Goal: Task Accomplishment & Management: Use online tool/utility

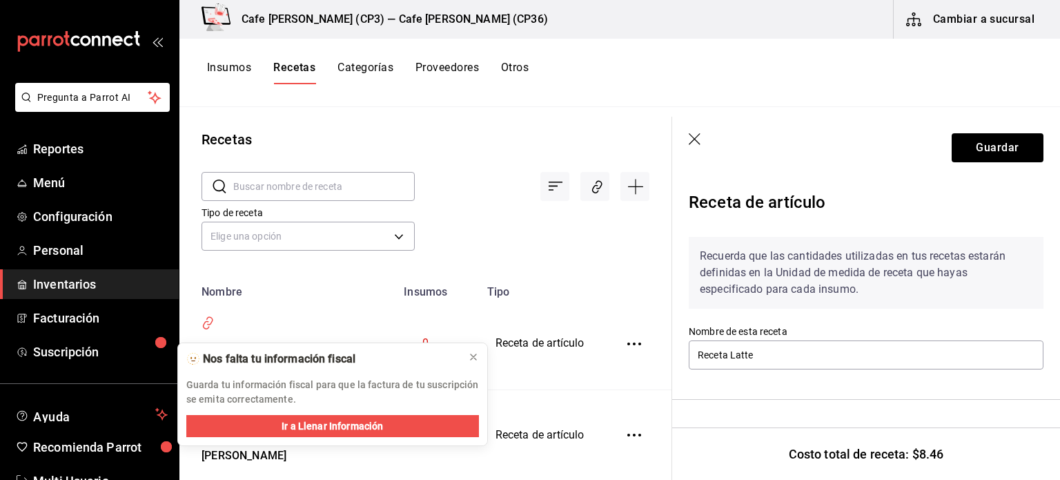
click at [692, 138] on icon "button" at bounding box center [696, 140] width 14 height 14
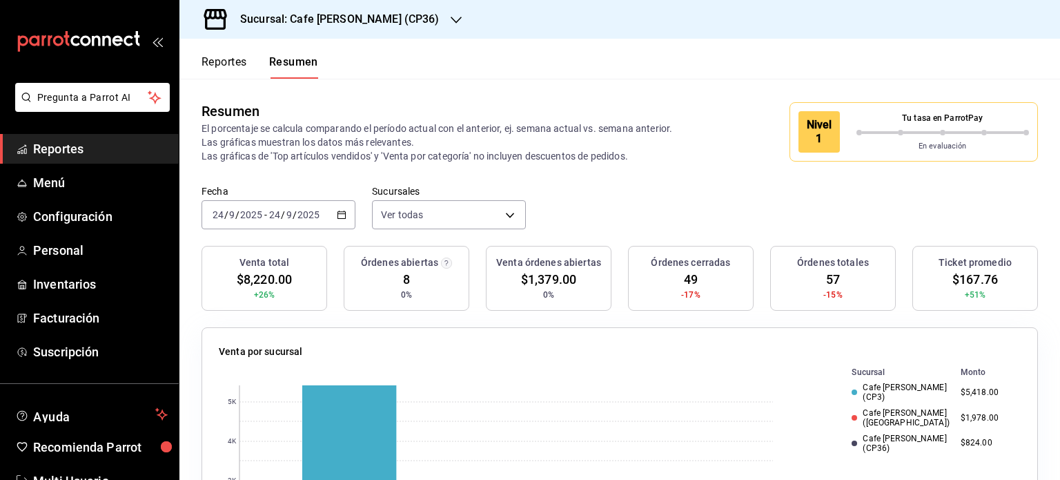
click at [451, 19] on icon "button" at bounding box center [456, 19] width 11 height 11
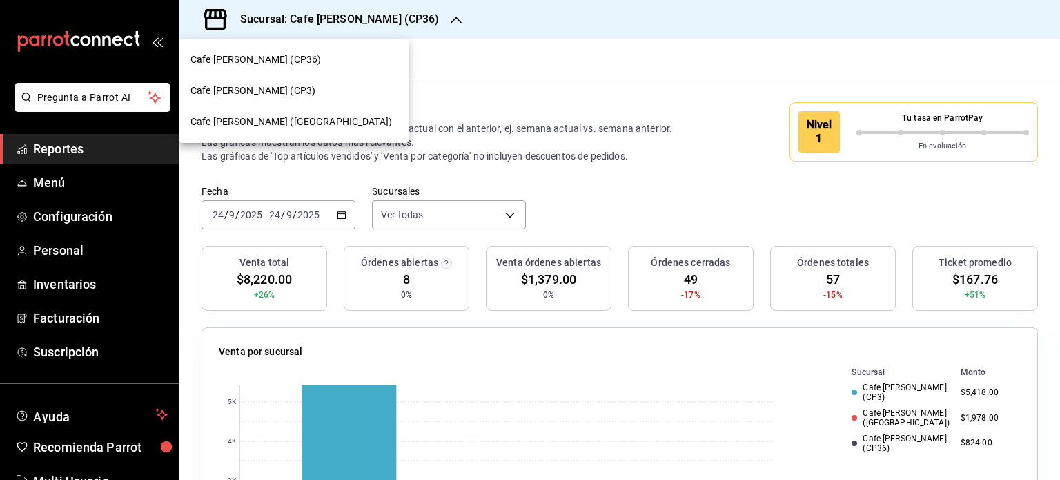
click at [279, 57] on span "Cafe [PERSON_NAME] (CP36)" at bounding box center [256, 59] width 130 height 14
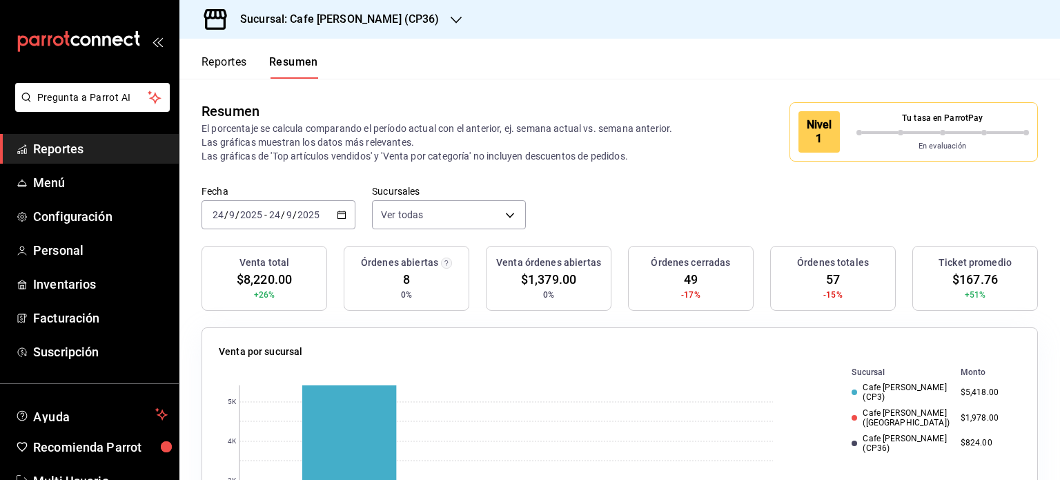
click at [224, 58] on button "Reportes" at bounding box center [225, 66] width 46 height 23
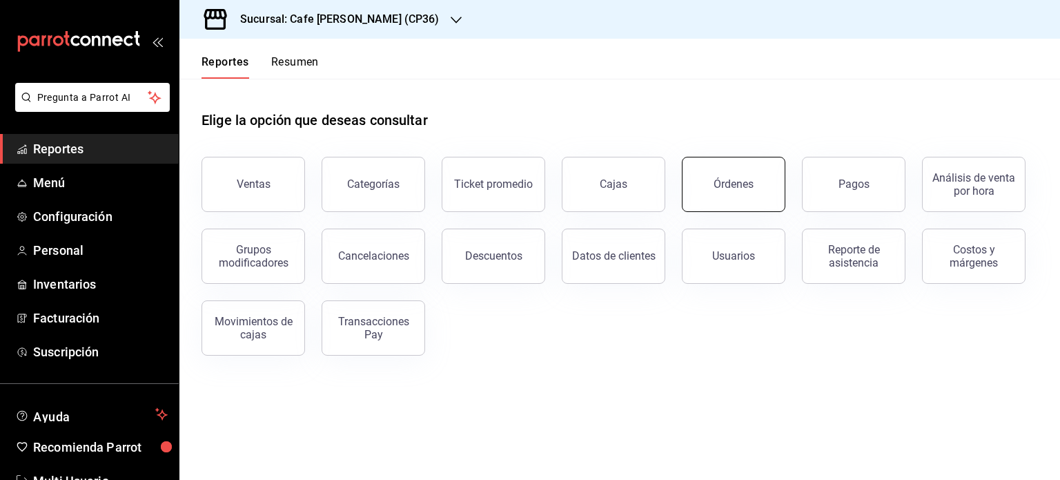
click at [743, 190] on div "Órdenes" at bounding box center [734, 183] width 40 height 13
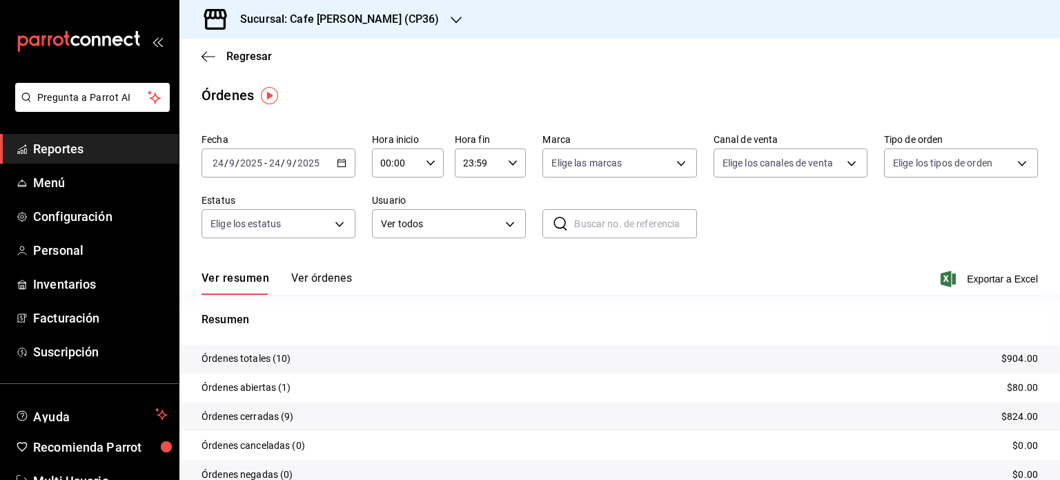
click at [275, 168] on div "2025-09-24 24 / 9 / 2025 - 2025-09-24 24 / 9 / 2025" at bounding box center [279, 162] width 154 height 29
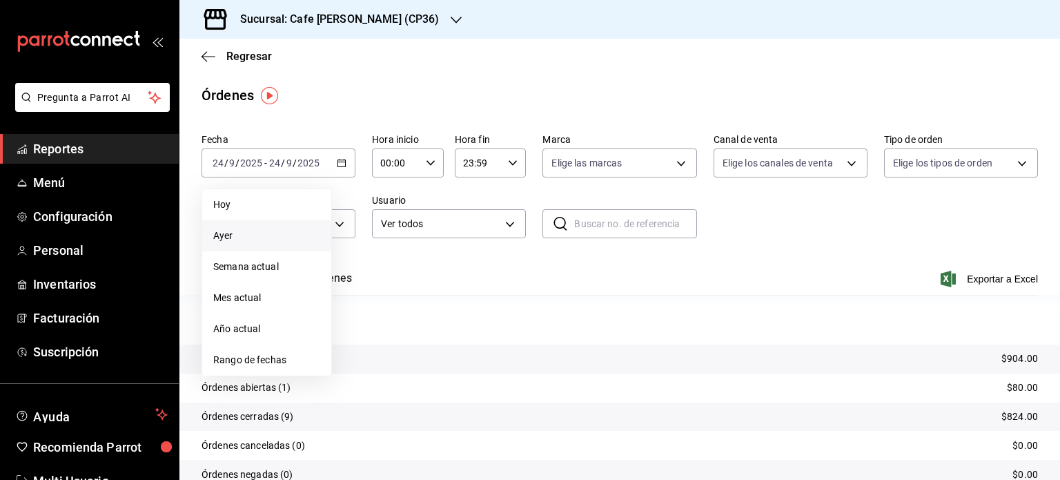
click at [221, 237] on span "Ayer" at bounding box center [266, 235] width 107 height 14
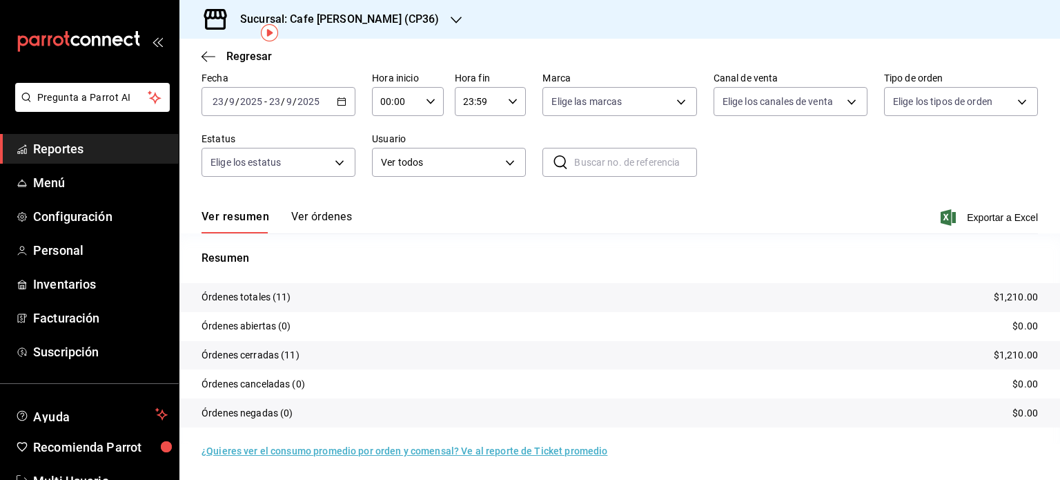
scroll to position [62, 0]
click at [337, 101] on icon "button" at bounding box center [342, 101] width 10 height 10
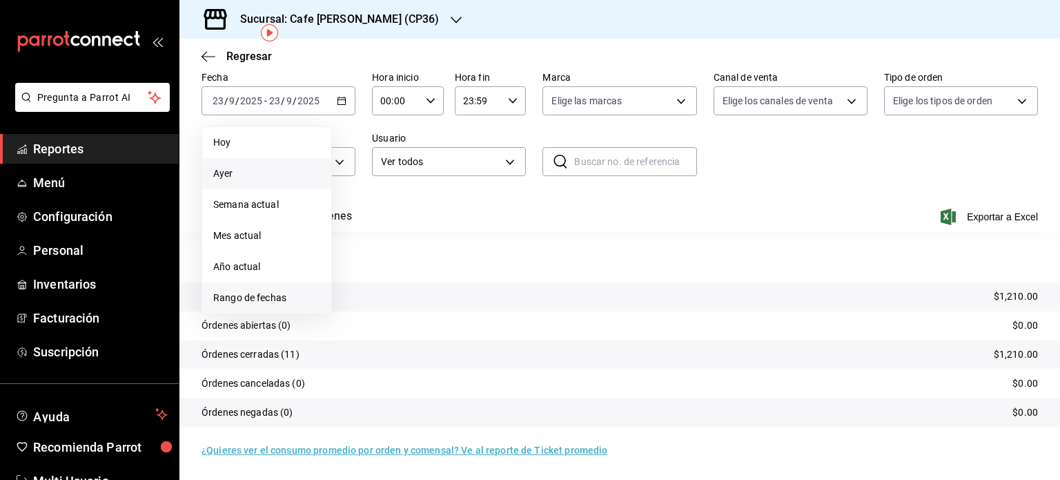
click at [266, 301] on span "Rango de fechas" at bounding box center [266, 298] width 107 height 14
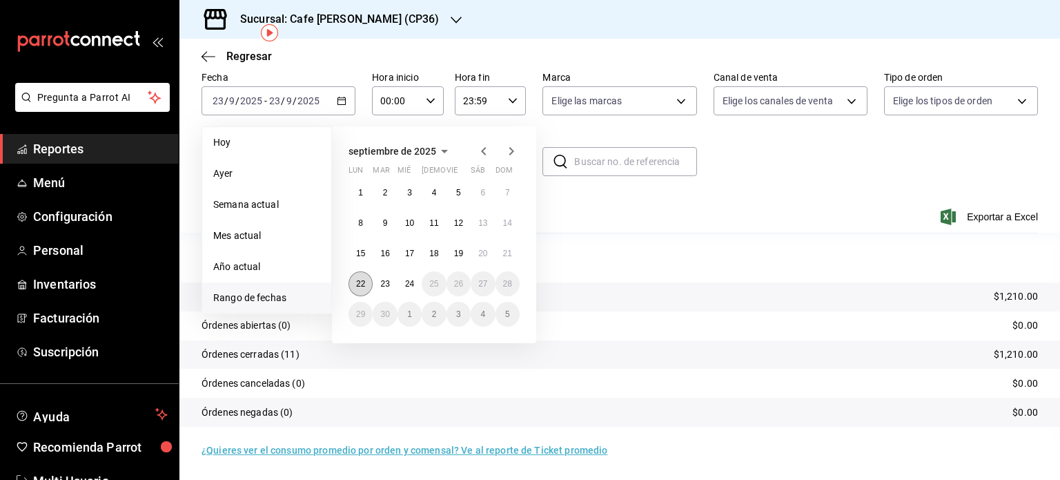
click at [369, 287] on button "22" at bounding box center [361, 283] width 24 height 25
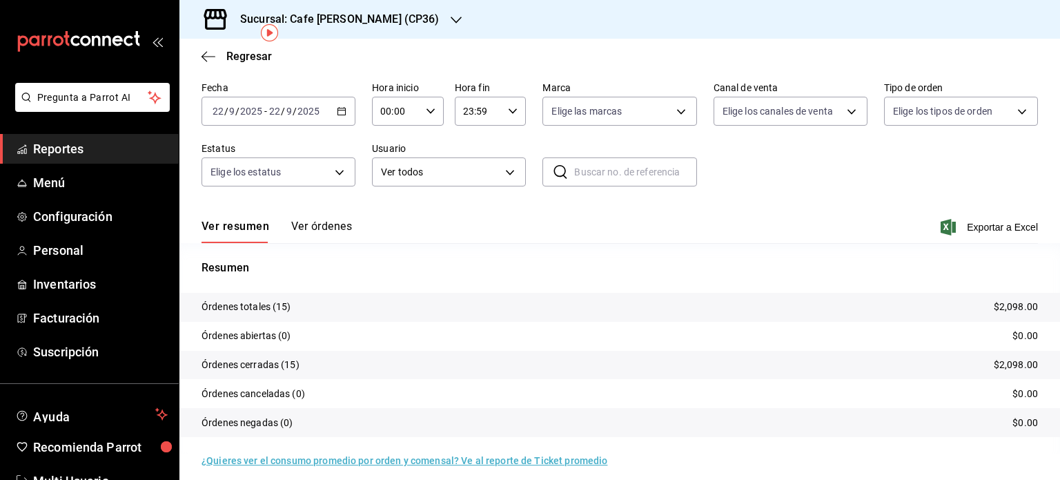
scroll to position [62, 0]
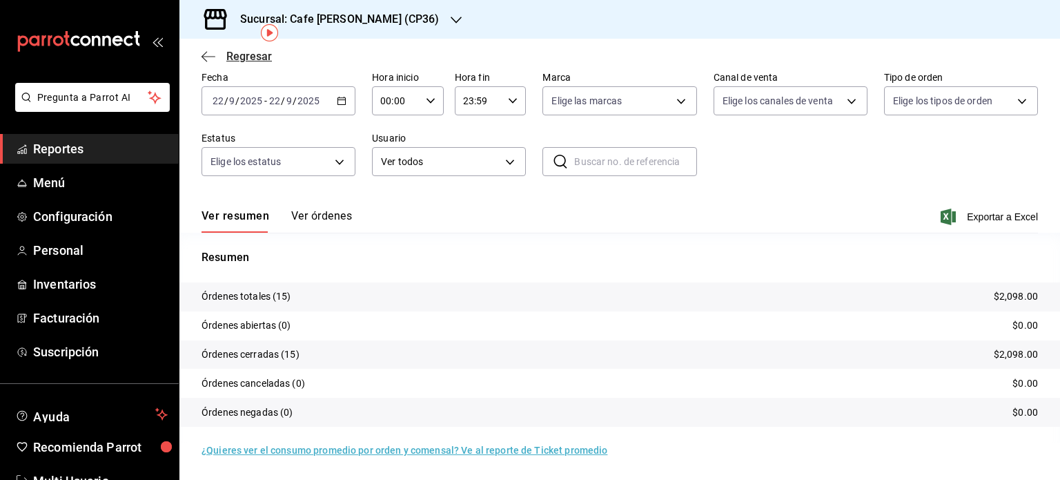
click at [210, 55] on icon "button" at bounding box center [209, 56] width 14 height 12
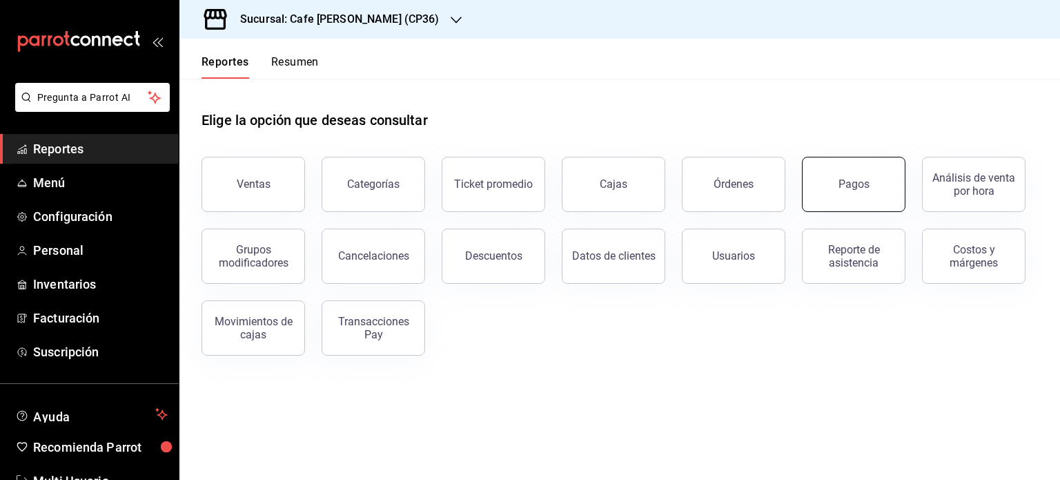
click at [858, 195] on button "Pagos" at bounding box center [854, 184] width 104 height 55
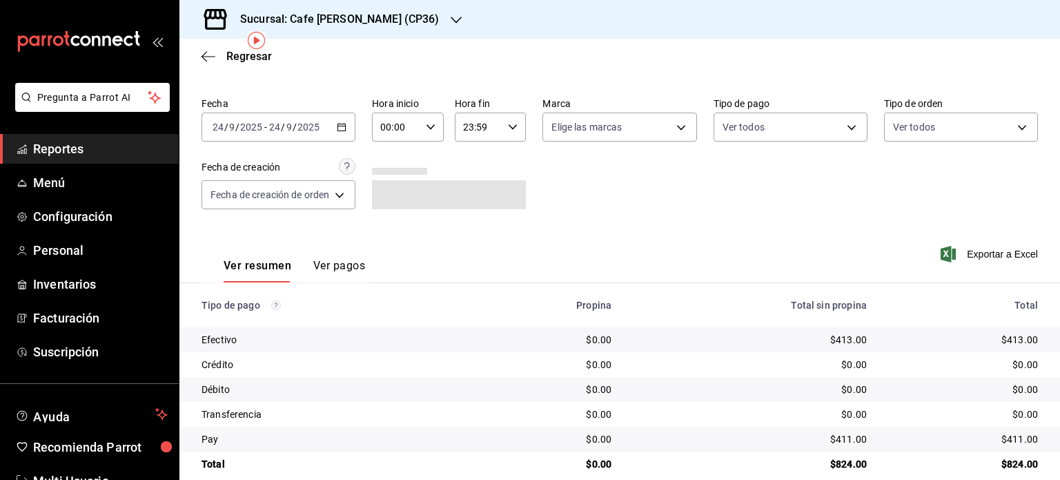
scroll to position [55, 0]
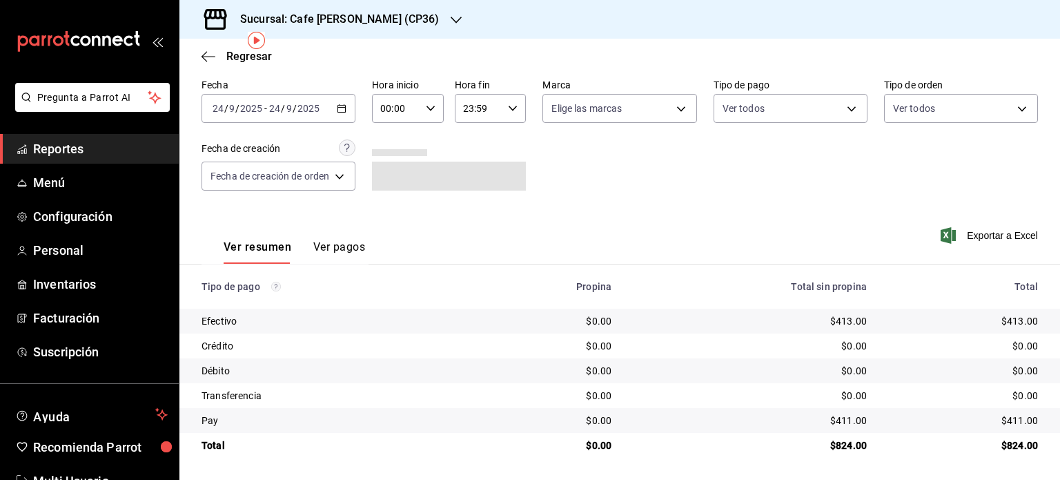
click at [260, 110] on input "2025" at bounding box center [251, 108] width 23 height 11
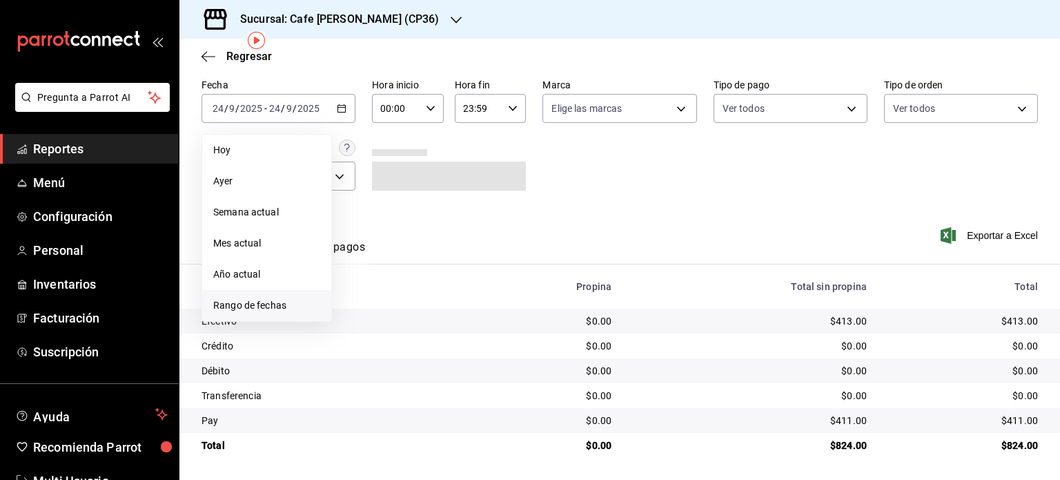
click at [256, 301] on span "Rango de fechas" at bounding box center [266, 305] width 107 height 14
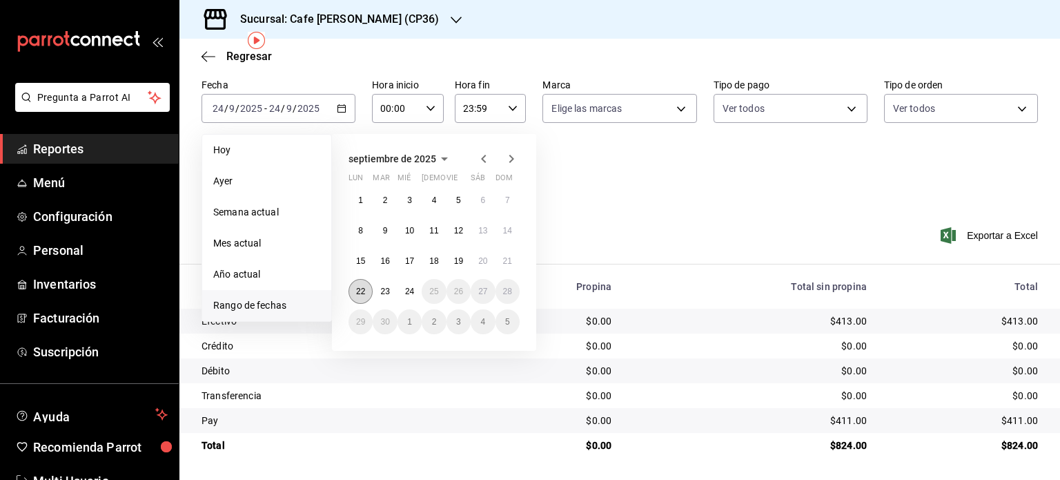
click at [358, 282] on button "22" at bounding box center [361, 291] width 24 height 25
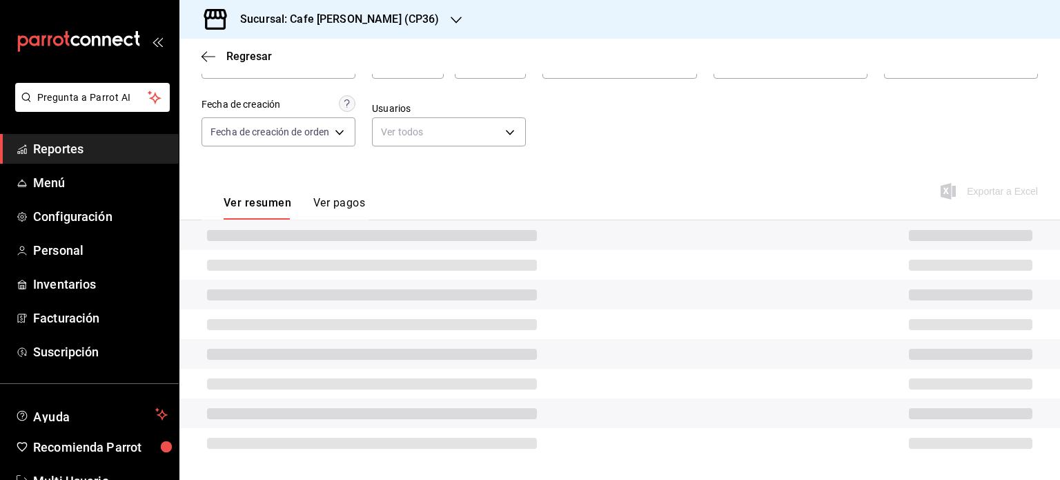
scroll to position [55, 0]
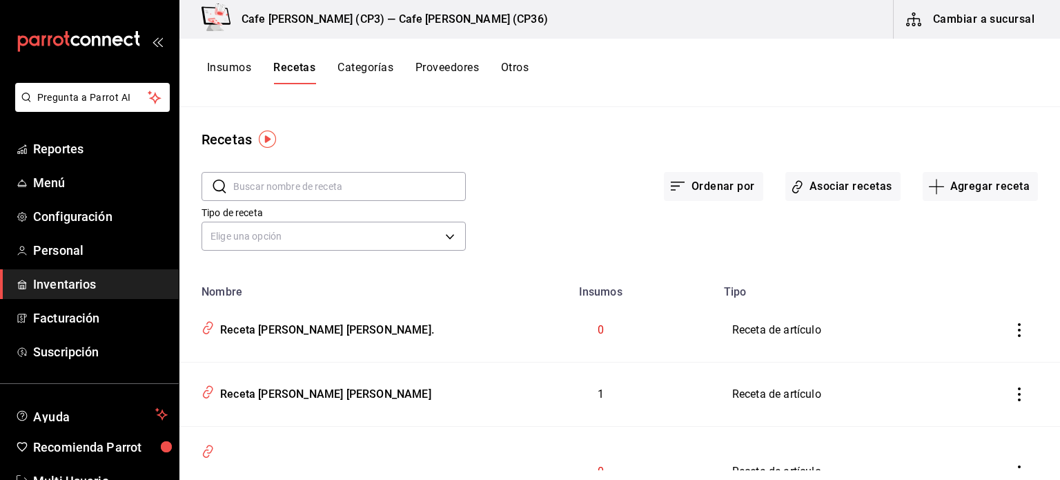
click at [242, 72] on button "Insumos" at bounding box center [229, 72] width 44 height 23
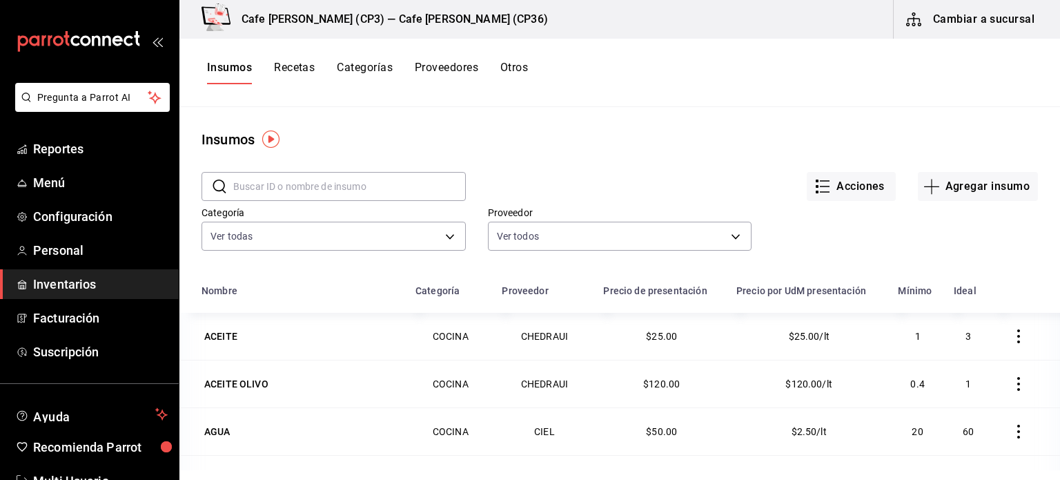
click at [241, 186] on input "text" at bounding box center [349, 187] width 233 height 28
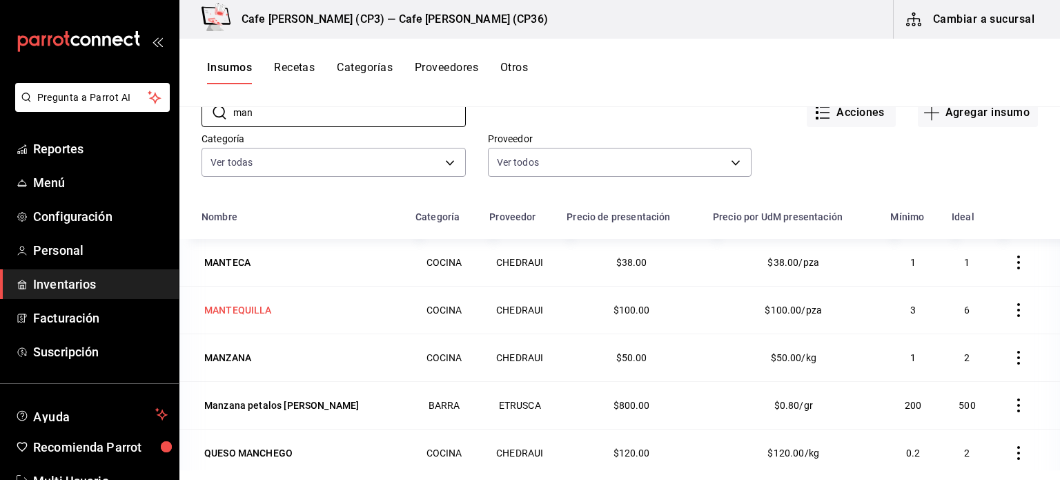
scroll to position [138, 0]
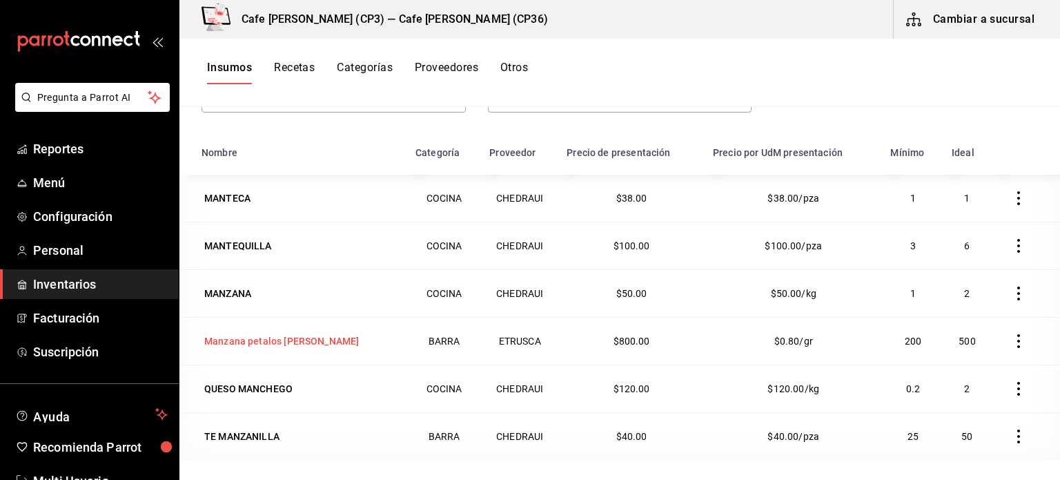
type input "man"
click at [269, 340] on div "Manzana petalos de rosa" at bounding box center [281, 341] width 155 height 14
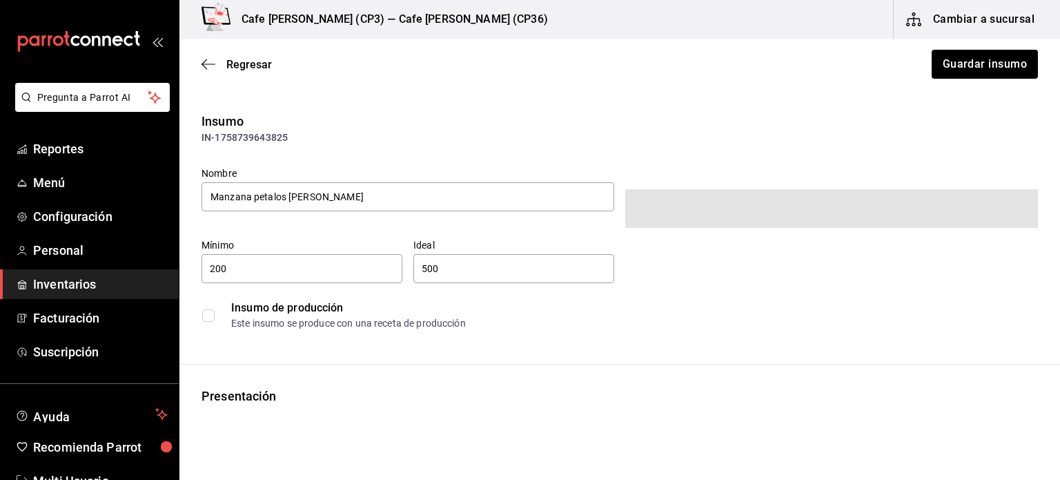
type input "$928.00"
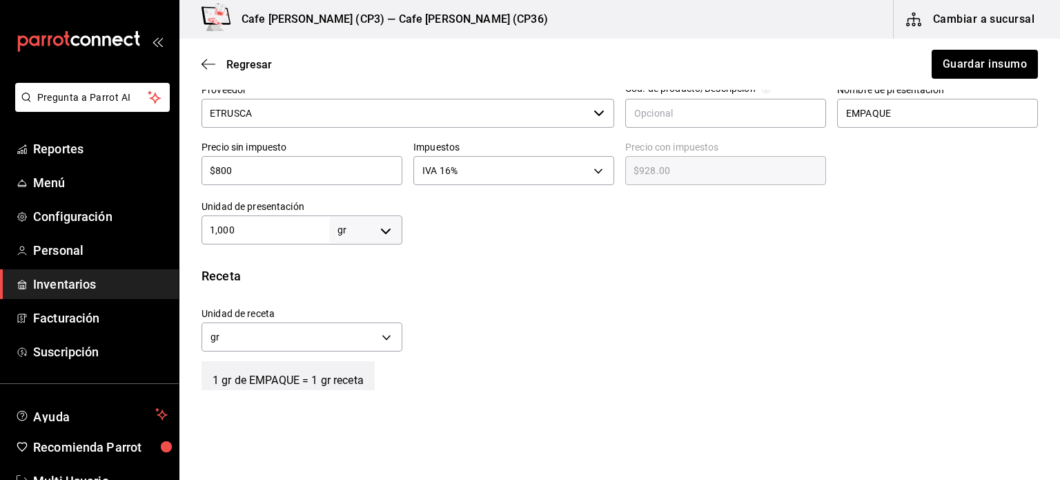
scroll to position [345, 0]
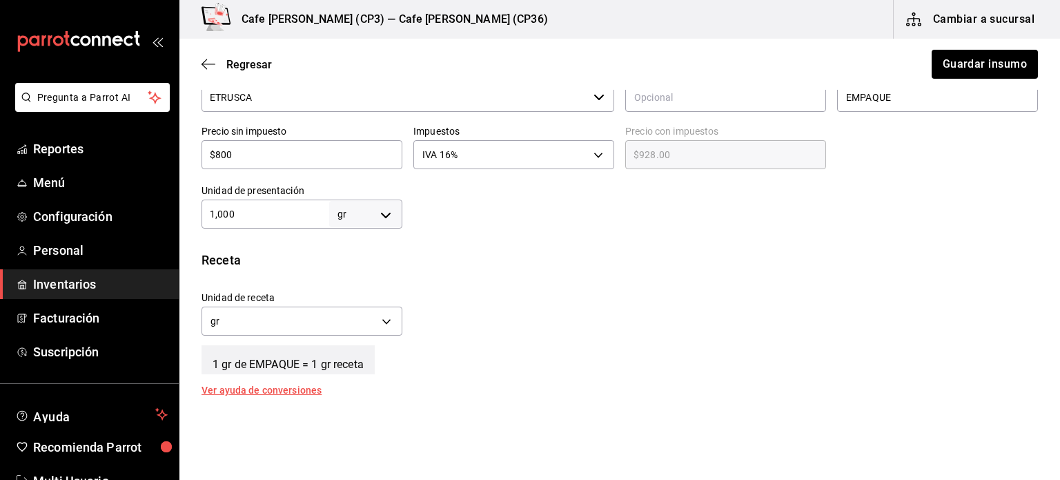
click at [251, 157] on input "$800" at bounding box center [302, 154] width 201 height 17
type input "$80"
type input "$92.80"
type input "$8"
type input "$9.28"
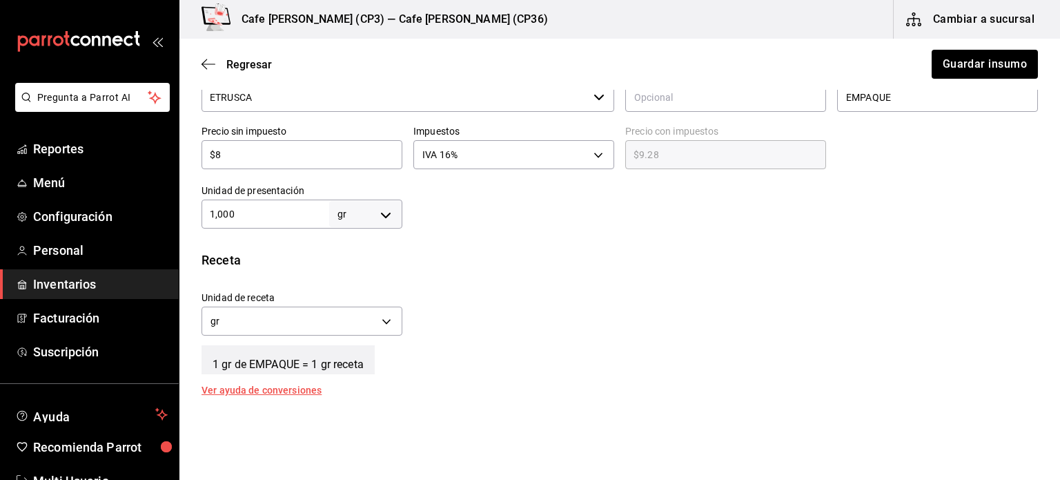
type input "$84"
type input "$97.44"
type input "$840"
type input "$974.40"
type input "$840"
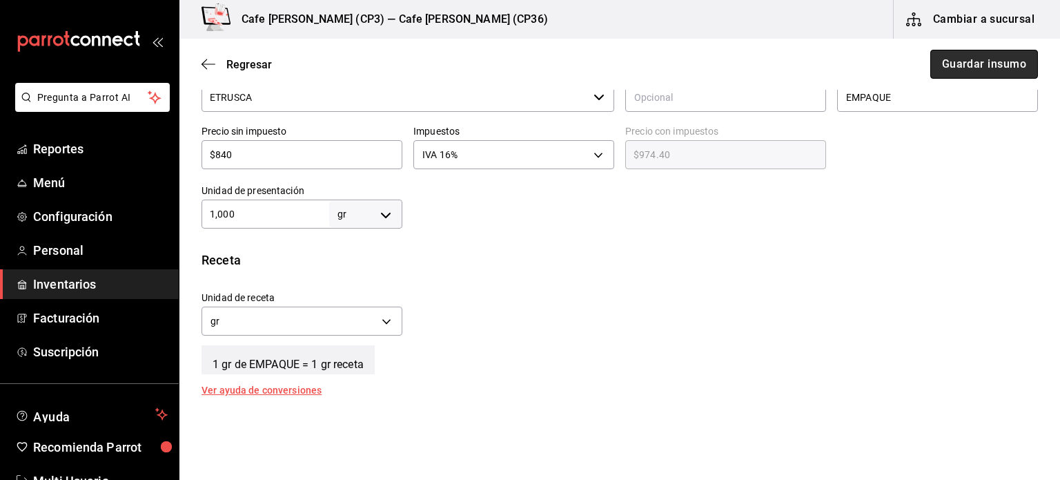
click at [972, 62] on button "Guardar insumo" at bounding box center [985, 64] width 108 height 29
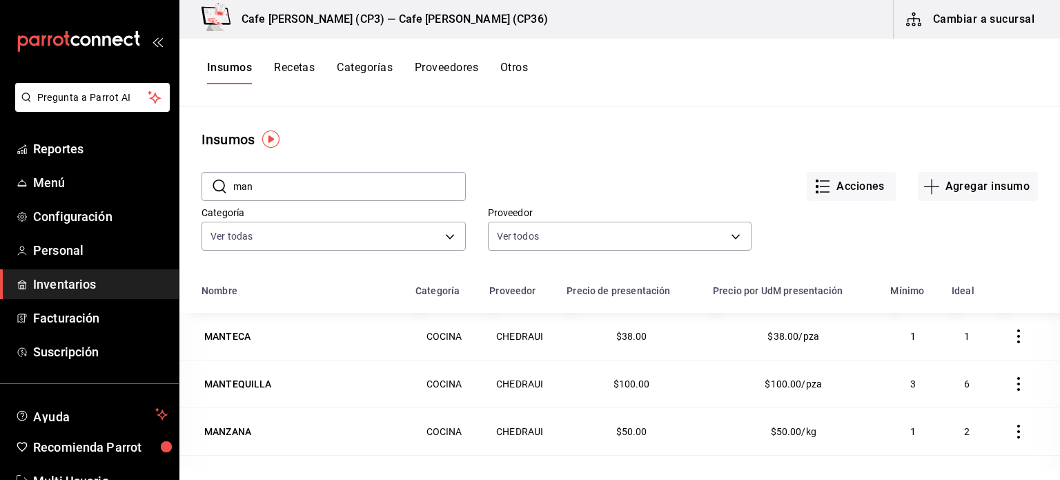
click at [264, 180] on input "man" at bounding box center [349, 187] width 233 height 28
type input "m"
type input "fres"
click at [232, 384] on div "Fresa Kiwi" at bounding box center [241, 384] width 75 height 14
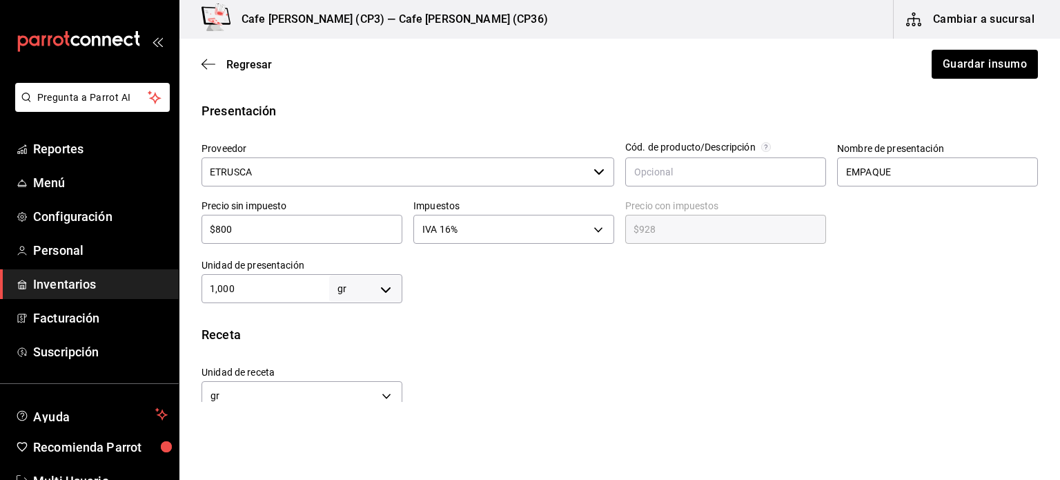
scroll to position [257, 0]
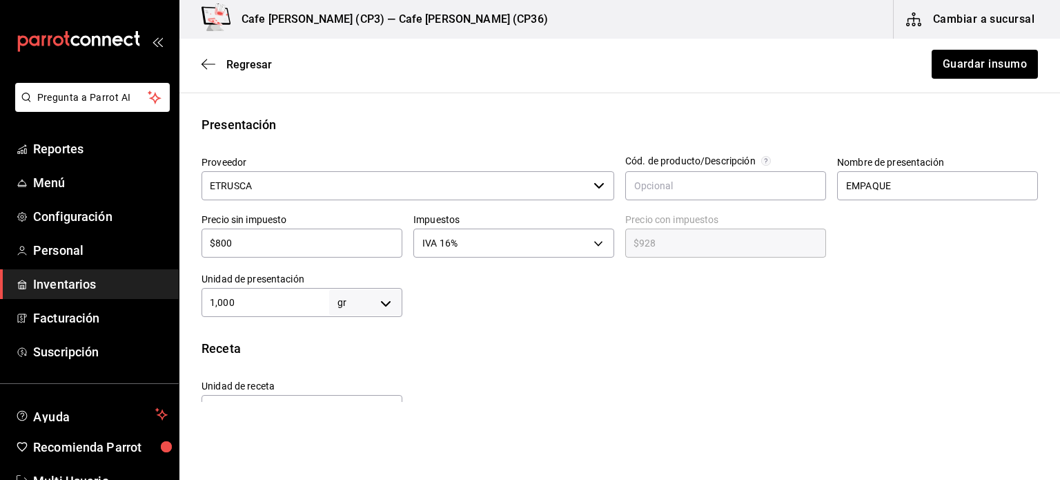
click at [237, 235] on input "$800" at bounding box center [302, 243] width 201 height 17
type input "$80"
type input "$92.80"
type input "$8"
type input "$9.28"
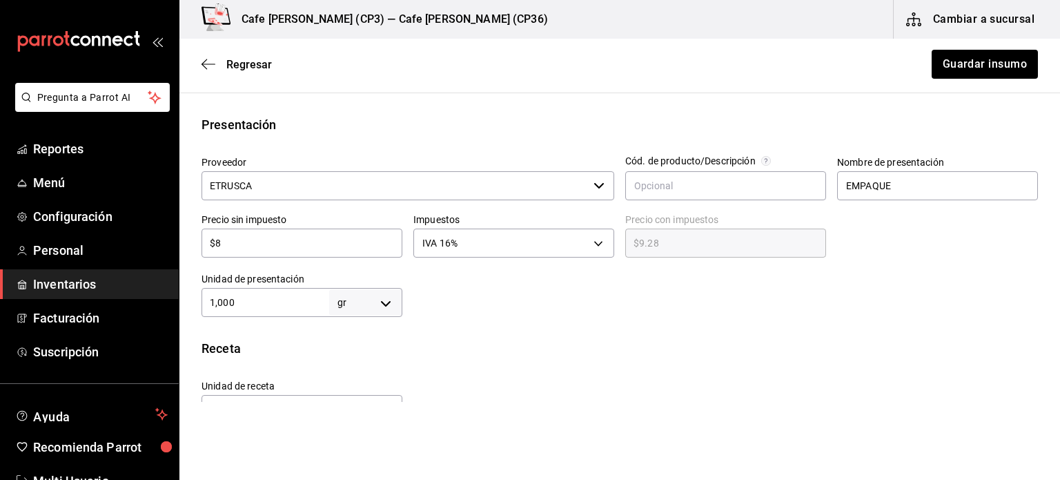
type input "$84"
type input "$97.44"
type input "$840"
type input "$974.40"
type input "$840"
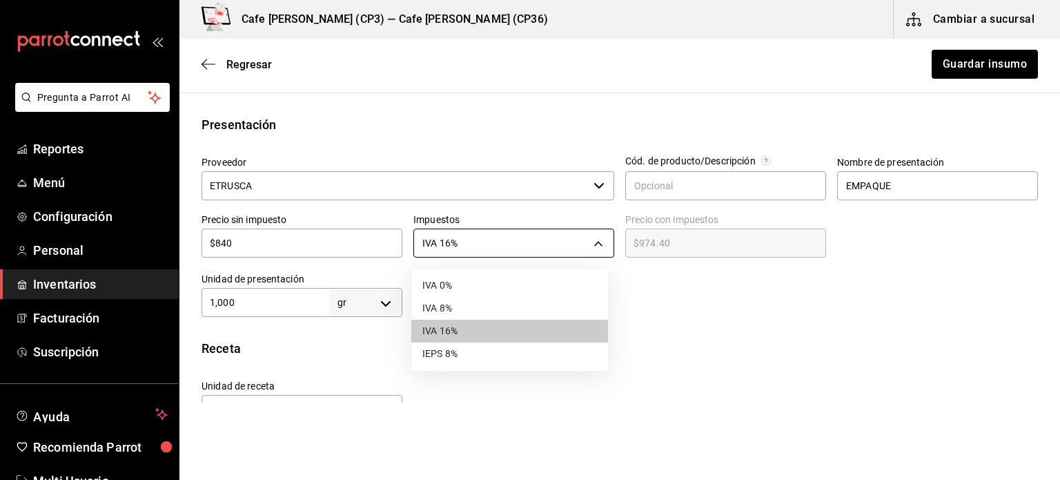
click at [594, 240] on body "Pregunta a Parrot AI Reportes Menú Configuración Personal Inventarios Facturaci…" at bounding box center [530, 201] width 1060 height 402
click at [454, 282] on li "IVA 0%" at bounding box center [509, 285] width 197 height 23
type input "IVA_0"
type input "$840.00"
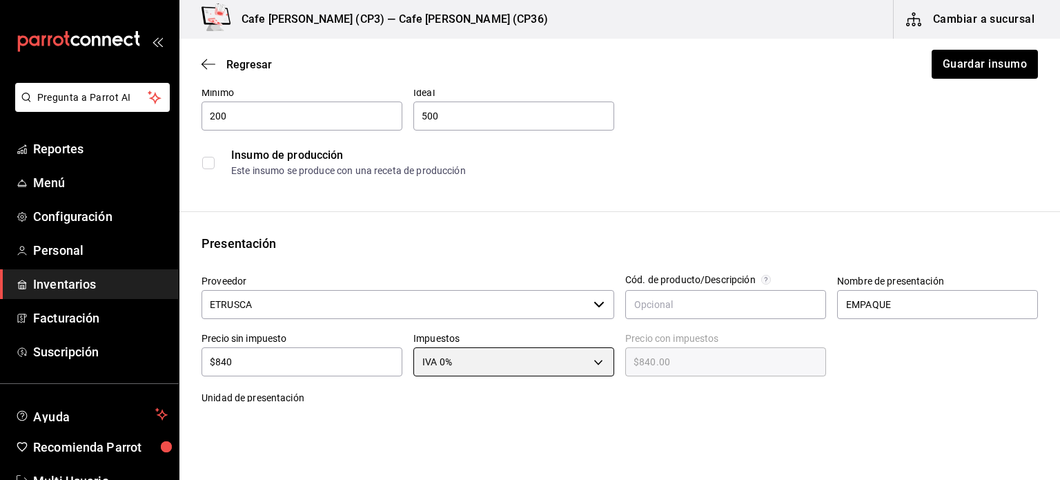
scroll to position [0, 0]
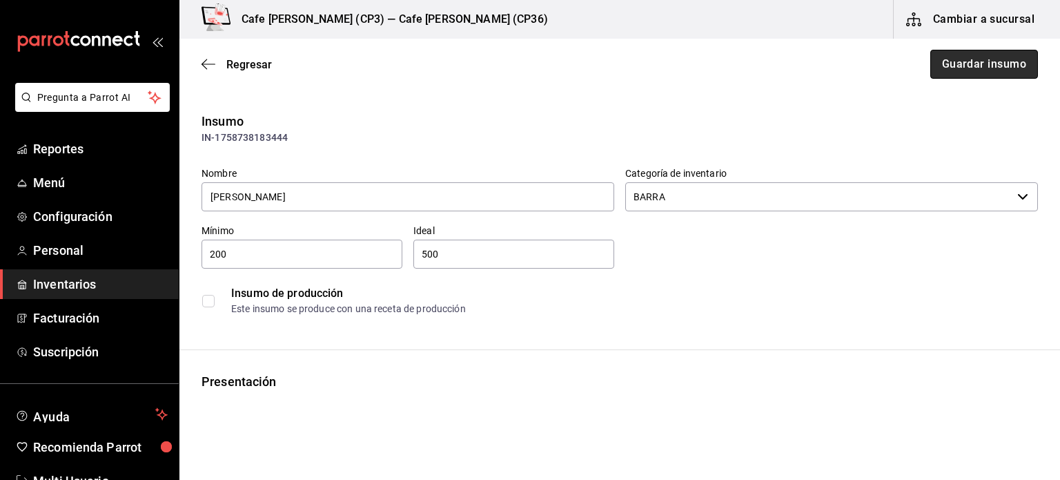
click at [970, 66] on button "Guardar insumo" at bounding box center [985, 64] width 108 height 29
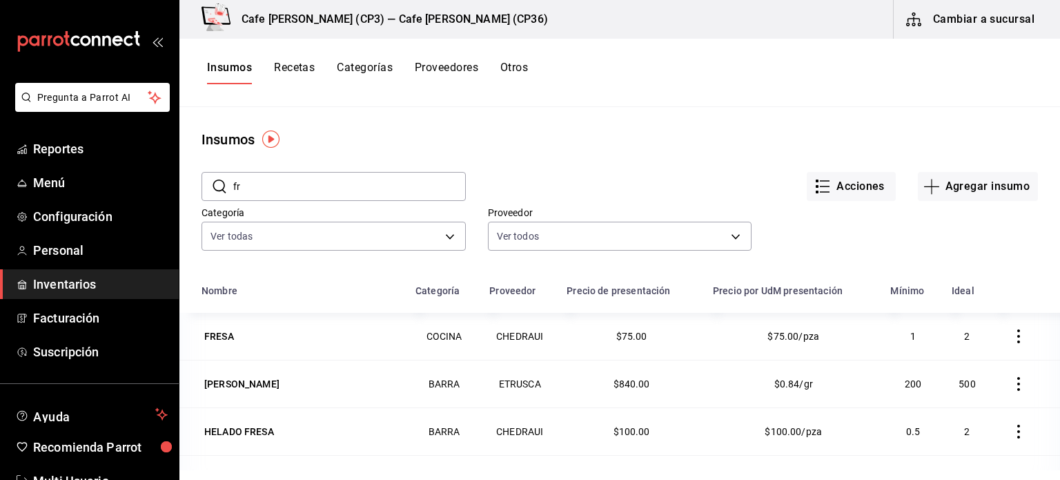
type input "f"
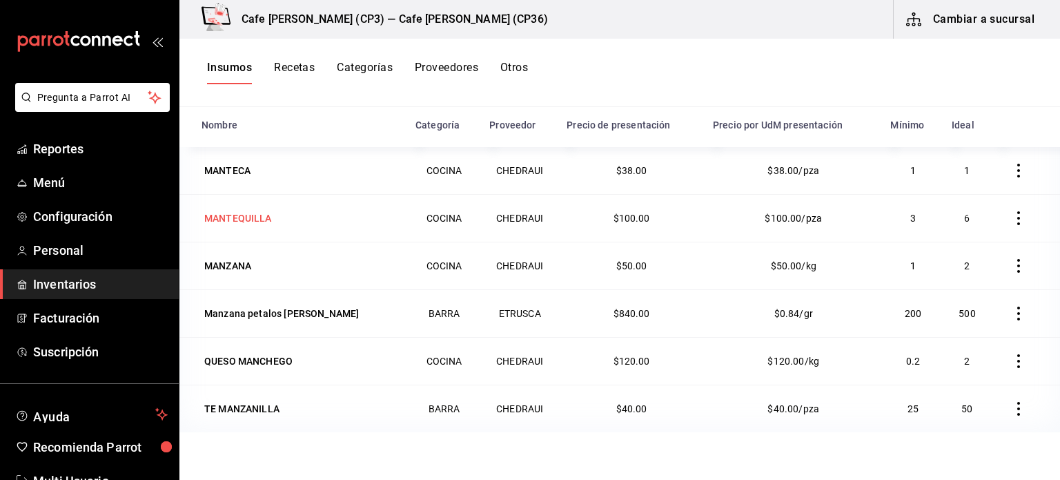
scroll to position [169, 0]
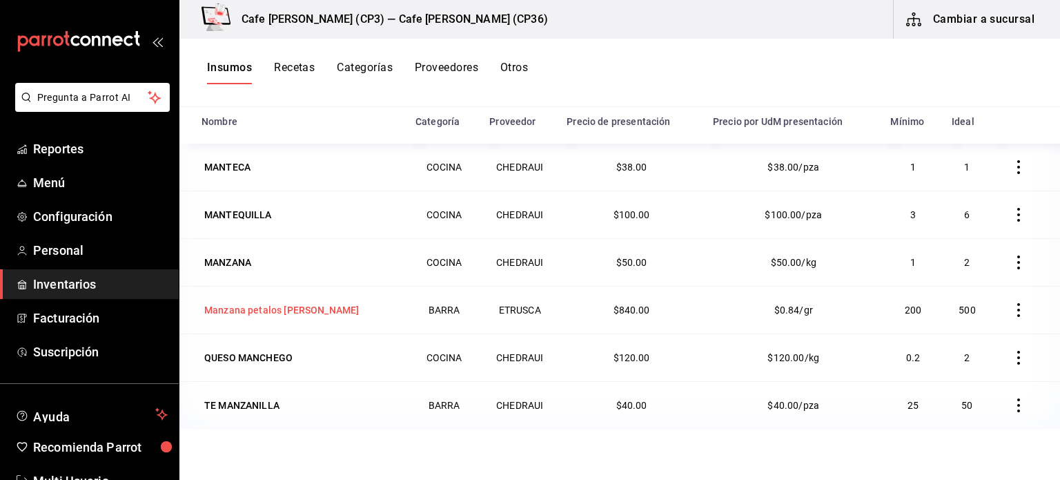
type input "man"
click at [259, 311] on div "Manzana petalos de rosa" at bounding box center [281, 310] width 155 height 14
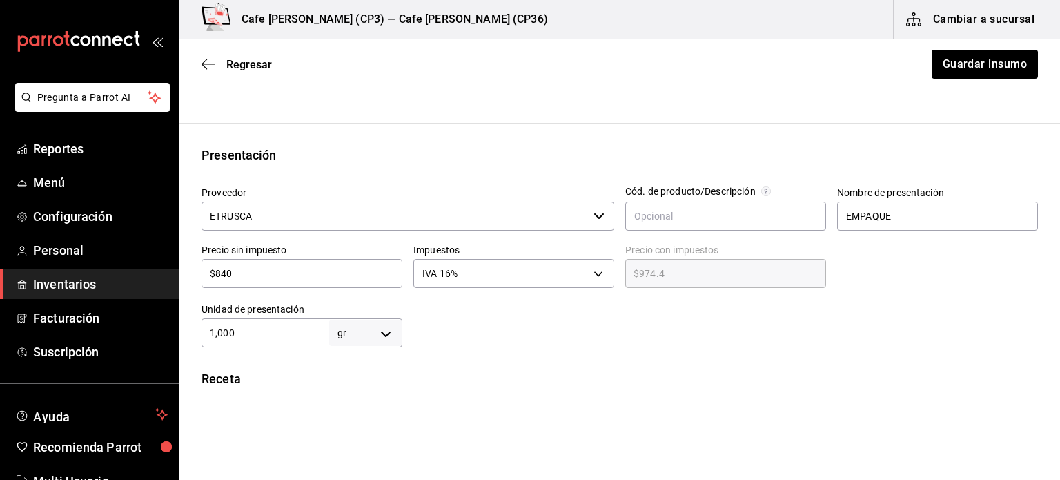
scroll to position [196, 0]
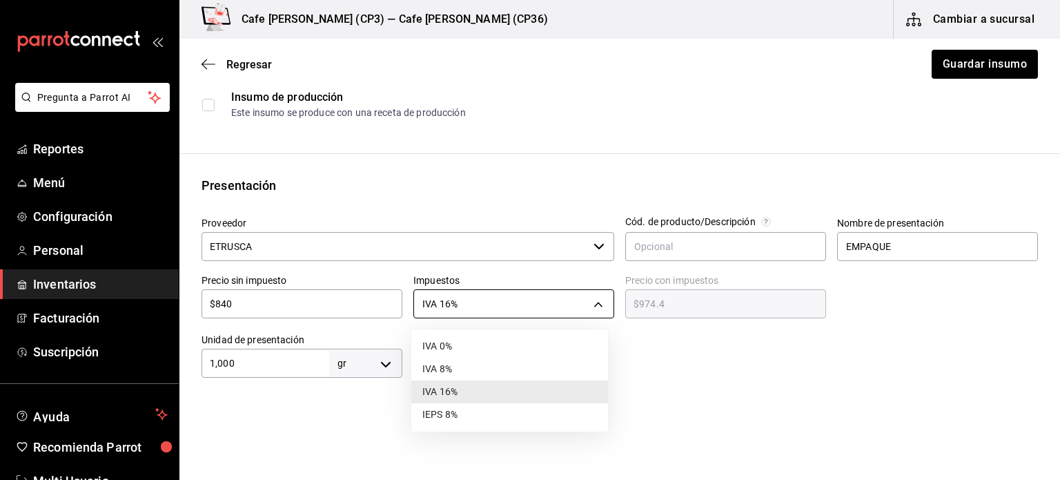
click at [594, 301] on body "Pregunta a Parrot AI Reportes Menú Configuración Personal Inventarios Facturaci…" at bounding box center [530, 201] width 1060 height 402
click at [456, 347] on li "IVA 0%" at bounding box center [509, 346] width 197 height 23
type input "IVA_0"
type input "$840.00"
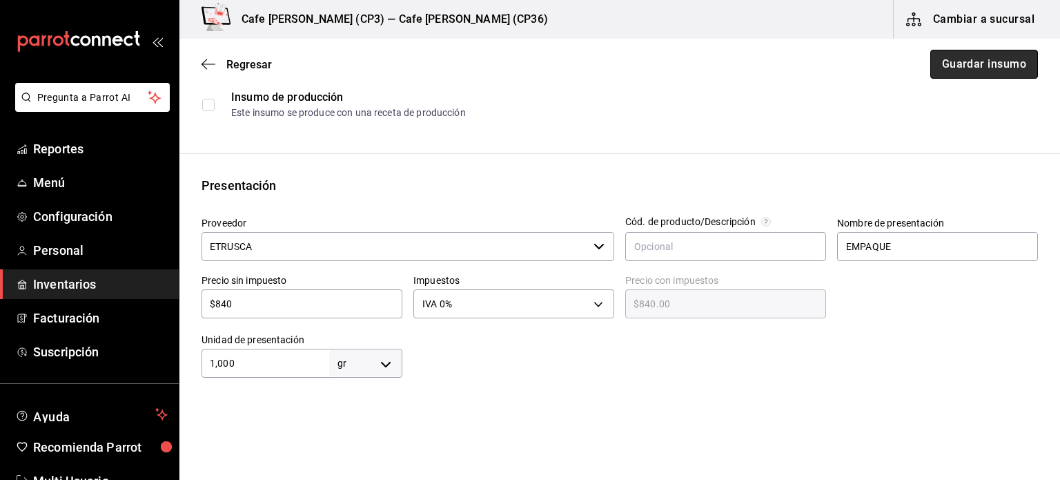
click at [964, 64] on button "Guardar insumo" at bounding box center [985, 64] width 108 height 29
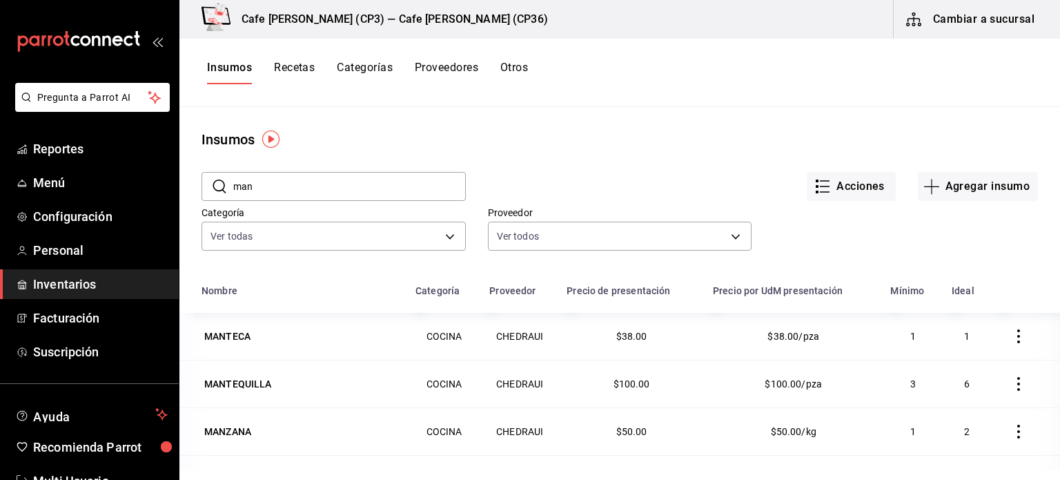
click at [267, 187] on input "man" at bounding box center [349, 187] width 233 height 28
type input "m"
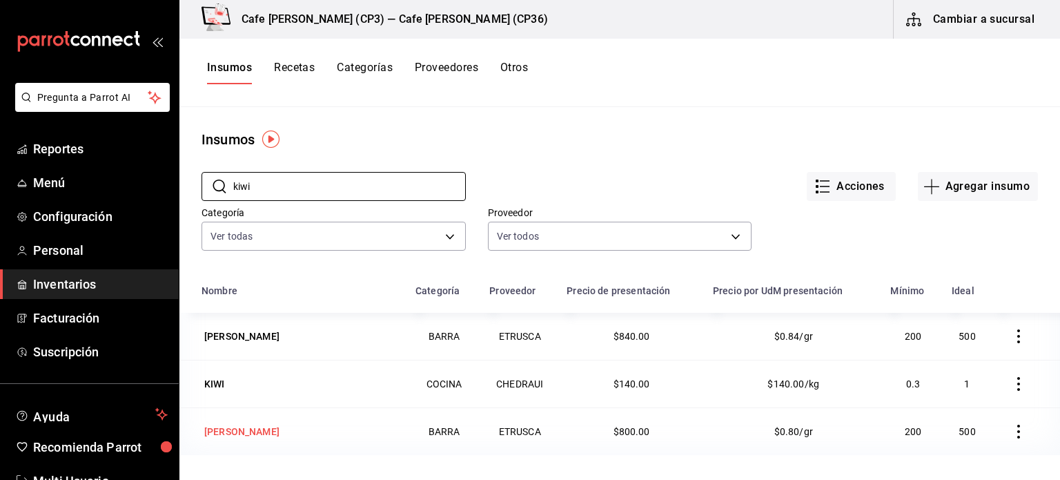
type input "kiwi"
click at [251, 427] on div "Kiwi Maracuyá" at bounding box center [241, 432] width 75 height 14
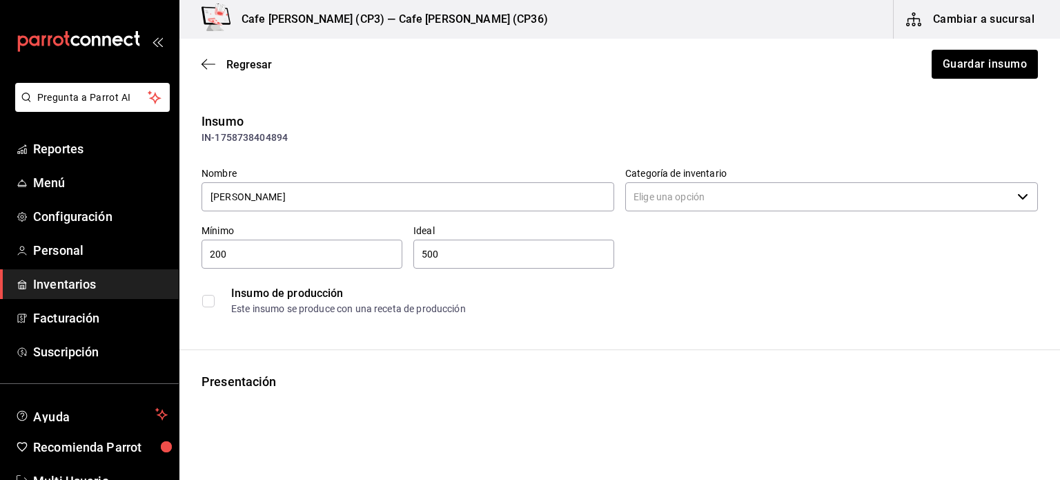
type input "BARRA"
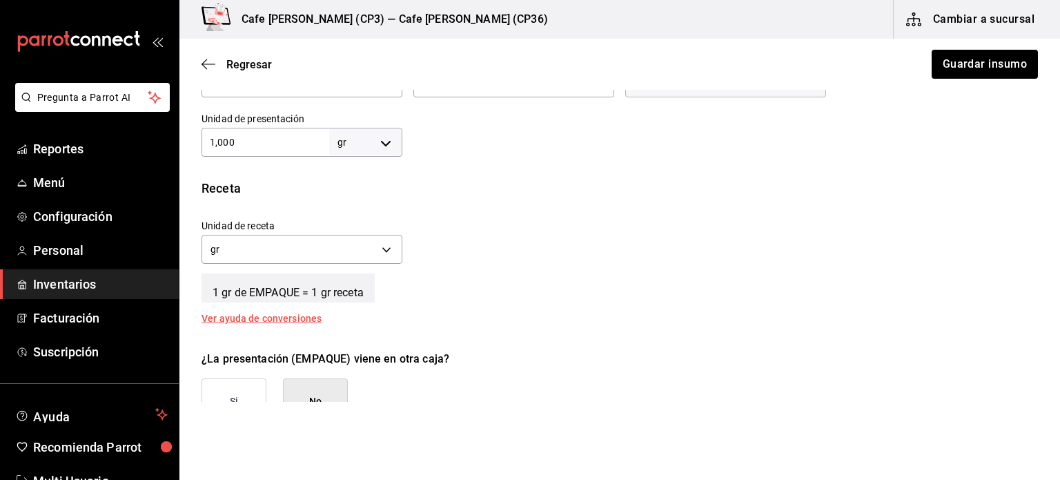
scroll to position [345, 0]
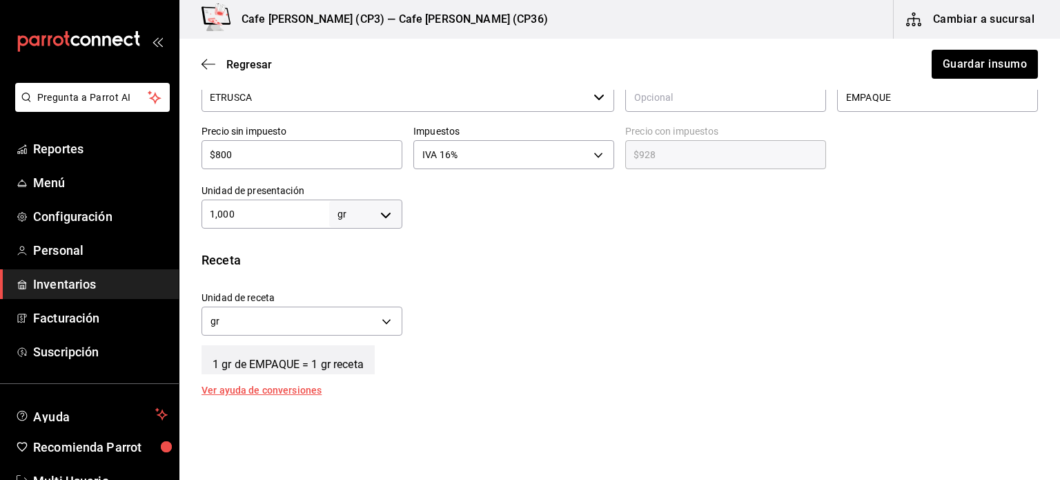
click at [255, 157] on input "$800" at bounding box center [302, 154] width 201 height 17
type input "$80"
type input "$92.80"
type input "$8"
type input "$9.28"
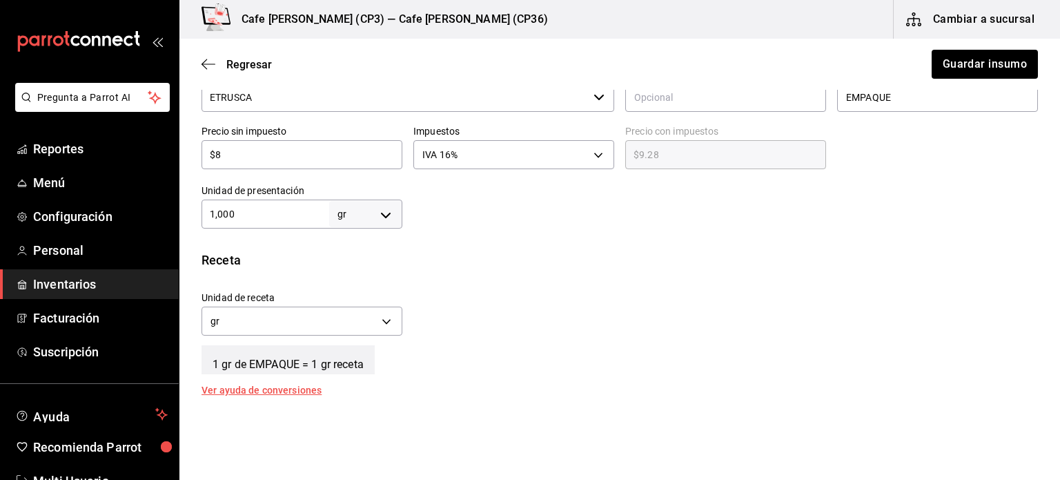
type input "$84"
type input "$97.44"
type input "$840"
type input "$974.40"
type input "$840"
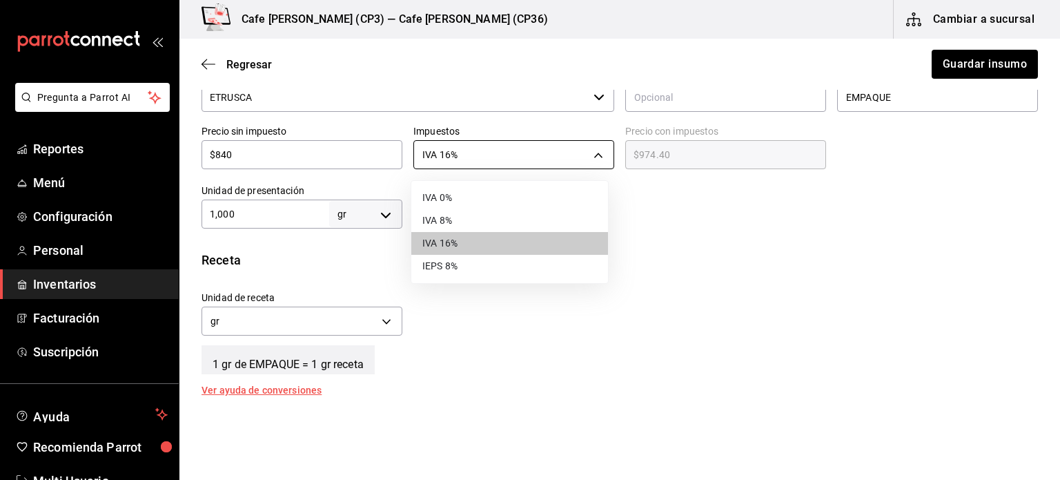
click at [596, 147] on body "Pregunta a Parrot AI Reportes Menú Configuración Personal Inventarios Facturaci…" at bounding box center [530, 201] width 1060 height 402
click at [458, 197] on li "IVA 0%" at bounding box center [509, 197] width 197 height 23
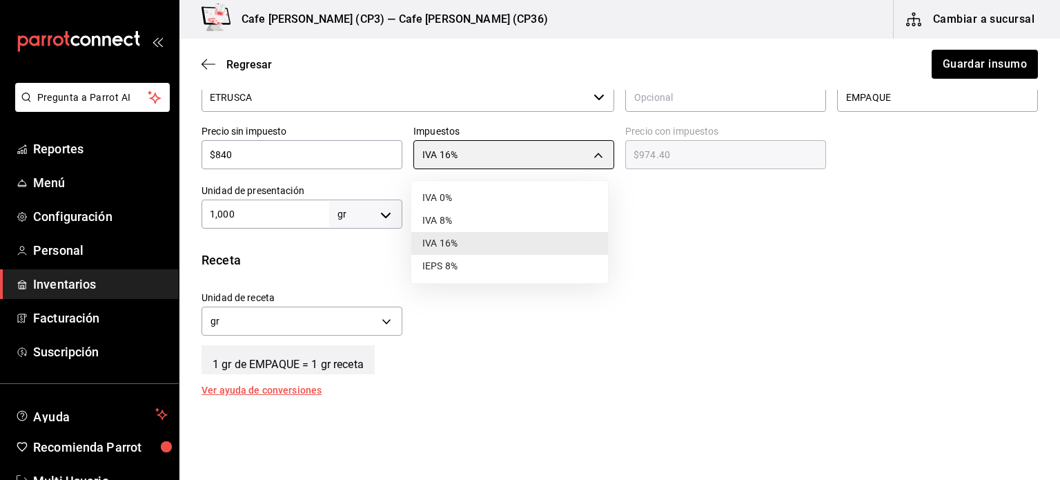
type input "IVA_0"
type input "$840.00"
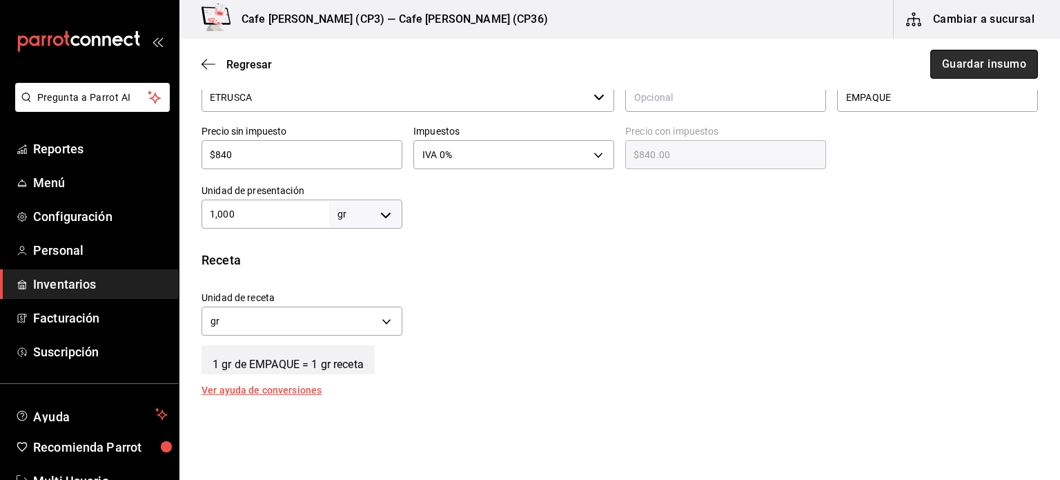
click at [959, 66] on button "Guardar insumo" at bounding box center [985, 64] width 108 height 29
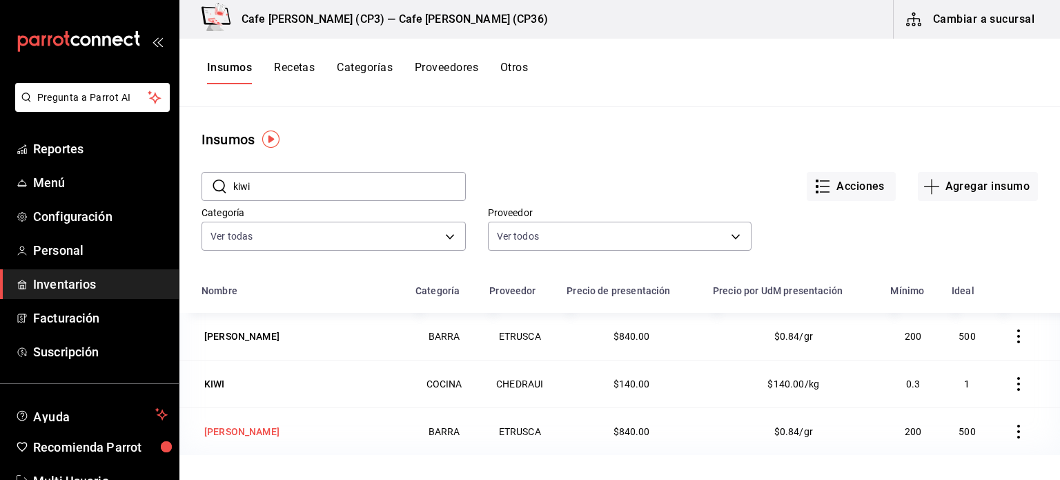
click at [260, 434] on div "Kiwi Maracuyá" at bounding box center [241, 432] width 75 height 14
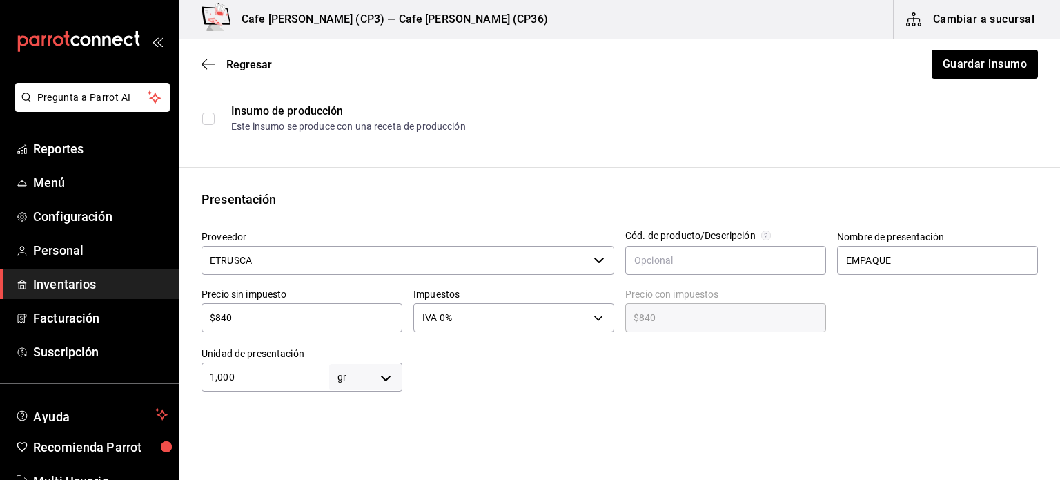
scroll to position [207, 0]
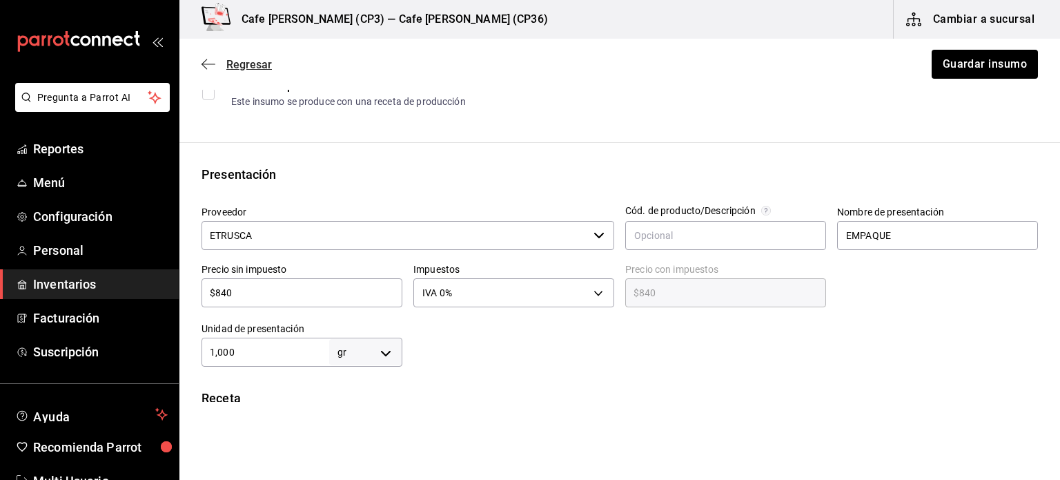
click at [215, 59] on span "Regresar" at bounding box center [237, 64] width 70 height 13
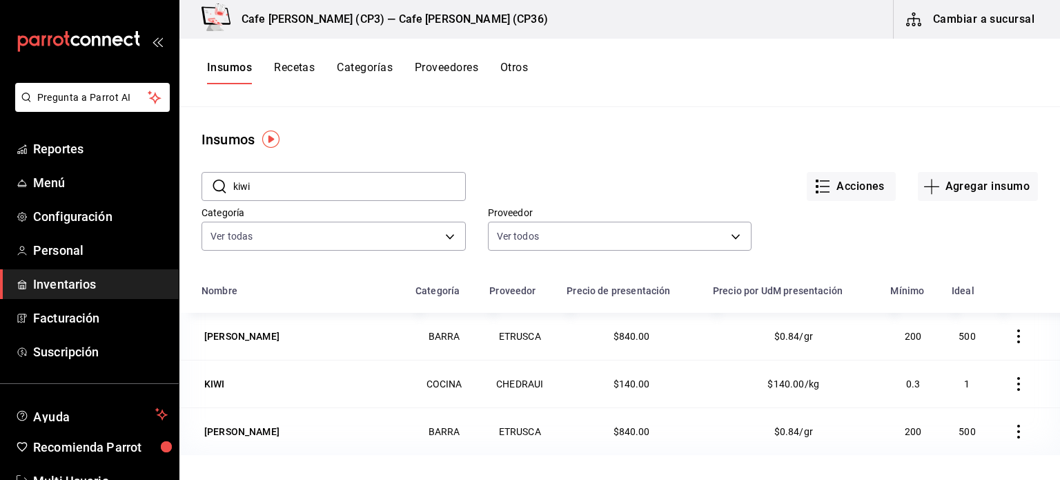
click at [276, 184] on input "kiwi" at bounding box center [349, 187] width 233 height 28
type input "k"
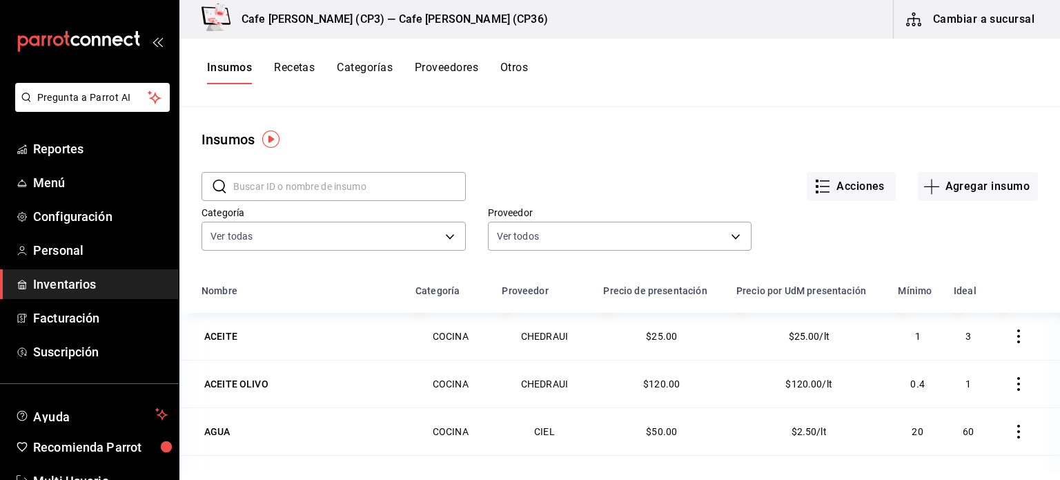
click at [260, 184] on input "text" at bounding box center [349, 187] width 233 height 28
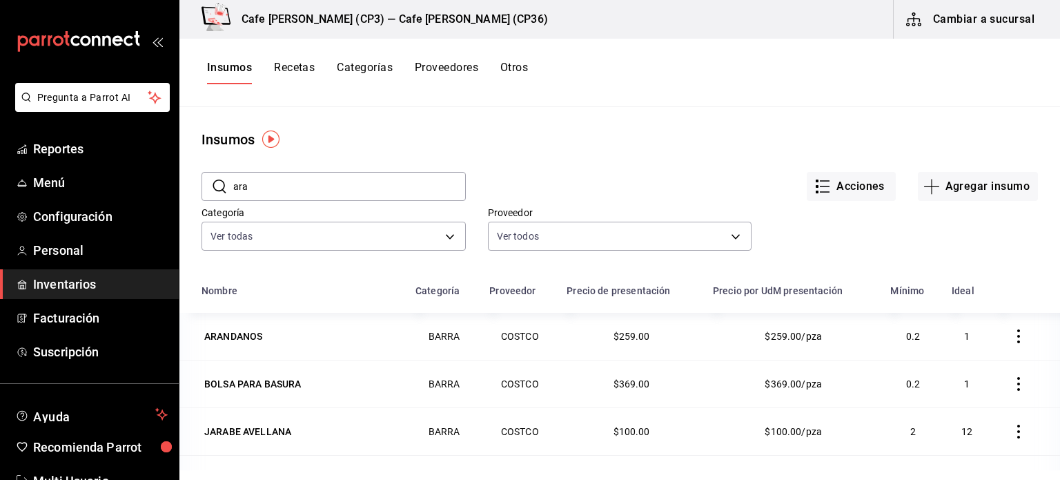
type input "ará"
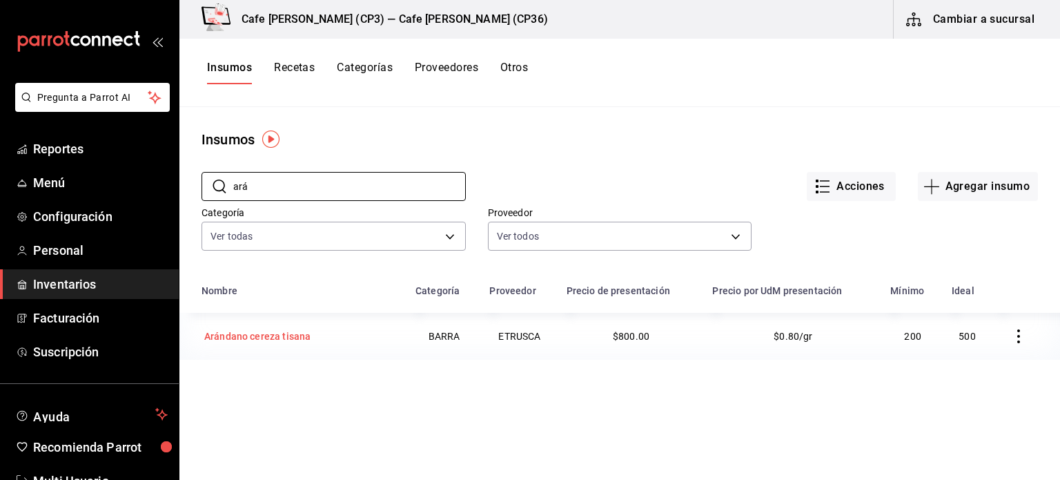
click at [286, 338] on div "Arándano cereza tisana" at bounding box center [257, 336] width 106 height 14
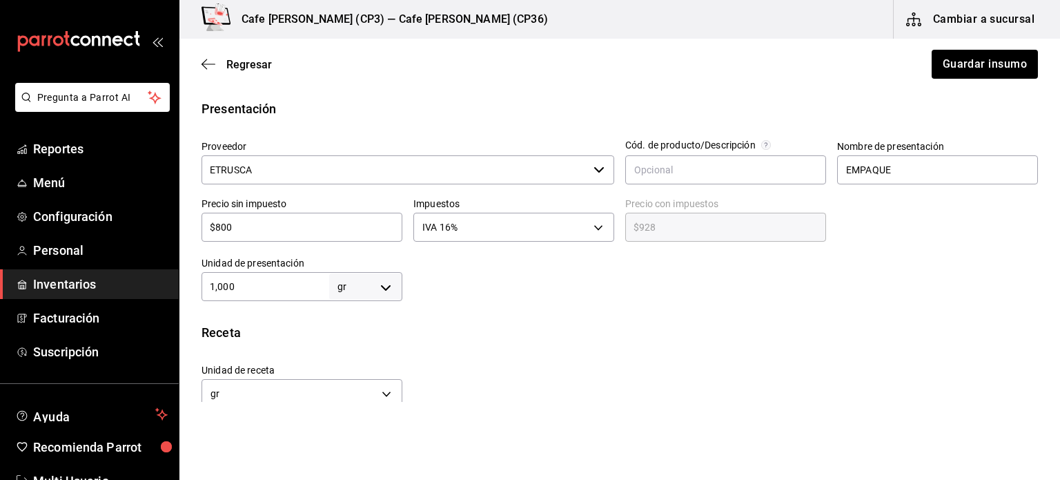
scroll to position [276, 0]
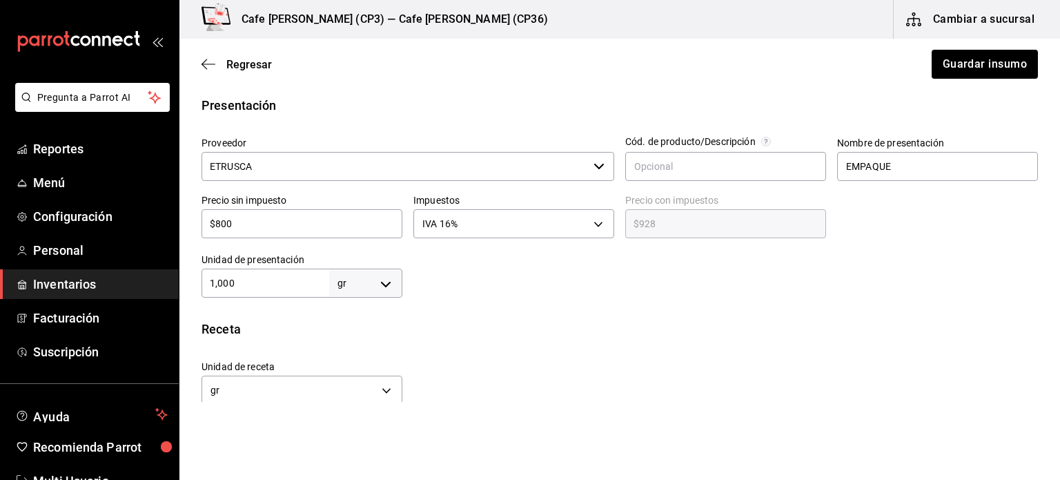
click at [255, 220] on input "$800" at bounding box center [302, 223] width 201 height 17
type input "$80"
type input "$92.80"
type input "$8"
type input "$9.28"
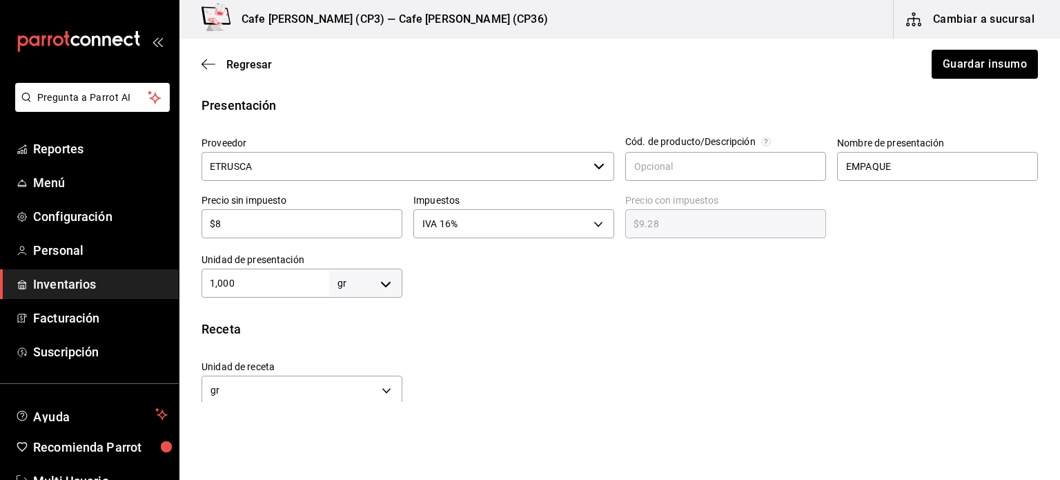
type input "$84"
type input "$97.44"
type input "$840"
type input "$974.40"
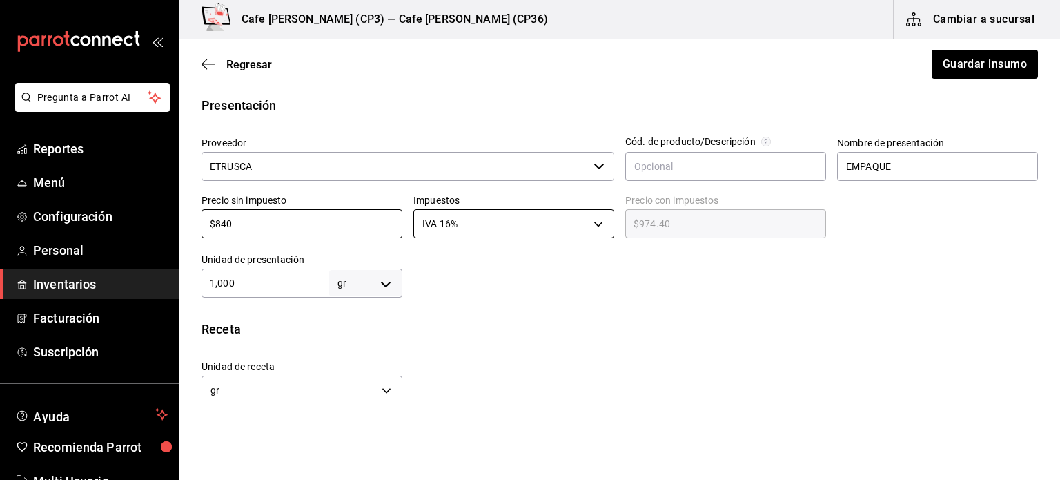
type input "$840"
click at [599, 226] on body "Pregunta a Parrot AI Reportes Menú Configuración Personal Inventarios Facturaci…" at bounding box center [530, 201] width 1060 height 402
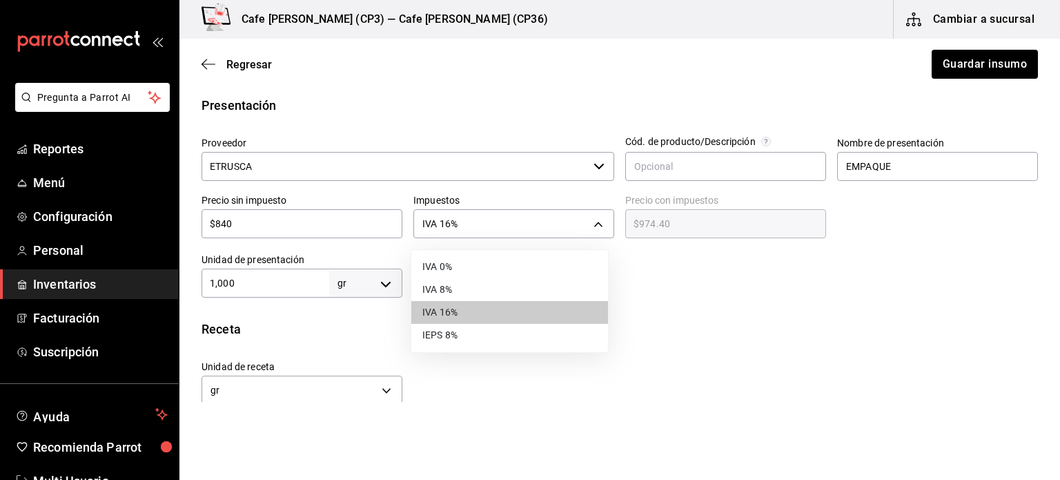
click at [446, 266] on li "IVA 0%" at bounding box center [509, 266] width 197 height 23
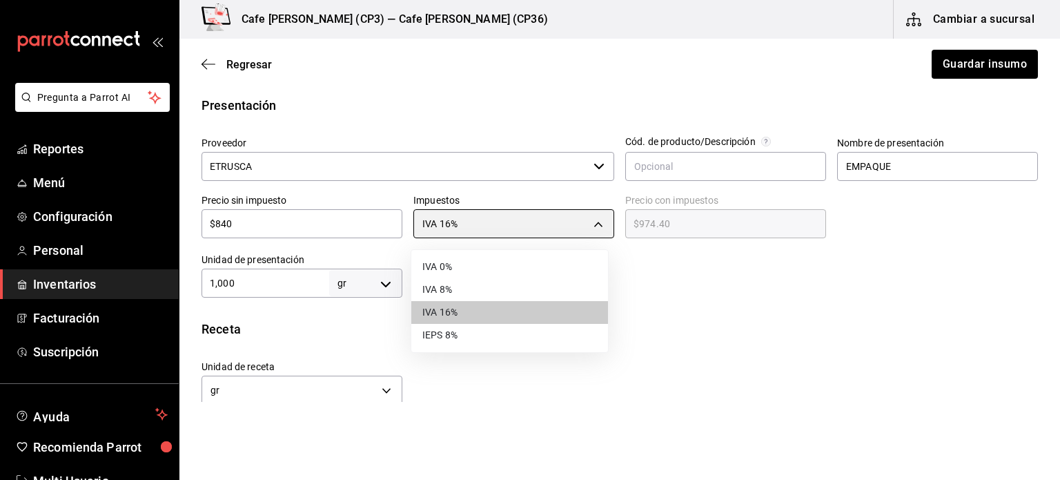
type input "IVA_0"
type input "$840.00"
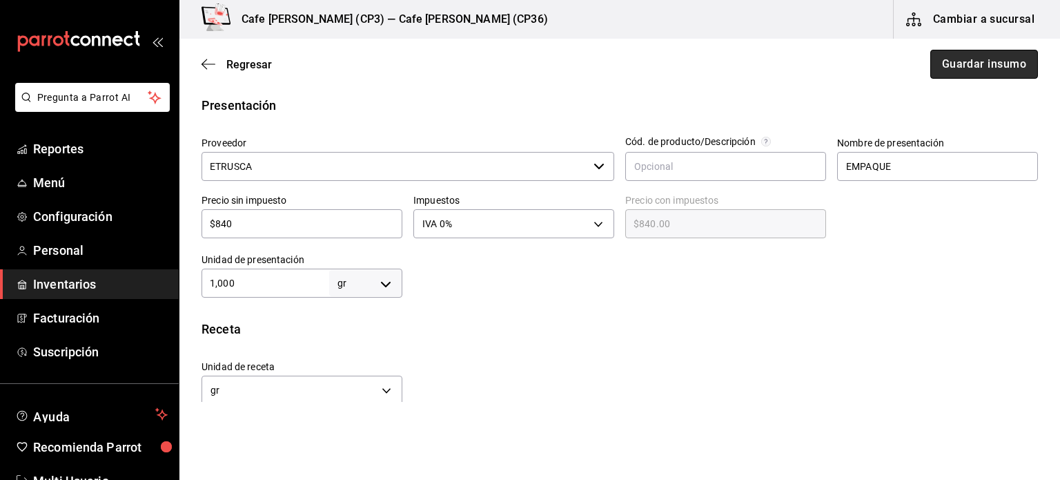
click at [975, 62] on button "Guardar insumo" at bounding box center [985, 64] width 108 height 29
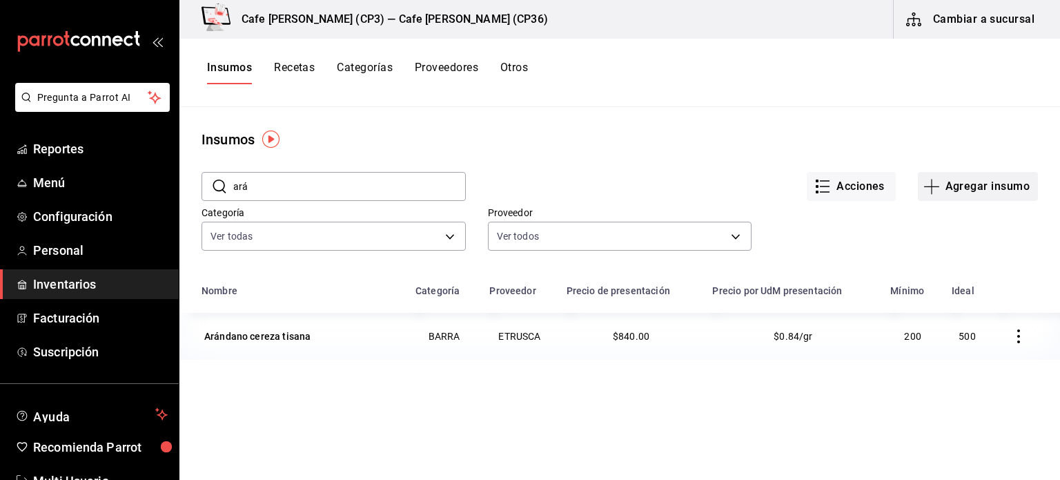
click at [964, 184] on button "Agregar insumo" at bounding box center [978, 186] width 120 height 29
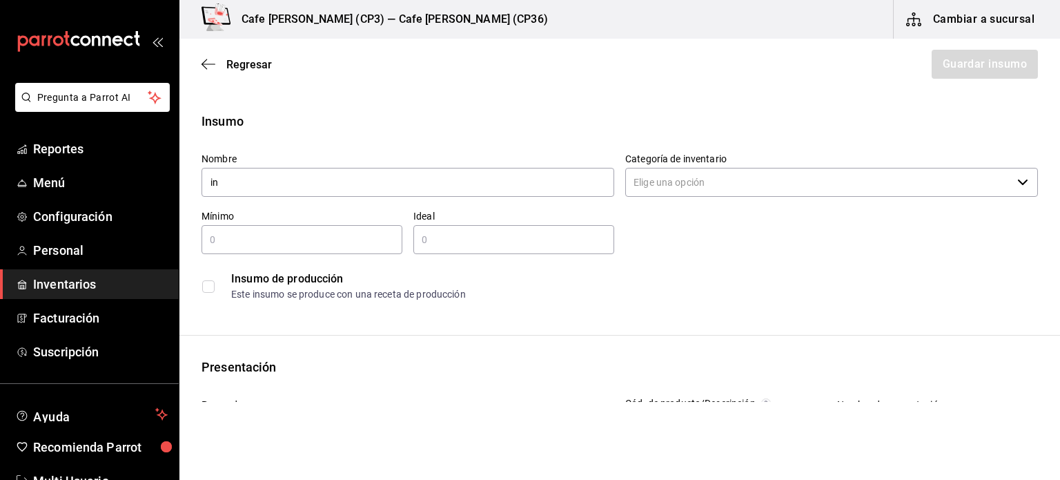
type input "i"
type input "Infusion Roibos"
click at [895, 186] on input "Categoría de inventario" at bounding box center [818, 182] width 387 height 29
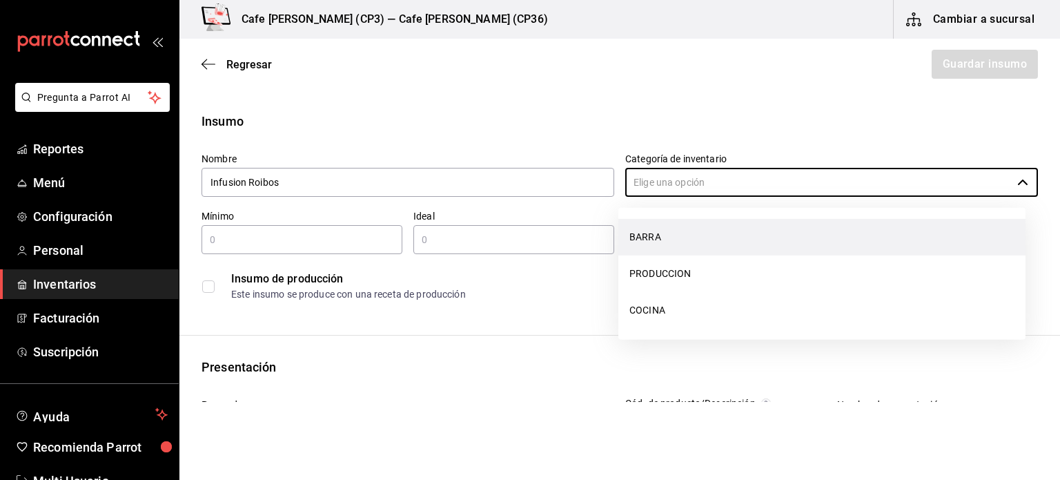
click at [666, 231] on li "BARRA" at bounding box center [822, 237] width 407 height 37
type input "BARRA"
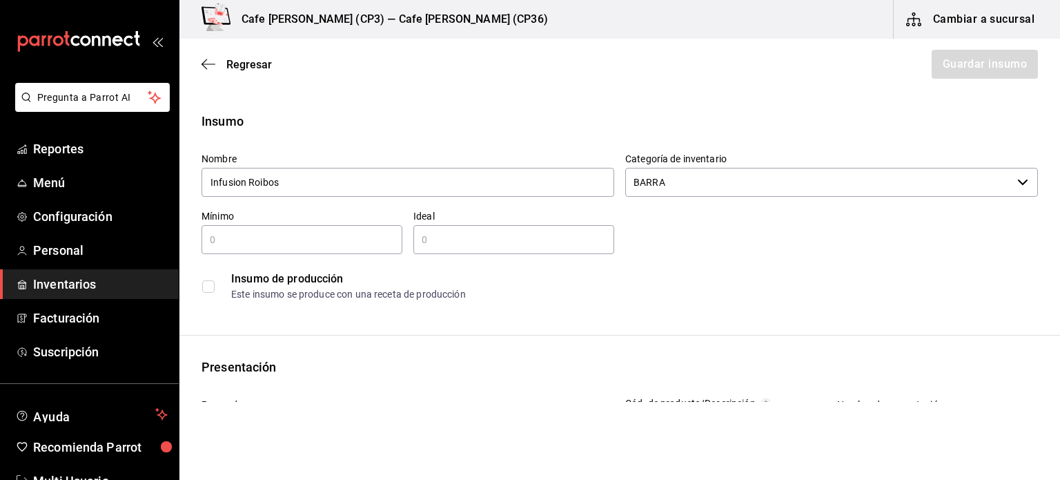
click at [236, 241] on input "text" at bounding box center [302, 239] width 201 height 17
type input "100"
click at [450, 242] on input "text" at bounding box center [513, 239] width 201 height 17
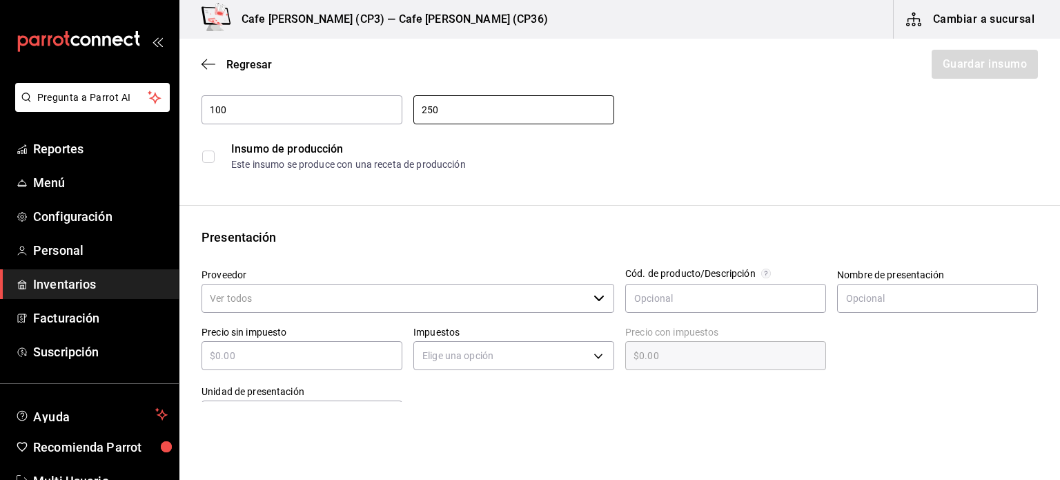
scroll to position [138, 0]
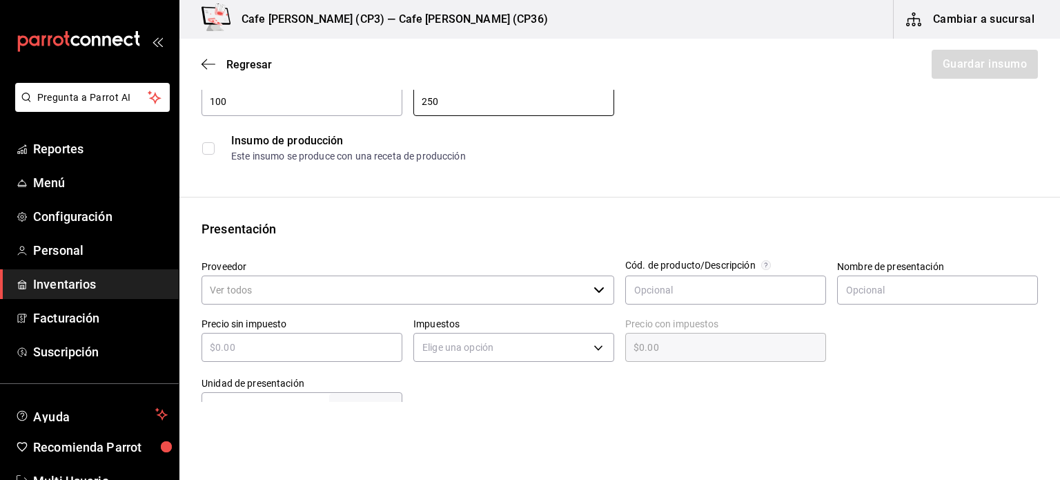
click at [594, 289] on icon "button" at bounding box center [599, 289] width 11 height 11
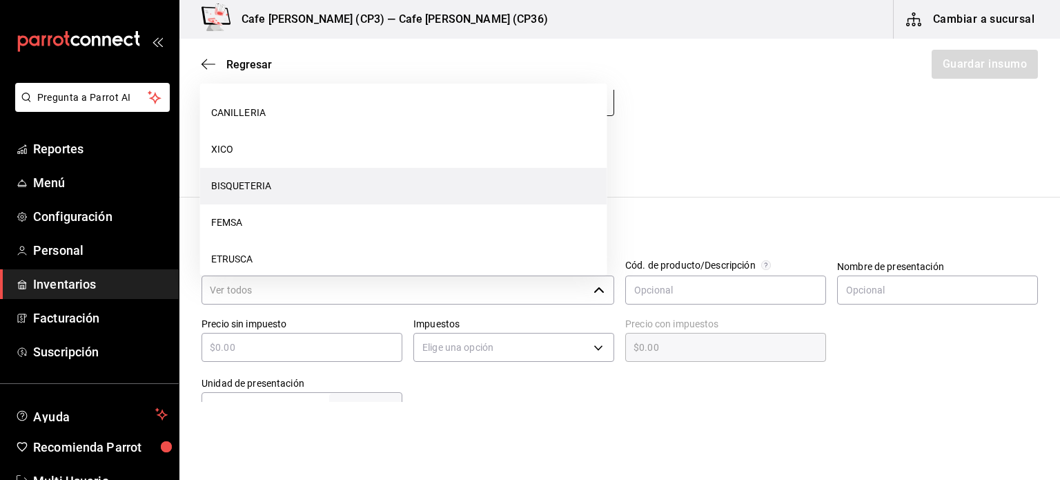
scroll to position [0, 0]
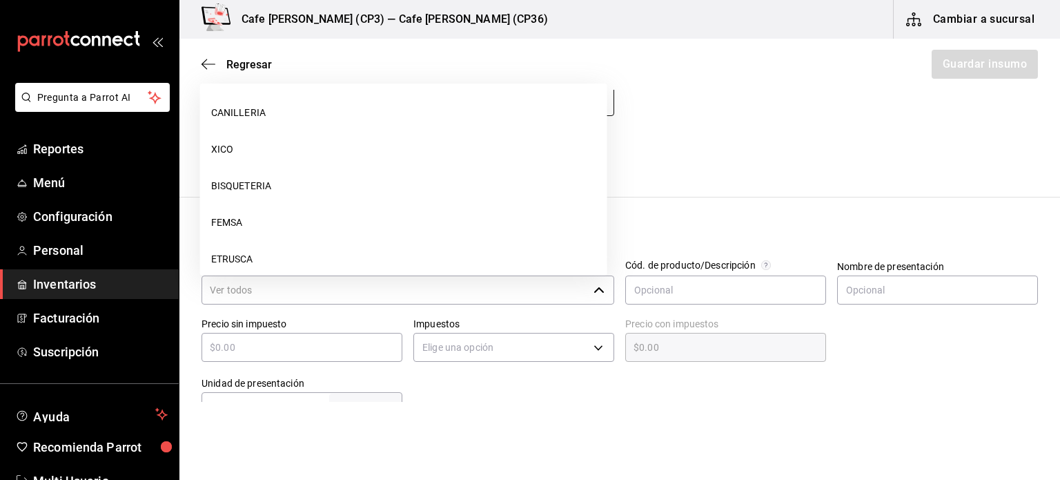
type input "250"
click at [742, 154] on div "Este insumo se produce con una receta de producción" at bounding box center [634, 156] width 806 height 14
click at [732, 127] on div "Insumo de producción Este insumo se produce con una receta de producción" at bounding box center [620, 148] width 837 height 42
click at [895, 341] on div at bounding box center [932, 335] width 212 height 59
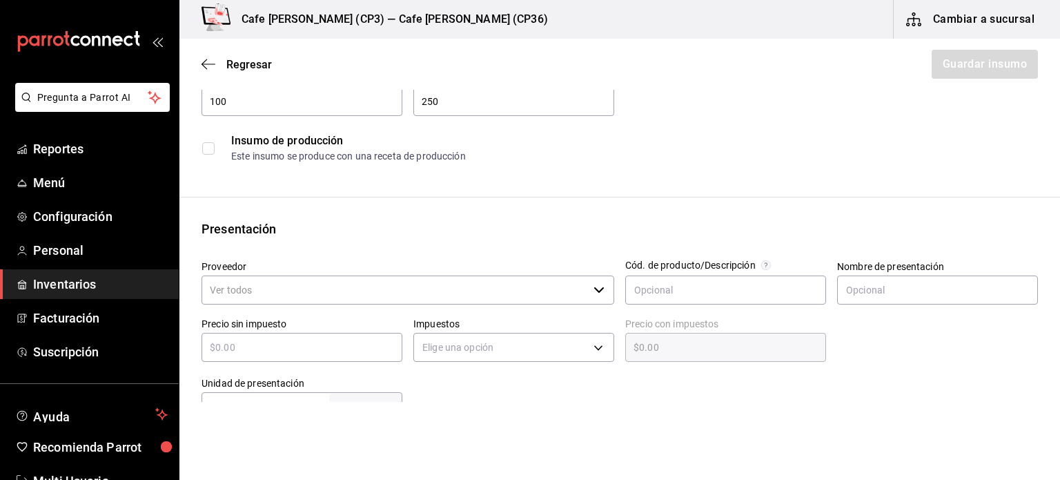
click at [449, 294] on input "Proveedor" at bounding box center [395, 289] width 387 height 29
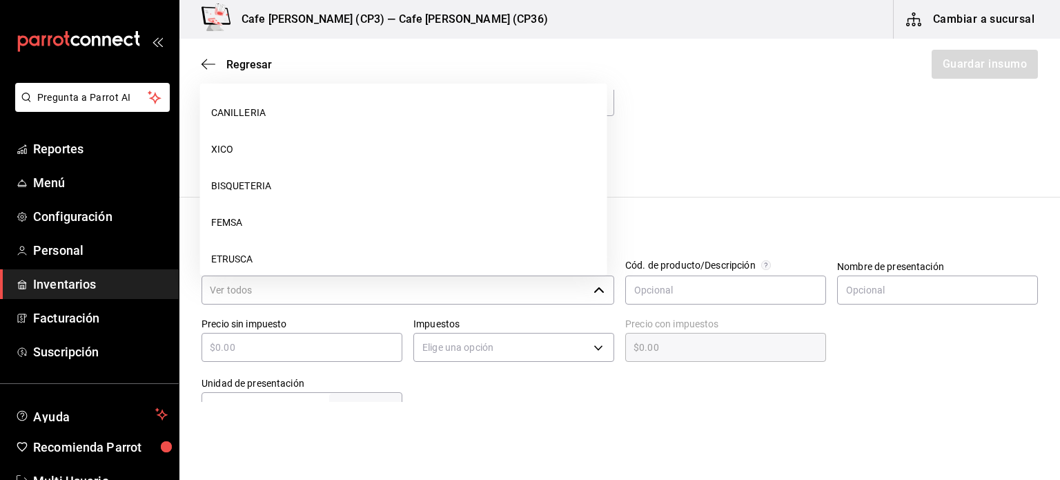
click at [594, 288] on icon "button" at bounding box center [599, 289] width 11 height 11
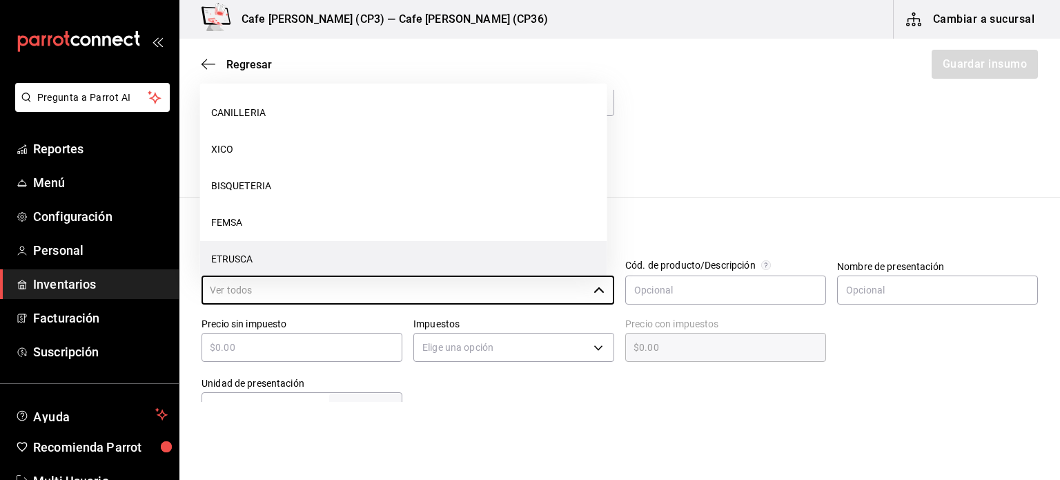
click at [267, 266] on li "ETRUSCA" at bounding box center [403, 259] width 407 height 37
type input "ETRUSCA"
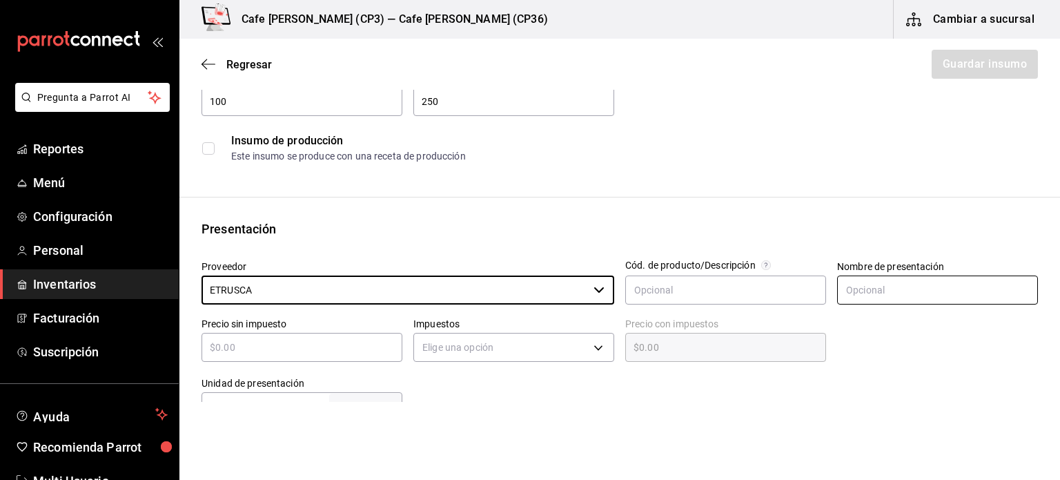
click at [839, 290] on input "text" at bounding box center [937, 289] width 201 height 29
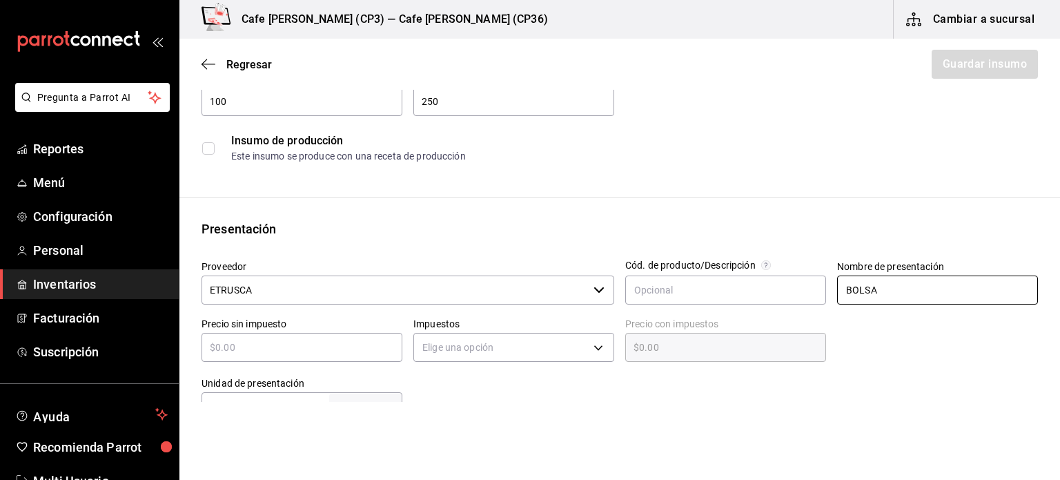
type input "BOLSA"
click at [357, 341] on input "text" at bounding box center [302, 347] width 201 height 17
click at [253, 344] on input "text" at bounding box center [302, 347] width 201 height 17
type input "$2"
type input "$2.00"
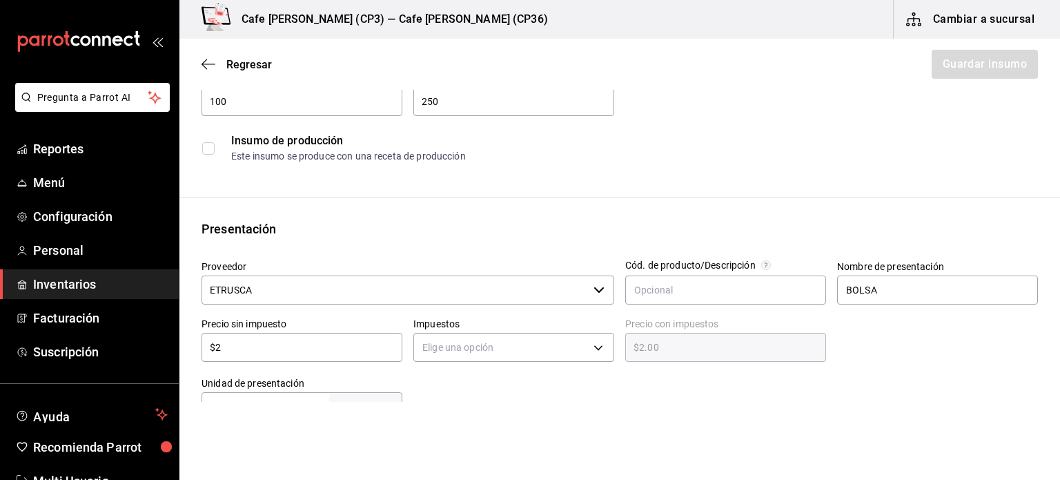
type input "$25"
type input "$25.00"
type input "$251"
type input "$251.00"
type input "$251"
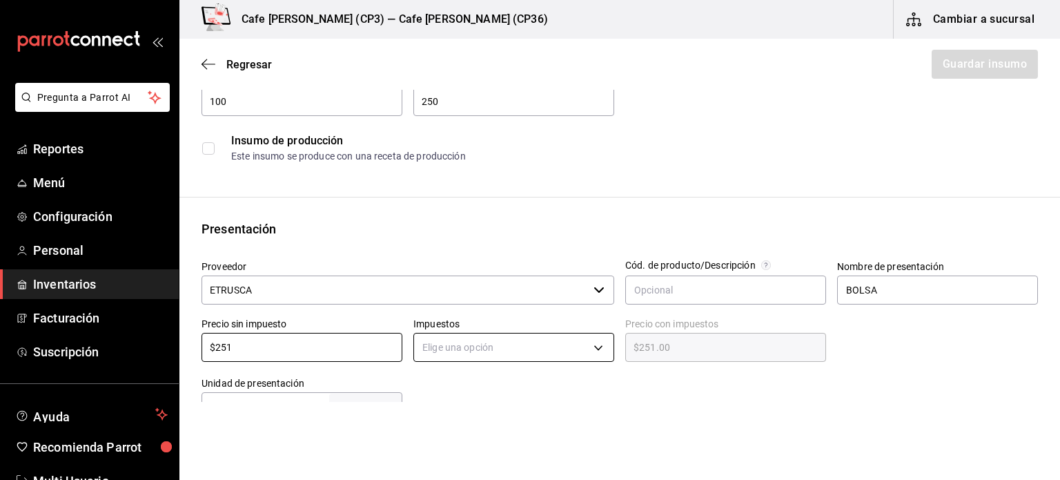
click at [596, 344] on body "Pregunta a Parrot AI Reportes Menú Configuración Personal Inventarios Facturaci…" at bounding box center [530, 201] width 1060 height 402
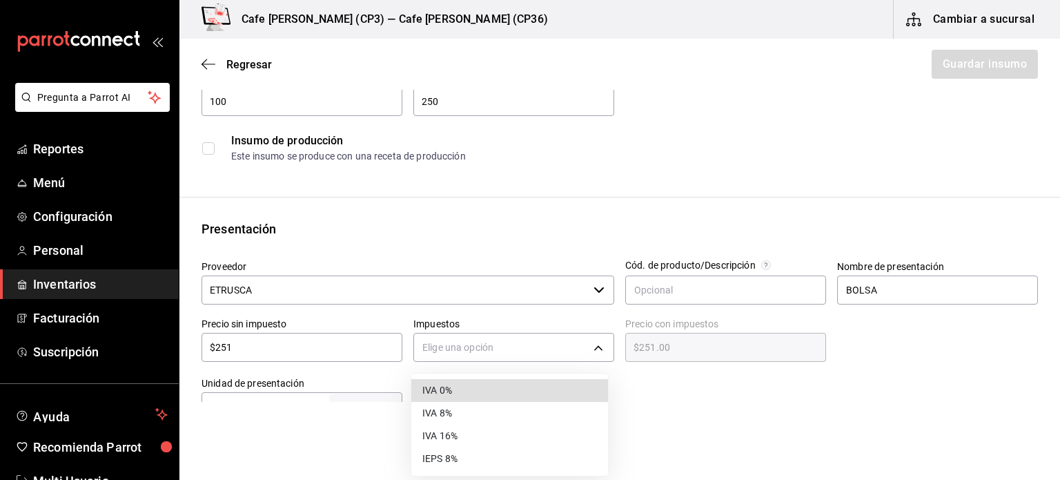
click at [459, 386] on li "IVA 0%" at bounding box center [509, 390] width 197 height 23
type input "IVA_0"
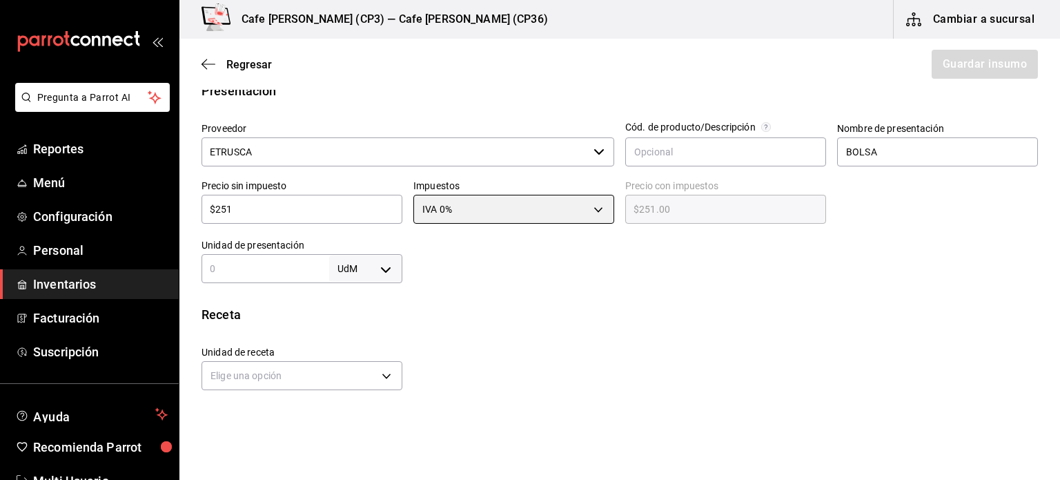
scroll to position [345, 0]
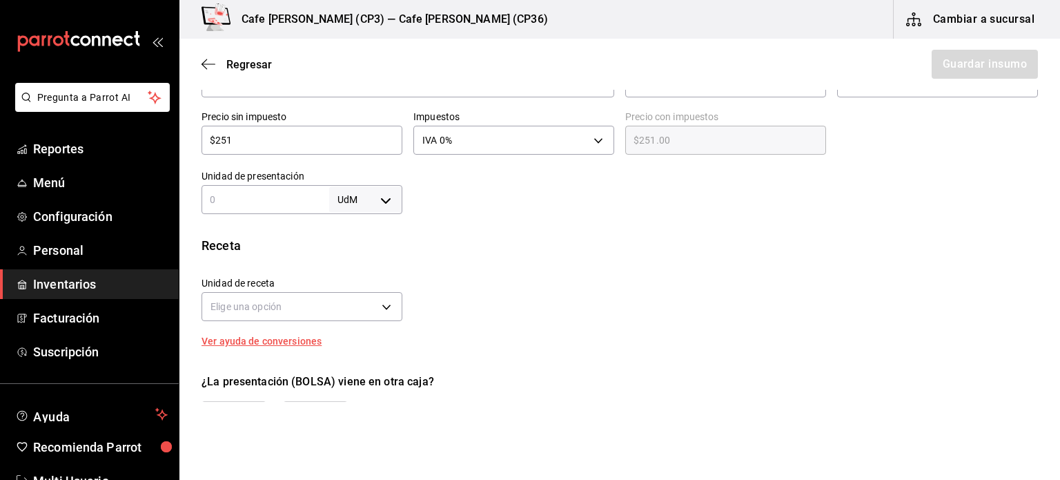
click at [257, 193] on input "text" at bounding box center [266, 199] width 128 height 17
type input "250"
click at [385, 196] on body "Pregunta a Parrot AI Reportes Menú Configuración Personal Inventarios Facturaci…" at bounding box center [530, 201] width 1060 height 402
click at [356, 284] on li "gr" at bounding box center [363, 286] width 72 height 23
type input "GRAM"
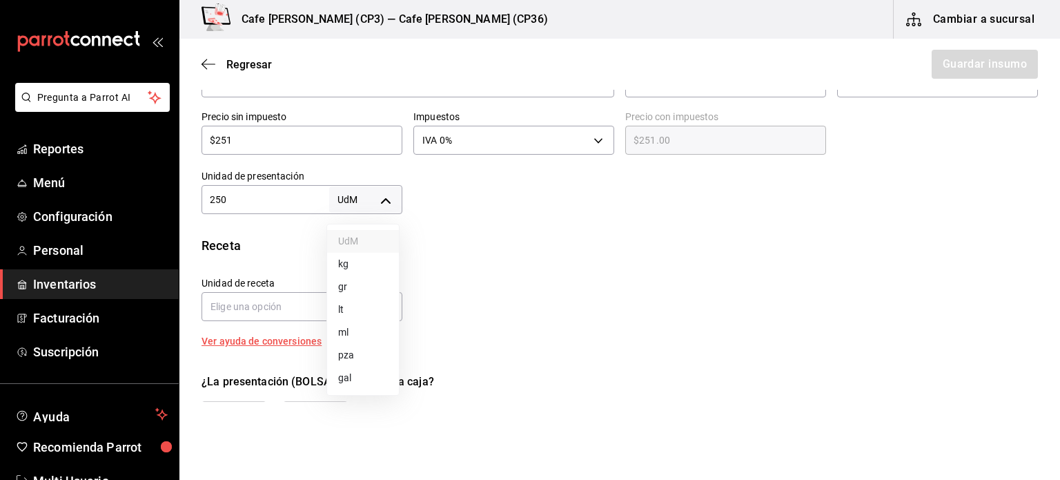
type input "GRAM"
type input "250"
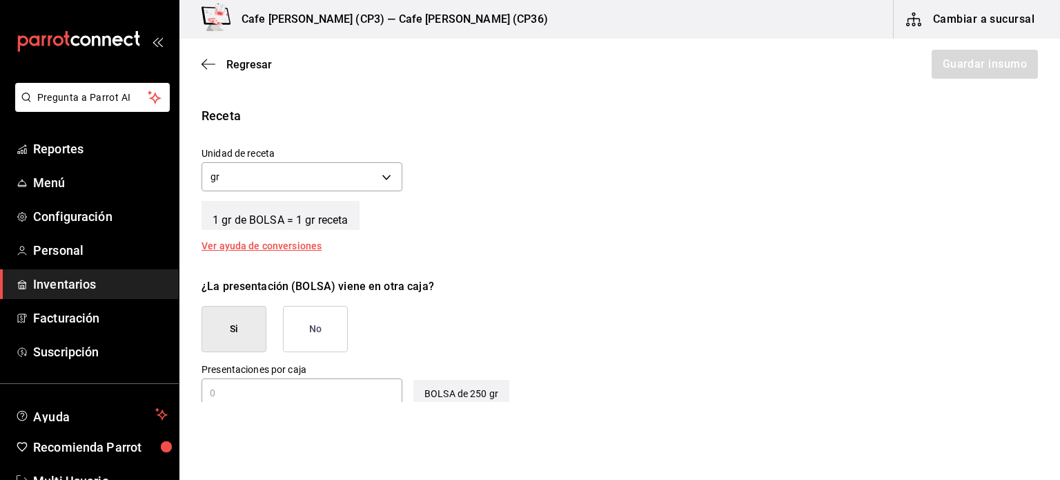
scroll to position [483, 0]
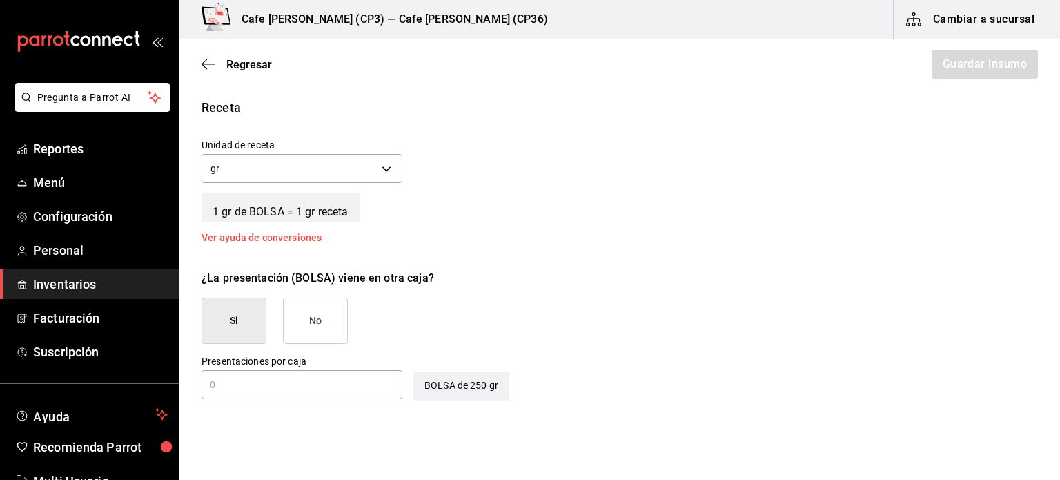
click at [322, 320] on button "No" at bounding box center [315, 321] width 65 height 46
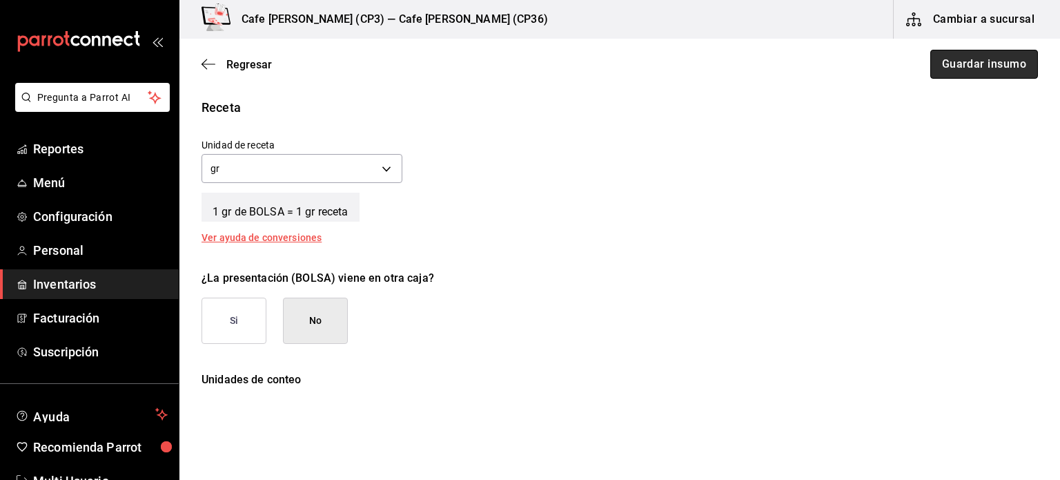
click at [978, 65] on button "Guardar insumo" at bounding box center [985, 64] width 108 height 29
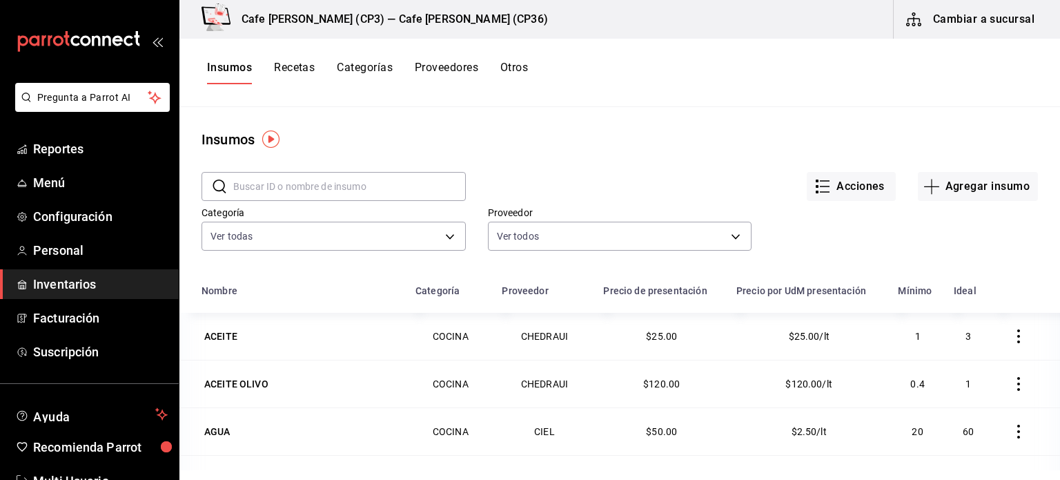
click at [260, 184] on input "text" at bounding box center [349, 187] width 233 height 28
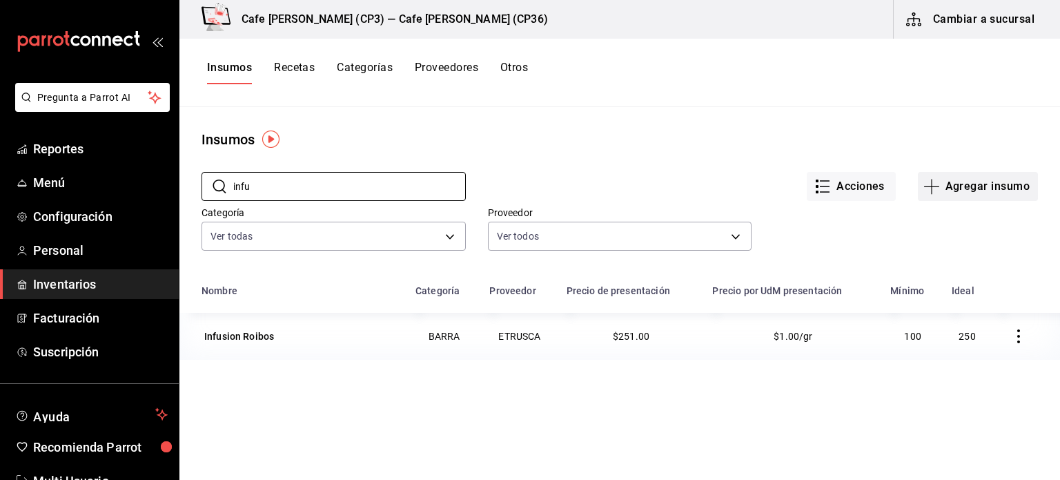
type input "infu"
click at [950, 184] on button "Agregar insumo" at bounding box center [978, 186] width 120 height 29
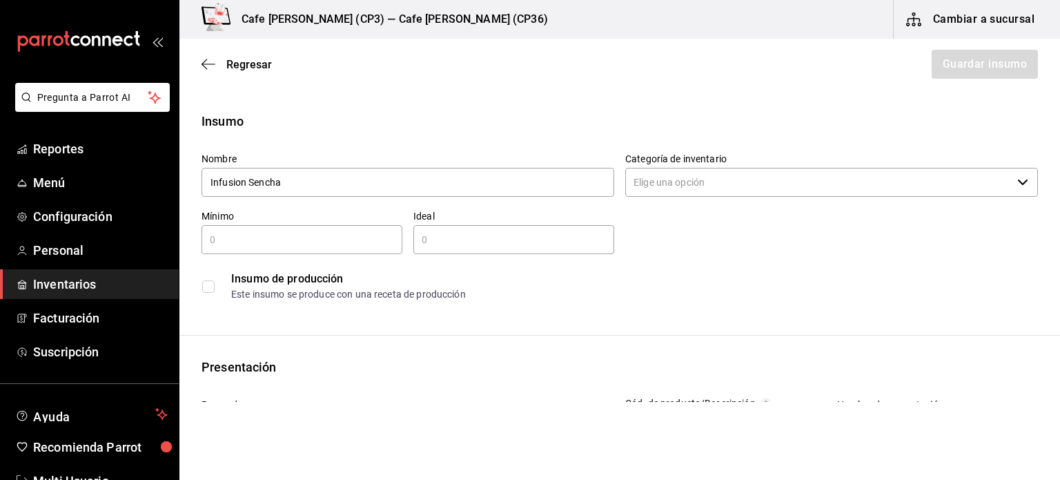
type input "Infusion Sencha"
click at [776, 193] on input "Categoría de inventario" at bounding box center [818, 182] width 387 height 29
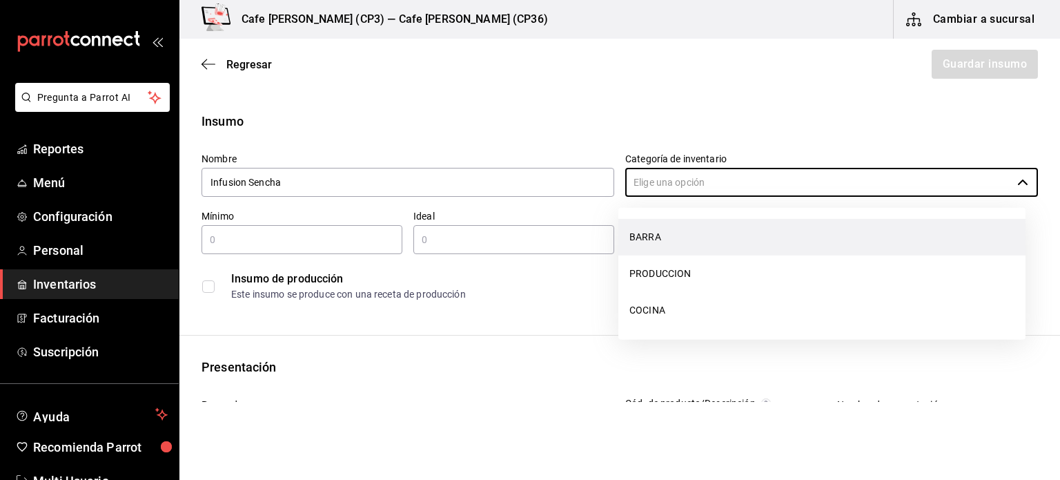
click at [671, 230] on li "BARRA" at bounding box center [822, 237] width 407 height 37
type input "BARRA"
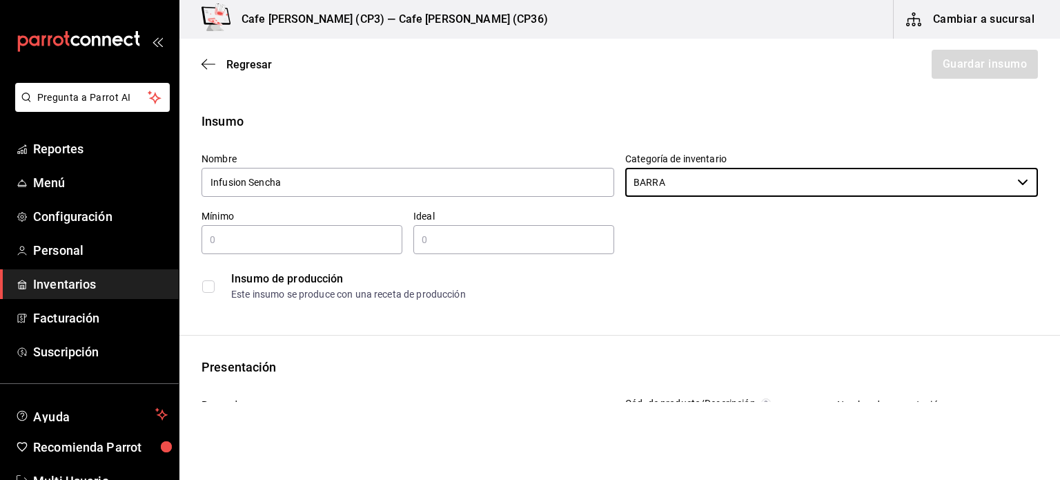
click at [215, 240] on input "text" at bounding box center [302, 239] width 201 height 17
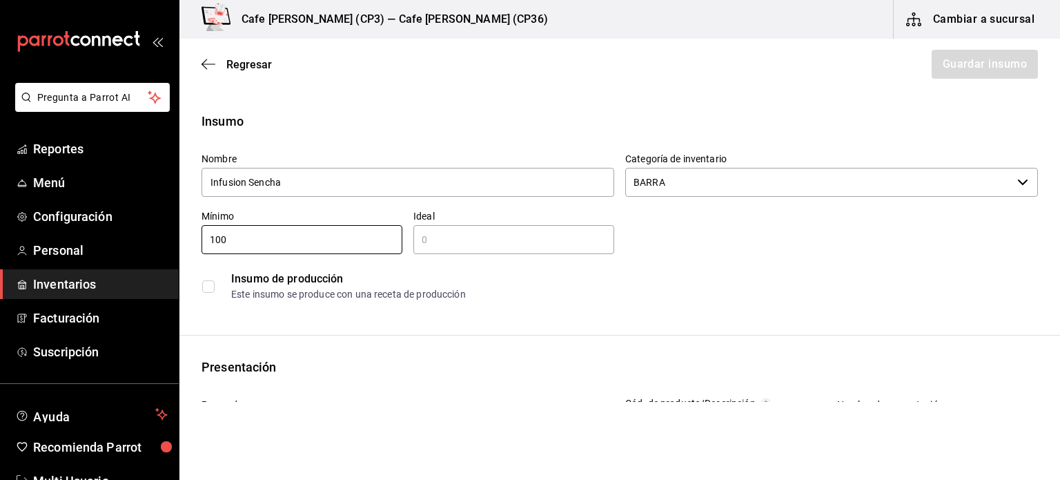
type input "100"
click at [442, 241] on input "text" at bounding box center [513, 239] width 201 height 17
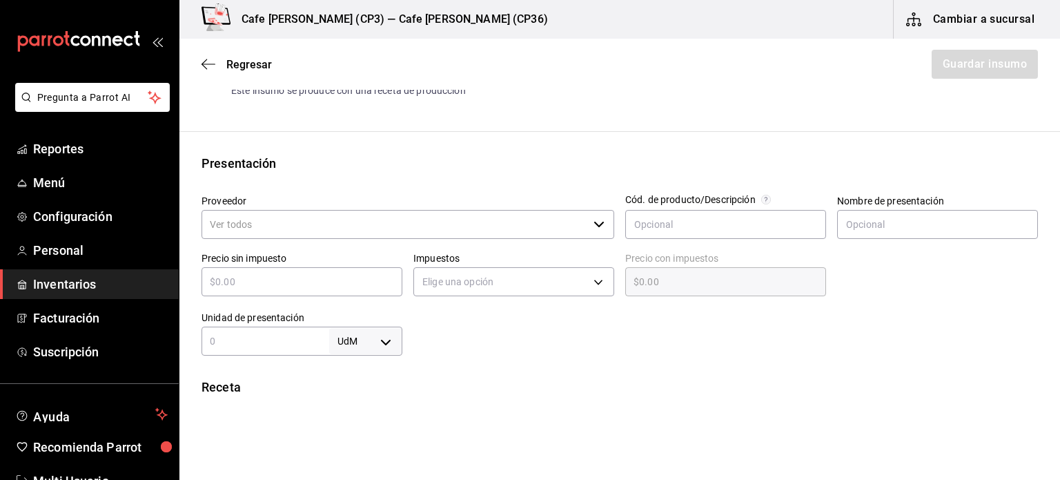
scroll to position [207, 0]
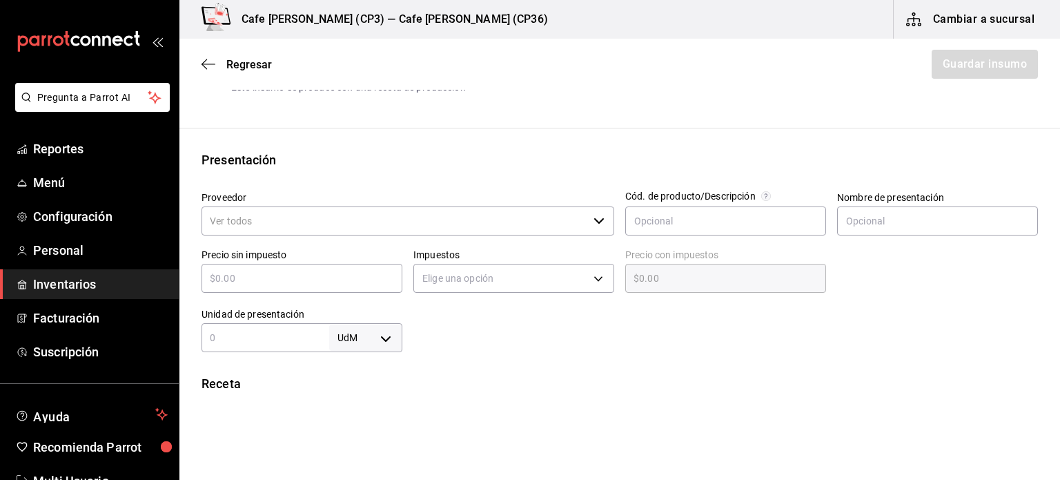
type input "250"
click at [349, 220] on input "Proveedor" at bounding box center [395, 220] width 387 height 29
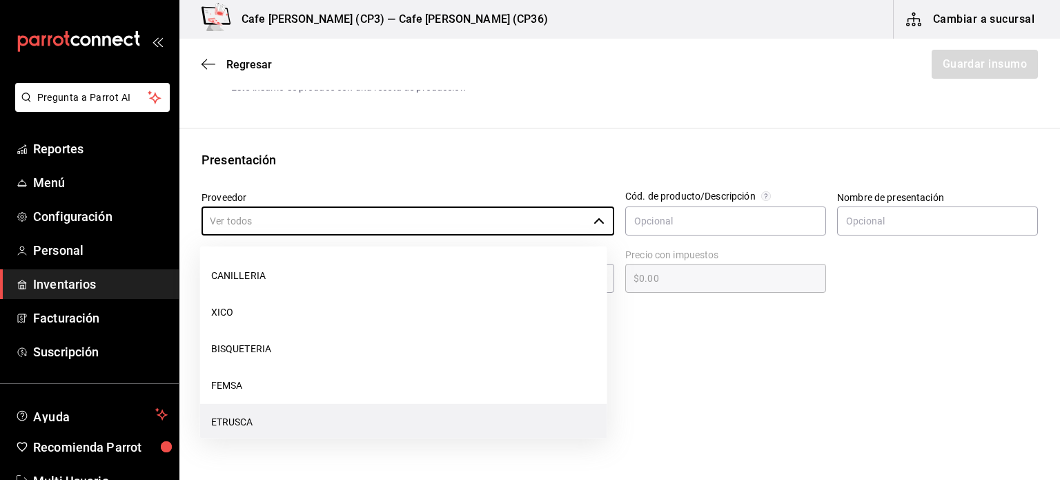
click at [234, 417] on li "ETRUSCA" at bounding box center [403, 422] width 407 height 37
type input "ETRUSCA"
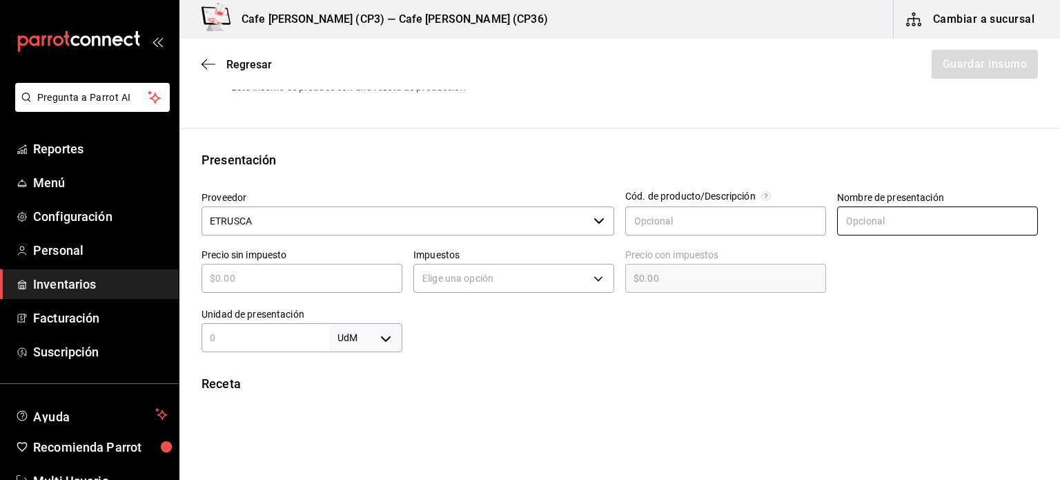
click at [877, 220] on input "text" at bounding box center [937, 220] width 201 height 29
type input "BOLSA"
click at [249, 276] on input "text" at bounding box center [302, 278] width 201 height 17
type input "$2"
type input "$2.00"
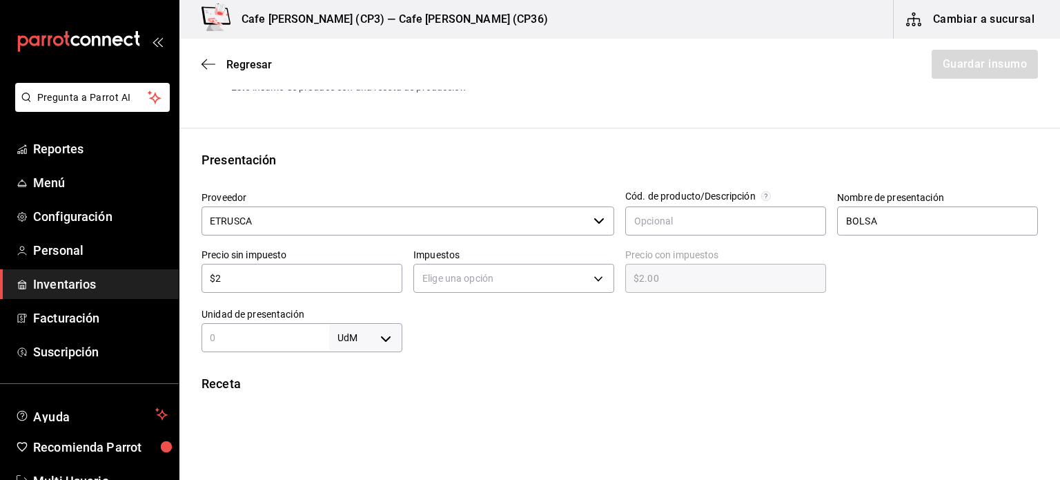
type input "$25"
type input "$25.00"
type input "$251"
type input "$251.00"
type input "$251"
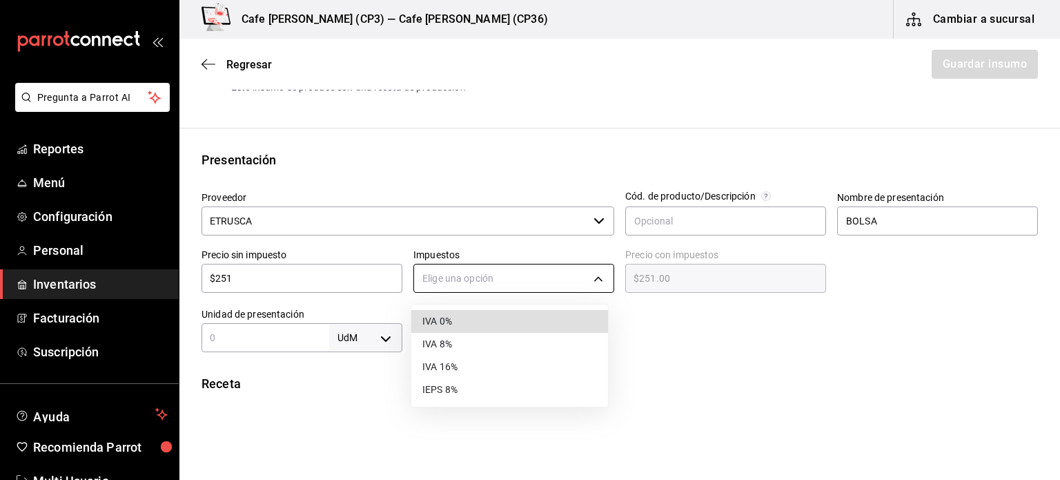
click at [599, 276] on body "Pregunta a Parrot AI Reportes Menú Configuración Personal Inventarios Facturaci…" at bounding box center [530, 201] width 1060 height 402
click at [464, 317] on li "IVA 0%" at bounding box center [509, 321] width 197 height 23
type input "IVA_0"
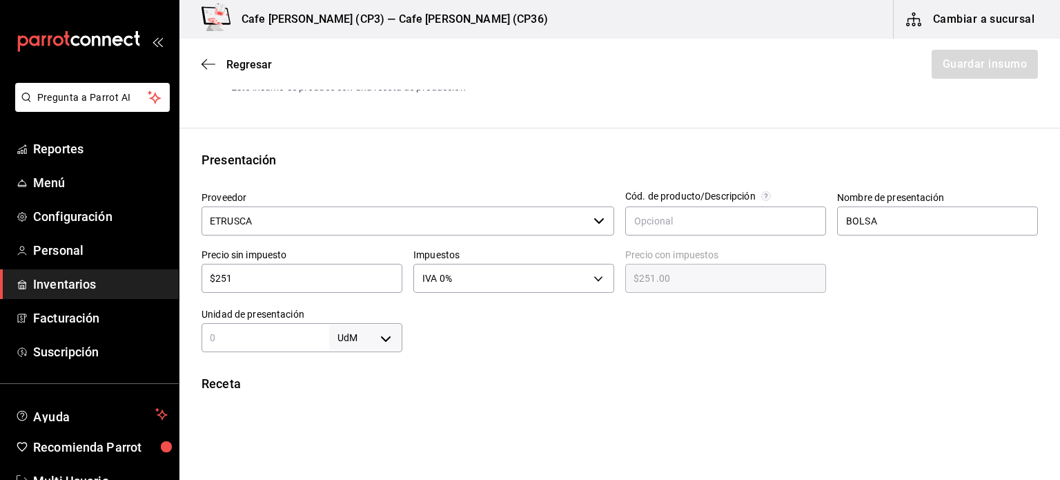
click at [389, 339] on body "Pregunta a Parrot AI Reportes Menú Configuración Personal Inventarios Facturaci…" at bounding box center [530, 201] width 1060 height 402
click at [352, 372] on li "gr" at bounding box center [363, 371] width 72 height 23
type input "GRAM"
click at [234, 342] on input "text" at bounding box center [266, 337] width 128 height 17
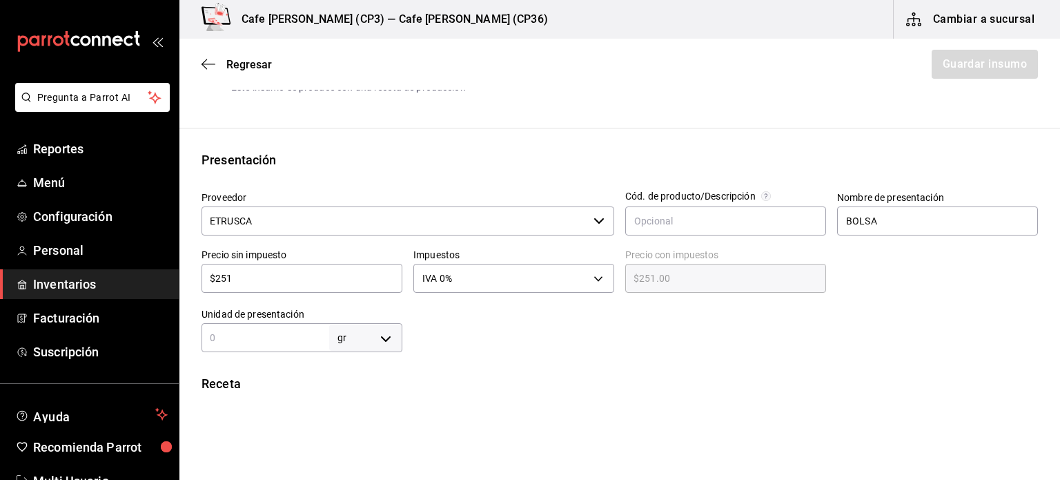
type input "2"
type input "25"
type input "250"
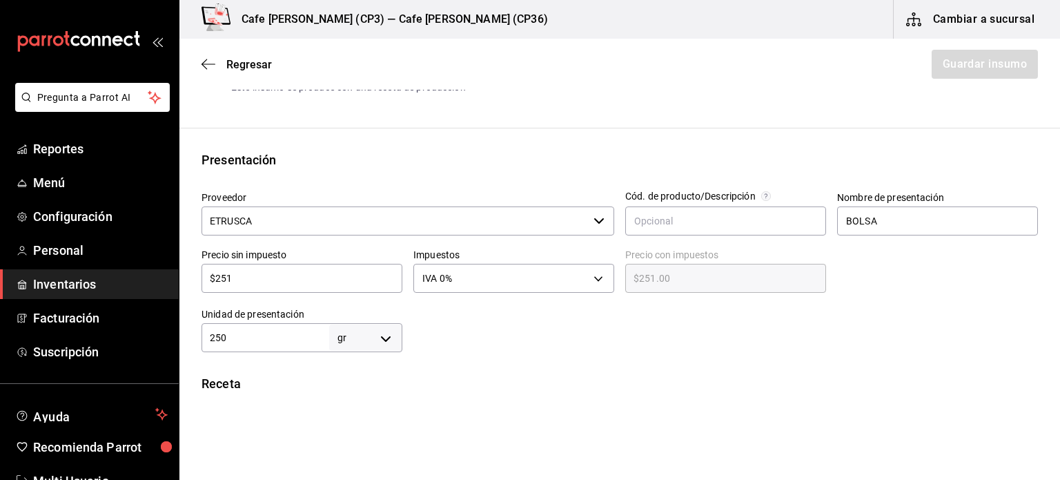
type input "250"
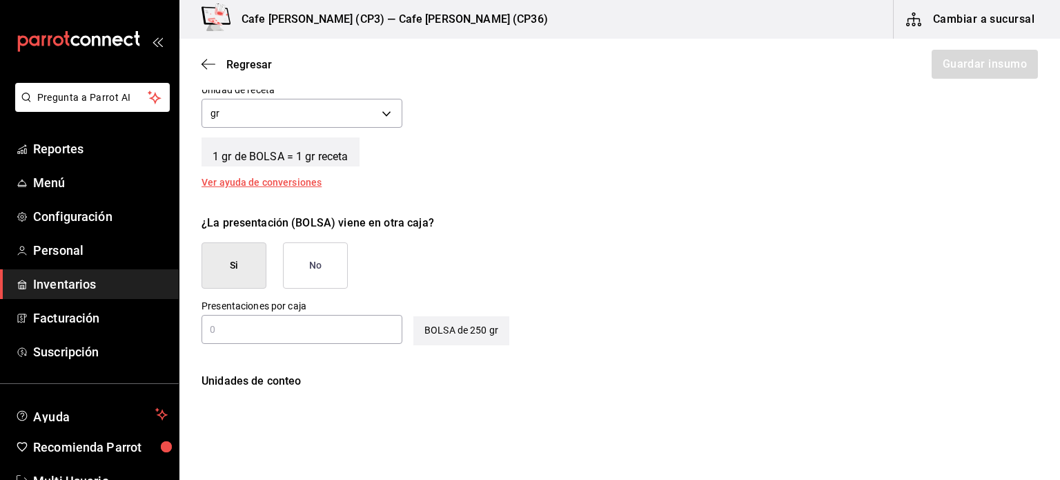
scroll to position [552, 0]
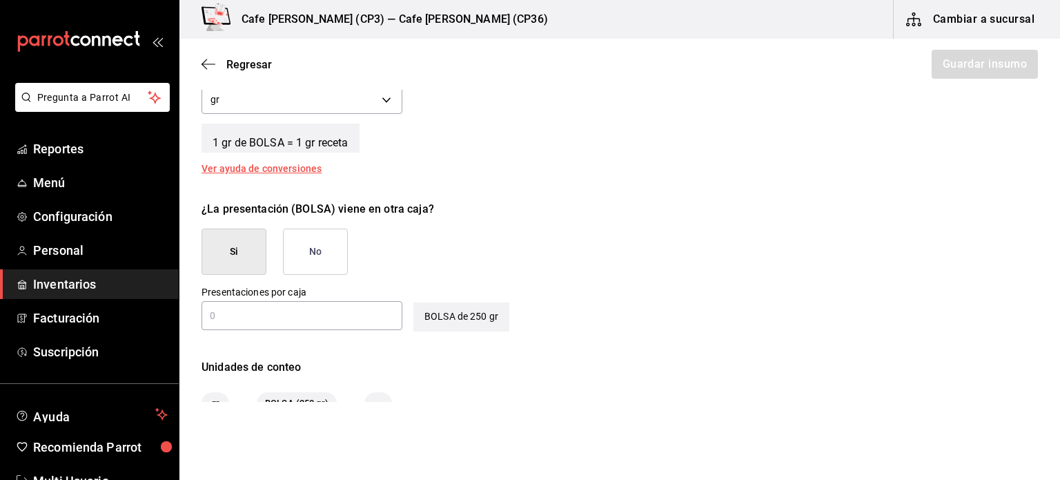
type input "250"
click at [302, 237] on button "No" at bounding box center [315, 251] width 65 height 46
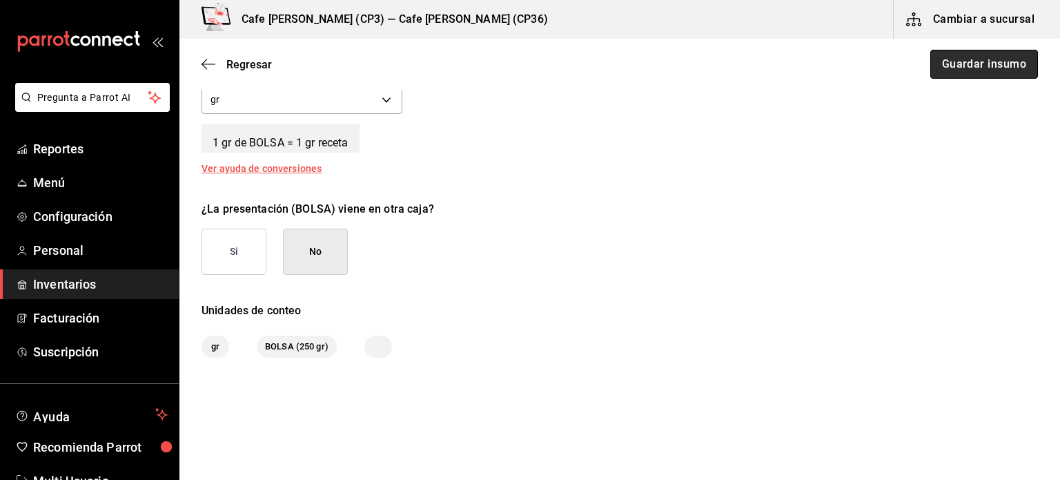
click at [980, 59] on button "Guardar insumo" at bounding box center [985, 64] width 108 height 29
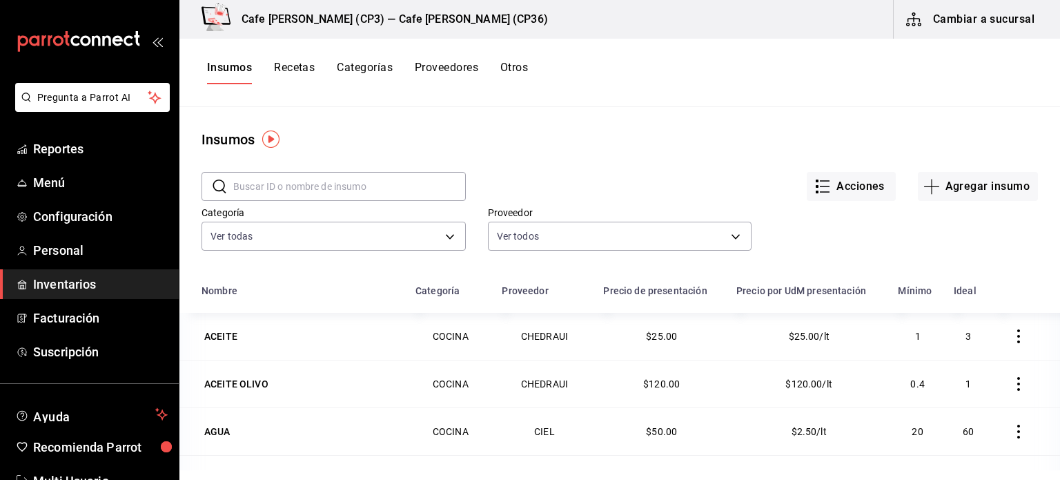
click at [230, 184] on div "​ ​" at bounding box center [334, 186] width 264 height 29
click at [969, 184] on button "Agregar insumo" at bounding box center [978, 186] width 120 height 29
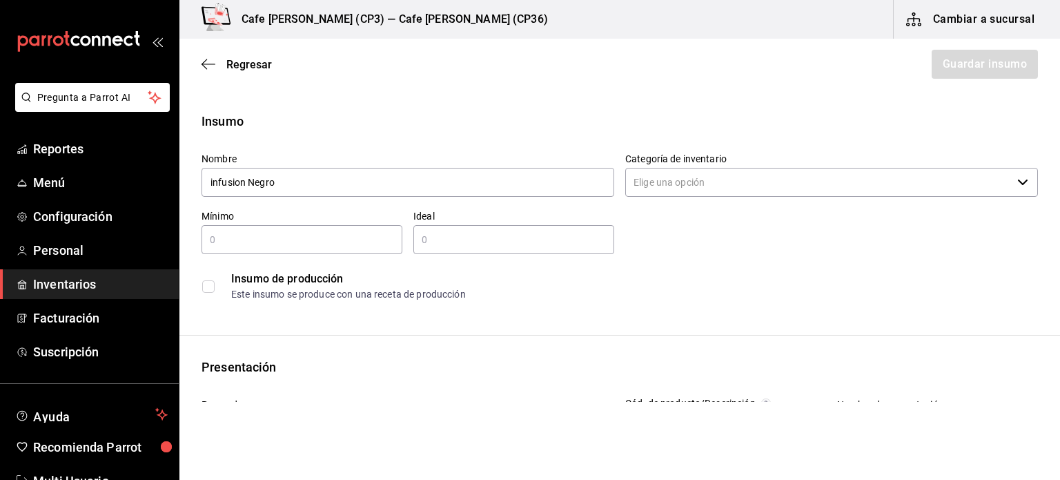
type input "infusion Negro"
drag, startPoint x: 329, startPoint y: 146, endPoint x: 760, endPoint y: 79, distance: 435.8
click at [672, 182] on input "Categoría de inventario" at bounding box center [818, 182] width 387 height 29
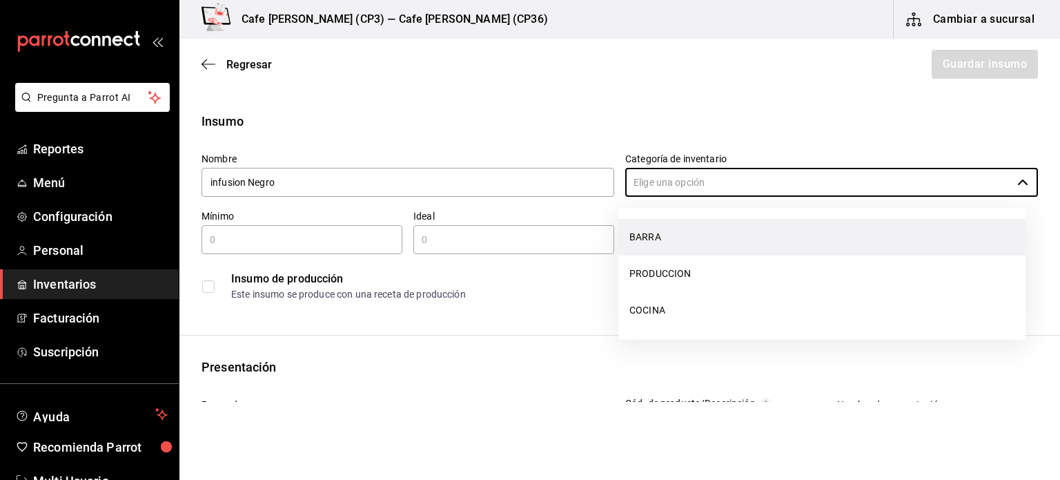
click at [643, 233] on li "BARRA" at bounding box center [822, 237] width 407 height 37
type input "BARRA"
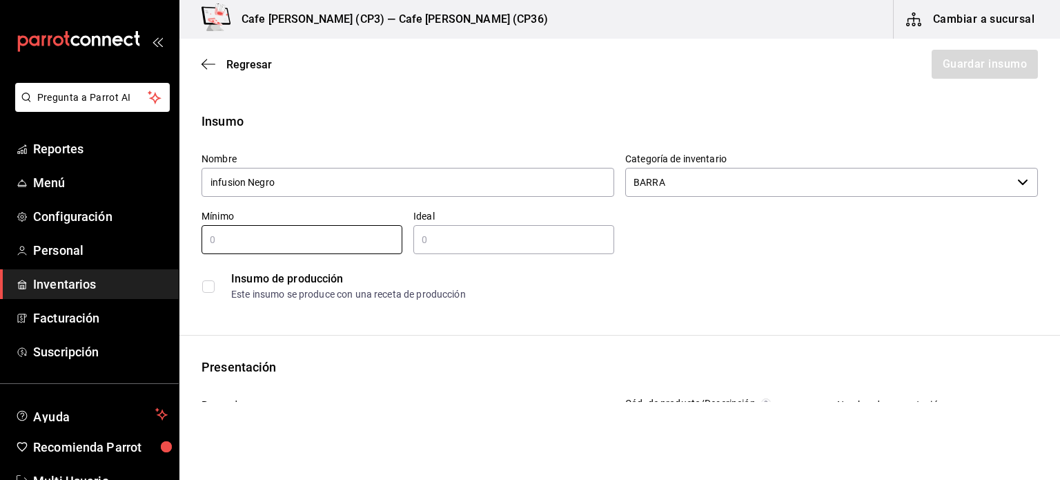
drag, startPoint x: 238, startPoint y: 245, endPoint x: 176, endPoint y: 242, distance: 62.2
click at [177, 242] on div "Pregunta a Parrot AI Reportes Menú Configuración Personal Inventarios Facturaci…" at bounding box center [530, 201] width 1060 height 402
type input "100"
click at [431, 237] on input "text" at bounding box center [513, 239] width 201 height 17
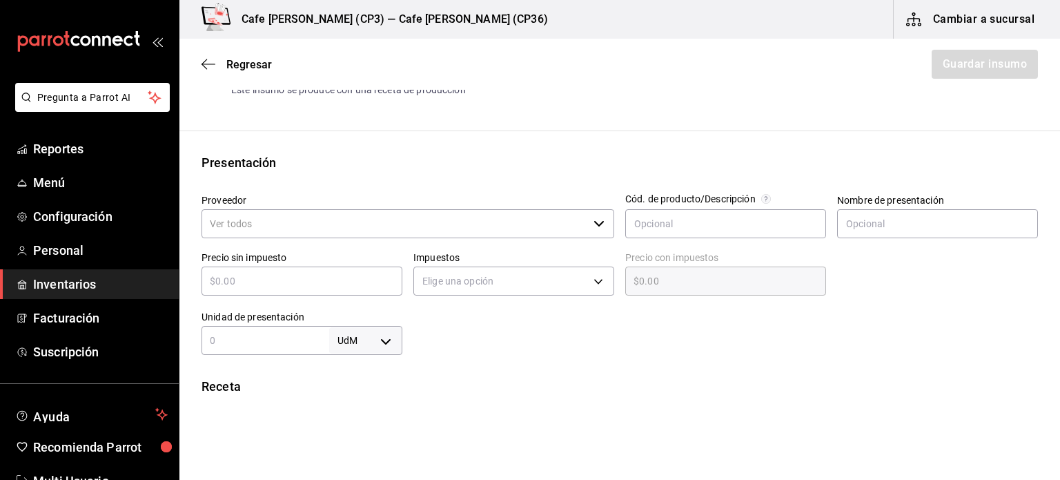
scroll to position [207, 0]
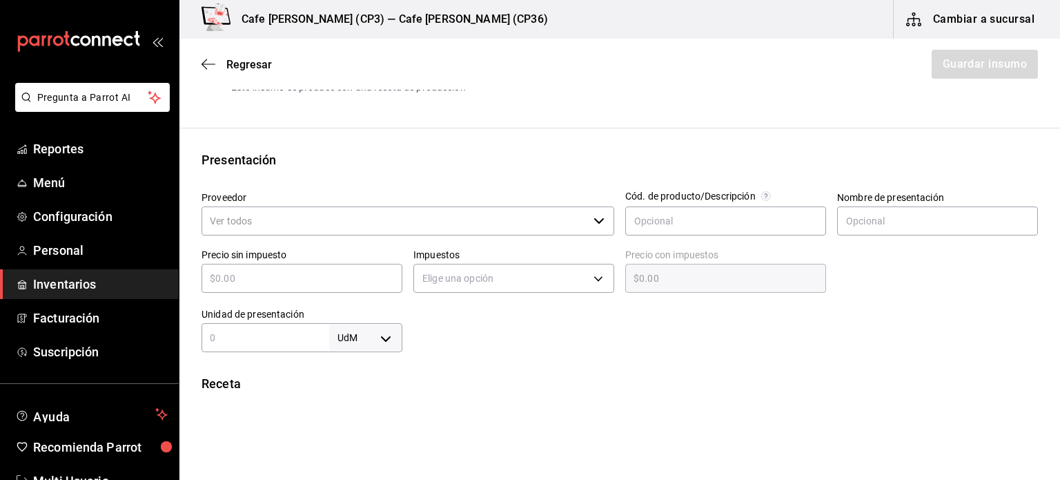
type input "250"
click at [293, 231] on input "Proveedor" at bounding box center [395, 220] width 387 height 29
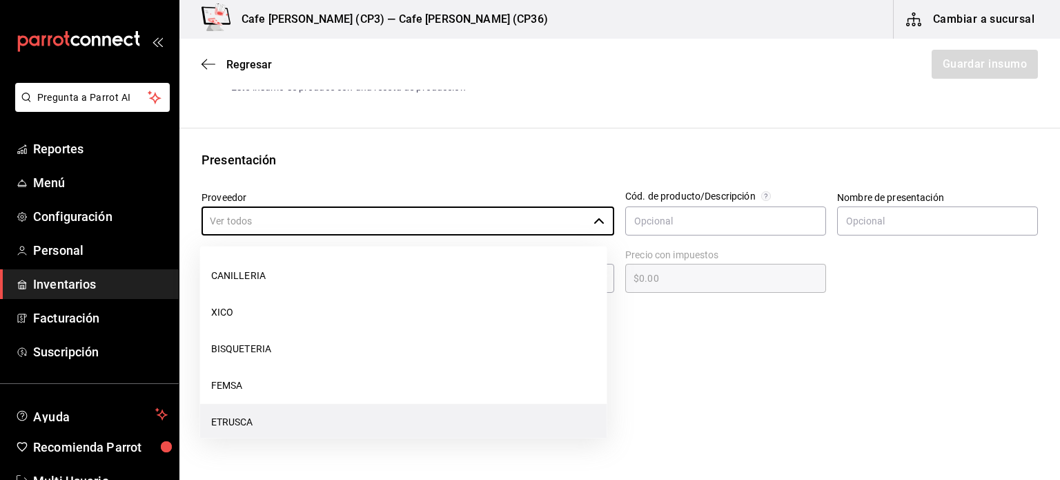
click at [241, 425] on li "ETRUSCA" at bounding box center [403, 422] width 407 height 37
type input "ETRUSCA"
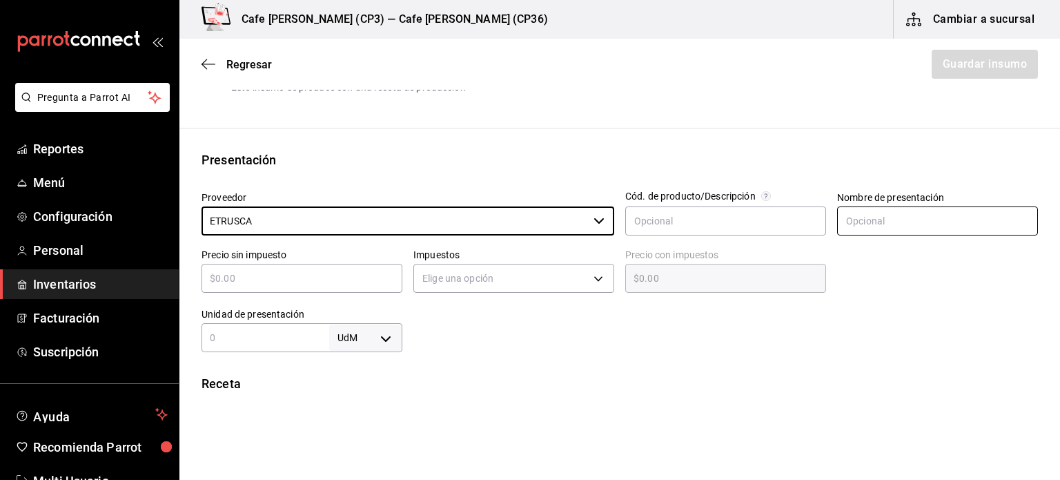
click at [889, 215] on input "text" at bounding box center [937, 220] width 201 height 29
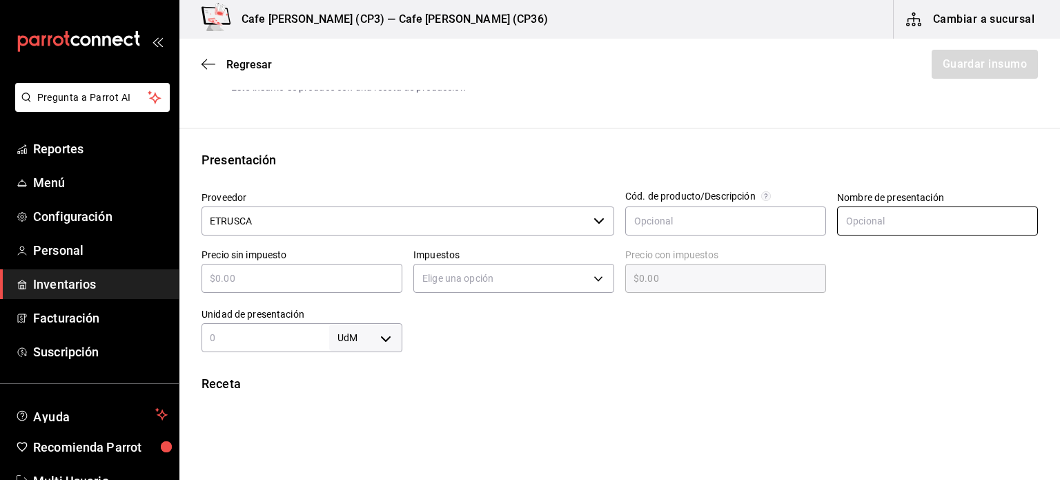
type input "BOLSA"
click at [220, 280] on input "text" at bounding box center [302, 278] width 201 height 17
type input "$2"
type input "$2.00"
type input "$21"
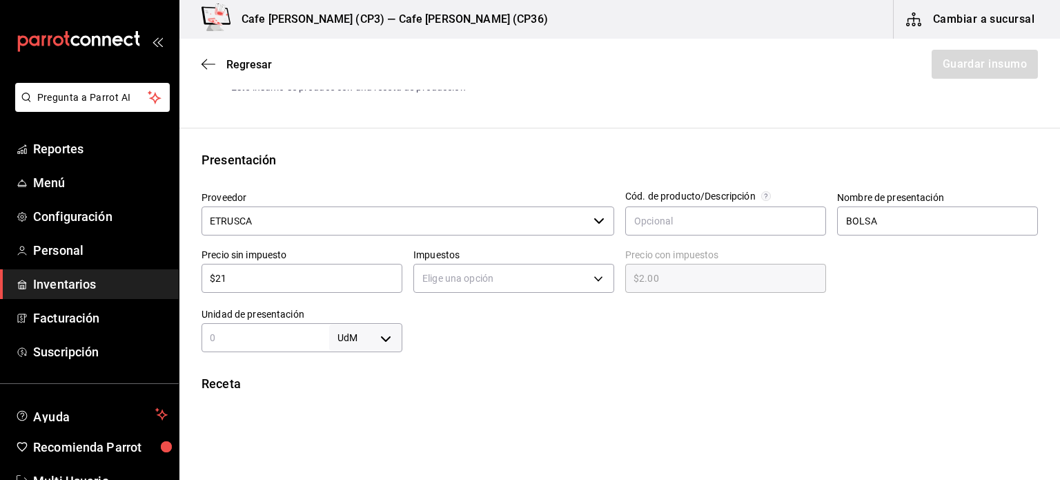
type input "$21.00"
type input "$2"
type input "$2.00"
type input "$25"
type input "$25.00"
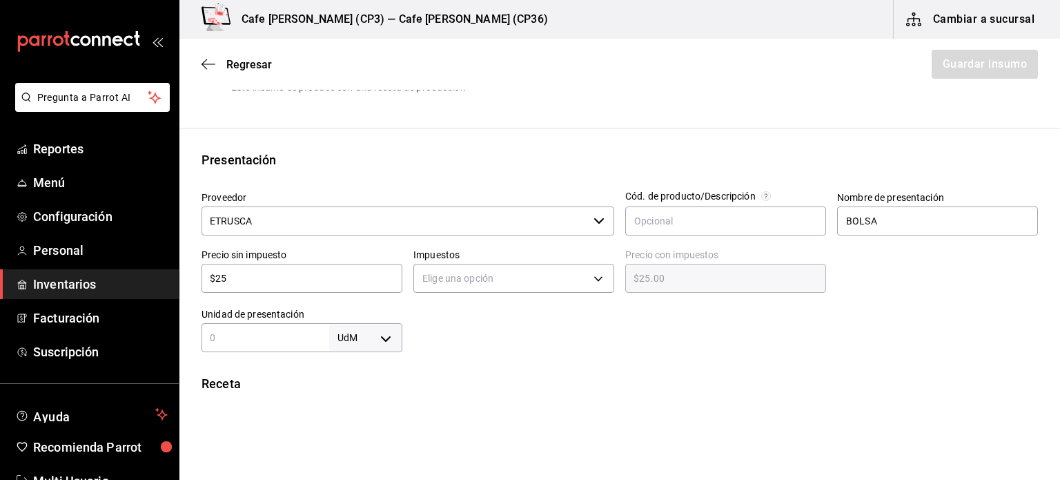
type input "$251"
type input "$251.00"
type input "$251"
click at [594, 281] on body "Pregunta a Parrot AI Reportes Menú Configuración Personal Inventarios Facturaci…" at bounding box center [530, 201] width 1060 height 402
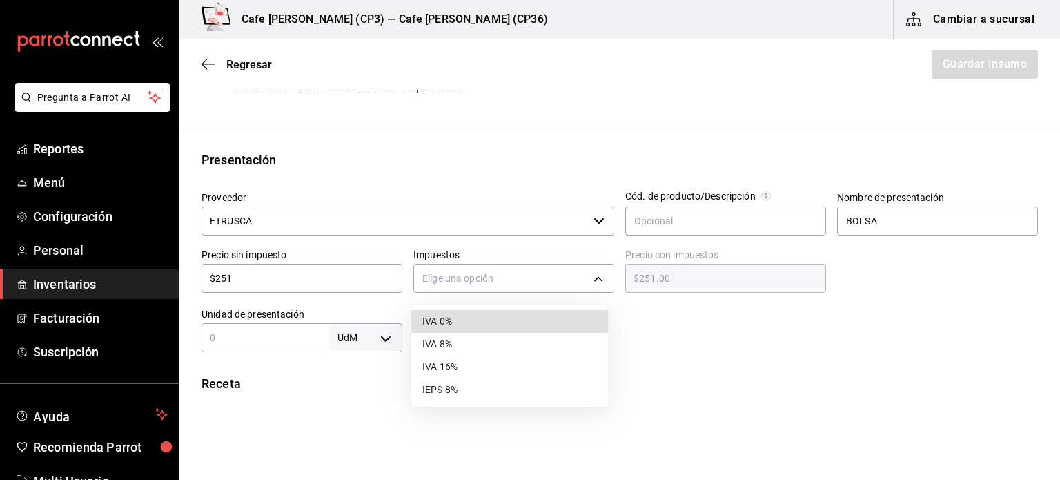
click at [461, 318] on li "IVA 0%" at bounding box center [509, 321] width 197 height 23
type input "IVA_0"
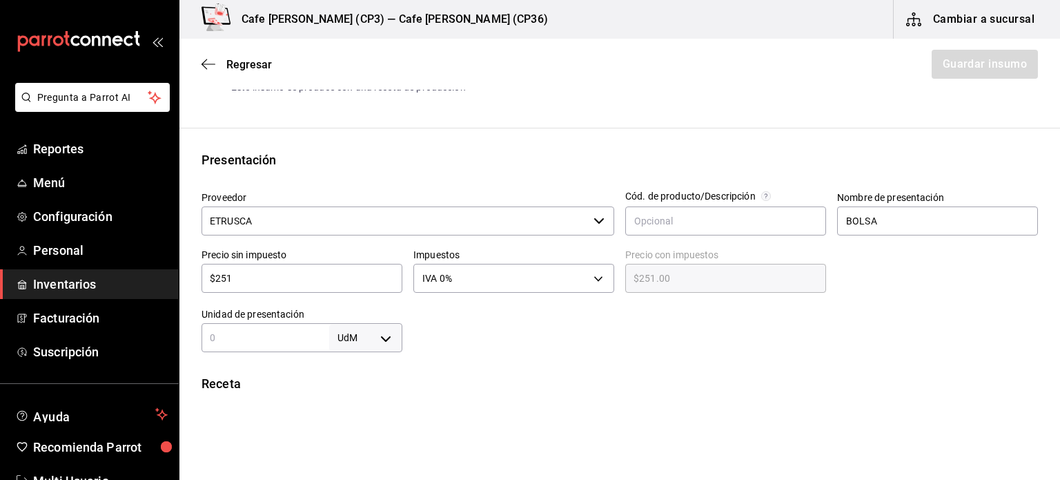
click at [283, 335] on input "text" at bounding box center [266, 337] width 128 height 17
type input "1"
type input "250"
click at [382, 336] on body "Pregunta a Parrot AI Reportes Menú Configuración Personal Inventarios Facturaci…" at bounding box center [530, 201] width 1060 height 402
click at [356, 369] on li "gr" at bounding box center [363, 371] width 72 height 23
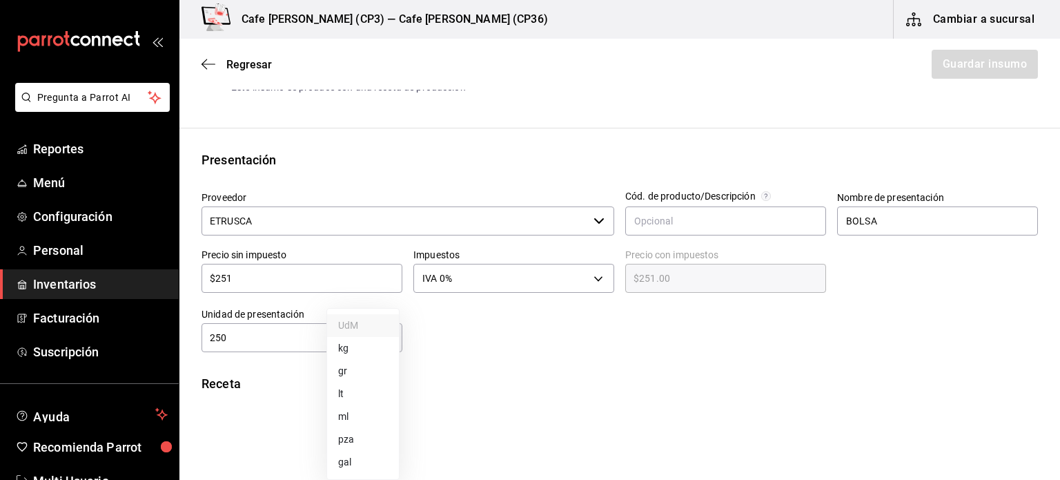
type input "GRAM"
type input "250"
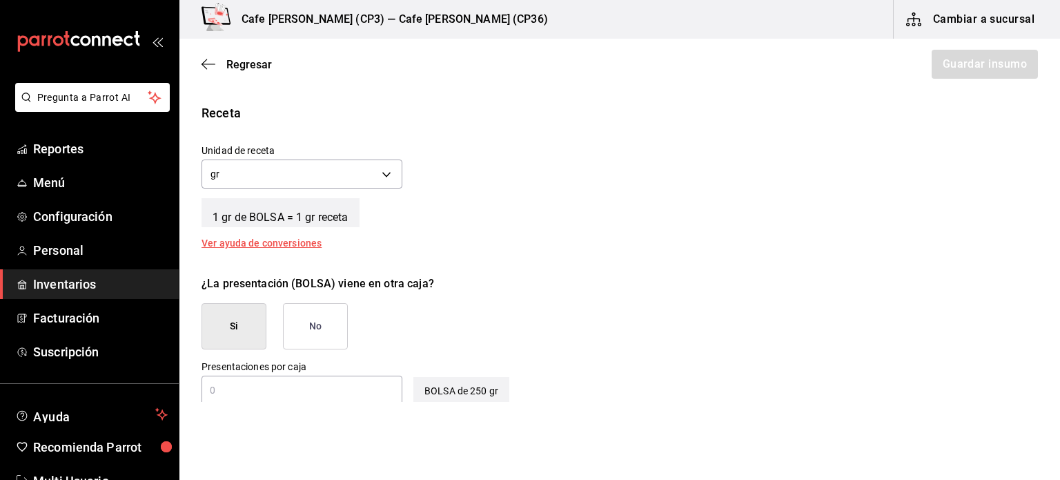
scroll to position [552, 0]
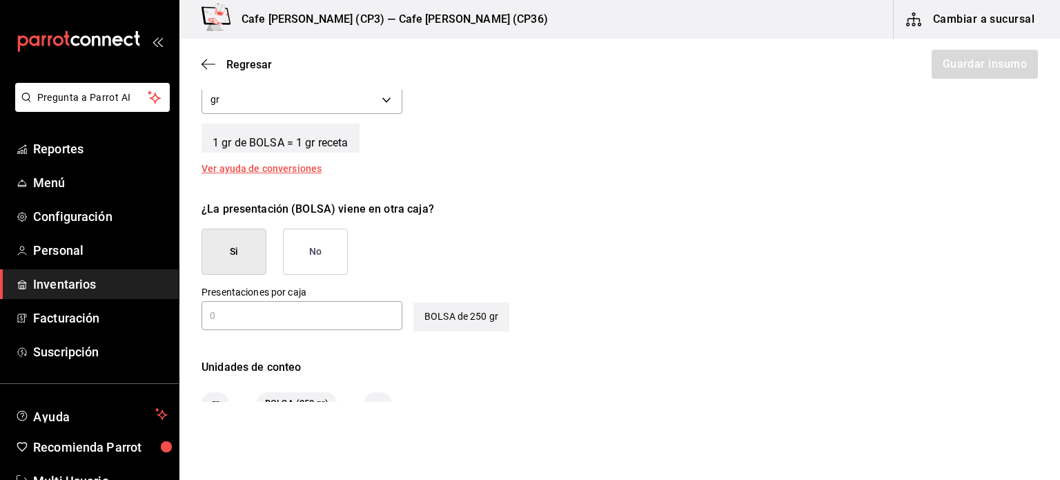
click at [320, 253] on button "No" at bounding box center [315, 251] width 65 height 46
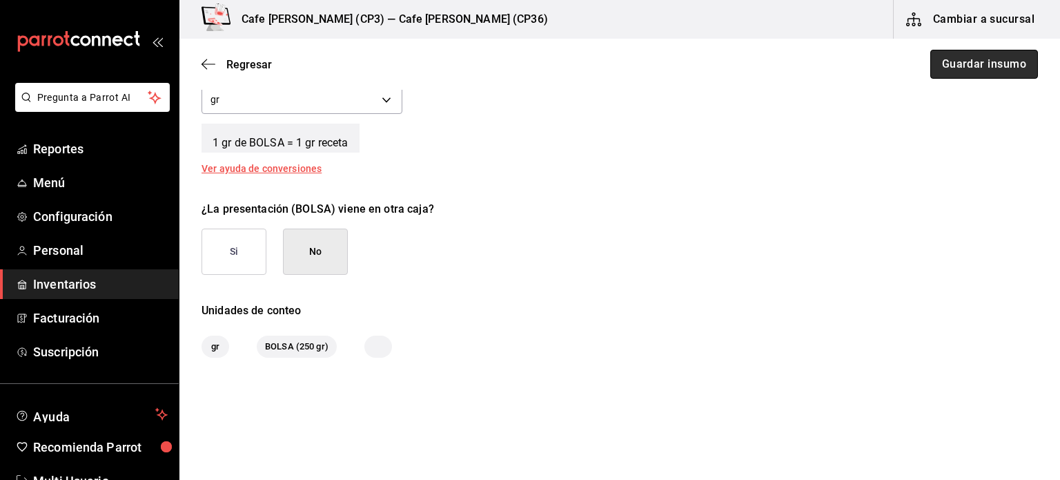
click at [977, 67] on button "Guardar insumo" at bounding box center [985, 64] width 108 height 29
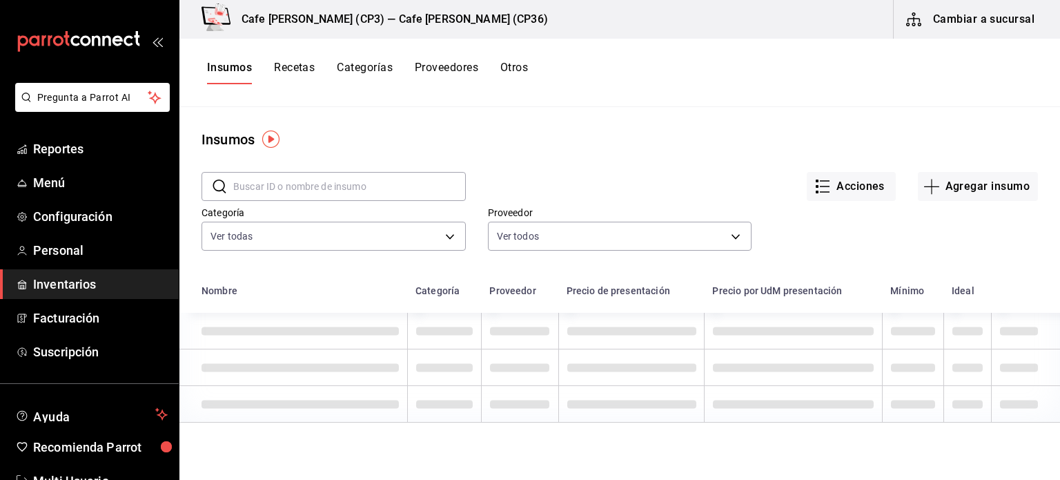
click at [280, 185] on input "text" at bounding box center [349, 187] width 233 height 28
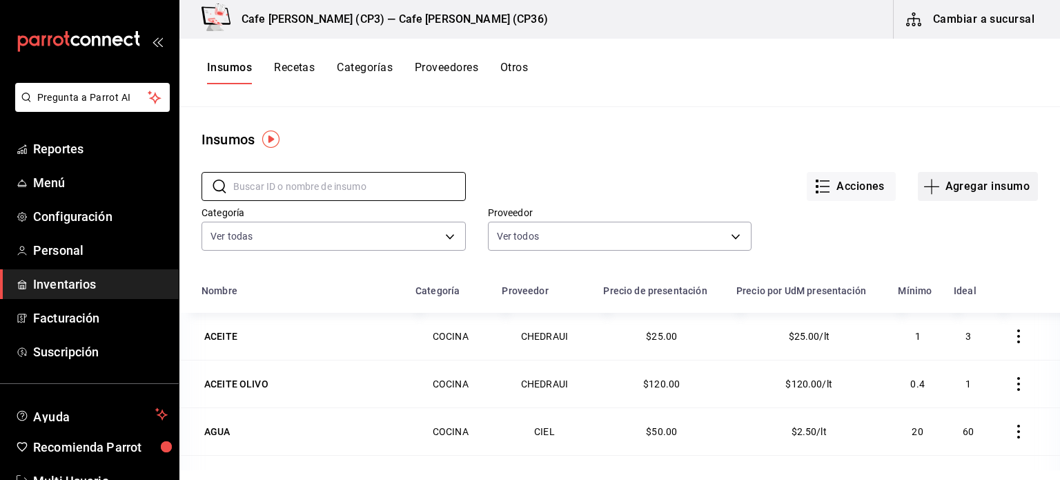
click at [966, 190] on button "Agregar insumo" at bounding box center [978, 186] width 120 height 29
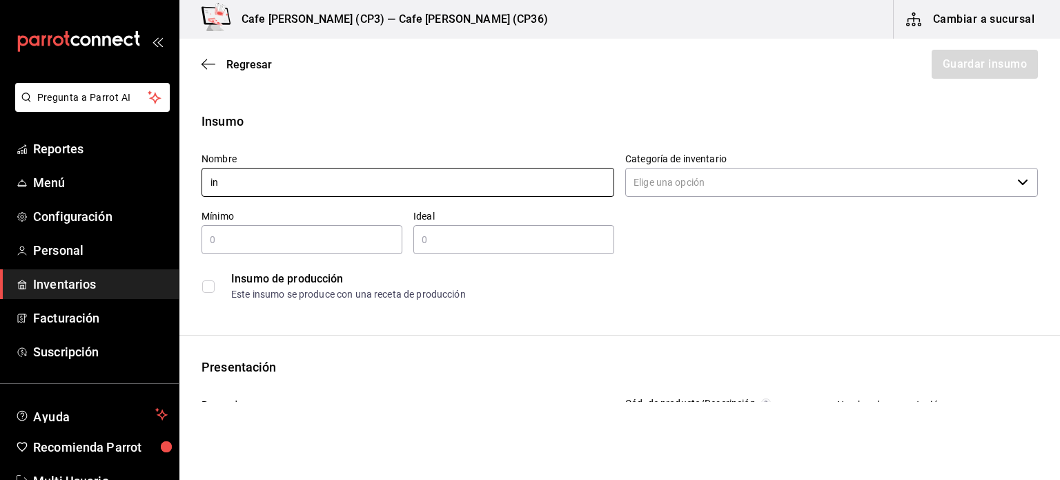
type input "i"
type input "Infusion Lavanda"
click at [813, 179] on input "Categoría de inventario" at bounding box center [818, 182] width 387 height 29
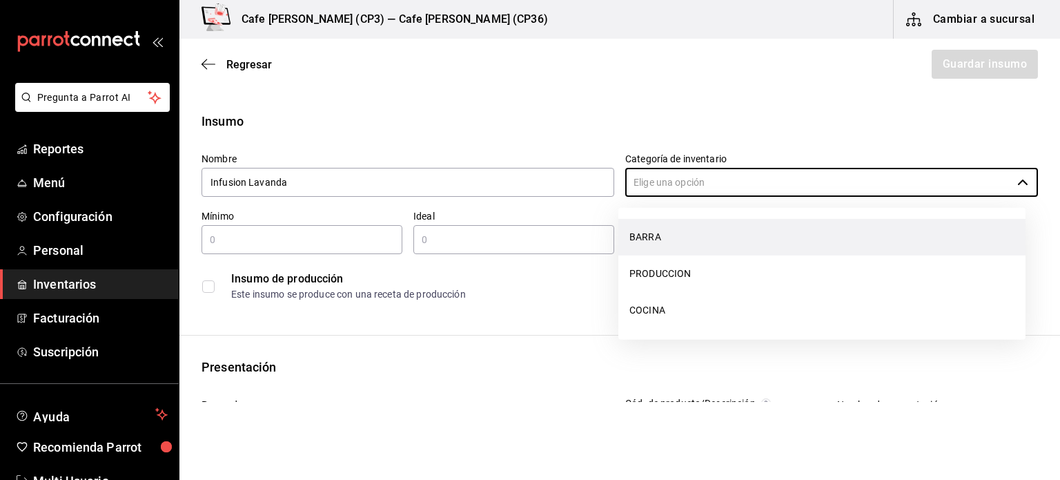
click at [635, 229] on li "BARRA" at bounding box center [822, 237] width 407 height 37
type input "BARRA"
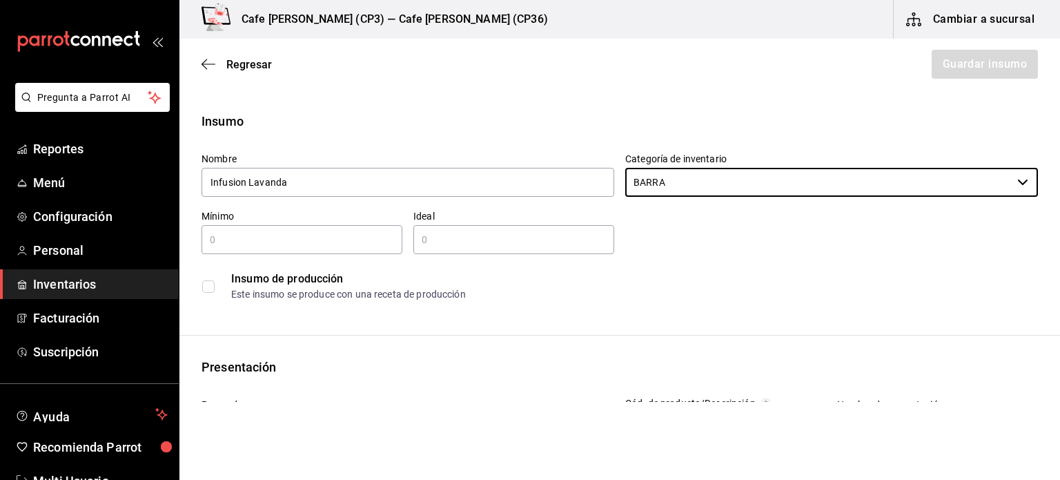
click at [269, 230] on div "​" at bounding box center [302, 239] width 201 height 29
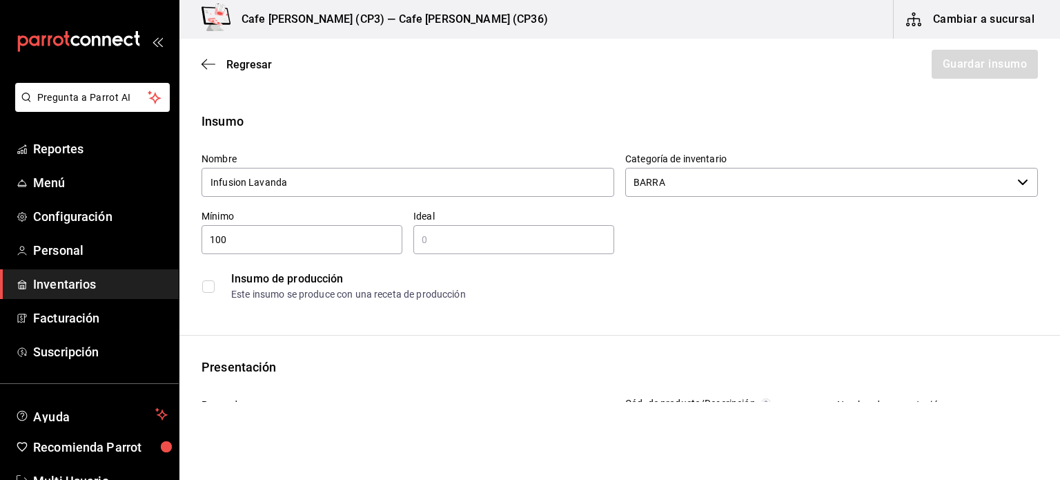
type input "100"
type input "250"
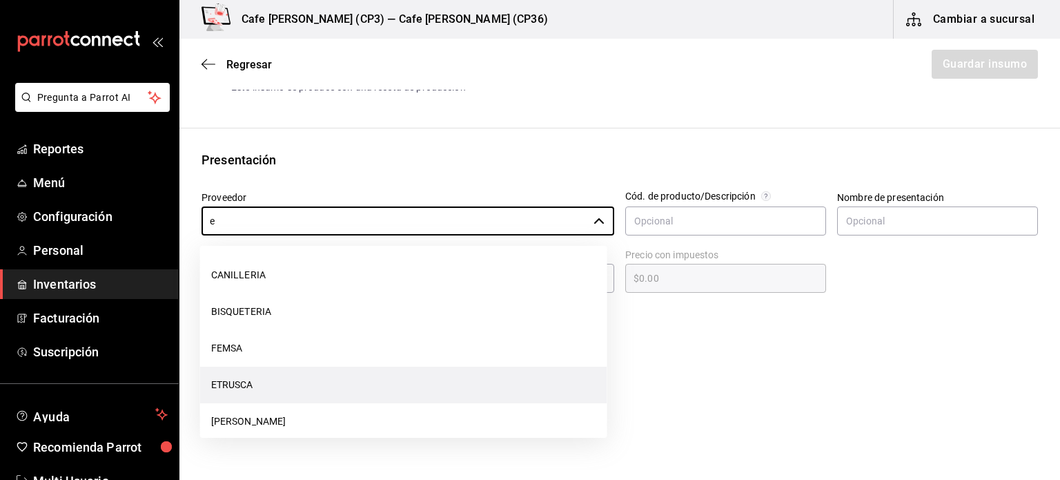
click at [243, 372] on li "ETRUSCA" at bounding box center [403, 385] width 407 height 37
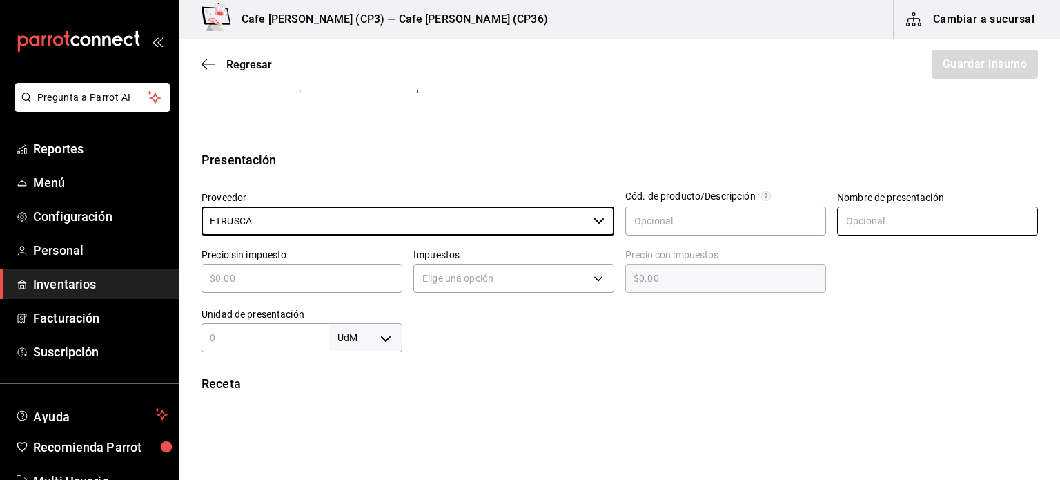
type input "ETRUSCA"
click at [882, 217] on input "text" at bounding box center [937, 220] width 201 height 29
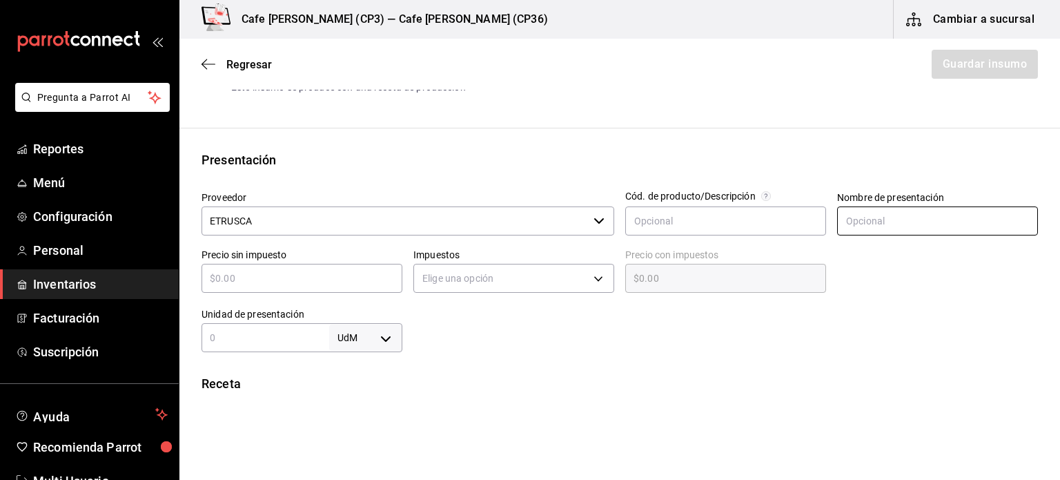
type input "BOLSA"
click at [249, 275] on input "text" at bounding box center [302, 278] width 201 height 17
type input "$2"
type input "$2.00"
type input "$25"
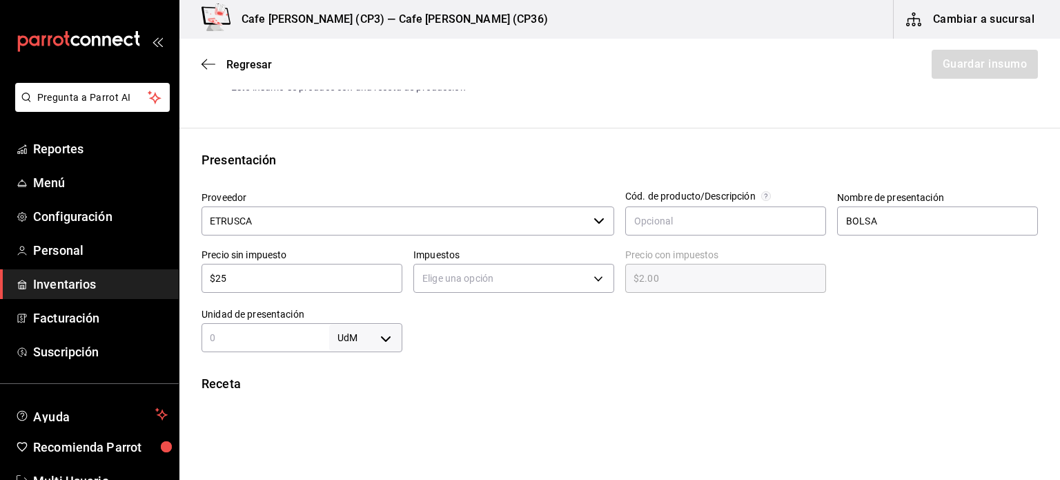
type input "$25.00"
type input "$251"
type input "$251.00"
type input "$251"
click at [599, 273] on body "Pregunta a Parrot AI Reportes Menú Configuración Personal Inventarios Facturaci…" at bounding box center [530, 201] width 1060 height 402
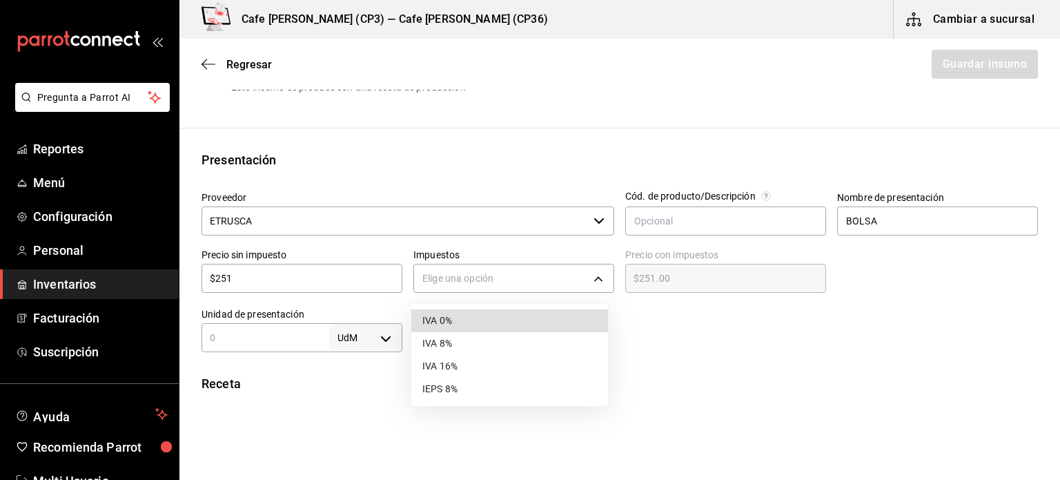
click at [464, 322] on li "IVA 0%" at bounding box center [509, 320] width 197 height 23
type input "IVA_0"
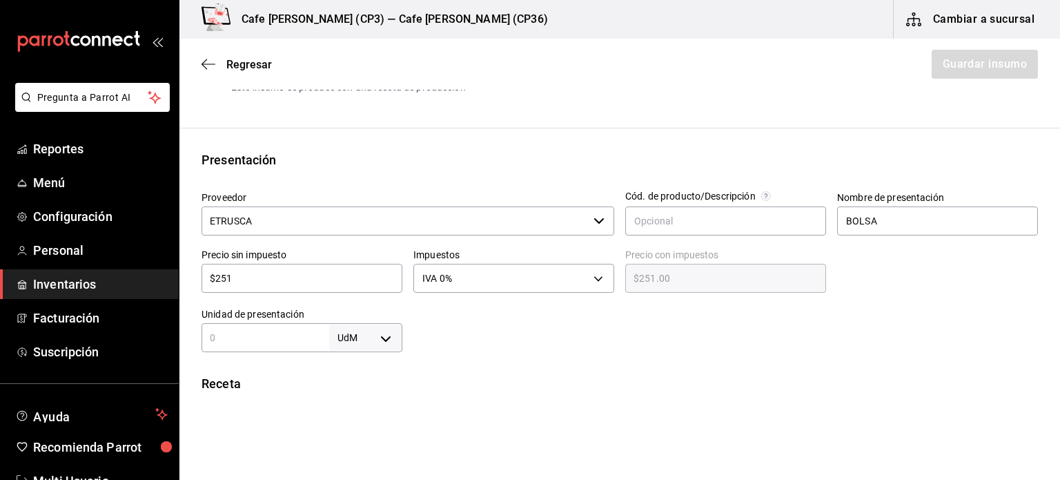
click at [233, 330] on input "text" at bounding box center [266, 337] width 128 height 17
type input "250"
click at [387, 337] on body "Pregunta a Parrot AI Reportes Menú Configuración Personal Inventarios Facturaci…" at bounding box center [530, 201] width 1060 height 402
click at [354, 372] on li "gr" at bounding box center [363, 371] width 72 height 23
type input "GRAM"
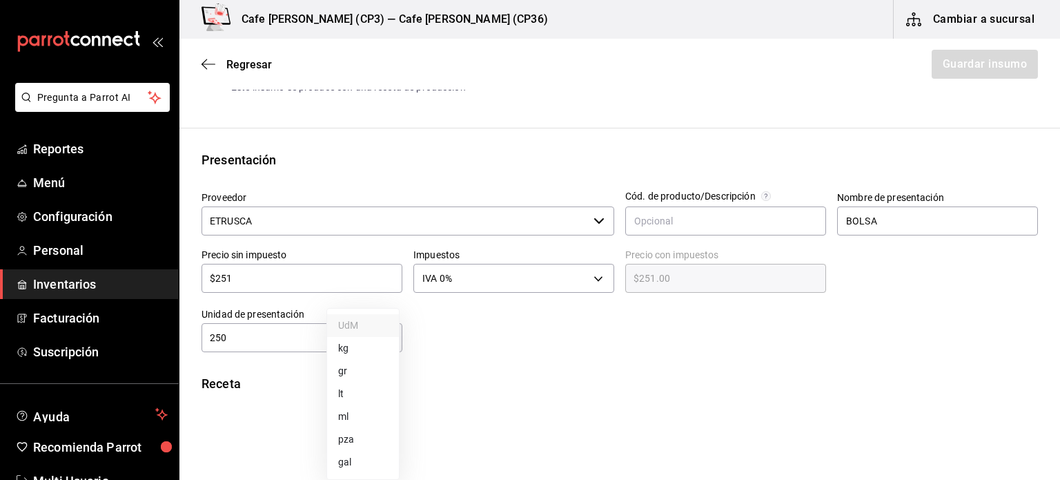
type input "GRAM"
type input "250"
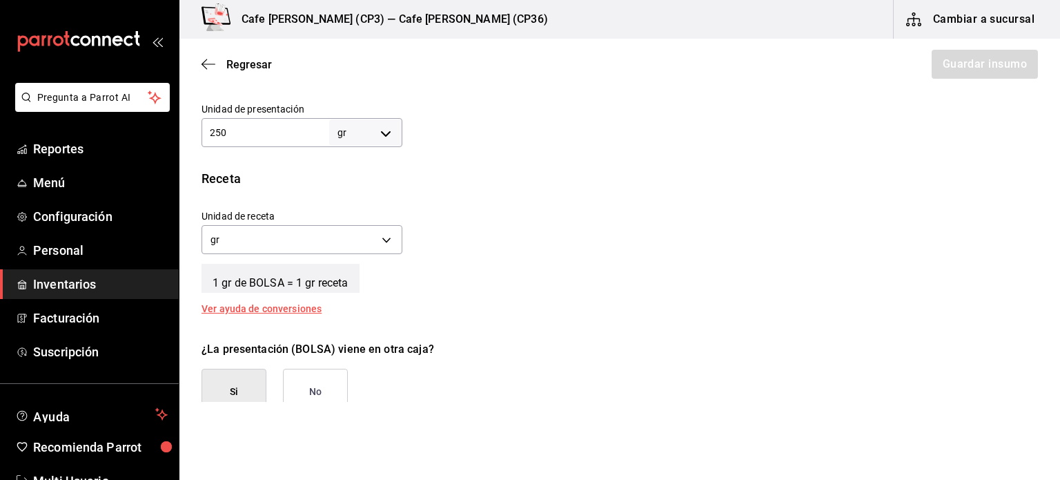
scroll to position [414, 0]
click at [320, 389] on button "No" at bounding box center [315, 390] width 65 height 46
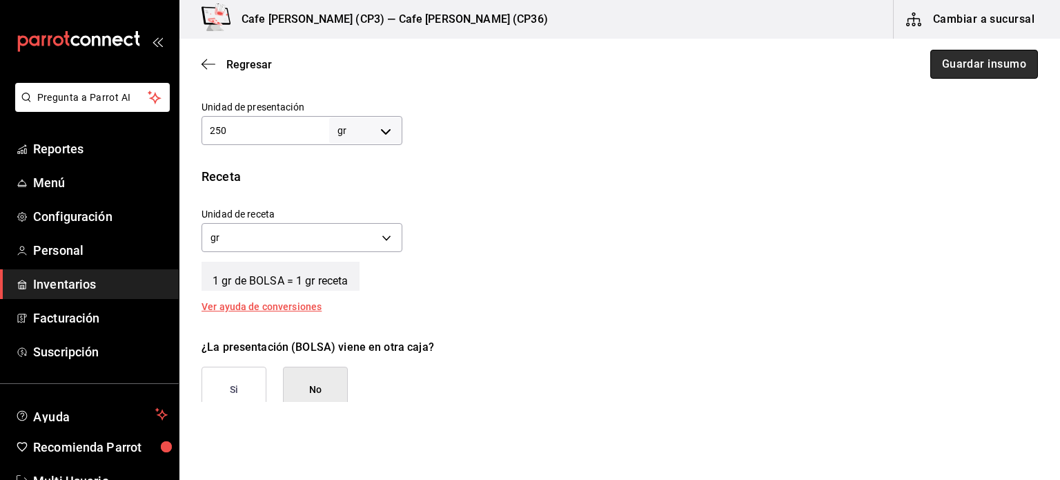
click at [951, 65] on button "Guardar insumo" at bounding box center [985, 64] width 108 height 29
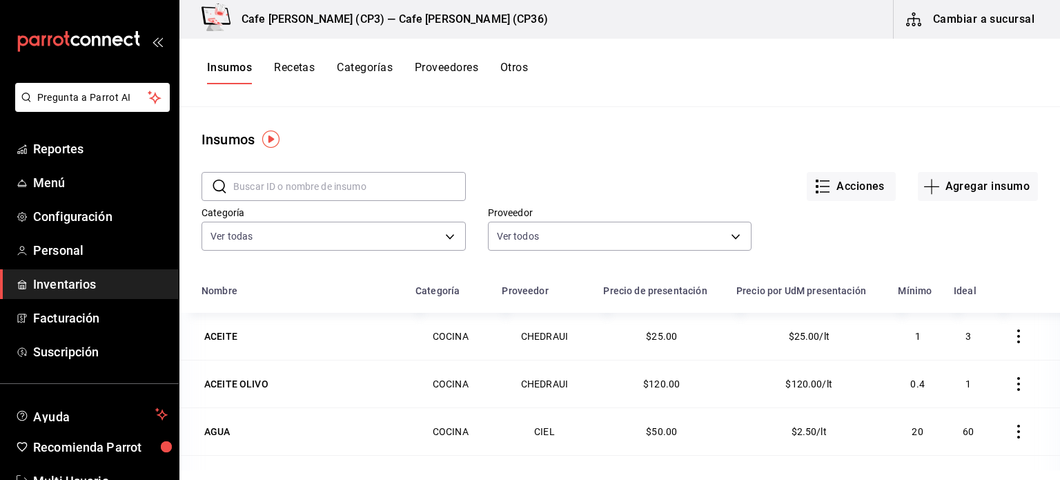
click at [282, 193] on input "text" at bounding box center [349, 187] width 233 height 28
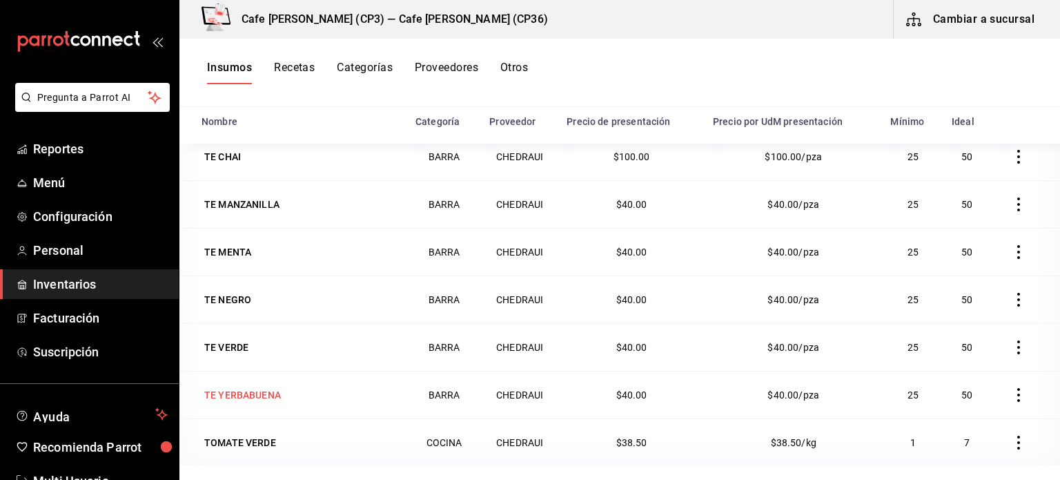
scroll to position [84, 0]
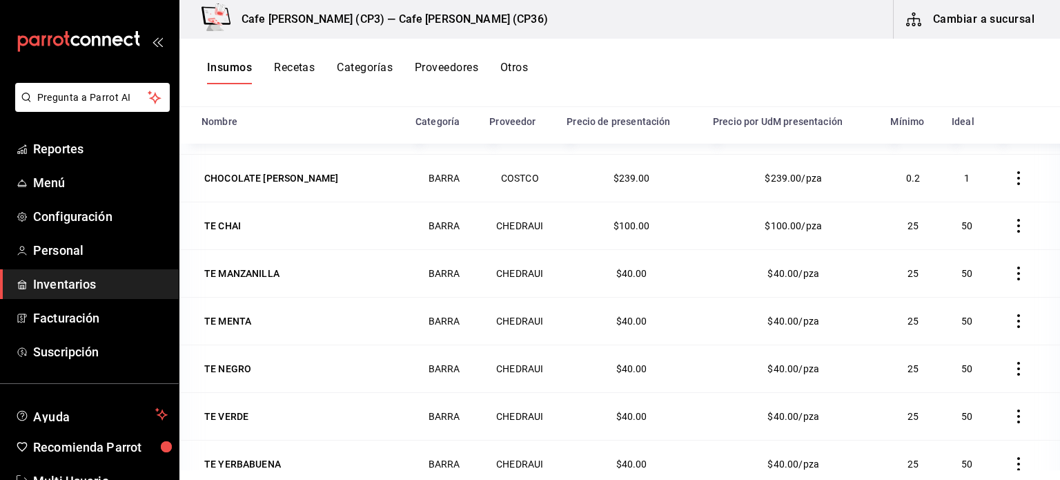
type input "te"
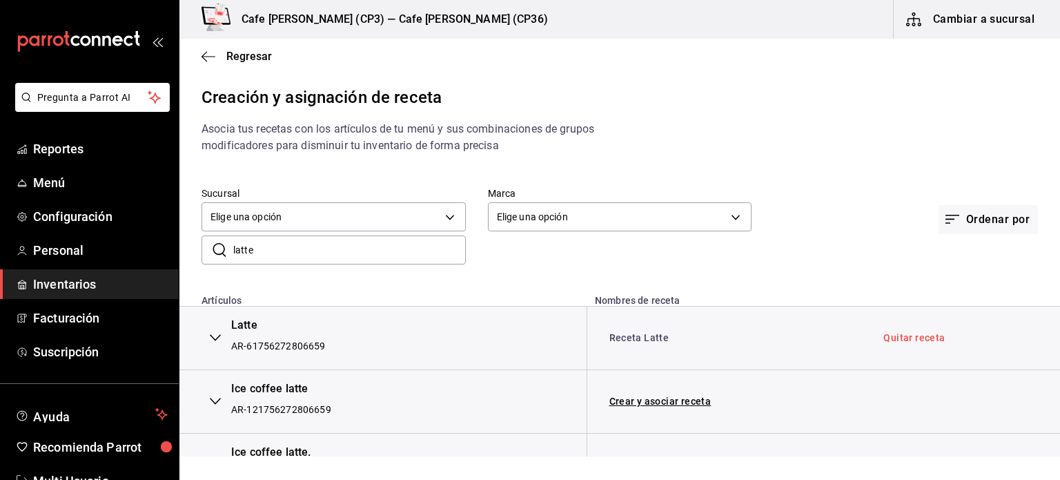
scroll to position [103, 0]
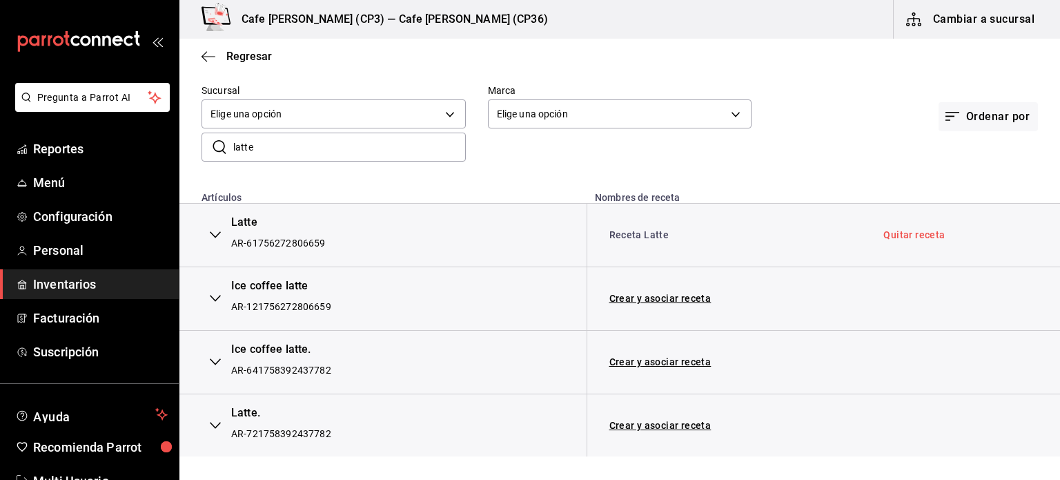
click at [260, 142] on input "latte" at bounding box center [349, 147] width 233 height 28
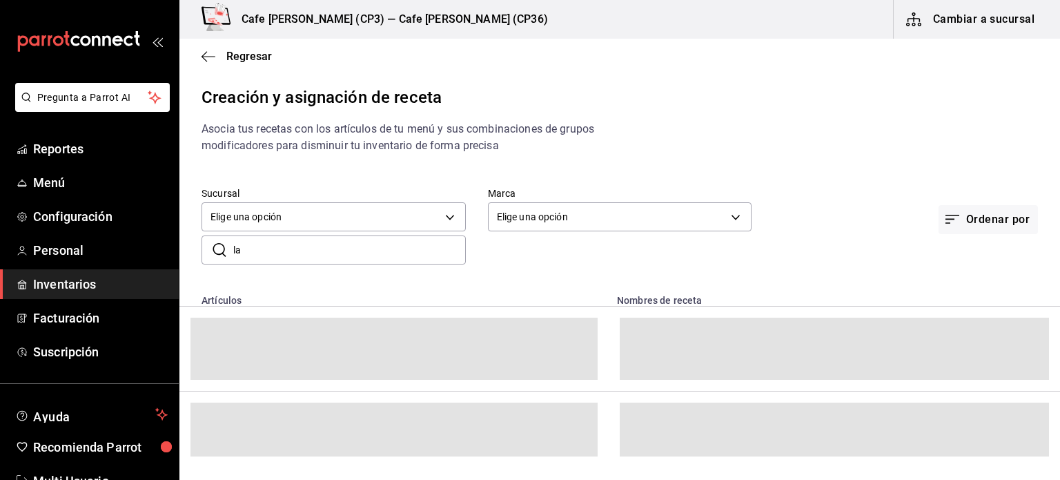
type input "l"
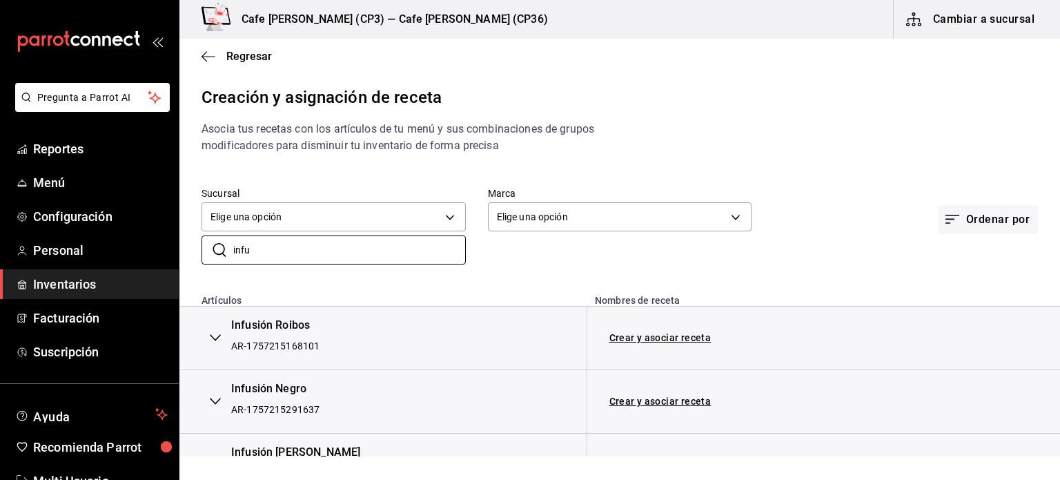
type input "infu"
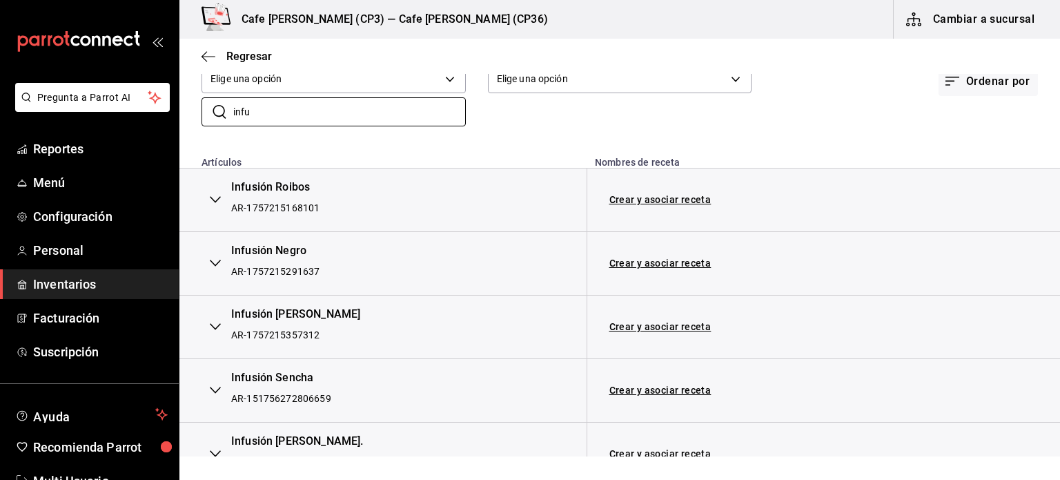
scroll to position [207, 0]
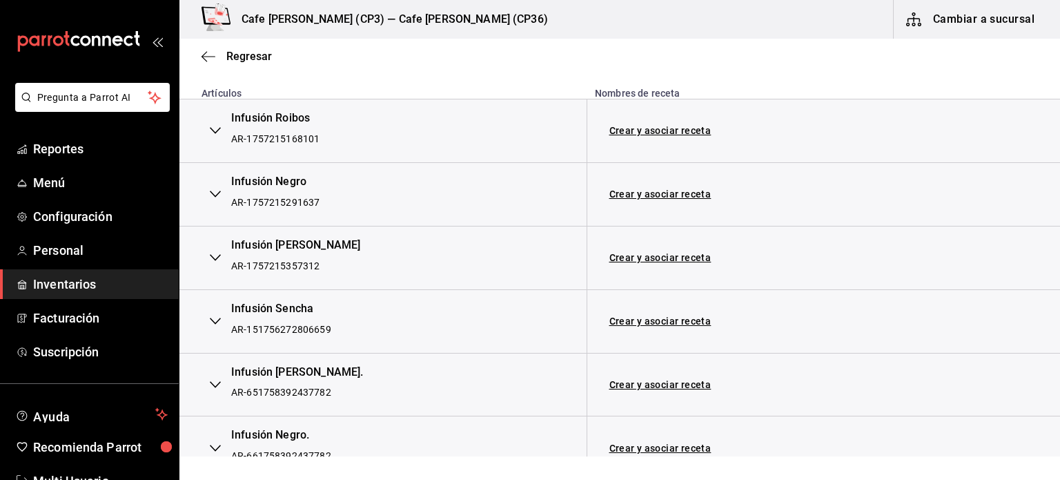
click at [215, 124] on button "button" at bounding box center [216, 130] width 28 height 30
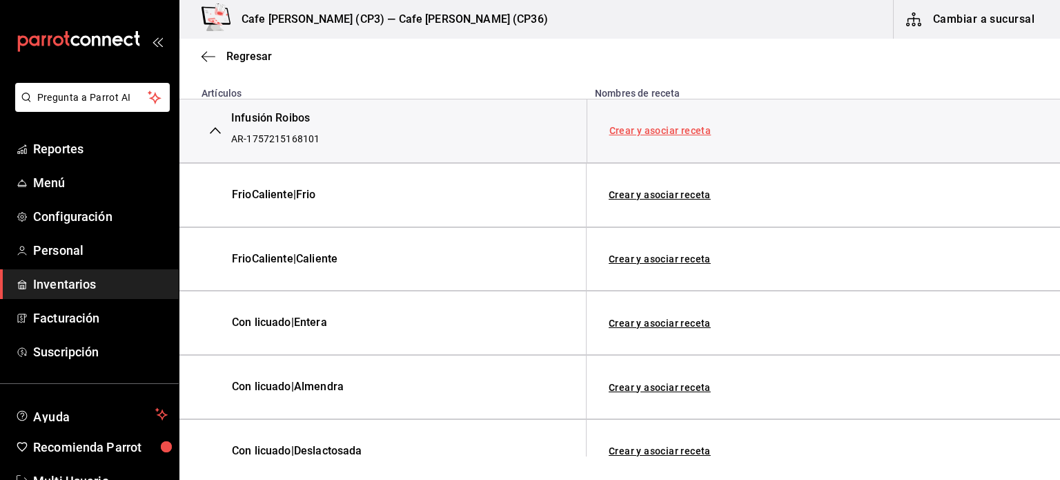
click at [656, 130] on link "Crear y asociar receta" at bounding box center [661, 131] width 102 height 10
click at [670, 130] on link "Receta Infusión Roibos" at bounding box center [664, 130] width 108 height 11
click at [665, 320] on link "Crear y asociar receta" at bounding box center [660, 323] width 102 height 10
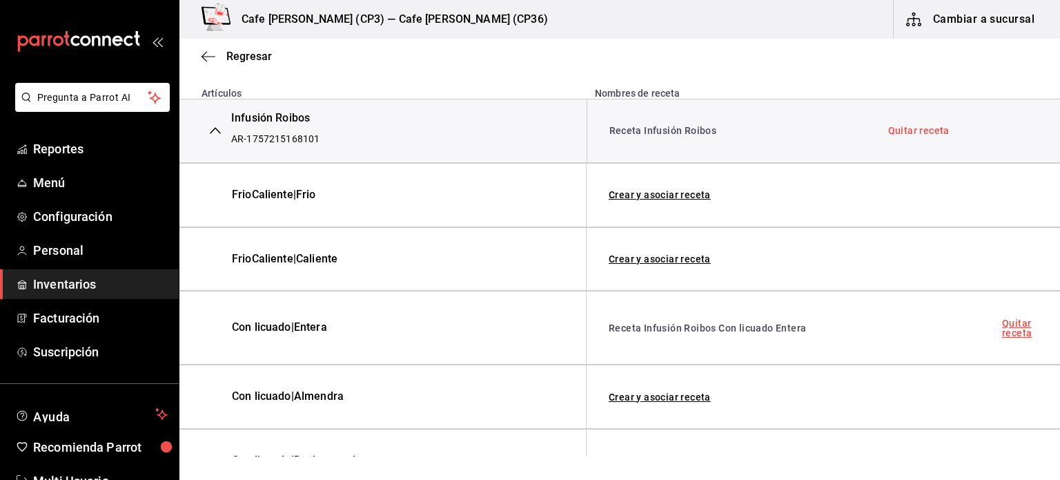
click at [1011, 327] on link "Quitar receta" at bounding box center [1020, 327] width 36 height 19
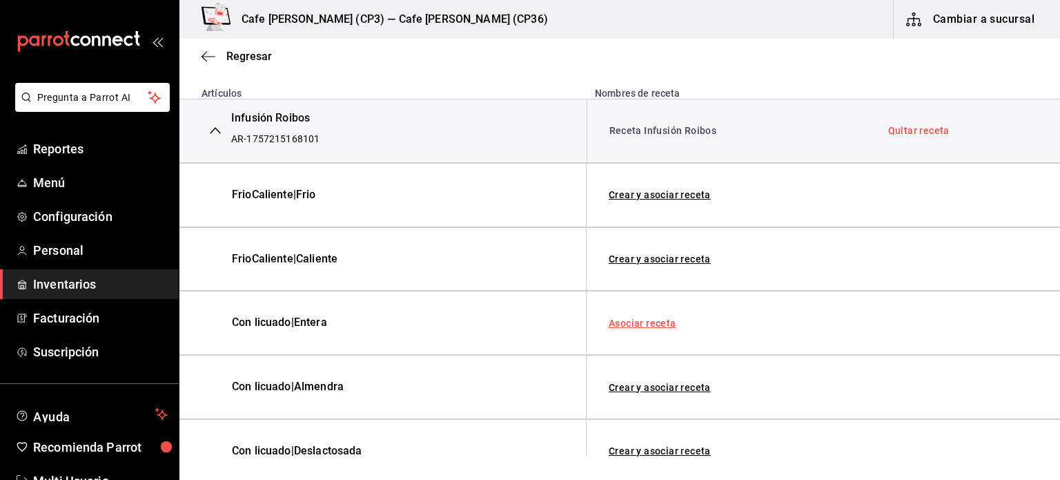
click at [645, 320] on link "Asociar receta" at bounding box center [643, 323] width 68 height 10
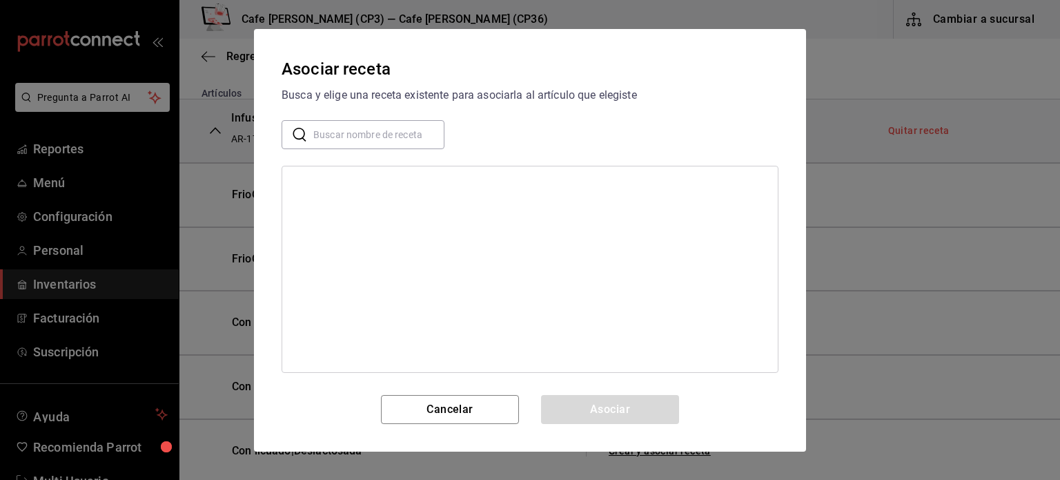
click at [325, 137] on input "text" at bounding box center [378, 134] width 131 height 28
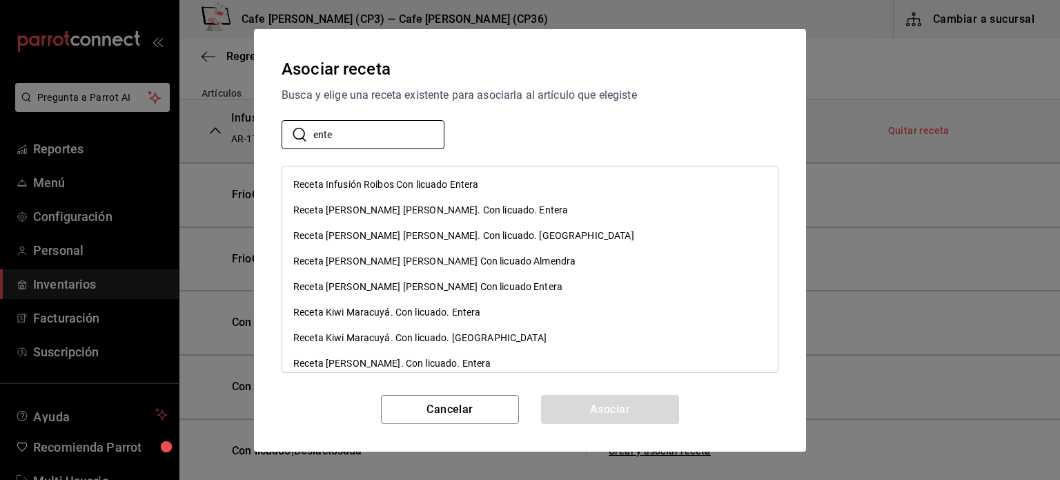
type input "ente"
click at [629, 135] on div "​ ente ​" at bounding box center [530, 134] width 497 height 29
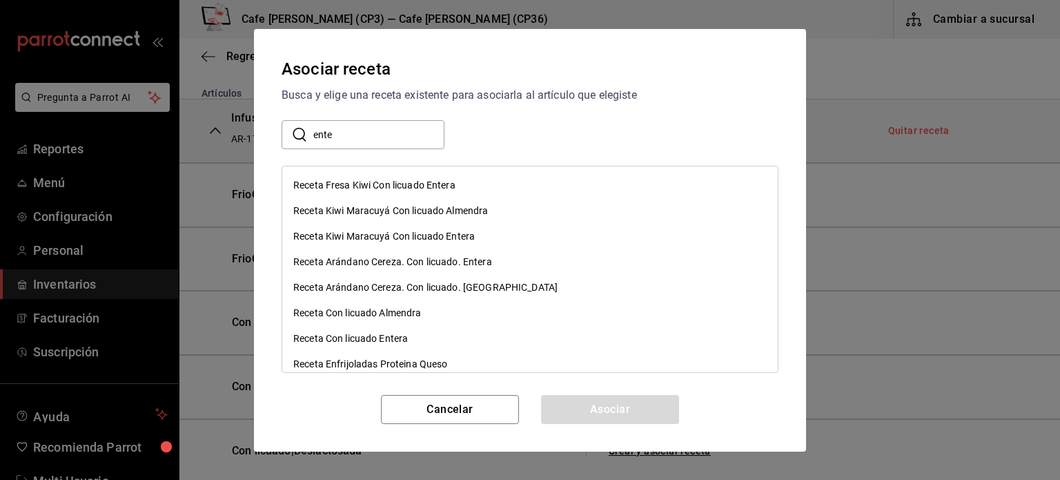
scroll to position [276, 0]
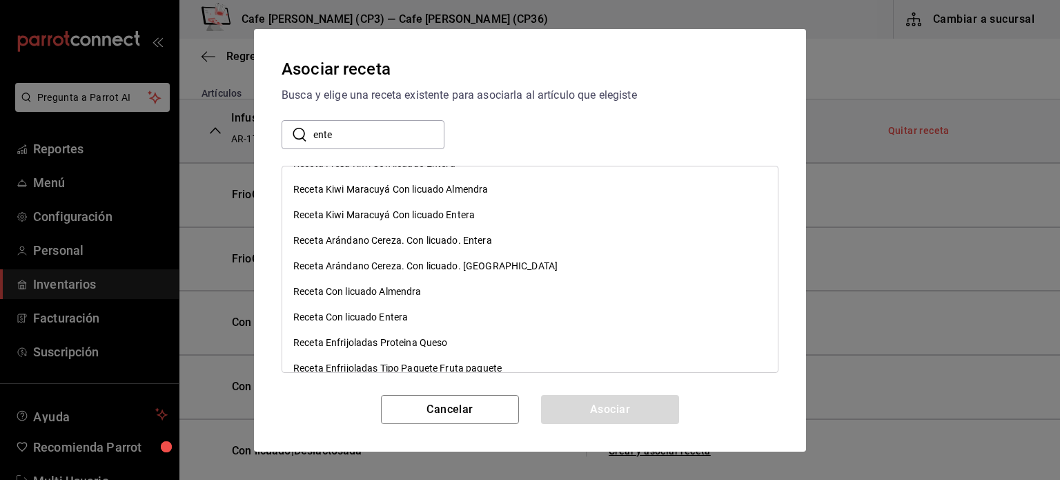
click at [370, 312] on div "Receta Con licuado Entera" at bounding box center [350, 317] width 115 height 14
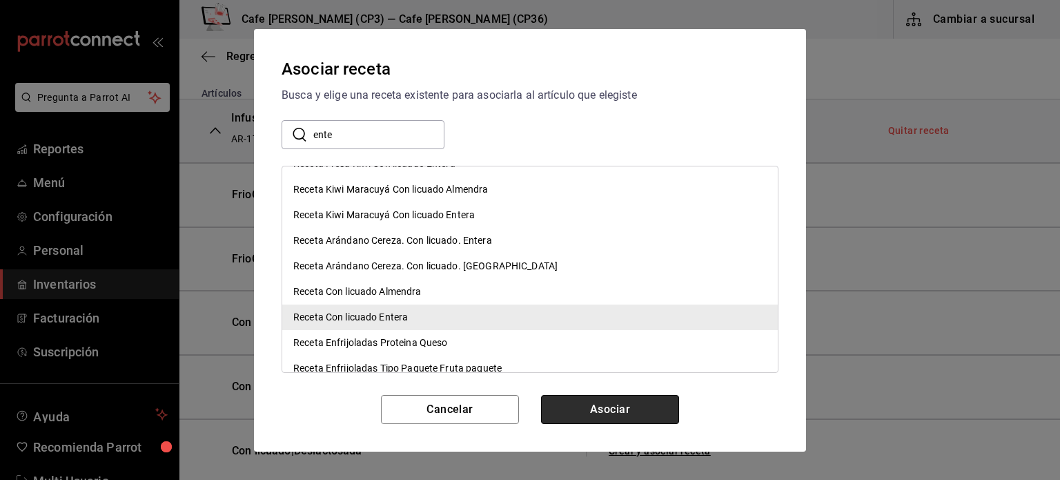
click at [616, 414] on button "Asociar" at bounding box center [610, 409] width 138 height 29
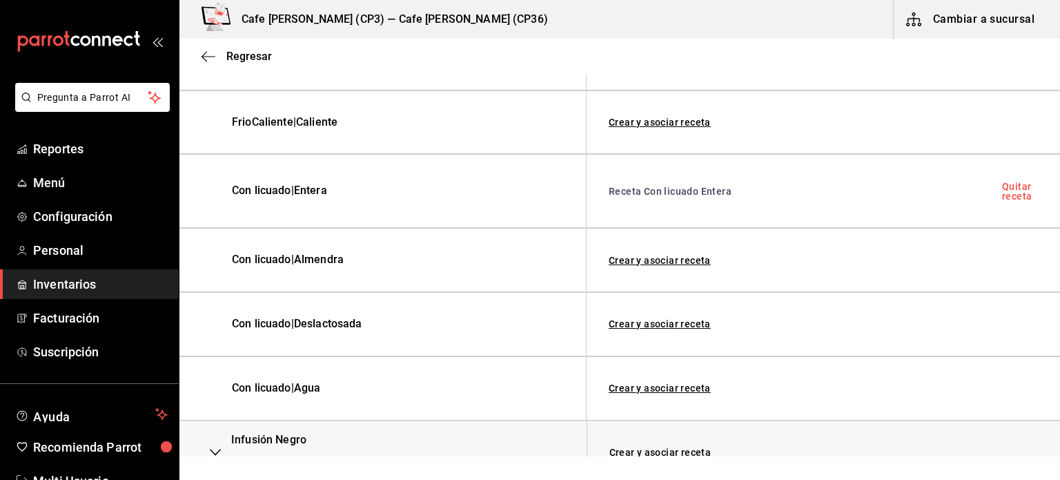
scroll to position [345, 0]
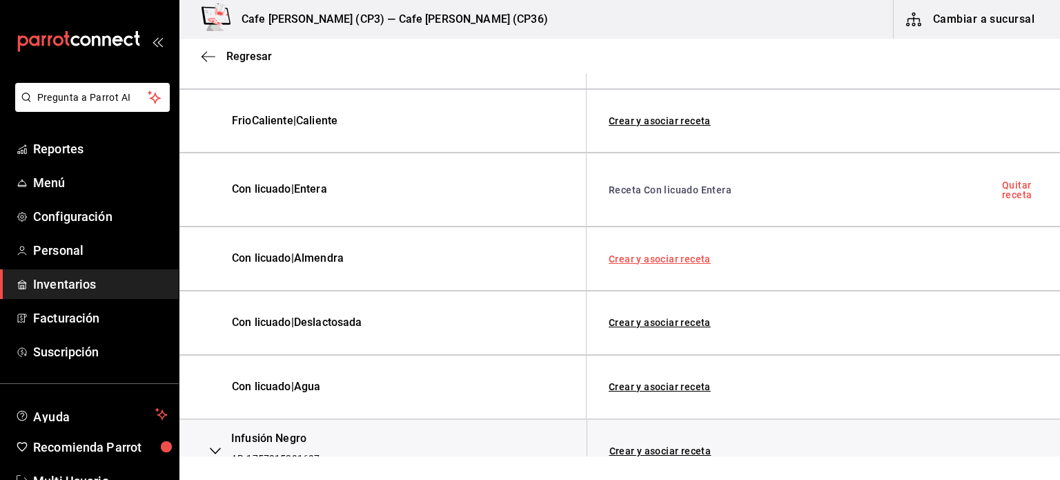
click at [672, 255] on link "Crear y asociar receta" at bounding box center [660, 259] width 102 height 10
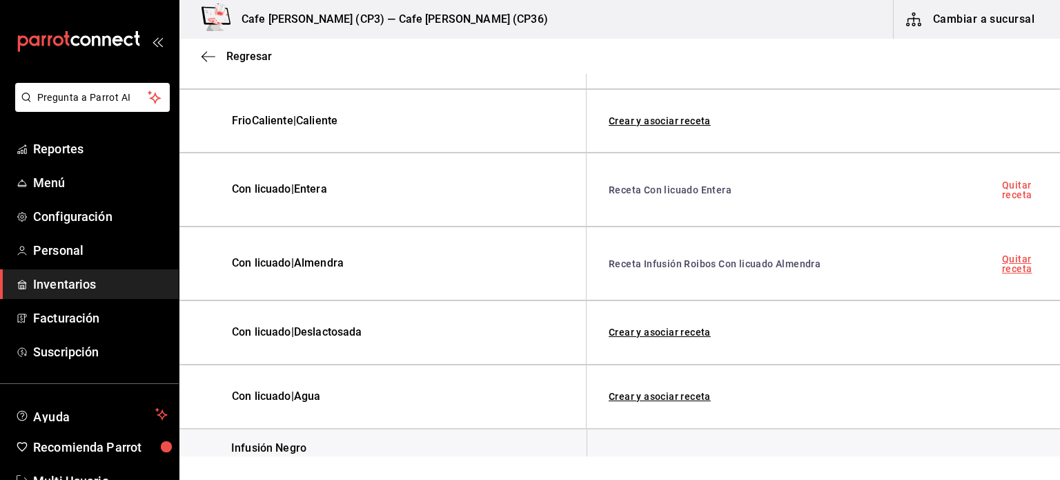
click at [1014, 264] on link "Quitar receta" at bounding box center [1020, 263] width 36 height 19
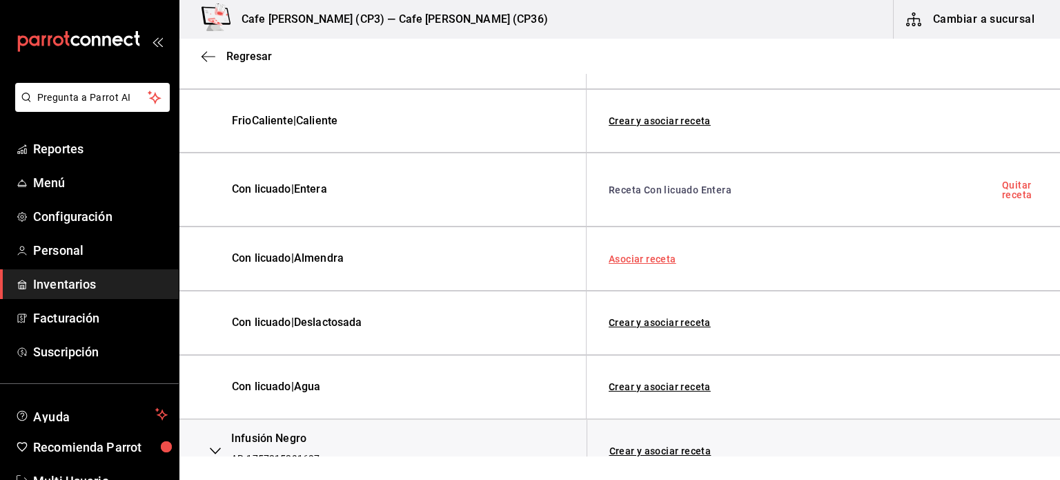
click at [643, 259] on link "Asociar receta" at bounding box center [643, 259] width 68 height 10
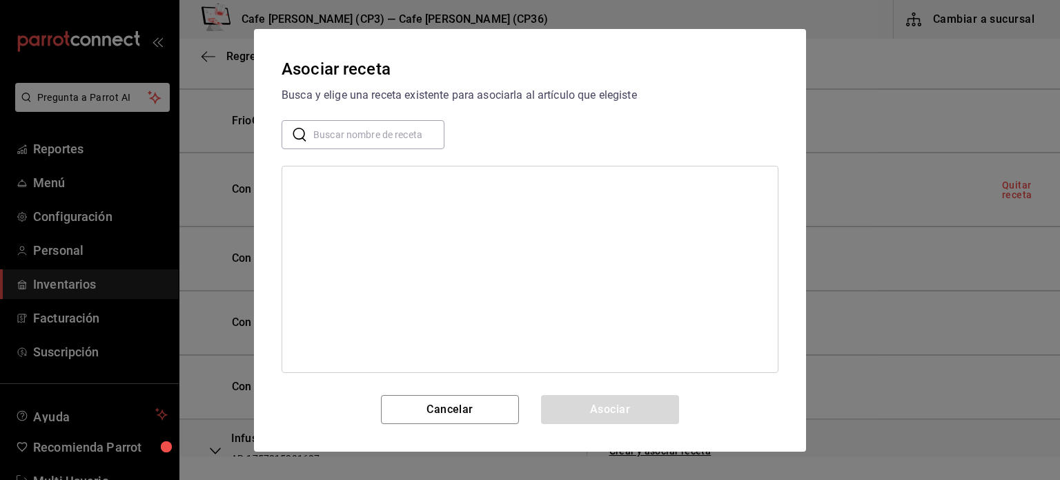
click at [376, 135] on input "text" at bounding box center [378, 134] width 131 height 28
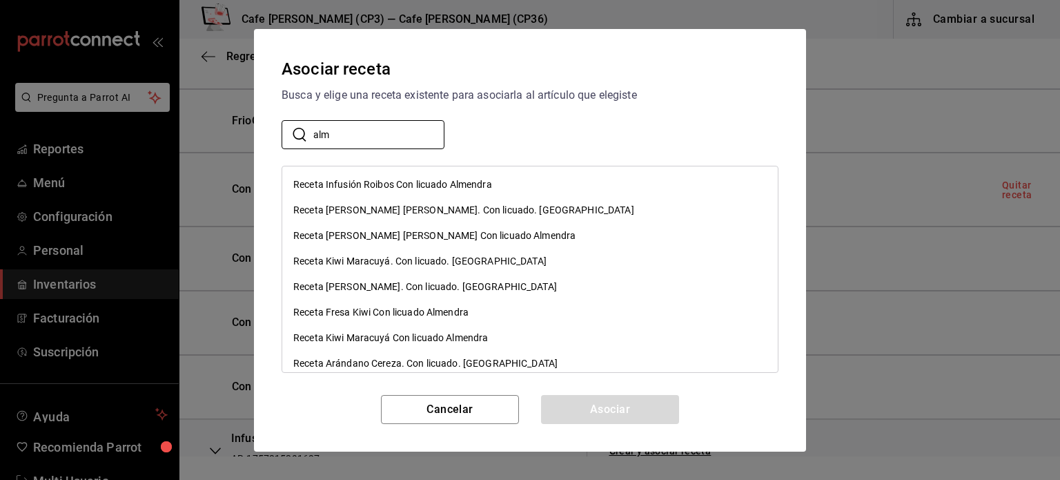
type input "alm"
click at [627, 261] on div "Receta Kiwi Maracuyá. Con licuado. [GEOGRAPHIC_DATA]" at bounding box center [530, 262] width 496 height 26
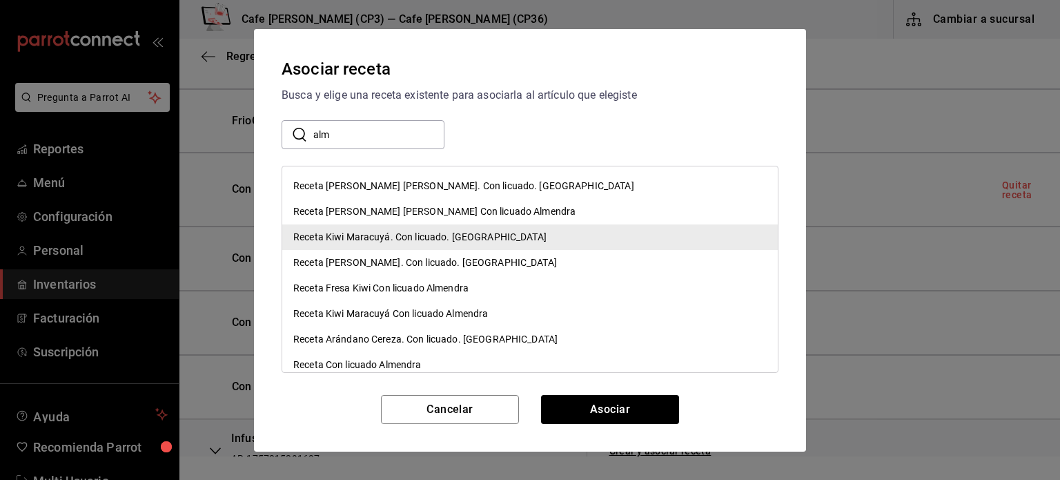
scroll to position [35, 0]
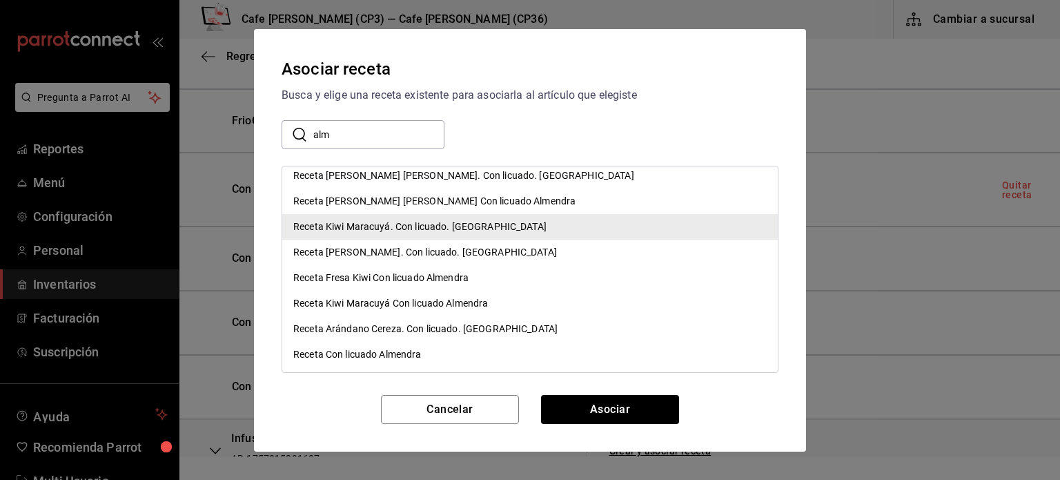
click at [362, 353] on div "Receta Con licuado Almendra" at bounding box center [357, 354] width 128 height 14
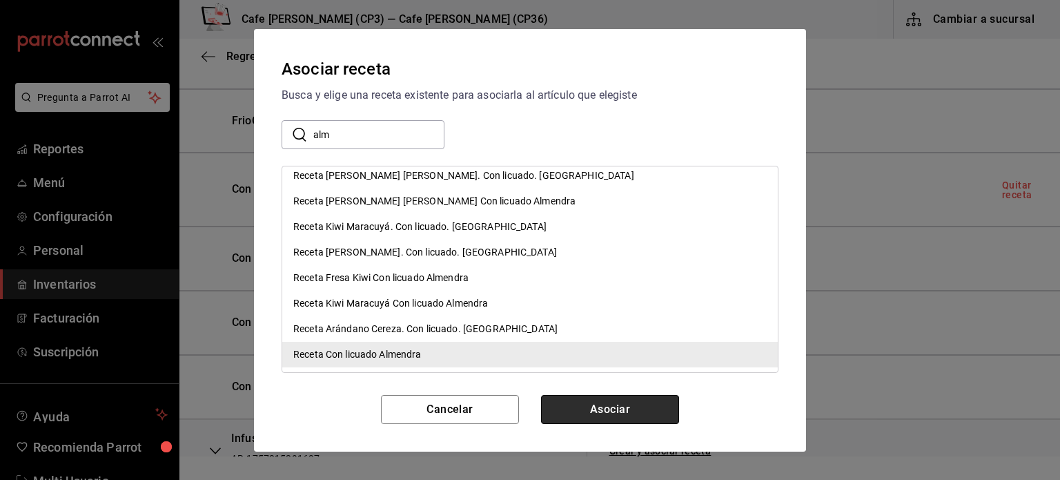
click at [601, 413] on button "Asociar" at bounding box center [610, 409] width 138 height 29
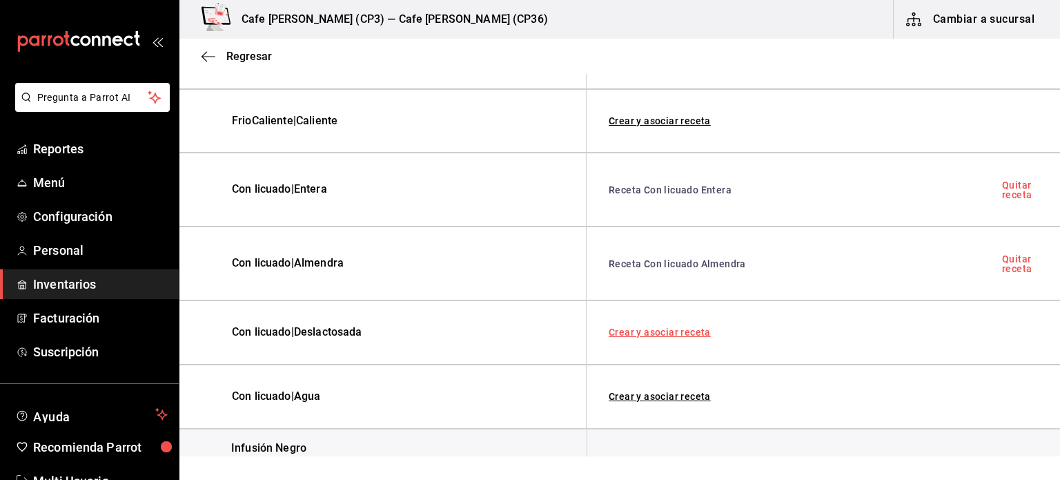
click at [663, 331] on link "Crear y asociar receta" at bounding box center [660, 332] width 102 height 10
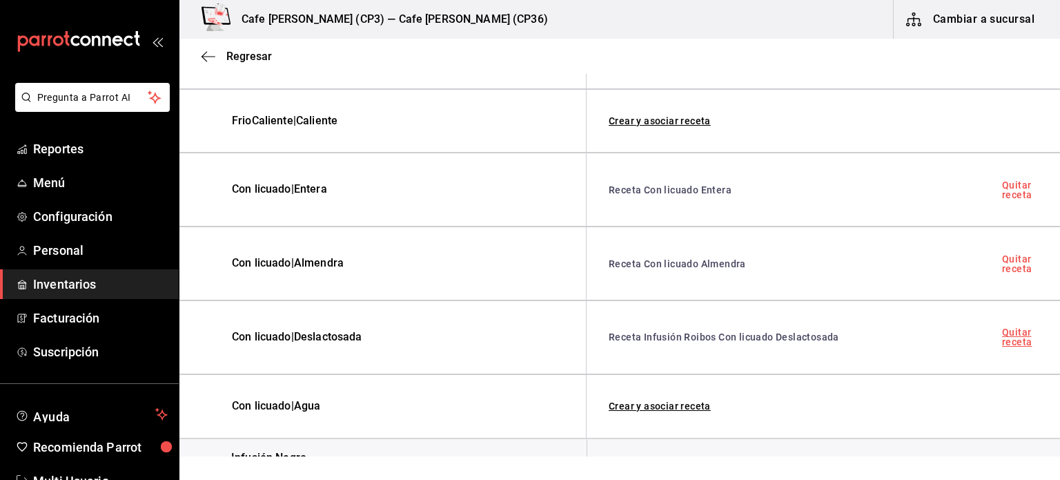
click at [1013, 337] on link "Quitar receta" at bounding box center [1020, 336] width 36 height 19
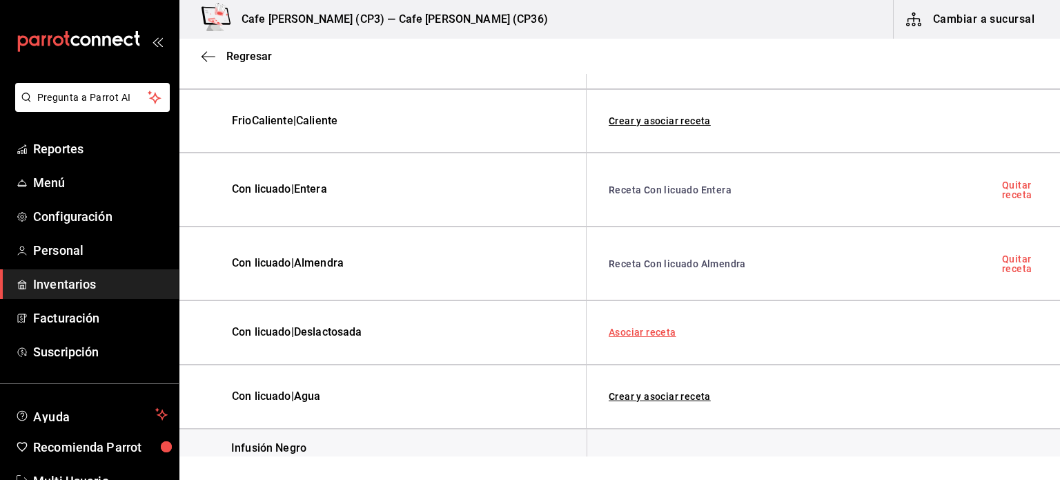
click at [654, 334] on link "Asociar receta" at bounding box center [643, 332] width 68 height 10
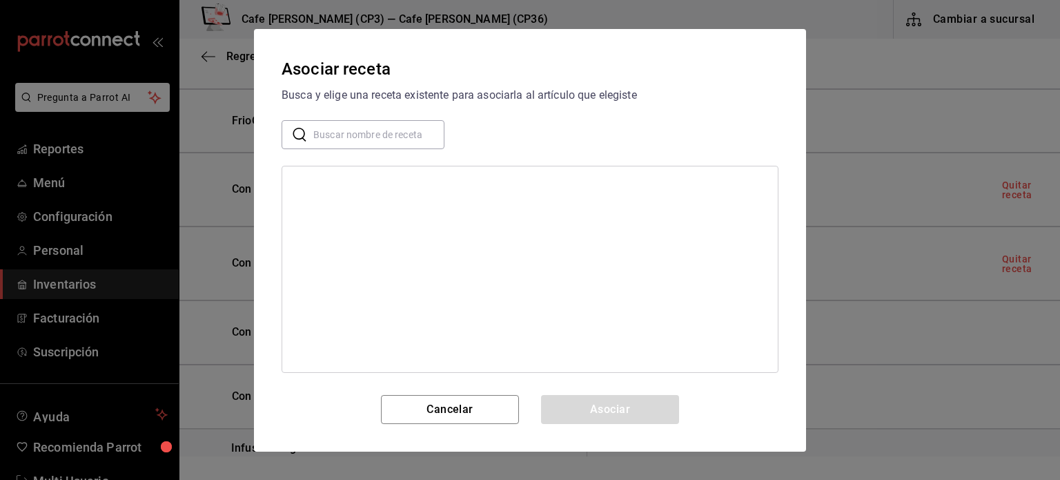
click at [400, 139] on input "text" at bounding box center [378, 134] width 131 height 28
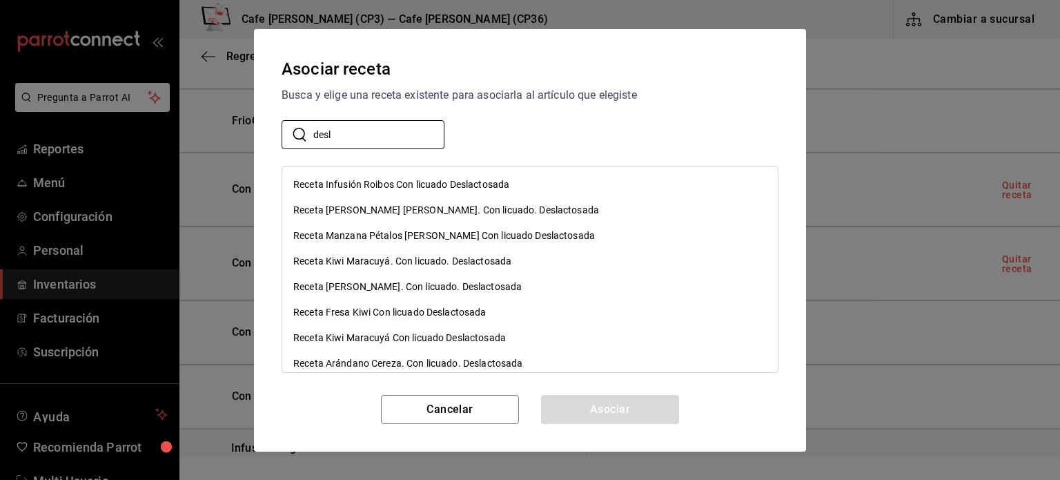
scroll to position [35, 0]
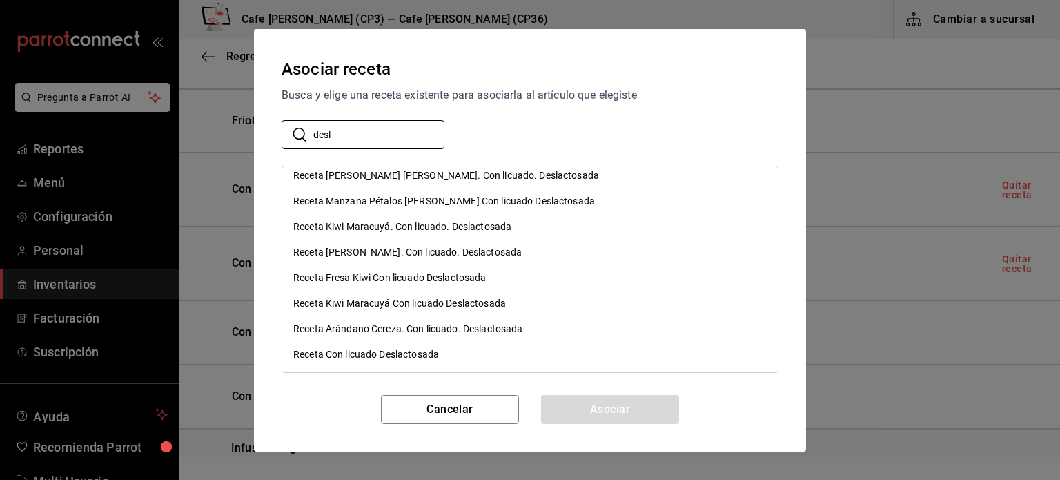
type input "desl"
click at [438, 356] on div "Receta Con licuado Deslactosada" at bounding box center [366, 354] width 146 height 14
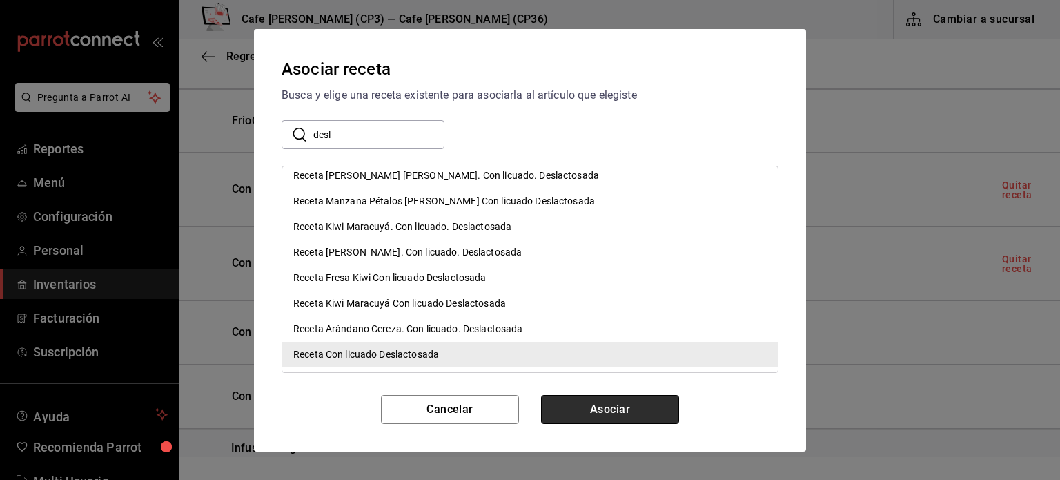
click at [613, 411] on button "Asociar" at bounding box center [610, 409] width 138 height 29
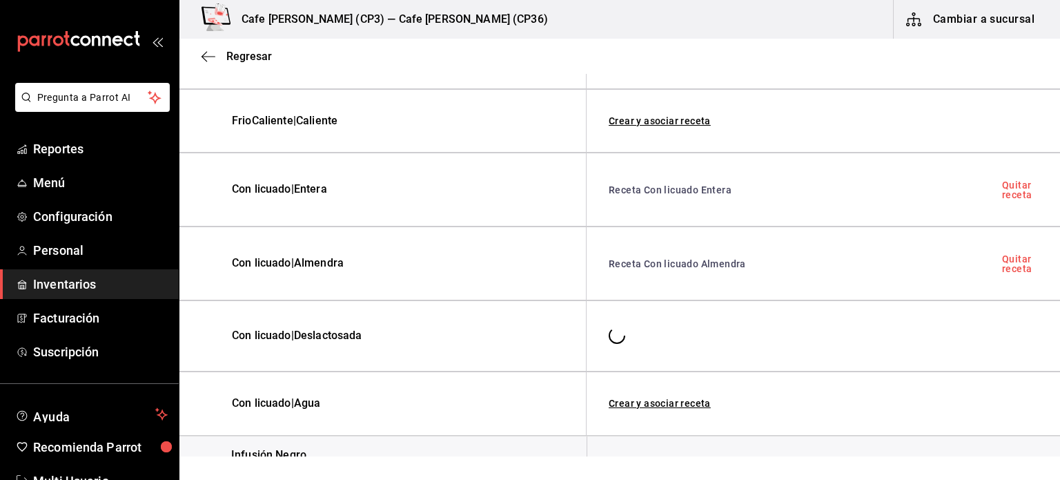
scroll to position [0, 0]
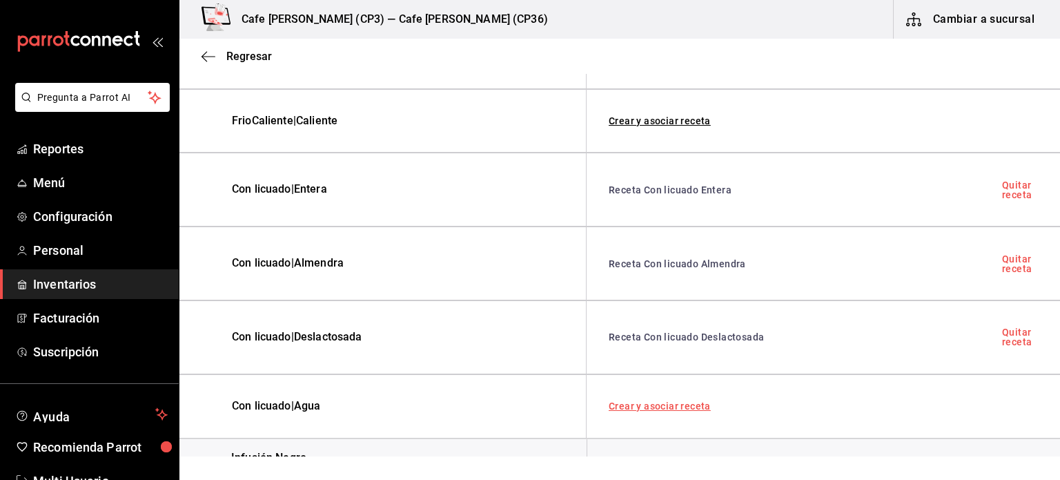
click at [663, 402] on link "Crear y asociar receta" at bounding box center [660, 406] width 102 height 10
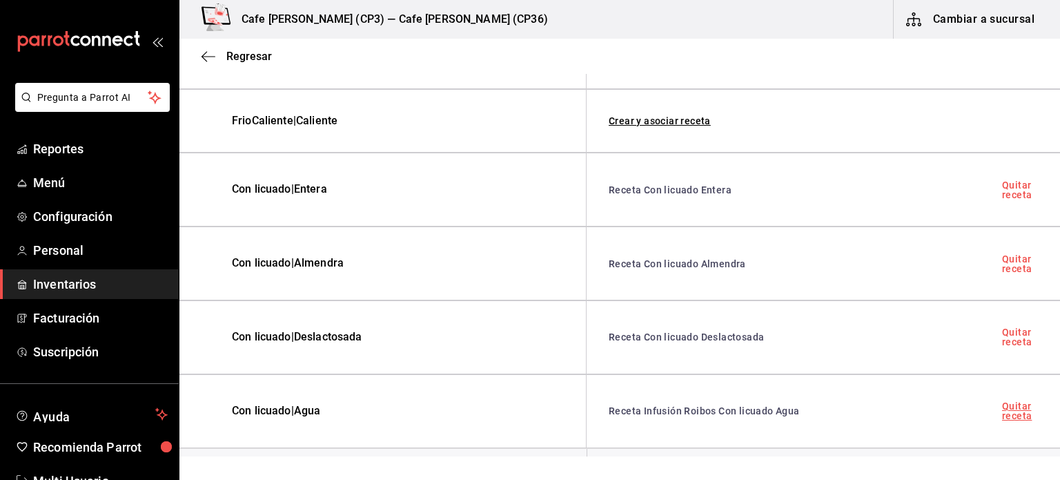
click at [1008, 409] on link "Quitar receta" at bounding box center [1020, 410] width 36 height 19
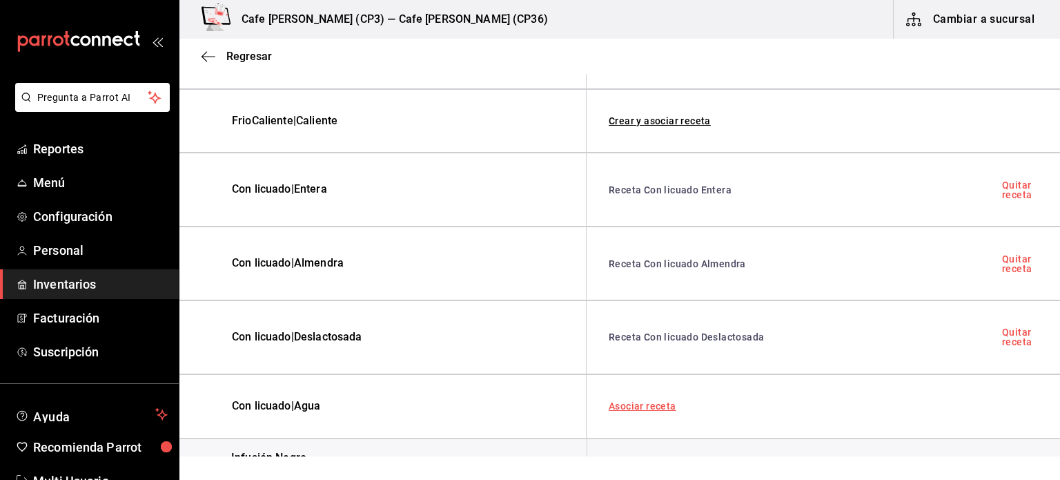
click at [643, 401] on link "Asociar receta" at bounding box center [643, 406] width 68 height 10
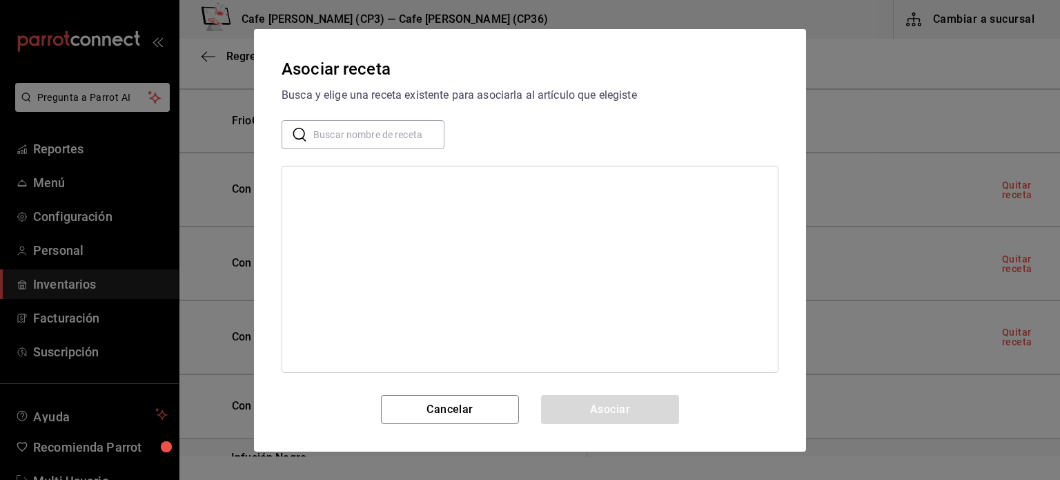
click at [345, 137] on input "text" at bounding box center [378, 134] width 131 height 28
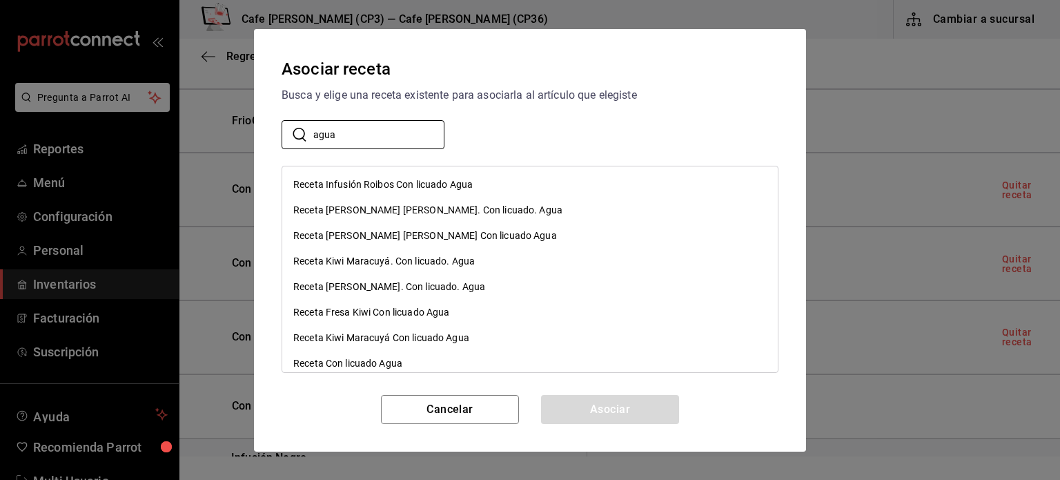
type input "agua"
click at [382, 362] on div "Receta Con licuado Agua" at bounding box center [347, 363] width 109 height 14
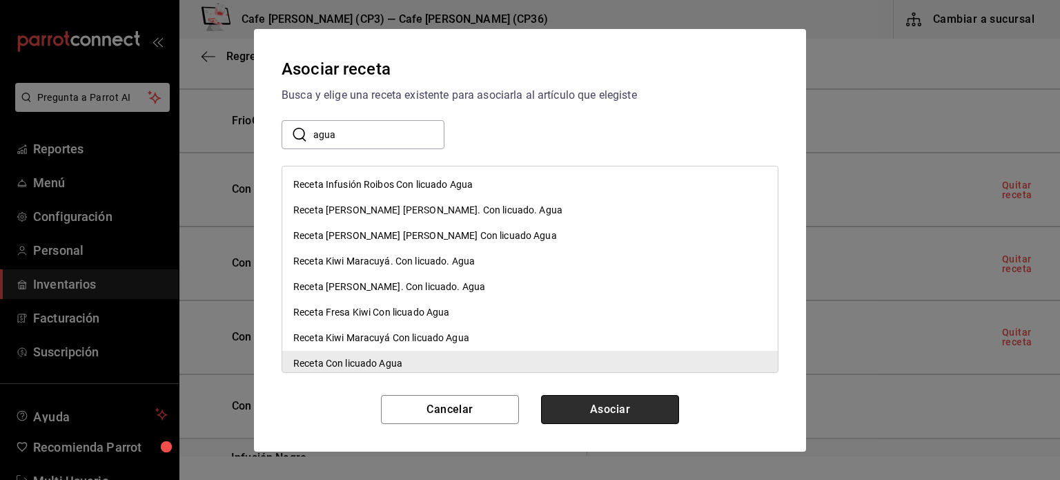
click at [621, 410] on button "Asociar" at bounding box center [610, 409] width 138 height 29
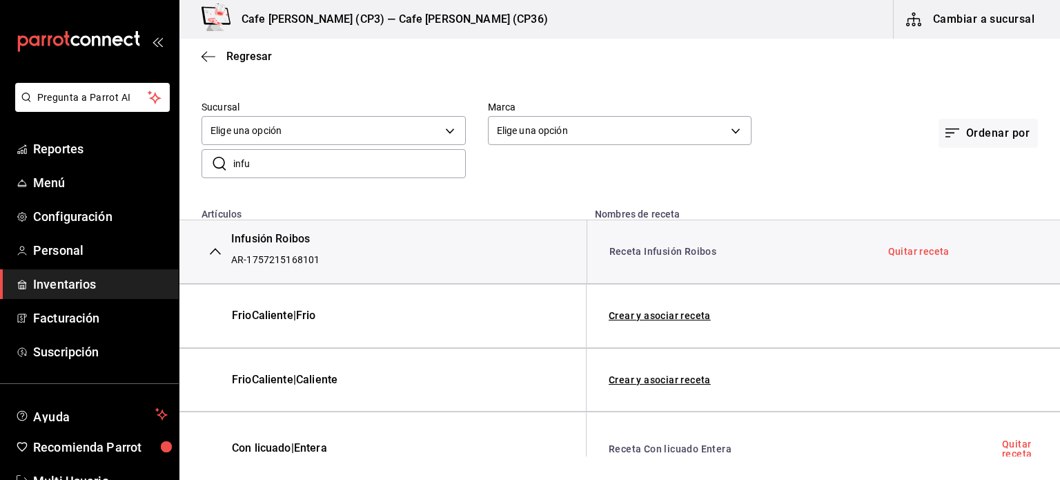
scroll to position [69, 0]
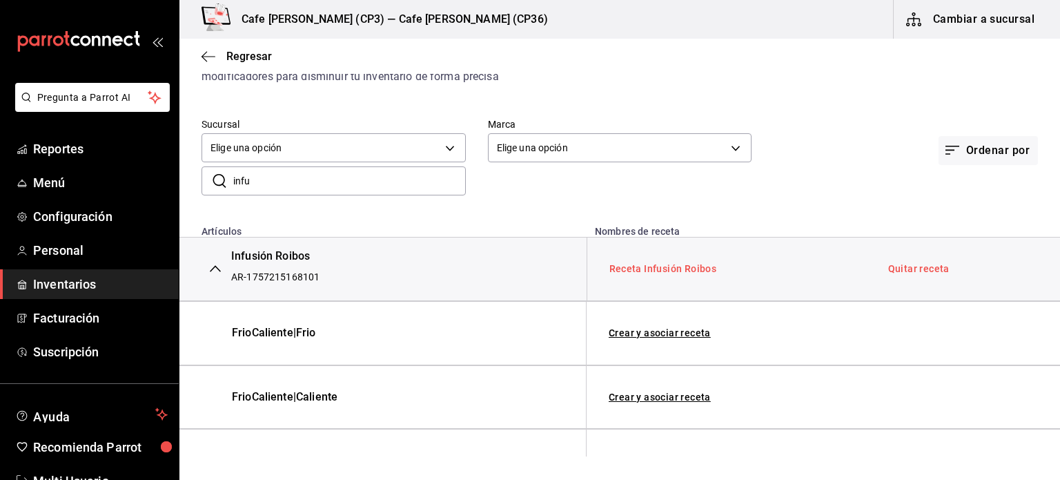
click at [650, 266] on link "Receta Infusión Roibos" at bounding box center [664, 268] width 108 height 11
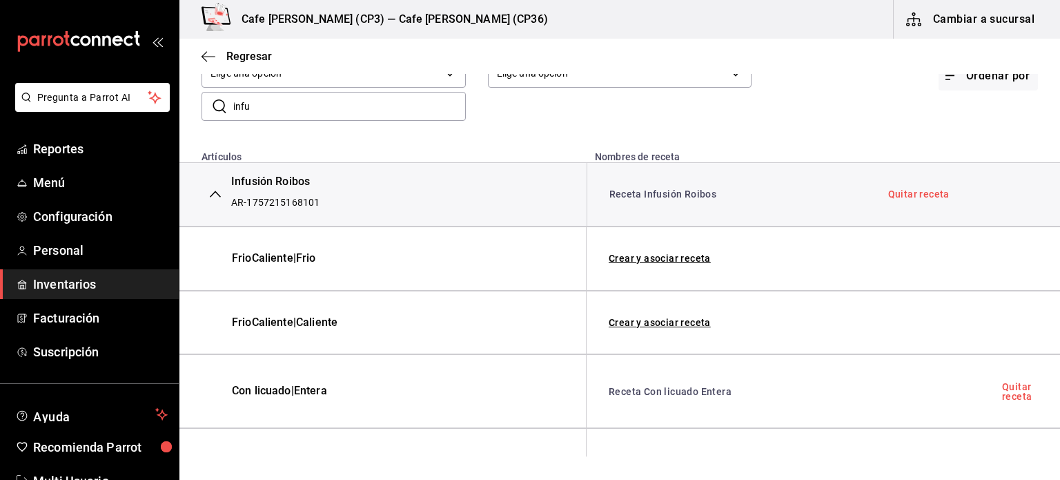
scroll to position [138, 0]
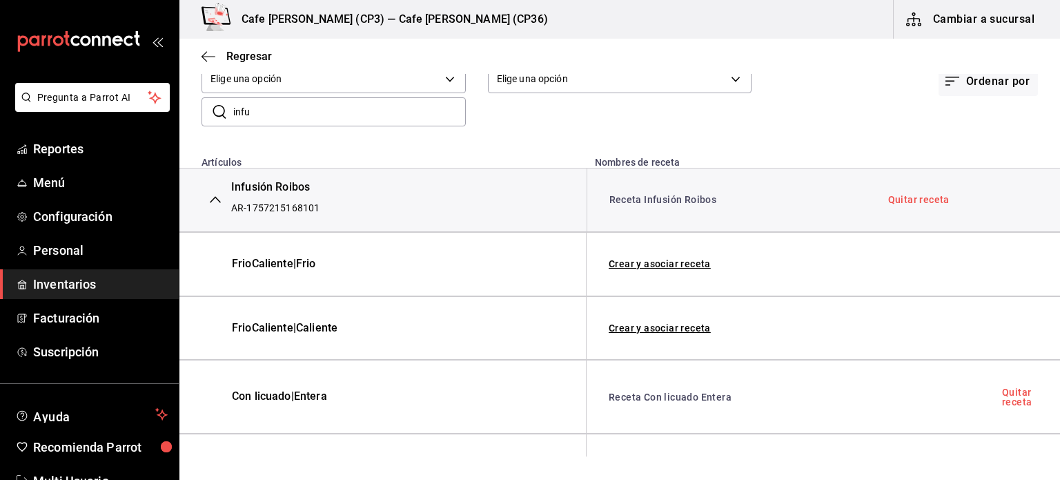
click at [211, 200] on icon "button" at bounding box center [215, 199] width 11 height 11
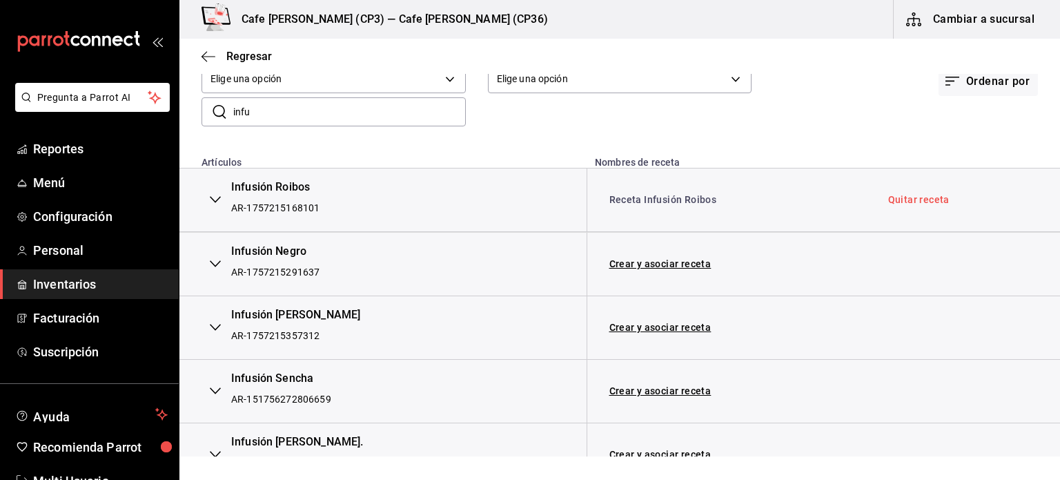
click at [218, 264] on icon "button" at bounding box center [215, 264] width 11 height 7
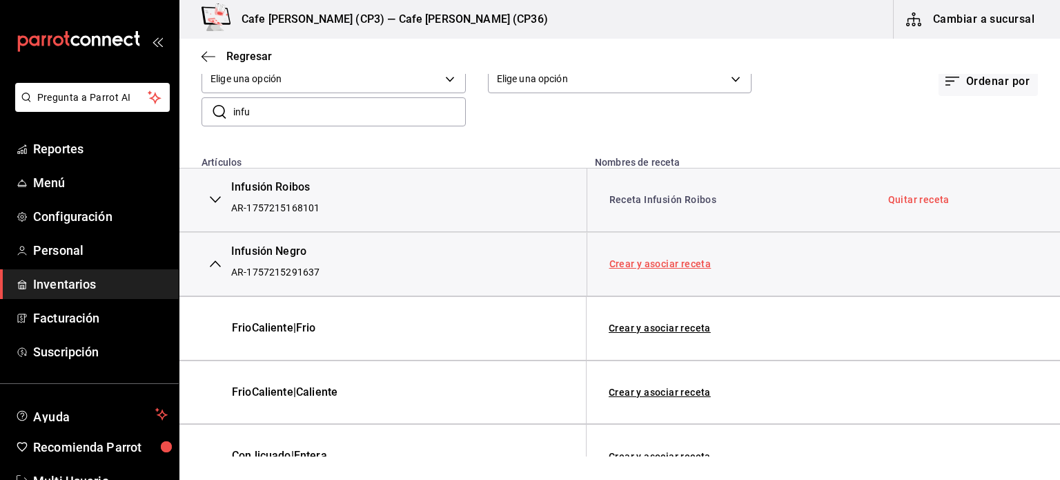
click at [663, 264] on link "Crear y asociar receta" at bounding box center [661, 264] width 102 height 10
click at [914, 264] on link "Quitar receta" at bounding box center [918, 264] width 61 height 10
click at [655, 264] on link "Asociar receta" at bounding box center [644, 264] width 68 height 10
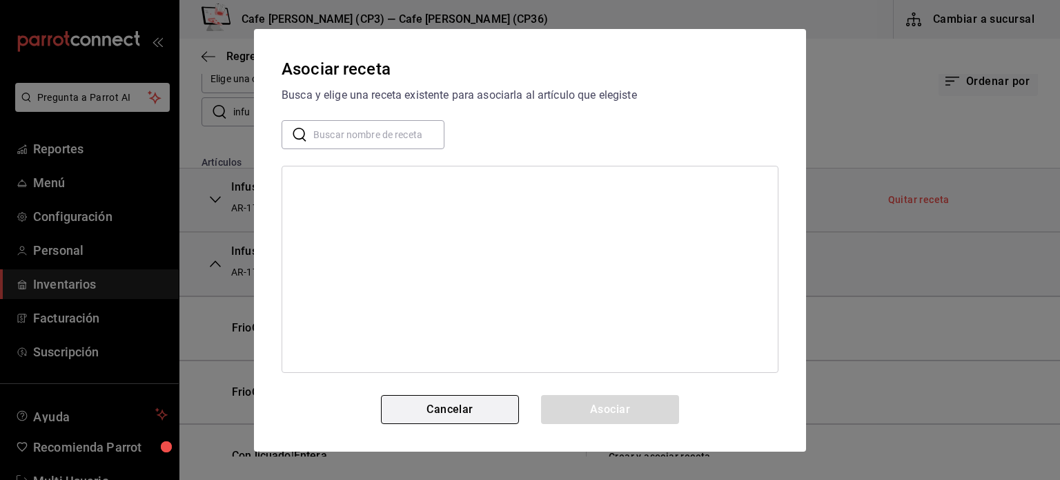
click at [479, 406] on button "Cancelar" at bounding box center [450, 409] width 138 height 29
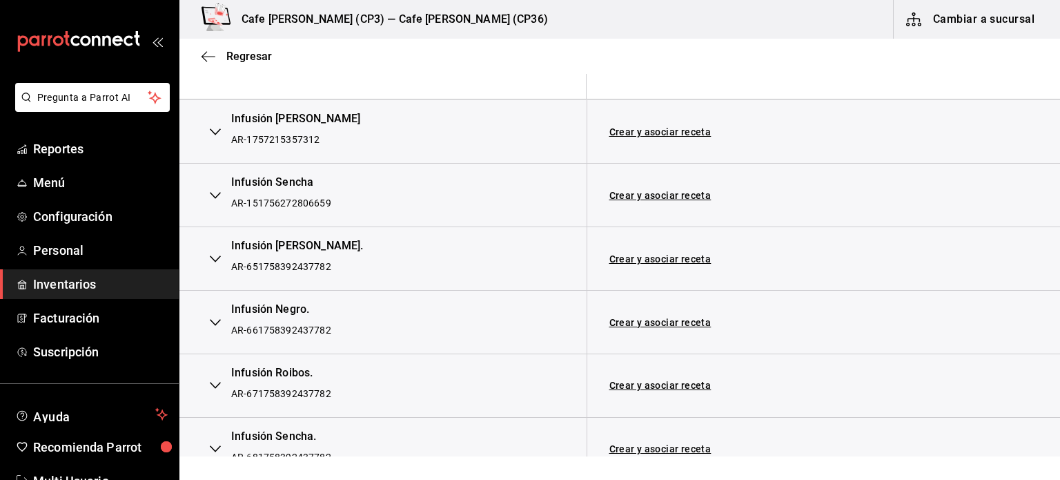
scroll to position [740, 0]
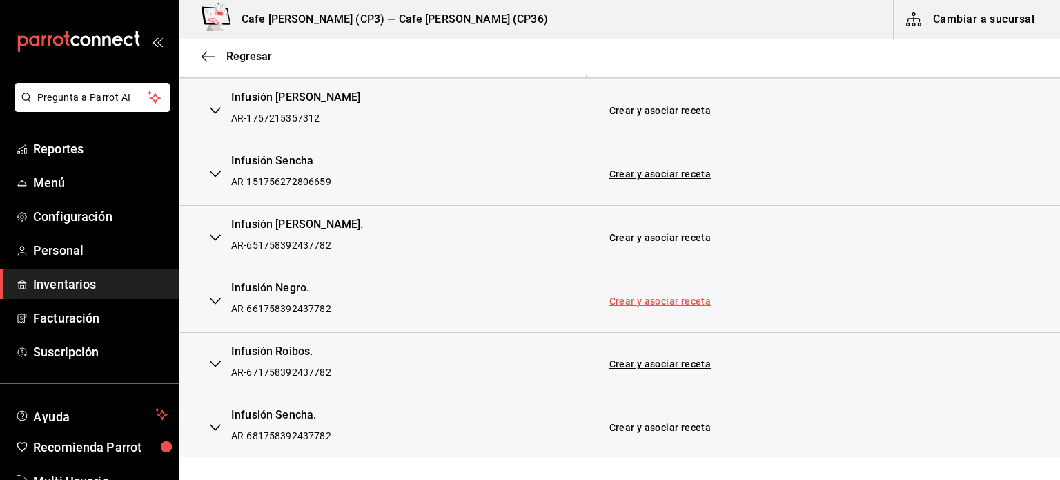
click at [648, 296] on link "Crear y asociar receta" at bounding box center [661, 301] width 102 height 10
click at [663, 297] on link "Receta Infusión Negro." at bounding box center [663, 300] width 107 height 11
click at [906, 296] on link "Quitar receta" at bounding box center [918, 301] width 61 height 10
click at [634, 296] on link "Asociar receta" at bounding box center [644, 301] width 68 height 10
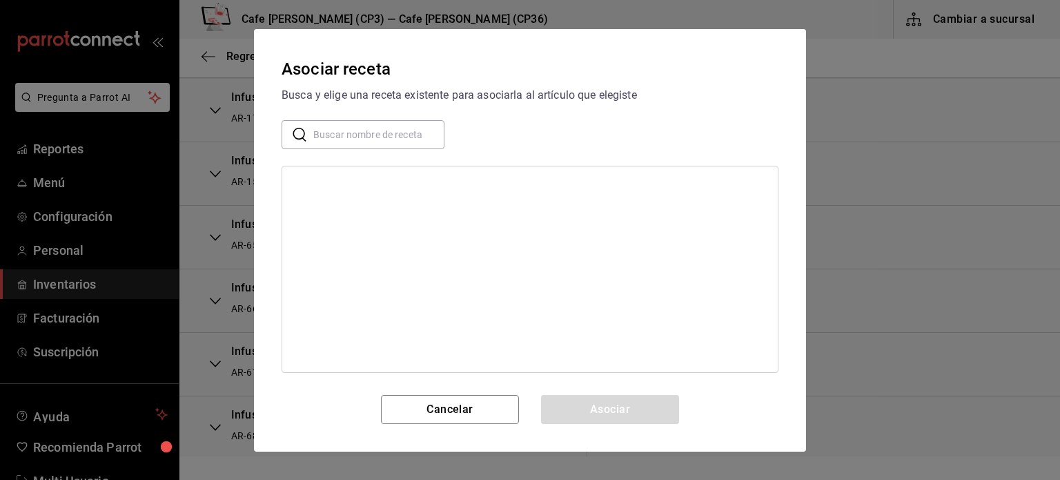
click at [342, 133] on input "text" at bounding box center [378, 134] width 131 height 28
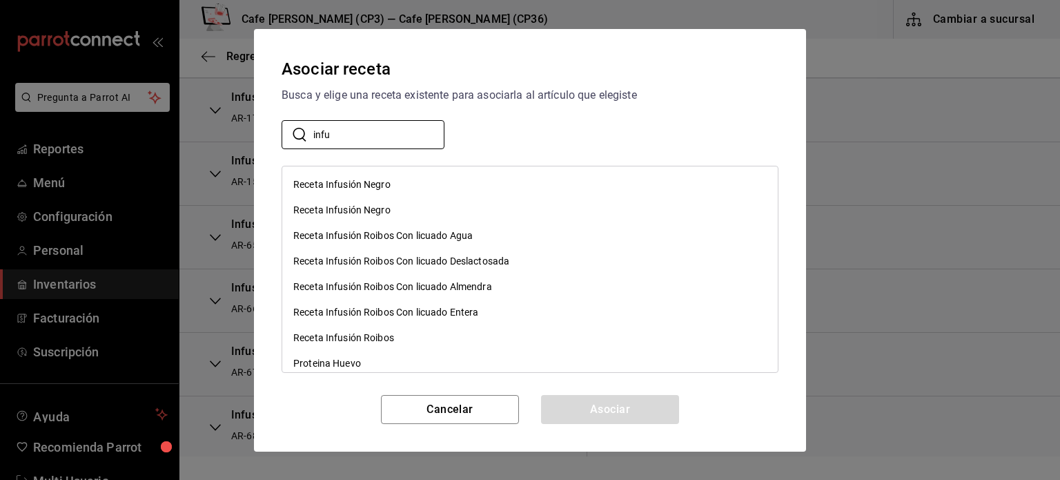
type input "infu"
click at [581, 159] on div "Asociar receta Busca y elige una receta existente para asociarla al artículo qu…" at bounding box center [530, 240] width 552 height 422
click at [344, 205] on div "Receta Infusión Negro" at bounding box center [341, 210] width 97 height 14
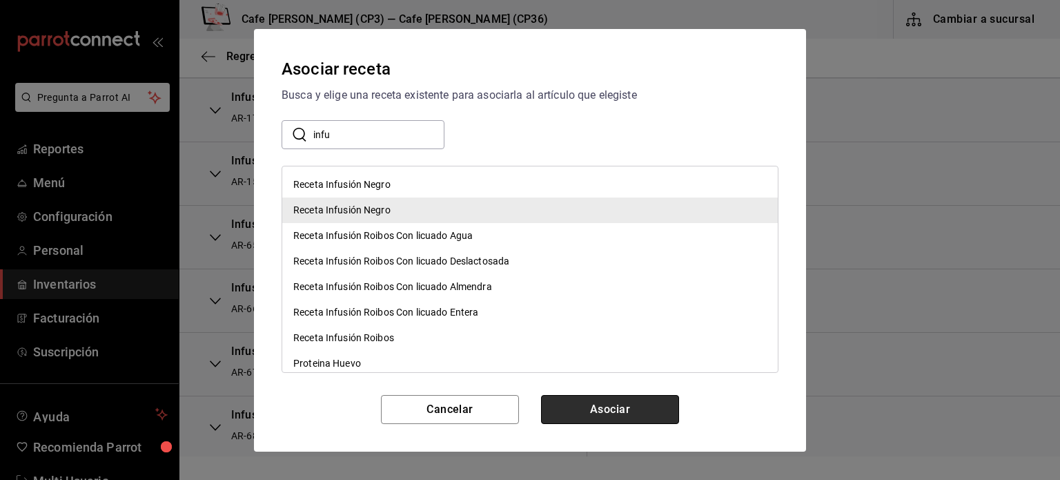
click at [633, 412] on button "Asociar" at bounding box center [610, 409] width 138 height 29
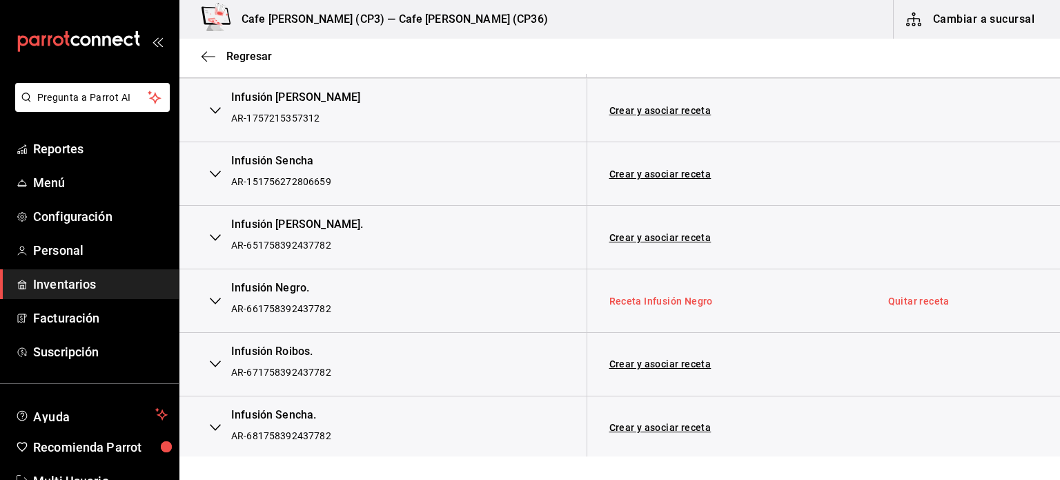
click at [672, 298] on link "Receta Infusión Negro" at bounding box center [662, 300] width 104 height 11
click at [659, 296] on link "Receta Infusión Negro" at bounding box center [662, 300] width 104 height 11
click at [925, 298] on link "Quitar receta" at bounding box center [918, 301] width 61 height 10
click at [652, 296] on link "Asociar receta" at bounding box center [644, 301] width 68 height 10
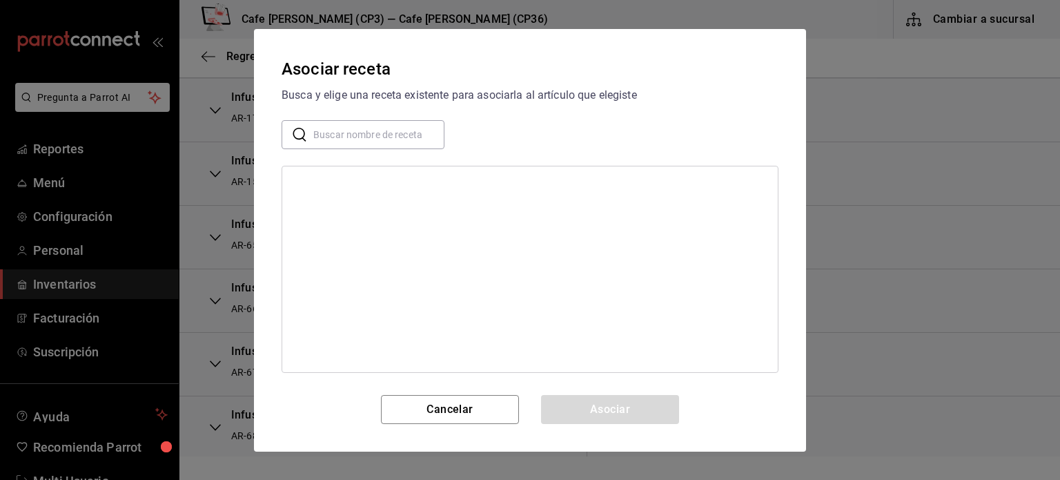
click at [380, 137] on input "text" at bounding box center [378, 134] width 131 height 28
type input "negr"
click at [349, 182] on div "Receta Infusión Negro" at bounding box center [341, 184] width 97 height 14
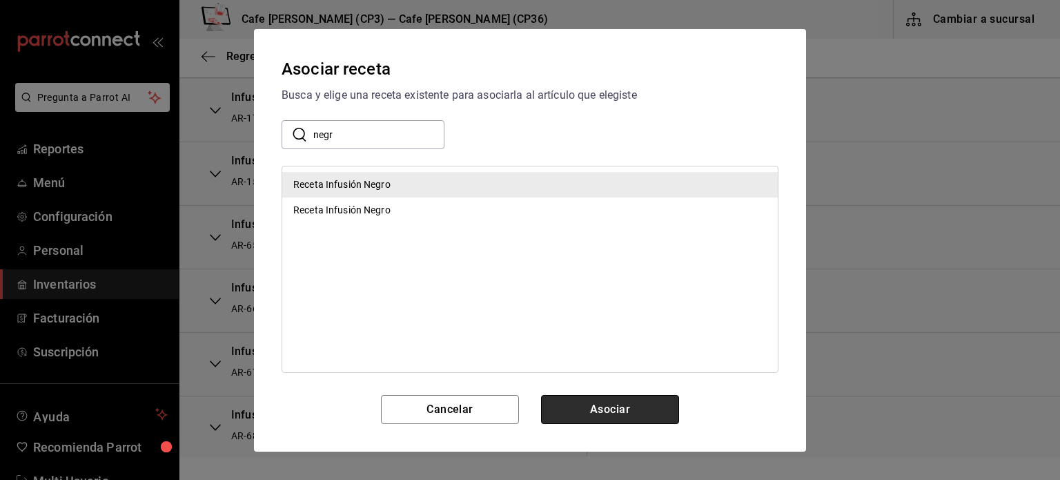
click at [625, 407] on button "Asociar" at bounding box center [610, 409] width 138 height 29
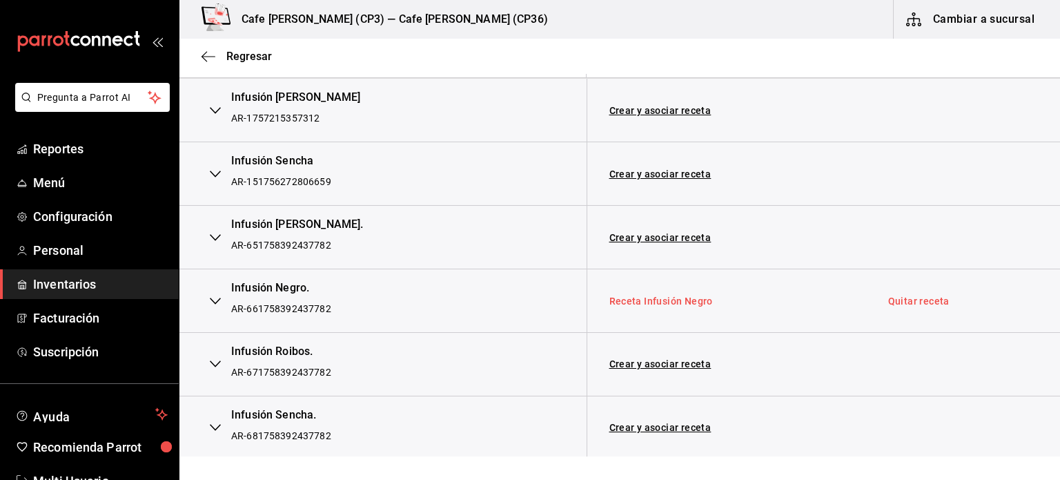
click at [650, 295] on link "Receta Infusión Negro" at bounding box center [662, 300] width 104 height 11
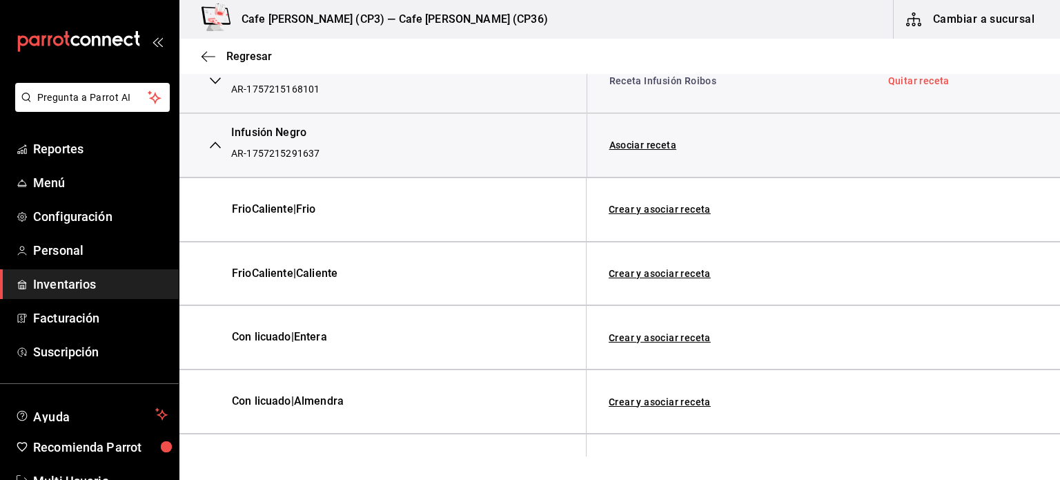
scroll to position [188, 0]
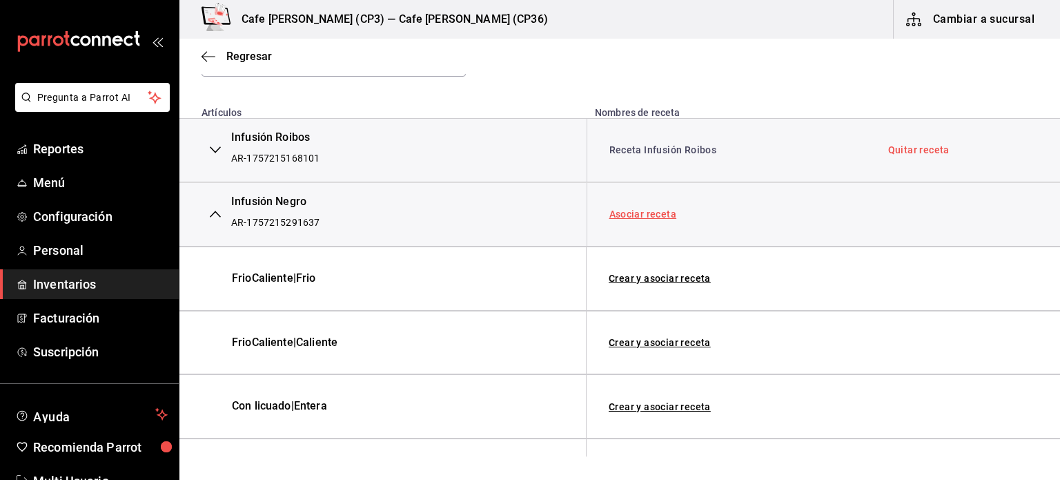
click at [641, 216] on link "Asociar receta" at bounding box center [644, 214] width 68 height 10
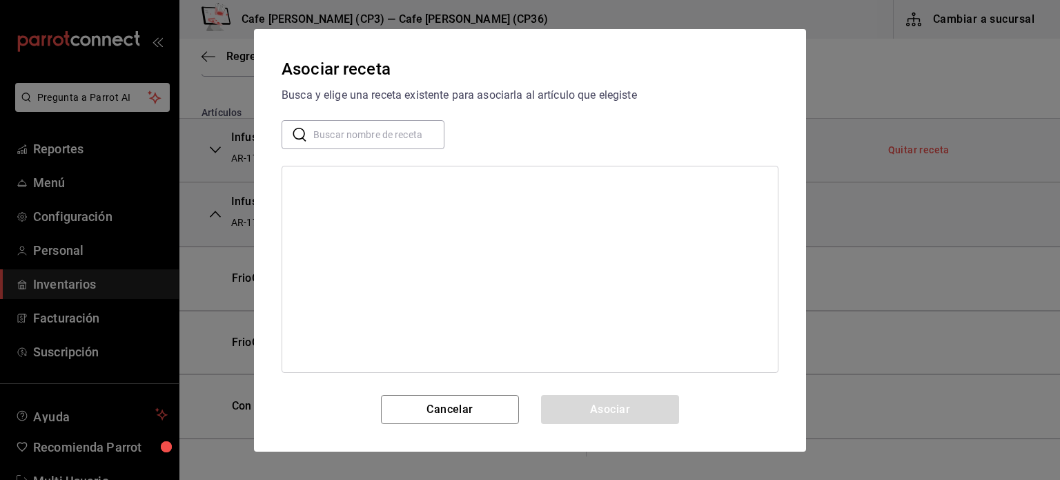
click at [316, 130] on input "text" at bounding box center [378, 134] width 131 height 28
type input "ne"
click at [334, 185] on div "Receta Infusión Negro" at bounding box center [341, 184] width 97 height 14
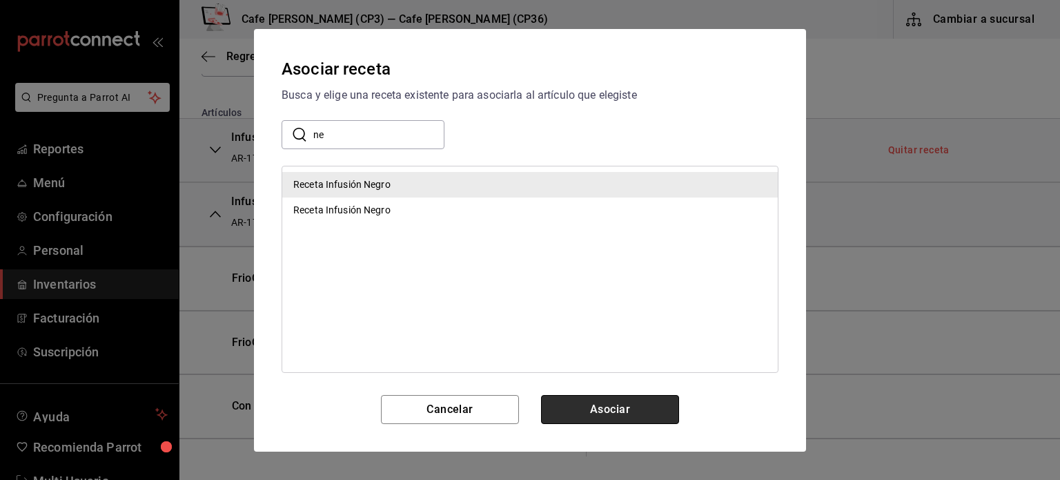
click at [620, 406] on button "Asociar" at bounding box center [610, 409] width 138 height 29
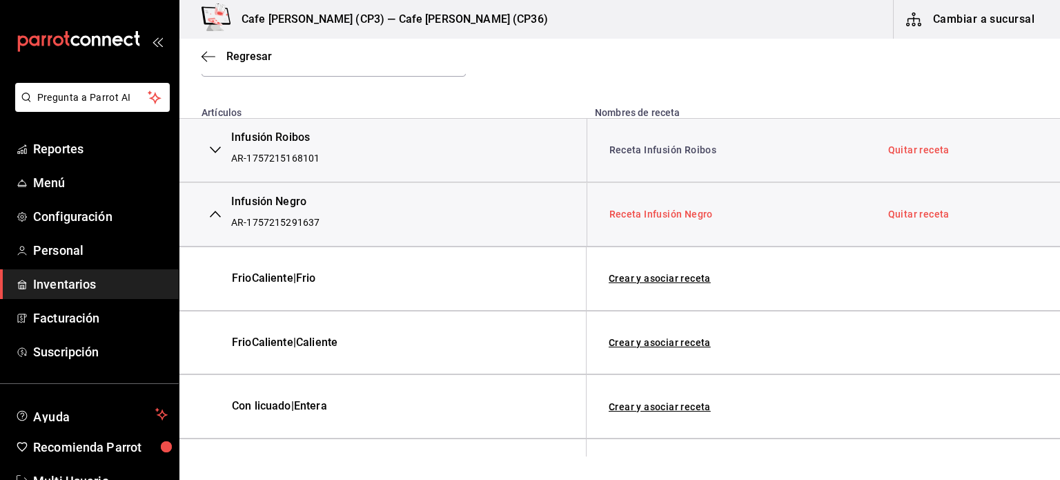
click at [663, 214] on link "Receta Infusión Negro" at bounding box center [662, 213] width 104 height 11
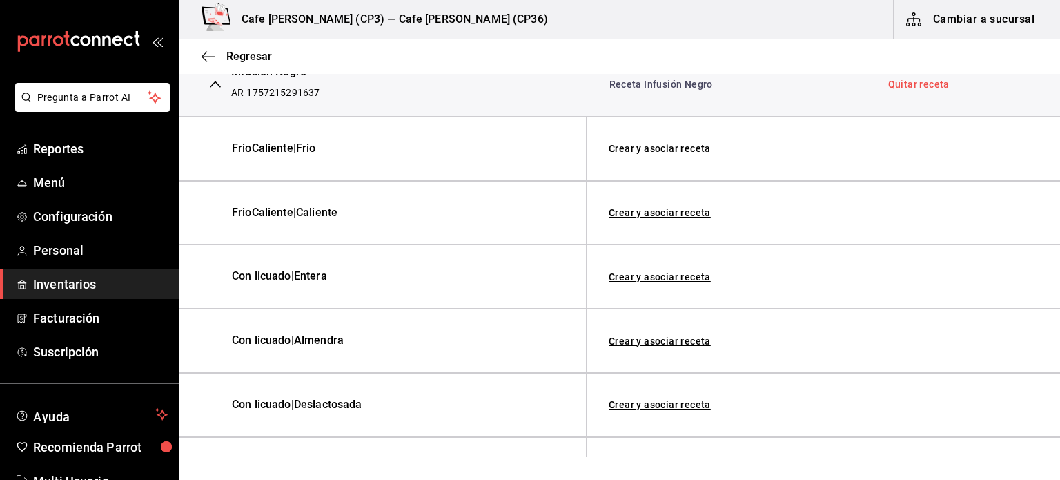
scroll to position [326, 0]
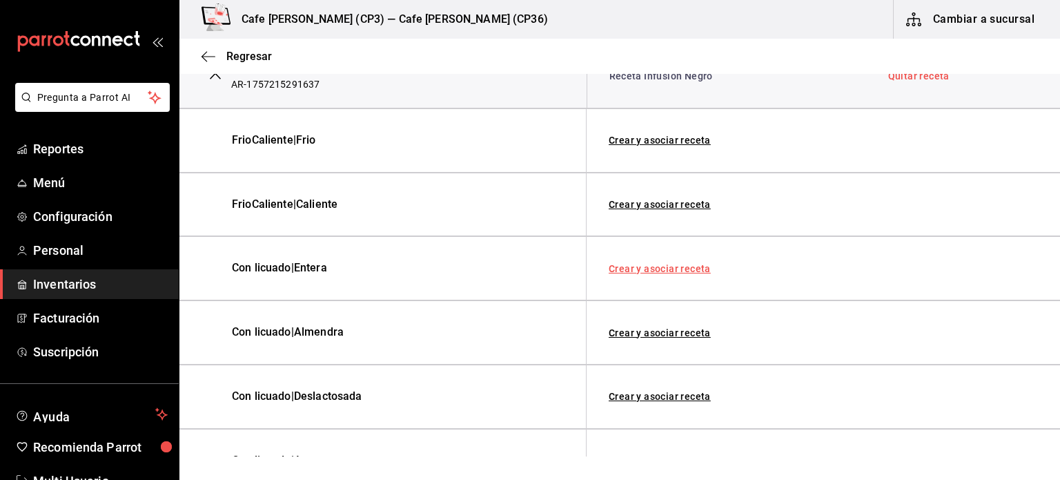
click at [662, 264] on link "Crear y asociar receta" at bounding box center [660, 269] width 102 height 10
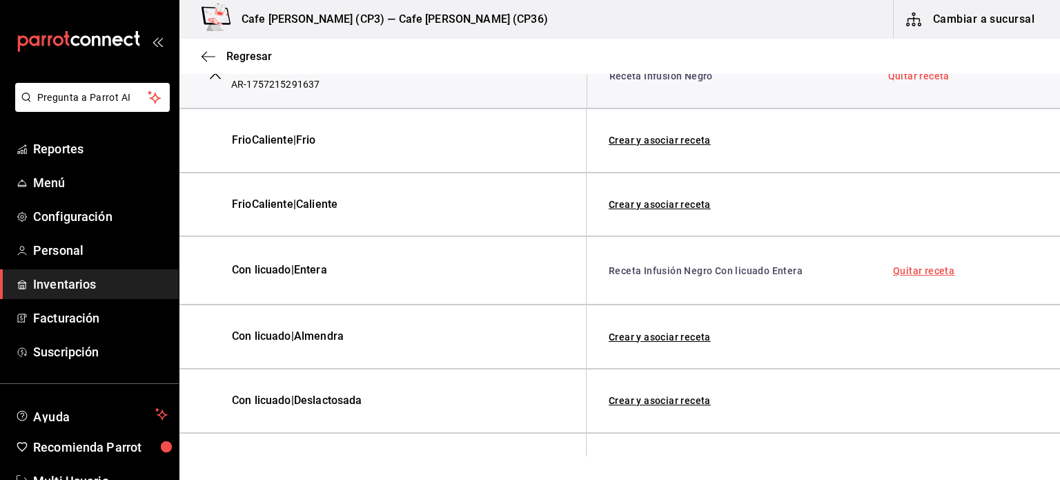
click at [913, 270] on link "Quitar receta" at bounding box center [923, 271] width 61 height 10
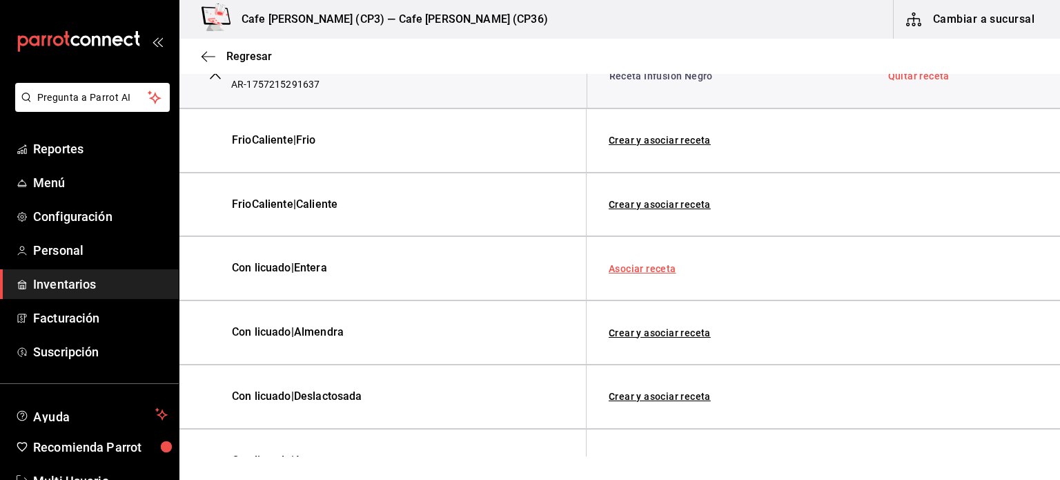
click at [635, 266] on link "Asociar receta" at bounding box center [643, 269] width 68 height 10
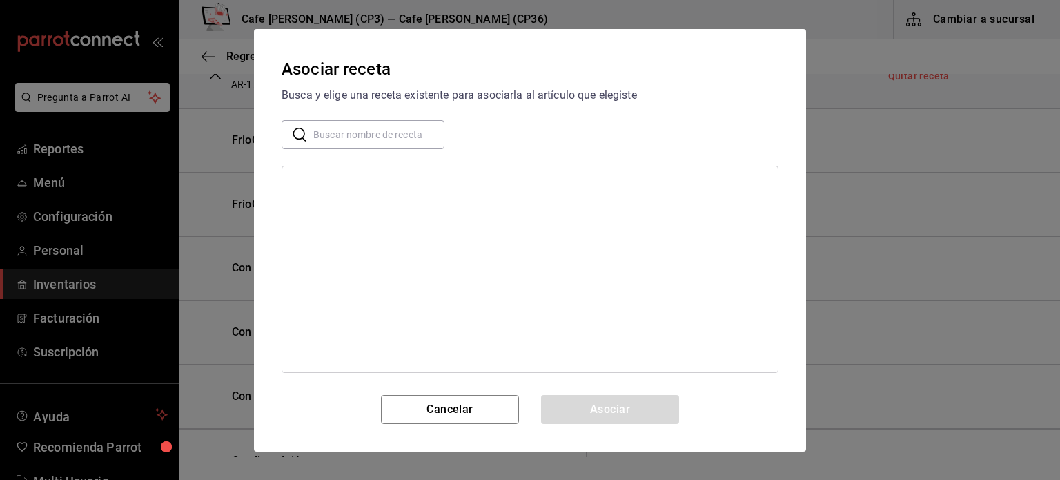
click at [312, 133] on div "​ ​" at bounding box center [363, 134] width 163 height 29
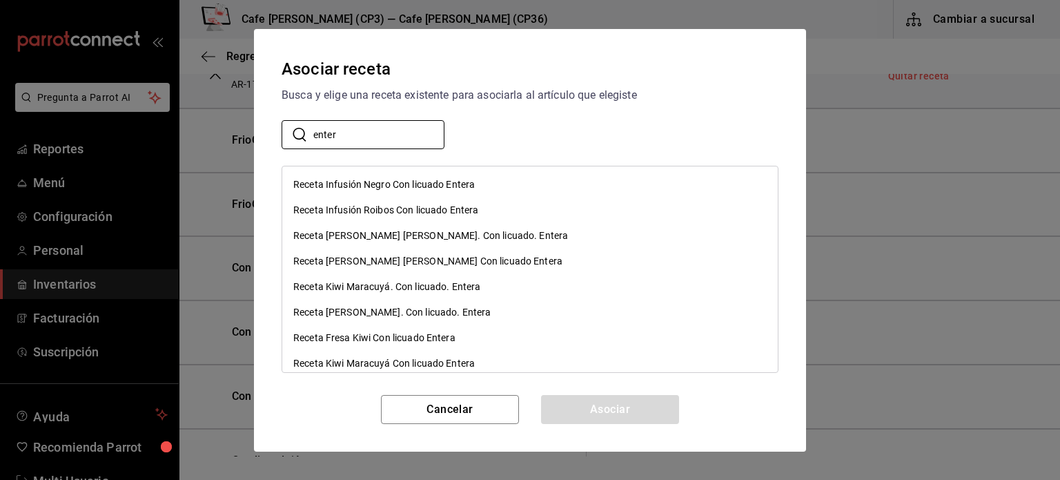
scroll to position [60, 0]
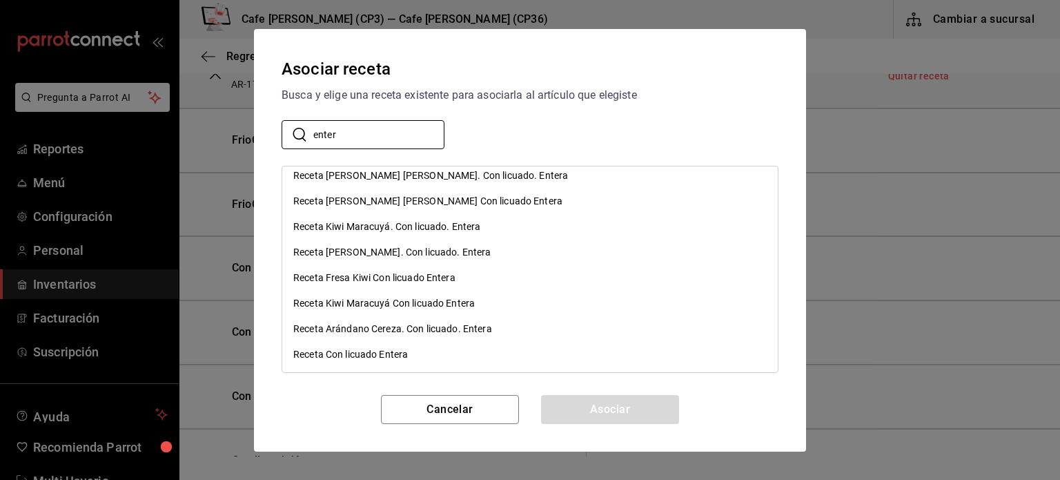
type input "enter"
click at [360, 352] on div "Receta Con licuado Entera" at bounding box center [350, 354] width 115 height 14
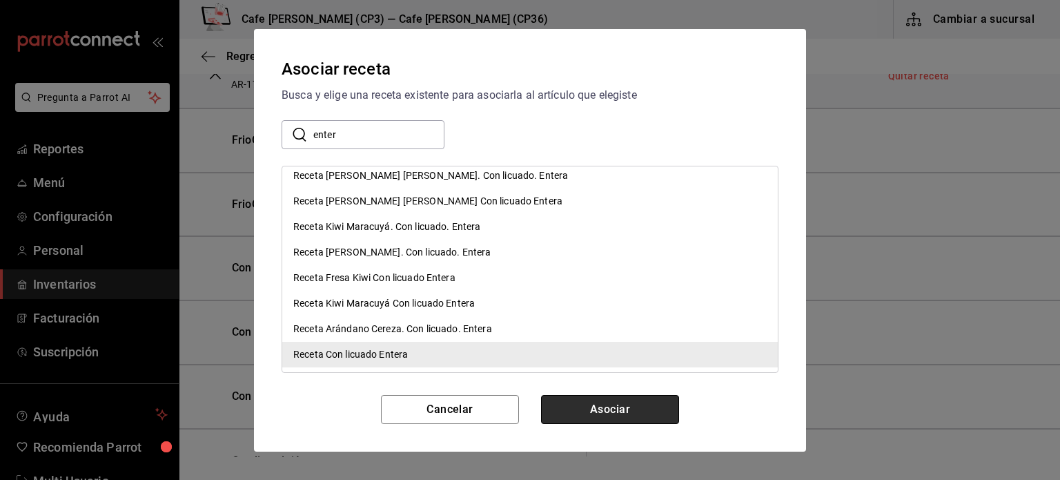
click at [613, 401] on button "Asociar" at bounding box center [610, 409] width 138 height 29
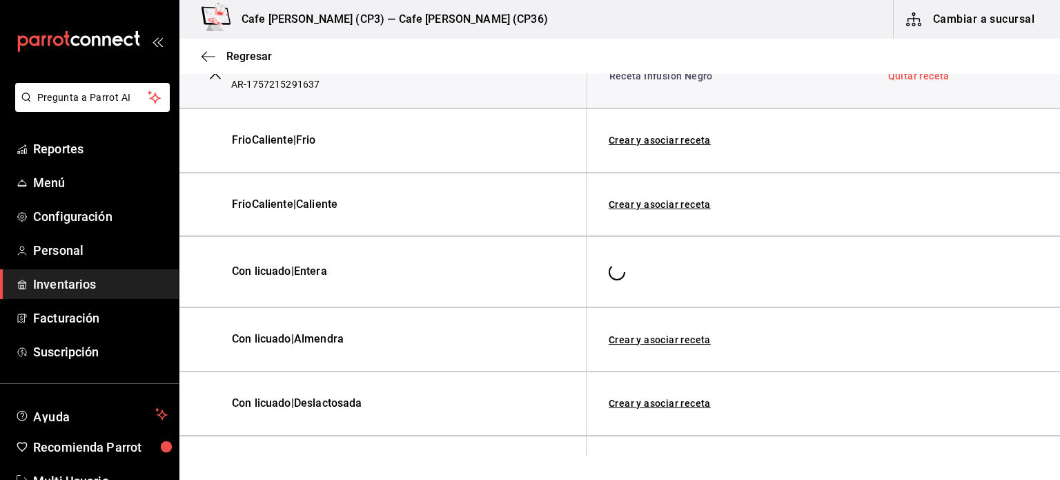
scroll to position [0, 0]
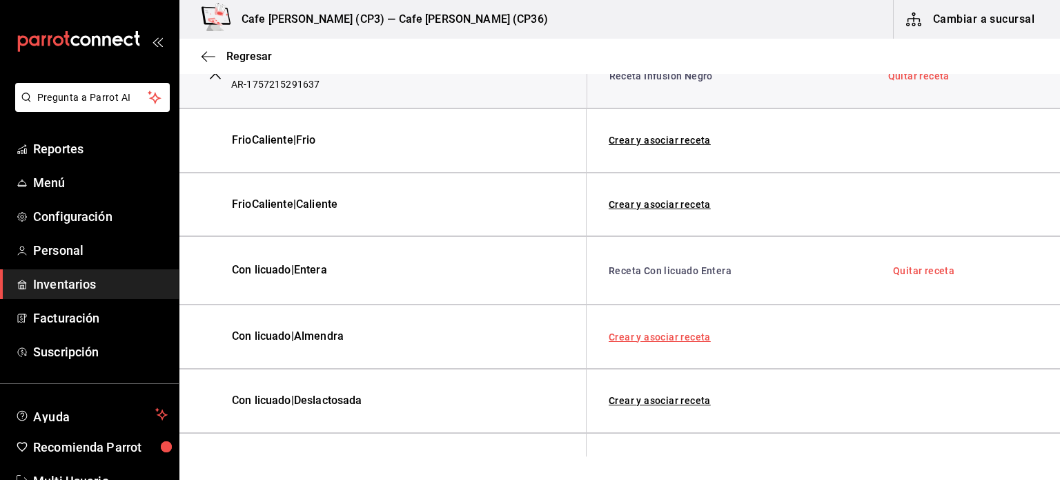
click at [656, 336] on link "Crear y asociar receta" at bounding box center [660, 337] width 102 height 10
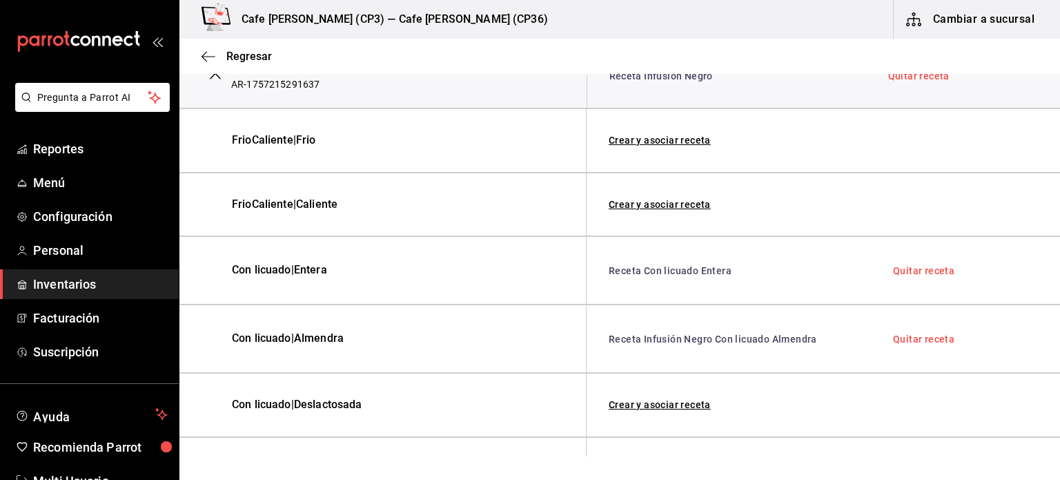
click at [917, 335] on link "Quitar receta" at bounding box center [923, 339] width 61 height 10
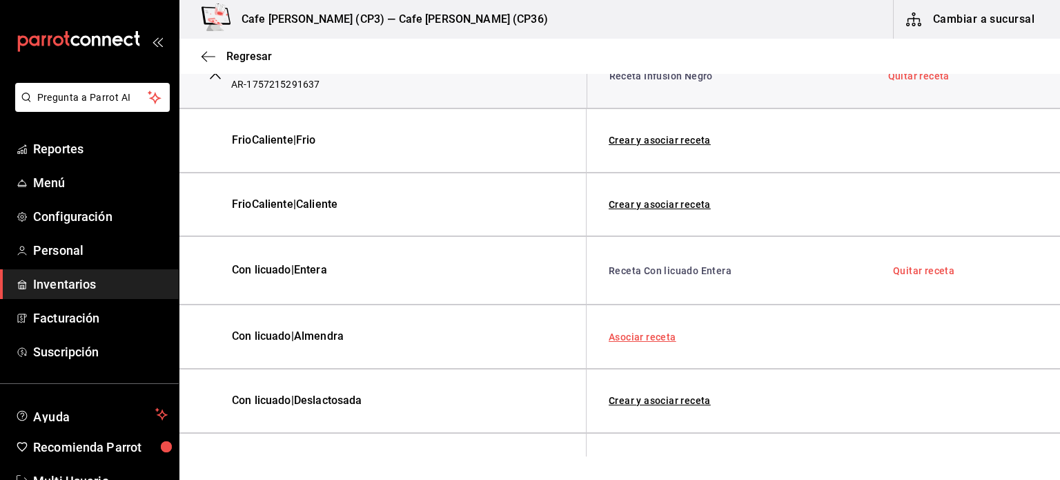
click at [646, 335] on link "Asociar receta" at bounding box center [643, 337] width 68 height 10
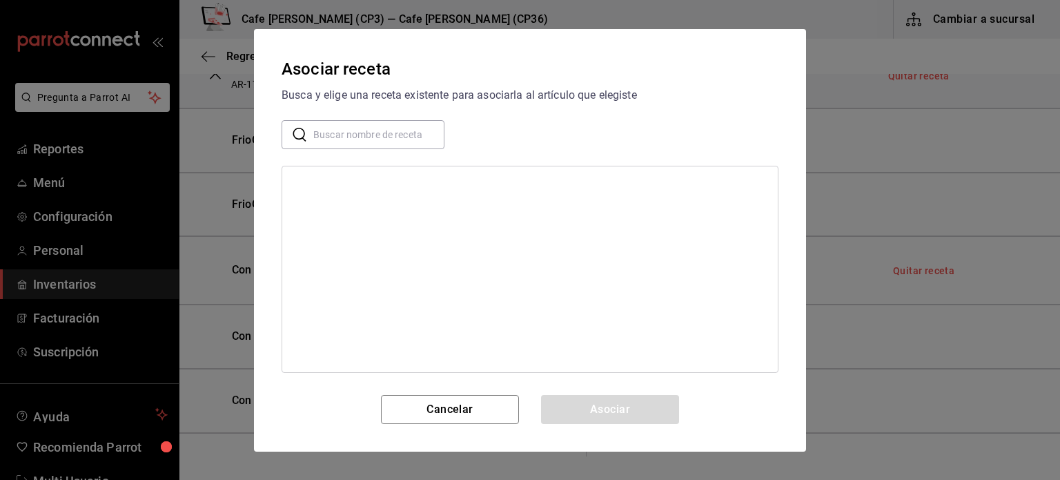
click at [318, 133] on input "text" at bounding box center [378, 134] width 131 height 28
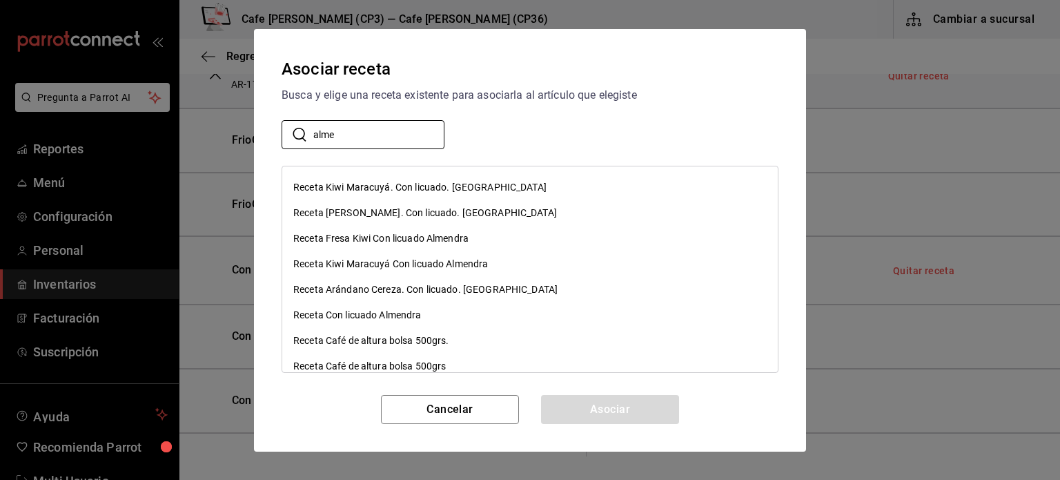
scroll to position [315, 0]
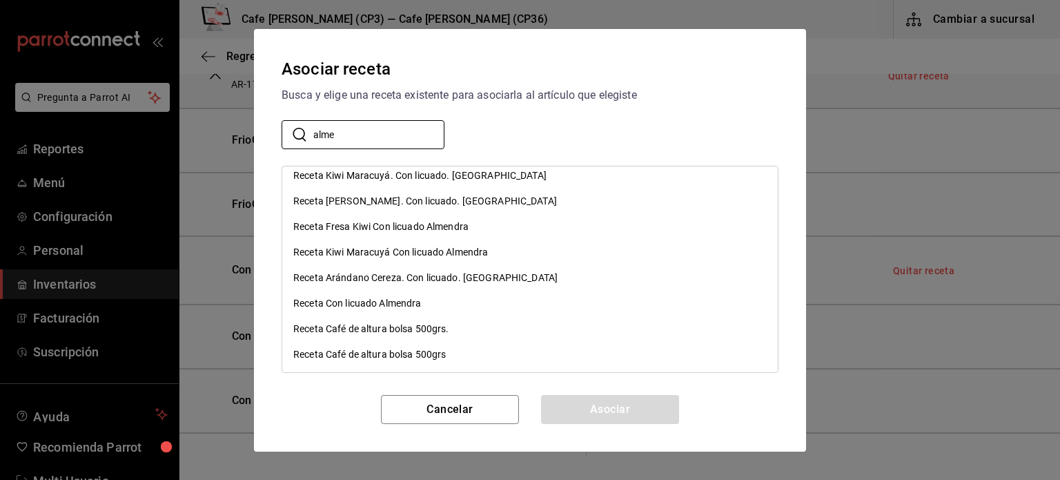
type input "alme"
click at [371, 300] on div "Receta Con licuado Almendra" at bounding box center [357, 303] width 128 height 14
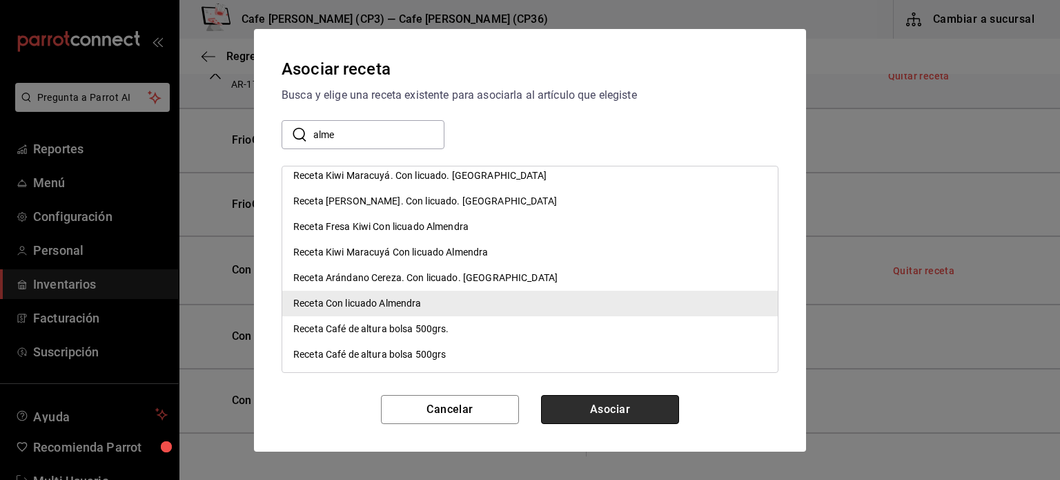
click at [591, 406] on button "Asociar" at bounding box center [610, 409] width 138 height 29
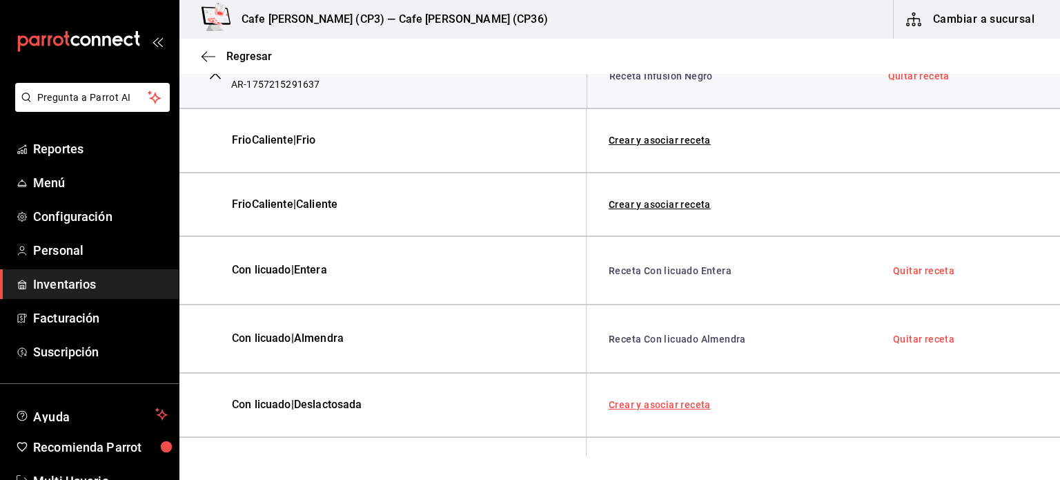
click at [665, 400] on link "Crear y asociar receta" at bounding box center [660, 405] width 102 height 10
click at [919, 405] on link "Quitar receta" at bounding box center [923, 407] width 61 height 10
click at [649, 400] on link "Asociar receta" at bounding box center [643, 405] width 68 height 10
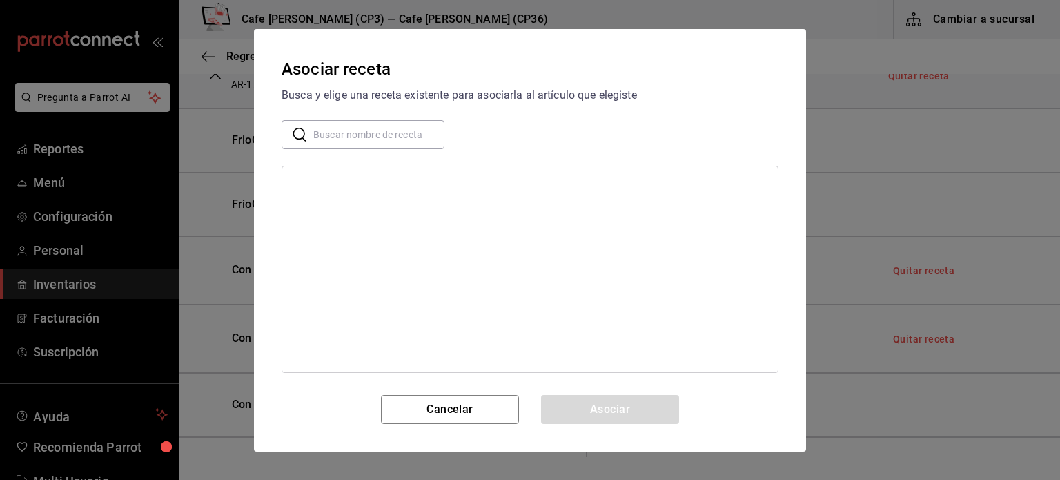
click at [339, 137] on input "text" at bounding box center [378, 134] width 131 height 28
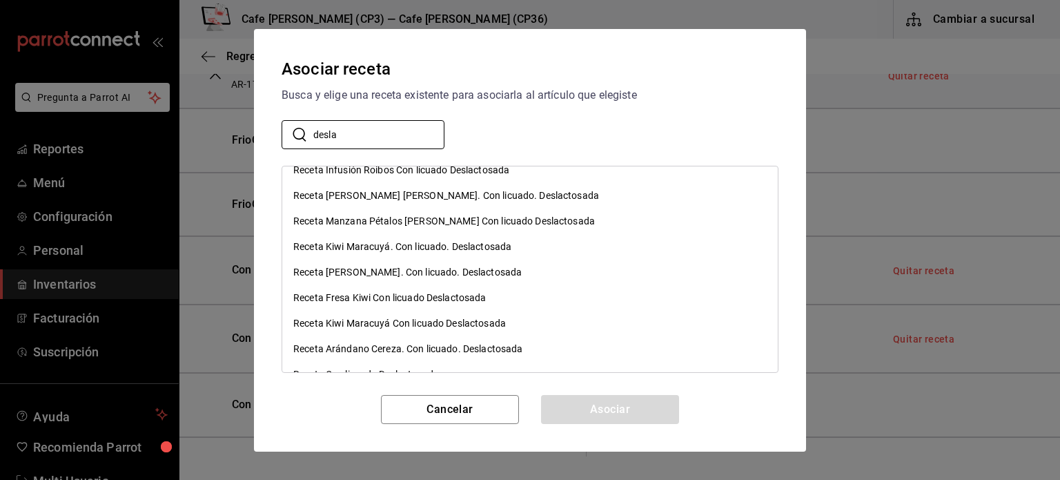
scroll to position [60, 0]
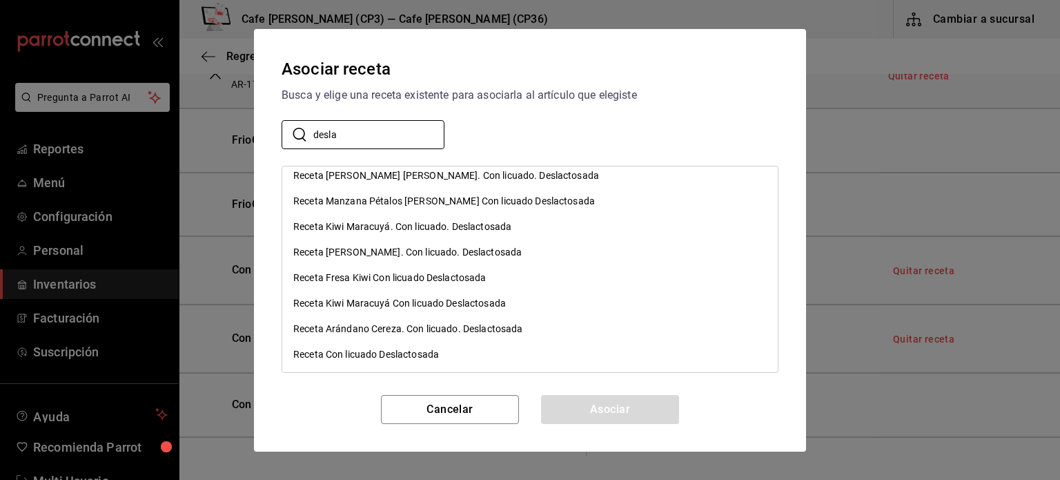
type input "desla"
click at [411, 356] on div "Receta Con licuado Deslactosada" at bounding box center [366, 354] width 146 height 14
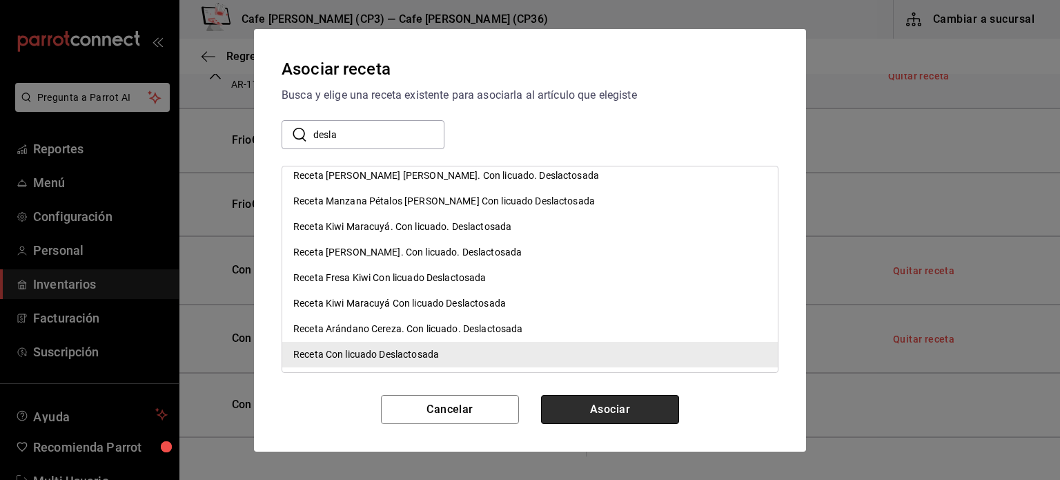
click at [590, 411] on button "Asociar" at bounding box center [610, 409] width 138 height 29
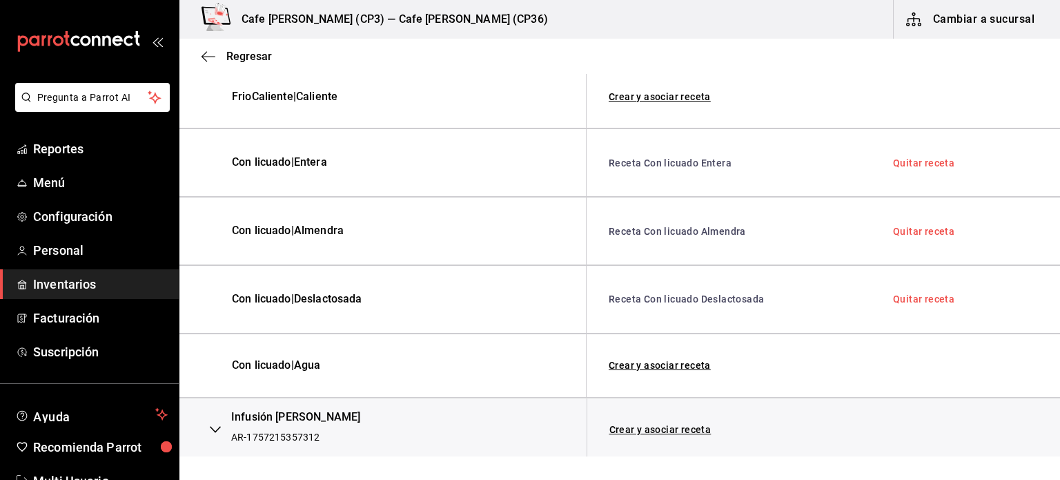
scroll to position [464, 0]
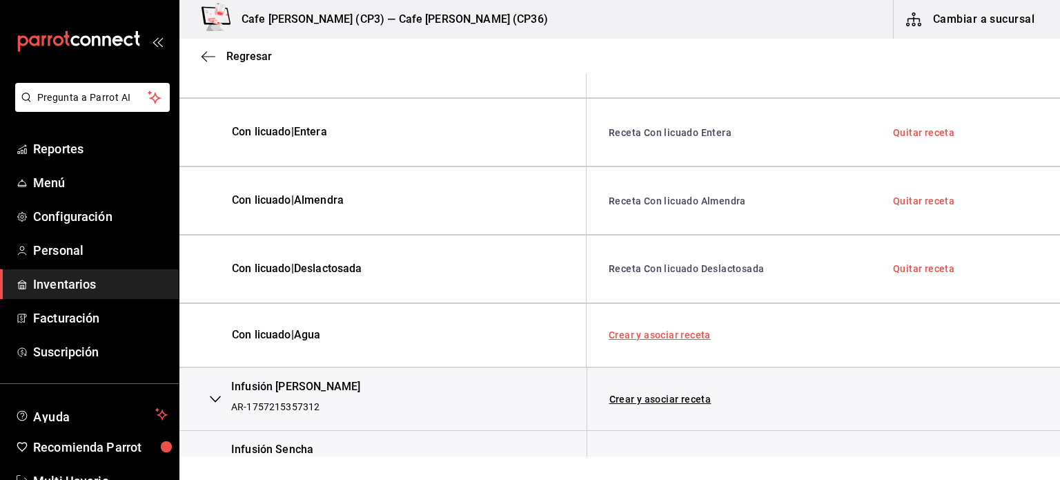
click at [652, 331] on link "Crear y asociar receta" at bounding box center [660, 335] width 102 height 10
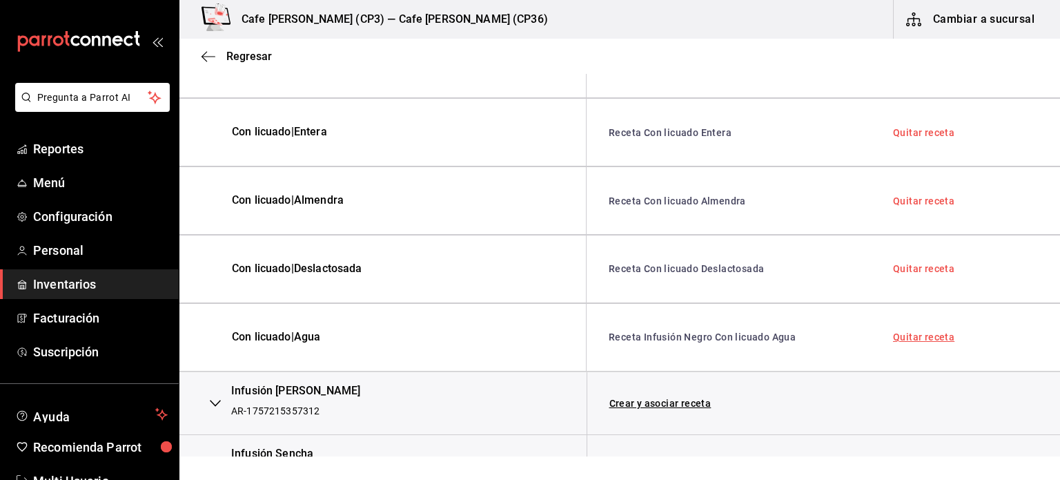
click at [903, 335] on link "Quitar receta" at bounding box center [923, 337] width 61 height 10
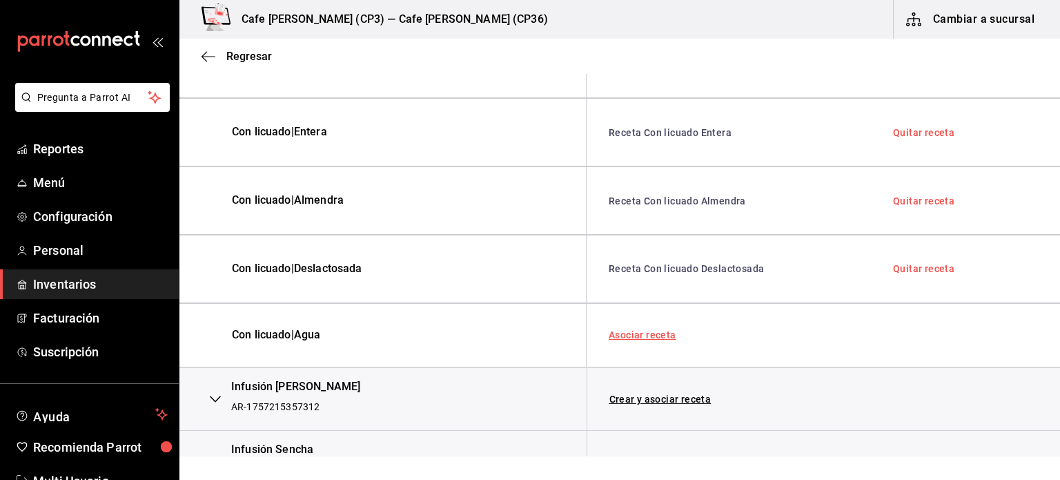
click at [631, 331] on link "Asociar receta" at bounding box center [643, 335] width 68 height 10
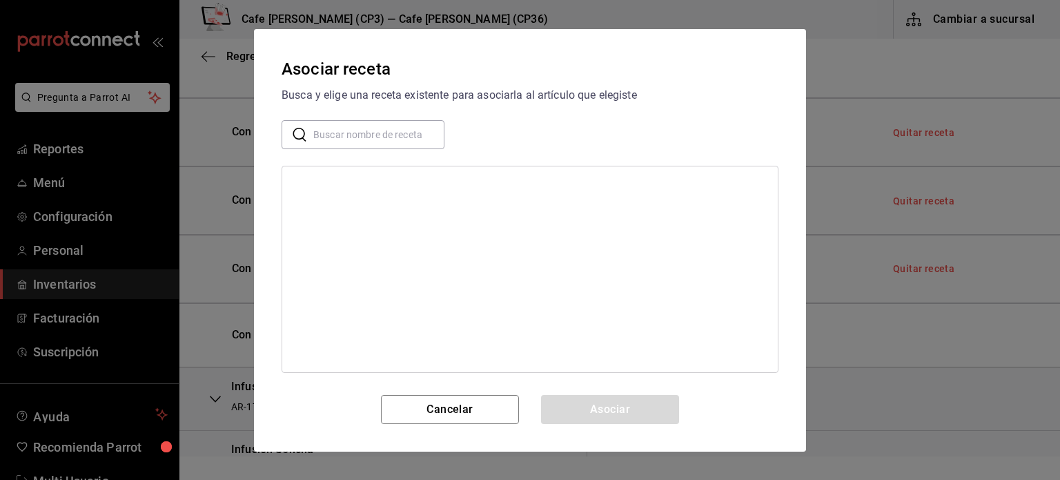
click at [320, 139] on input "text" at bounding box center [378, 134] width 131 height 28
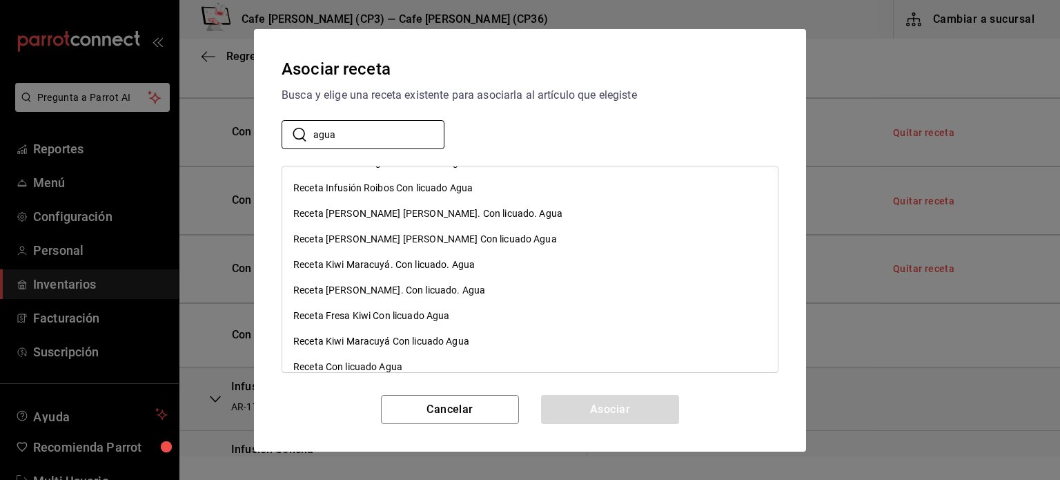
scroll to position [35, 0]
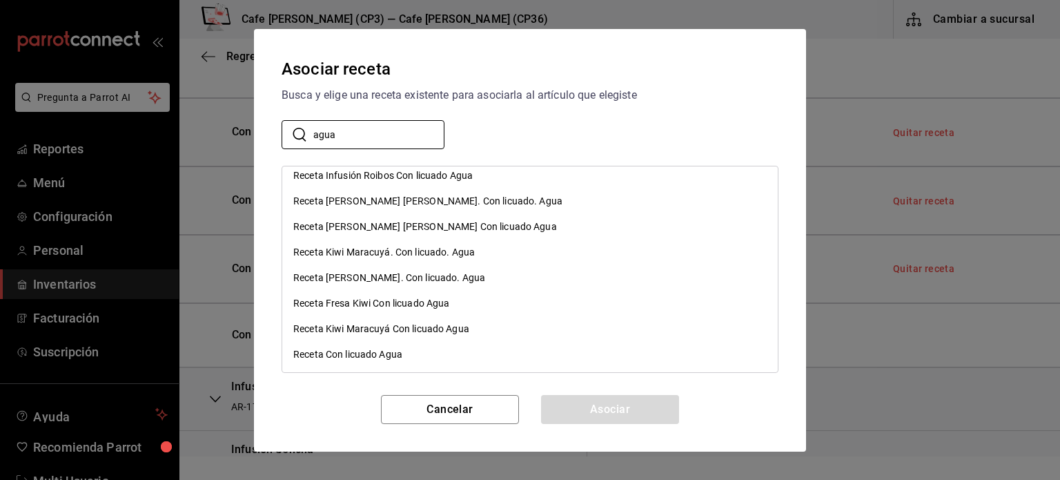
type input "agua"
click at [362, 356] on div "Receta Con licuado Agua" at bounding box center [347, 354] width 109 height 14
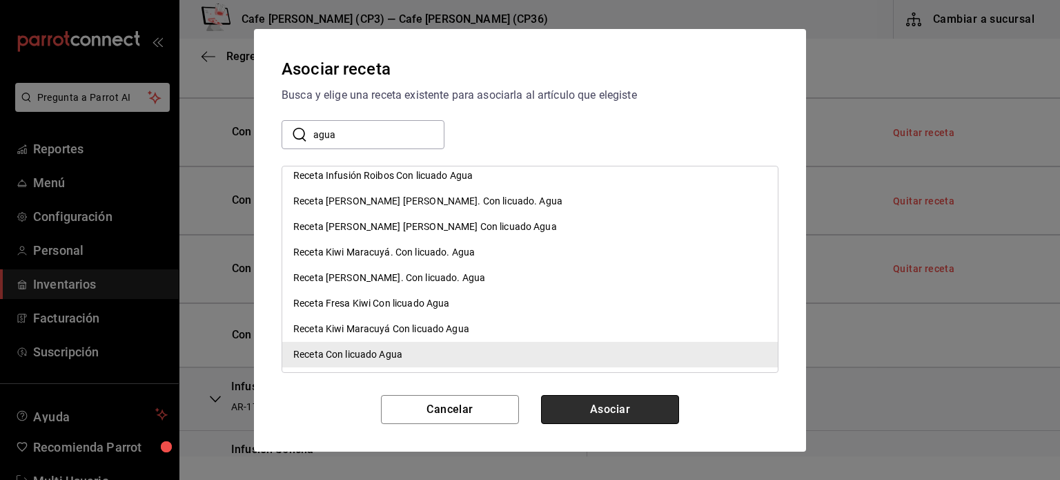
click at [583, 411] on button "Asociar" at bounding box center [610, 409] width 138 height 29
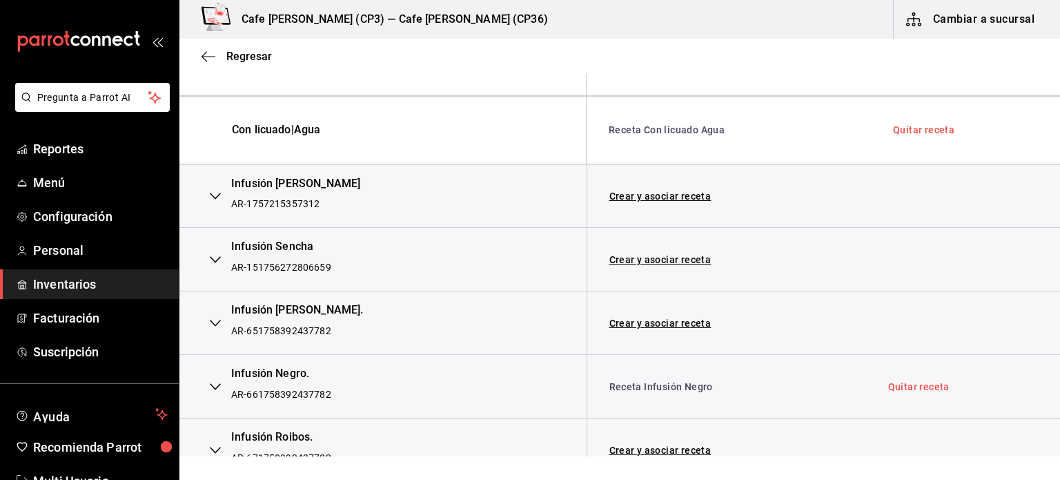
scroll to position [740, 0]
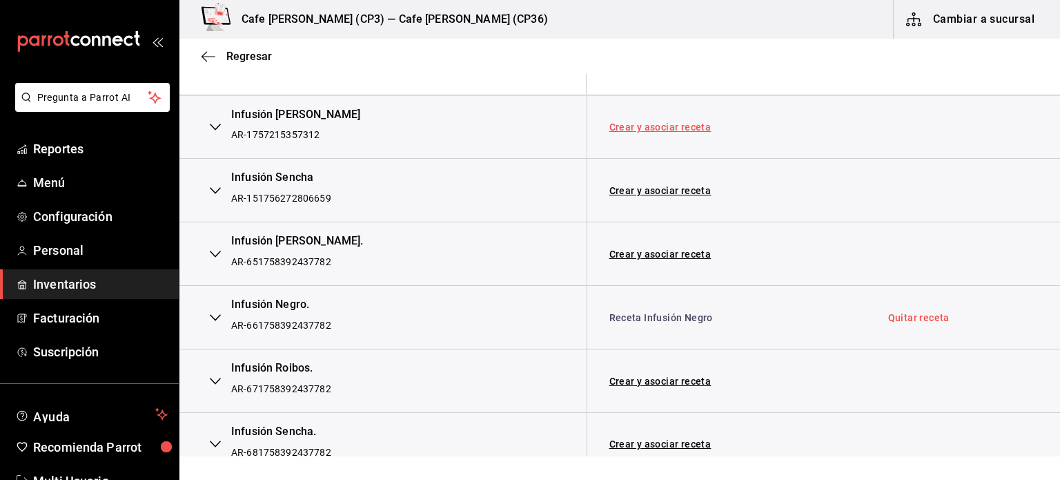
click at [663, 122] on link "Crear y asociar receta" at bounding box center [661, 127] width 102 height 10
click at [663, 121] on link "Receta Infusión Lavanda Manzanilla" at bounding box center [686, 126] width 153 height 11
click at [215, 250] on icon "button" at bounding box center [215, 254] width 11 height 11
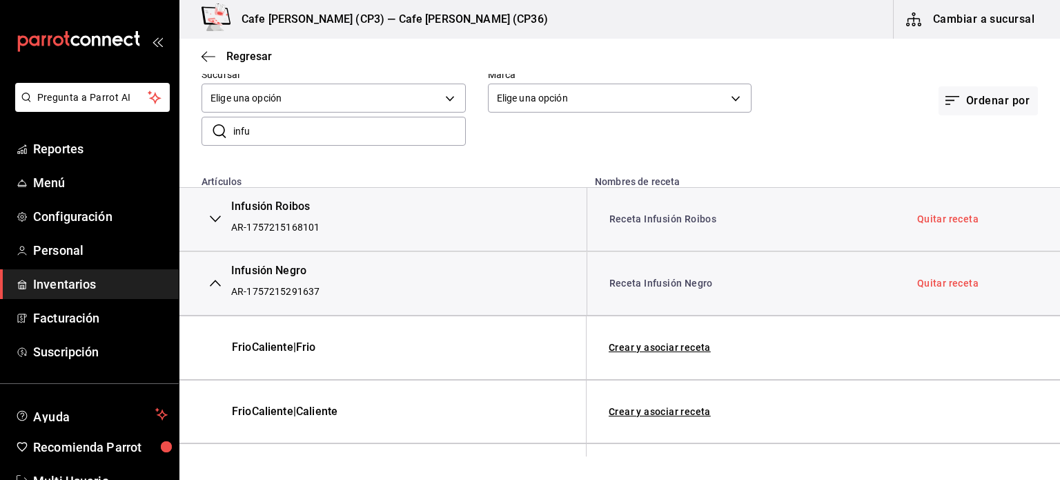
scroll to position [50, 0]
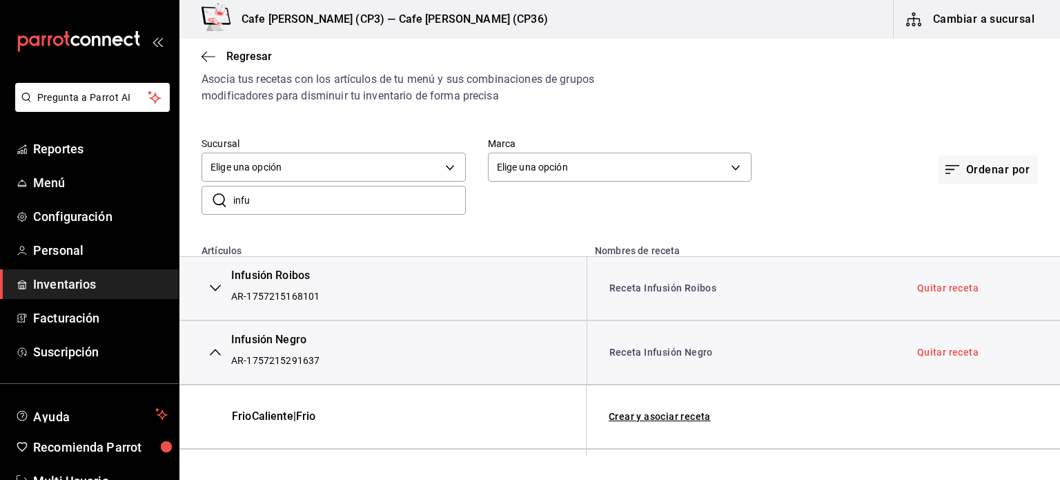
click at [213, 349] on icon "button" at bounding box center [215, 352] width 11 height 11
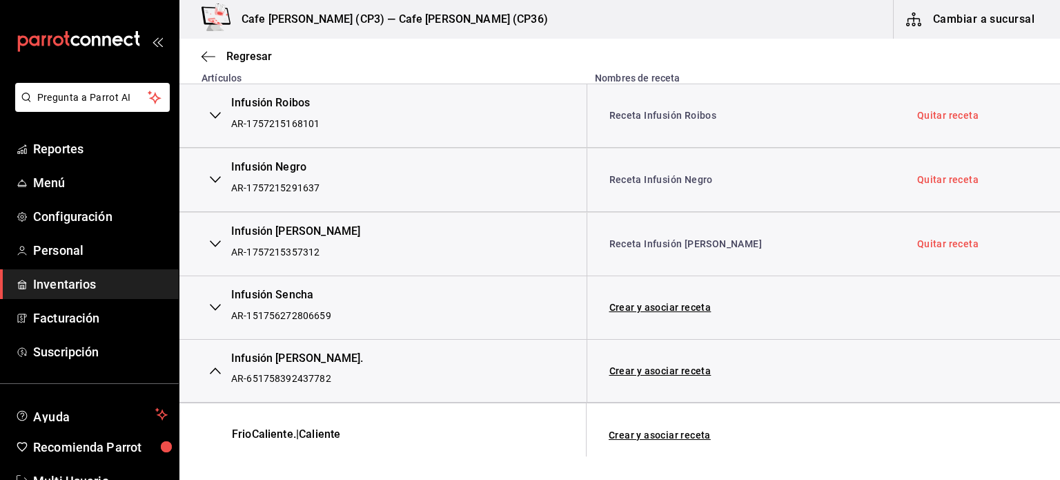
scroll to position [257, 0]
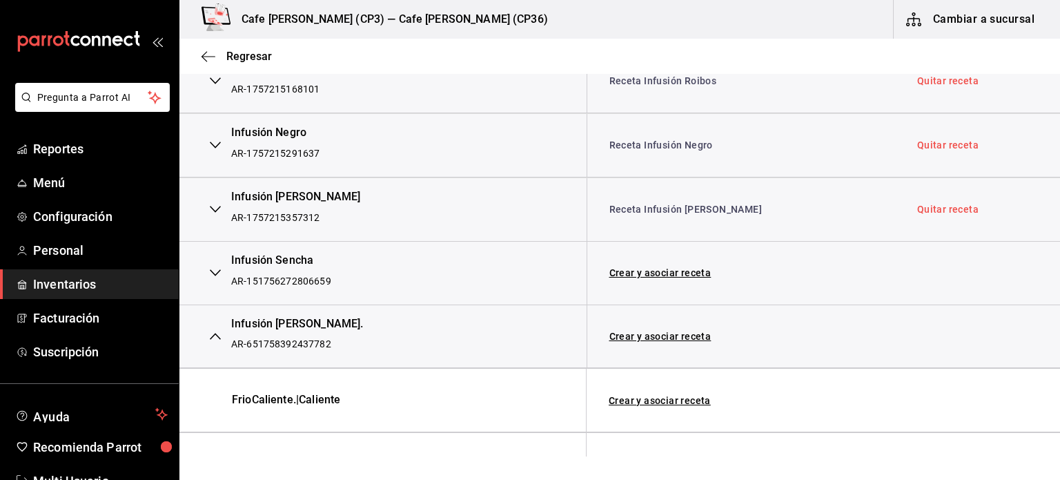
click at [218, 206] on icon "button" at bounding box center [215, 209] width 11 height 11
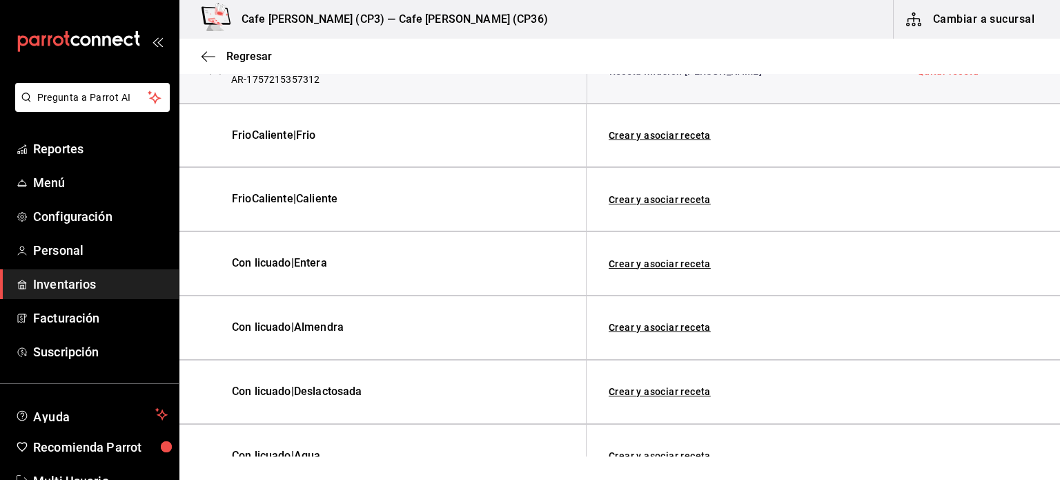
scroll to position [326, 0]
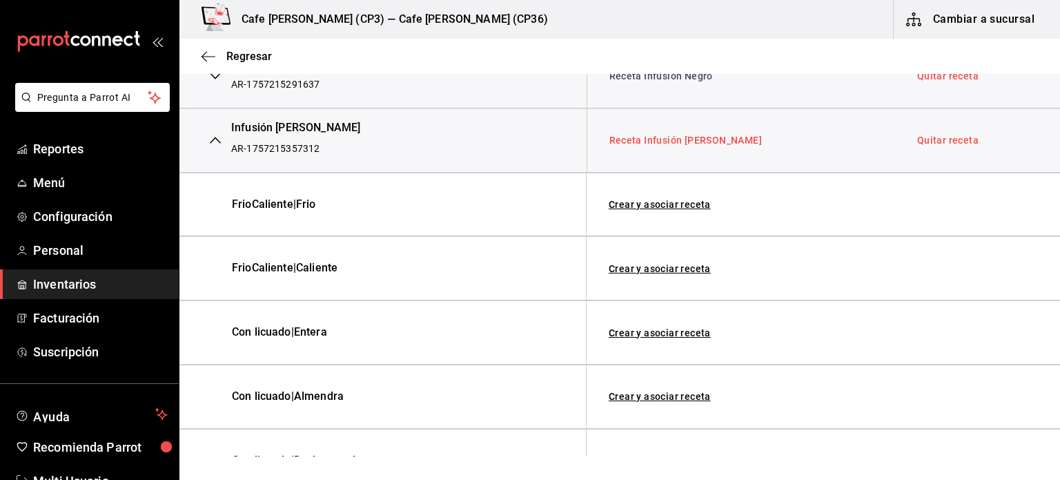
click at [711, 142] on link "Receta Infusión Lavanda Manzanilla" at bounding box center [686, 140] width 153 height 11
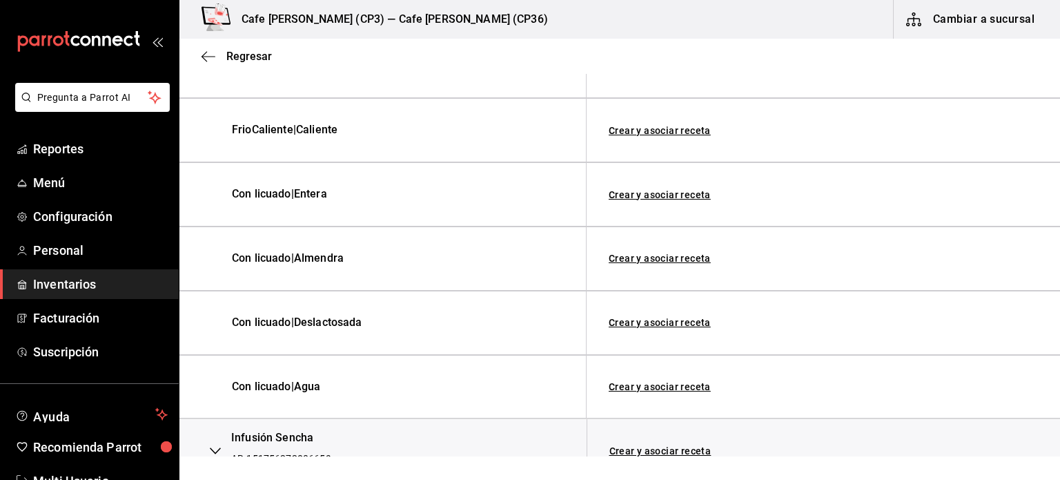
scroll to position [533, 0]
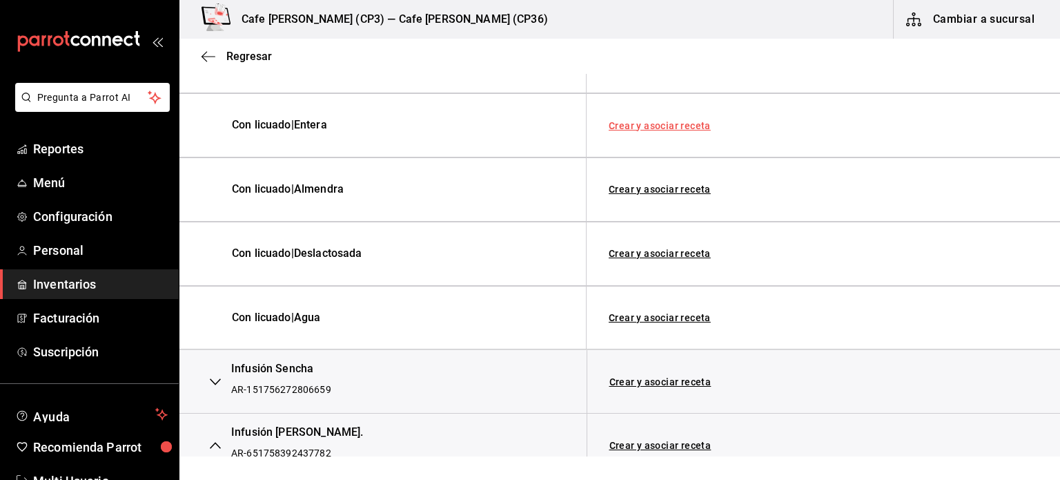
click at [665, 124] on link "Crear y asociar receta" at bounding box center [660, 126] width 102 height 10
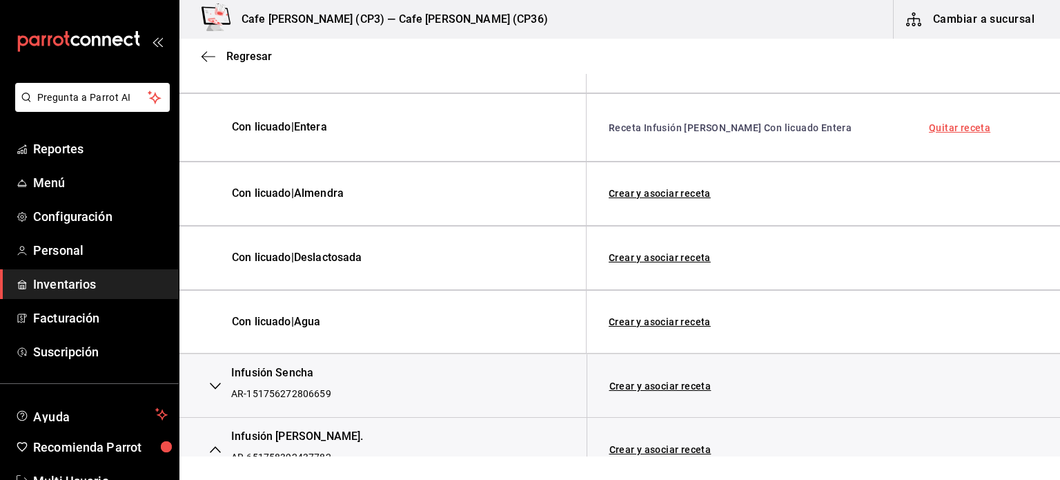
click at [942, 123] on link "Quitar receta" at bounding box center [959, 128] width 61 height 10
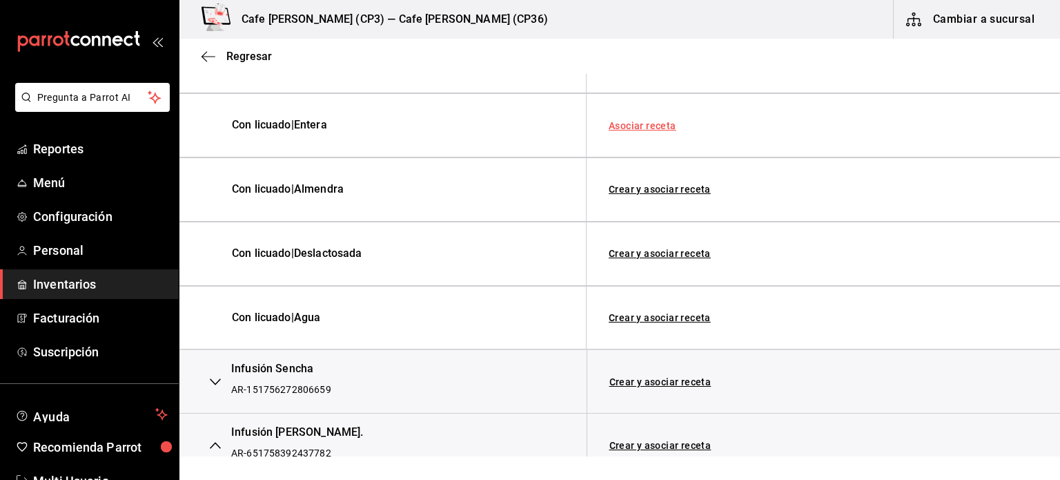
click at [638, 121] on link "Asociar receta" at bounding box center [643, 126] width 68 height 10
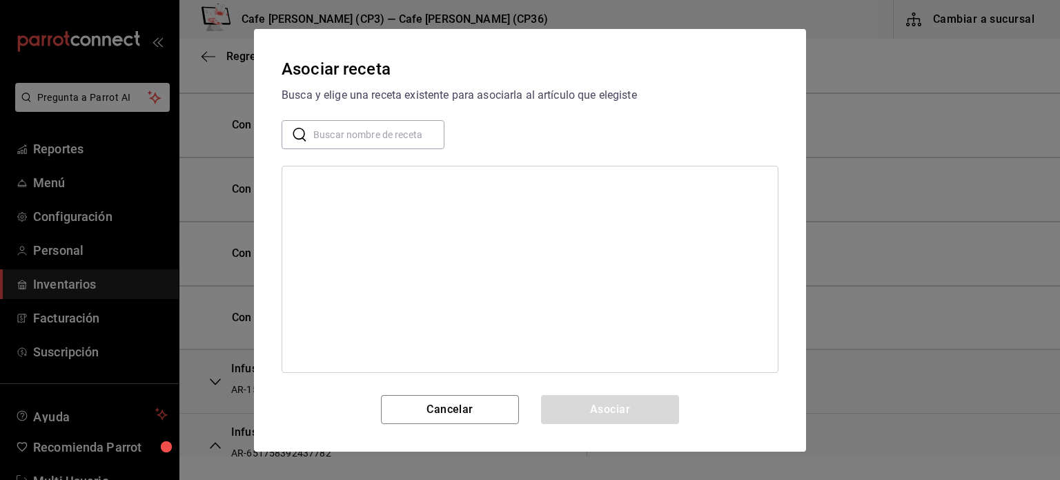
click at [367, 131] on input "text" at bounding box center [378, 134] width 131 height 28
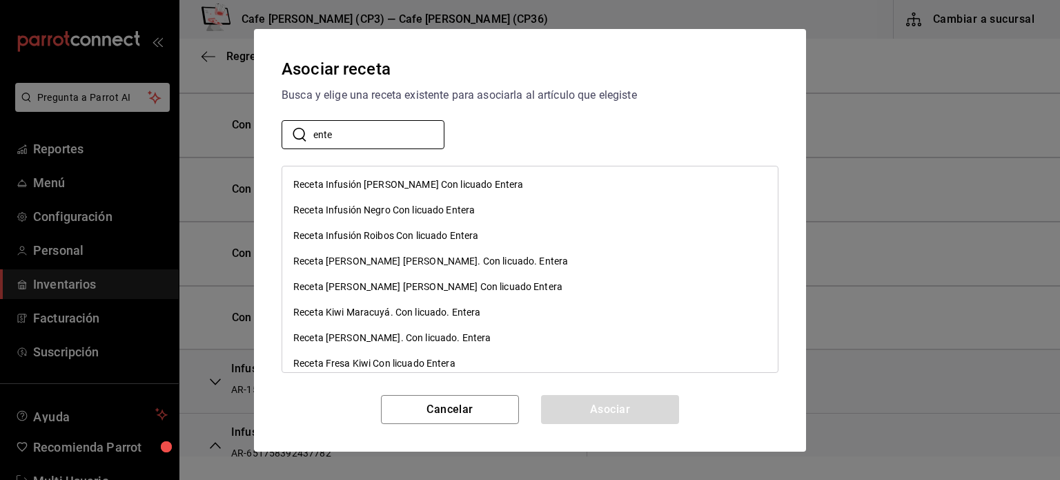
type input "ente"
drag, startPoint x: 563, startPoint y: 238, endPoint x: 556, endPoint y: 231, distance: 9.3
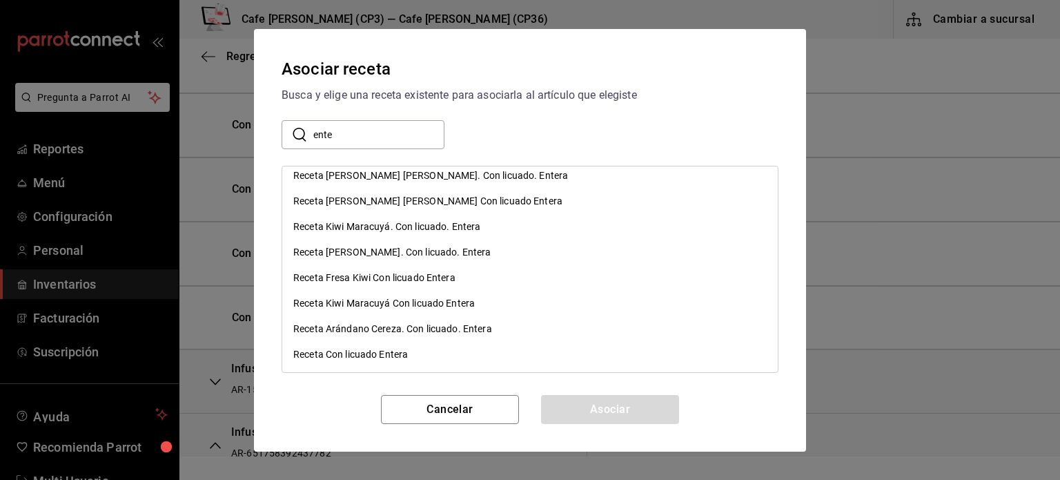
click at [376, 356] on div "Receta Con licuado Entera" at bounding box center [350, 354] width 115 height 14
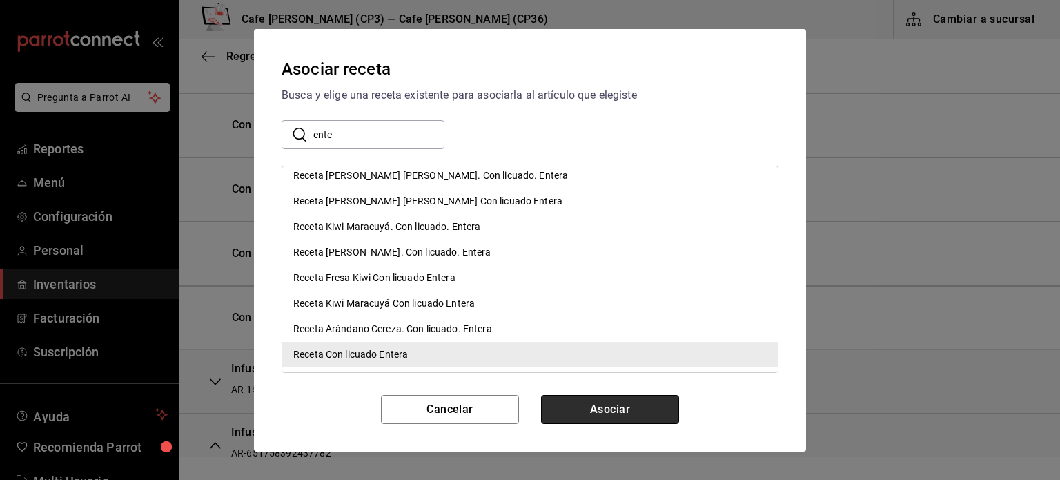
click at [612, 407] on button "Asociar" at bounding box center [610, 409] width 138 height 29
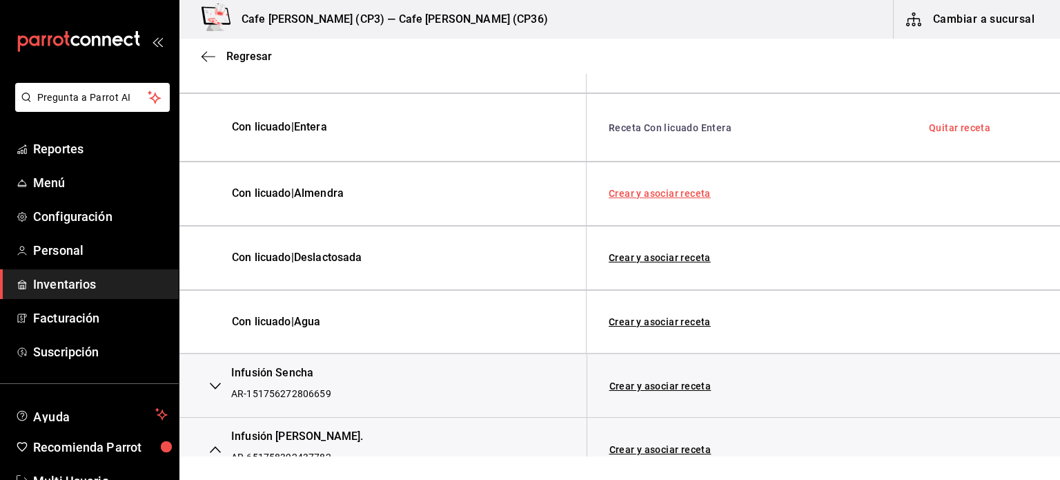
click at [677, 192] on link "Crear y asociar receta" at bounding box center [660, 193] width 102 height 10
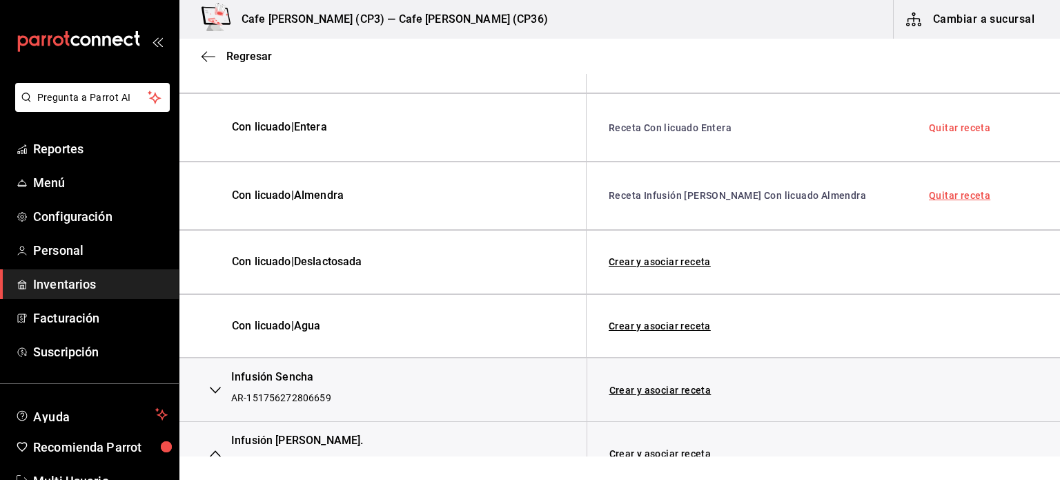
click at [939, 198] on link "Quitar receta" at bounding box center [959, 196] width 61 height 10
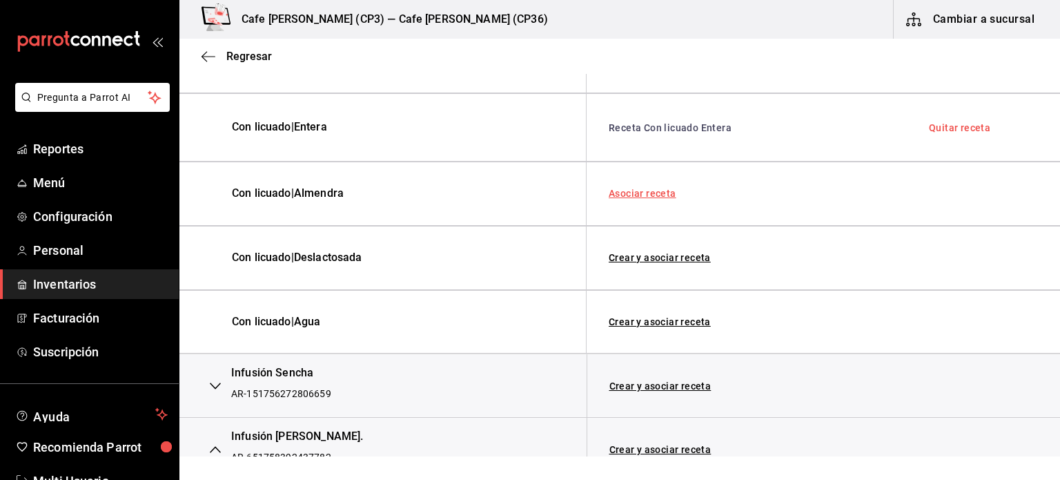
click at [654, 188] on link "Asociar receta" at bounding box center [643, 193] width 68 height 10
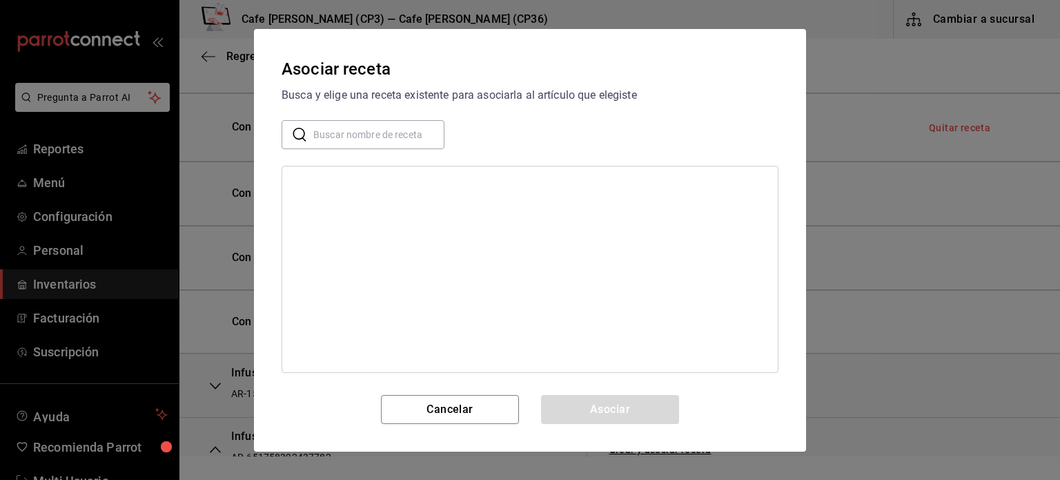
click at [334, 131] on input "text" at bounding box center [378, 134] width 131 height 28
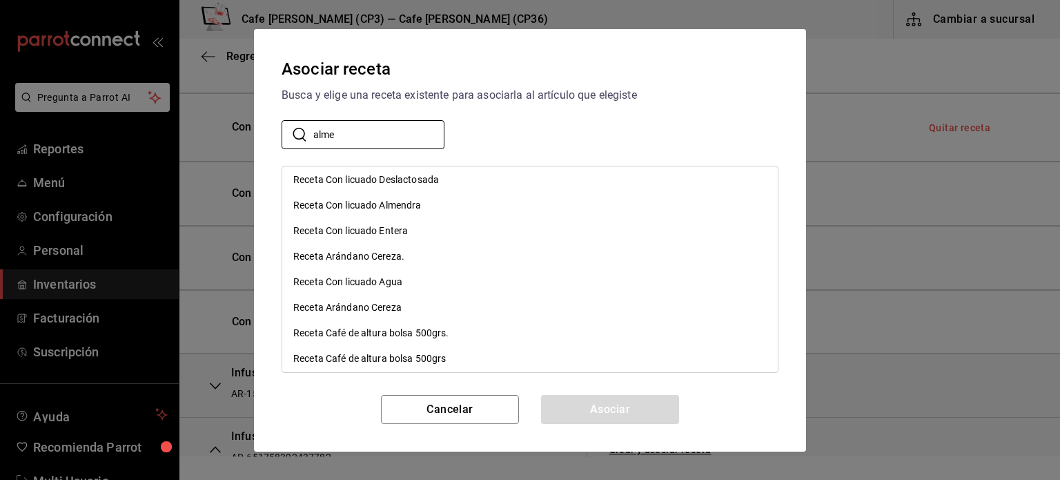
scroll to position [1174, 0]
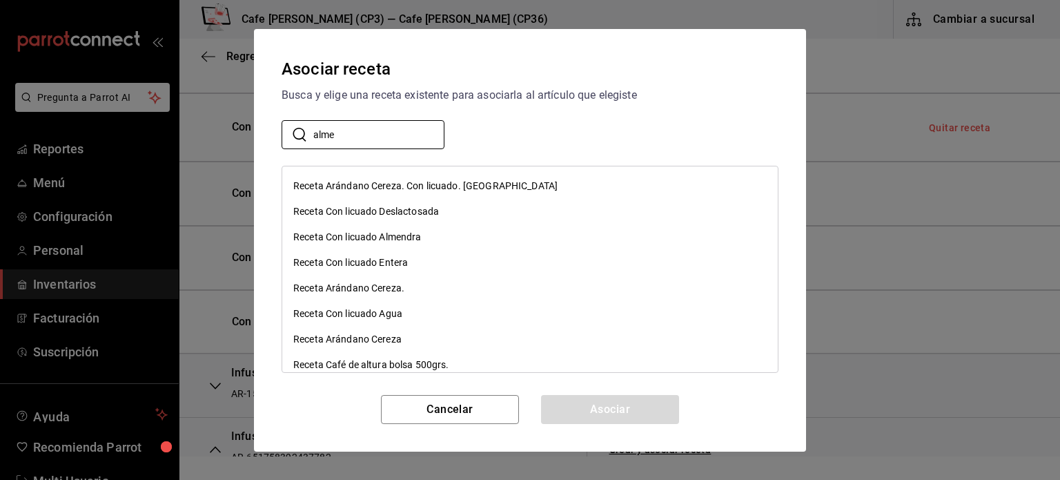
type input "alme"
click at [405, 236] on div "Receta Con licuado Almendra" at bounding box center [357, 237] width 128 height 14
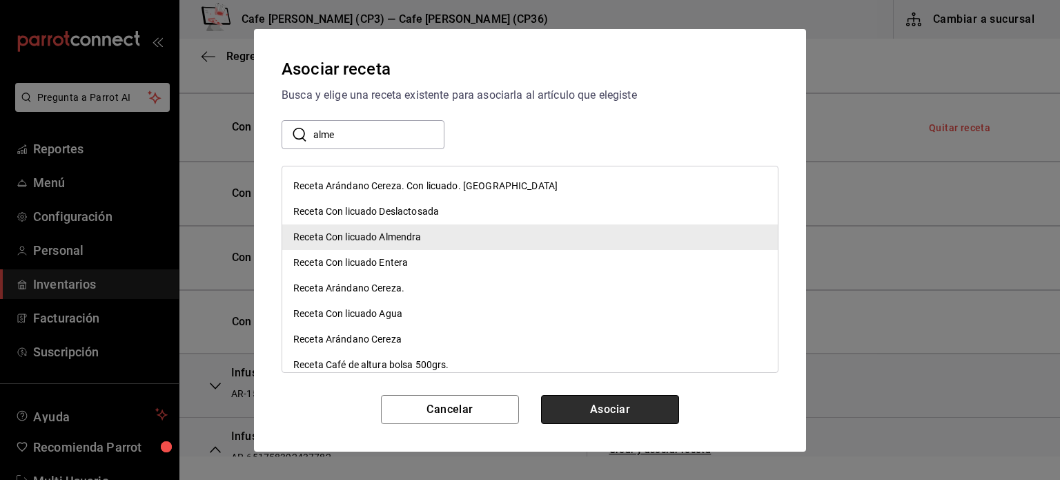
click at [616, 410] on button "Asociar" at bounding box center [610, 409] width 138 height 29
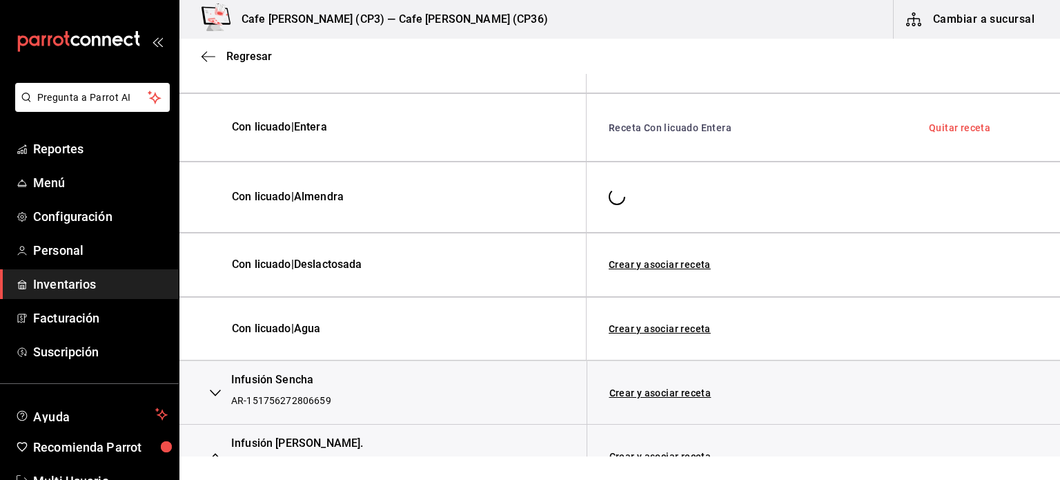
scroll to position [0, 0]
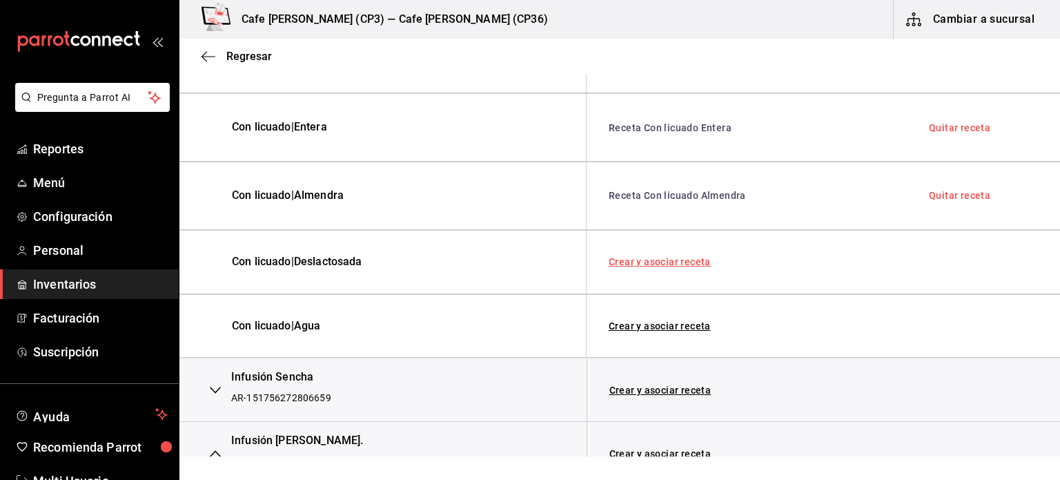
click at [663, 257] on link "Crear y asociar receta" at bounding box center [660, 262] width 102 height 10
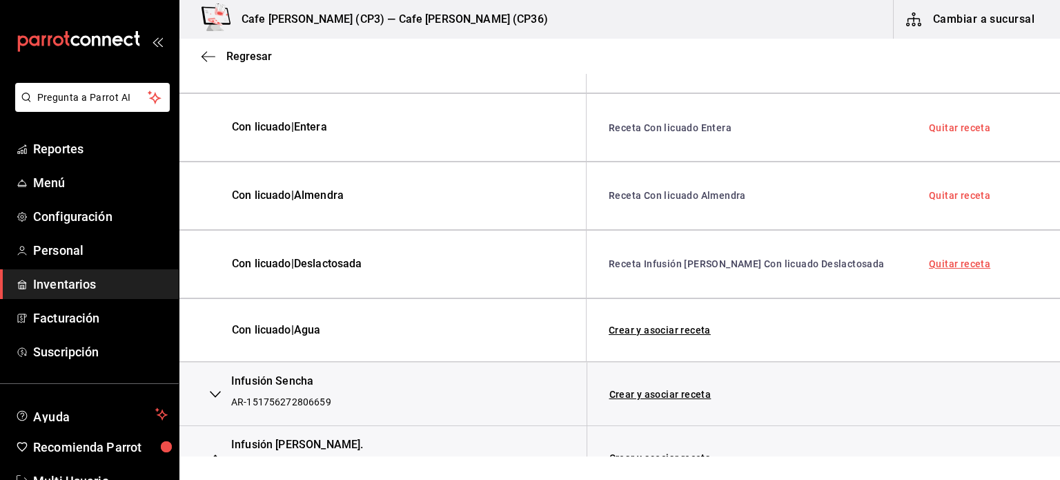
click at [944, 269] on link "Quitar receta" at bounding box center [959, 264] width 61 height 10
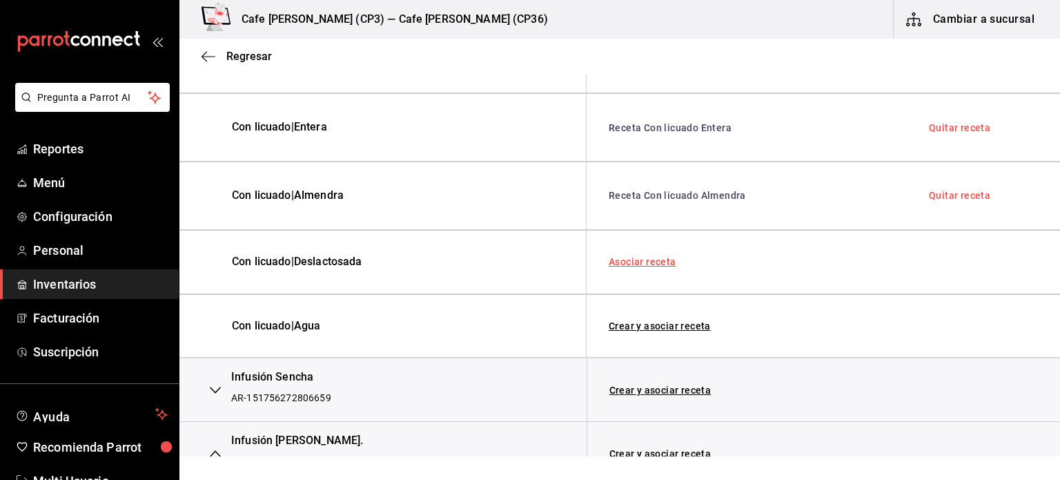
click at [652, 262] on link "Asociar receta" at bounding box center [643, 262] width 68 height 10
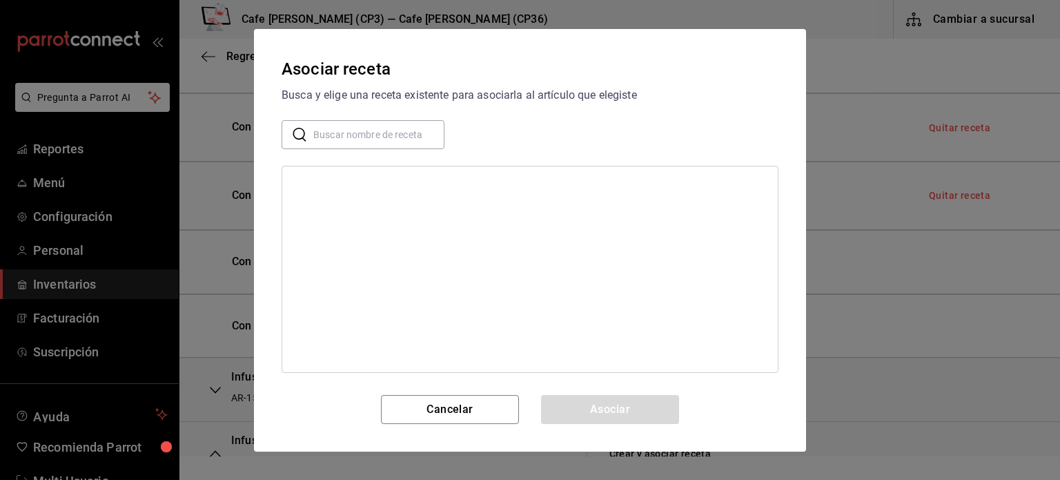
click at [340, 126] on input "text" at bounding box center [378, 134] width 131 height 28
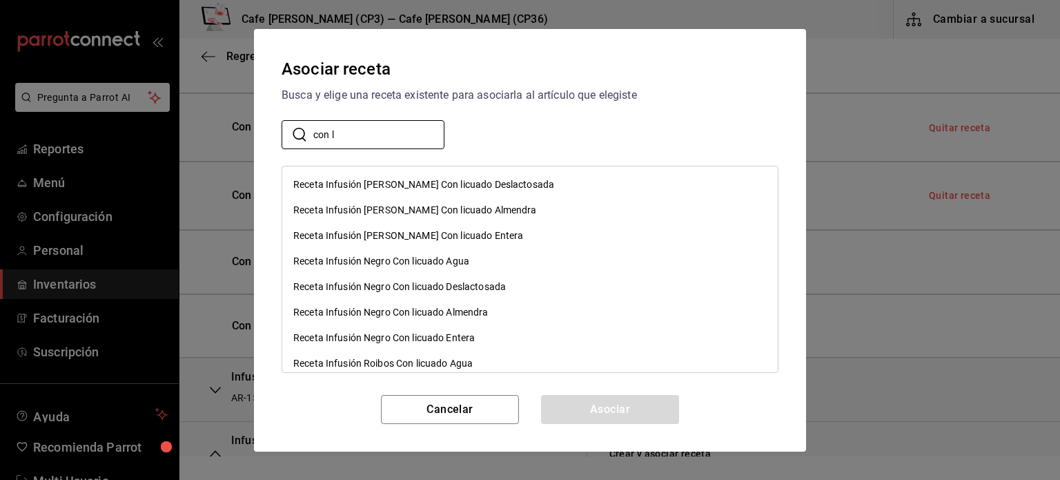
drag, startPoint x: 340, startPoint y: 126, endPoint x: 395, endPoint y: 171, distance: 71.2
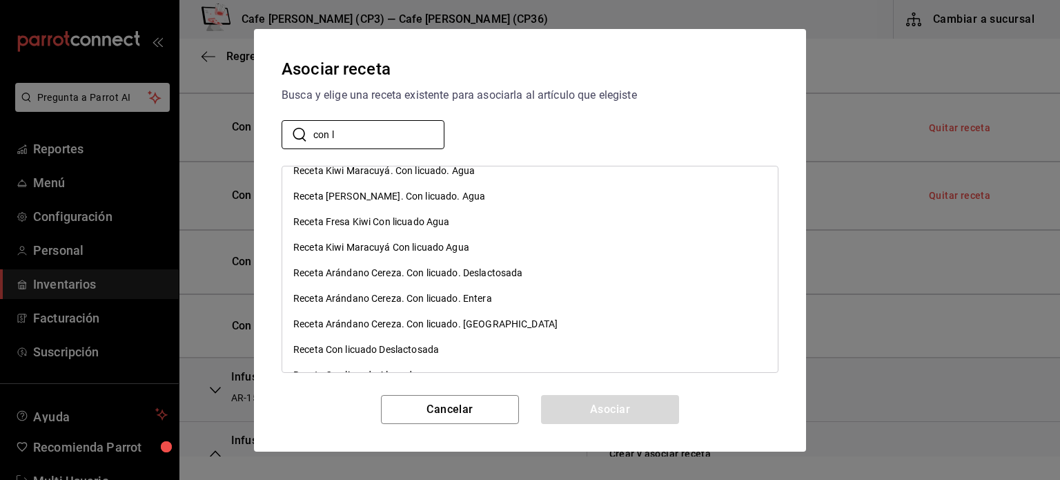
scroll to position [828, 0]
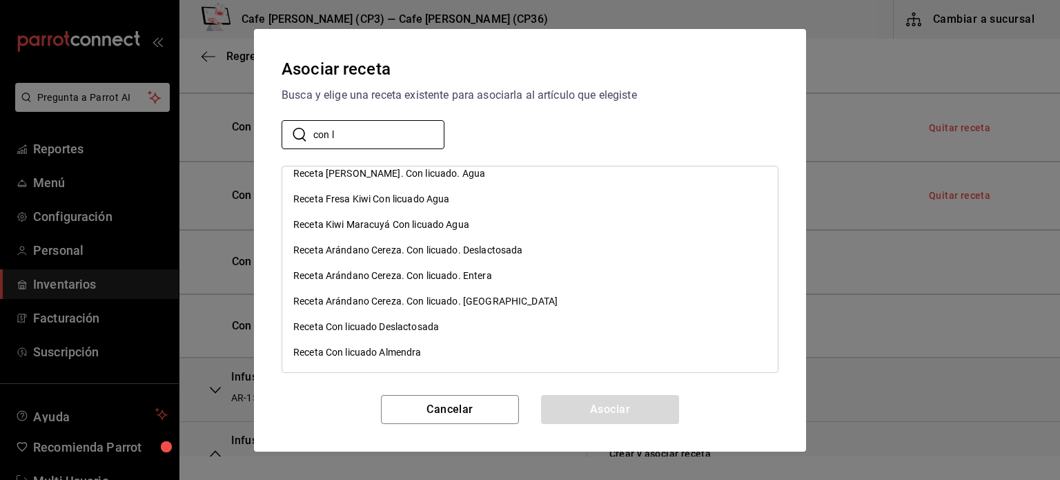
type input "con l"
click at [408, 324] on div "Receta Con licuado Deslactosada" at bounding box center [366, 327] width 146 height 14
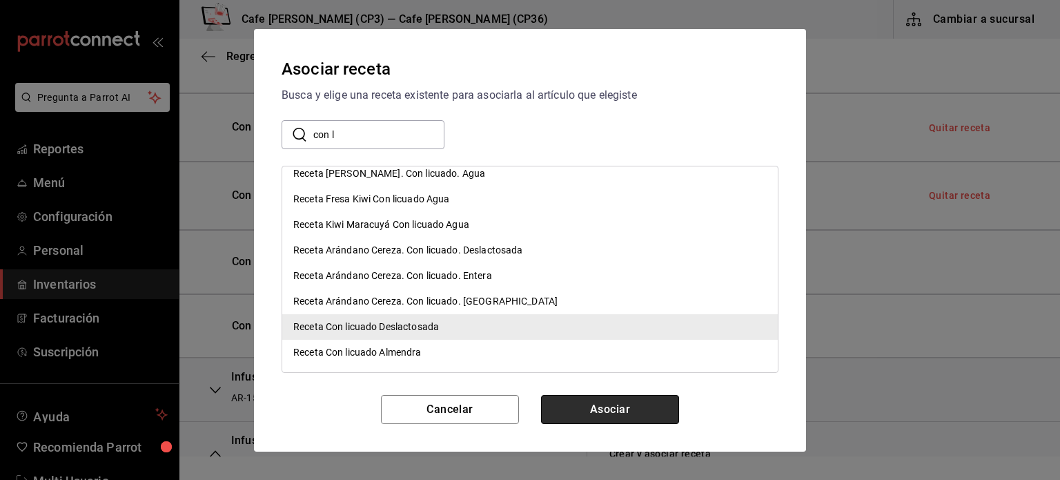
click at [619, 408] on button "Asociar" at bounding box center [610, 409] width 138 height 29
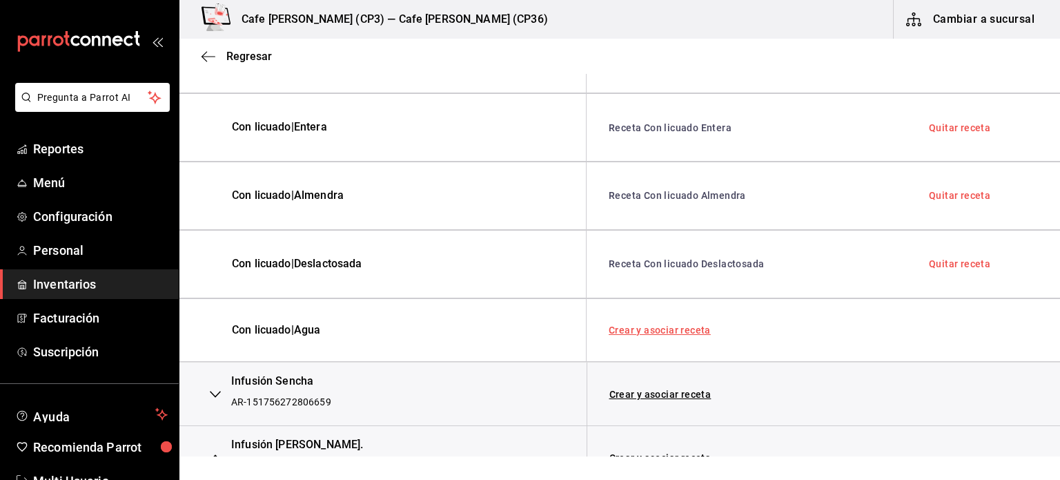
click at [660, 327] on link "Crear y asociar receta" at bounding box center [660, 330] width 102 height 10
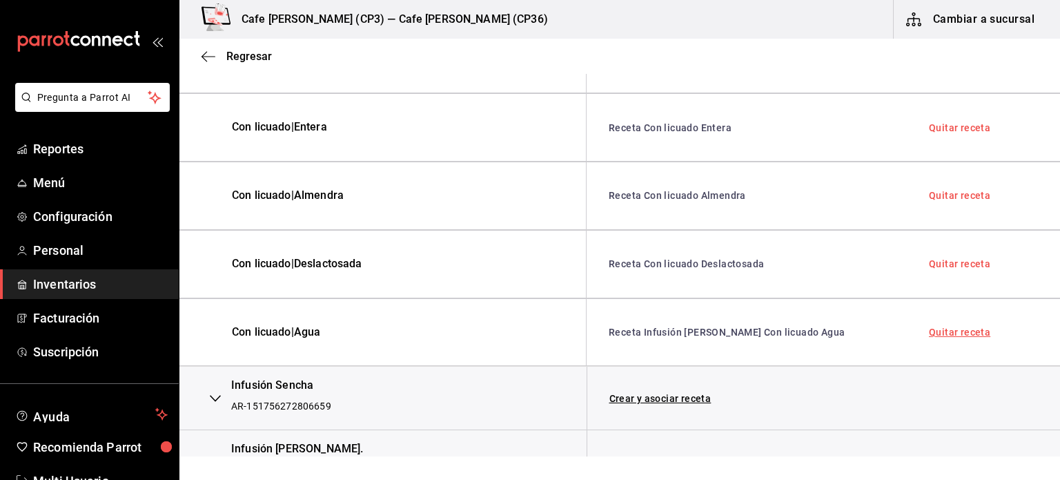
click at [945, 330] on link "Quitar receta" at bounding box center [959, 332] width 61 height 10
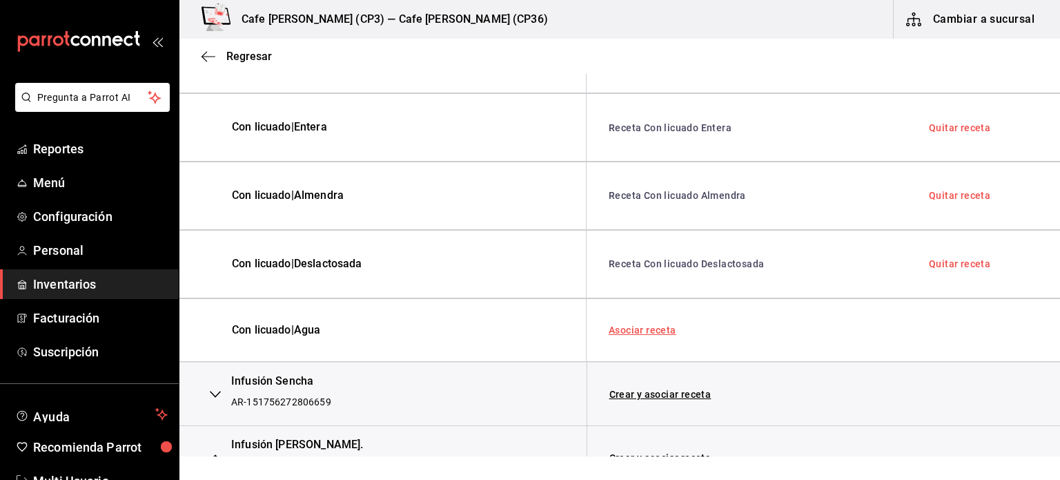
click at [648, 325] on link "Asociar receta" at bounding box center [643, 330] width 68 height 10
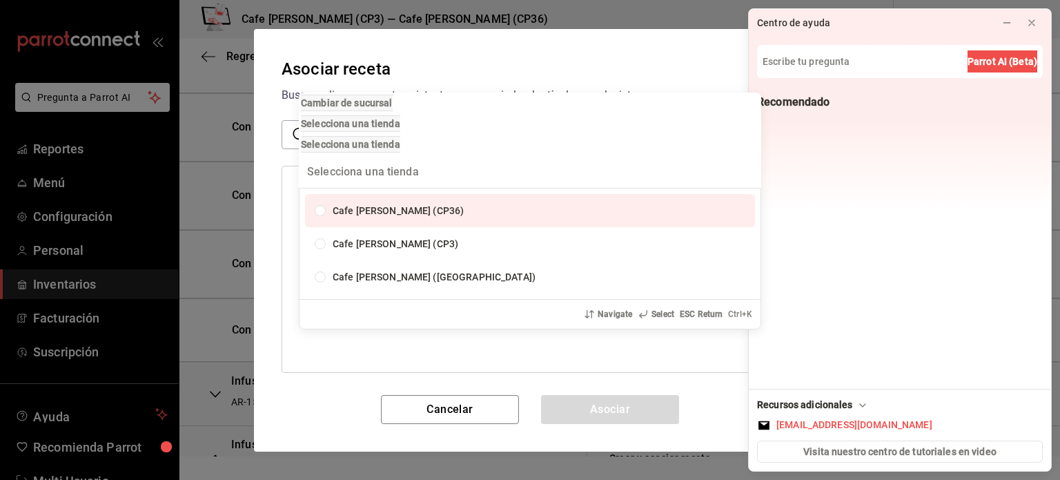
click at [555, 121] on div "Cambiar de sucursal Selecciona una tienda Selecciona una tienda" at bounding box center [530, 124] width 463 height 62
click at [549, 61] on div "Cambiar de sucursal Selecciona una tienda Selecciona una tienda Cafe Moretto (C…" at bounding box center [530, 240] width 1060 height 480
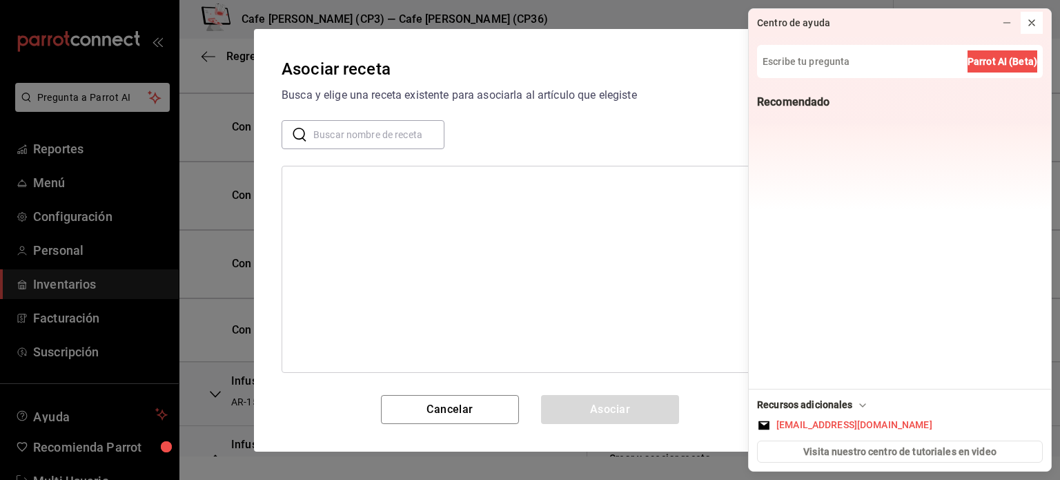
click at [1030, 21] on icon at bounding box center [1031, 22] width 11 height 11
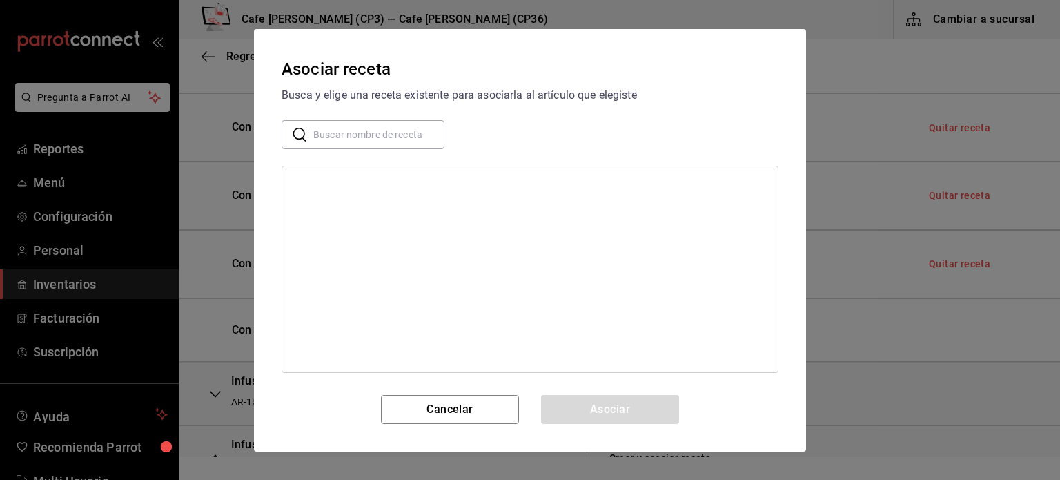
click at [340, 136] on input "text" at bounding box center [378, 134] width 131 height 28
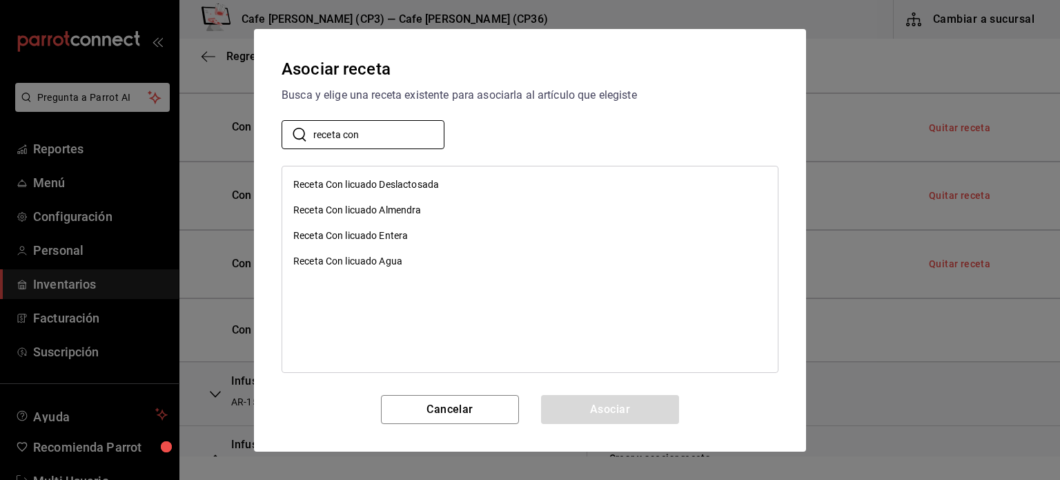
type input "receta con"
click at [362, 258] on div "Receta Con licuado Agua" at bounding box center [347, 261] width 109 height 14
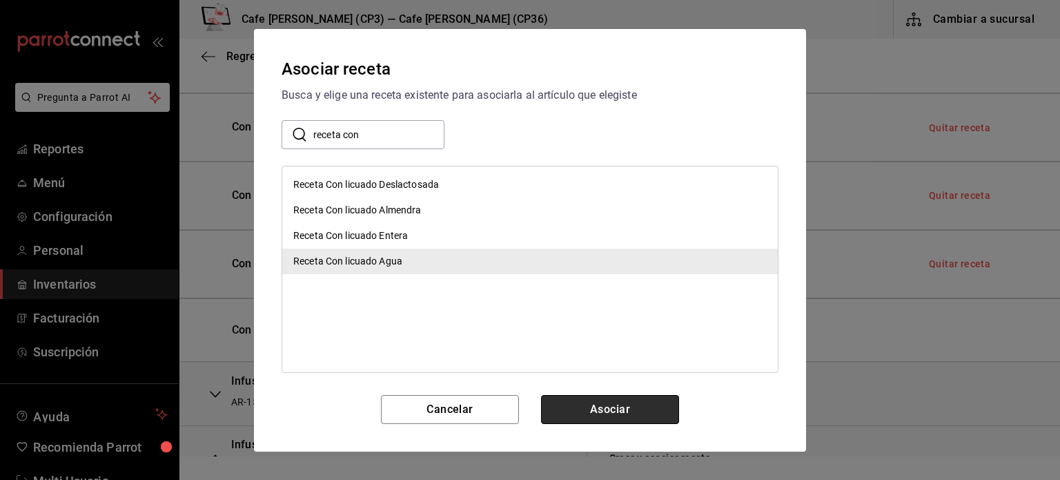
click at [640, 410] on button "Asociar" at bounding box center [610, 409] width 138 height 29
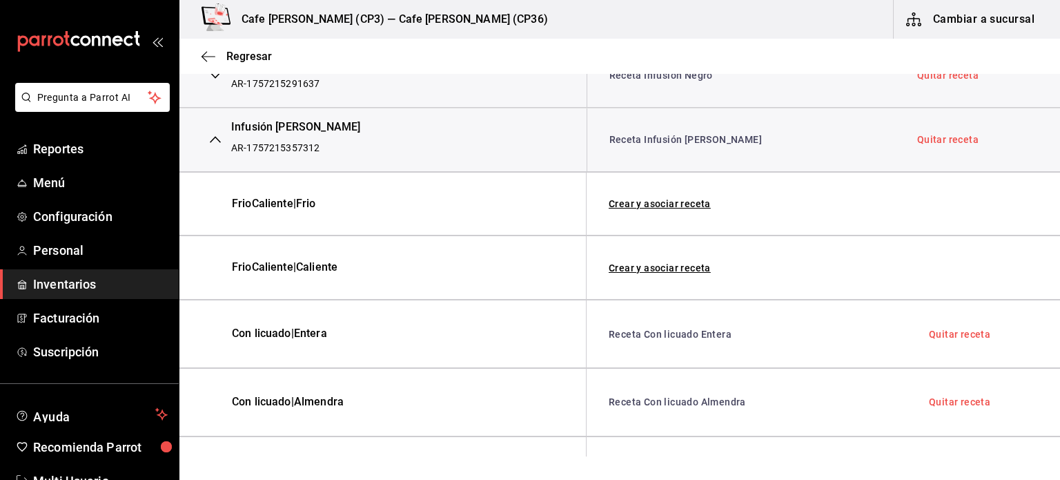
scroll to position [326, 0]
click at [217, 137] on icon "button" at bounding box center [215, 140] width 11 height 11
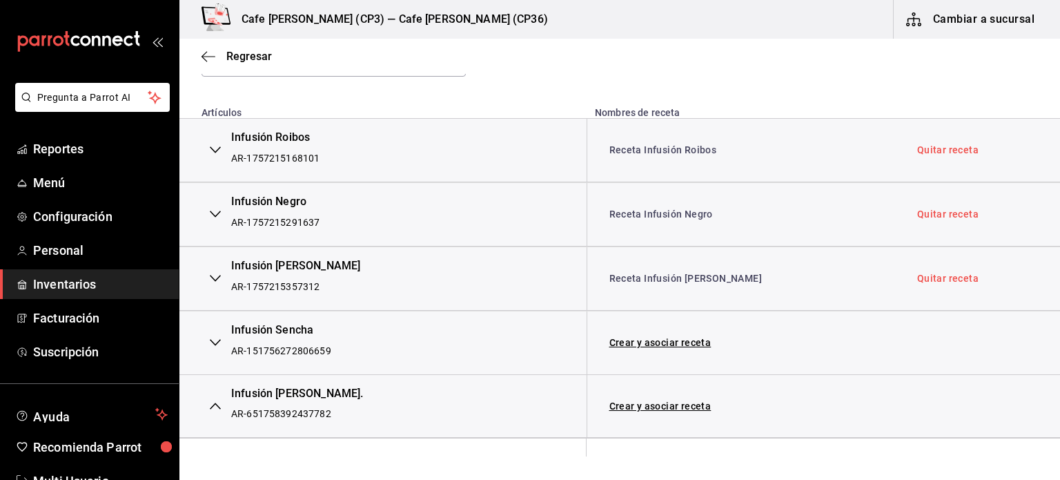
scroll to position [257, 0]
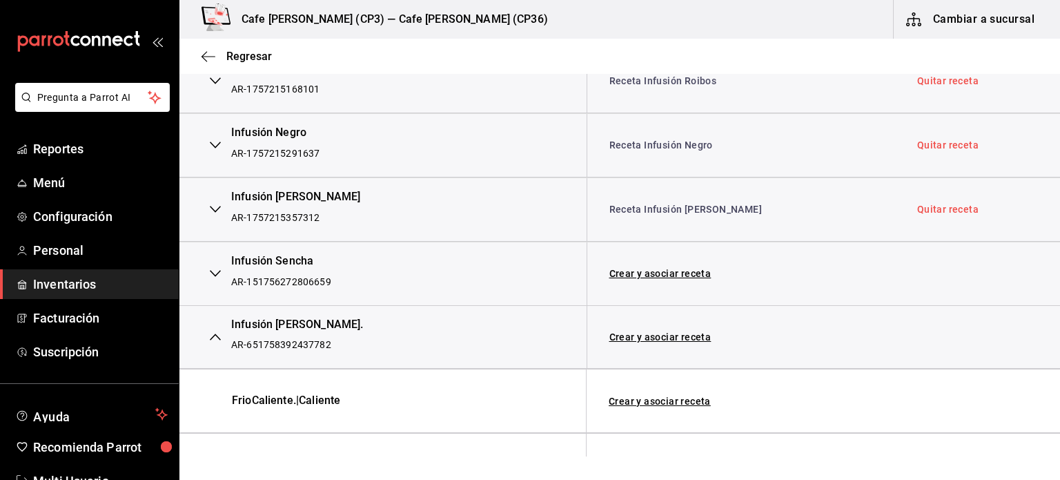
click at [213, 207] on icon "button" at bounding box center [215, 209] width 11 height 11
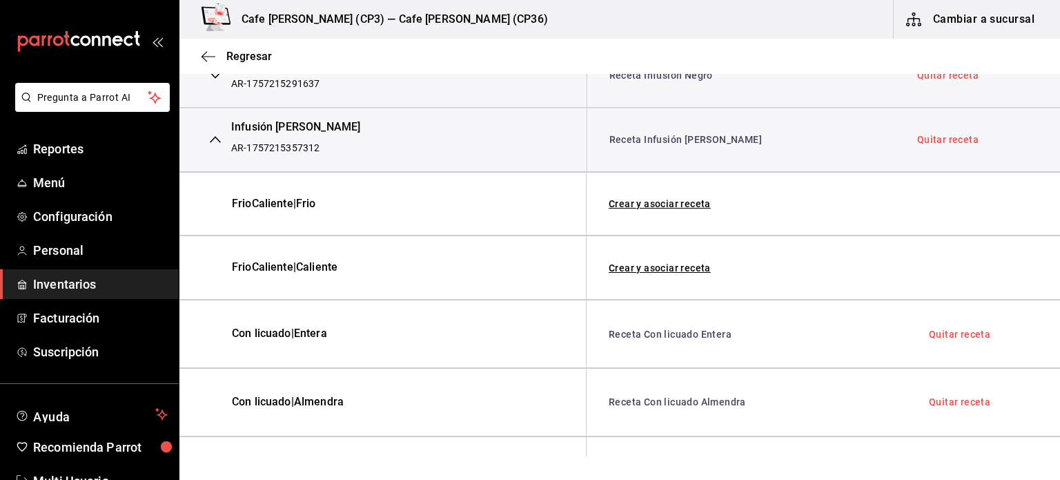
scroll to position [326, 0]
click at [216, 139] on icon "button" at bounding box center [215, 140] width 11 height 11
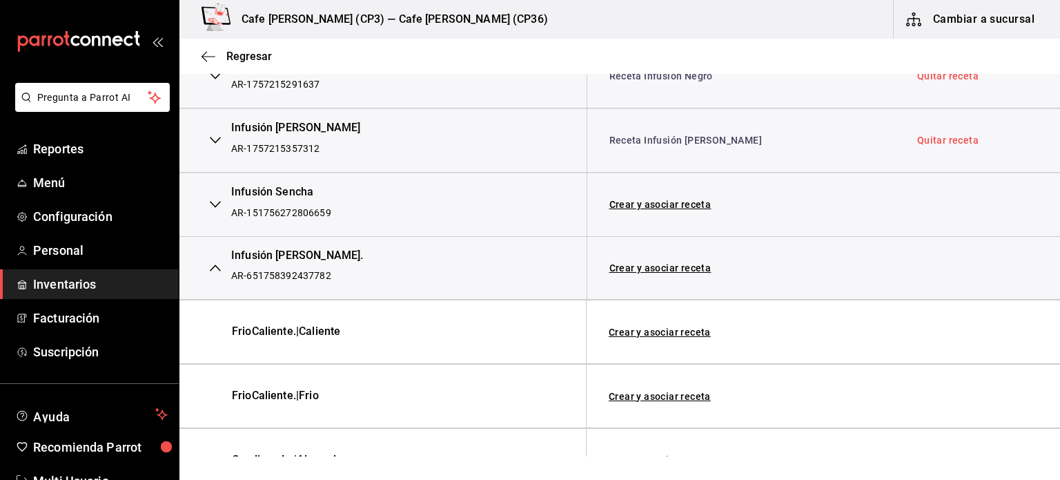
click at [218, 201] on icon "button" at bounding box center [215, 204] width 11 height 11
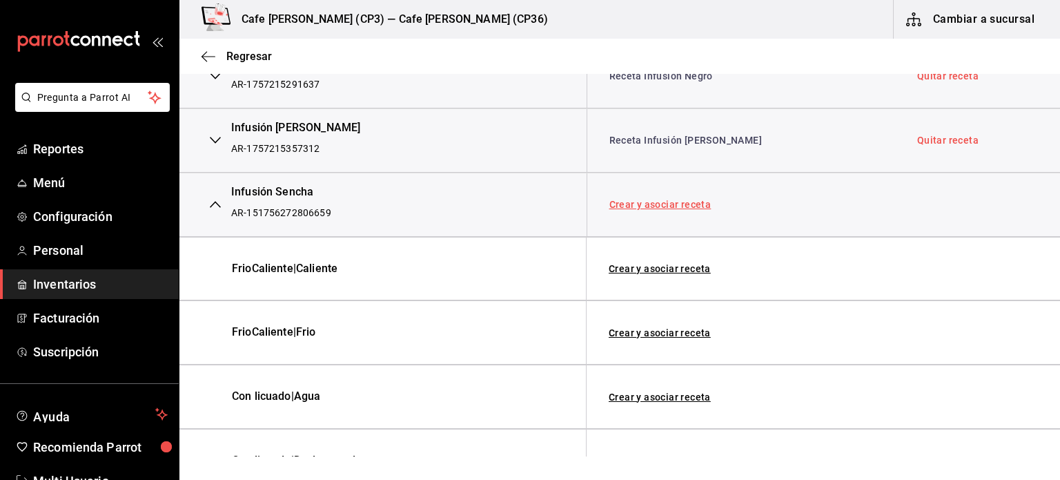
click at [665, 200] on link "Crear y asociar receta" at bounding box center [661, 205] width 102 height 10
click at [672, 197] on link "Receta Infusión Sencha" at bounding box center [665, 204] width 110 height 14
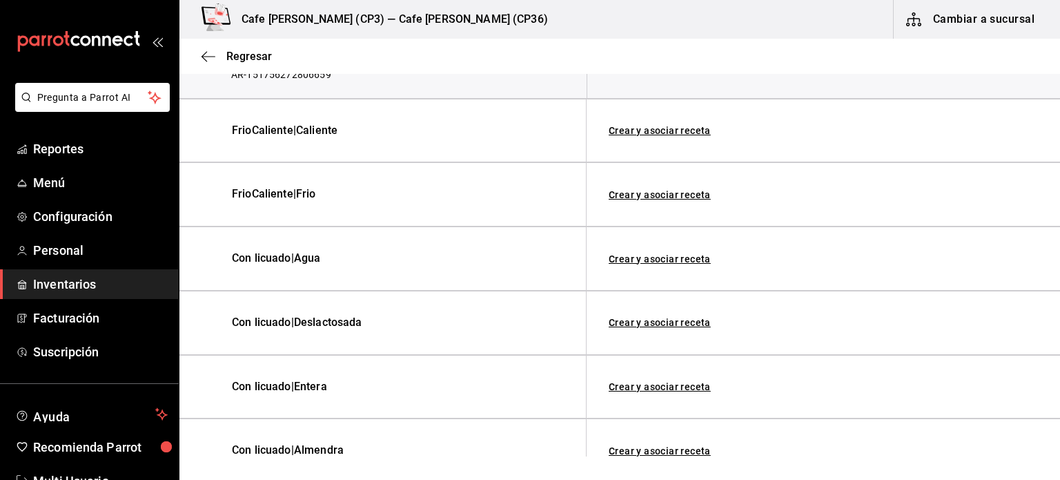
scroll to position [533, 0]
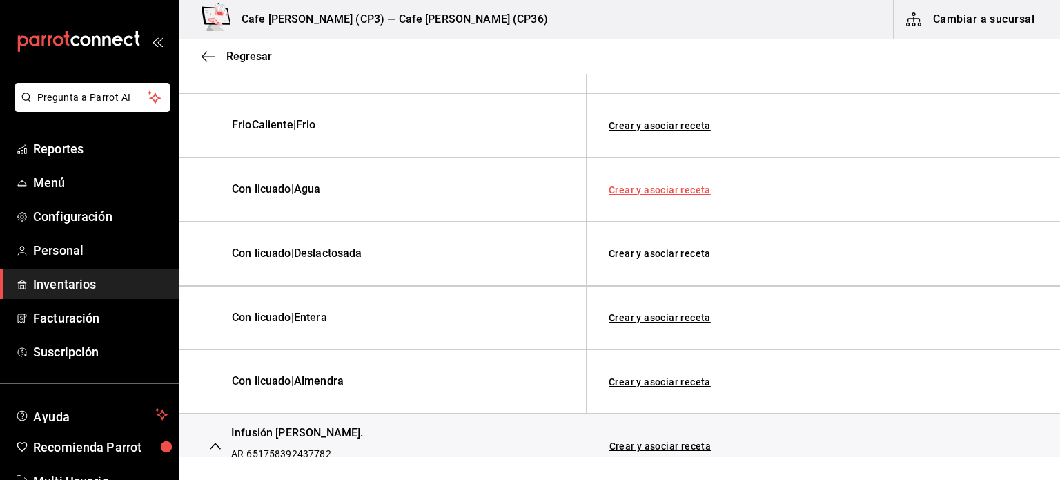
click at [650, 185] on link "Crear y asociar receta" at bounding box center [660, 190] width 102 height 10
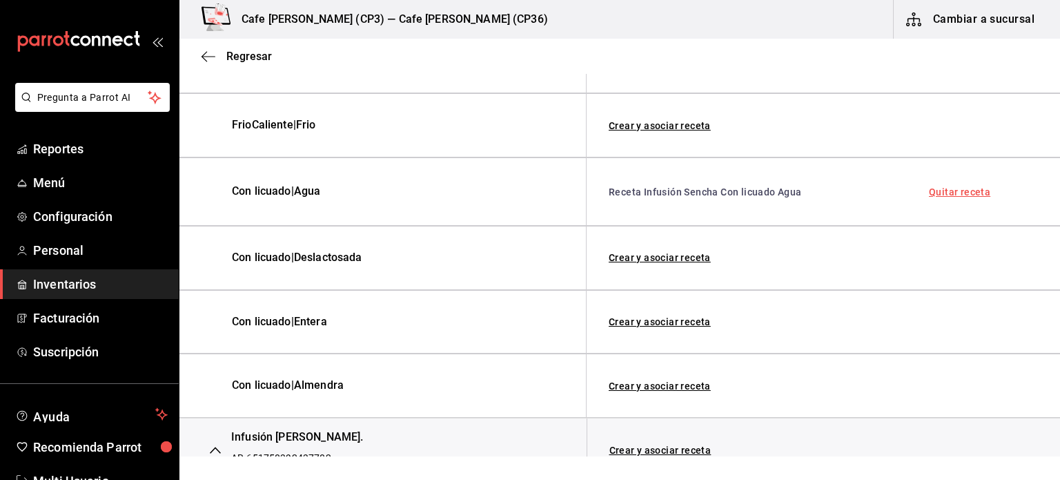
click at [946, 187] on link "Quitar receta" at bounding box center [959, 192] width 61 height 10
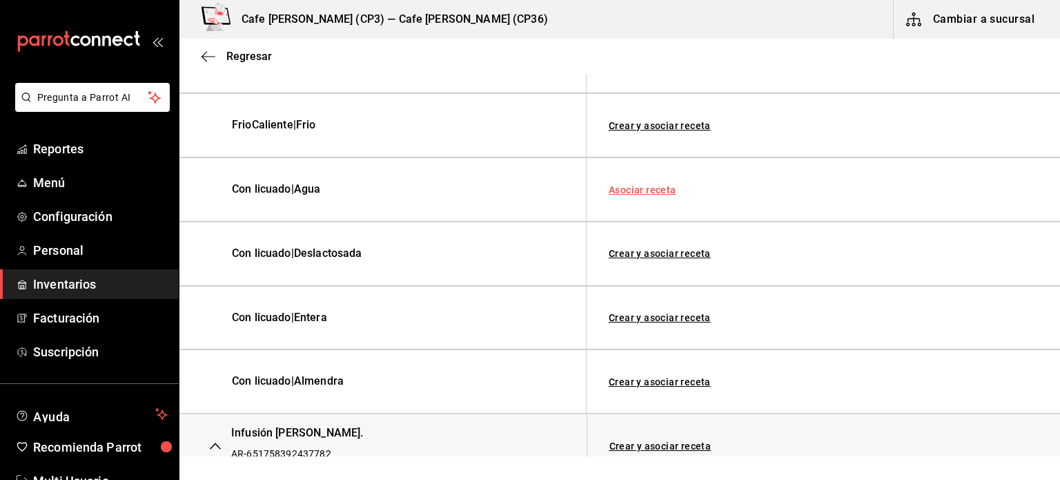
click at [630, 188] on link "Asociar receta" at bounding box center [643, 190] width 68 height 10
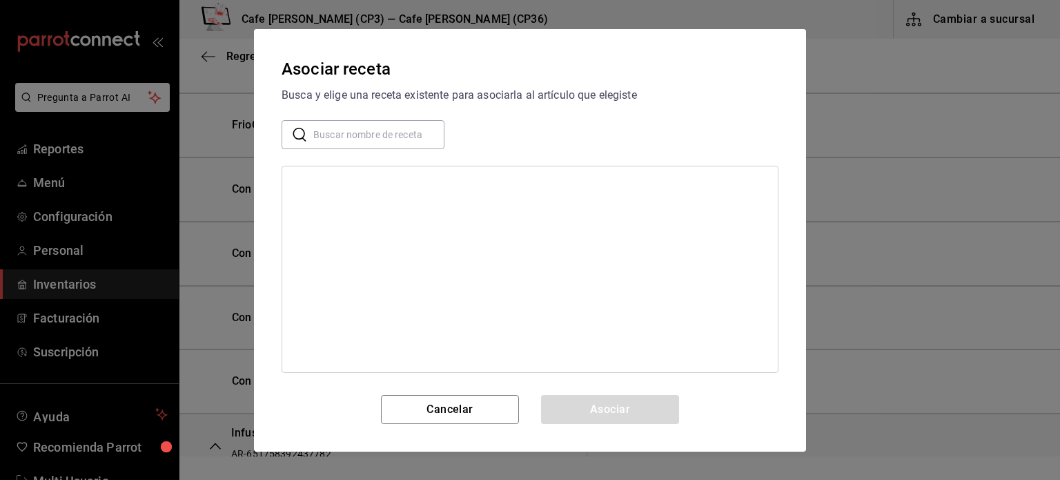
click at [325, 130] on input "text" at bounding box center [378, 134] width 131 height 28
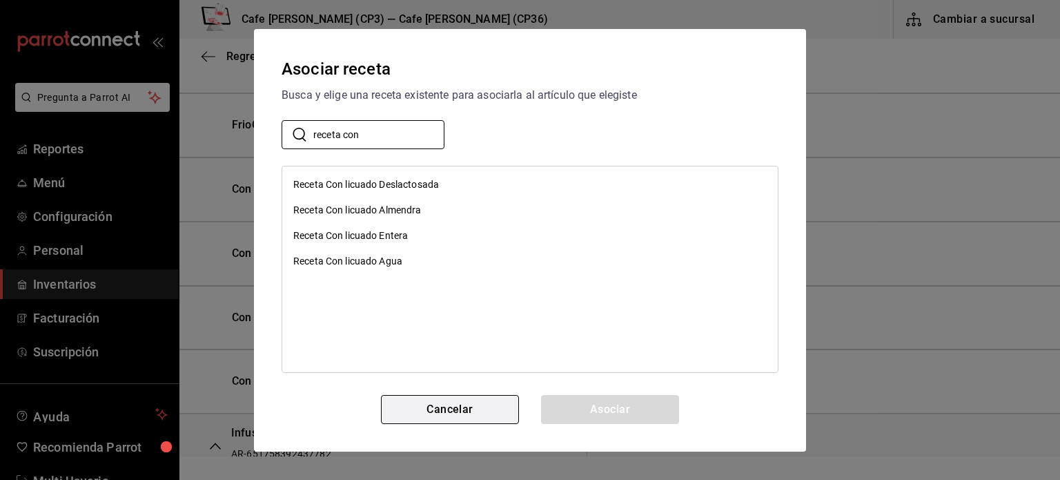
type input "receta con"
click at [449, 411] on button "Cancelar" at bounding box center [450, 409] width 138 height 29
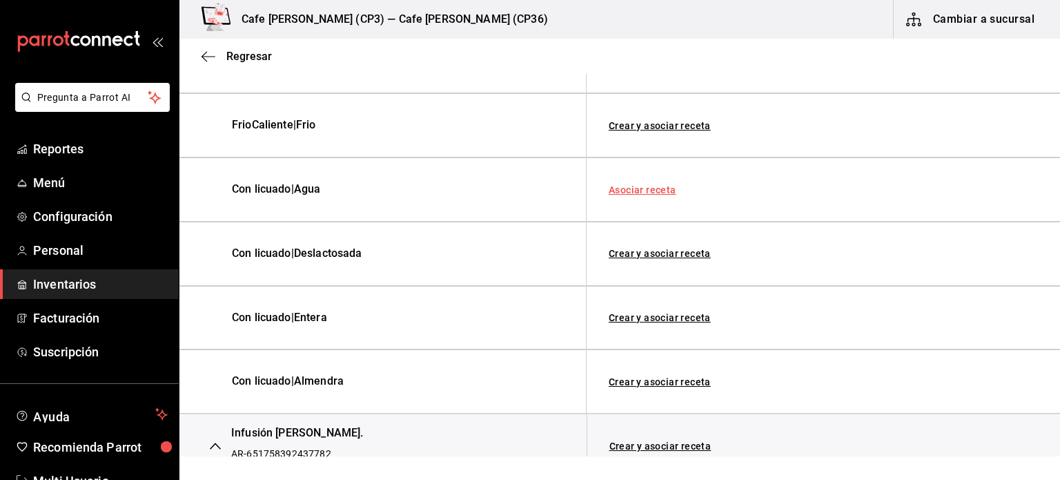
click at [646, 185] on link "Asociar receta" at bounding box center [643, 190] width 68 height 10
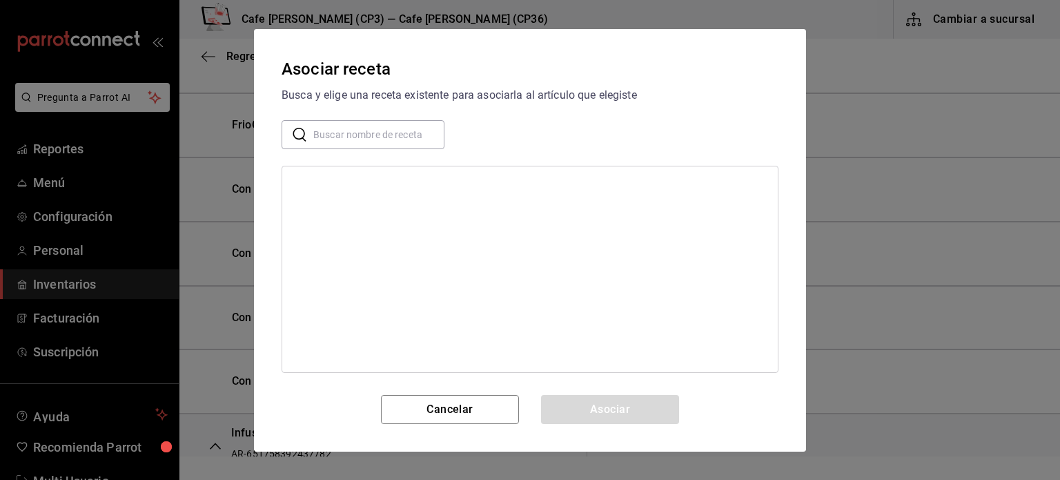
click at [308, 130] on div "​ ​" at bounding box center [363, 134] width 163 height 29
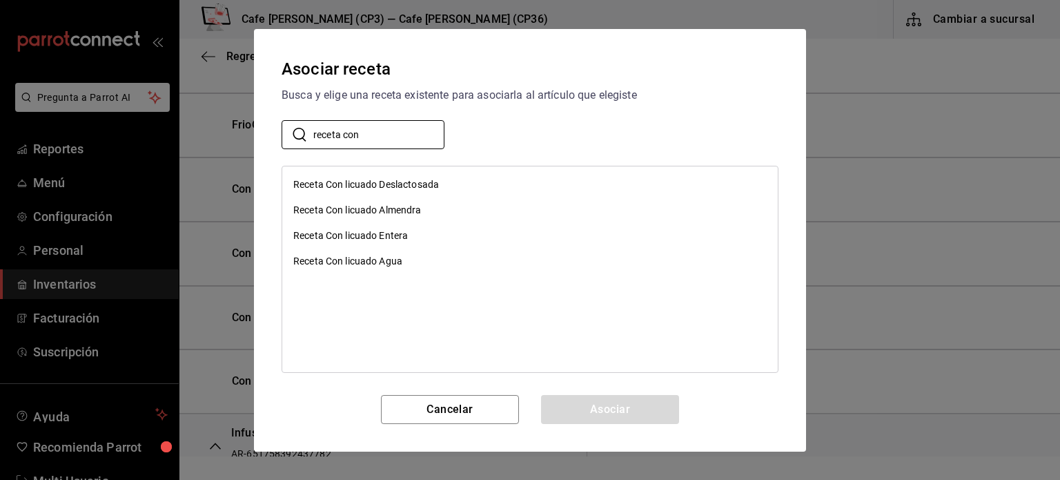
type input "receta con"
click at [366, 261] on div "Receta Con licuado Agua" at bounding box center [347, 261] width 109 height 14
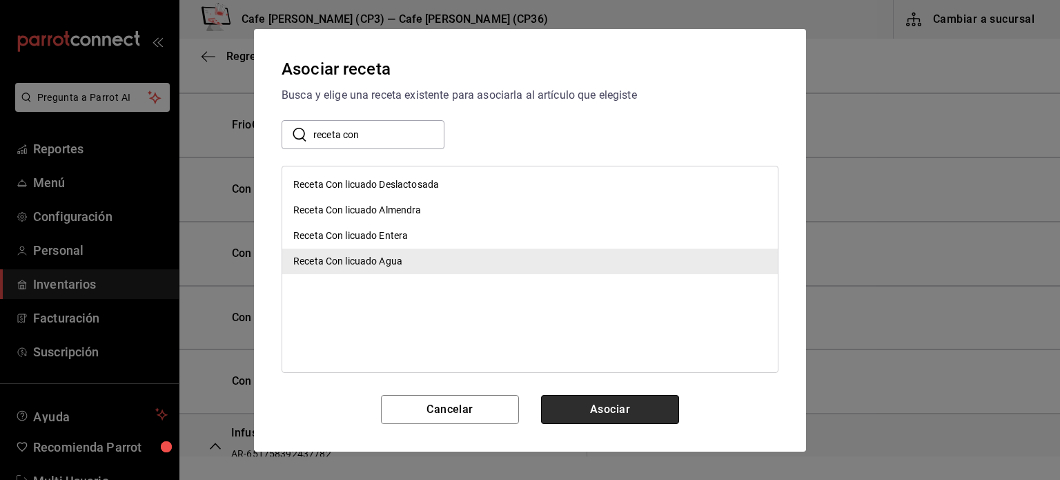
click at [605, 405] on button "Asociar" at bounding box center [610, 409] width 138 height 29
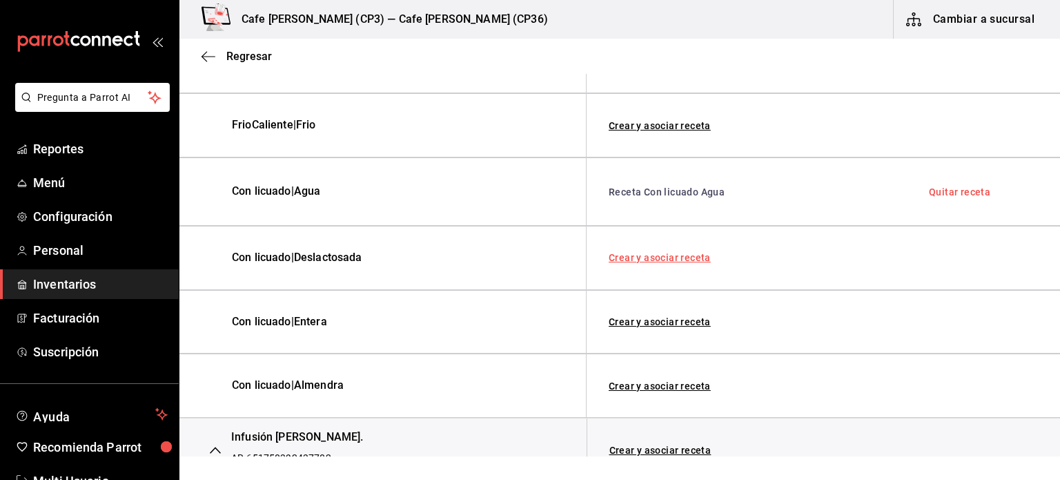
click at [663, 257] on link "Crear y asociar receta" at bounding box center [660, 258] width 102 height 10
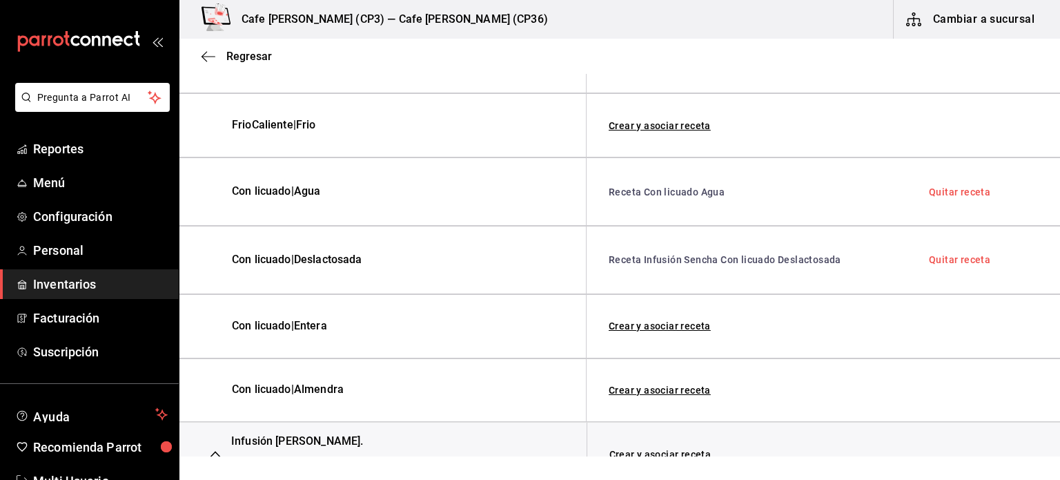
click at [940, 256] on link "Quitar receta" at bounding box center [959, 260] width 61 height 10
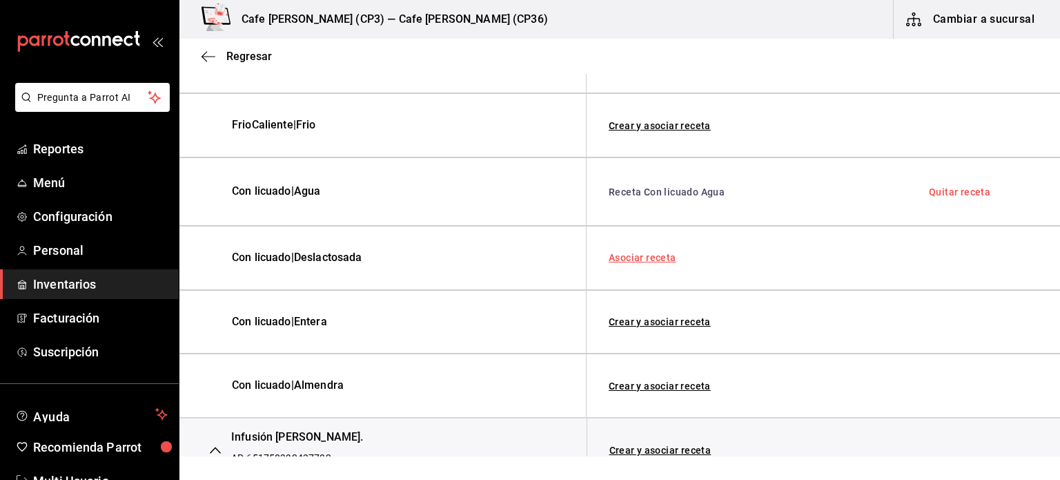
click at [640, 255] on link "Asociar receta" at bounding box center [643, 258] width 68 height 10
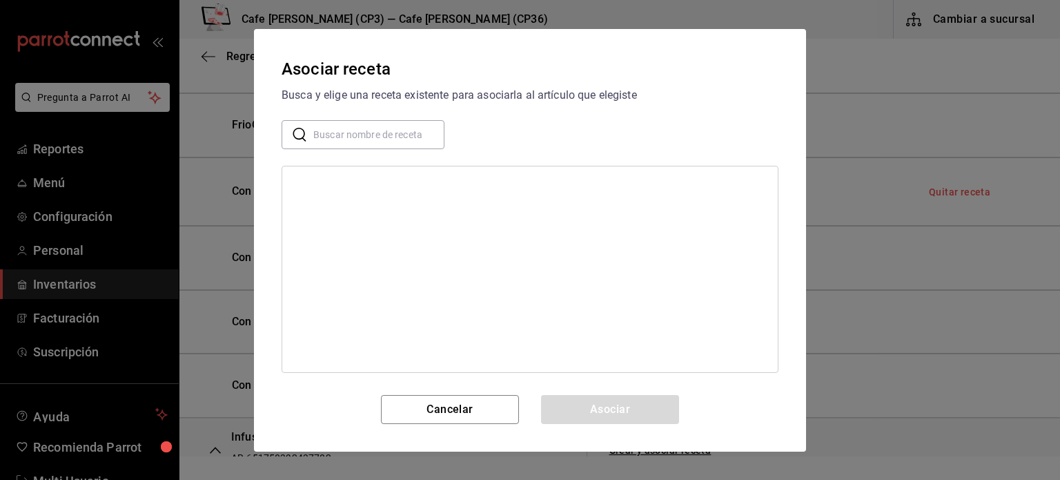
click at [362, 137] on input "text" at bounding box center [378, 134] width 131 height 28
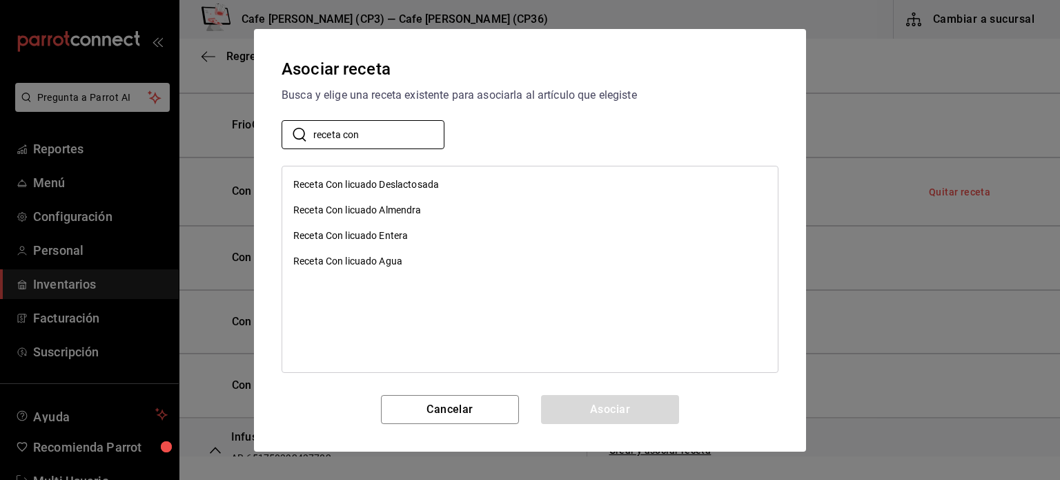
type input "receta con"
click at [345, 183] on div "Receta Con licuado Deslactosada" at bounding box center [366, 184] width 146 height 14
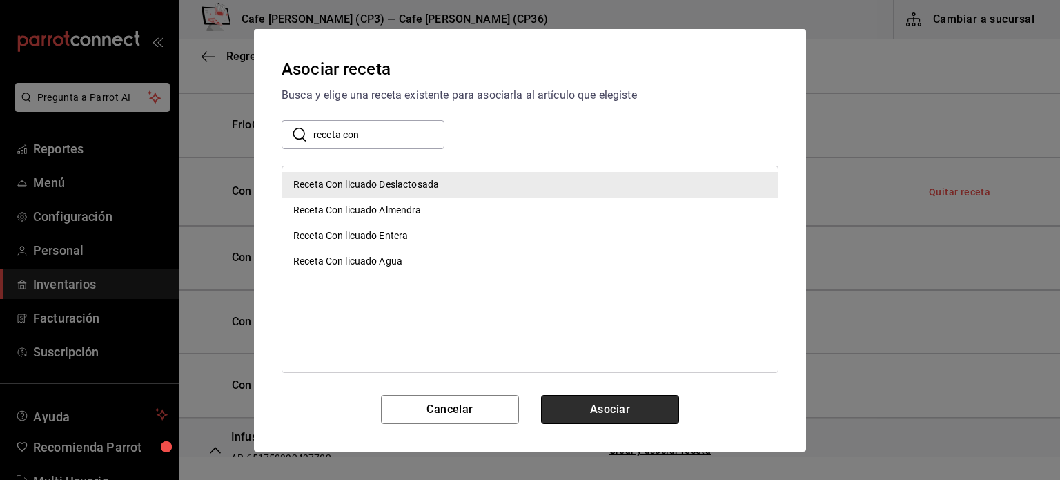
click at [594, 407] on button "Asociar" at bounding box center [610, 409] width 138 height 29
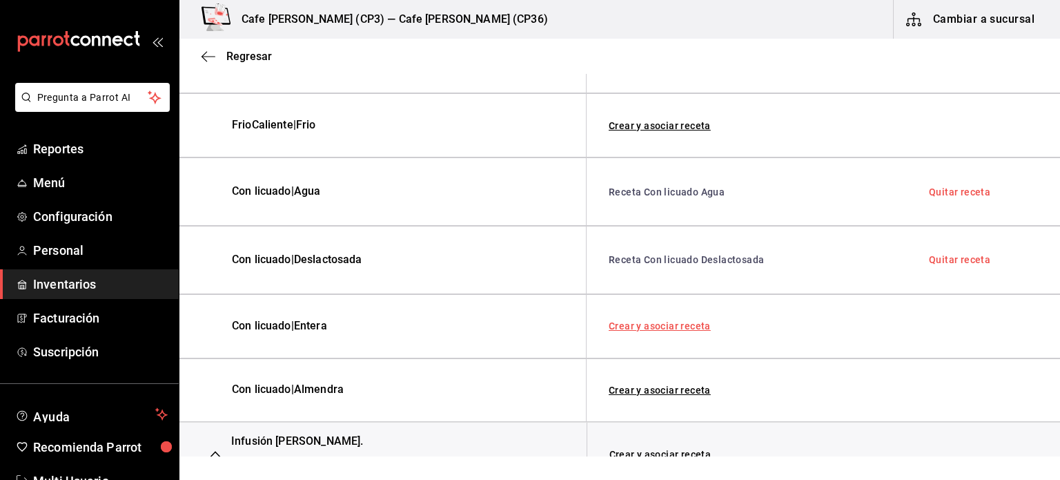
click at [668, 323] on link "Crear y asociar receta" at bounding box center [660, 326] width 102 height 10
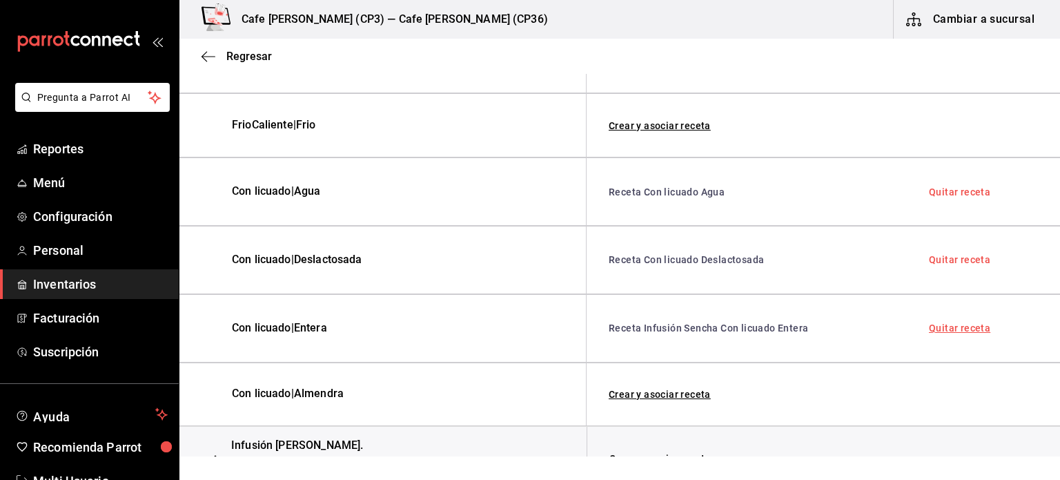
click at [961, 328] on link "Quitar receta" at bounding box center [959, 328] width 61 height 10
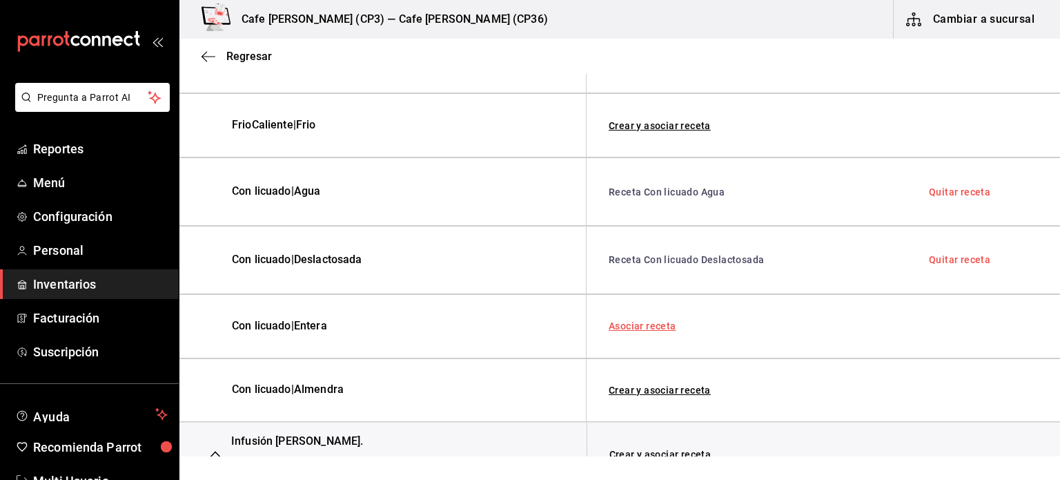
click at [637, 323] on link "Asociar receta" at bounding box center [643, 326] width 68 height 10
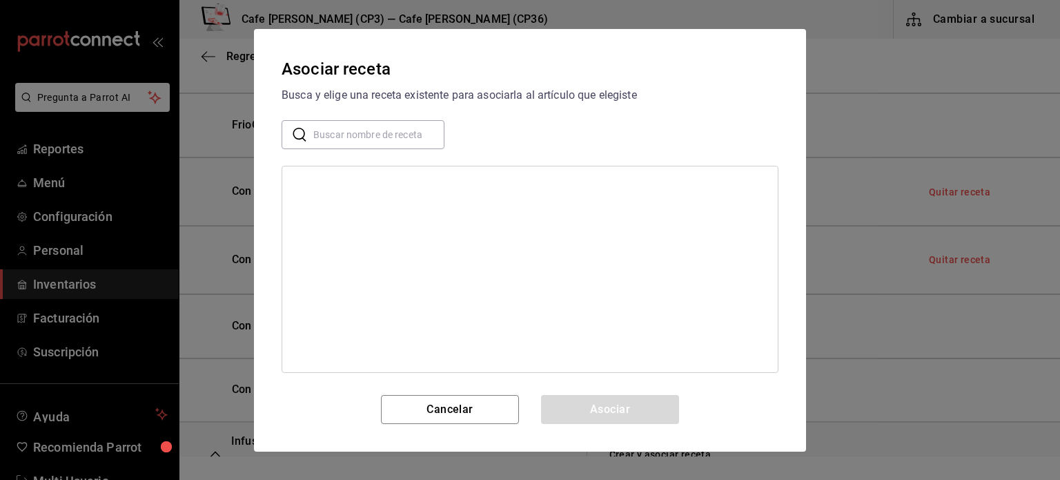
click at [370, 134] on input "text" at bounding box center [378, 134] width 131 height 28
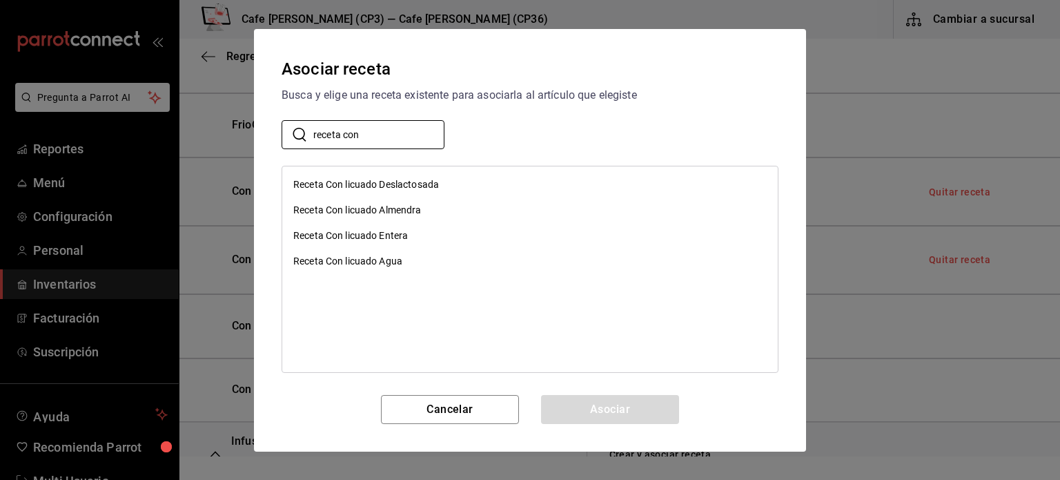
type input "receta con"
click at [382, 229] on div "Receta Con licuado Entera" at bounding box center [350, 235] width 115 height 14
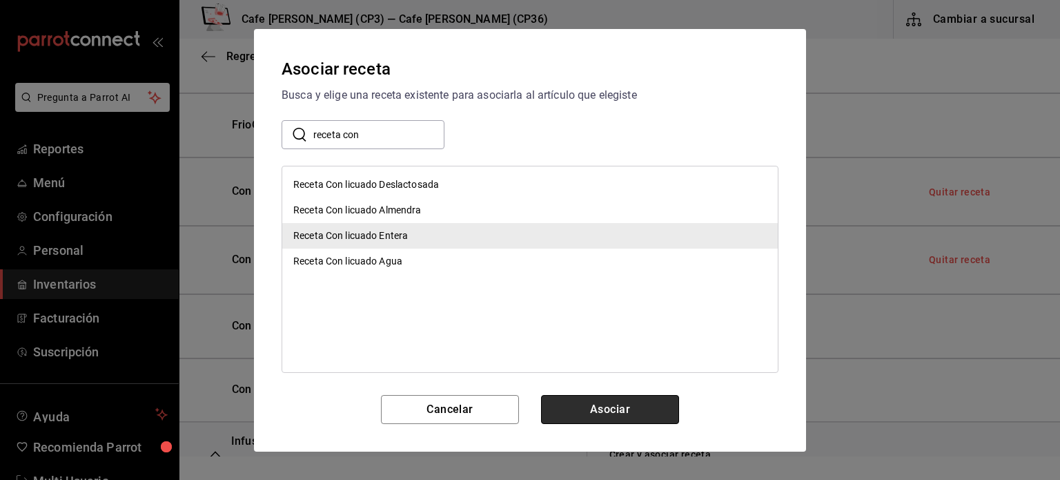
click at [594, 399] on button "Asociar" at bounding box center [610, 409] width 138 height 29
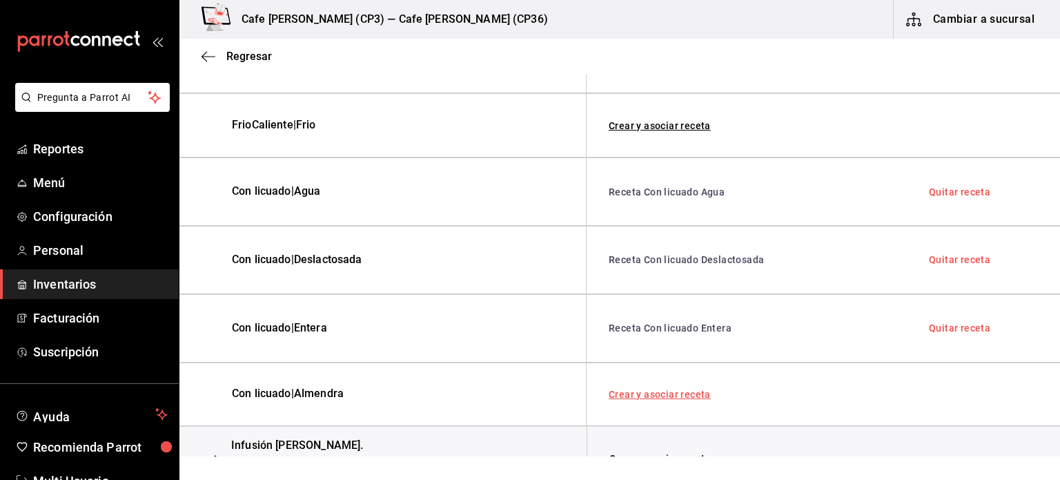
click at [652, 393] on link "Crear y asociar receta" at bounding box center [660, 394] width 102 height 10
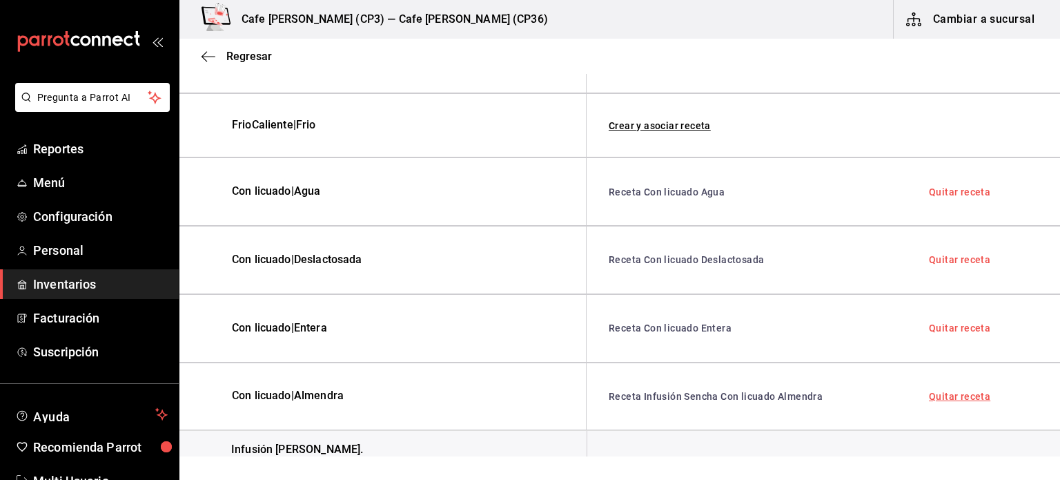
click at [956, 393] on link "Quitar receta" at bounding box center [959, 396] width 61 height 10
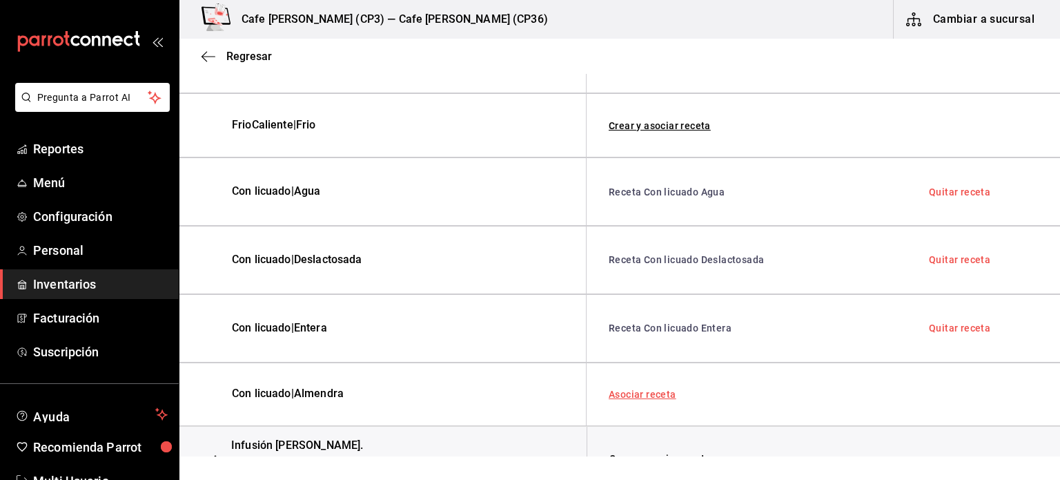
click at [648, 389] on link "Asociar receta" at bounding box center [643, 394] width 68 height 10
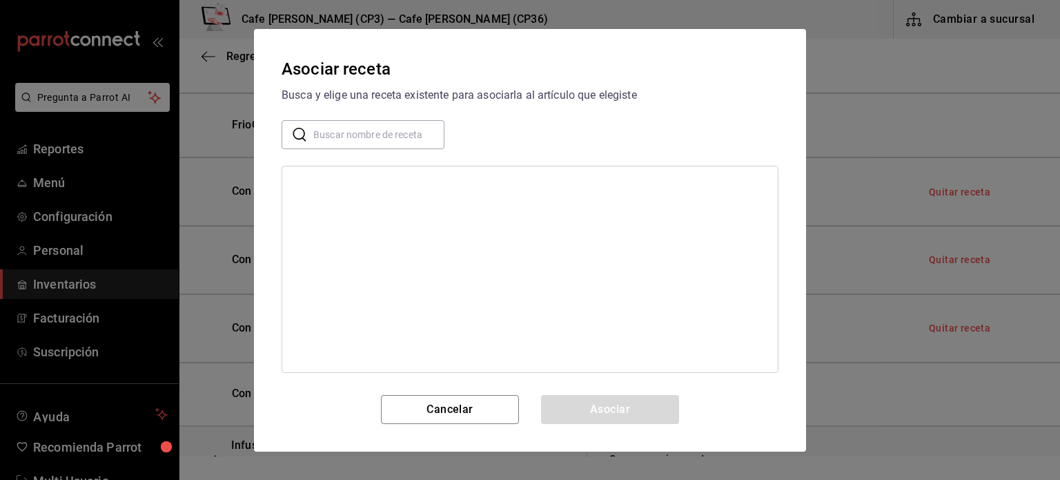
click at [350, 136] on input "text" at bounding box center [378, 134] width 131 height 28
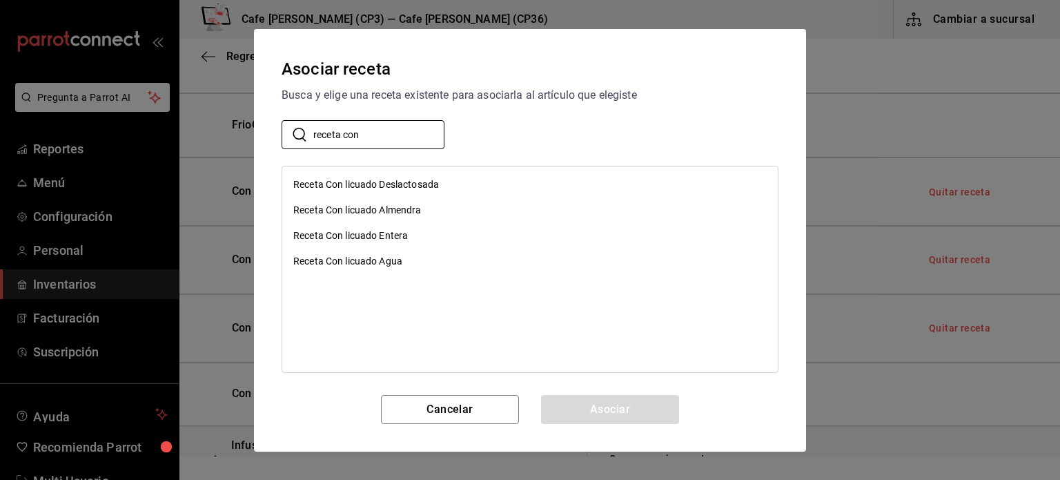
type input "receta con"
click at [326, 206] on div "Receta Con licuado Almendra" at bounding box center [357, 210] width 128 height 14
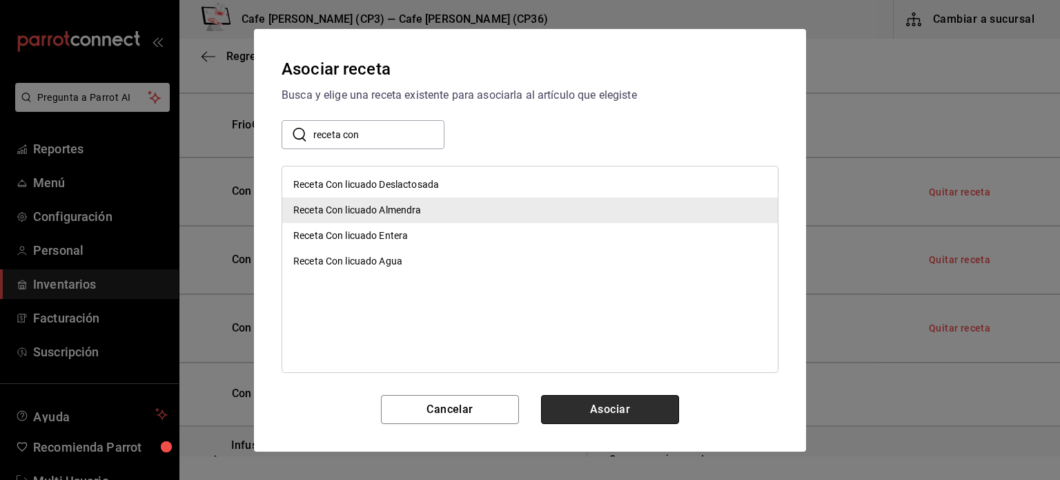
click at [616, 409] on button "Asociar" at bounding box center [610, 409] width 138 height 29
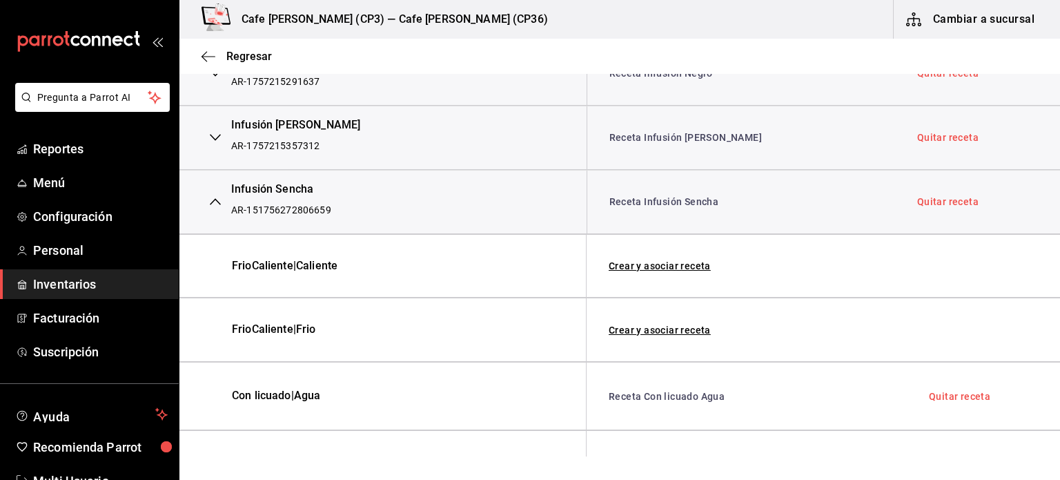
scroll to position [326, 0]
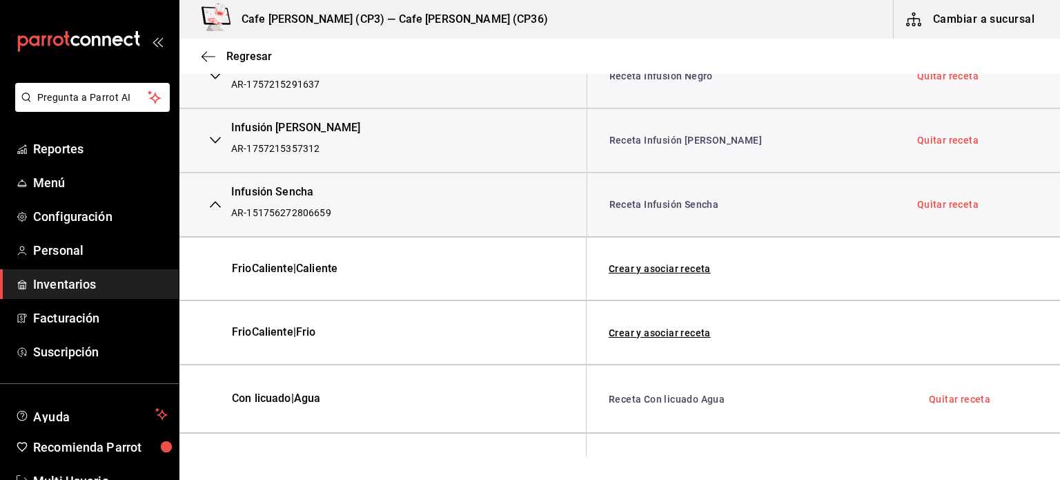
click at [213, 204] on icon "button" at bounding box center [215, 204] width 11 height 11
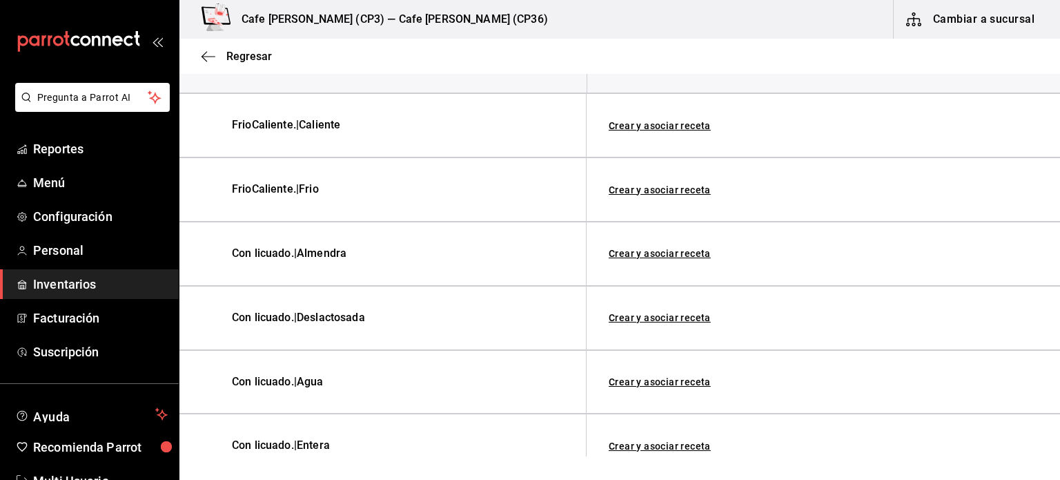
scroll to position [464, 0]
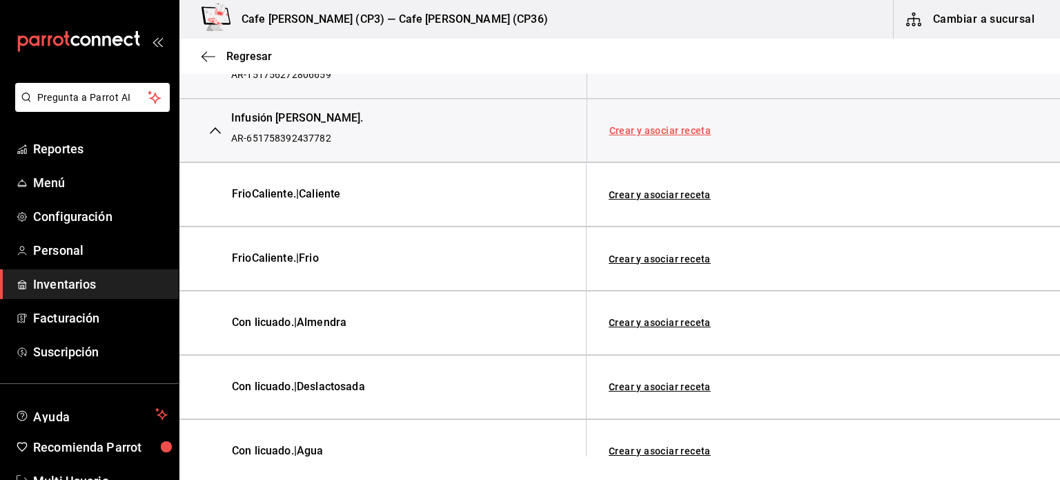
click at [656, 128] on link "Crear y asociar receta" at bounding box center [661, 131] width 102 height 10
click at [656, 128] on link "Receta Infusión Lavanda Manzanilla." at bounding box center [688, 130] width 156 height 11
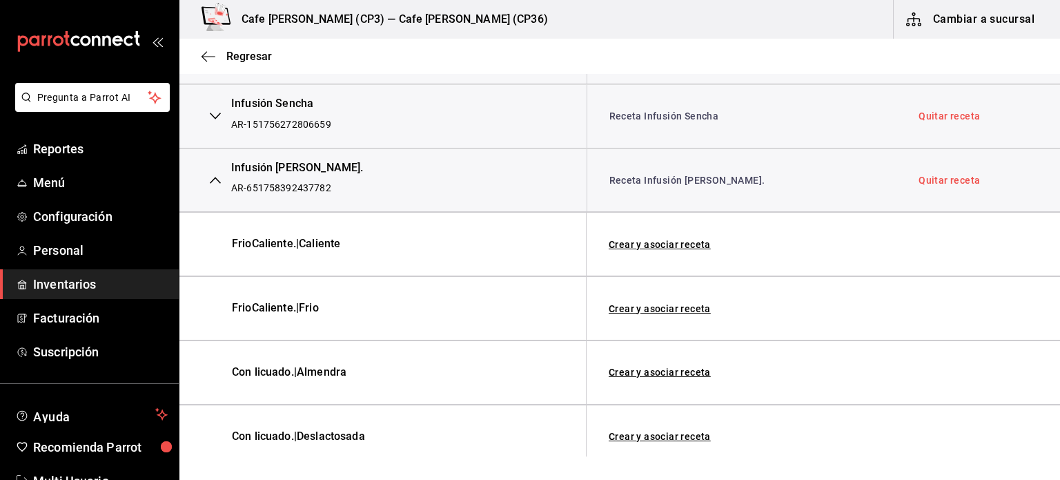
scroll to position [345, 0]
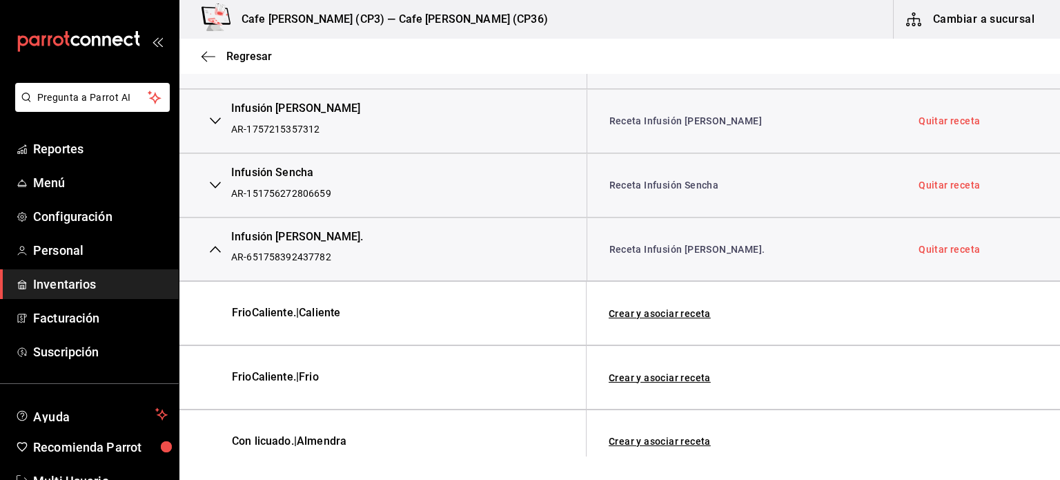
click at [211, 251] on icon "button" at bounding box center [215, 249] width 11 height 11
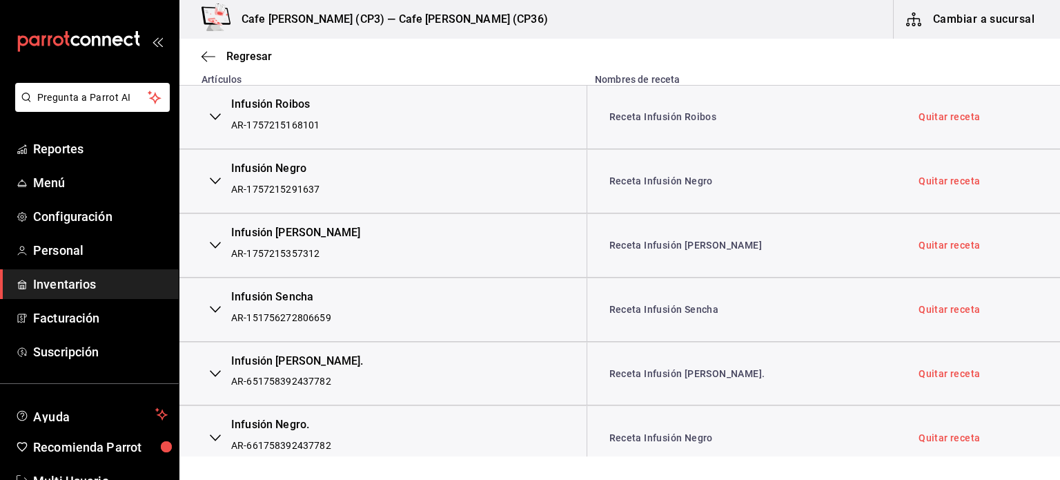
scroll to position [359, 0]
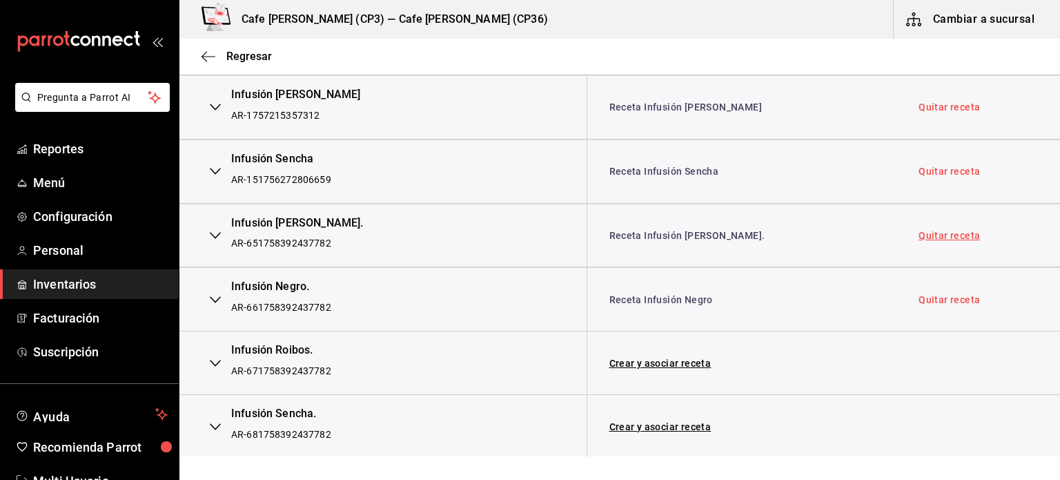
click at [946, 233] on link "Quitar receta" at bounding box center [949, 236] width 61 height 10
click at [656, 233] on link "Asociar receta" at bounding box center [644, 236] width 68 height 10
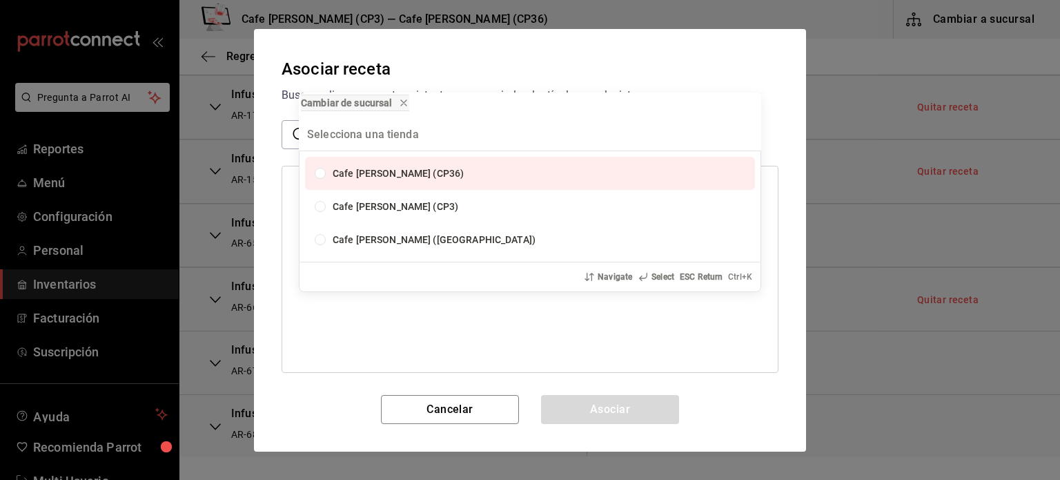
click at [489, 104] on div "Cambiar de sucursal" at bounding box center [530, 105] width 463 height 25
click at [500, 117] on div "Cambiar de sucursal" at bounding box center [530, 105] width 463 height 25
click at [297, 130] on div "Cambiar de sucursal Cafe Moretto (CP36) Cafe Moretto (CP3) Cafe Moretto (Plaza …" at bounding box center [530, 240] width 1060 height 480
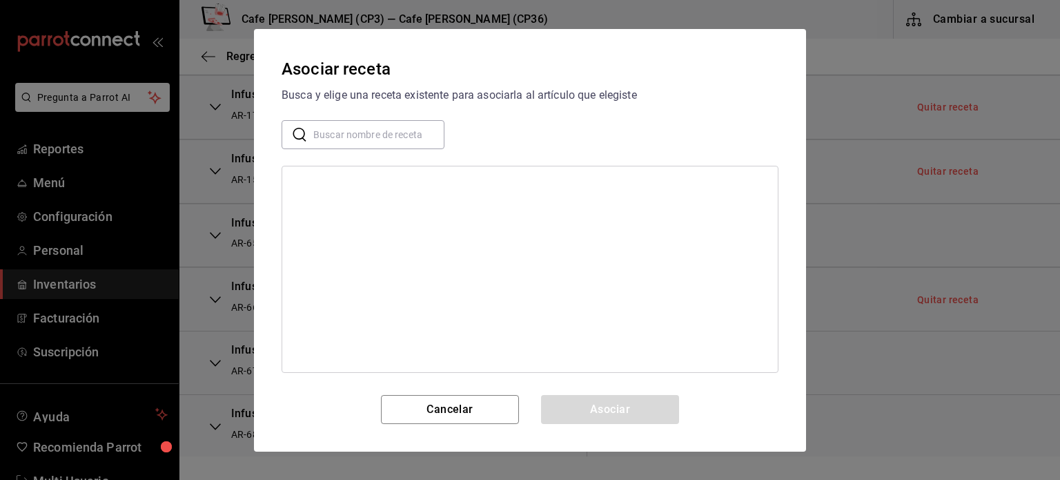
click at [327, 129] on input "text" at bounding box center [378, 134] width 131 height 28
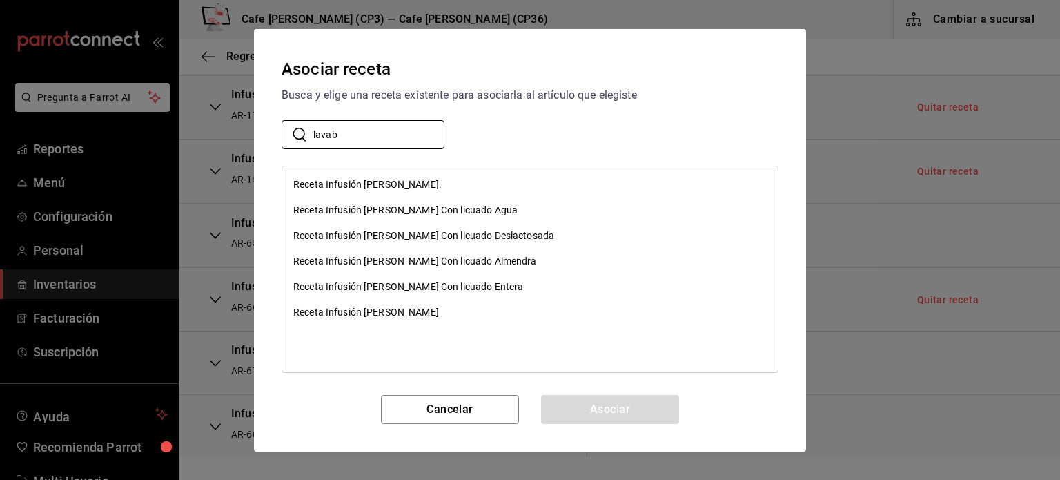
type input "lavab"
click at [404, 184] on div "Receta Infusión Lavanda Manzanilla." at bounding box center [367, 184] width 148 height 14
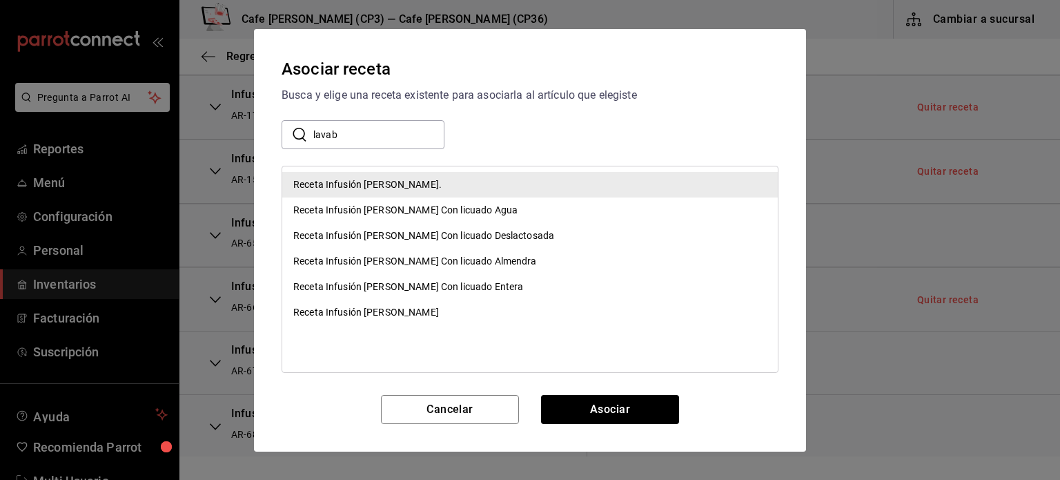
click at [392, 311] on div "Receta Infusión Lavanda Manzanilla" at bounding box center [366, 312] width 146 height 14
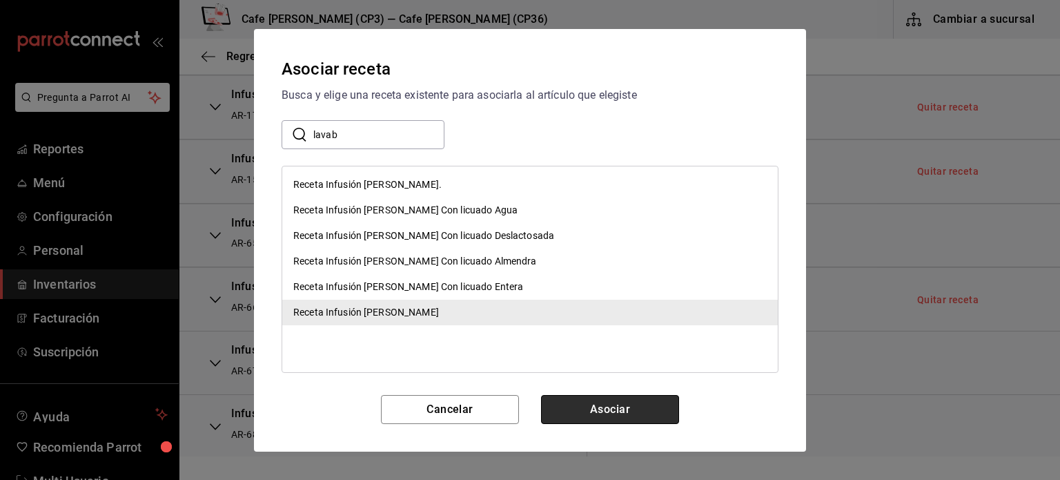
click at [610, 407] on button "Asociar" at bounding box center [610, 409] width 138 height 29
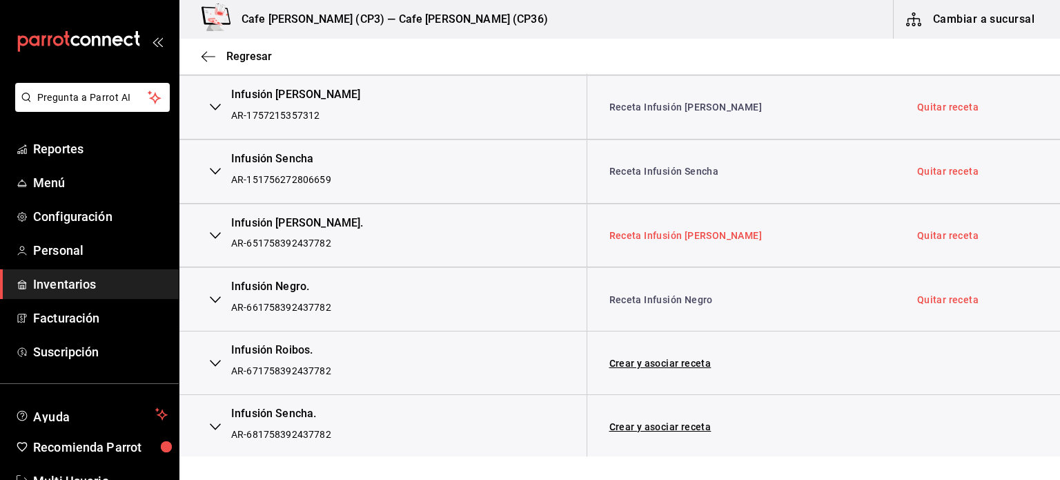
click at [713, 230] on link "Receta Infusión Lavanda Manzanilla" at bounding box center [686, 235] width 153 height 11
click at [215, 232] on icon "button" at bounding box center [215, 235] width 11 height 11
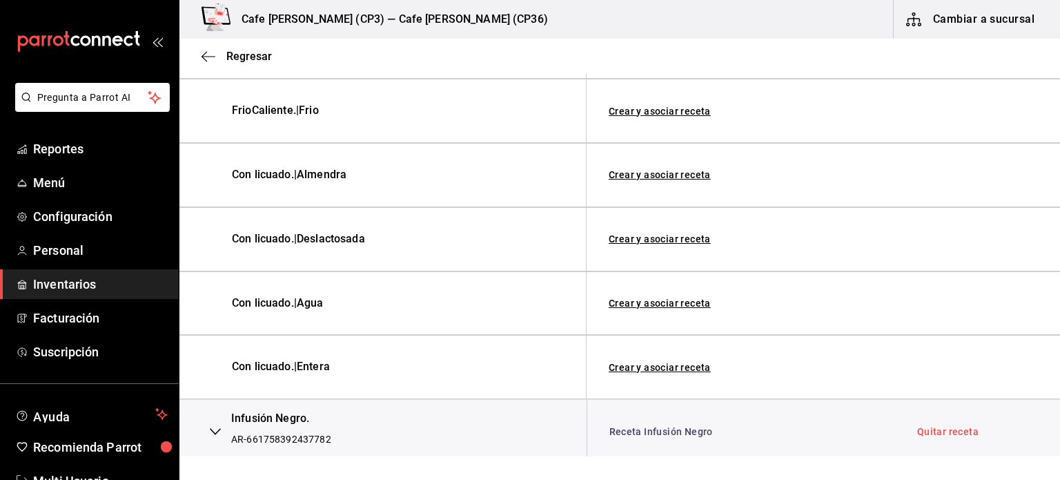
scroll to position [635, 0]
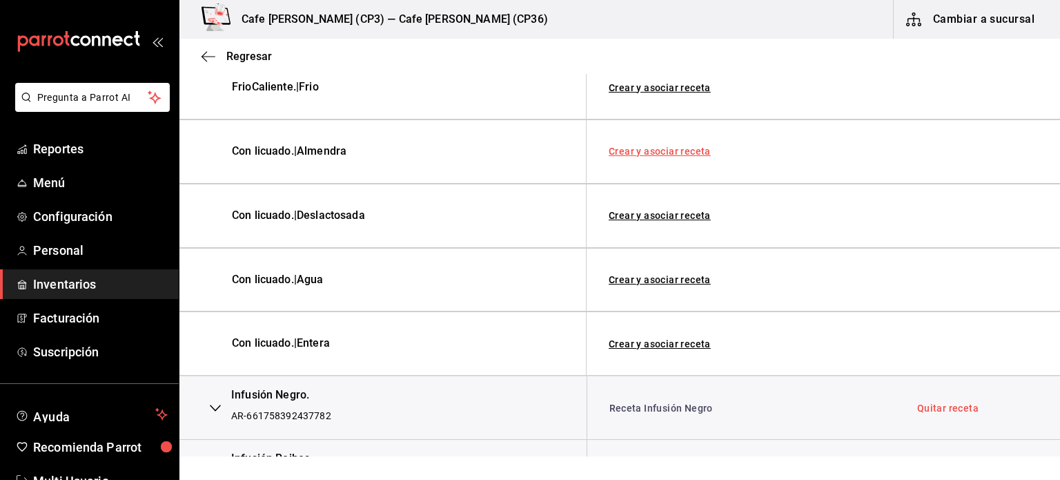
click at [660, 146] on link "Crear y asociar receta" at bounding box center [660, 151] width 102 height 10
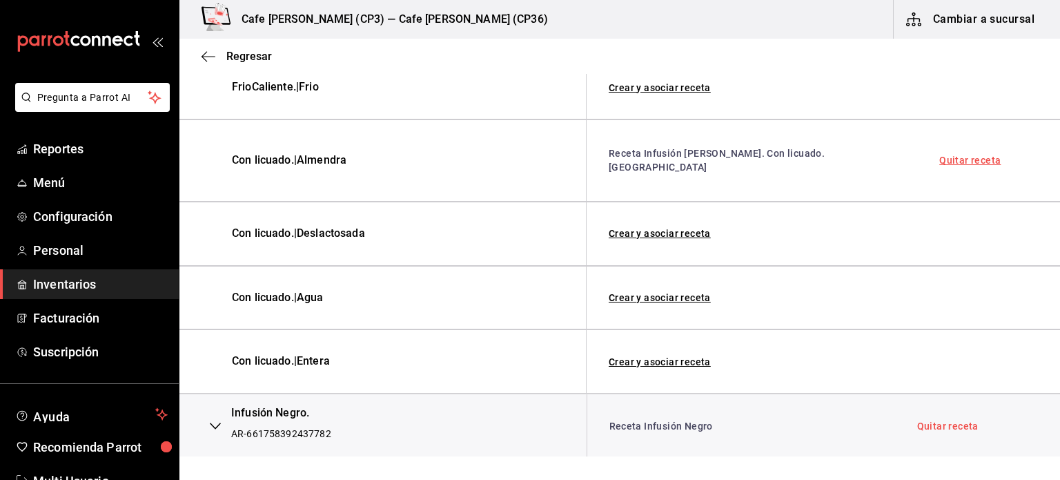
click at [948, 156] on link "Quitar receta" at bounding box center [970, 160] width 61 height 10
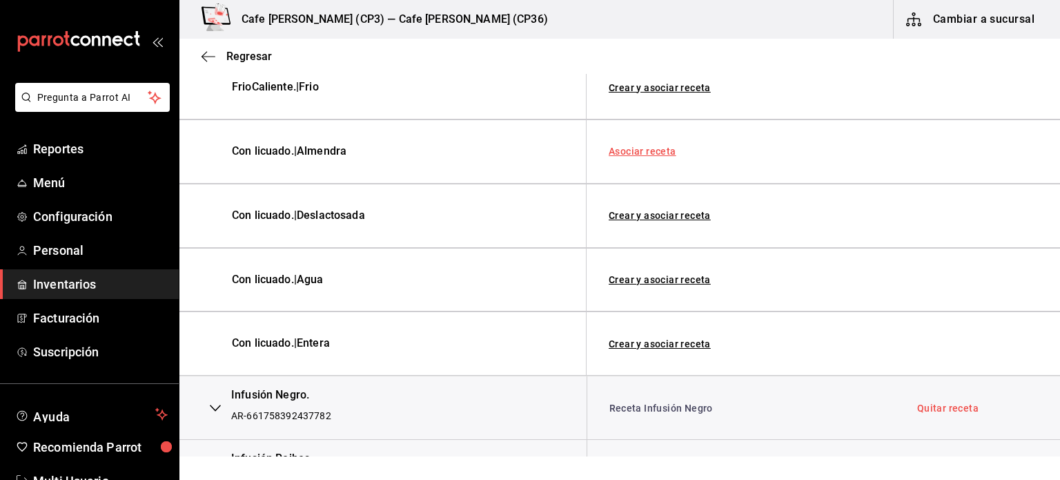
click at [629, 146] on link "Asociar receta" at bounding box center [643, 151] width 68 height 10
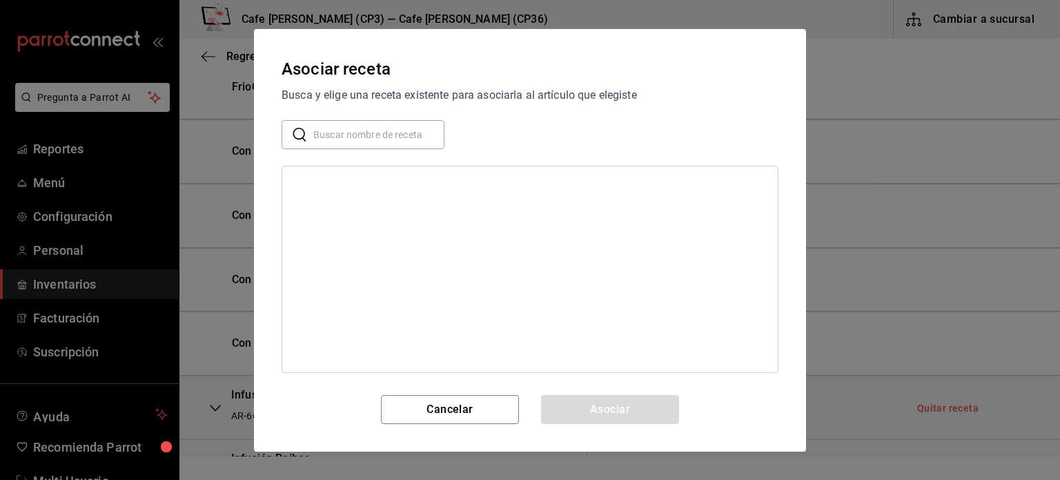
click at [318, 141] on input "text" at bounding box center [378, 134] width 131 height 28
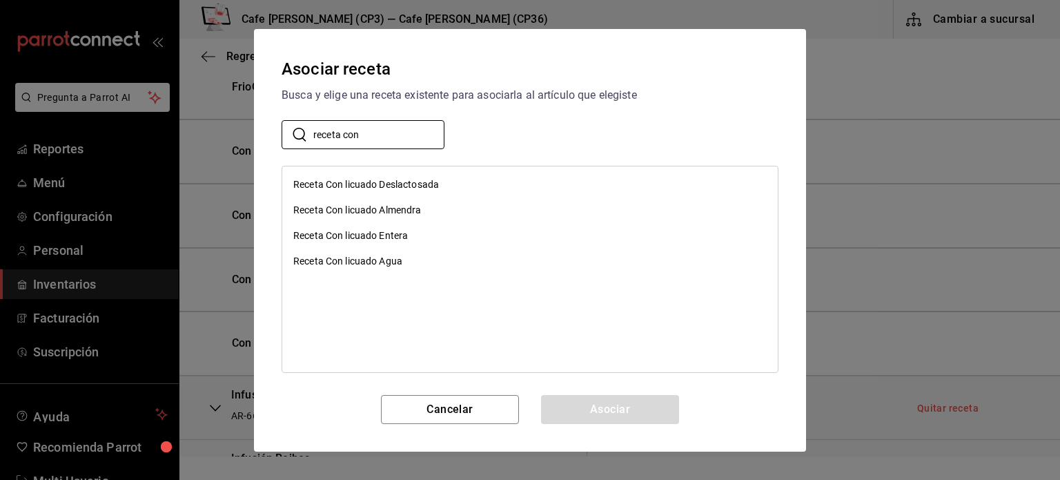
type input "receta con"
click at [319, 209] on div "Receta Con licuado Almendra" at bounding box center [357, 210] width 128 height 14
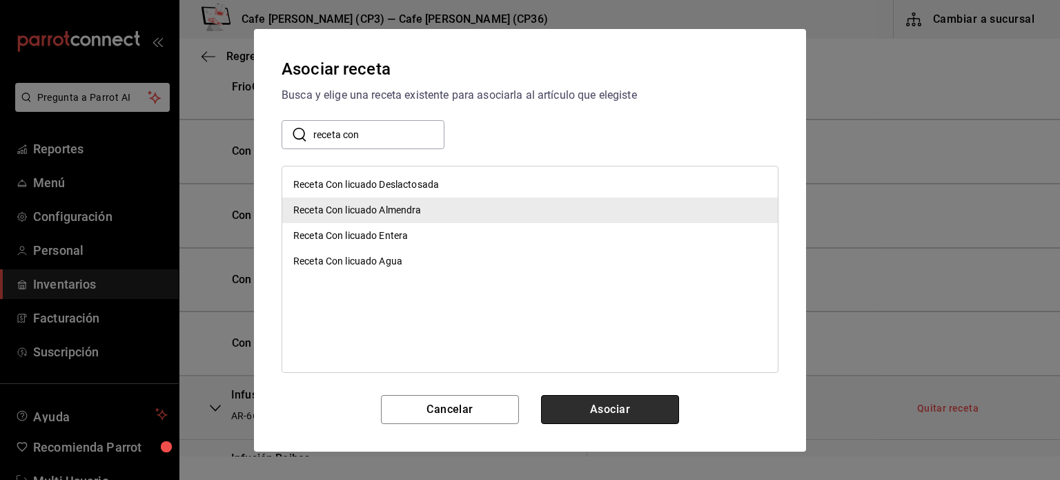
click at [615, 398] on button "Asociar" at bounding box center [610, 409] width 138 height 29
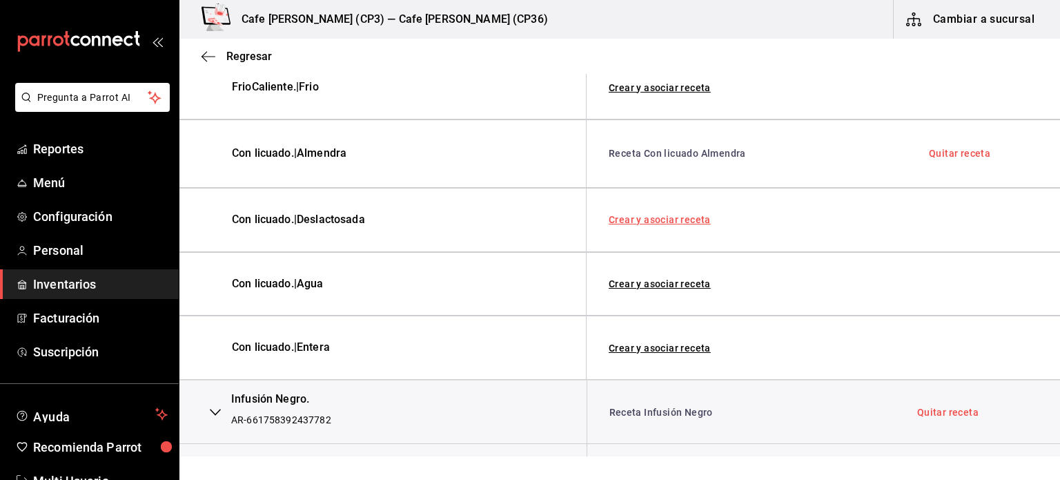
click at [676, 217] on link "Crear y asociar receta" at bounding box center [660, 220] width 102 height 10
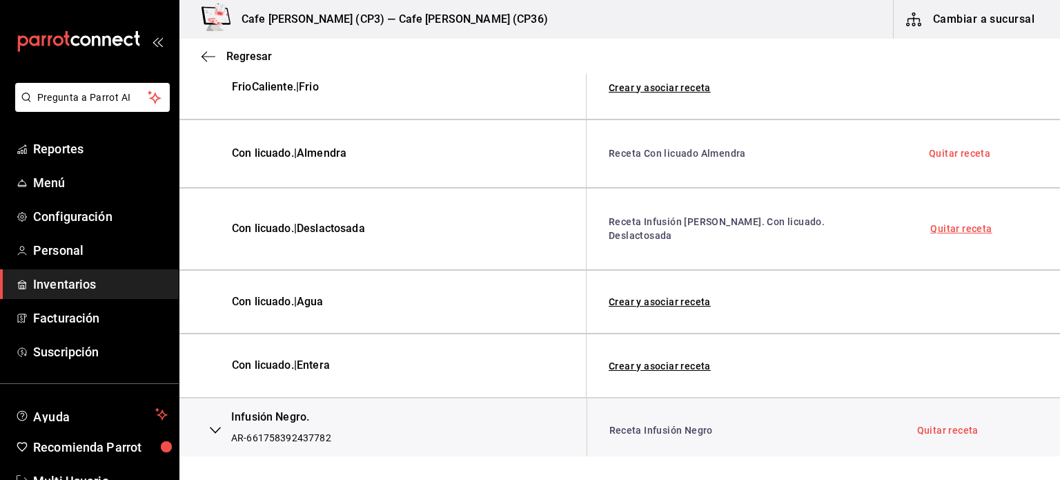
click at [953, 226] on link "Quitar receta" at bounding box center [961, 229] width 61 height 10
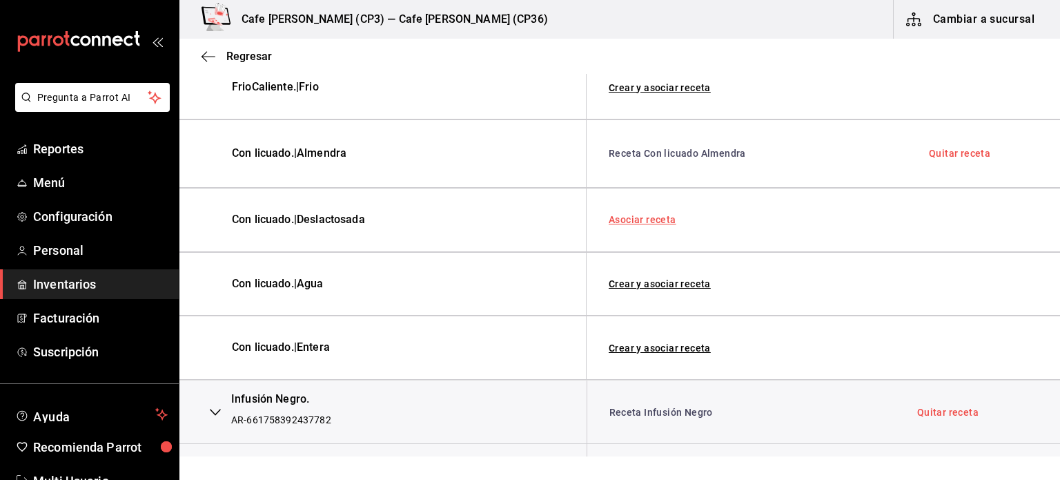
click at [631, 217] on link "Asociar receta" at bounding box center [643, 220] width 68 height 10
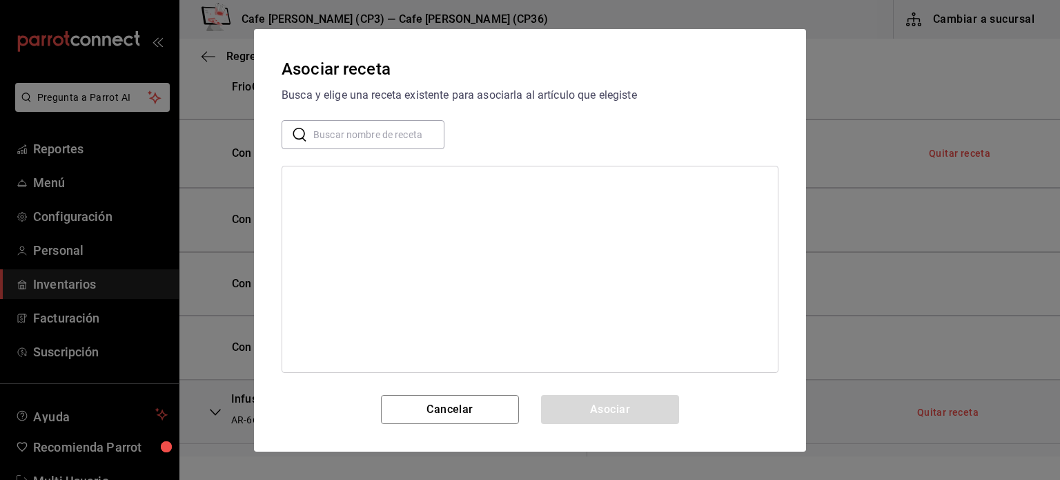
click at [304, 132] on icon at bounding box center [299, 135] width 13 height 14
click at [345, 131] on input "text" at bounding box center [378, 134] width 131 height 28
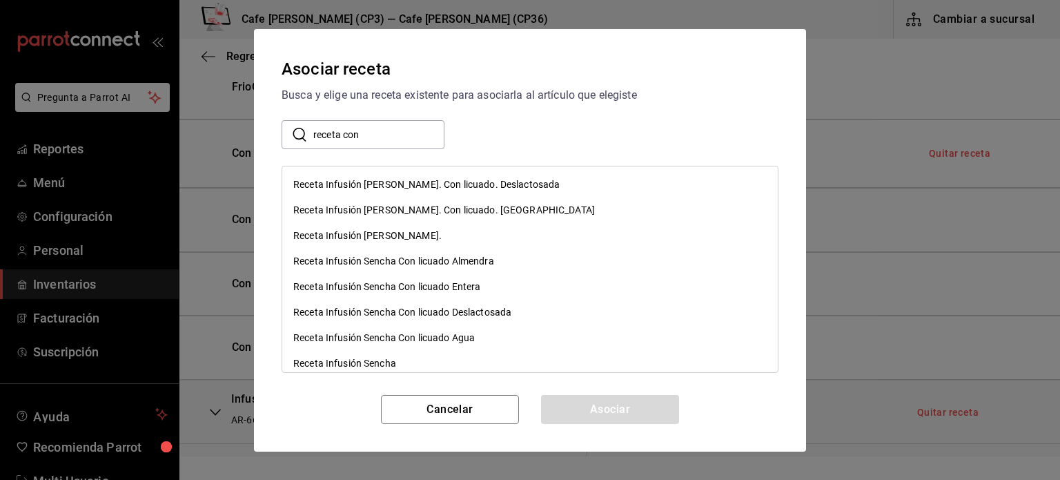
click at [460, 135] on div "​ receta con ​" at bounding box center [530, 134] width 497 height 29
click at [365, 135] on input "receta con" at bounding box center [378, 134] width 131 height 28
click at [388, 135] on input "receta con" at bounding box center [378, 134] width 131 height 28
type input "receta con"
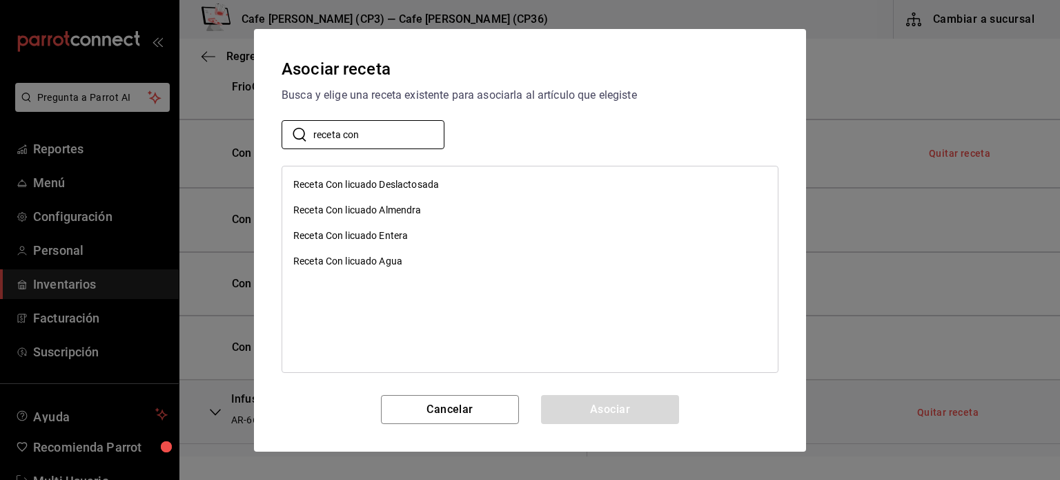
click at [383, 179] on div "Receta Con licuado Deslactosada" at bounding box center [366, 184] width 146 height 14
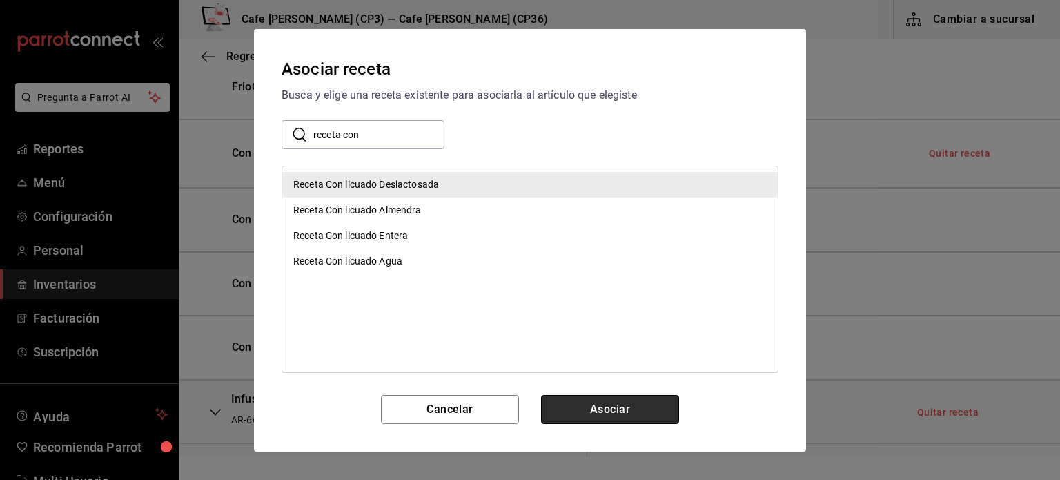
click at [620, 411] on button "Asociar" at bounding box center [610, 409] width 138 height 29
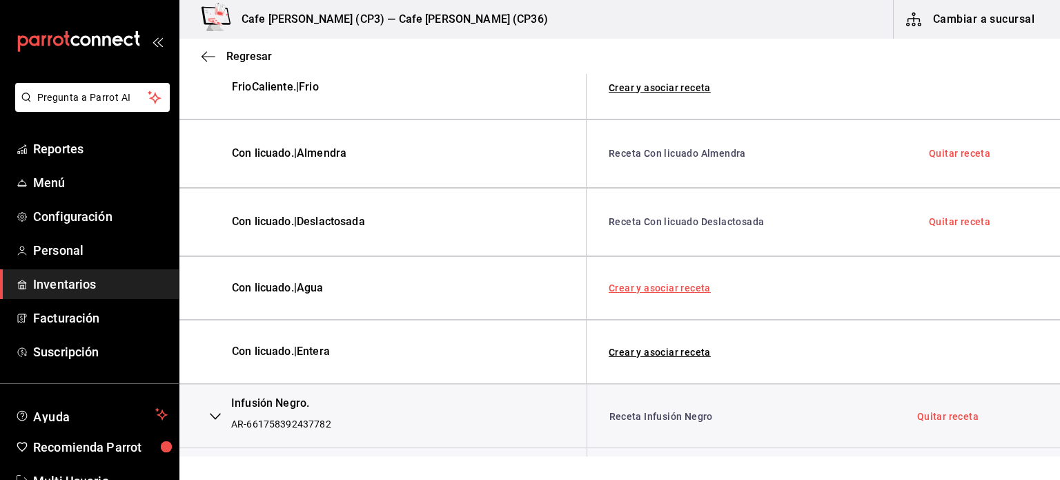
click at [676, 286] on link "Crear y asociar receta" at bounding box center [660, 288] width 102 height 10
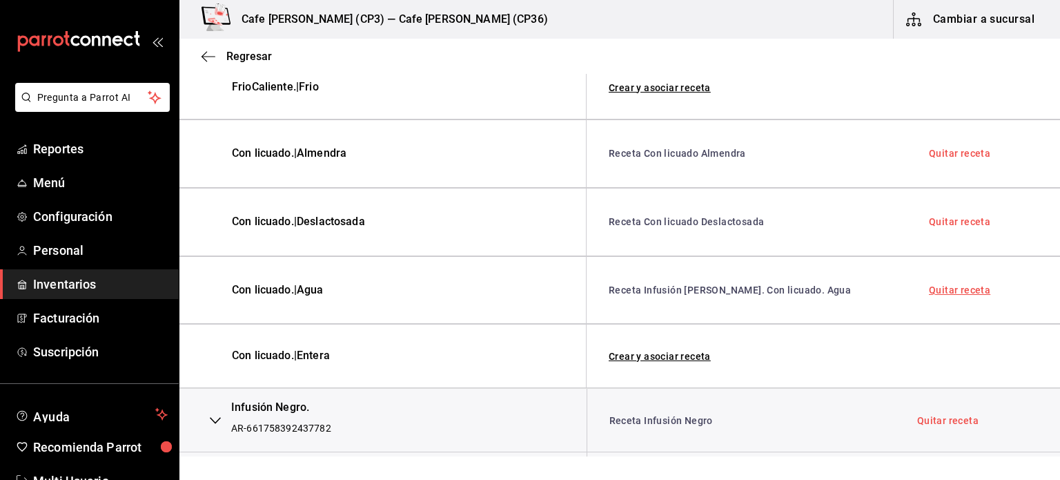
click at [960, 285] on link "Quitar receta" at bounding box center [959, 290] width 61 height 10
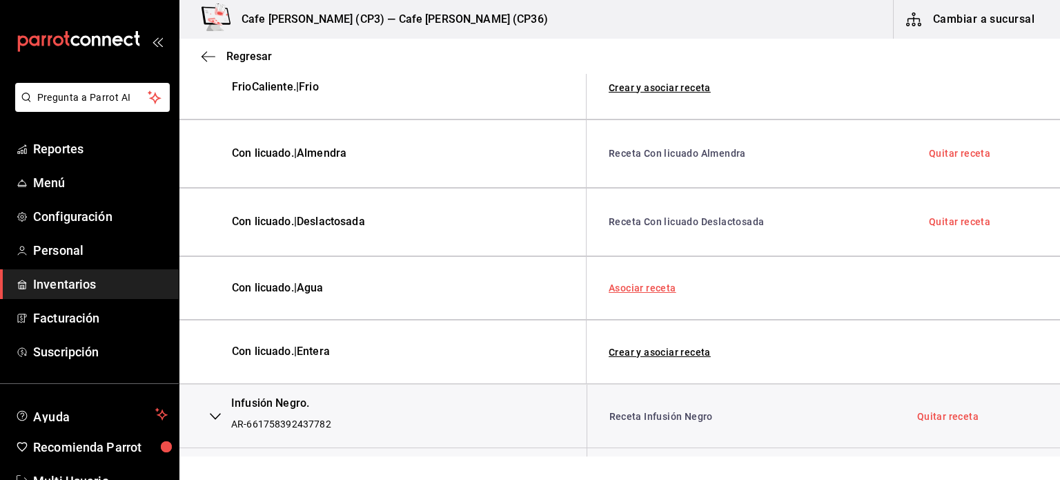
click at [639, 284] on link "Asociar receta" at bounding box center [643, 288] width 68 height 10
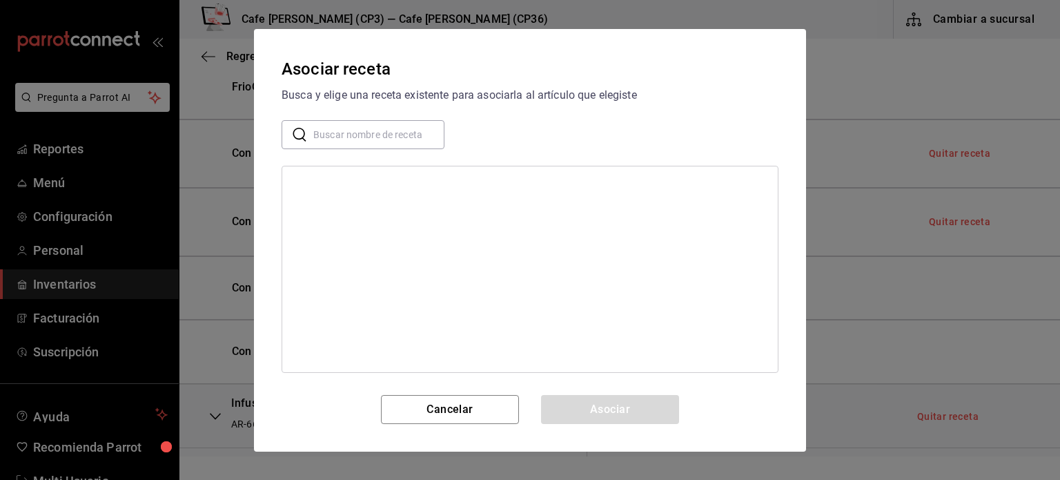
click at [335, 117] on div "Asociar receta Busca y elige una receta existente para asociarla al artículo qu…" at bounding box center [530, 240] width 552 height 422
drag, startPoint x: 321, startPoint y: 128, endPoint x: 329, endPoint y: 127, distance: 7.6
click at [321, 128] on input "text" at bounding box center [378, 134] width 131 height 28
type input "receta con"
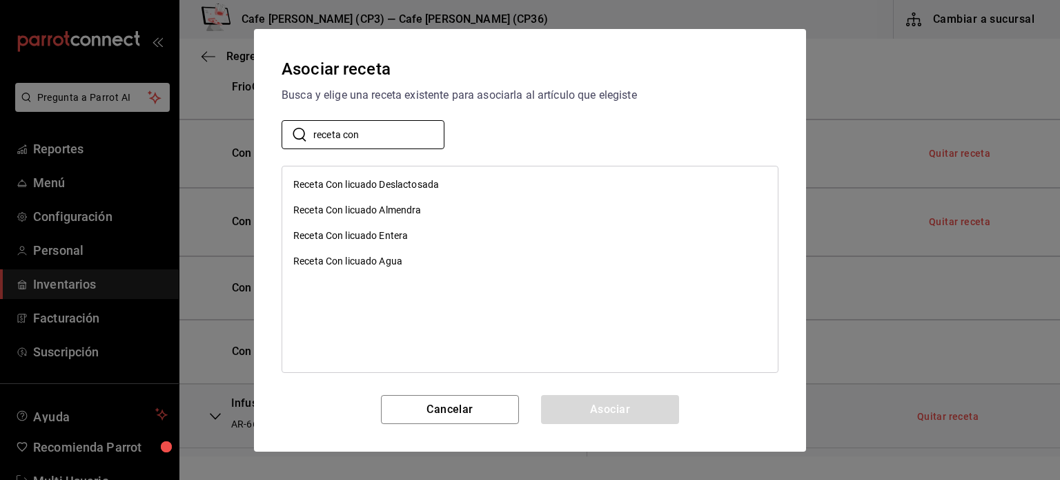
click at [362, 264] on div "Receta Con licuado Agua" at bounding box center [347, 261] width 109 height 14
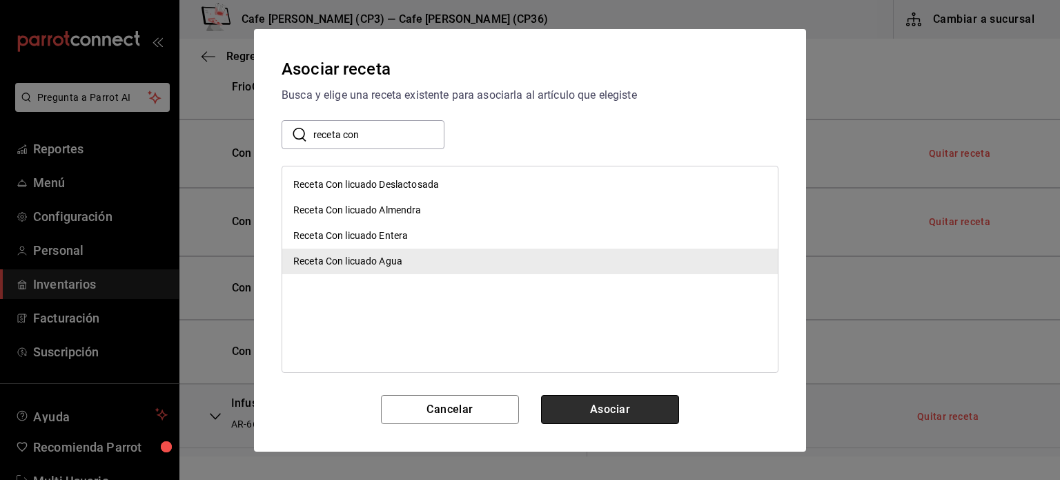
click at [620, 405] on button "Asociar" at bounding box center [610, 409] width 138 height 29
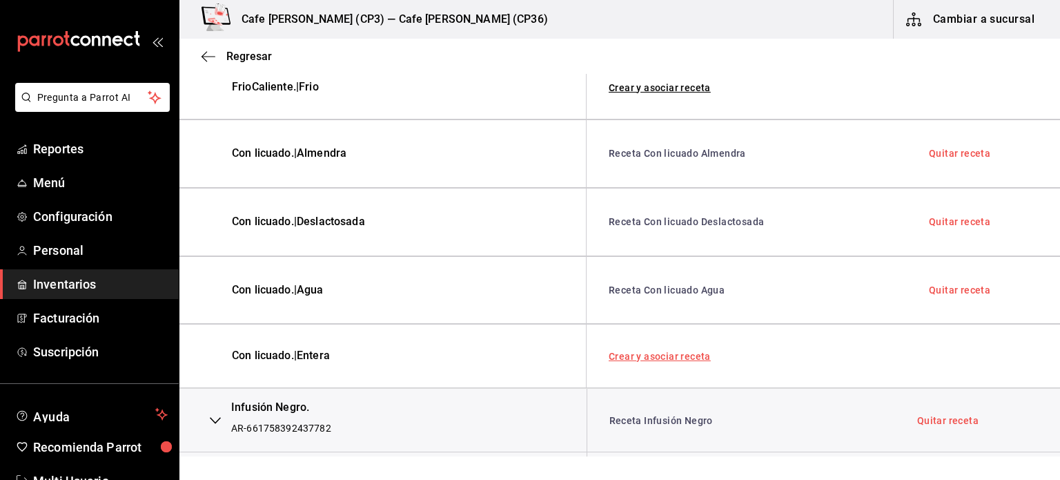
click at [674, 351] on link "Crear y asociar receta" at bounding box center [660, 356] width 102 height 10
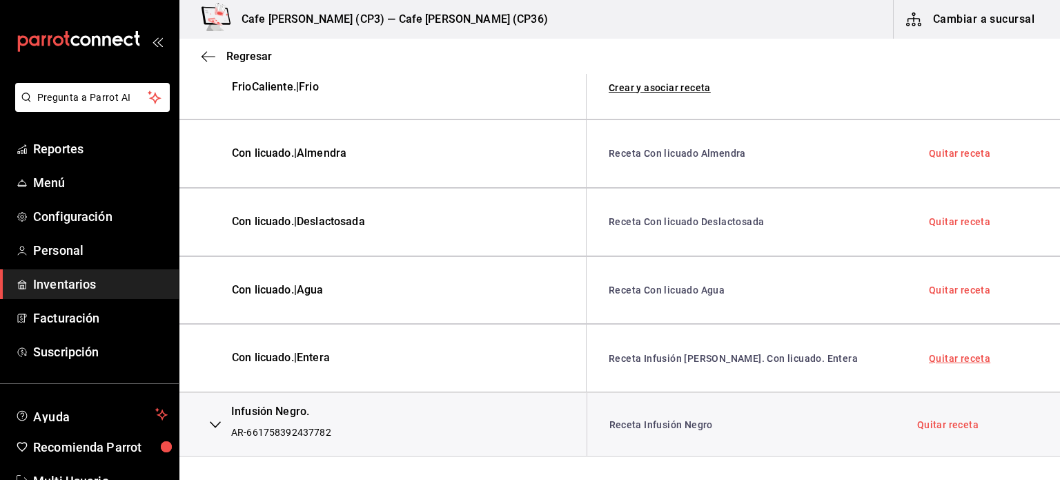
click at [942, 354] on link "Quitar receta" at bounding box center [959, 358] width 61 height 10
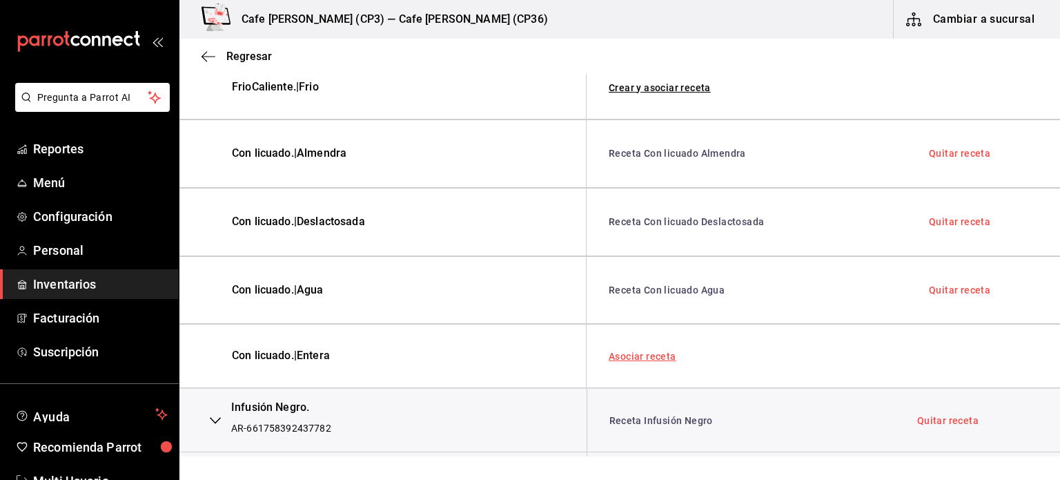
click at [646, 356] on link "Asociar receta" at bounding box center [643, 356] width 68 height 10
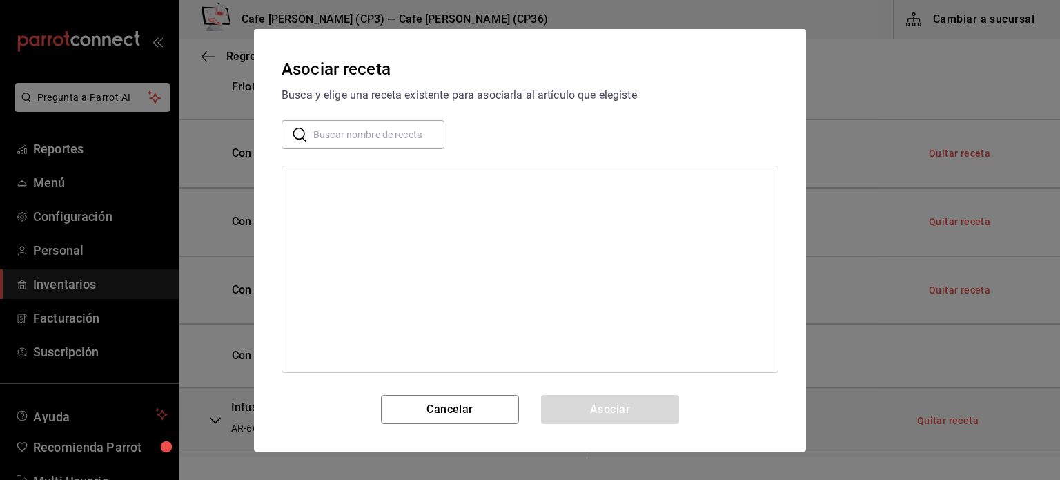
click at [324, 132] on input "text" at bounding box center [378, 134] width 131 height 28
type input "receta con"
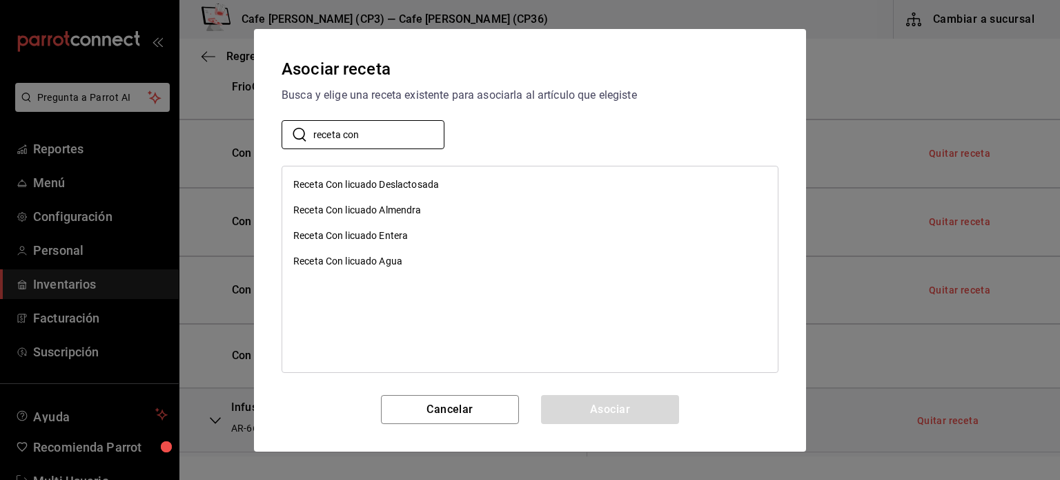
click at [403, 232] on div "Receta Con licuado Entera" at bounding box center [350, 235] width 115 height 14
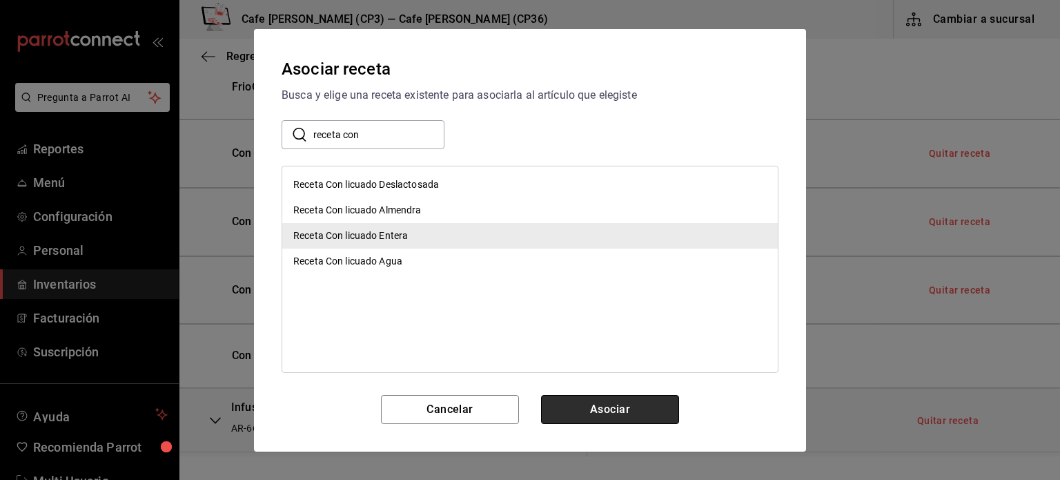
click at [620, 405] on button "Asociar" at bounding box center [610, 409] width 138 height 29
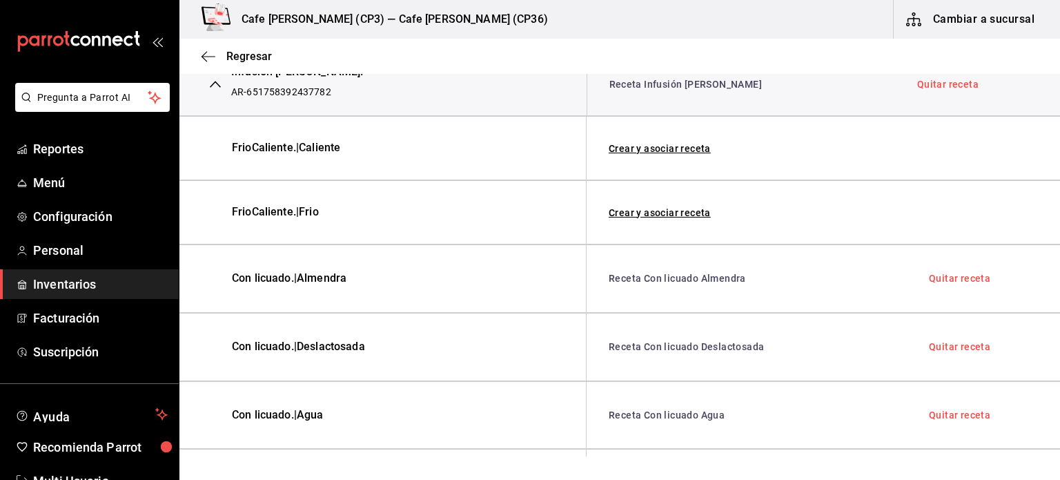
scroll to position [483, 0]
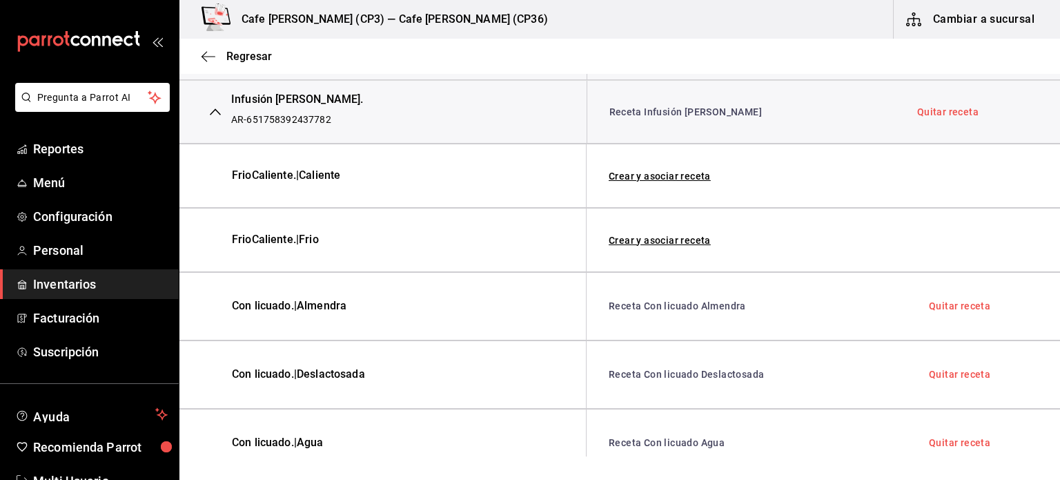
click at [216, 110] on icon "button" at bounding box center [215, 111] width 11 height 7
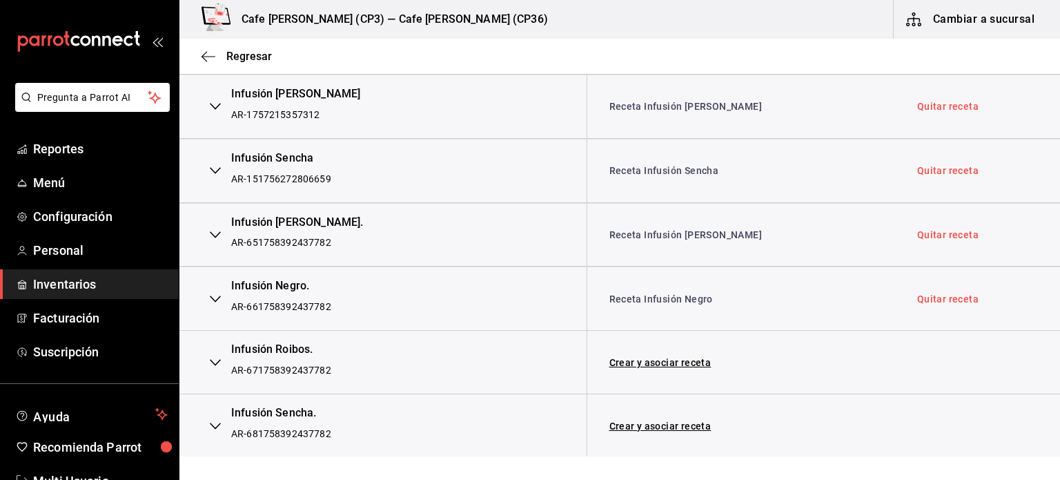
scroll to position [359, 0]
click at [213, 297] on icon "button" at bounding box center [215, 299] width 11 height 11
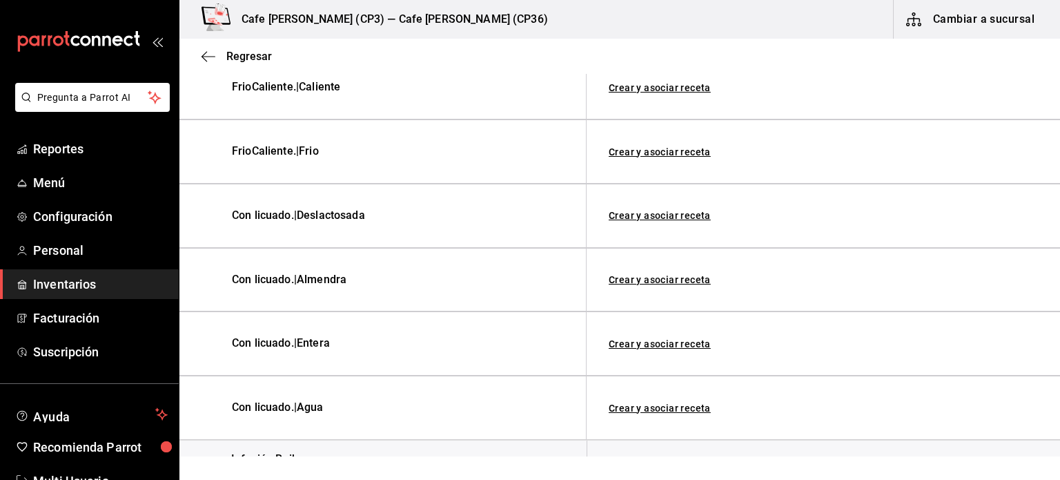
scroll to position [704, 0]
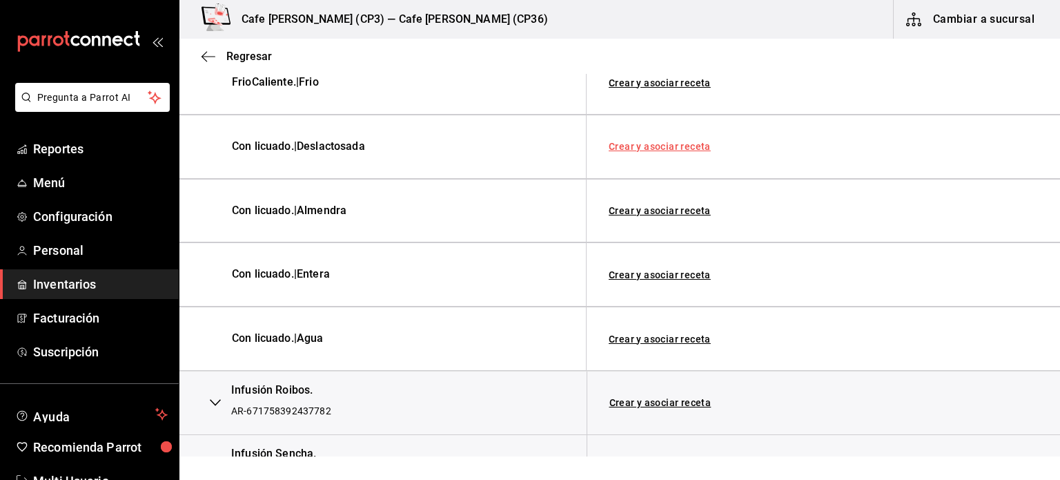
click at [648, 142] on link "Crear y asociar receta" at bounding box center [660, 147] width 102 height 10
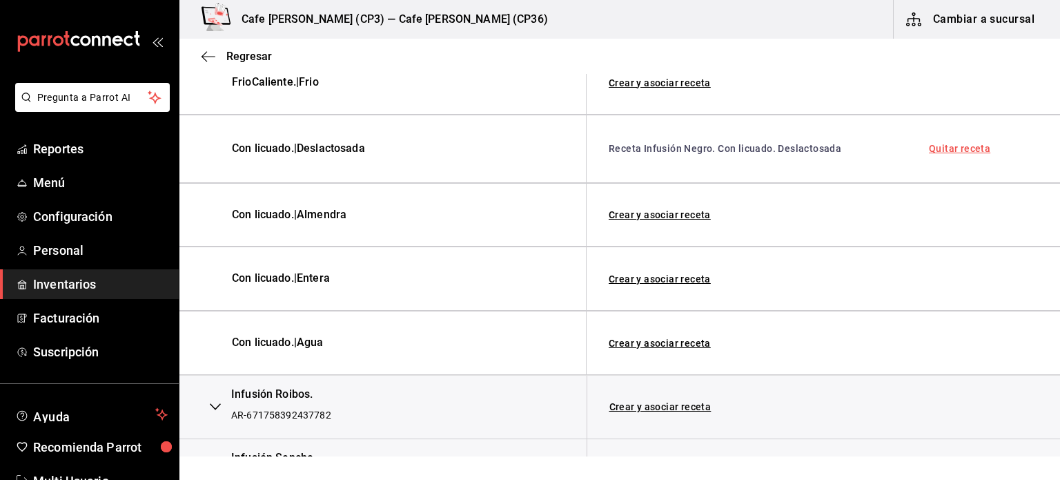
click at [946, 145] on link "Quitar receta" at bounding box center [959, 149] width 61 height 10
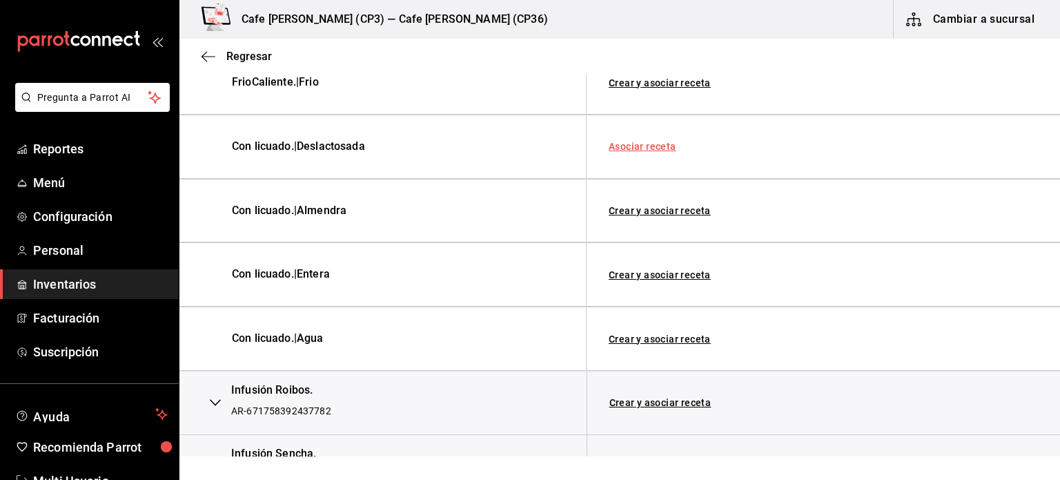
click at [641, 142] on link "Asociar receta" at bounding box center [643, 147] width 68 height 10
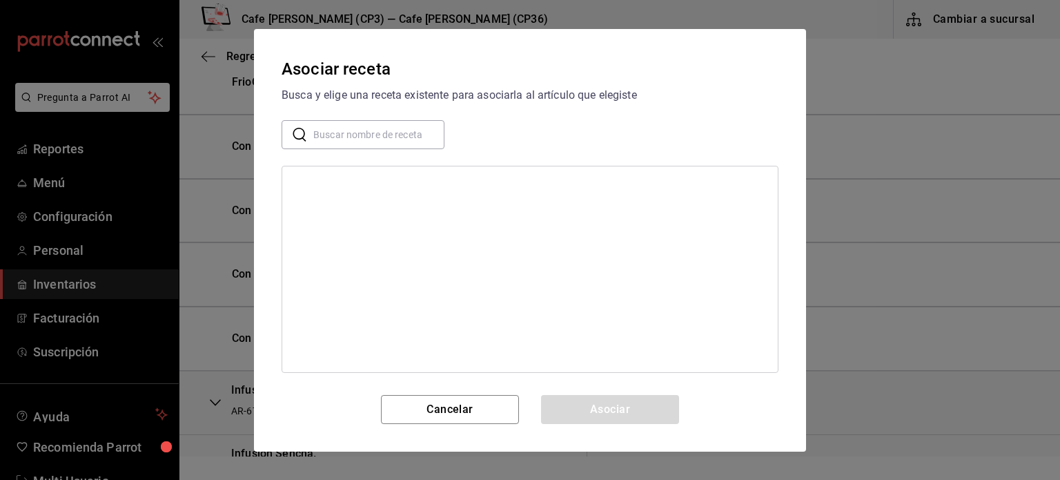
click at [342, 137] on input "text" at bounding box center [378, 134] width 131 height 28
type input "receta con"
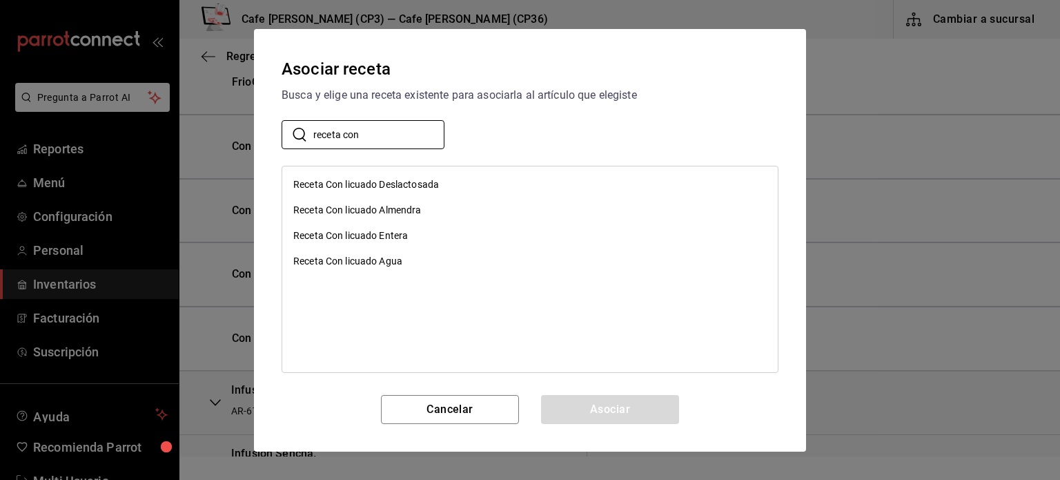
click at [400, 182] on div "Receta Con licuado Deslactosada" at bounding box center [366, 184] width 146 height 14
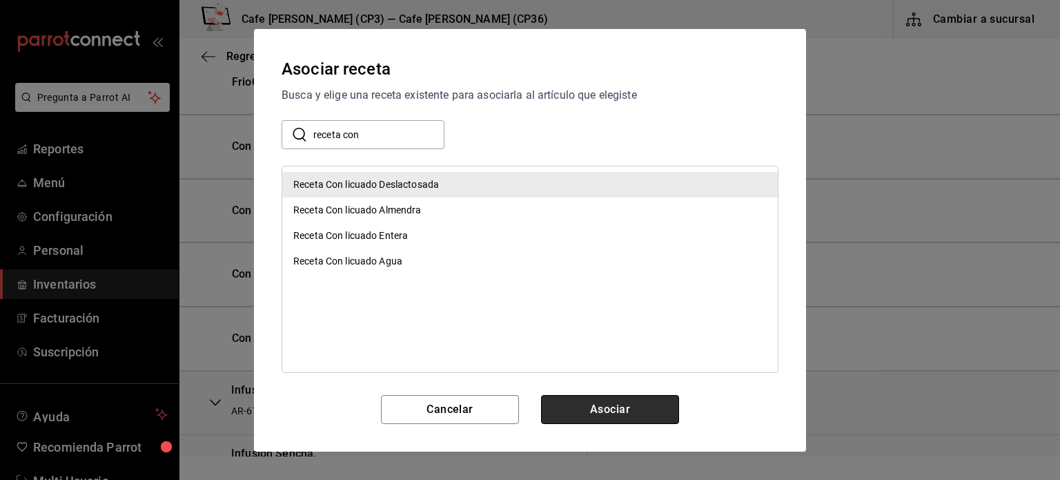
click at [619, 409] on button "Asociar" at bounding box center [610, 409] width 138 height 29
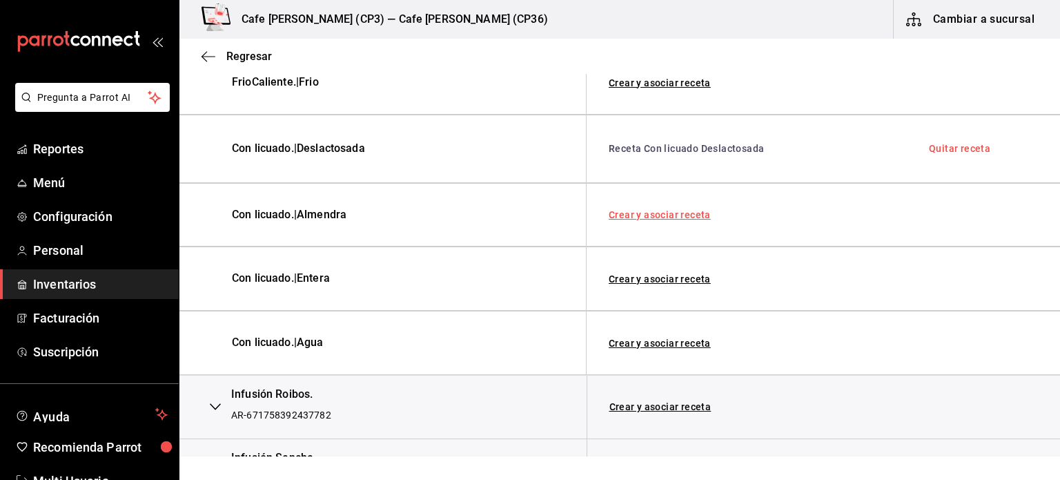
click at [662, 213] on link "Crear y asociar receta" at bounding box center [660, 215] width 102 height 10
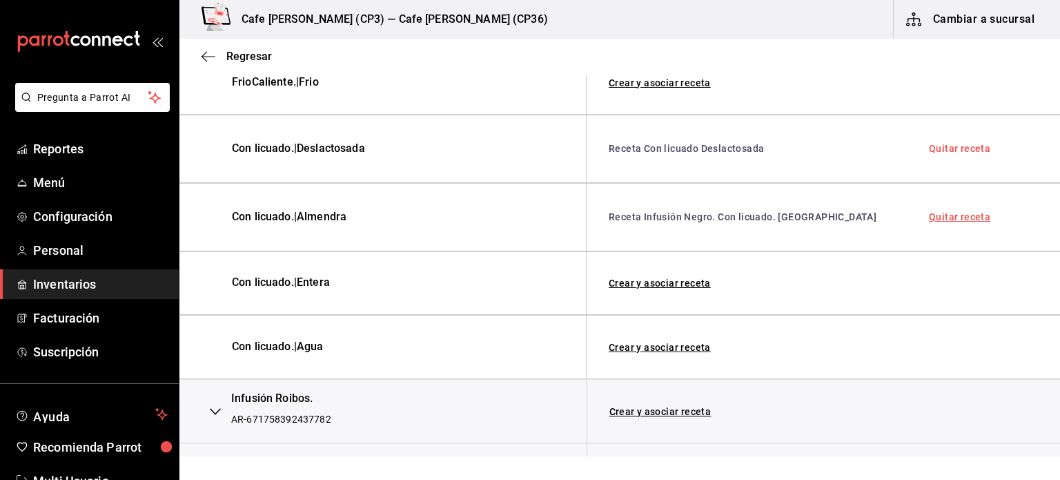
click at [947, 213] on link "Quitar receta" at bounding box center [959, 217] width 61 height 10
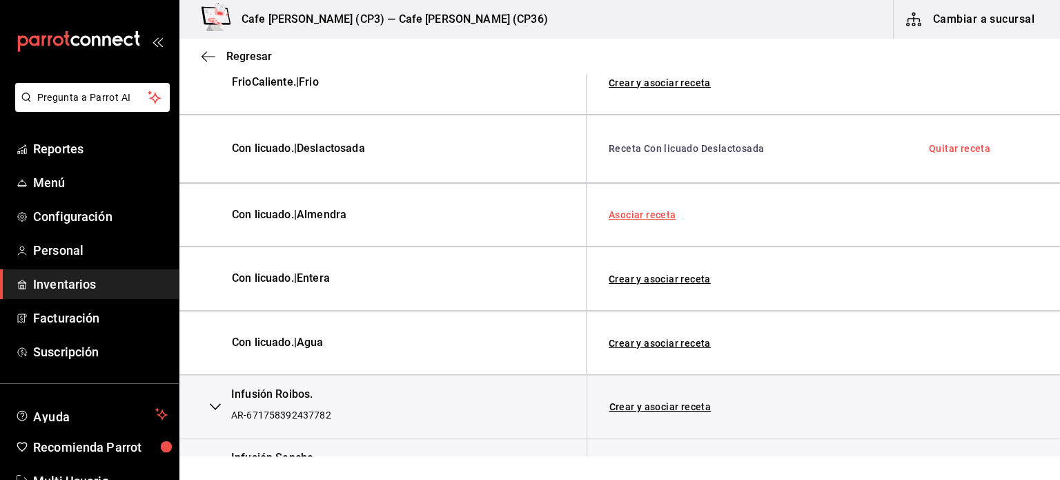
click at [649, 210] on link "Asociar receta" at bounding box center [643, 215] width 68 height 10
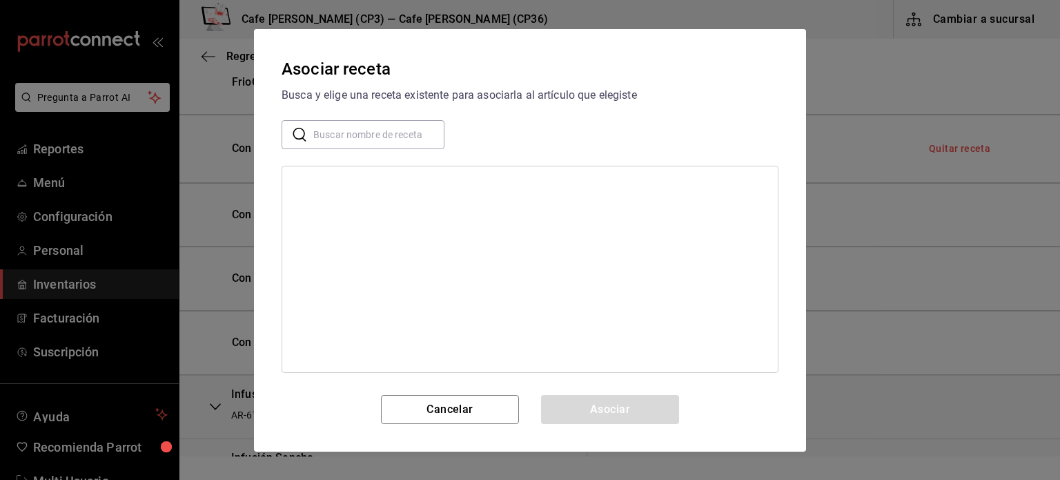
click at [387, 131] on input "text" at bounding box center [378, 134] width 131 height 28
type input "receta con"
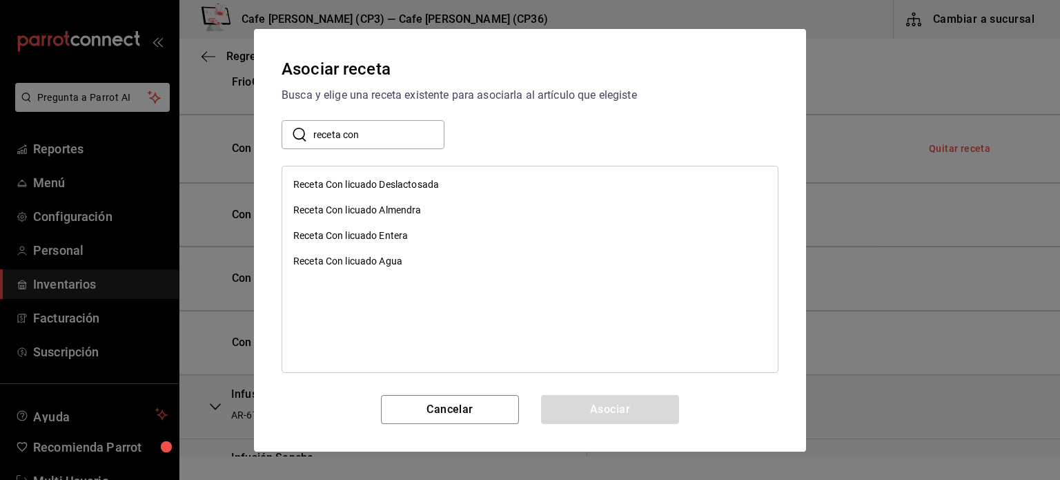
click at [389, 207] on div "Receta Con licuado Almendra" at bounding box center [357, 210] width 128 height 14
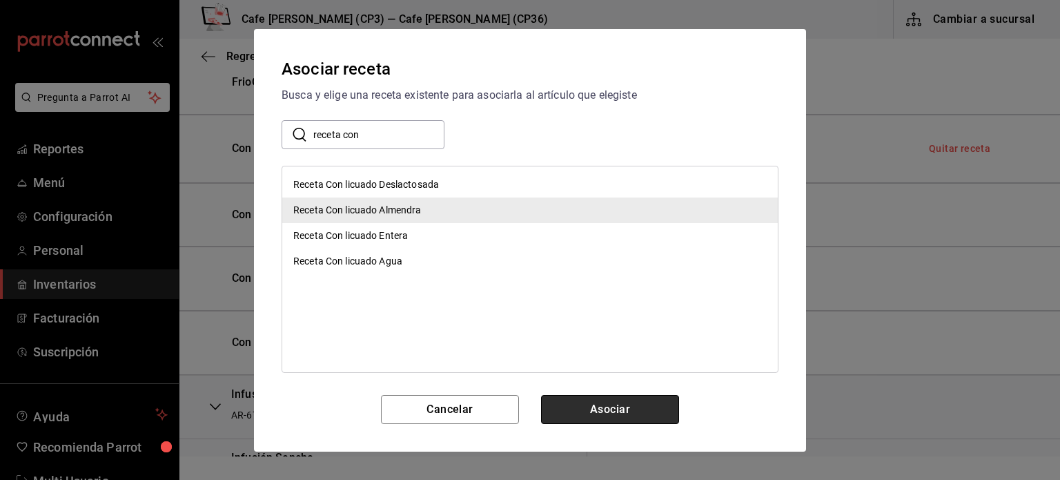
click at [623, 405] on button "Asociar" at bounding box center [610, 409] width 138 height 29
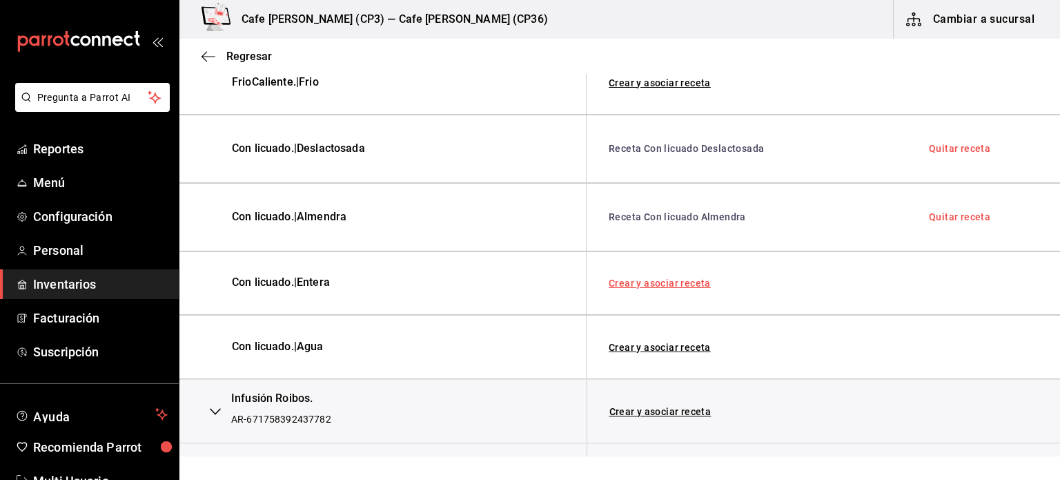
click at [649, 278] on link "Crear y asociar receta" at bounding box center [660, 283] width 102 height 10
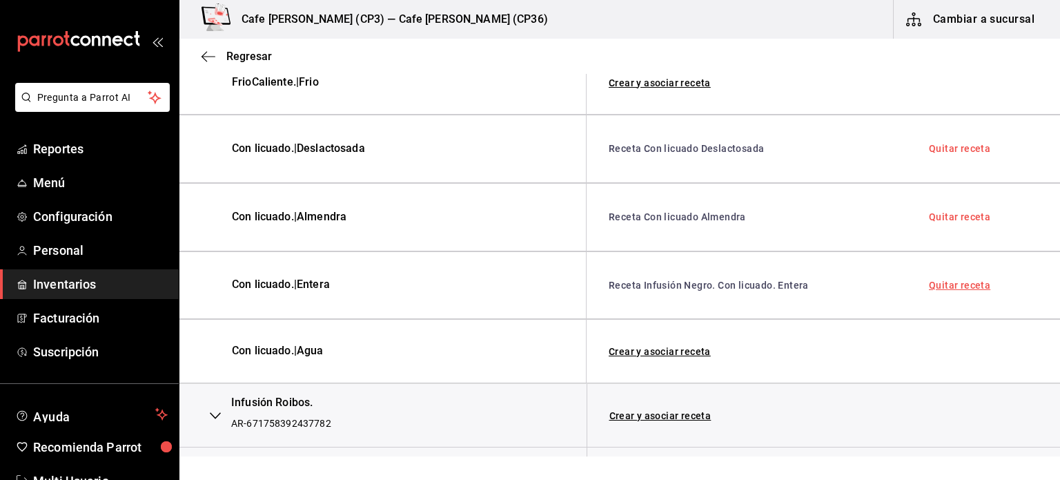
click at [946, 280] on link "Quitar receta" at bounding box center [959, 285] width 61 height 10
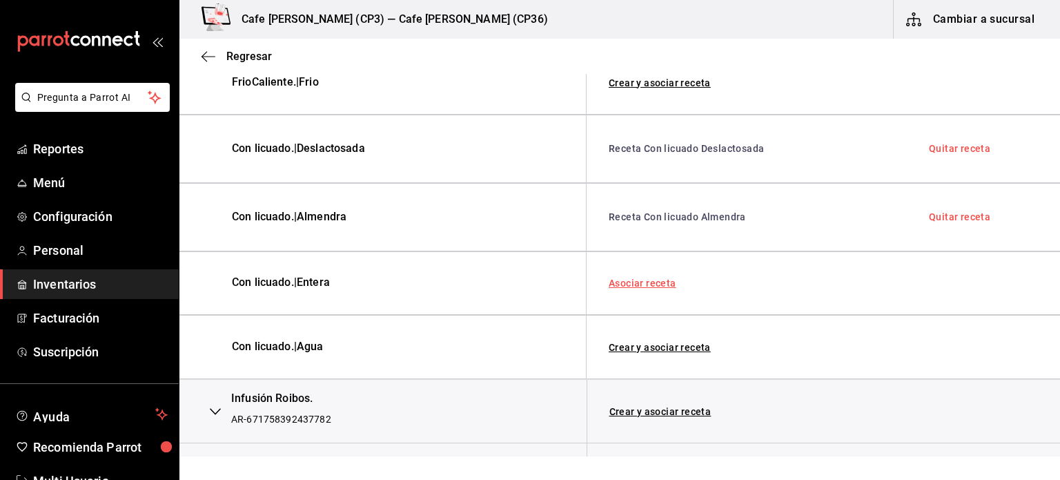
click at [632, 283] on link "Asociar receta" at bounding box center [643, 283] width 68 height 10
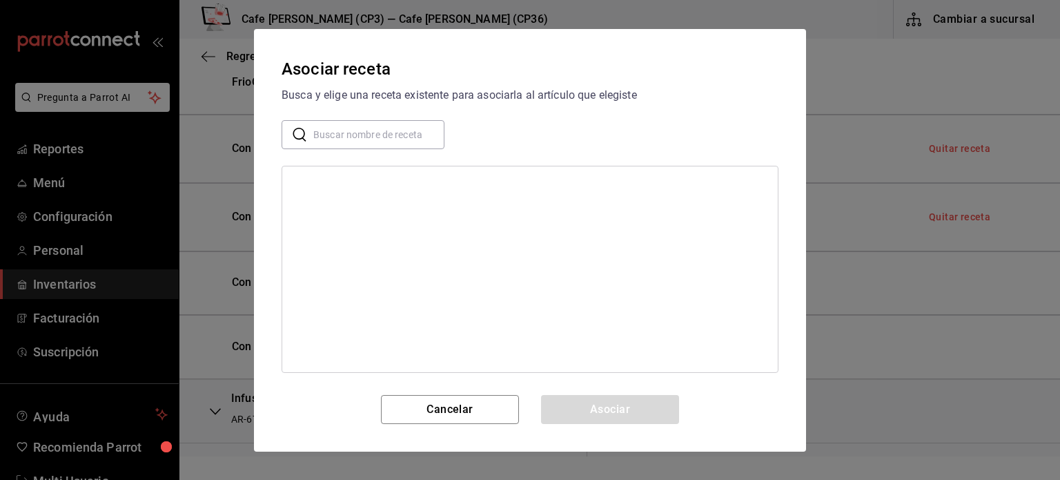
click at [356, 130] on input "text" at bounding box center [378, 134] width 131 height 28
type input "receta con"
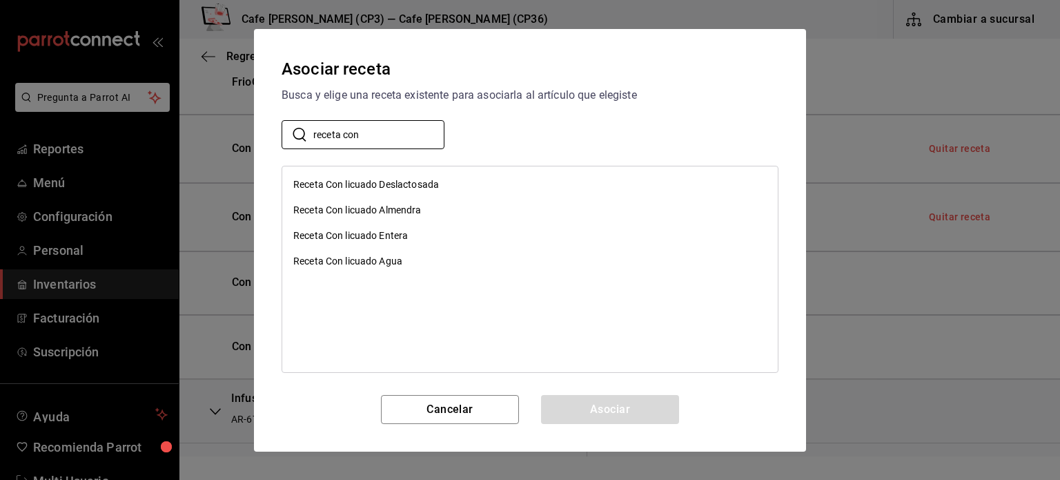
click at [384, 229] on div "Receta Con licuado Entera" at bounding box center [350, 235] width 115 height 14
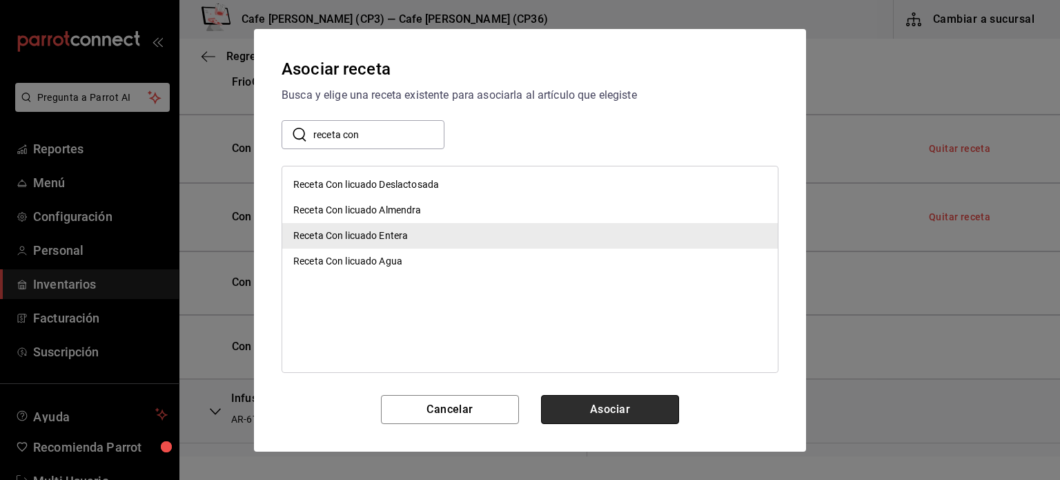
click at [600, 400] on button "Asociar" at bounding box center [610, 409] width 138 height 29
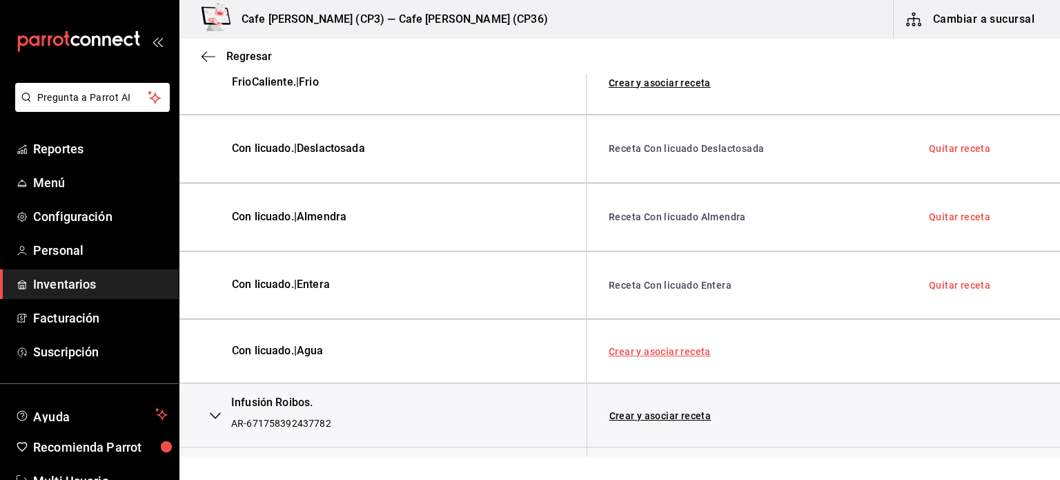
click at [659, 347] on link "Crear y asociar receta" at bounding box center [660, 352] width 102 height 10
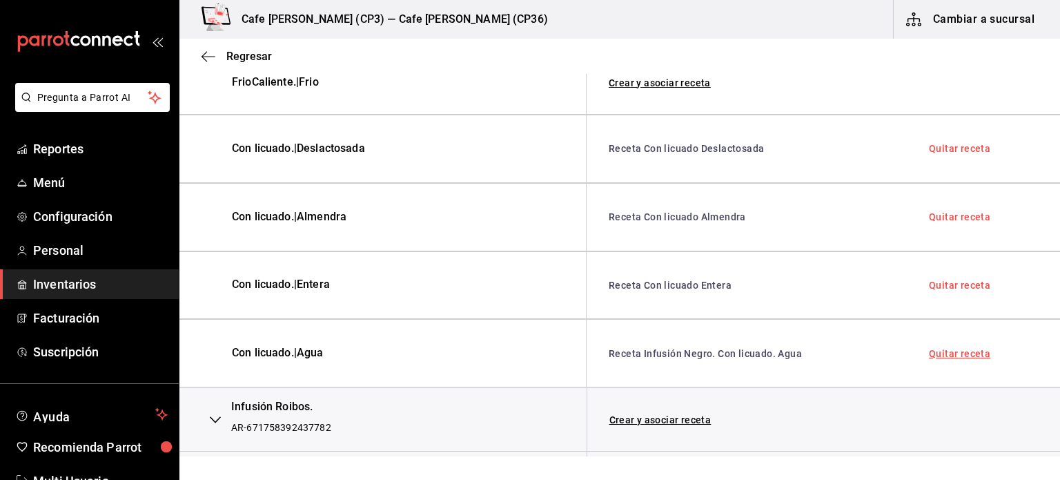
click at [954, 349] on link "Quitar receta" at bounding box center [959, 354] width 61 height 10
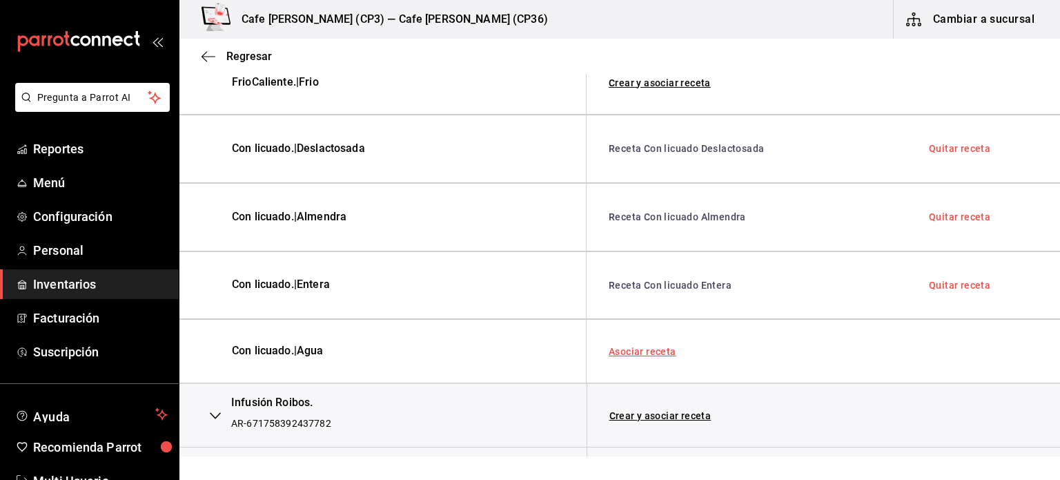
click at [648, 347] on link "Asociar receta" at bounding box center [643, 352] width 68 height 10
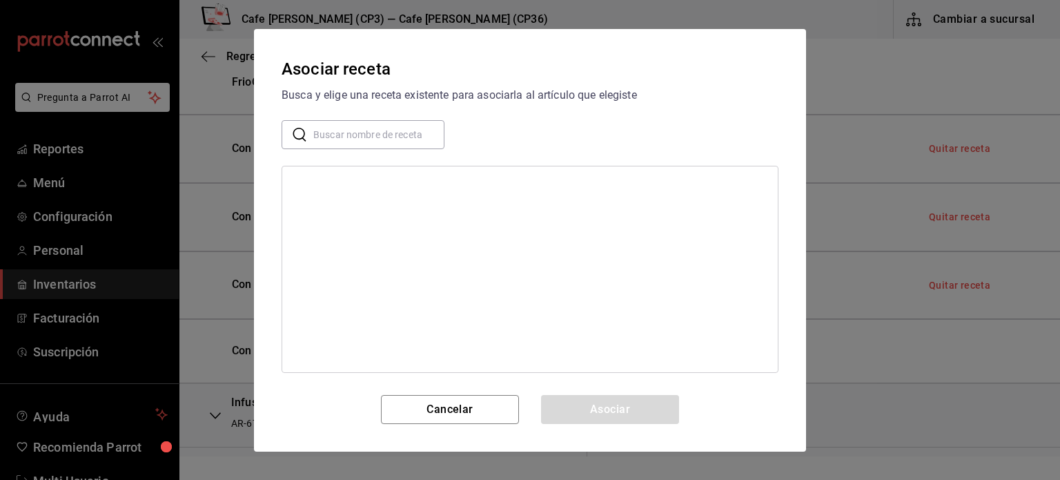
click at [344, 142] on input "text" at bounding box center [378, 134] width 131 height 28
type input "receta con"
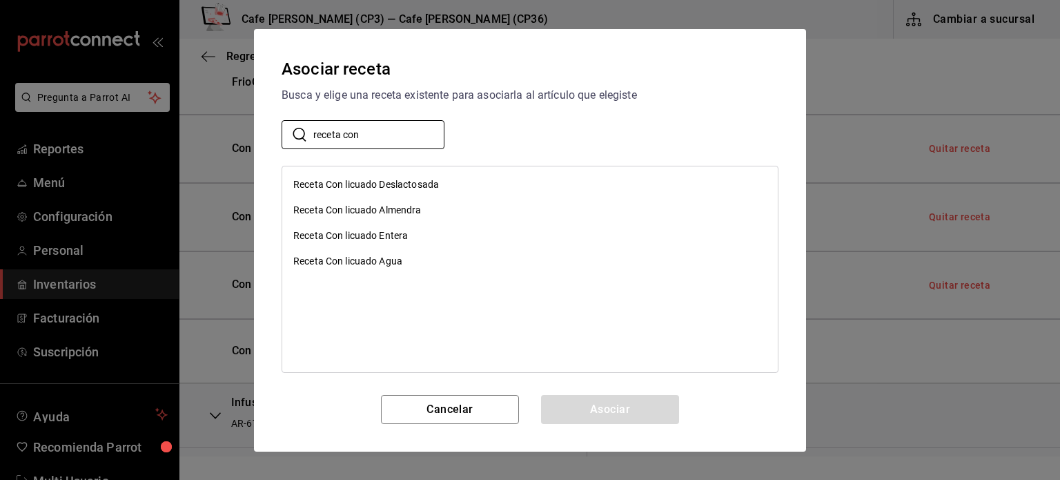
click at [387, 256] on div "Receta Con licuado Agua" at bounding box center [347, 261] width 109 height 14
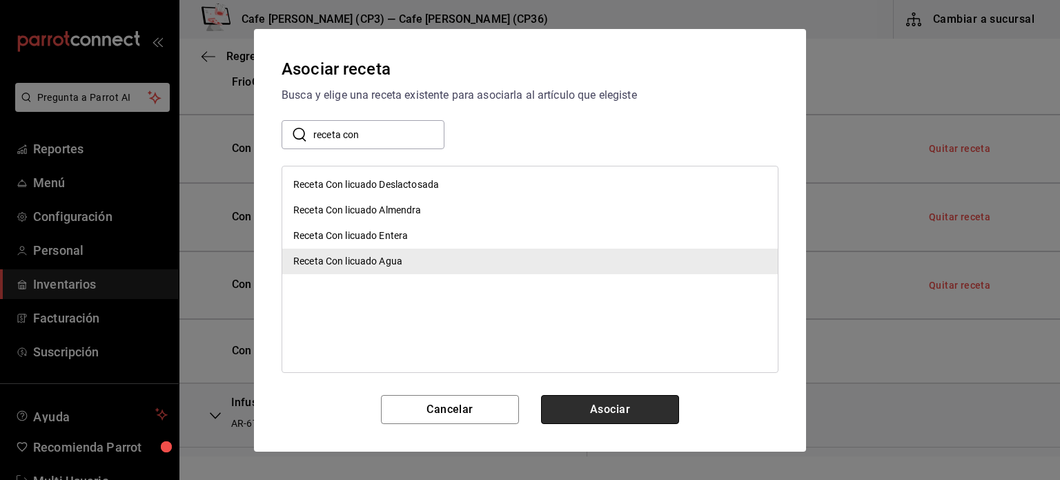
click at [603, 405] on button "Asociar" at bounding box center [610, 409] width 138 height 29
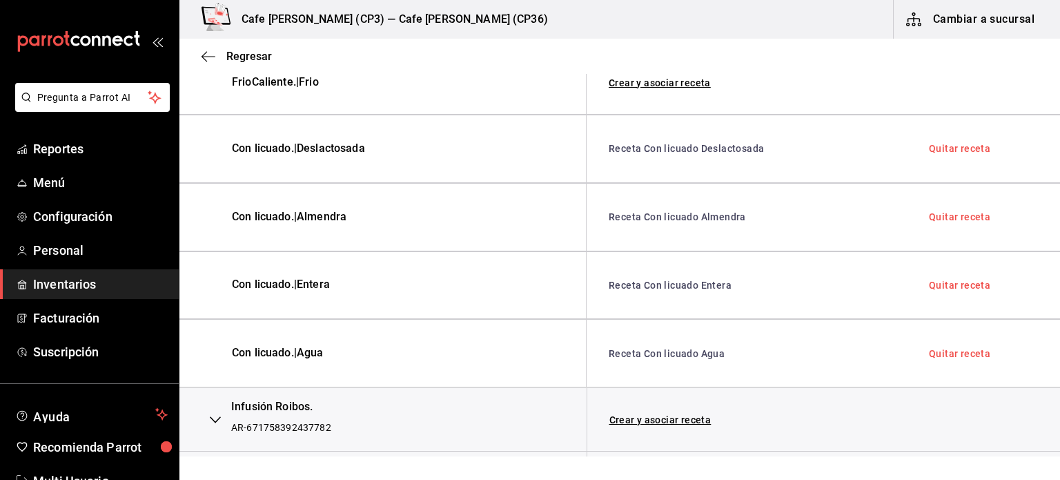
scroll to position [759, 0]
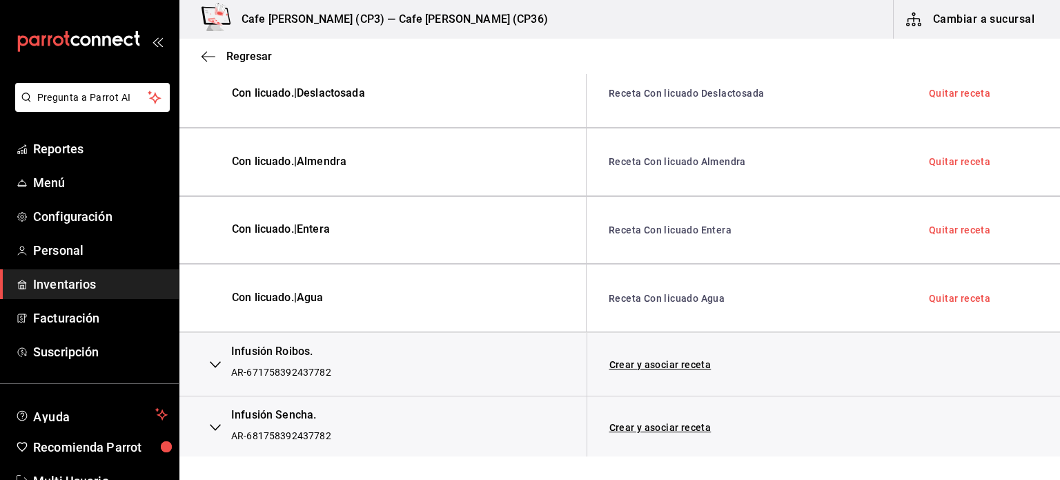
click at [213, 362] on icon "button" at bounding box center [215, 364] width 11 height 11
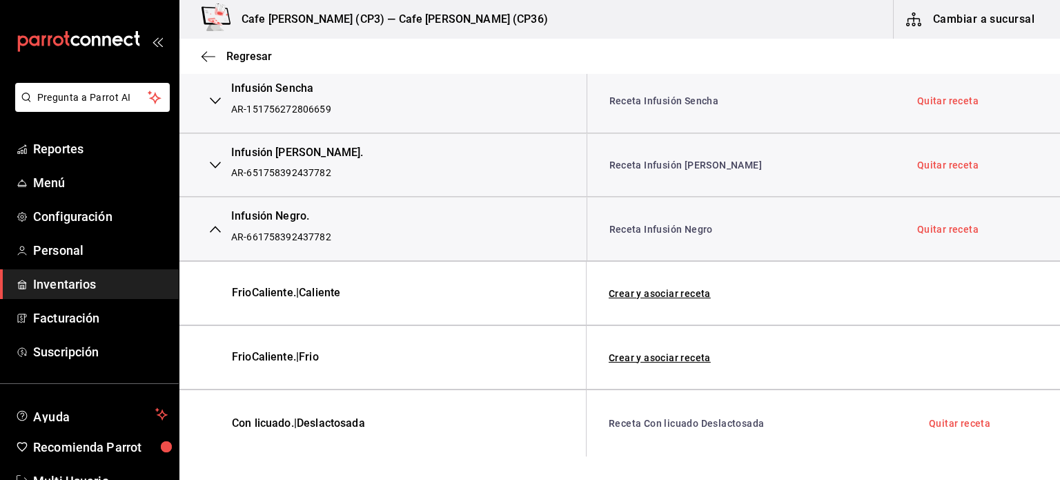
scroll to position [414, 0]
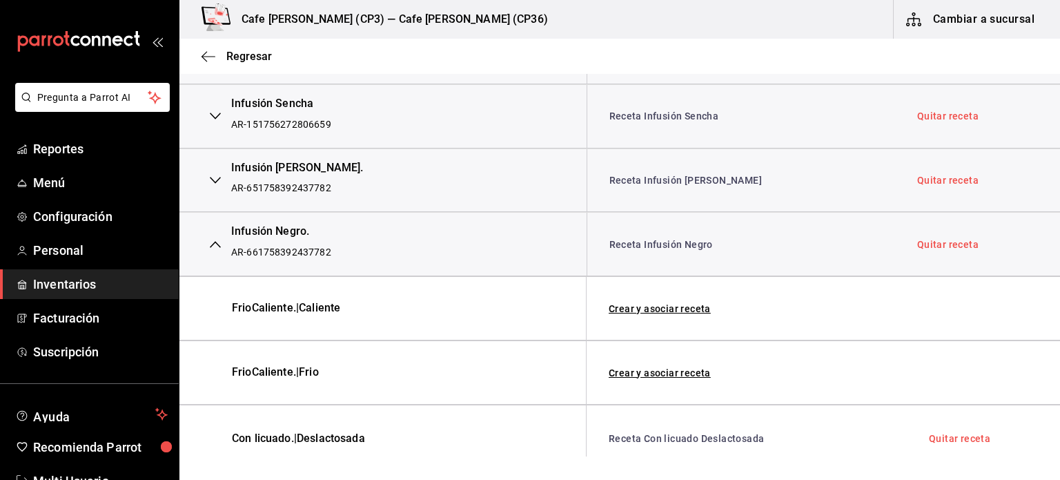
click at [214, 245] on icon "button" at bounding box center [215, 244] width 11 height 11
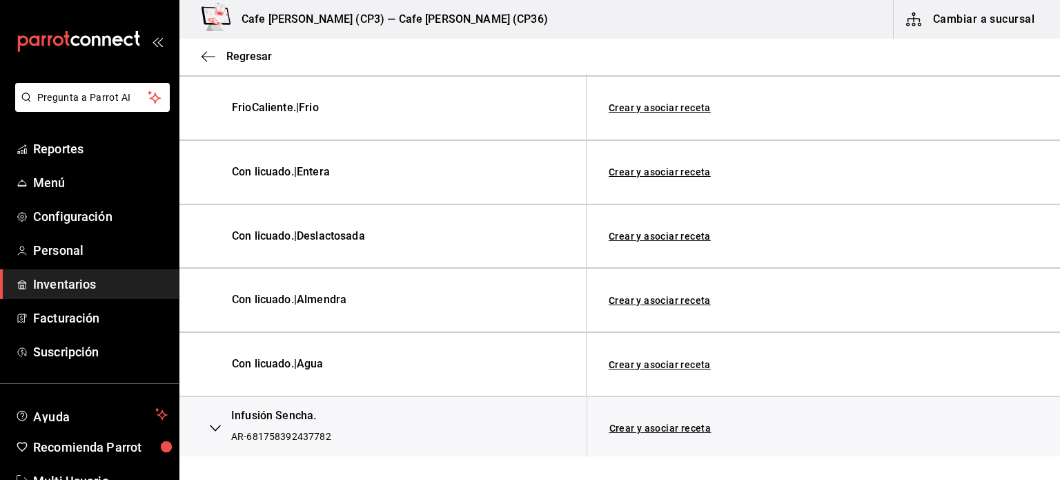
scroll to position [605, 0]
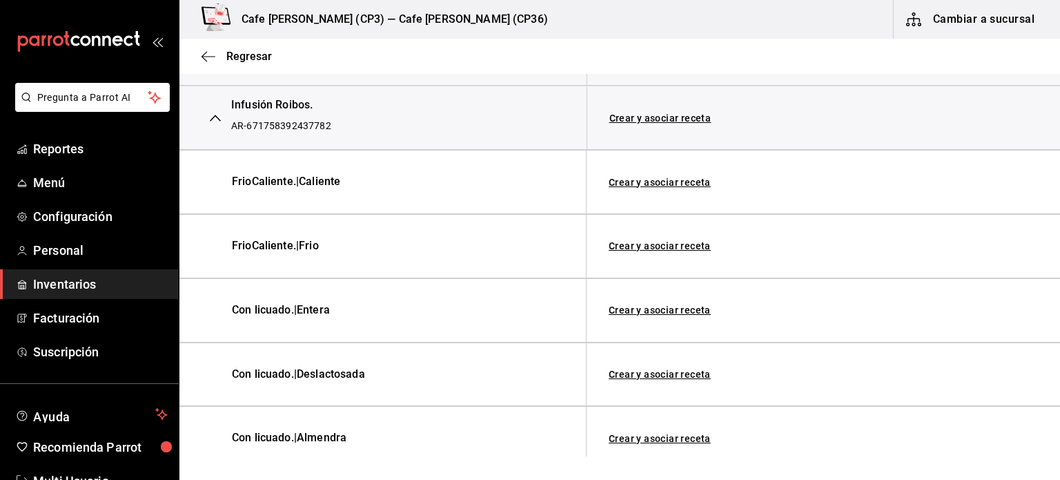
click at [656, 115] on link "Crear y asociar receta" at bounding box center [661, 118] width 102 height 10
click at [954, 113] on link "Quitar receta" at bounding box center [947, 118] width 61 height 10
click at [636, 115] on link "Asociar receta" at bounding box center [644, 118] width 68 height 10
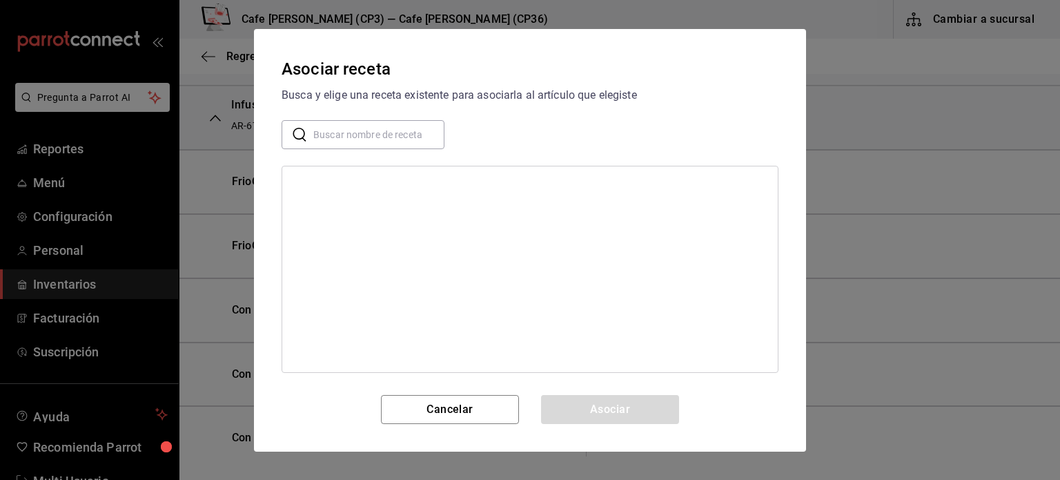
click at [351, 133] on input "text" at bounding box center [378, 134] width 131 height 28
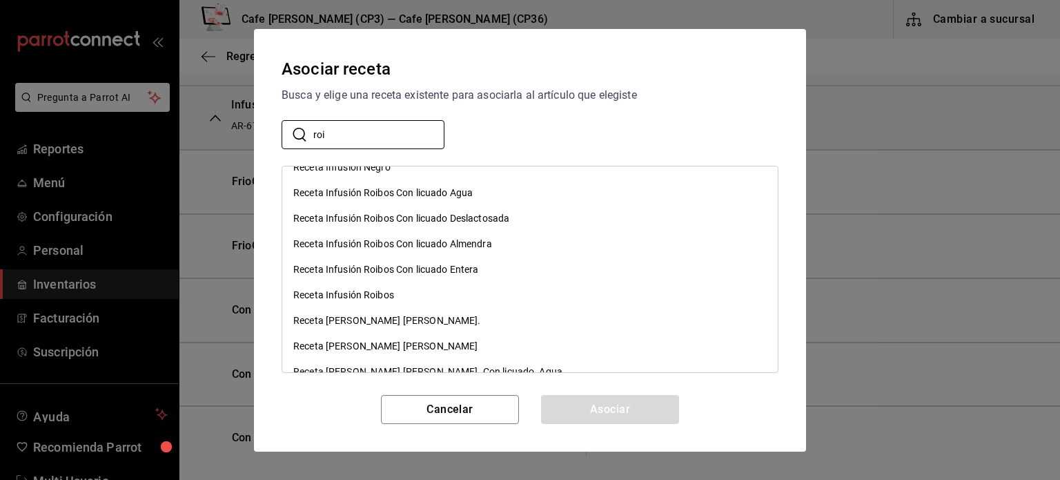
scroll to position [276, 0]
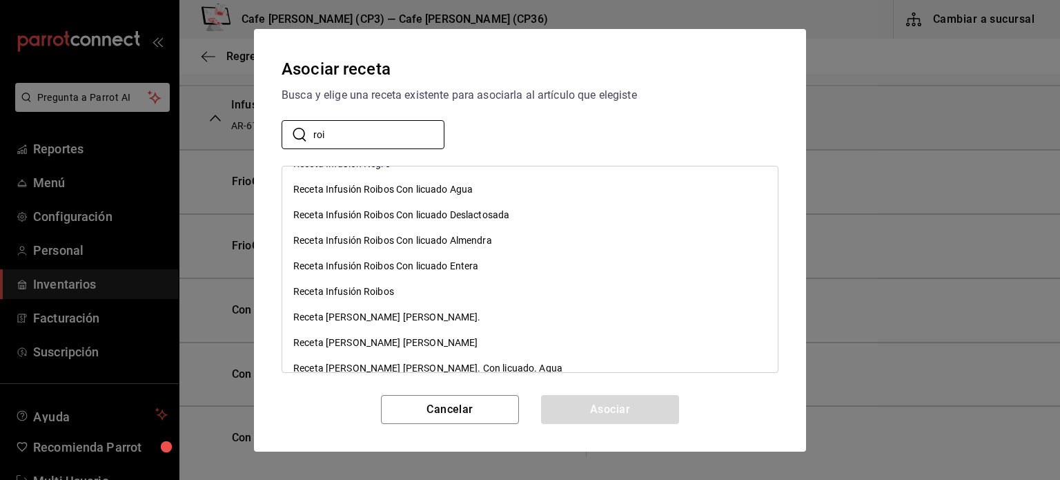
type input "roi"
click at [351, 289] on div "Receta Infusión Roibos" at bounding box center [343, 291] width 101 height 14
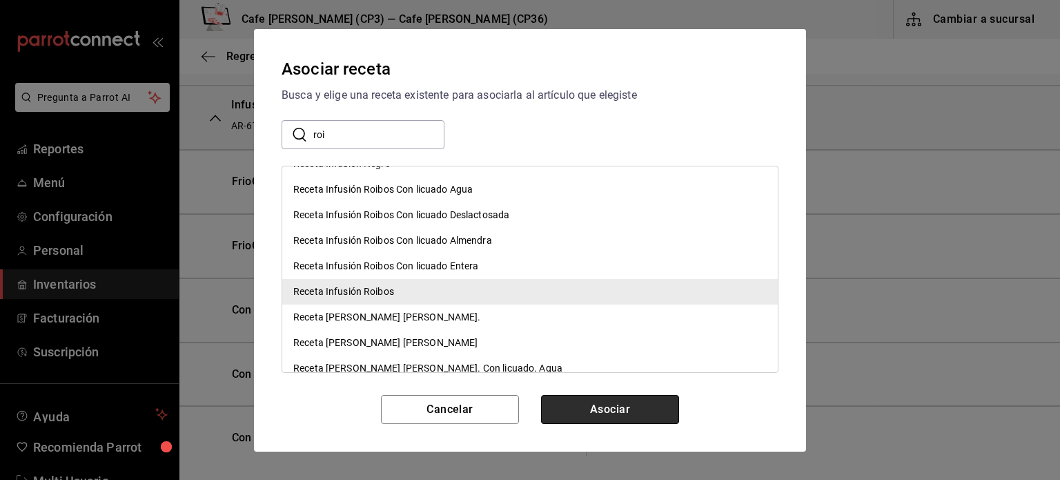
click at [635, 414] on button "Asociar" at bounding box center [610, 409] width 138 height 29
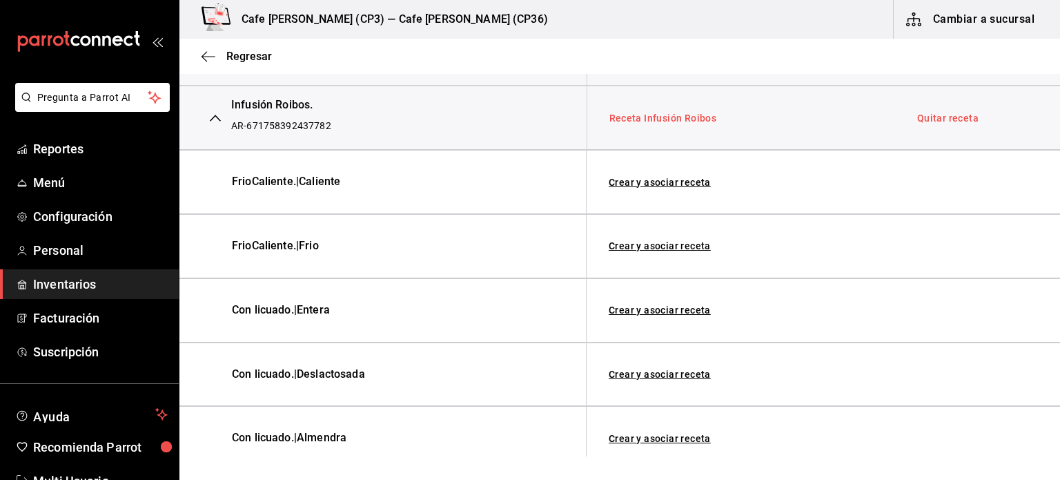
click at [674, 113] on link "Receta Infusión Roibos" at bounding box center [664, 118] width 108 height 11
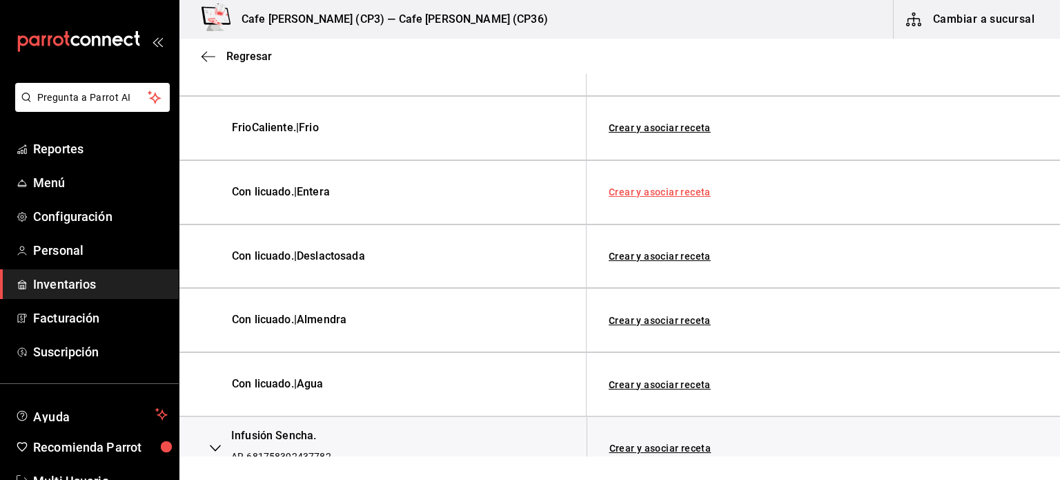
scroll to position [743, 0]
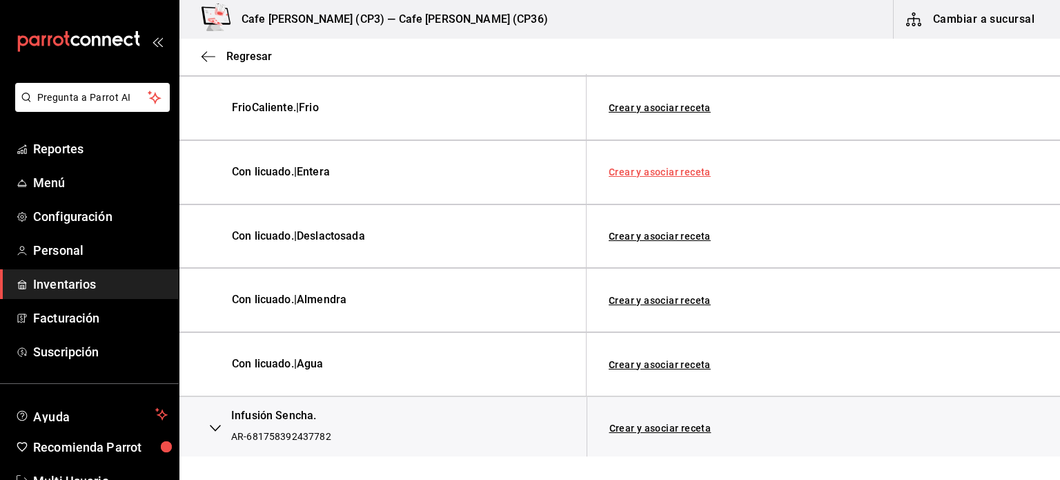
click at [677, 171] on link "Crear y asociar receta" at bounding box center [660, 172] width 102 height 10
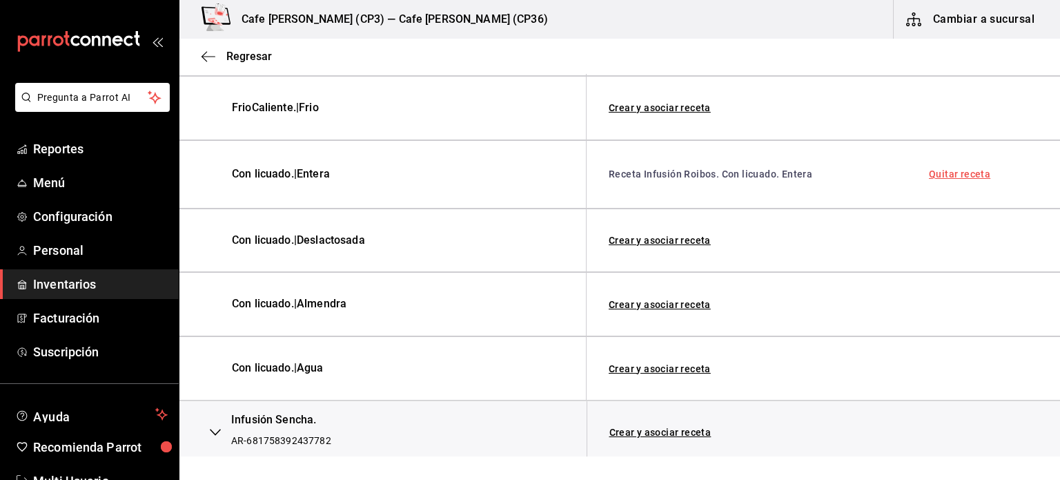
click at [956, 174] on link "Quitar receta" at bounding box center [959, 174] width 61 height 10
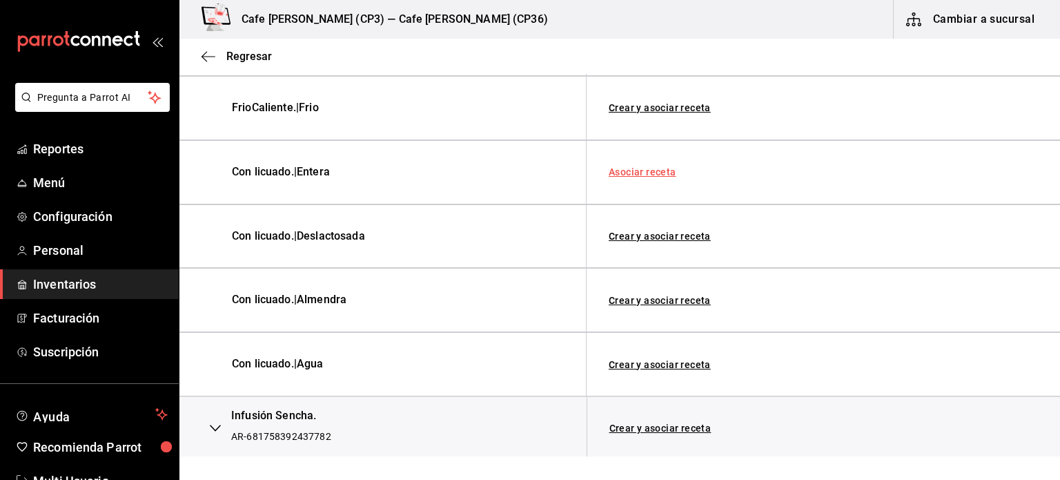
click at [640, 169] on link "Asociar receta" at bounding box center [643, 172] width 68 height 10
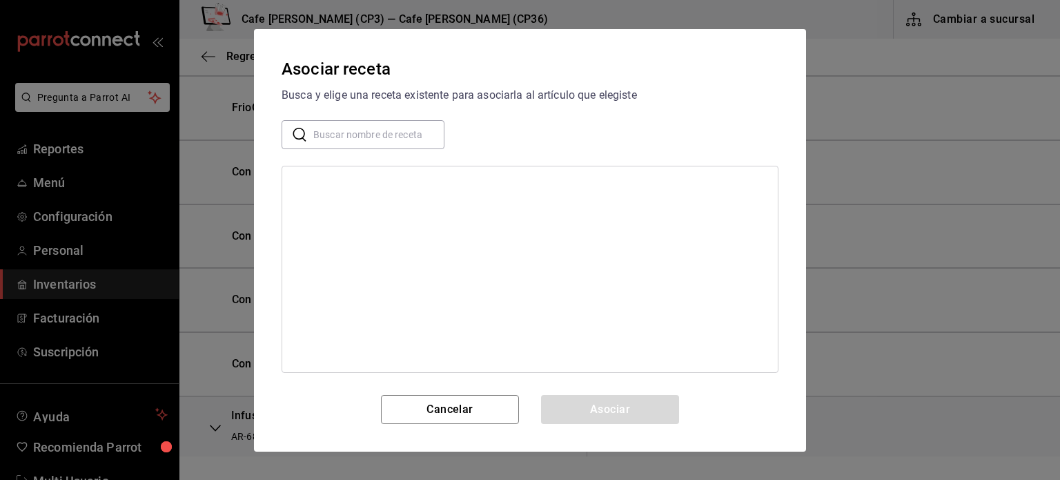
click at [367, 124] on input "text" at bounding box center [378, 134] width 131 height 28
type input "receta con"
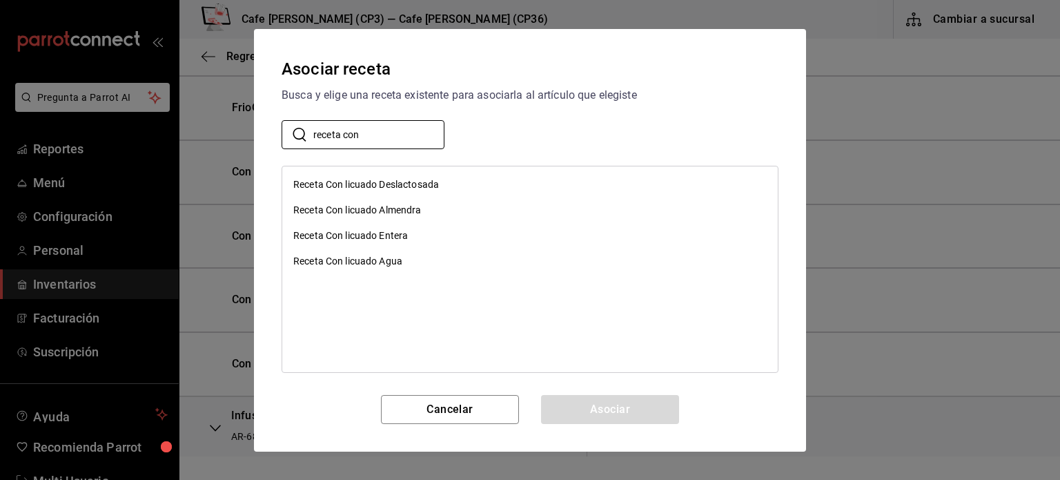
click at [387, 257] on div "Receta Con licuado Agua" at bounding box center [347, 261] width 109 height 14
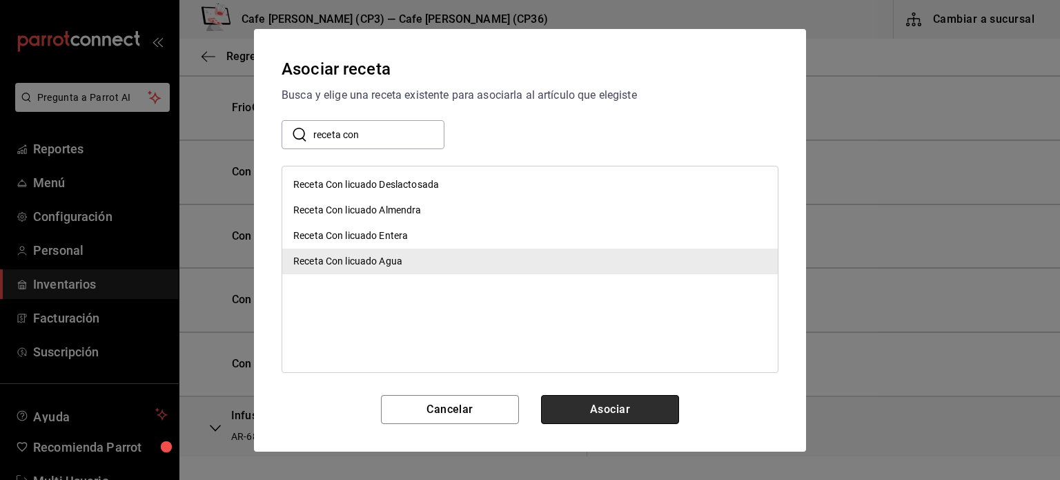
click at [621, 402] on button "Asociar" at bounding box center [610, 409] width 138 height 29
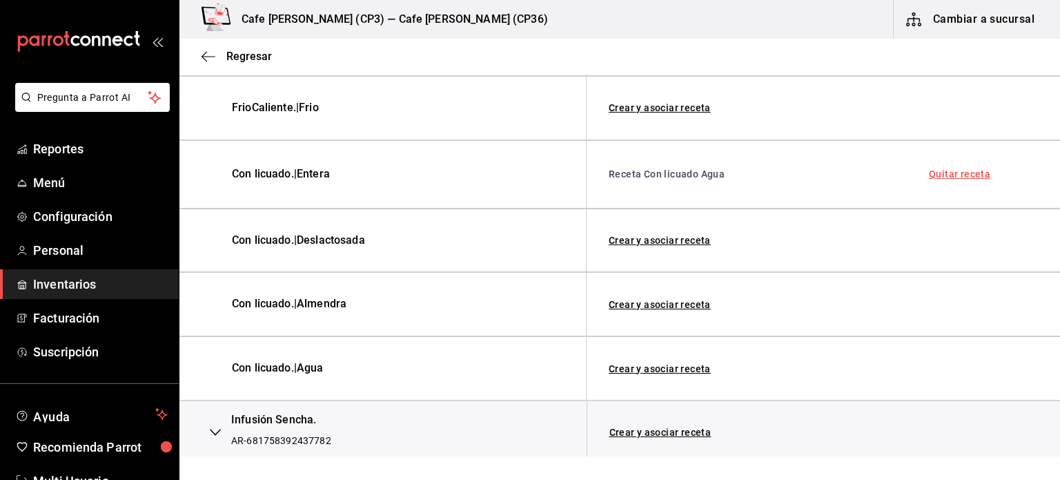
click at [944, 171] on link "Quitar receta" at bounding box center [959, 174] width 61 height 10
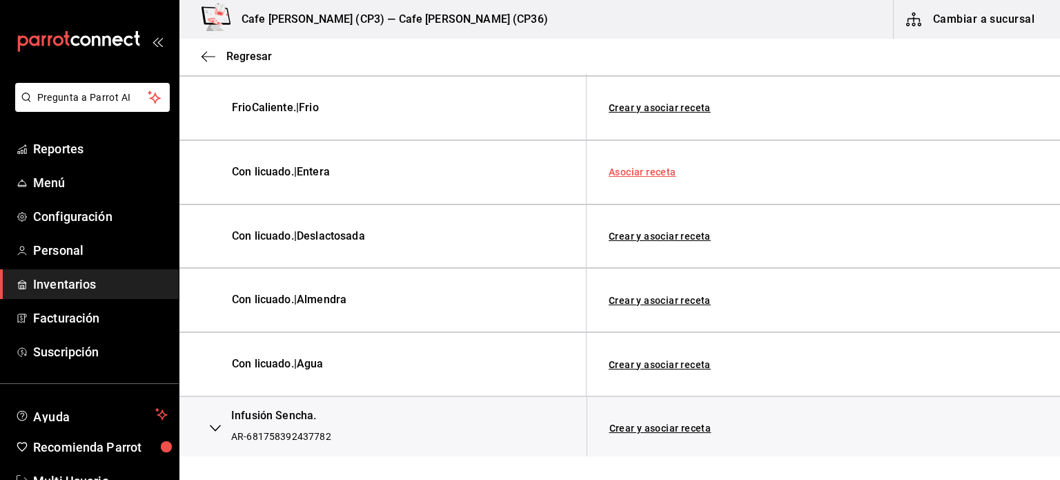
click at [634, 173] on link "Asociar receta" at bounding box center [643, 172] width 68 height 10
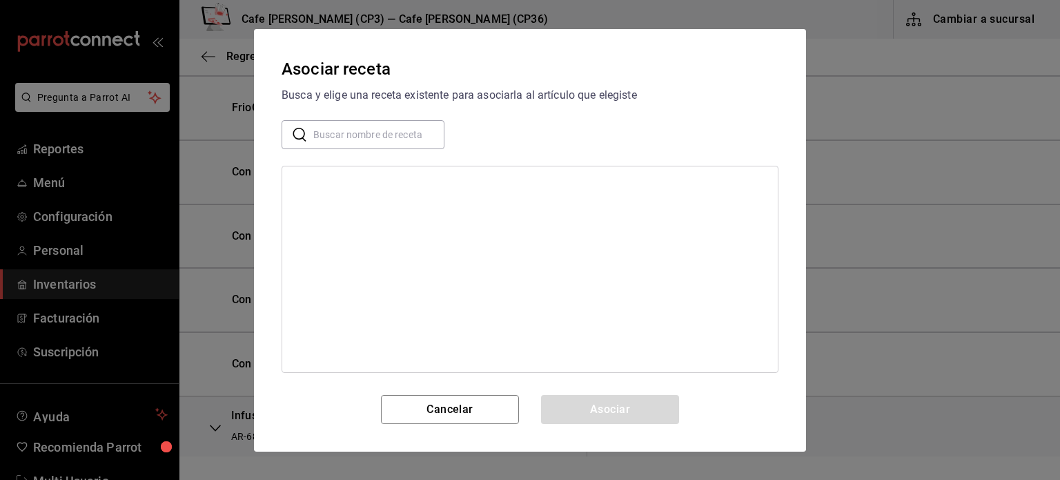
drag, startPoint x: 301, startPoint y: 136, endPoint x: 311, endPoint y: 133, distance: 10.7
click at [304, 135] on icon at bounding box center [299, 134] width 17 height 17
click at [314, 133] on input "text" at bounding box center [378, 134] width 131 height 28
type input "receta con"
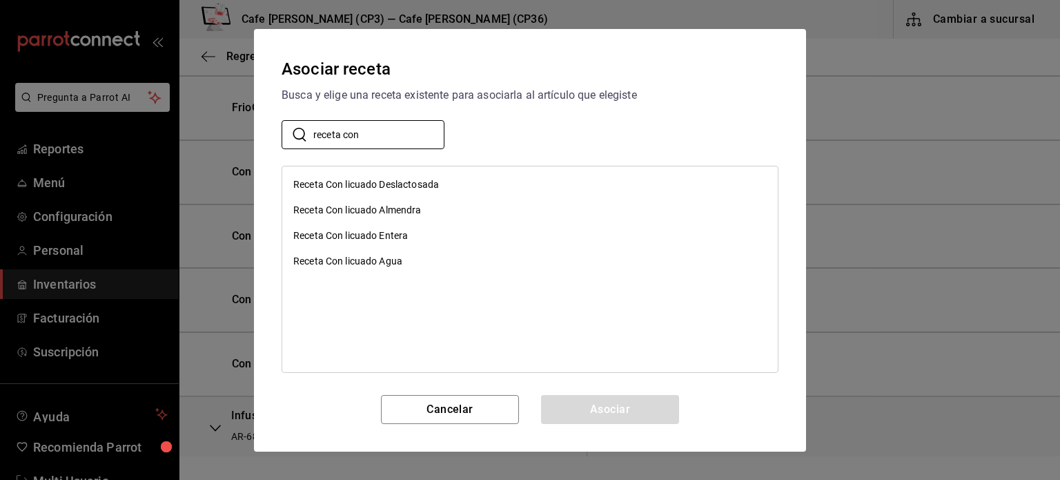
click at [395, 237] on div "Receta Con licuado Entera" at bounding box center [350, 235] width 115 height 14
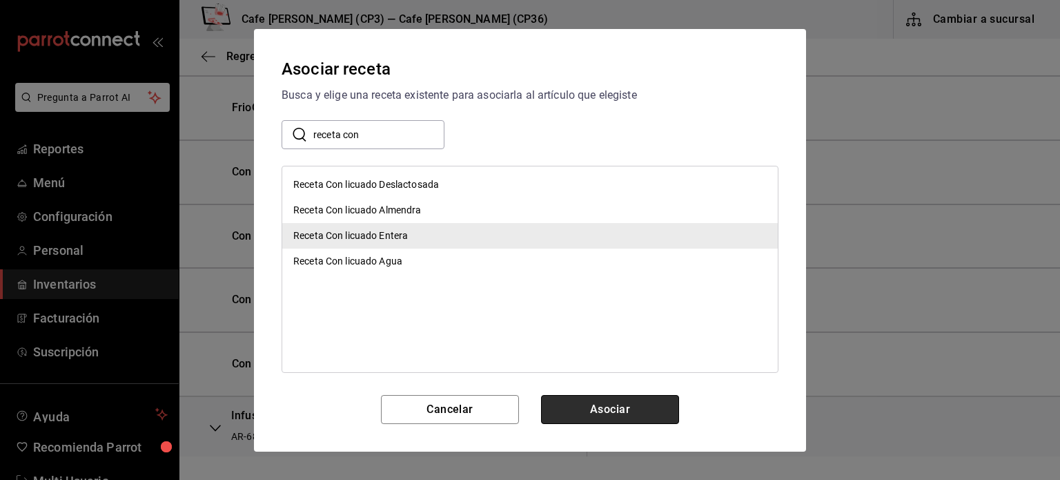
click at [645, 411] on button "Asociar" at bounding box center [610, 409] width 138 height 29
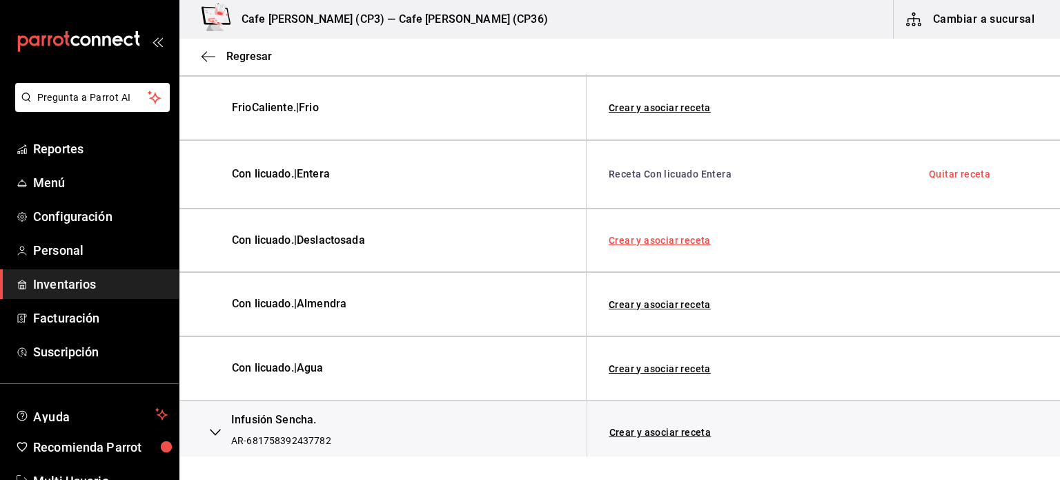
click at [676, 235] on link "Crear y asociar receta" at bounding box center [660, 240] width 102 height 10
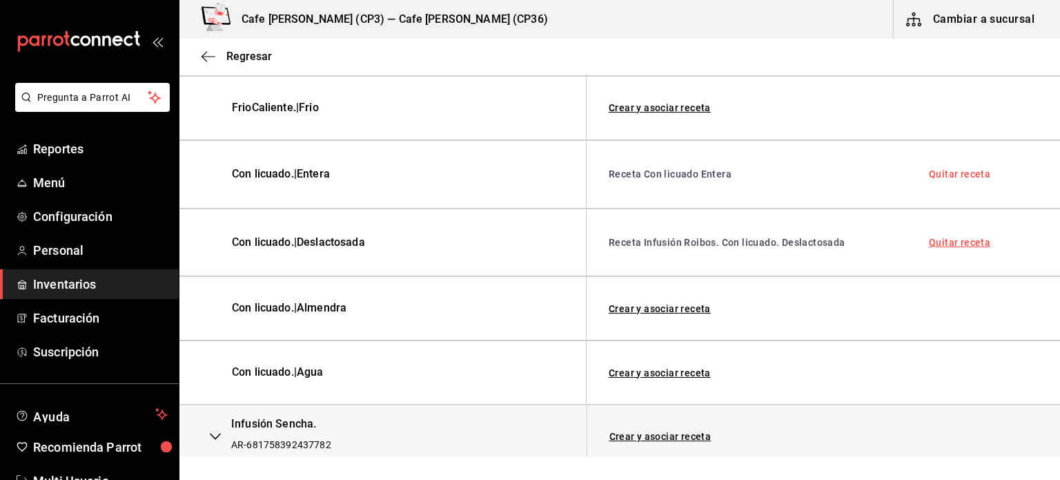
click at [957, 237] on link "Quitar receta" at bounding box center [959, 242] width 61 height 10
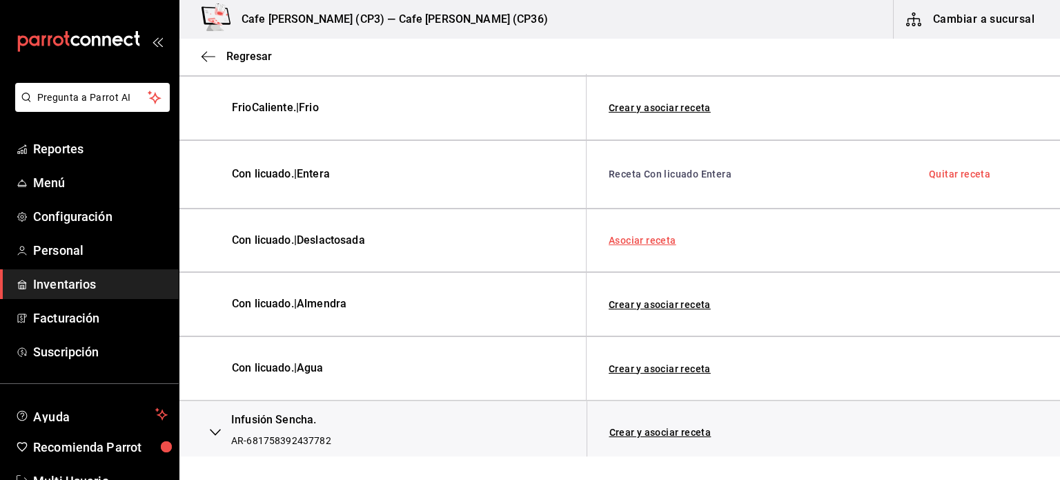
click at [634, 236] on link "Asociar receta" at bounding box center [643, 240] width 68 height 10
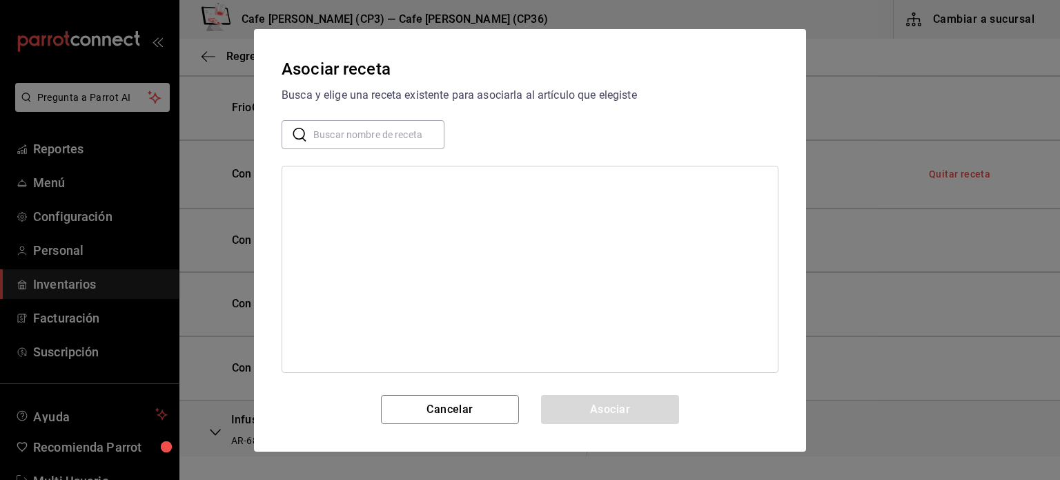
click at [405, 135] on input "text" at bounding box center [378, 134] width 131 height 28
type input "receta con"
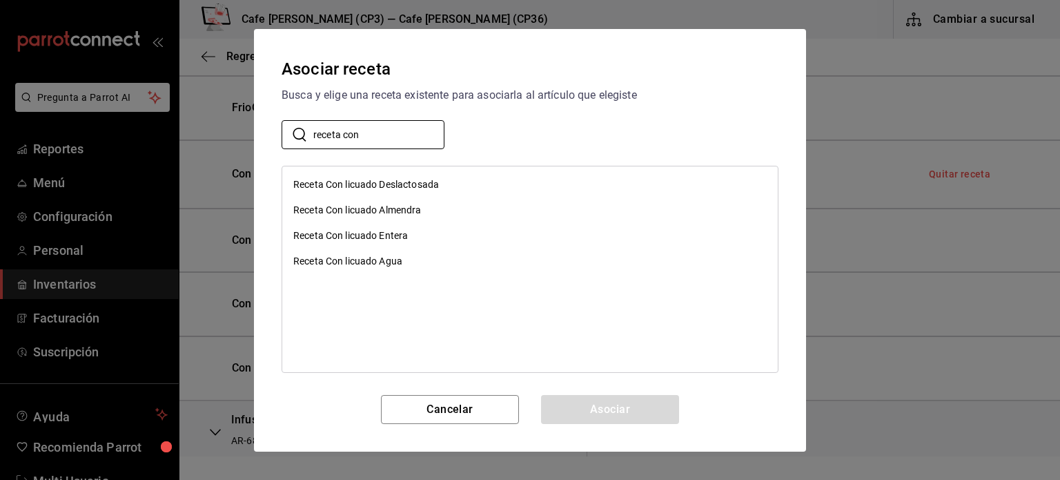
click at [411, 187] on div "Receta Con licuado Deslactosada" at bounding box center [366, 184] width 146 height 14
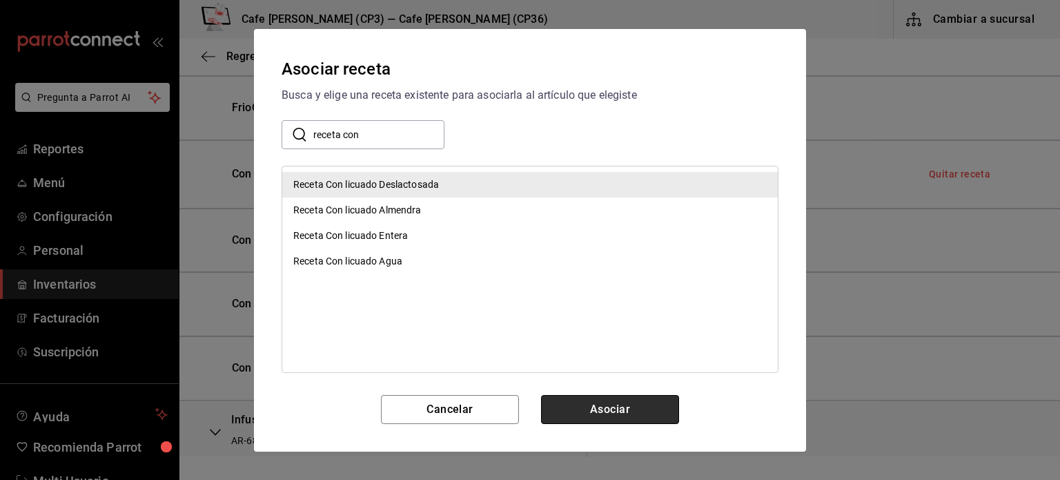
click at [652, 405] on button "Asociar" at bounding box center [610, 409] width 138 height 29
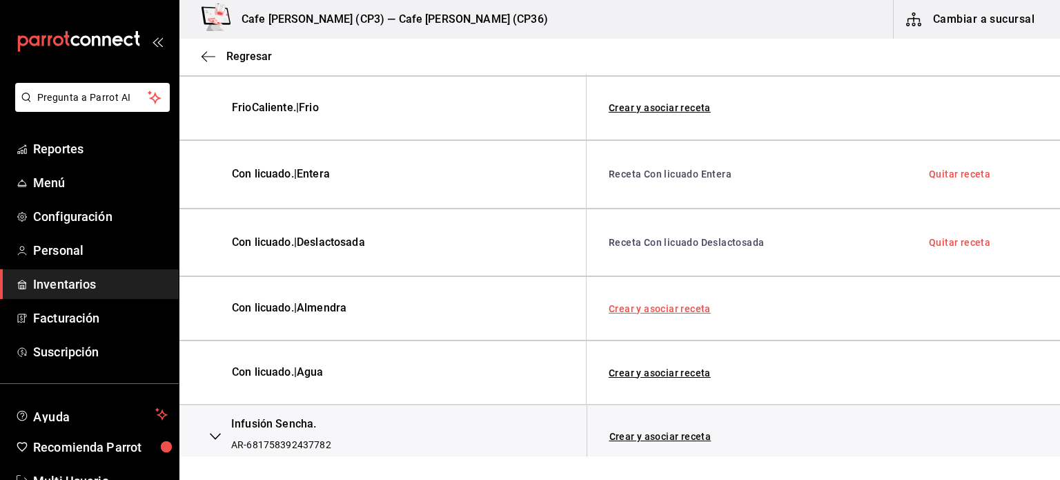
click at [686, 304] on link "Crear y asociar receta" at bounding box center [660, 309] width 102 height 10
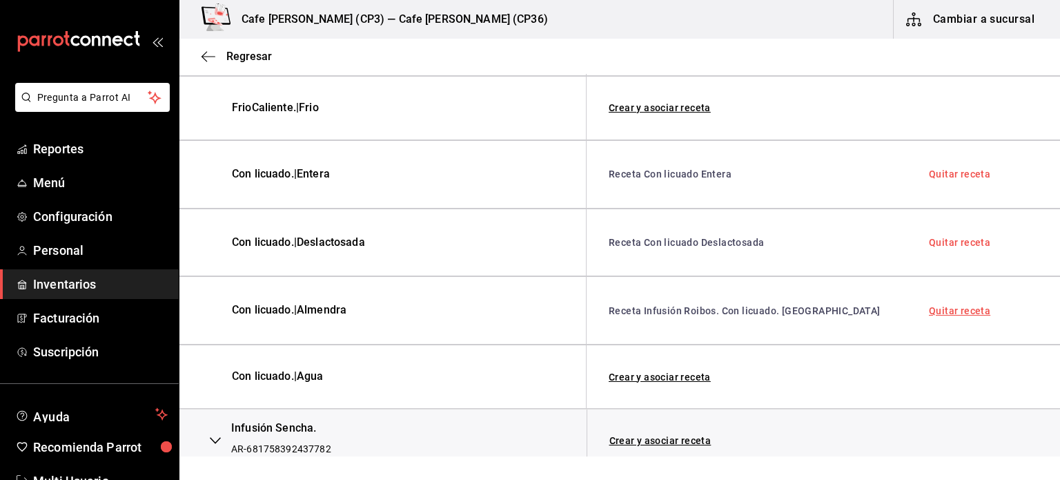
click at [942, 306] on link "Quitar receta" at bounding box center [959, 311] width 61 height 10
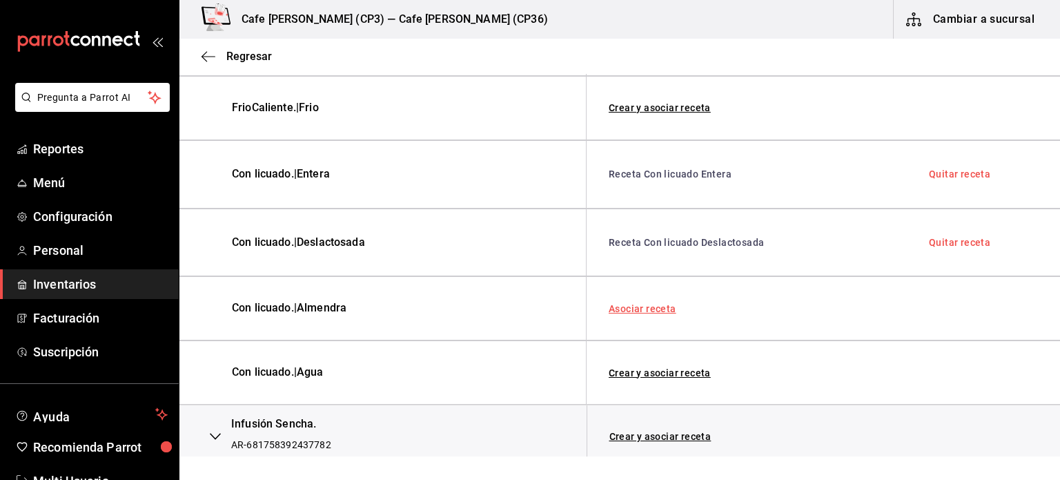
click at [663, 304] on link "Asociar receta" at bounding box center [643, 309] width 68 height 10
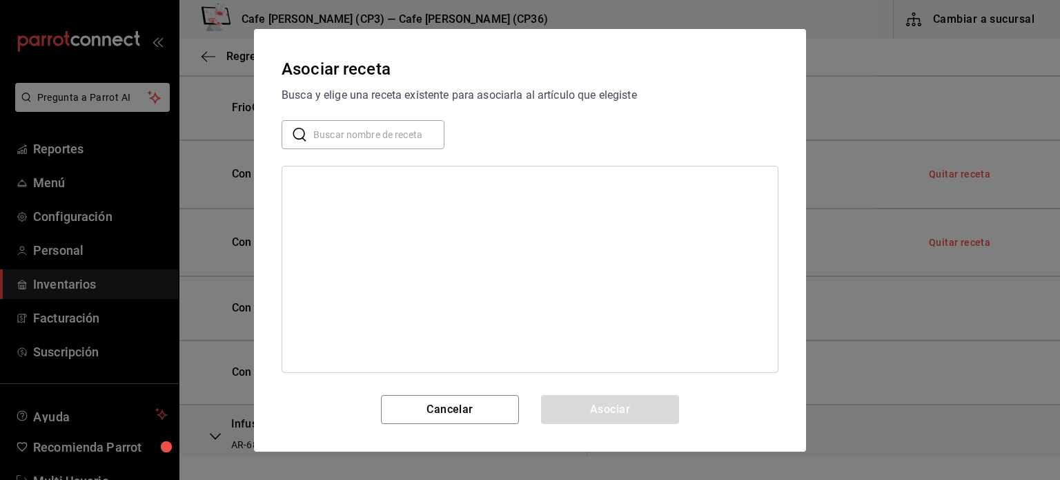
click at [389, 126] on input "text" at bounding box center [378, 134] width 131 height 28
type input "receta con"
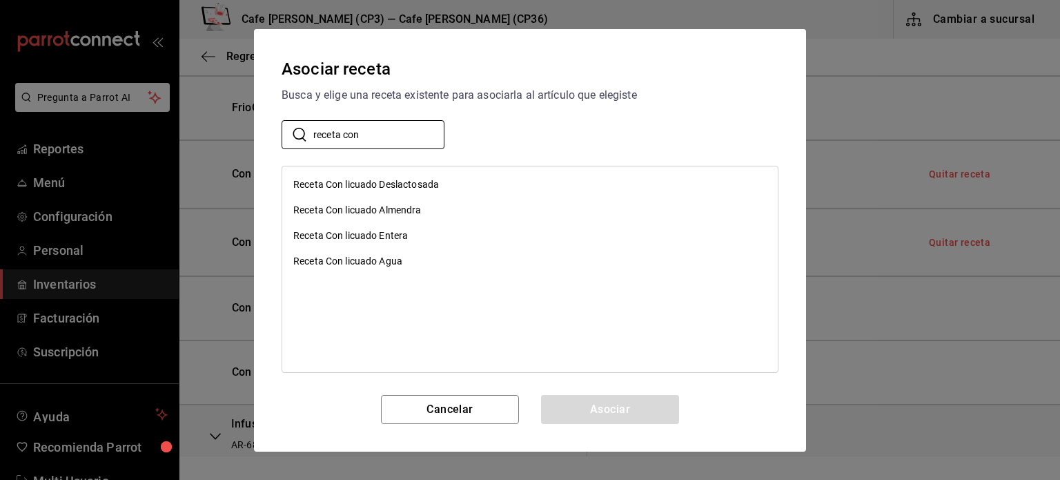
click at [393, 206] on div "Receta Con licuado Almendra" at bounding box center [357, 210] width 128 height 14
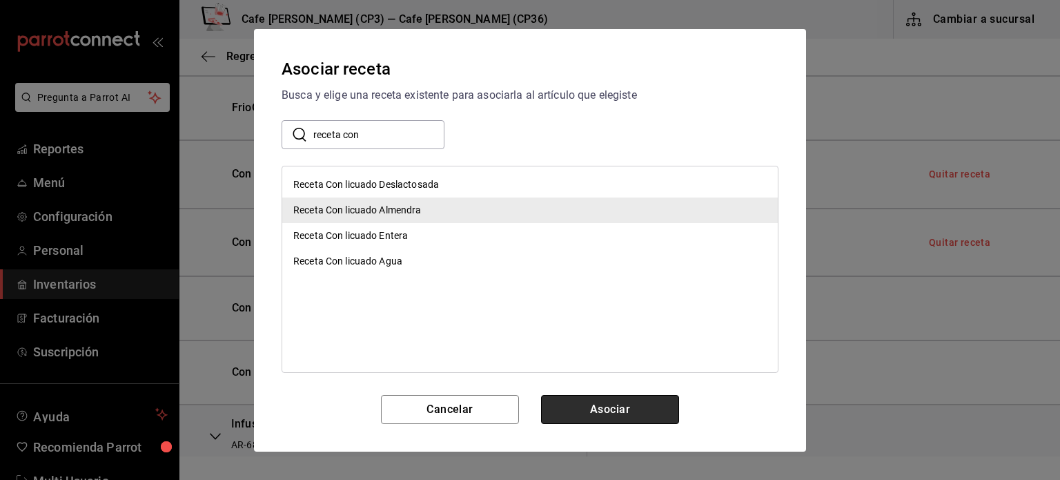
click at [623, 407] on button "Asociar" at bounding box center [610, 409] width 138 height 29
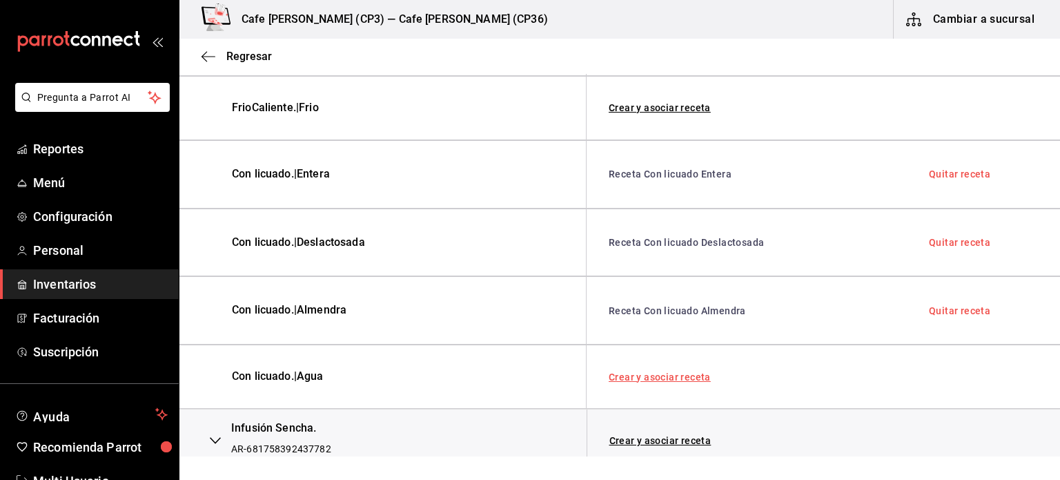
click at [670, 372] on link "Crear y asociar receta" at bounding box center [660, 377] width 102 height 10
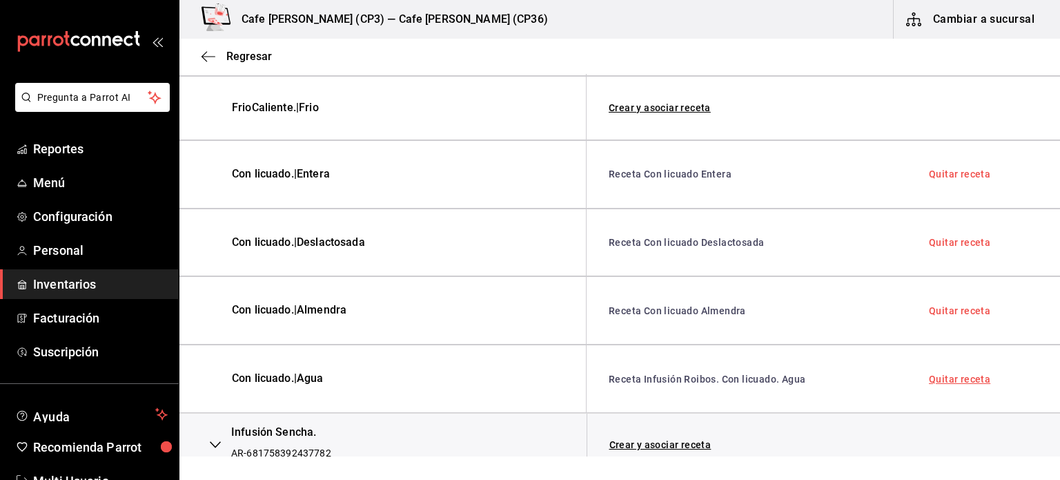
click at [935, 375] on link "Quitar receta" at bounding box center [959, 379] width 61 height 10
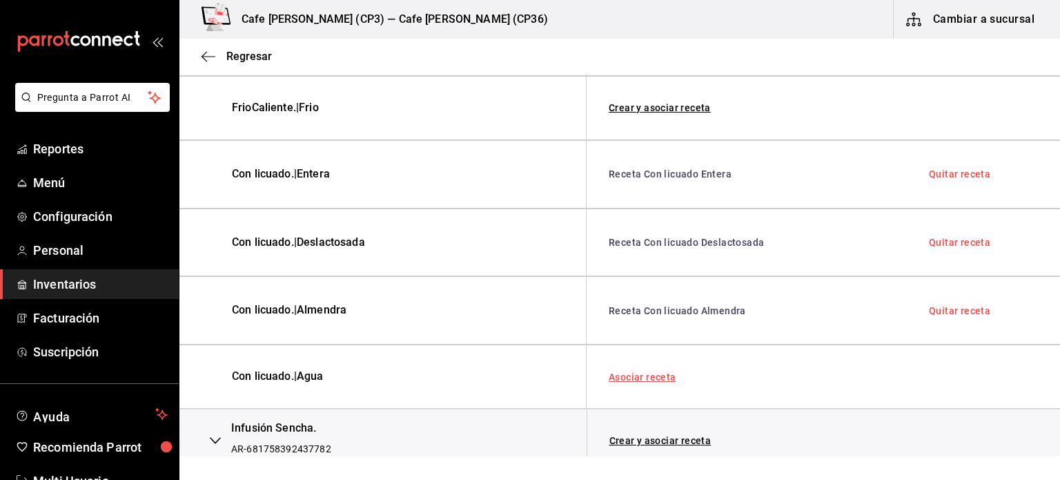
click at [664, 373] on link "Asociar receta" at bounding box center [643, 377] width 68 height 10
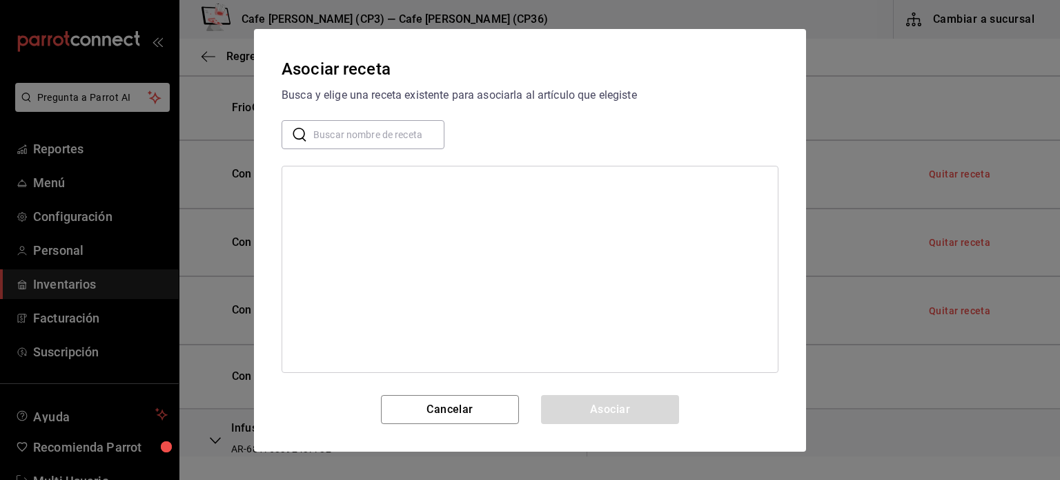
click at [343, 133] on input "text" at bounding box center [378, 134] width 131 height 28
type input "receta con"
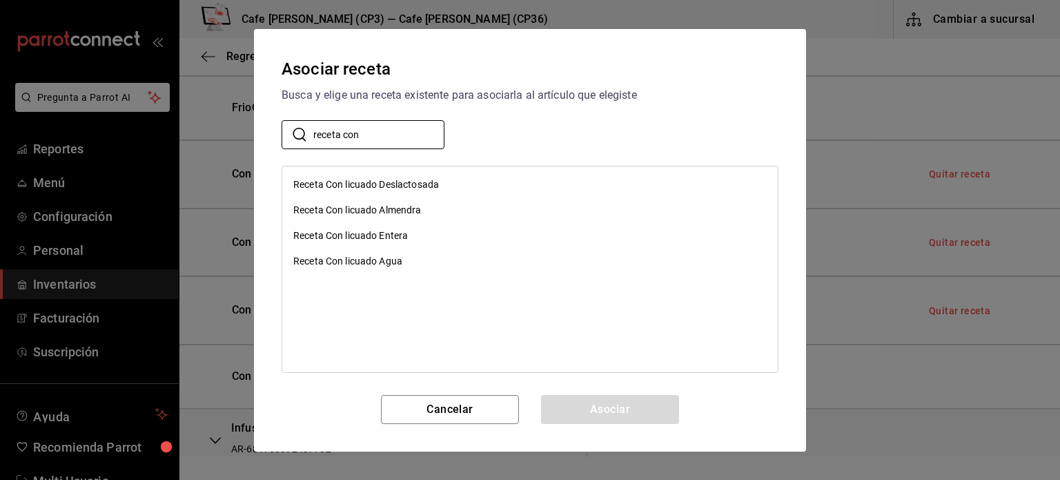
click at [382, 255] on div "Receta Con licuado Agua" at bounding box center [347, 261] width 109 height 14
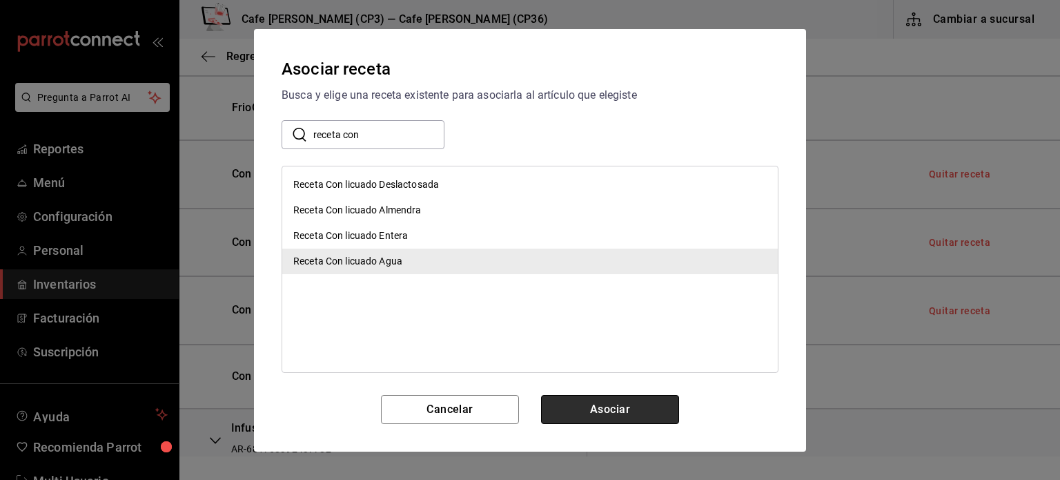
click at [608, 419] on button "Asociar" at bounding box center [610, 409] width 138 height 29
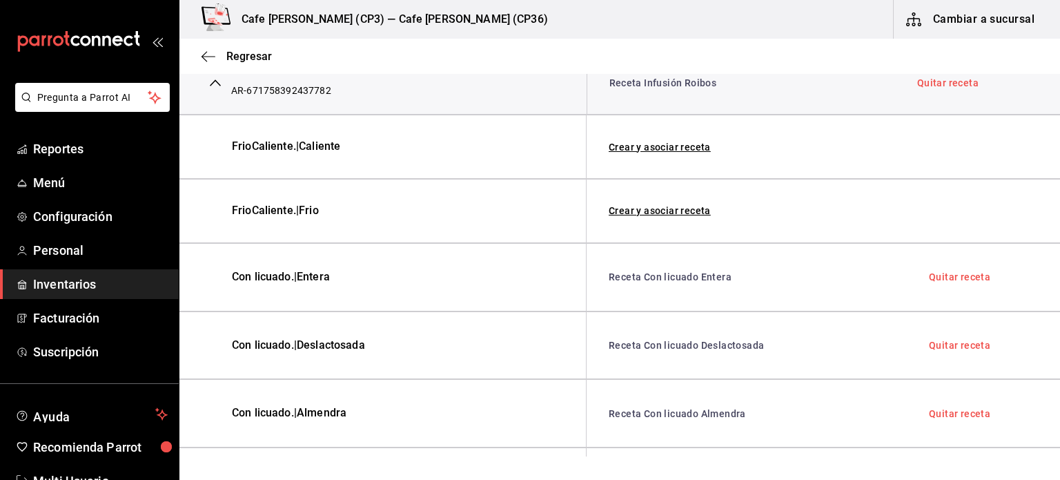
scroll to position [605, 0]
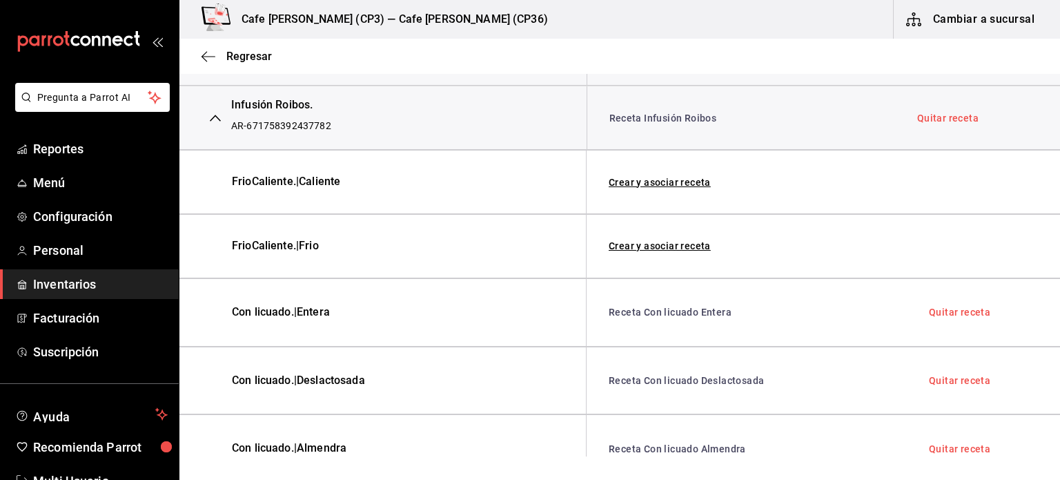
click at [214, 115] on icon "button" at bounding box center [215, 118] width 11 height 7
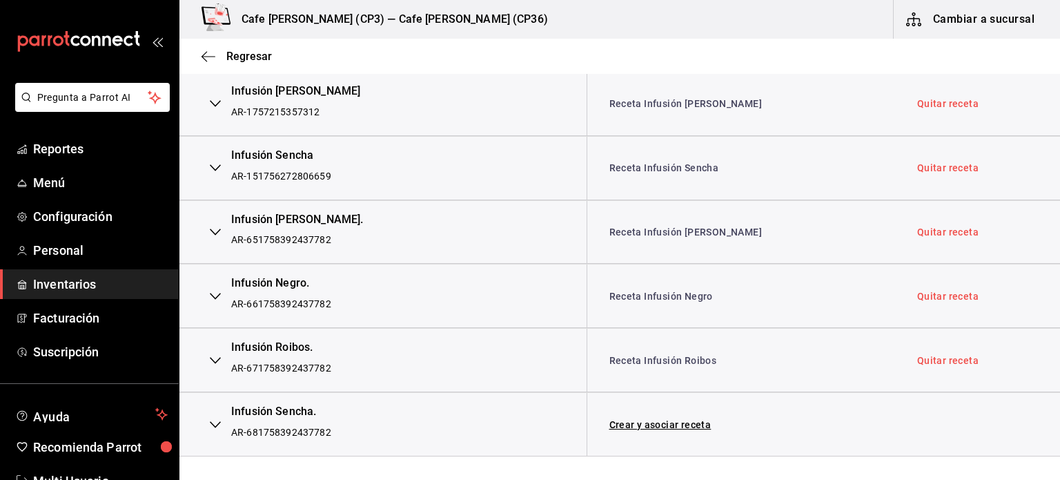
scroll to position [360, 0]
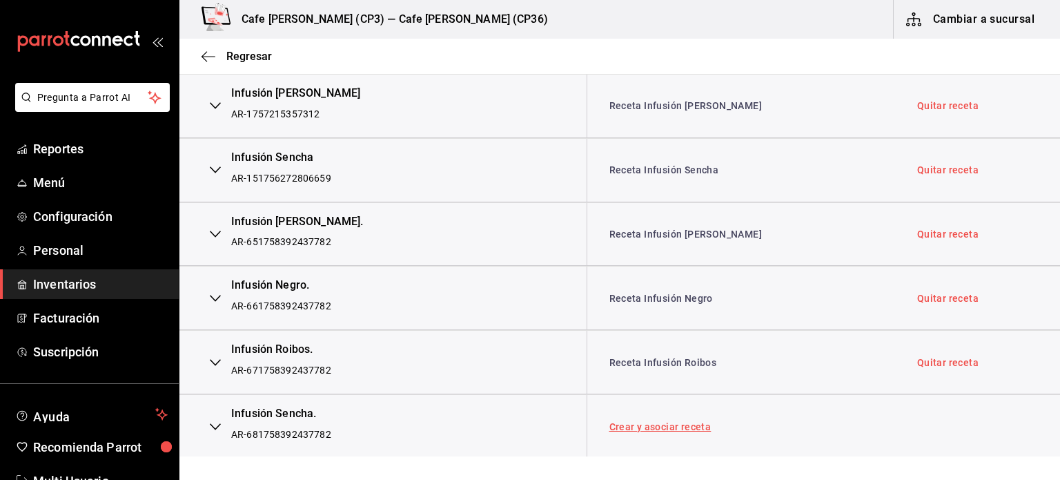
click at [662, 422] on link "Crear y asociar receta" at bounding box center [661, 427] width 102 height 10
click at [213, 426] on icon "button" at bounding box center [215, 426] width 11 height 11
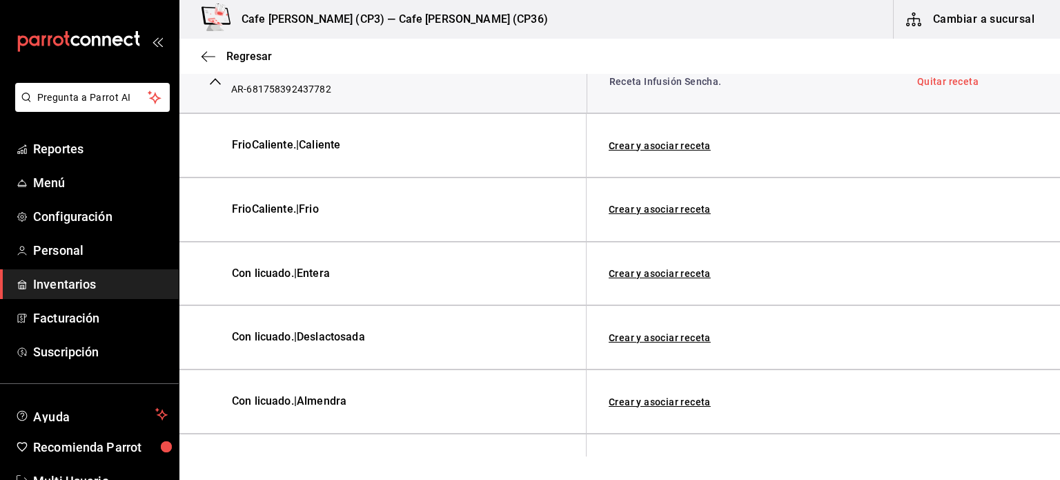
scroll to position [636, 0]
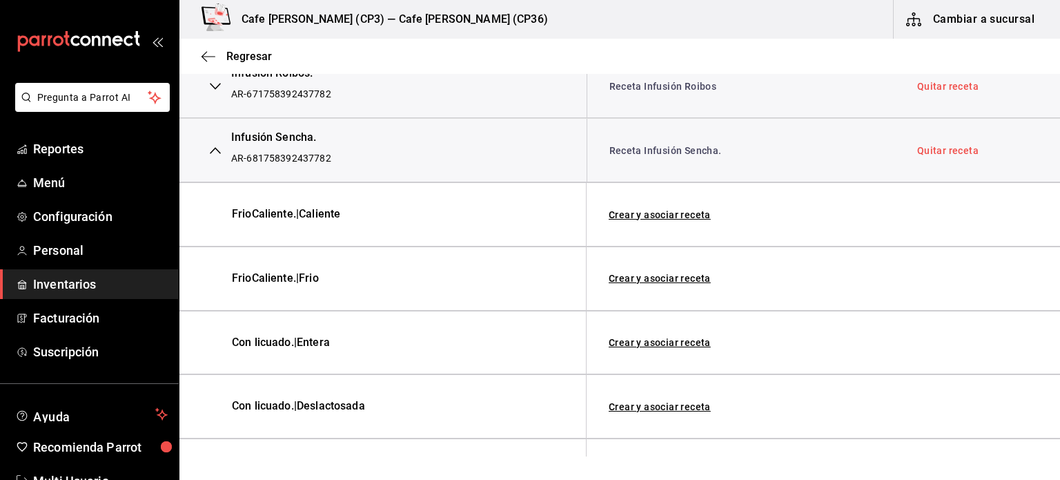
click at [940, 148] on link "Quitar receta" at bounding box center [947, 151] width 61 height 10
click at [641, 148] on link "Asociar receta" at bounding box center [644, 151] width 68 height 10
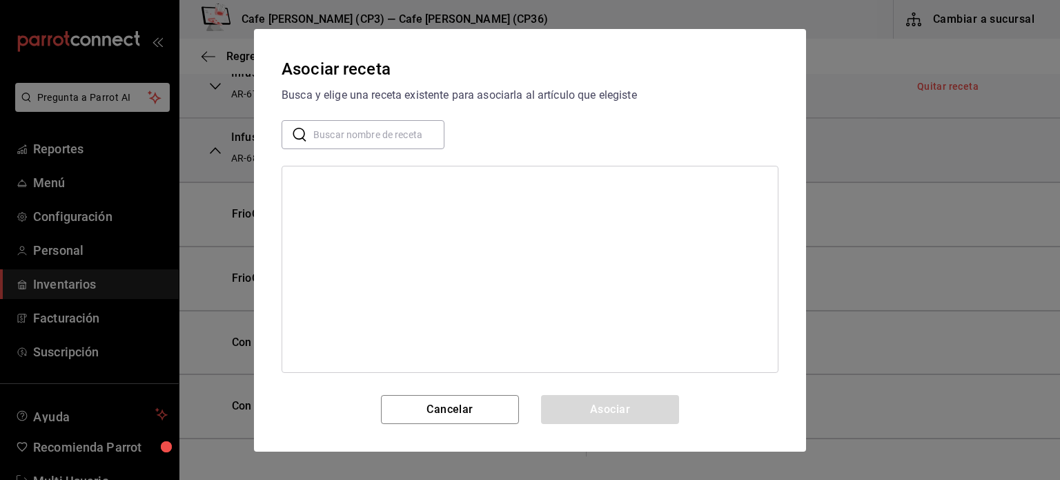
click at [329, 137] on input "text" at bounding box center [378, 134] width 131 height 28
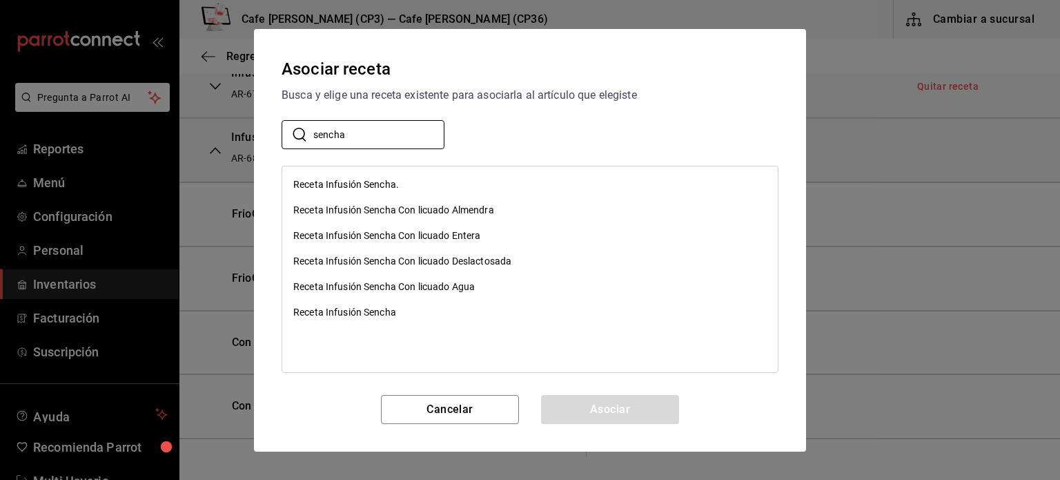
type input "sencha"
click at [389, 311] on div "Receta Infusión Sencha" at bounding box center [344, 312] width 103 height 14
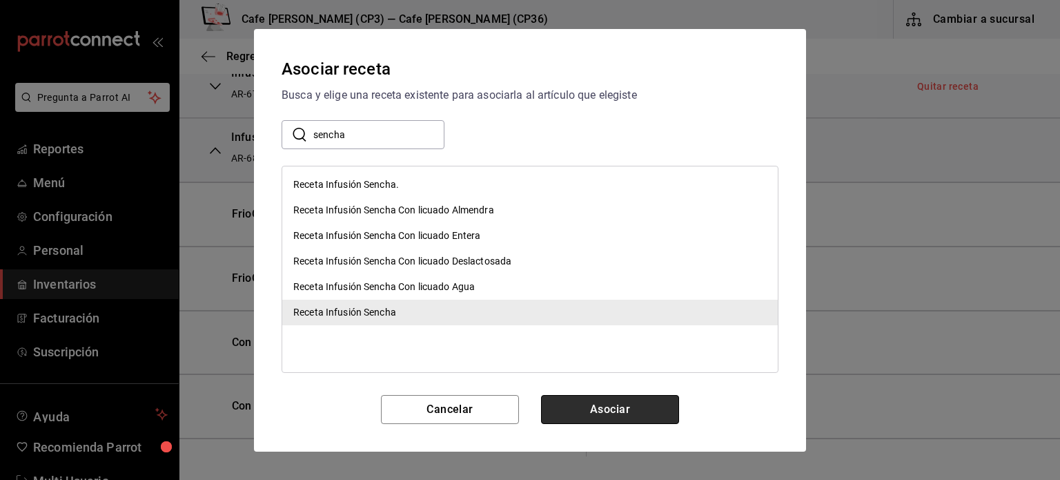
click at [597, 409] on button "Asociar" at bounding box center [610, 409] width 138 height 29
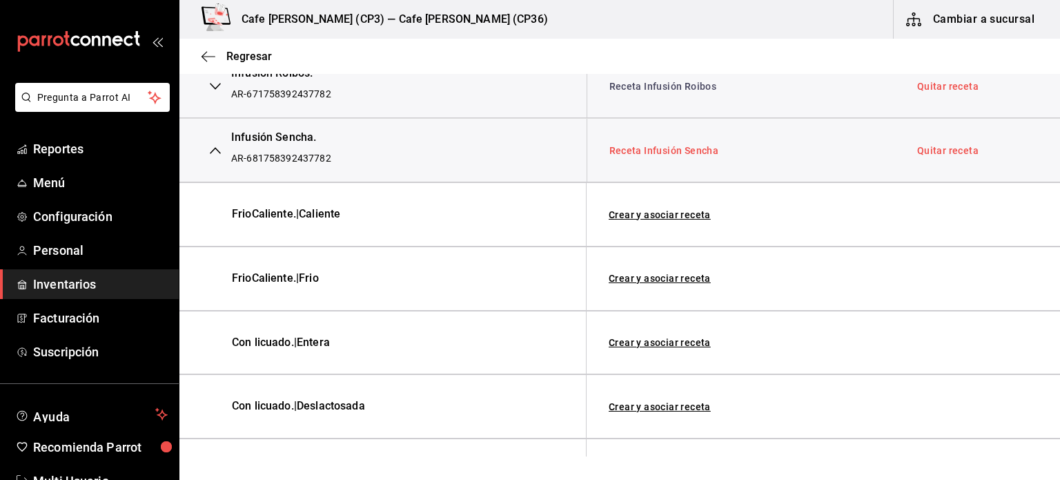
click at [664, 145] on link "Receta Infusión Sencha" at bounding box center [665, 150] width 110 height 11
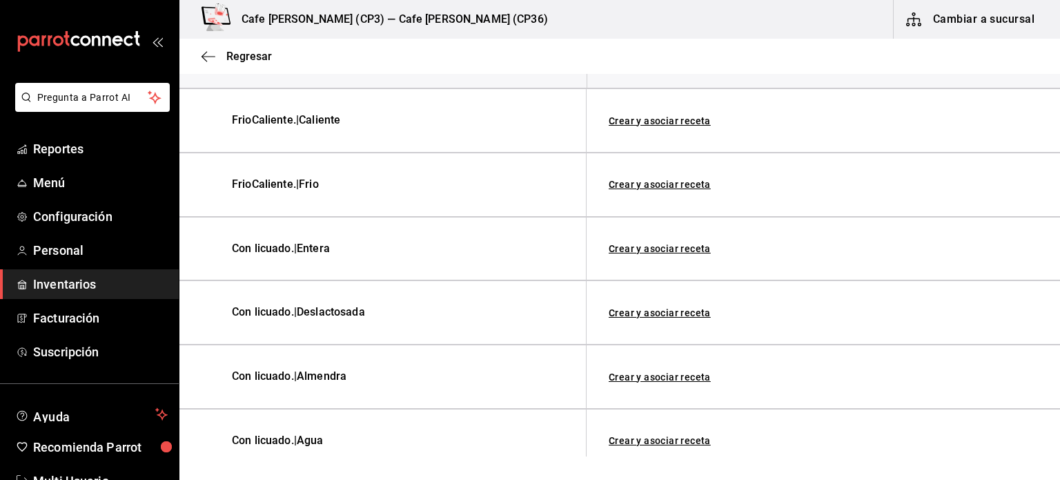
scroll to position [743, 0]
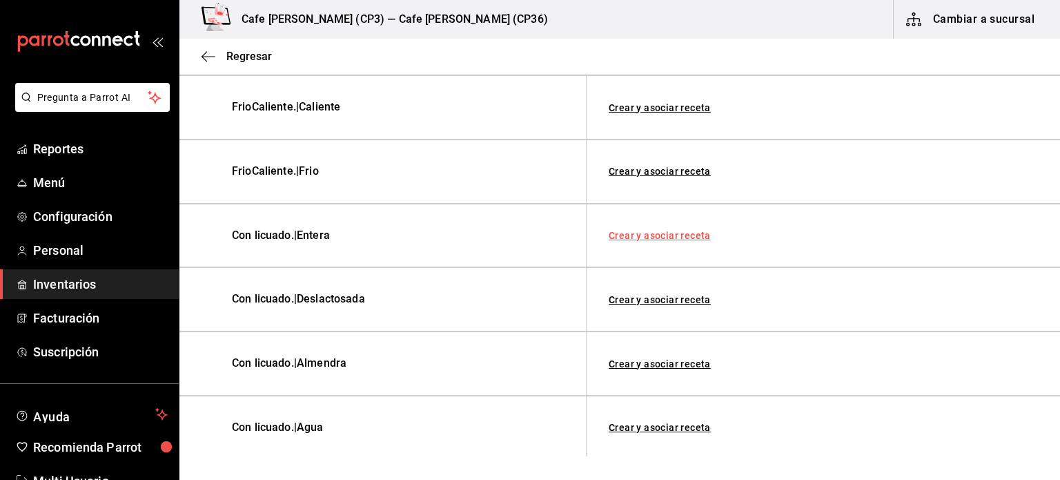
click at [654, 231] on link "Crear y asociar receta" at bounding box center [660, 236] width 102 height 10
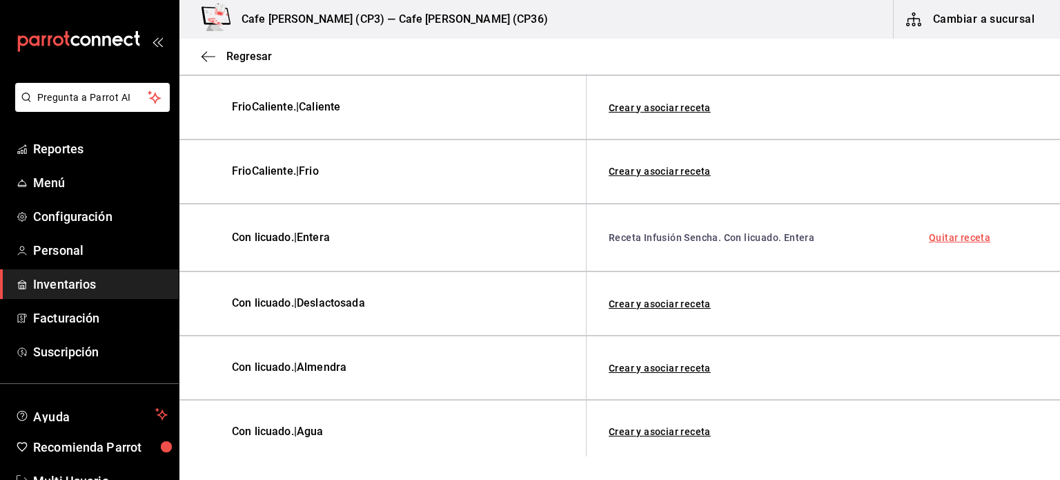
click at [940, 234] on link "Quitar receta" at bounding box center [959, 238] width 61 height 10
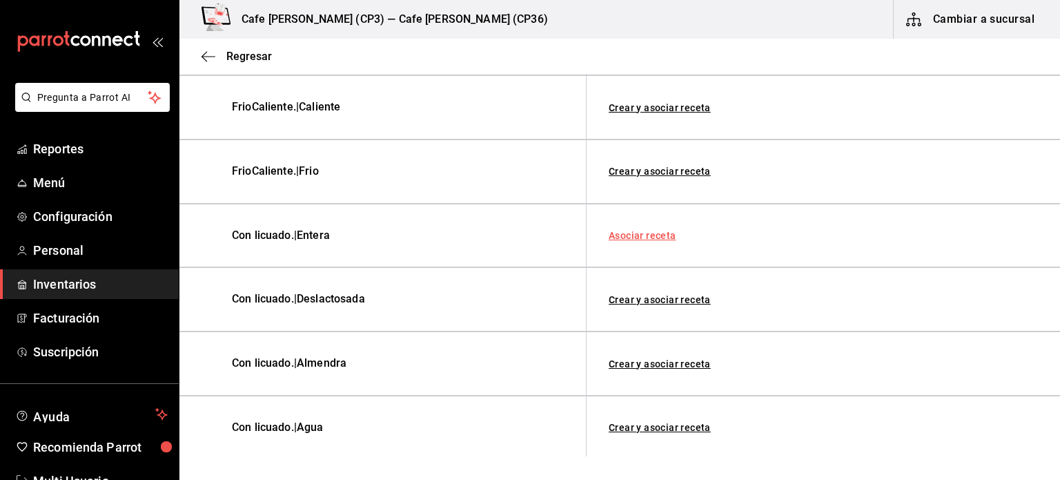
click at [630, 234] on link "Asociar receta" at bounding box center [643, 236] width 68 height 10
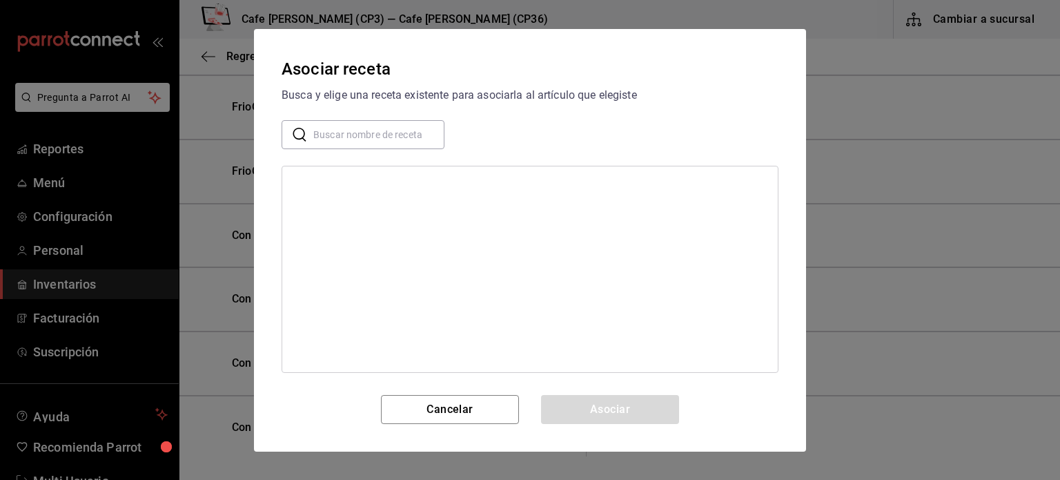
click at [352, 137] on input "text" at bounding box center [378, 134] width 131 height 28
type input "receta con"
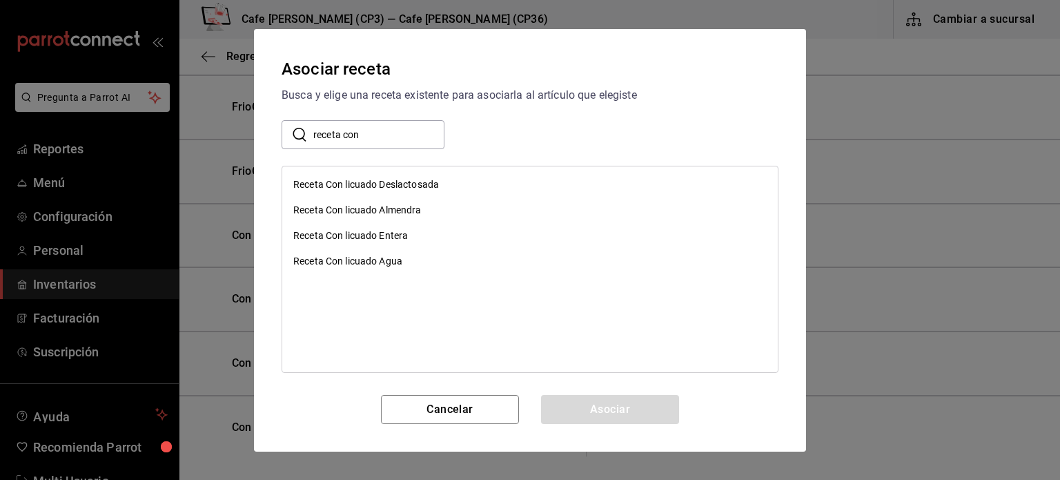
click at [389, 228] on div "Receta Con licuado Entera" at bounding box center [350, 235] width 115 height 14
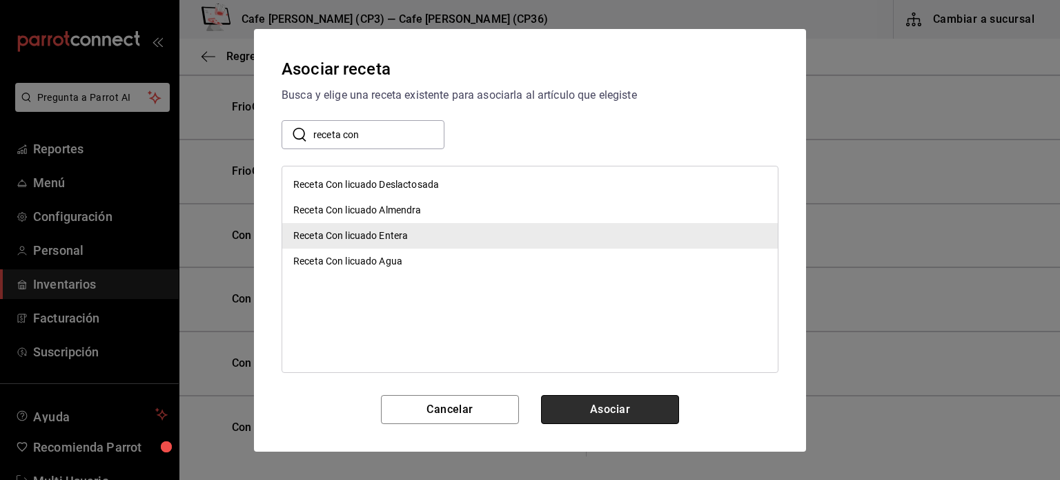
click at [618, 402] on button "Asociar" at bounding box center [610, 409] width 138 height 29
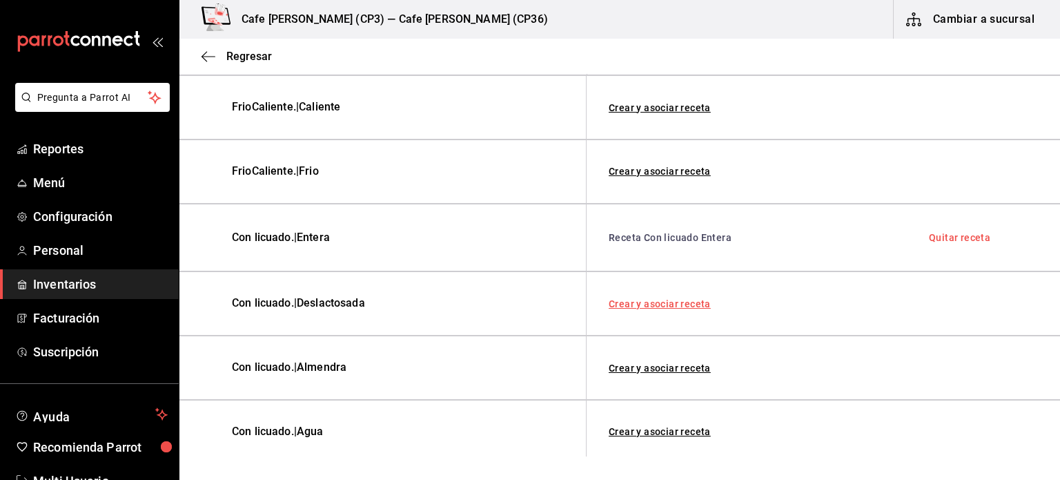
click at [668, 299] on link "Crear y asociar receta" at bounding box center [660, 304] width 102 height 10
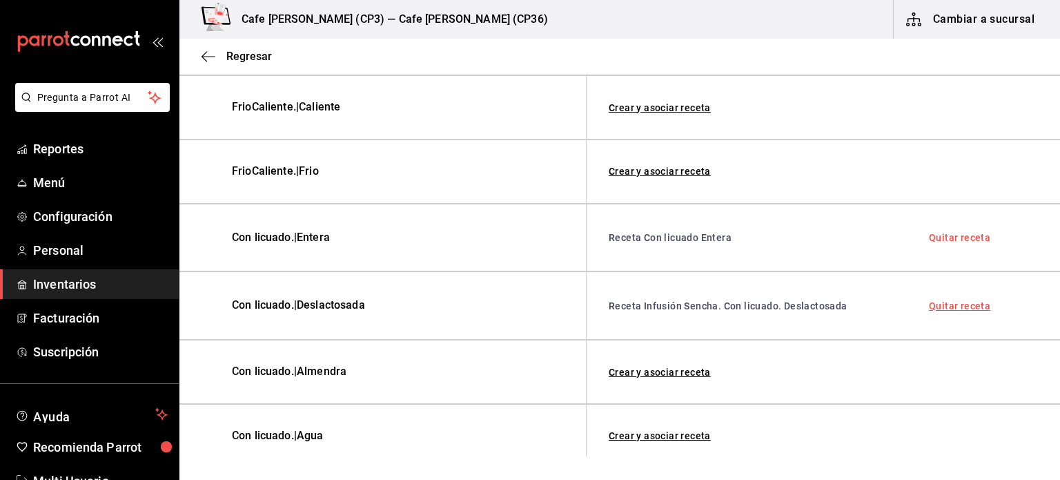
click at [957, 301] on link "Quitar receta" at bounding box center [959, 306] width 61 height 10
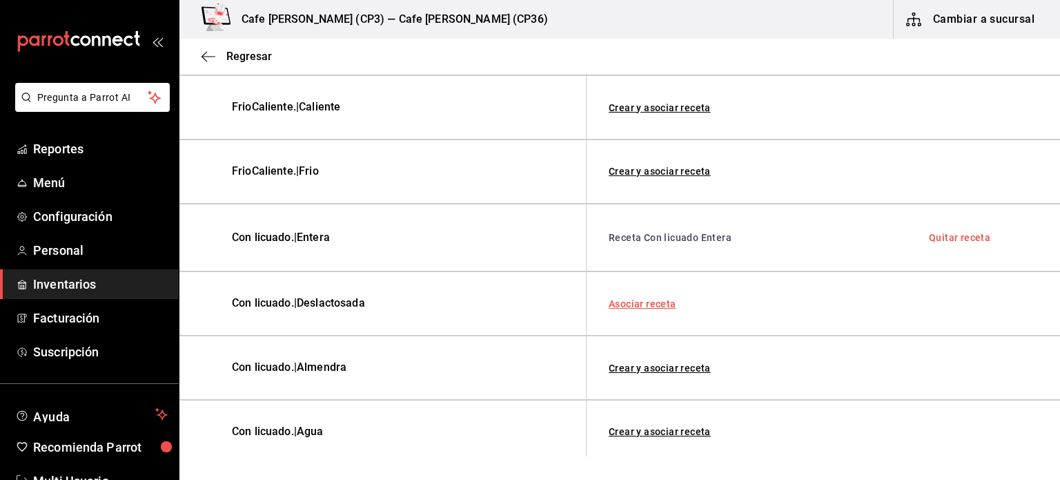
click at [651, 305] on link "Asociar receta" at bounding box center [643, 304] width 68 height 10
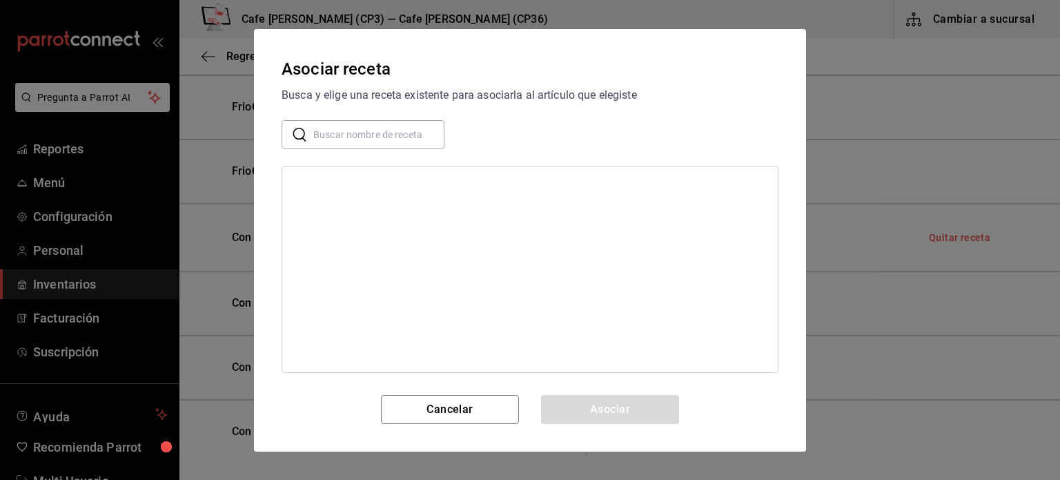
click at [334, 129] on input "text" at bounding box center [378, 134] width 131 height 28
type input "receta con"
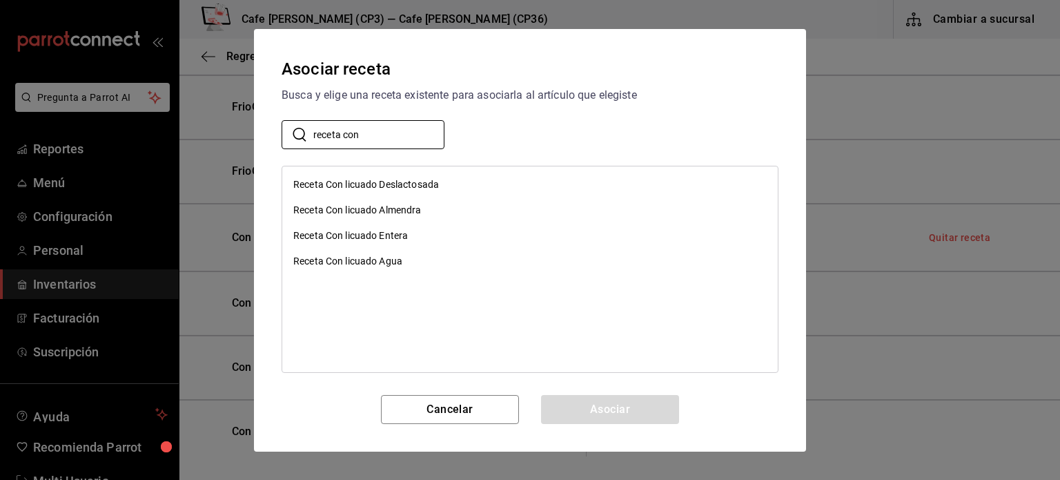
click at [381, 179] on div "Receta Con licuado Deslactosada" at bounding box center [366, 184] width 146 height 14
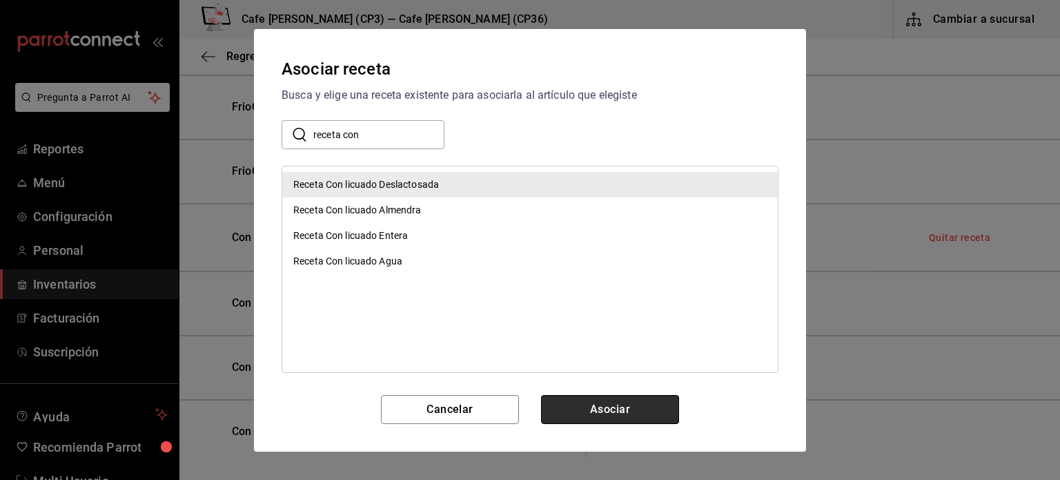
click at [623, 411] on button "Asociar" at bounding box center [610, 409] width 138 height 29
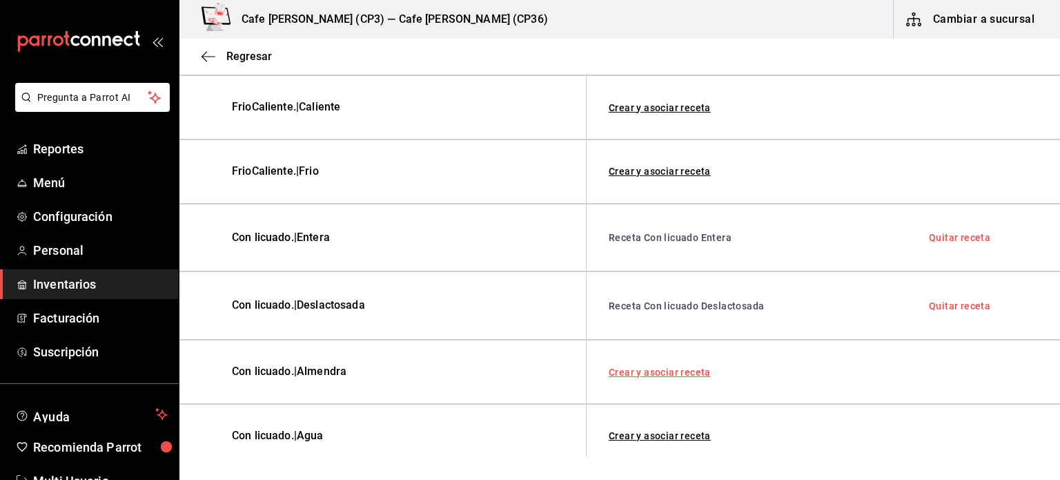
click at [670, 367] on link "Crear y asociar receta" at bounding box center [660, 372] width 102 height 10
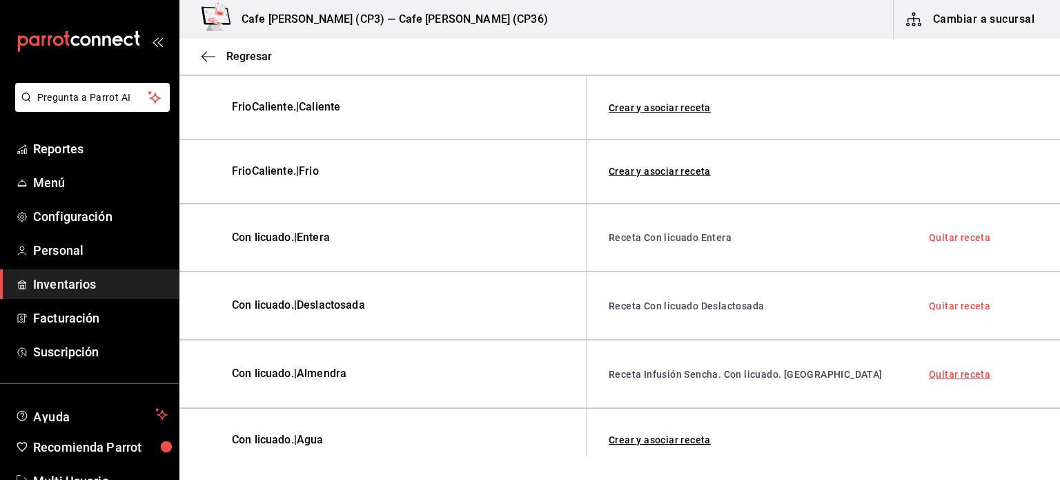
click at [955, 371] on link "Quitar receta" at bounding box center [959, 374] width 61 height 10
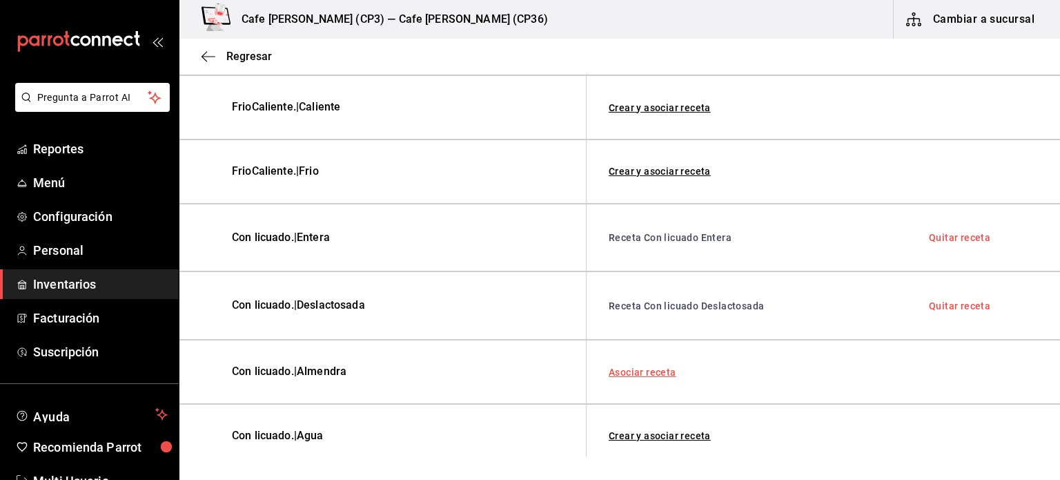
click at [661, 367] on link "Asociar receta" at bounding box center [643, 372] width 68 height 10
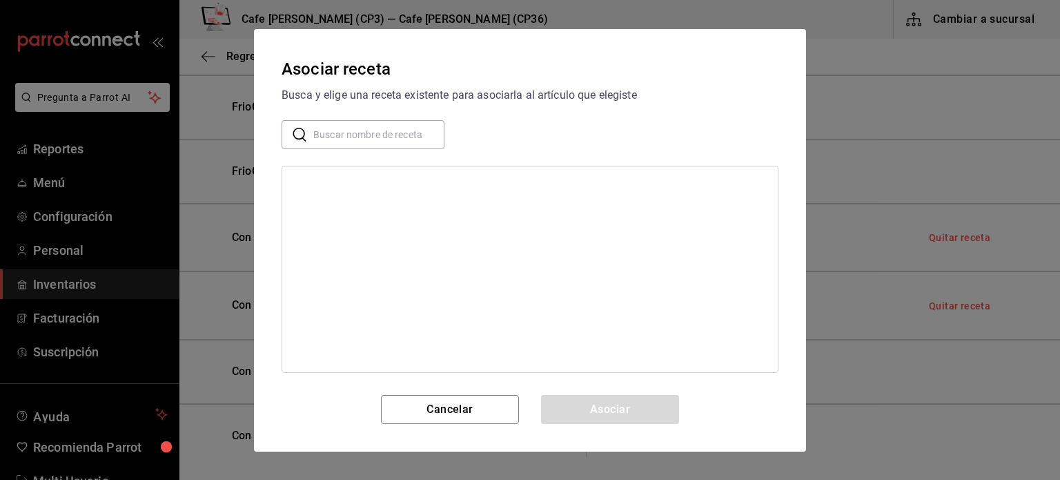
click at [371, 144] on input "text" at bounding box center [378, 134] width 131 height 28
type input "receta con"
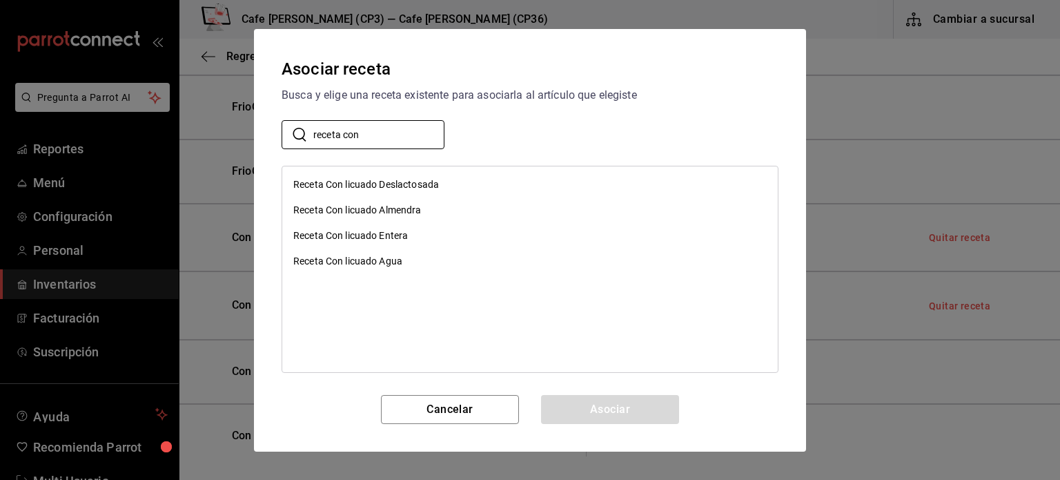
click at [396, 207] on div "Receta Con licuado Almendra" at bounding box center [357, 210] width 128 height 14
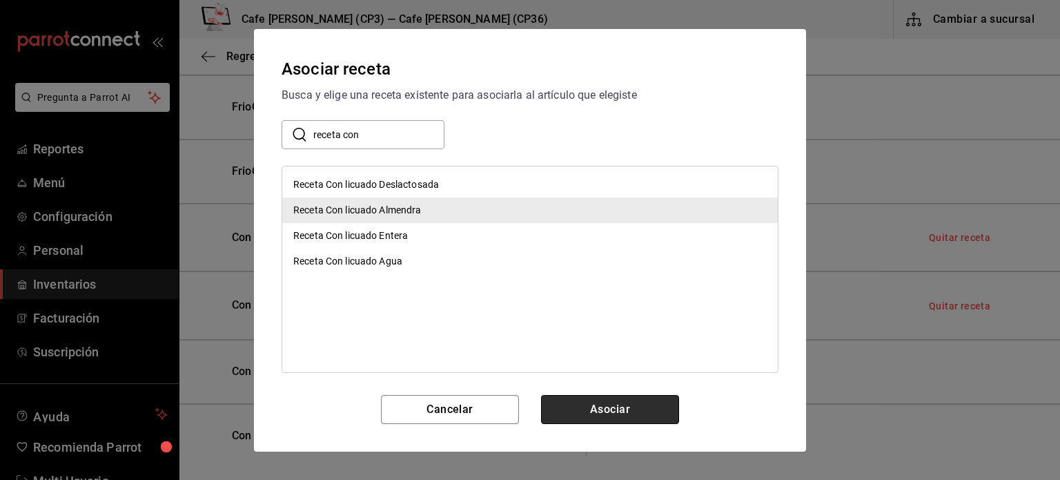
click at [613, 407] on button "Asociar" at bounding box center [610, 409] width 138 height 29
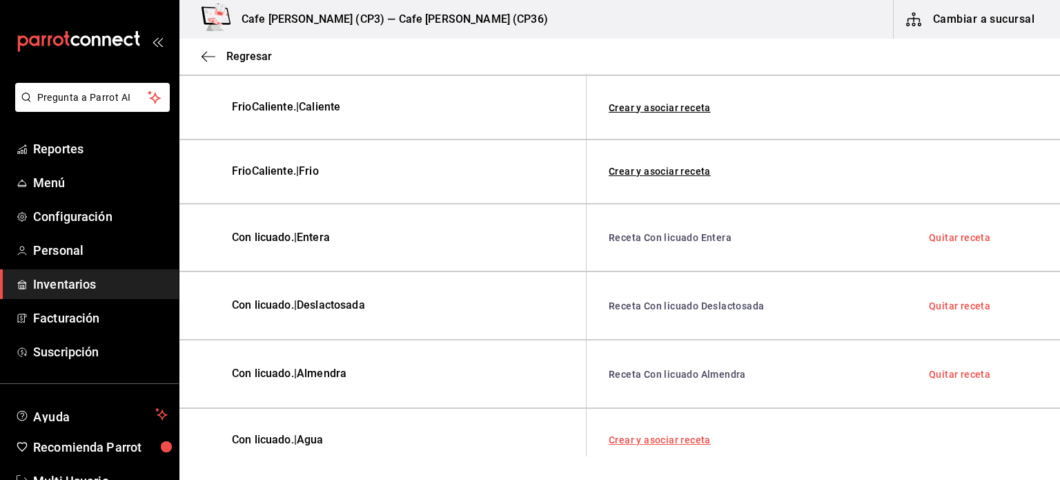
click at [663, 435] on link "Crear y asociar receta" at bounding box center [660, 440] width 102 height 10
click at [951, 437] on link "Quitar receta" at bounding box center [959, 442] width 61 height 10
click at [657, 438] on link "Asociar receta" at bounding box center [643, 440] width 68 height 10
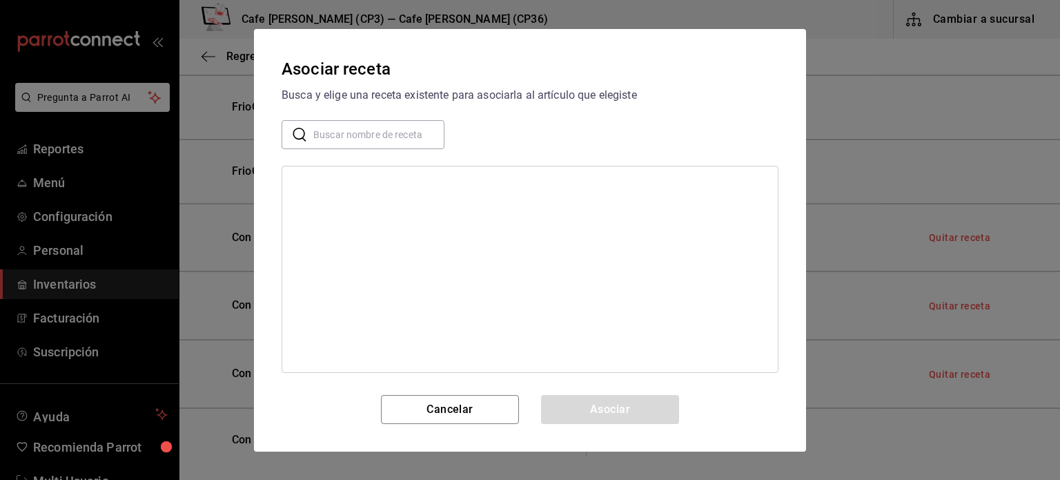
click at [358, 137] on input "text" at bounding box center [378, 134] width 131 height 28
type input "receta con"
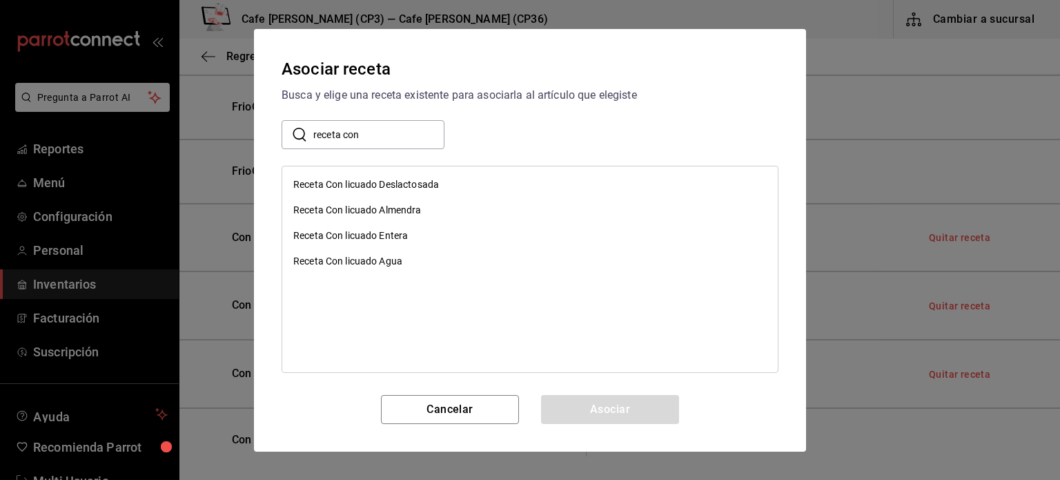
click at [389, 261] on div "Receta Con licuado Agua" at bounding box center [347, 261] width 109 height 14
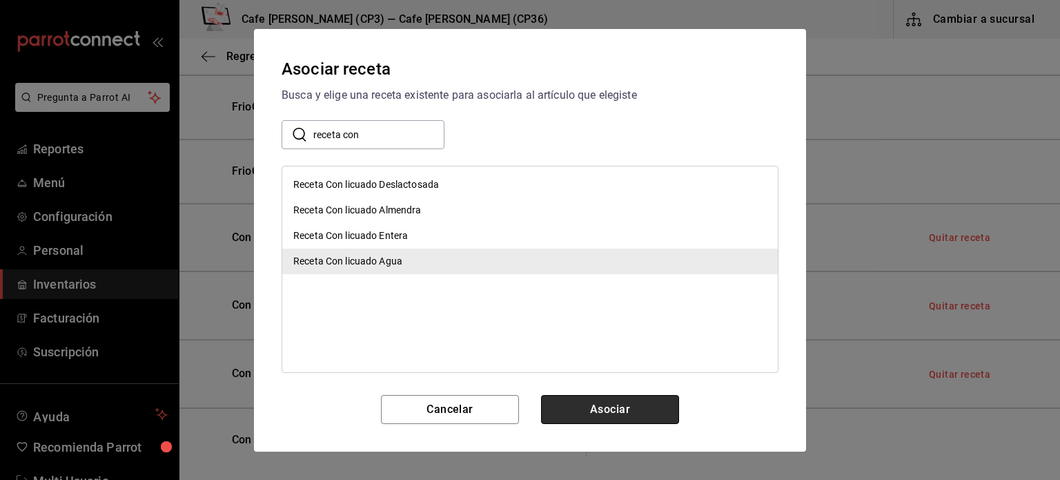
click at [612, 405] on button "Asociar" at bounding box center [610, 409] width 138 height 29
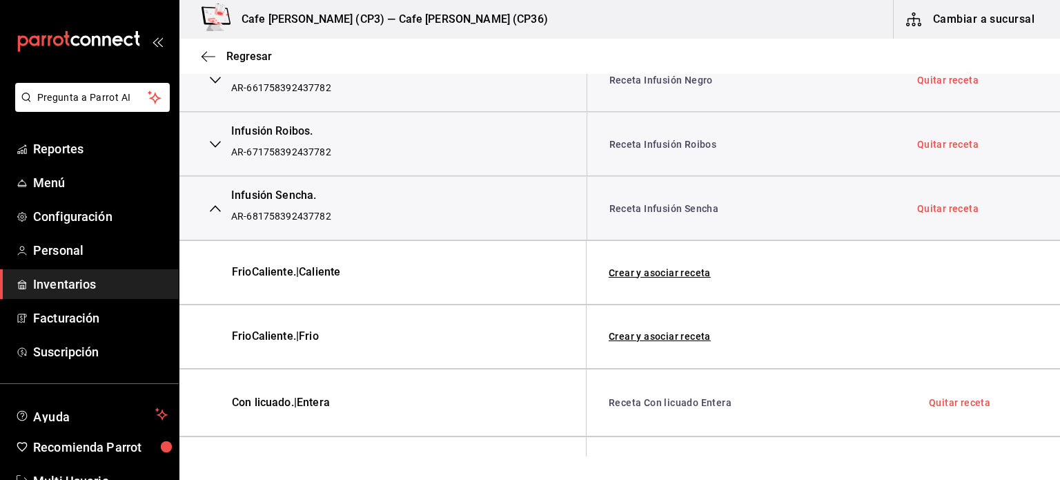
scroll to position [553, 0]
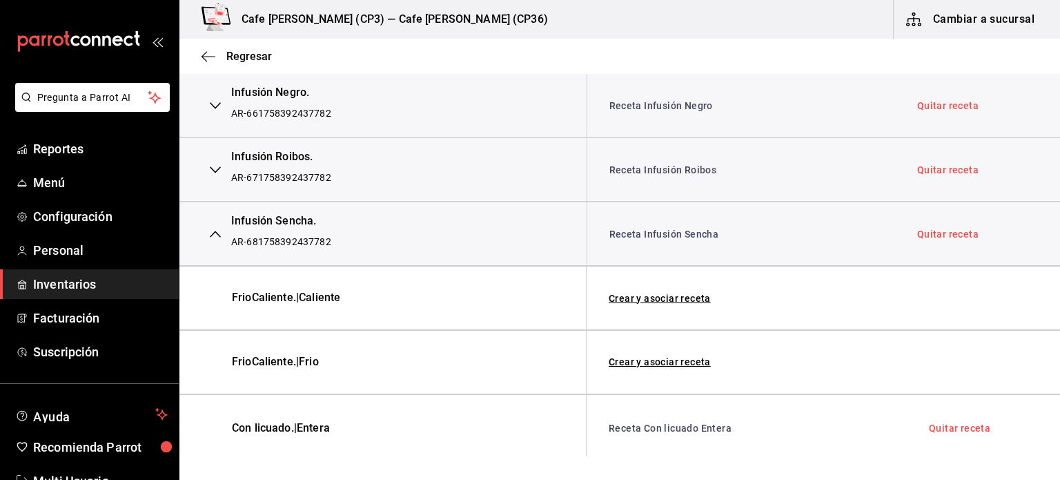
click at [215, 235] on icon "button" at bounding box center [215, 233] width 11 height 11
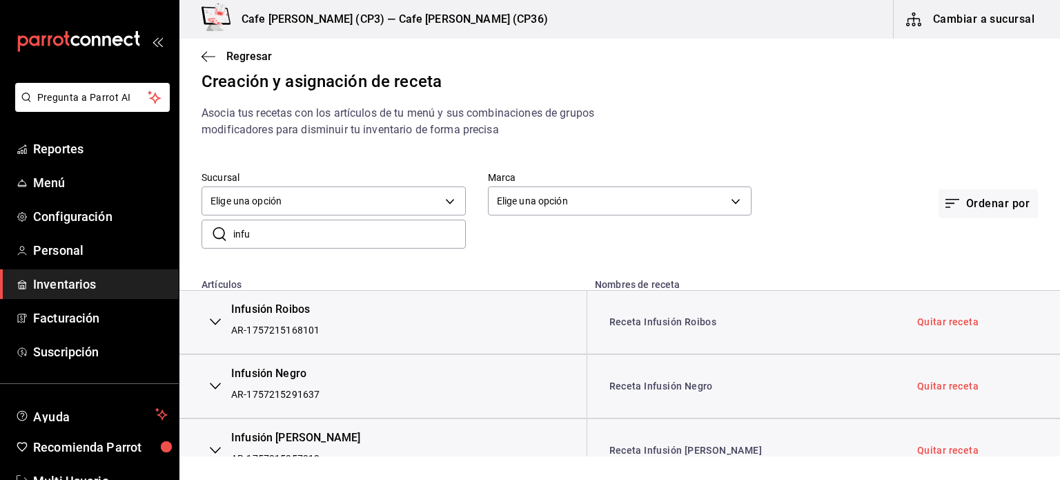
scroll to position [0, 0]
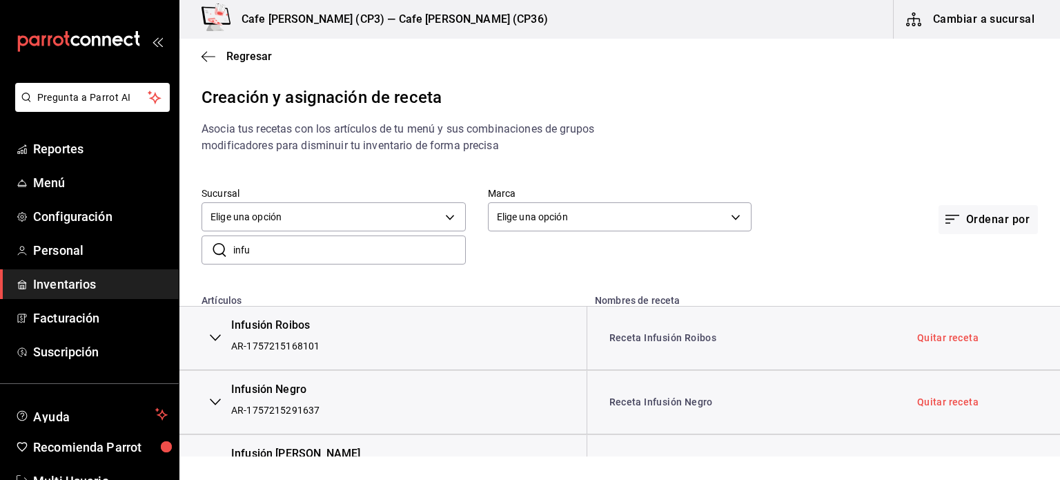
drag, startPoint x: 311, startPoint y: 246, endPoint x: 232, endPoint y: 259, distance: 79.8
click at [232, 259] on div "​ infu ​" at bounding box center [334, 249] width 264 height 29
type input "c"
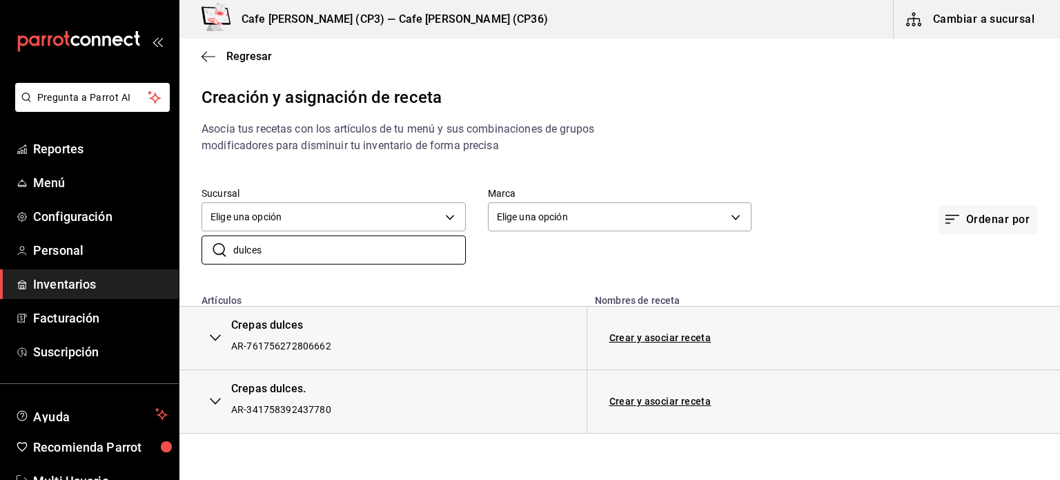
type input "dulces"
click at [212, 335] on icon "button" at bounding box center [215, 337] width 11 height 11
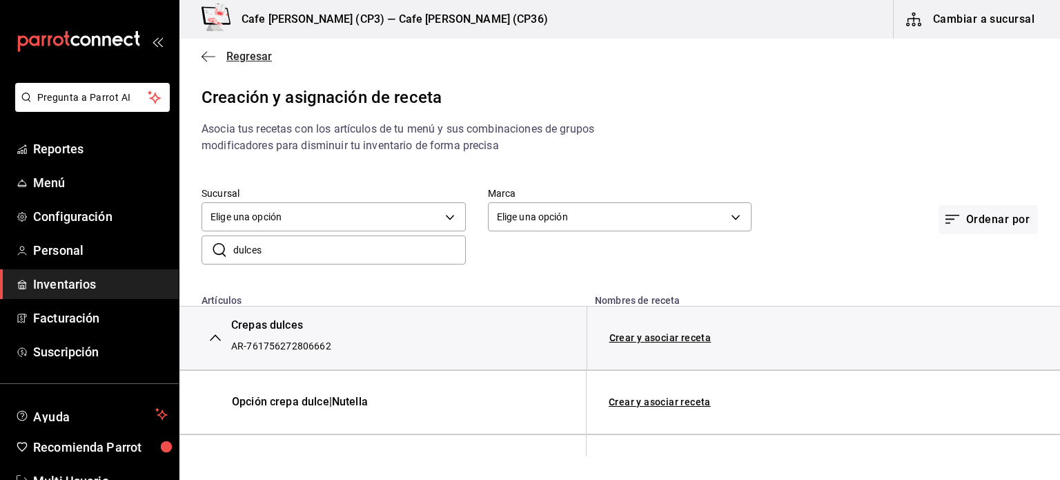
click at [204, 55] on icon "button" at bounding box center [209, 56] width 14 height 12
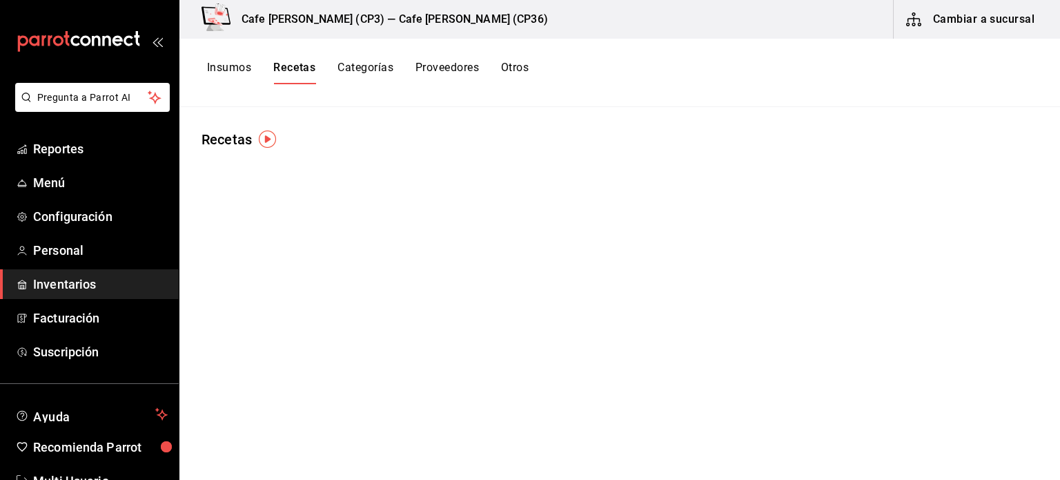
click at [367, 68] on button "Categorías" at bounding box center [366, 72] width 56 height 23
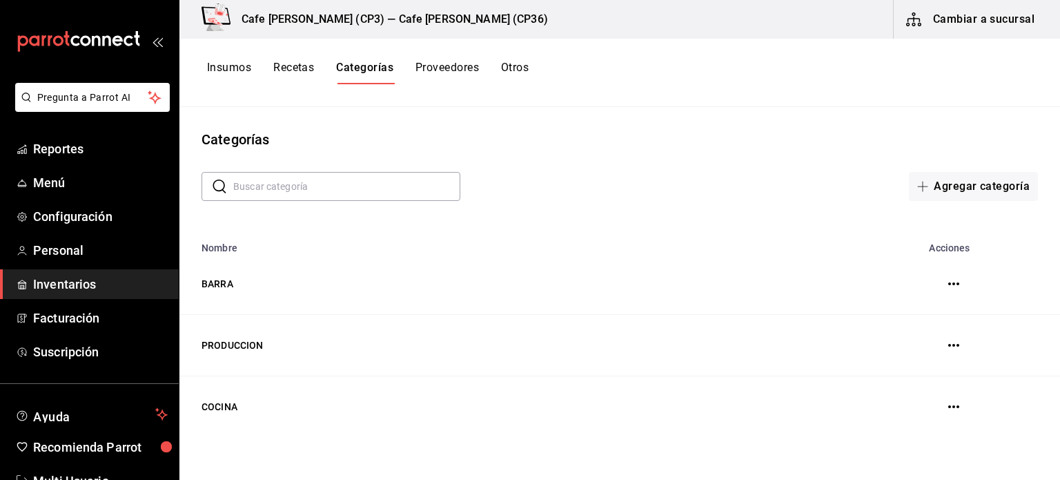
click at [295, 64] on button "Recetas" at bounding box center [293, 72] width 41 height 23
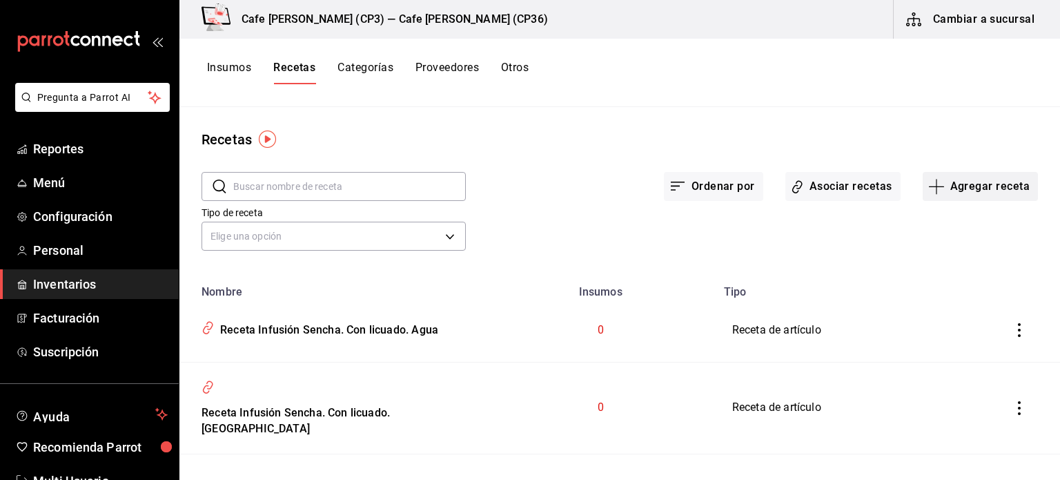
click at [964, 184] on button "Agregar receta" at bounding box center [980, 186] width 115 height 29
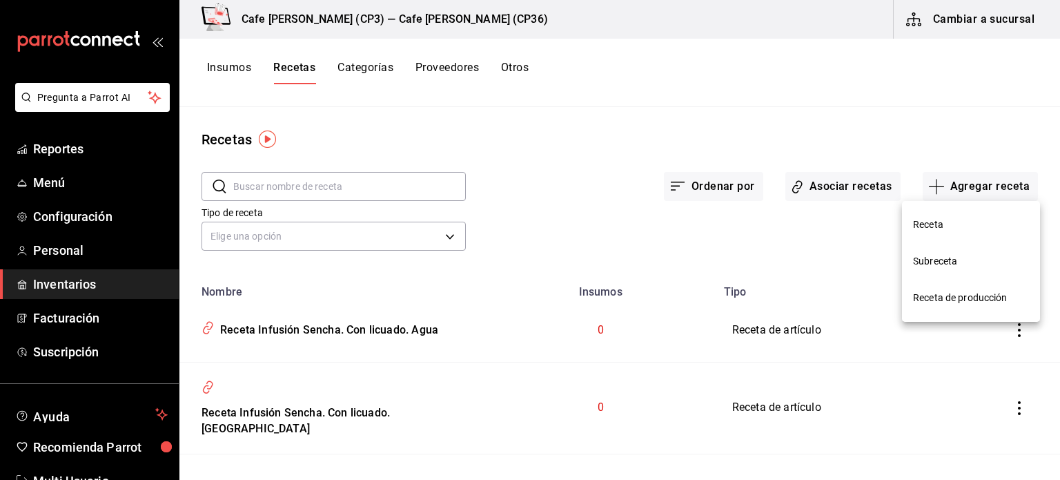
click at [955, 295] on span "Receta de producción" at bounding box center [971, 298] width 116 height 14
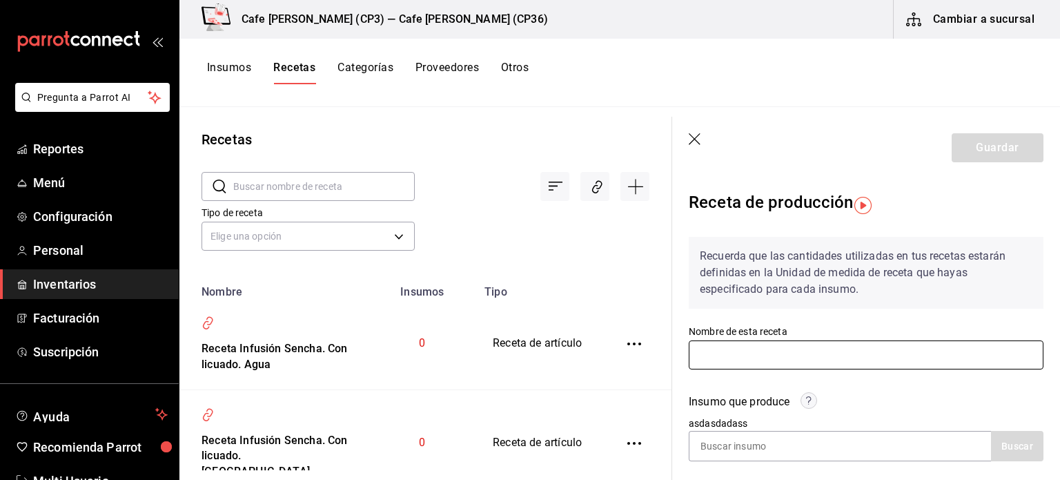
click at [720, 359] on input "text" at bounding box center [866, 354] width 355 height 29
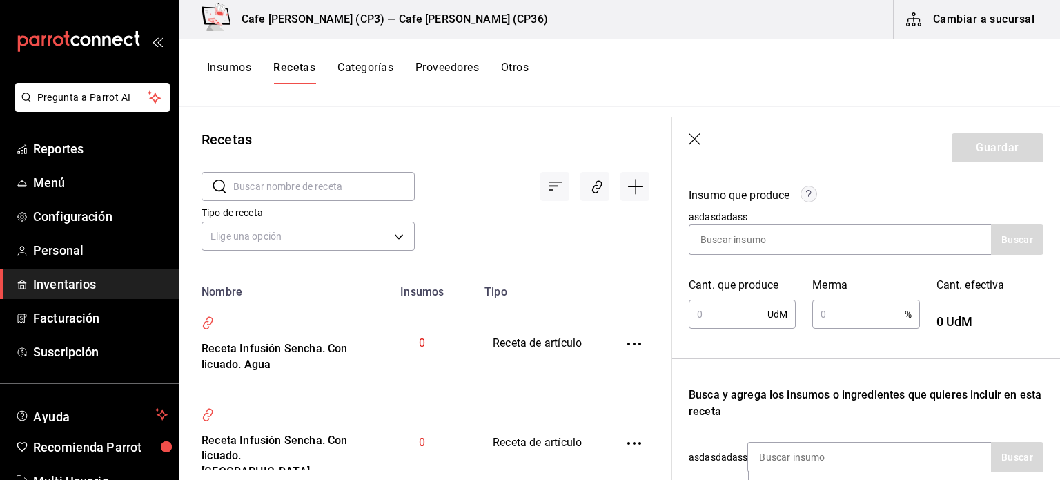
scroll to position [207, 0]
type input "Base crepa"
click at [729, 242] on input at bounding box center [759, 238] width 138 height 29
click at [1000, 233] on button "Buscar" at bounding box center [1017, 239] width 52 height 30
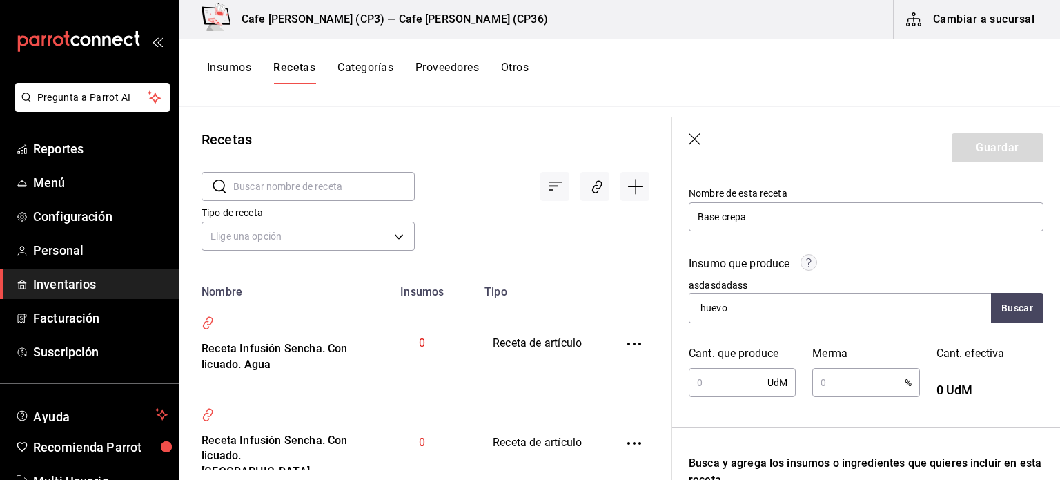
scroll to position [69, 0]
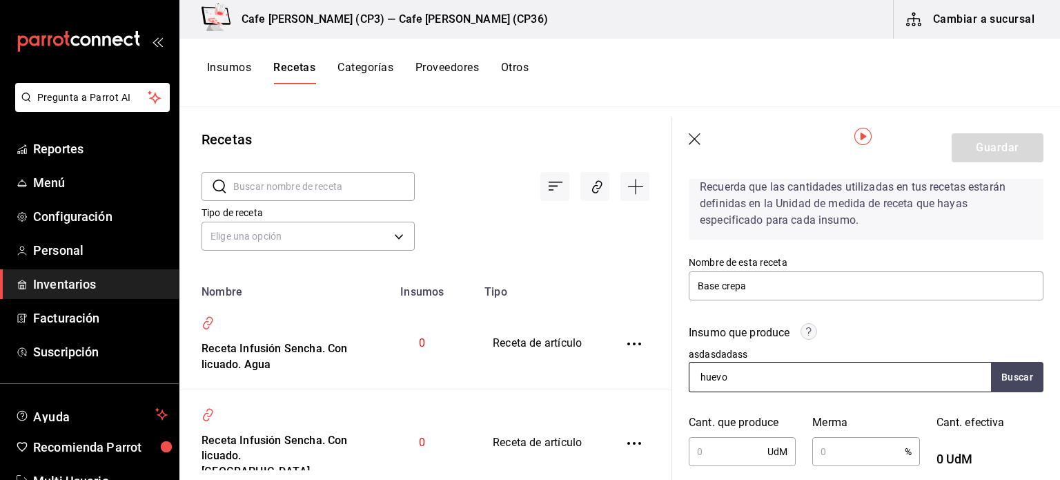
click at [741, 376] on input "huevo" at bounding box center [759, 376] width 138 height 29
type input "h"
type input "Porción crepa"
click at [1006, 378] on button "Buscar" at bounding box center [1017, 377] width 52 height 30
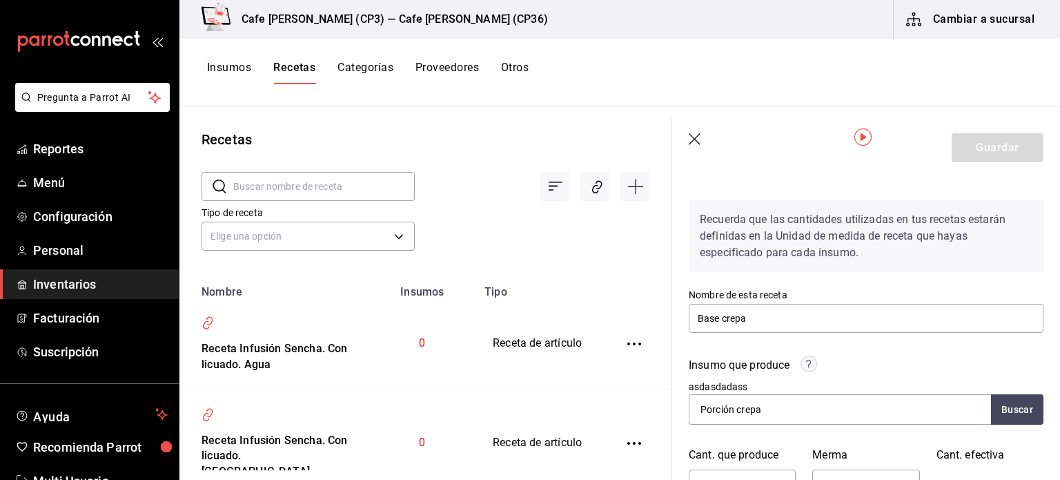
scroll to position [0, 0]
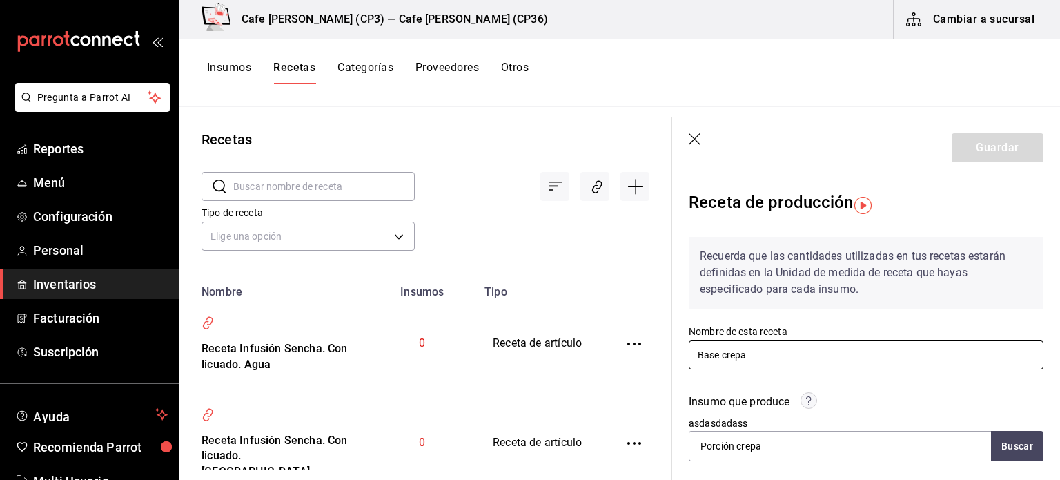
click at [752, 358] on input "Base crepa" at bounding box center [866, 354] width 355 height 29
type input "B"
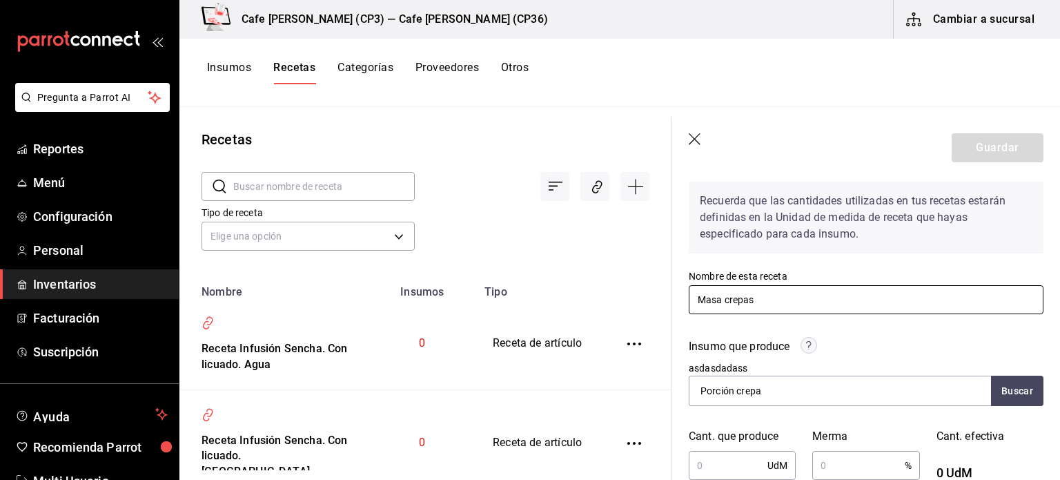
scroll to position [138, 0]
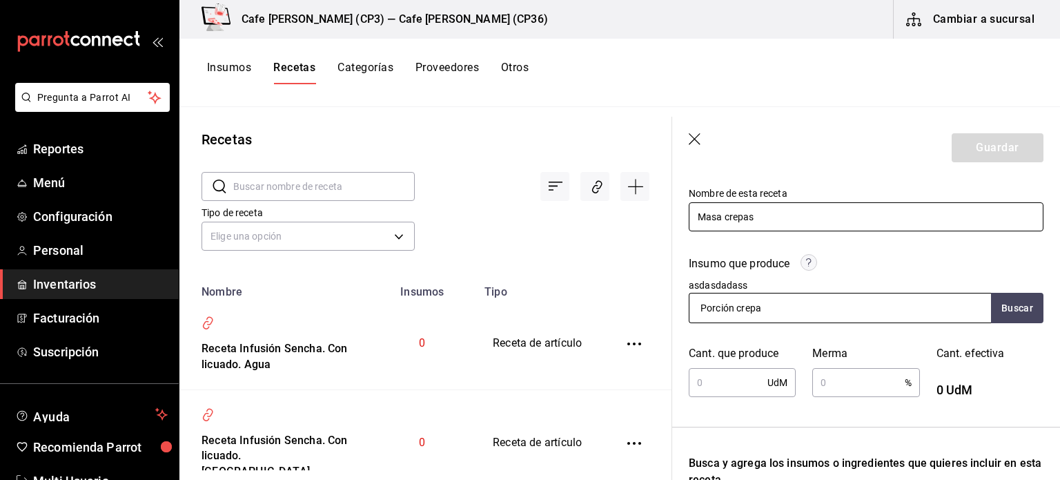
type input "Masa crepas"
click at [775, 309] on input "Porción crepa" at bounding box center [759, 307] width 138 height 29
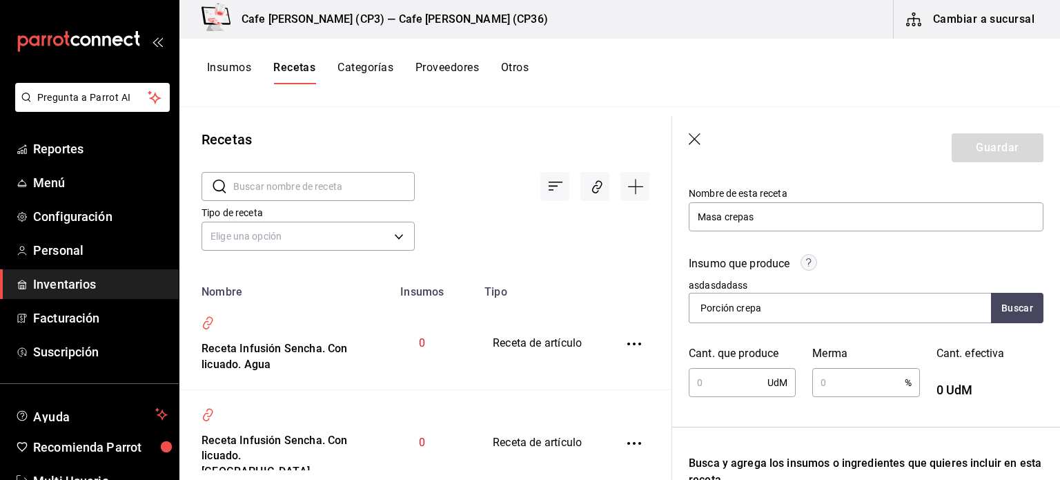
drag, startPoint x: 775, startPoint y: 309, endPoint x: 670, endPoint y: 309, distance: 105.6
click at [670, 309] on div "Recetas ​ ​ Tipo de receta Elige una opción default Nombre Insumos Tipo Receta …" at bounding box center [619, 288] width 881 height 363
type input "Base crepa"
click at [1012, 302] on button "Buscar" at bounding box center [1017, 308] width 52 height 30
click at [718, 383] on input "text" at bounding box center [728, 383] width 79 height 28
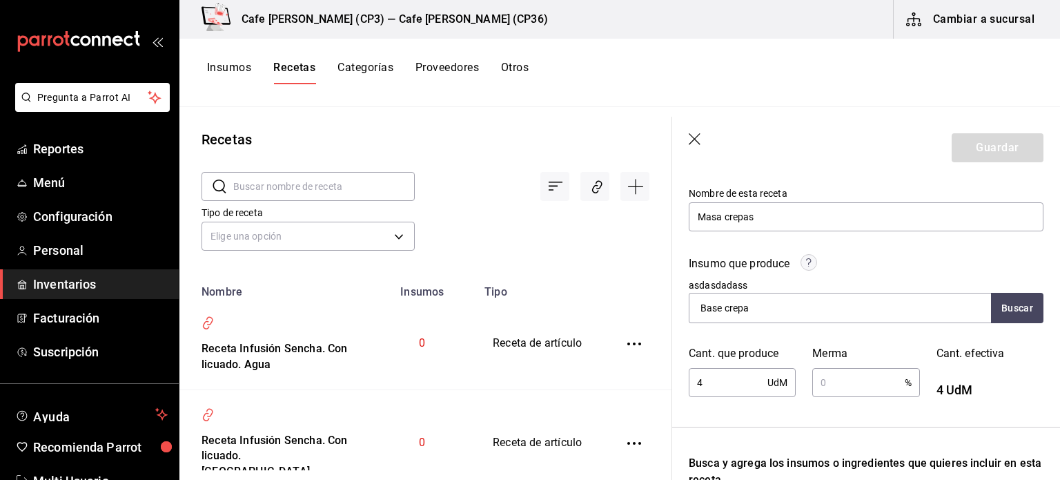
click at [776, 383] on div "4 UdM ​" at bounding box center [742, 382] width 107 height 29
click at [771, 378] on div "4 UdM ​" at bounding box center [742, 382] width 107 height 29
click at [777, 378] on div "4 UdM ​" at bounding box center [742, 382] width 107 height 29
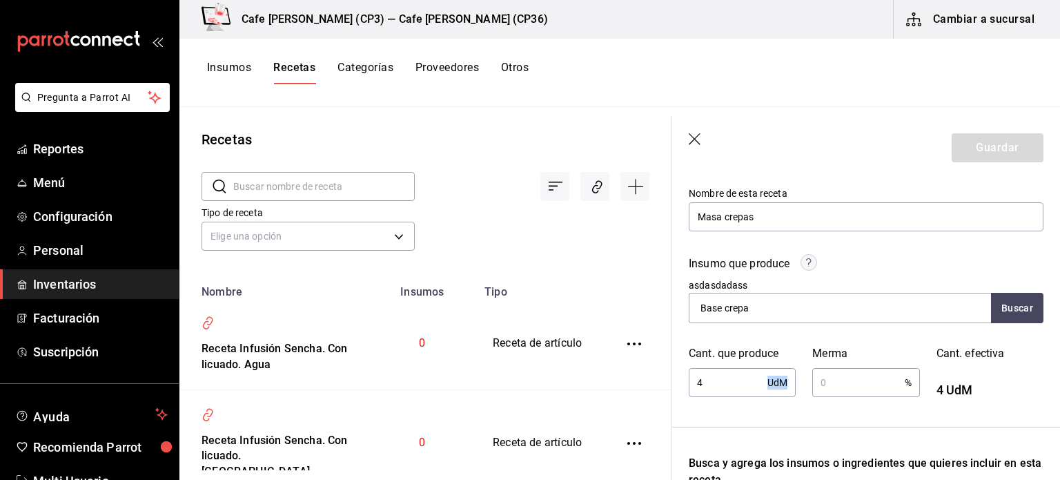
click at [777, 378] on div "4 UdM ​" at bounding box center [742, 382] width 107 height 29
click at [777, 382] on div "4 UdM ​" at bounding box center [742, 382] width 107 height 29
type input "4"
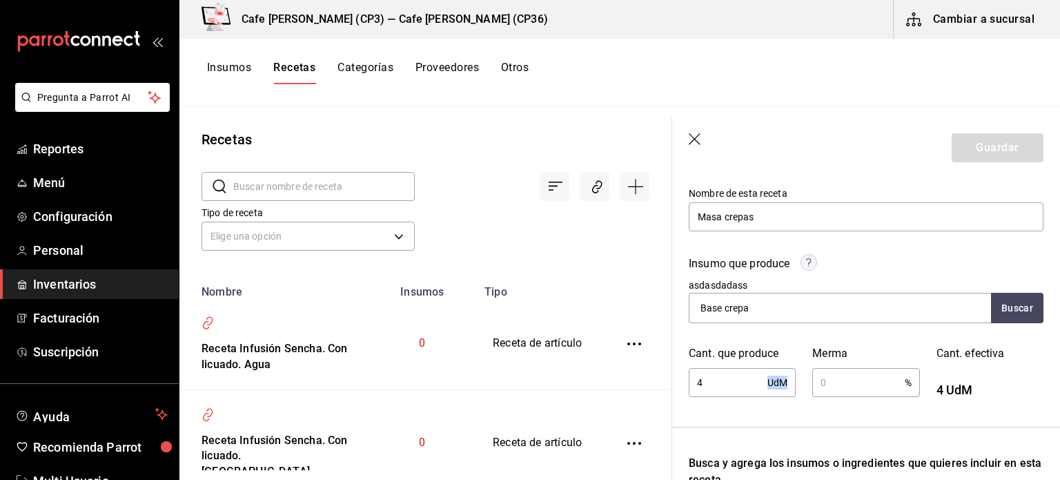
drag, startPoint x: 765, startPoint y: 378, endPoint x: 781, endPoint y: 380, distance: 16.7
click at [781, 380] on div "4 UdM ​" at bounding box center [742, 382] width 107 height 29
click at [785, 384] on div "4 UdM ​" at bounding box center [742, 382] width 107 height 29
click at [759, 380] on input "4" at bounding box center [728, 383] width 79 height 28
click at [774, 380] on div "4 UdM ​" at bounding box center [742, 382] width 107 height 29
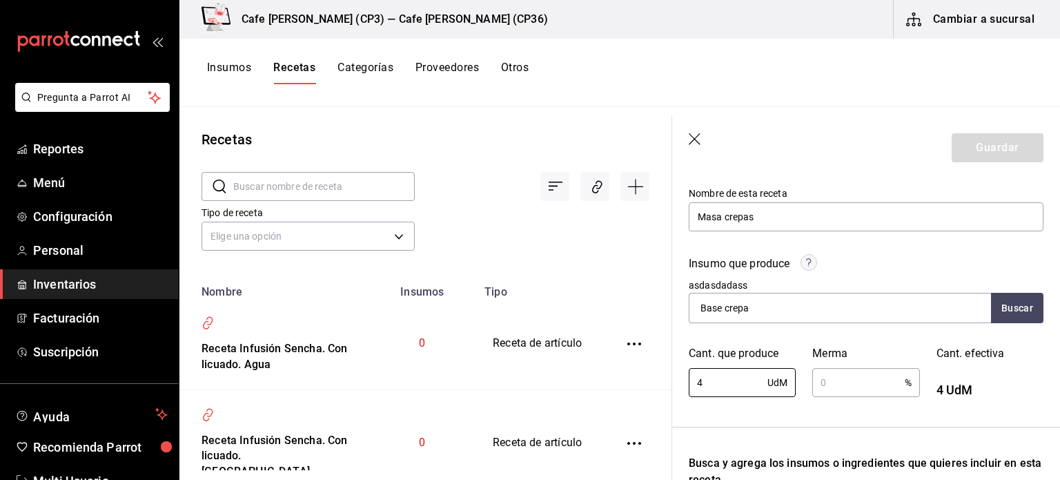
click at [953, 388] on span "4 UdM" at bounding box center [955, 389] width 37 height 14
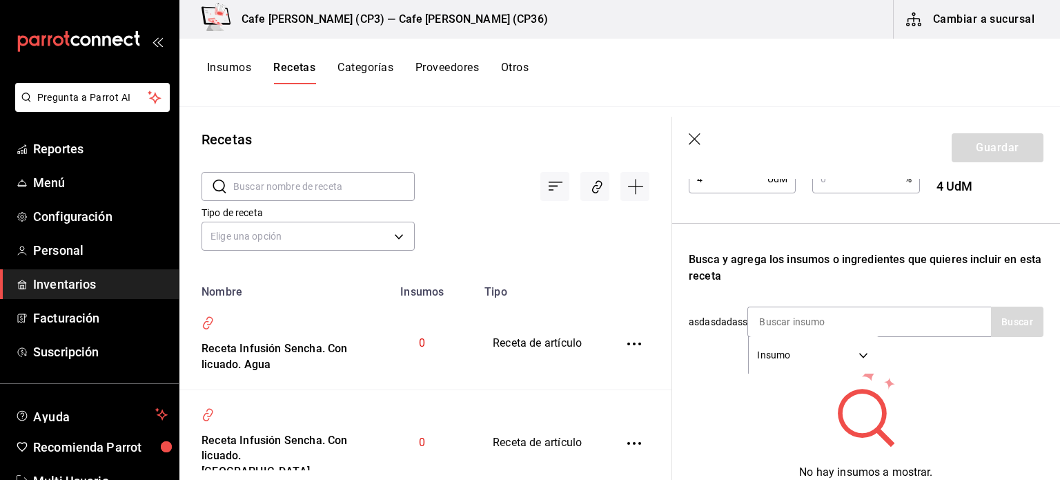
scroll to position [356, 0]
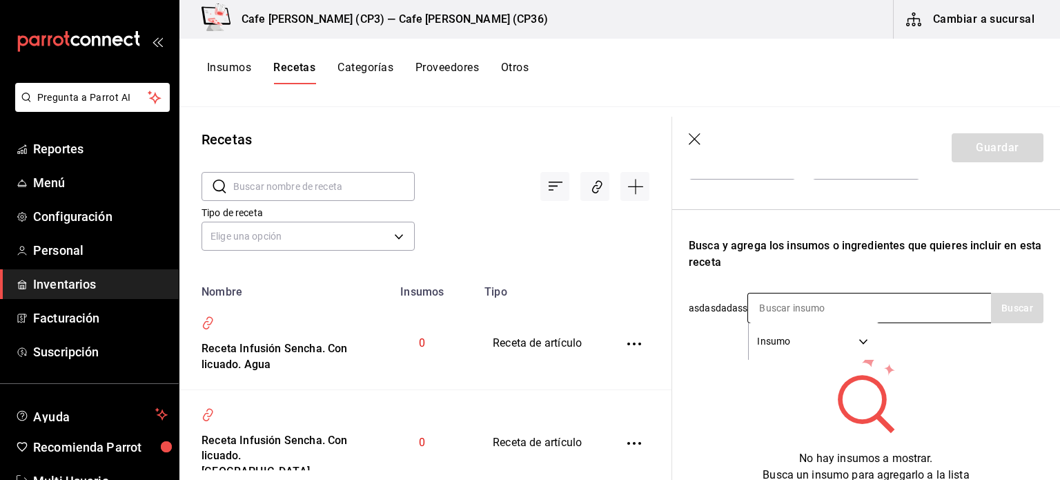
click at [760, 306] on input at bounding box center [817, 307] width 138 height 29
type input "huevo"
click at [998, 295] on button "Buscar" at bounding box center [1017, 308] width 52 height 30
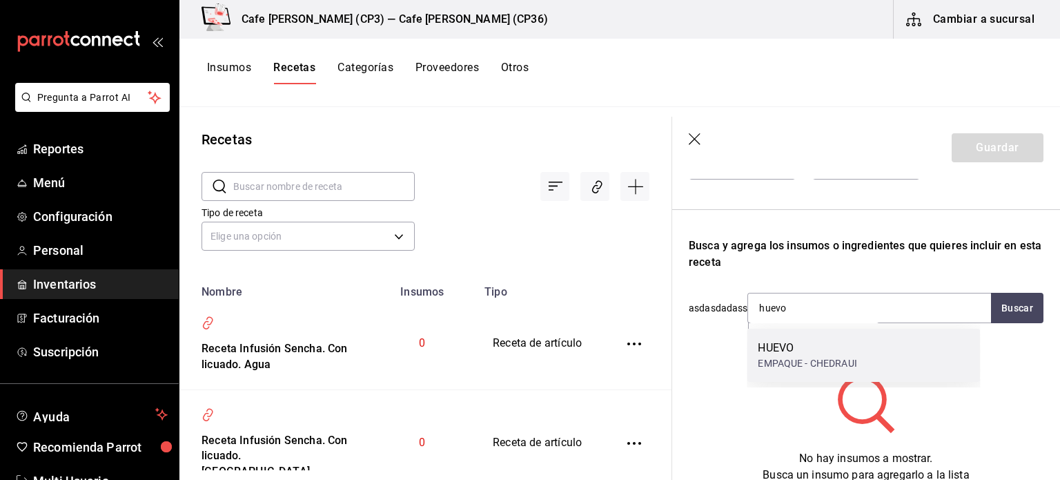
click at [792, 350] on div "HUEVO" at bounding box center [807, 348] width 99 height 17
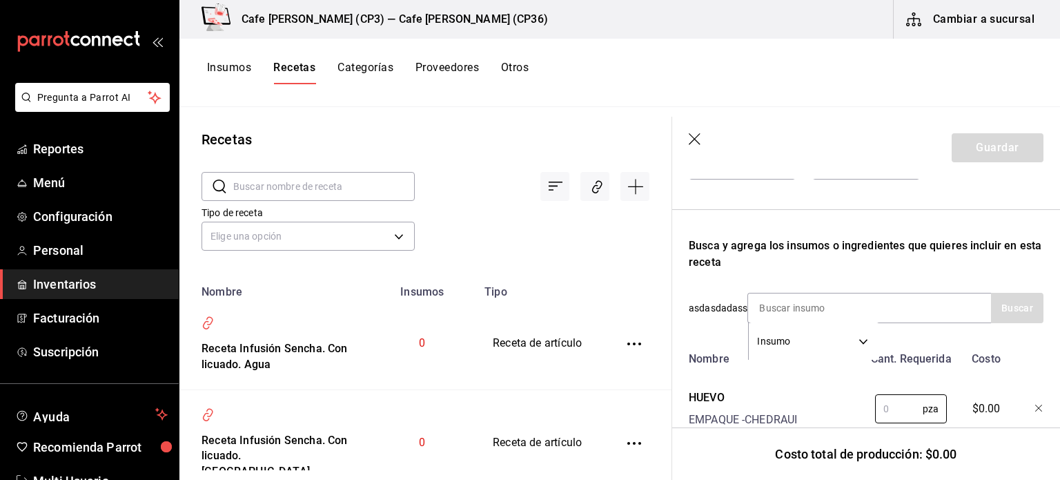
drag, startPoint x: 890, startPoint y: 408, endPoint x: 831, endPoint y: 413, distance: 58.9
click at [831, 413] on div "HUEVO EMPAQUE - CHEDRAUI pza ​ $0.00" at bounding box center [863, 406] width 360 height 44
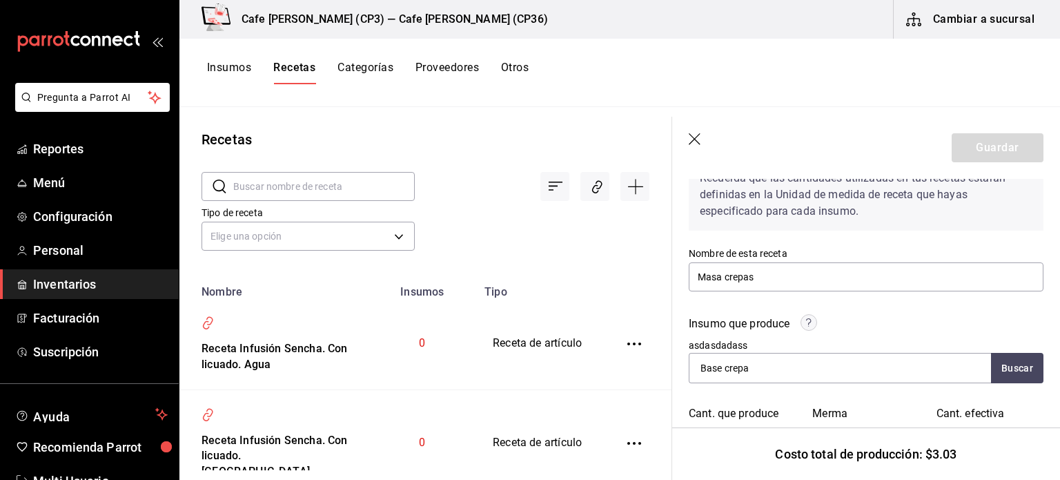
scroll to position [58, 0]
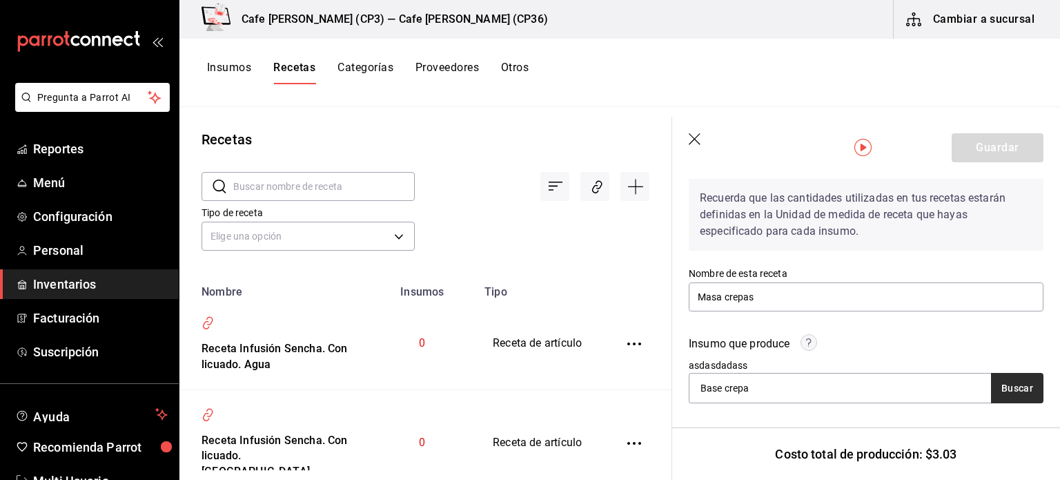
type input "1"
click at [1002, 387] on button "Buscar" at bounding box center [1017, 388] width 52 height 30
drag, startPoint x: 775, startPoint y: 294, endPoint x: 619, endPoint y: 309, distance: 156.7
click at [619, 309] on div "Recetas ​ ​ Tipo de receta Elige una opción default Nombre Insumos Tipo Receta …" at bounding box center [619, 288] width 881 height 363
click at [766, 119] on header "Guardar" at bounding box center [866, 148] width 388 height 62
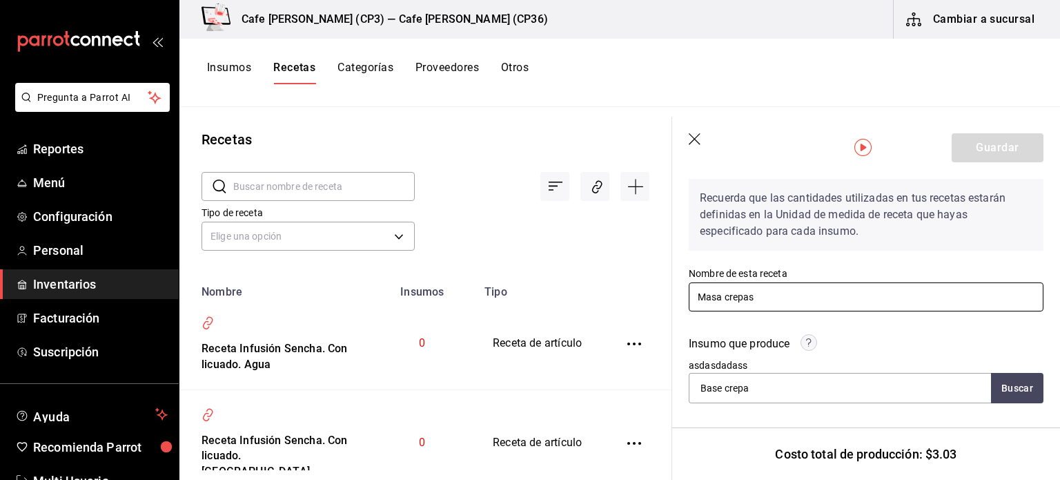
click at [726, 298] on input "Masa crepas" at bounding box center [866, 296] width 355 height 29
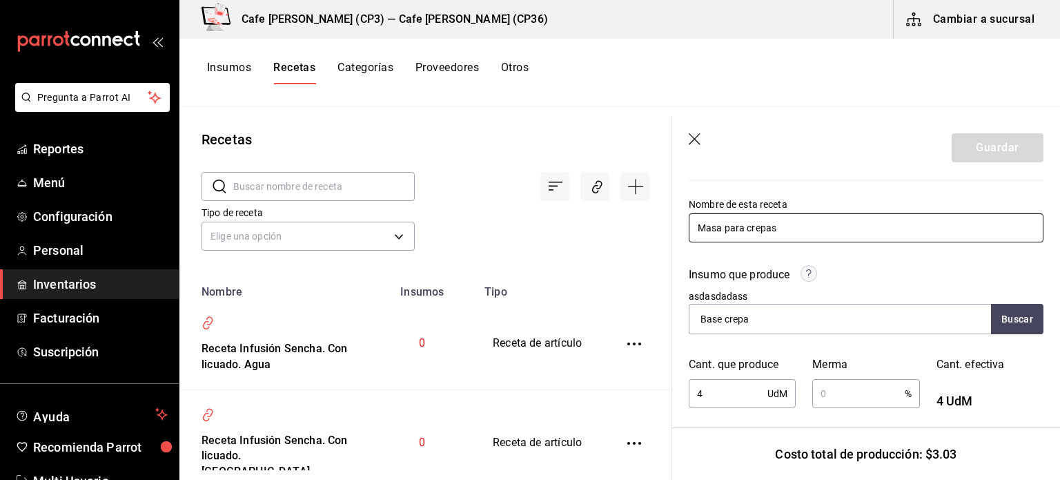
scroll to position [196, 0]
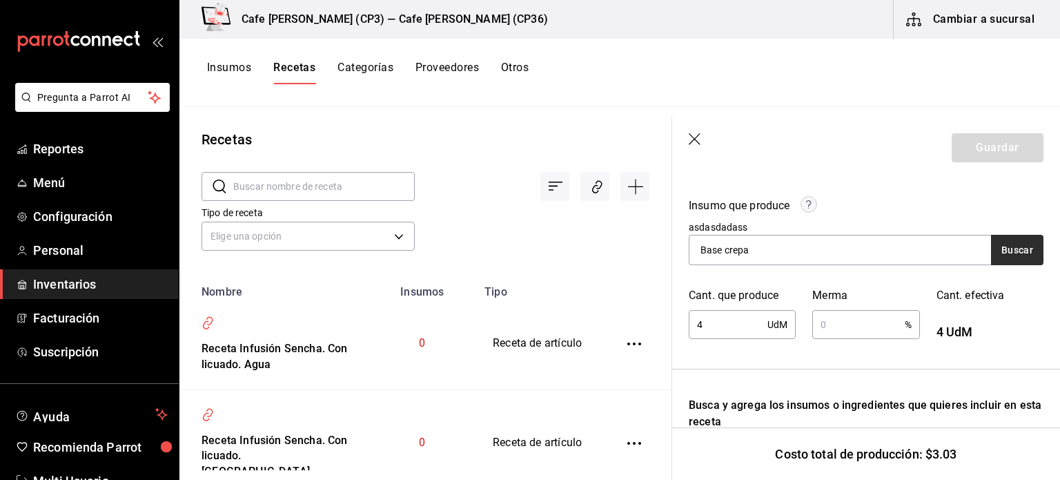
type input "Masa para crepas"
click at [1012, 255] on button "Buscar" at bounding box center [1017, 250] width 52 height 30
drag, startPoint x: 875, startPoint y: 242, endPoint x: 868, endPoint y: 226, distance: 17.3
click at [868, 226] on div "Insumo que produce asdasdadass Base crepa Buscar" at bounding box center [857, 223] width 371 height 84
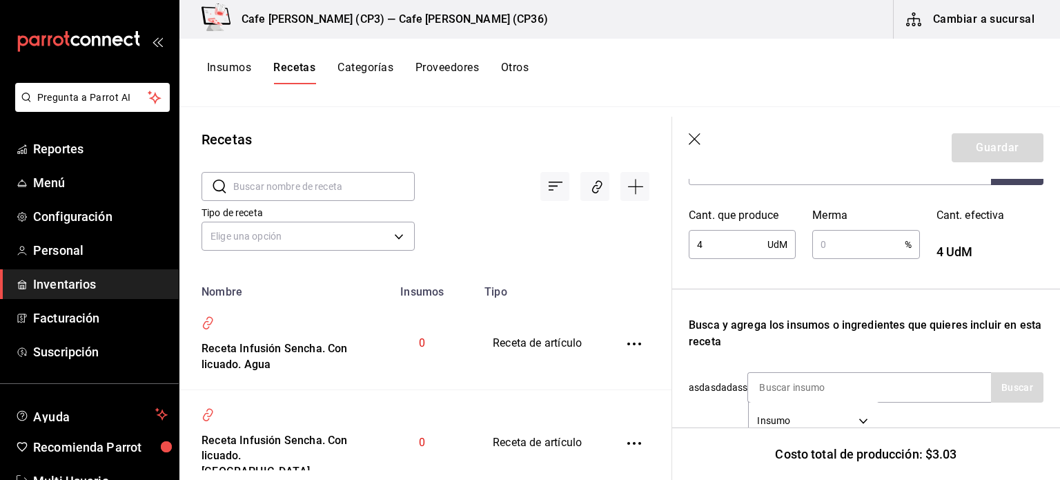
scroll to position [138, 0]
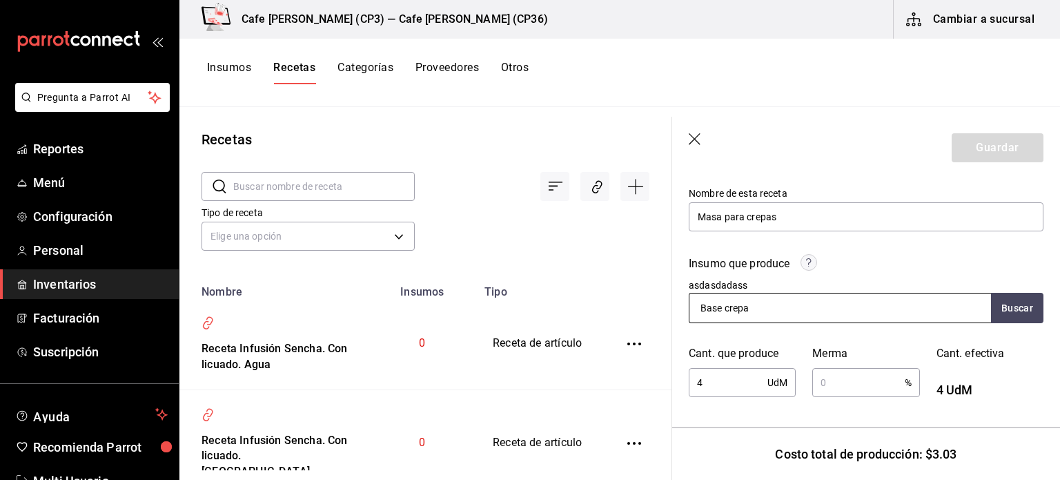
click at [759, 309] on input "Base crepa" at bounding box center [759, 307] width 138 height 29
type input "Base"
click at [1005, 300] on button "Buscar" at bounding box center [1017, 308] width 52 height 30
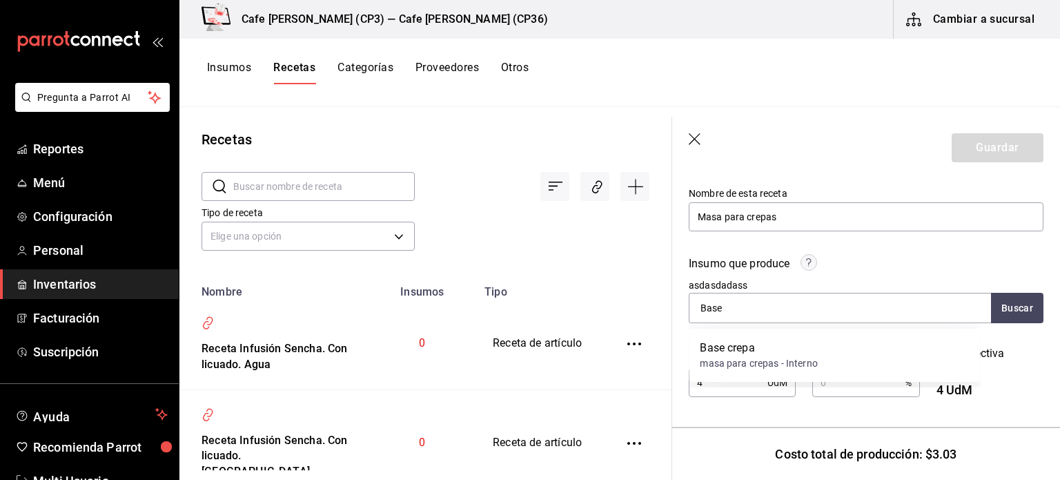
click at [732, 353] on div "Base crepa" at bounding box center [758, 348] width 117 height 17
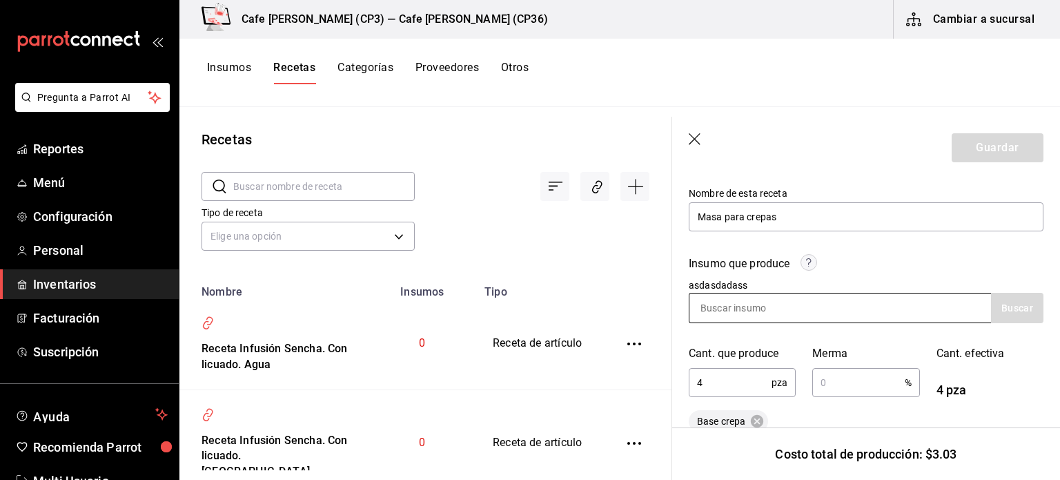
click at [701, 306] on input at bounding box center [759, 307] width 138 height 29
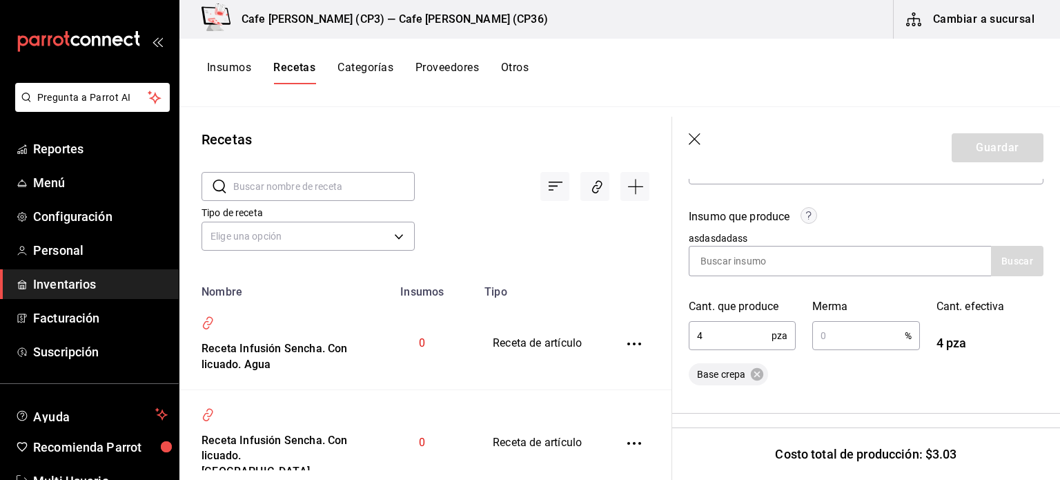
scroll to position [199, 0]
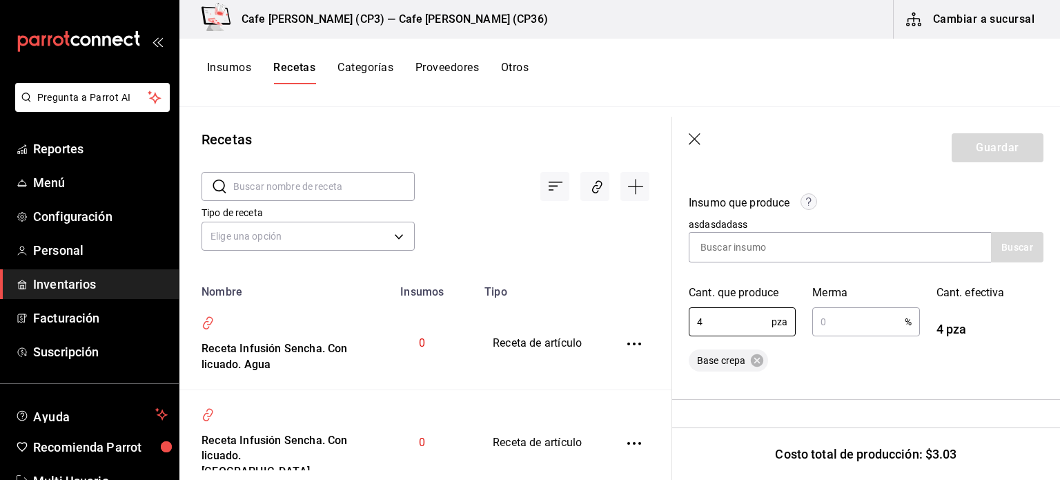
click at [674, 320] on div "Cant. que produce 4 pza ​" at bounding box center [734, 303] width 124 height 70
type input "5"
click at [864, 353] on div "Base crepa" at bounding box center [866, 360] width 355 height 22
drag, startPoint x: 819, startPoint y: 322, endPoint x: 801, endPoint y: 328, distance: 19.6
click at [801, 328] on div "Merma % ​" at bounding box center [858, 303] width 124 height 70
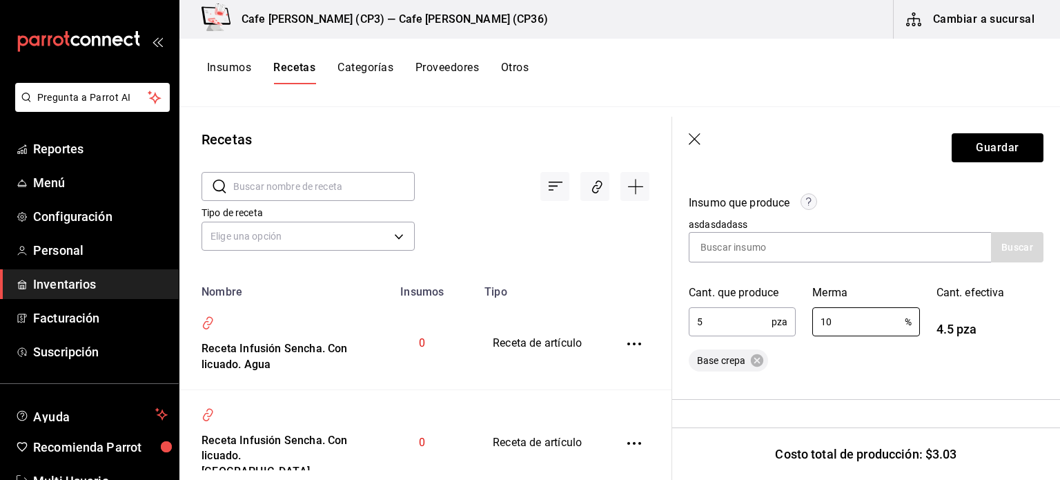
type input "1"
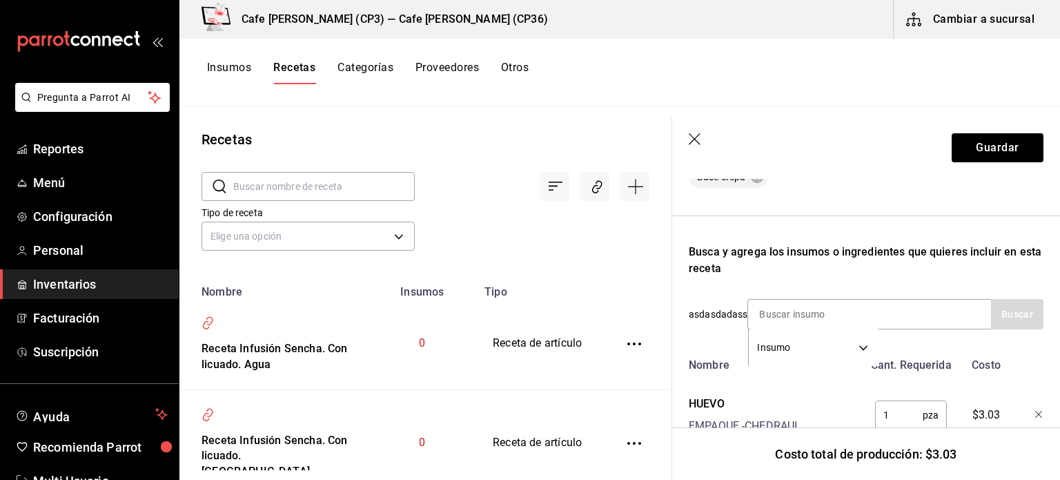
scroll to position [406, 0]
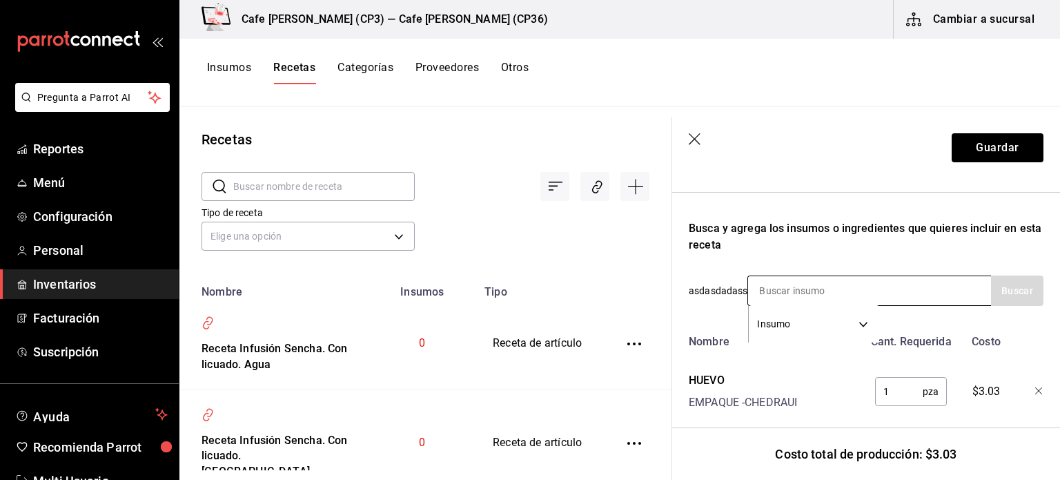
click at [755, 287] on input at bounding box center [817, 290] width 138 height 29
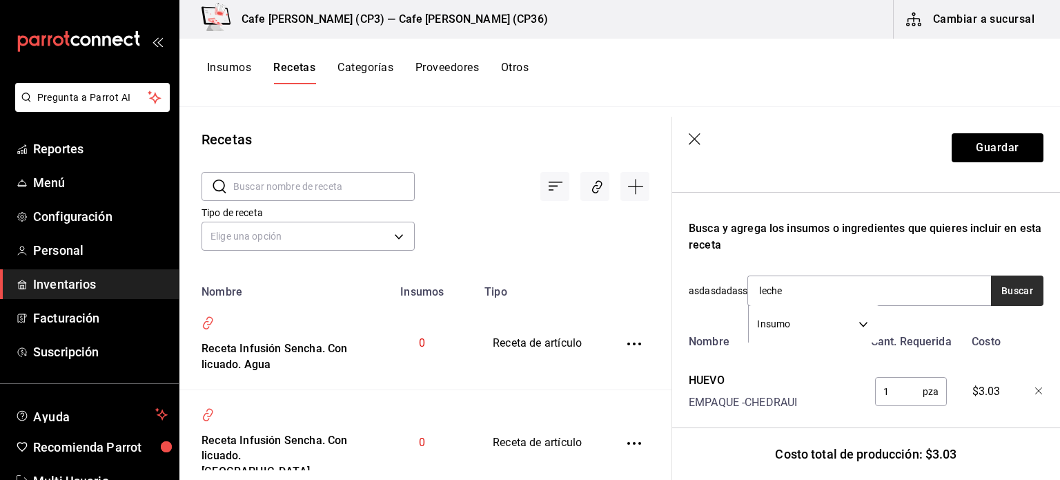
type input "leche"
click at [1010, 287] on button "Buscar" at bounding box center [1017, 290] width 52 height 30
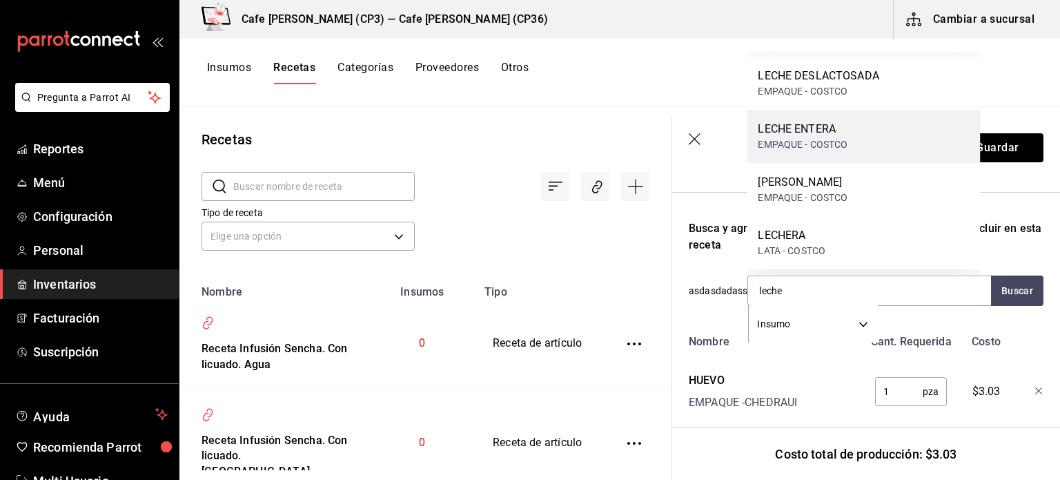
click at [828, 134] on div "LECHE ENTERA" at bounding box center [803, 129] width 90 height 17
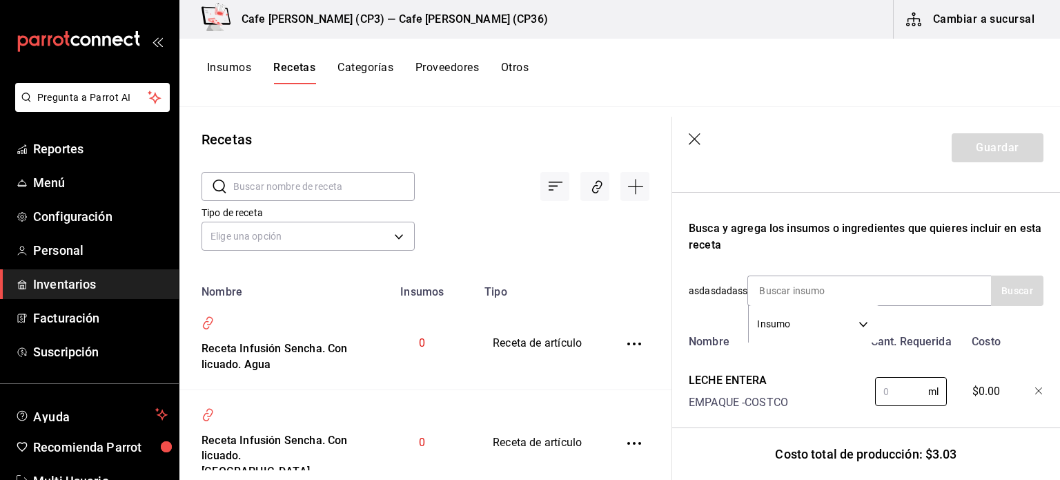
drag, startPoint x: 868, startPoint y: 389, endPoint x: 843, endPoint y: 391, distance: 25.7
click at [843, 391] on div "LECHE ENTERA EMPAQUE - COSTCO ml ​ $0.00" at bounding box center [863, 389] width 360 height 44
drag, startPoint x: 881, startPoint y: 401, endPoint x: 897, endPoint y: 397, distance: 17.1
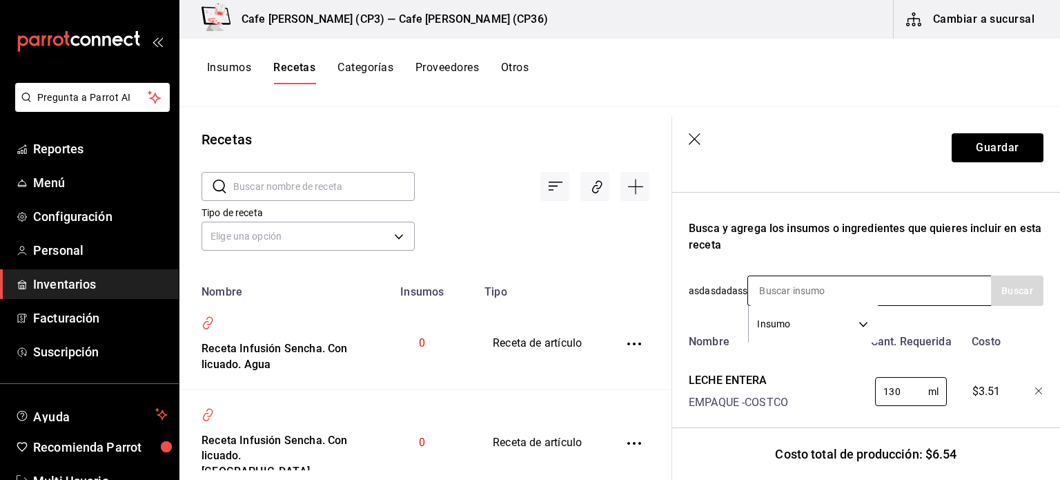
type input "130"
click at [761, 290] on input at bounding box center [817, 290] width 138 height 29
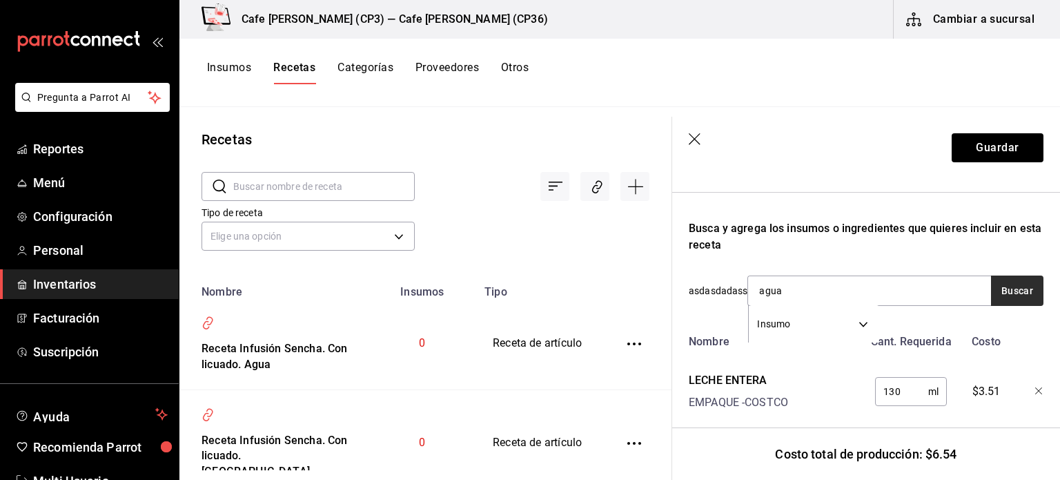
type input "agua"
click at [1021, 293] on button "Buscar" at bounding box center [1017, 290] width 52 height 30
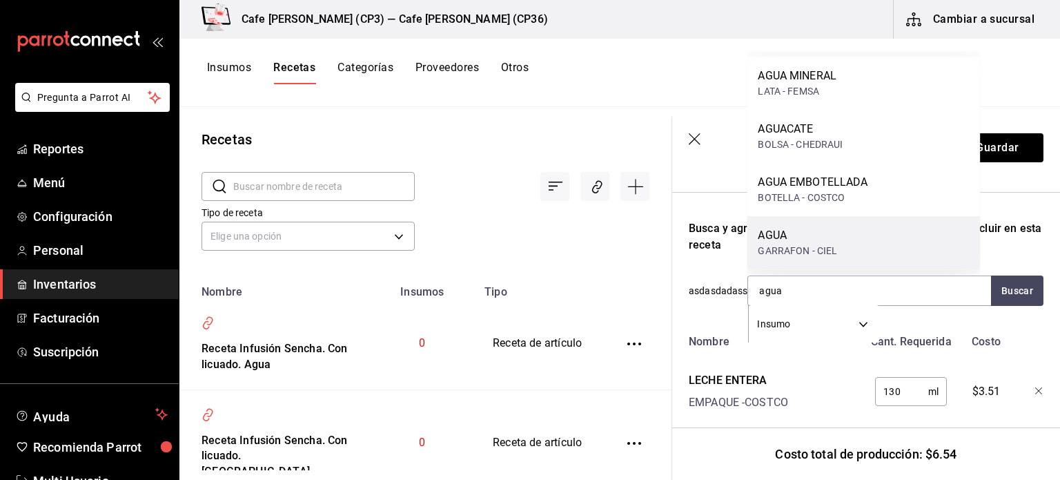
click at [791, 240] on div "AGUA" at bounding box center [797, 235] width 79 height 17
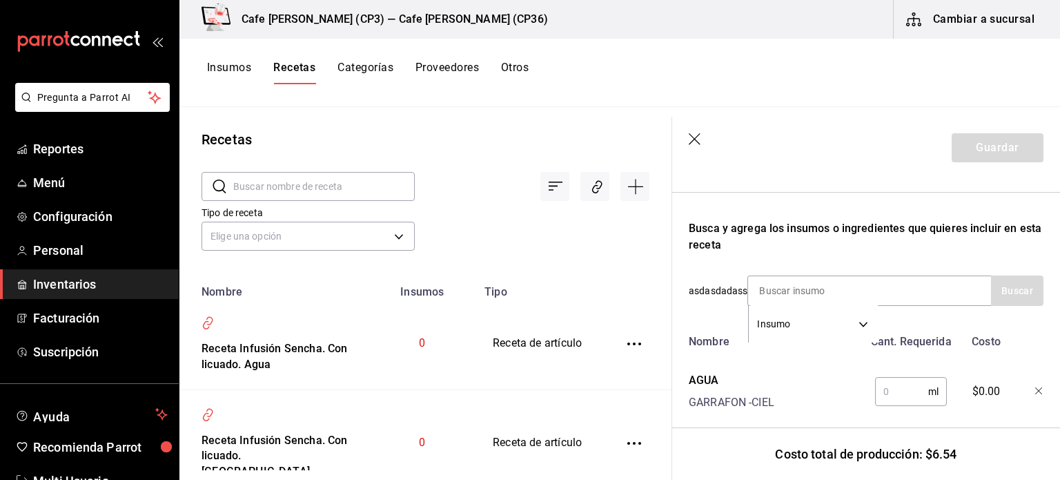
click at [884, 392] on input "text" at bounding box center [901, 392] width 53 height 28
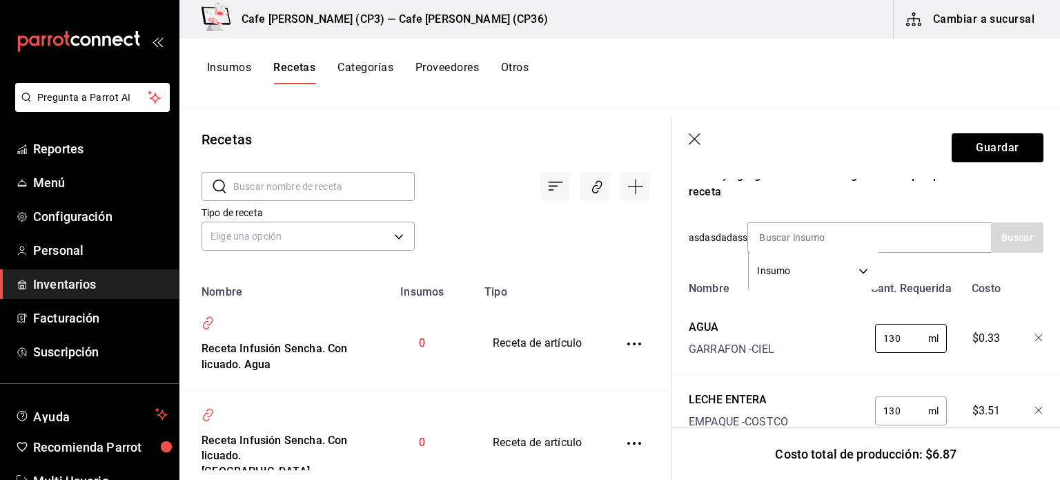
scroll to position [453, 0]
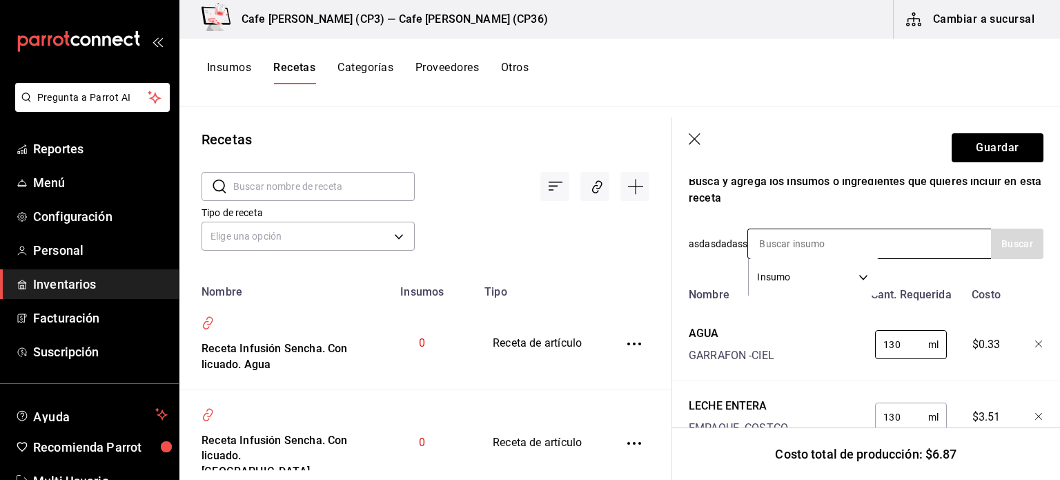
type input "130"
click at [766, 240] on input at bounding box center [817, 243] width 138 height 29
type input "harina"
click at [1009, 240] on button "Buscar" at bounding box center [1017, 243] width 52 height 30
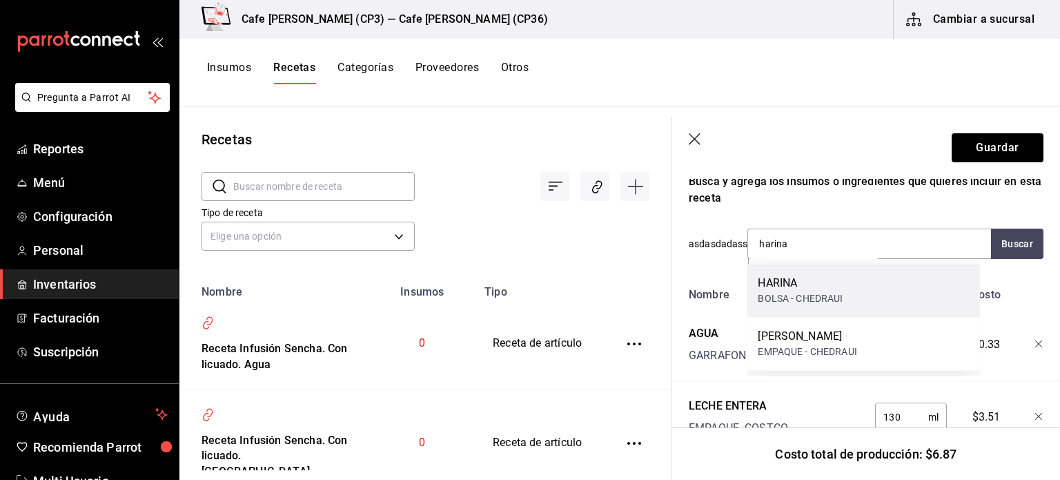
click at [781, 285] on div "HARINA" at bounding box center [800, 283] width 85 height 17
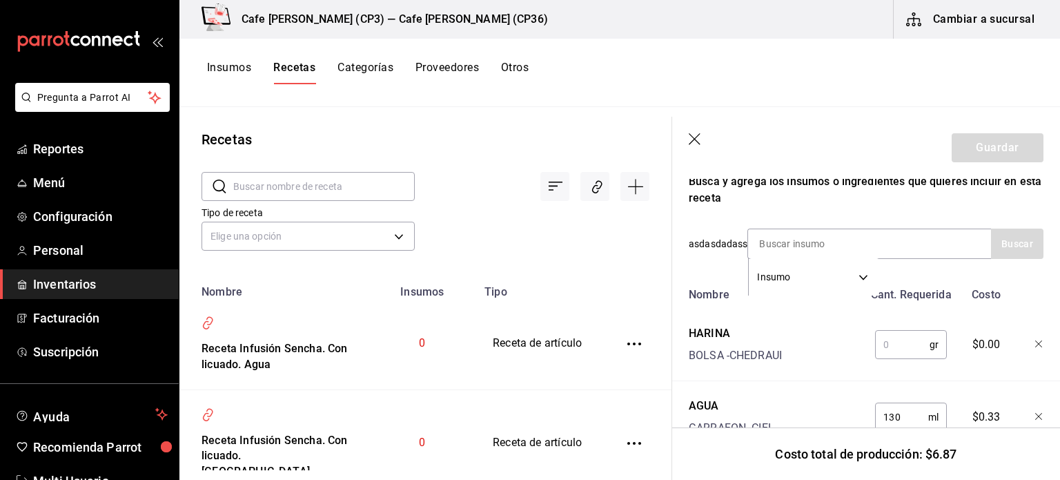
click at [884, 340] on input "text" at bounding box center [902, 345] width 55 height 28
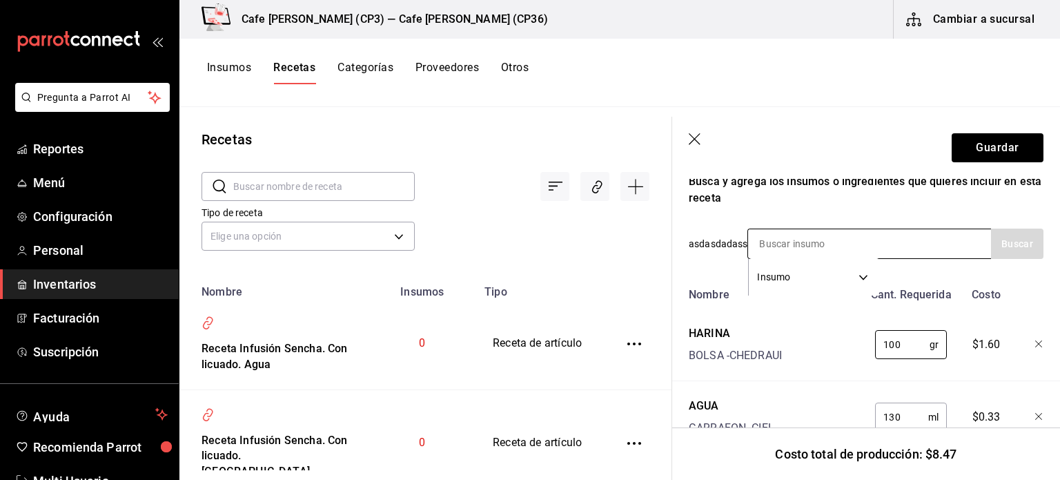
type input "100"
click at [766, 240] on input at bounding box center [817, 243] width 138 height 29
click at [1016, 240] on button "Buscar" at bounding box center [1017, 243] width 52 height 30
click at [1018, 242] on button "Buscar" at bounding box center [1017, 243] width 52 height 30
click at [1002, 249] on button "Buscar" at bounding box center [1017, 243] width 52 height 30
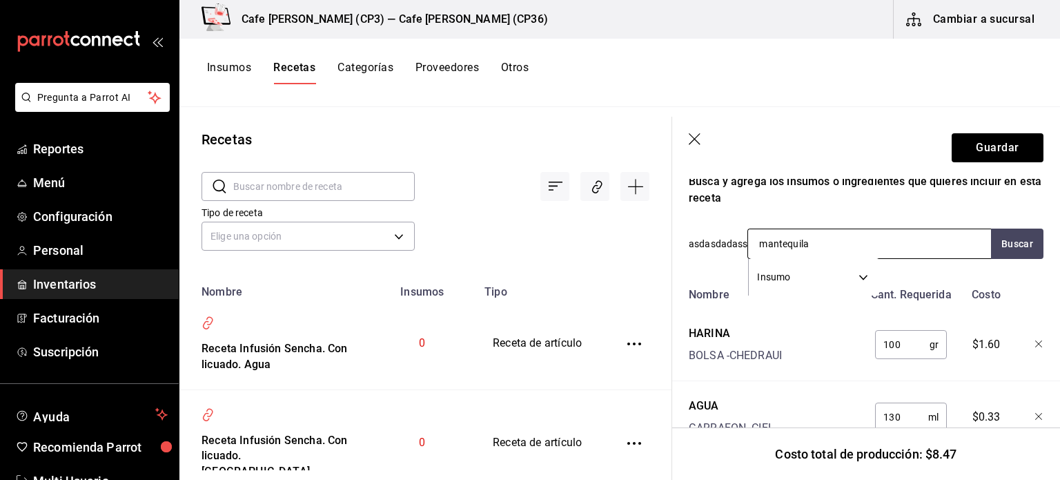
click at [820, 242] on input "mantequila" at bounding box center [817, 243] width 138 height 29
type input "m"
type input "mante"
click at [1011, 239] on button "Buscar" at bounding box center [1017, 243] width 52 height 30
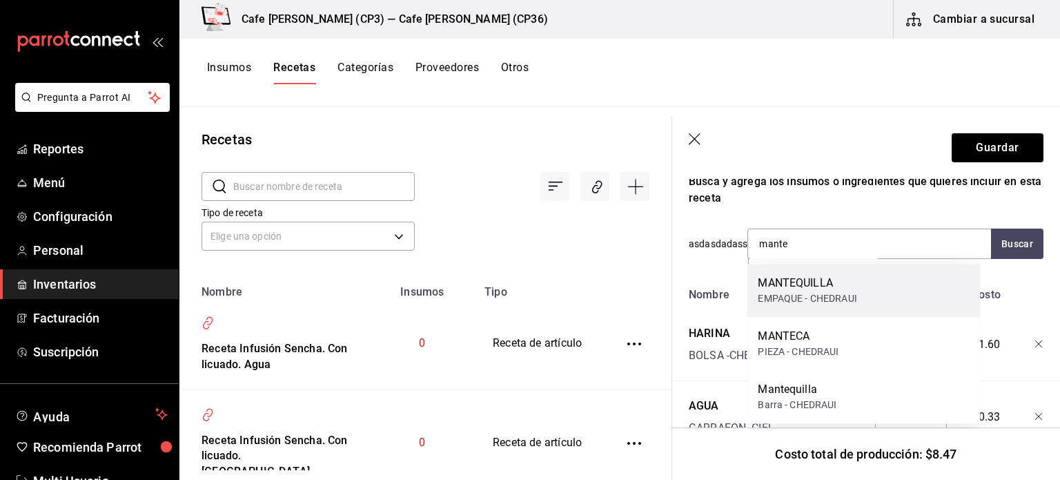
click at [794, 281] on div "MANTEQUILLA" at bounding box center [807, 283] width 99 height 17
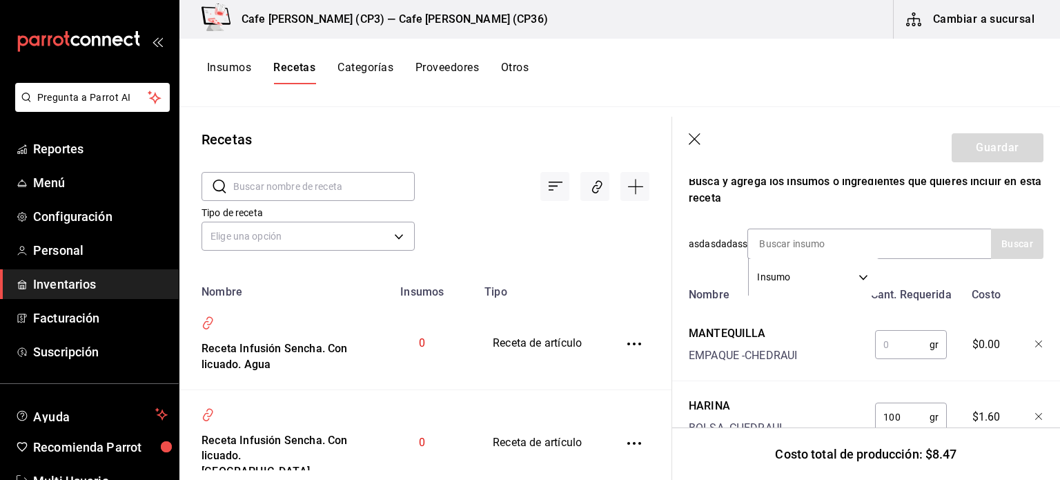
click at [881, 342] on input "text" at bounding box center [902, 345] width 55 height 28
type input "10"
click at [1035, 344] on icon "button" at bounding box center [1039, 344] width 8 height 8
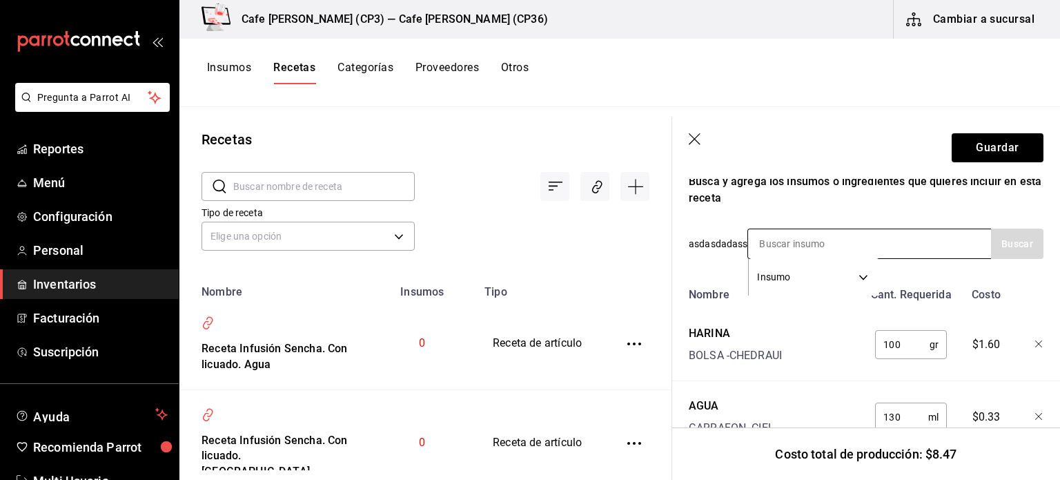
click at [770, 235] on input at bounding box center [817, 243] width 138 height 29
type input "mant"
click at [1011, 246] on button "Buscar" at bounding box center [1017, 243] width 52 height 30
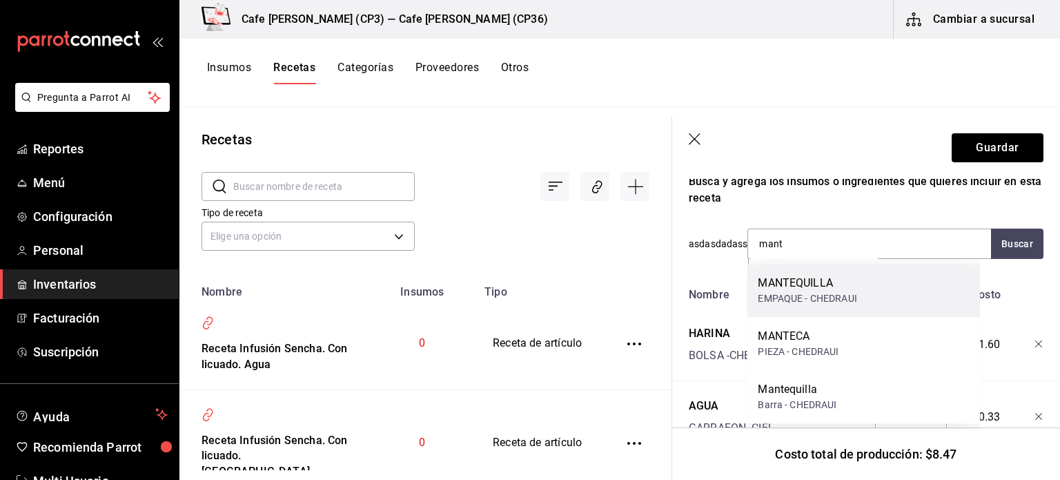
click at [788, 286] on div "MANTEQUILLA" at bounding box center [807, 283] width 99 height 17
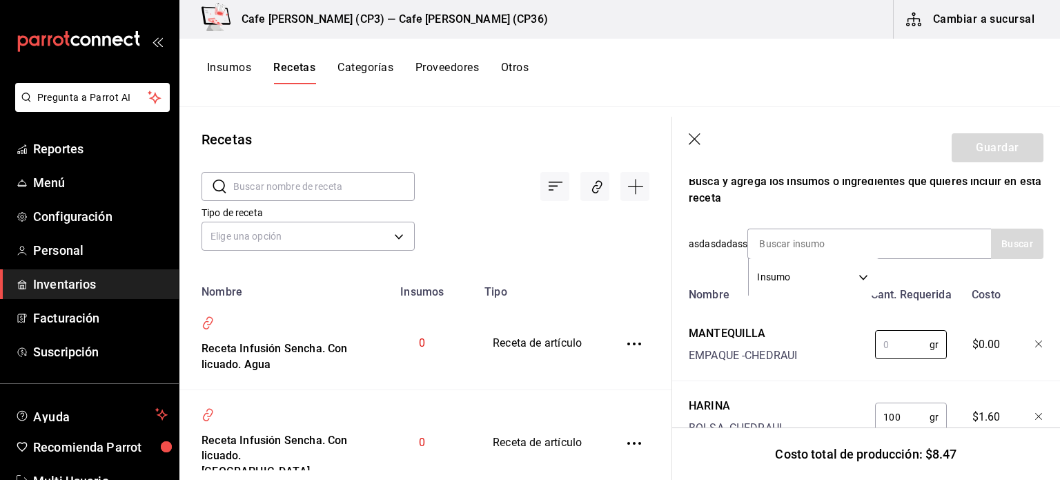
drag, startPoint x: 887, startPoint y: 344, endPoint x: 859, endPoint y: 348, distance: 28.5
click at [886, 344] on input "text" at bounding box center [902, 345] width 55 height 28
type input "10"
click at [781, 249] on input at bounding box center [817, 243] width 138 height 29
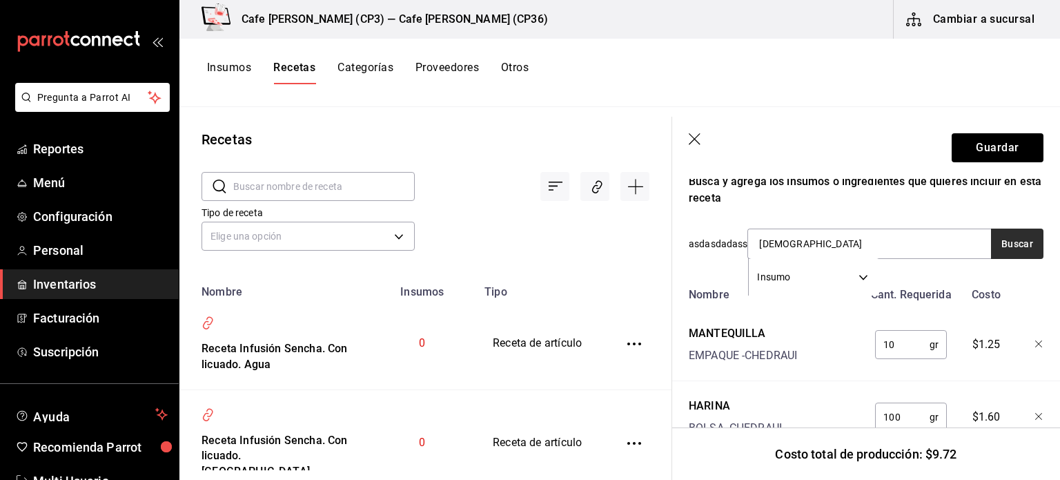
type input "Vaini"
click at [995, 242] on button "Buscar" at bounding box center [1017, 243] width 52 height 30
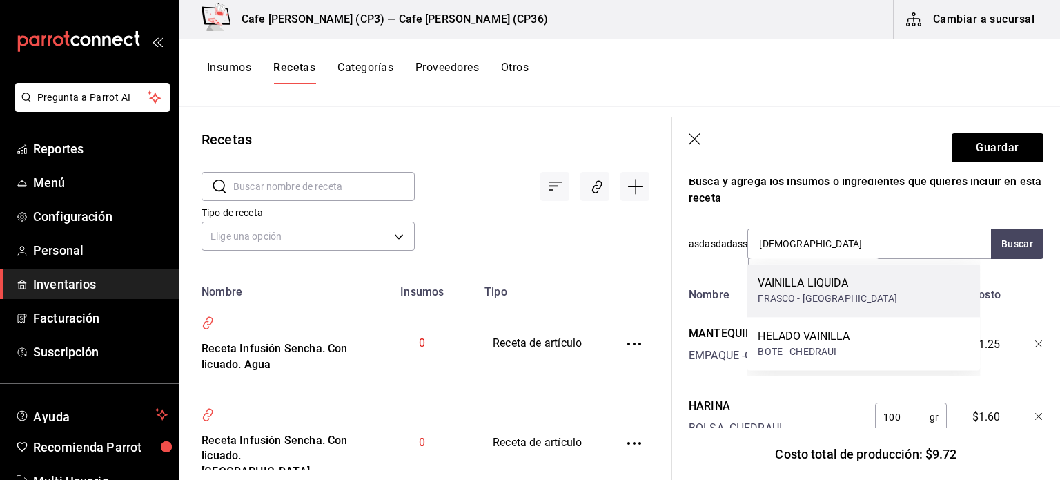
click at [811, 287] on div "VAINILLA LIQUIDA" at bounding box center [827, 283] width 139 height 17
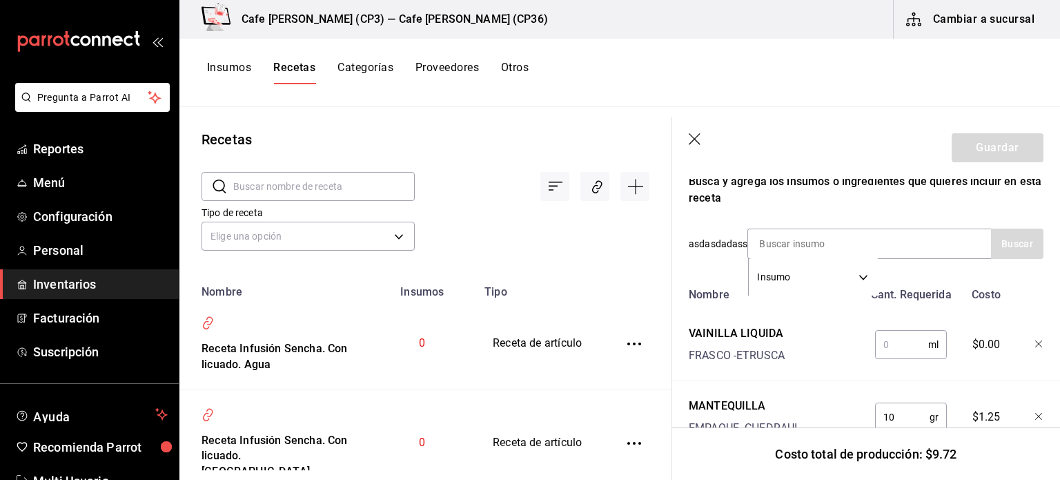
click at [886, 346] on input "text" at bounding box center [901, 345] width 53 height 28
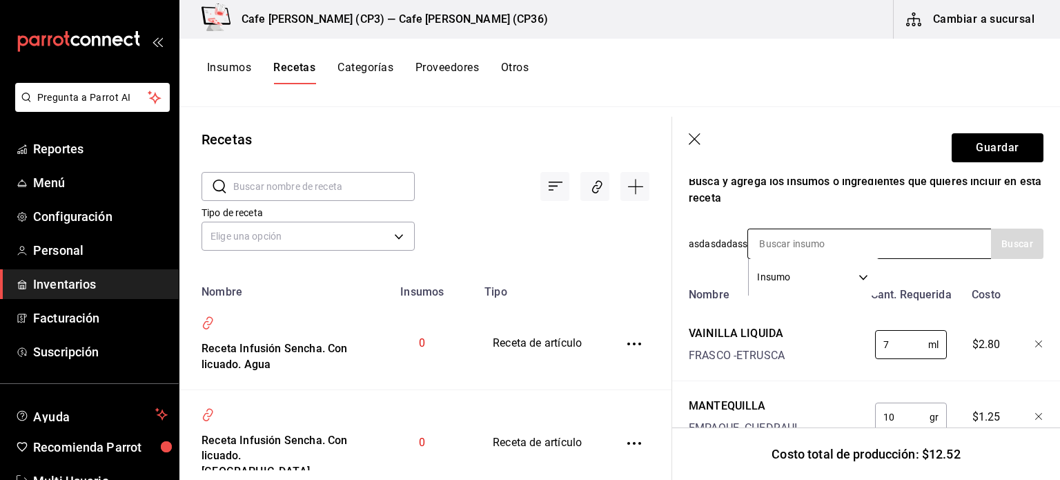
type input "7"
click at [759, 234] on input at bounding box center [817, 243] width 138 height 29
type input "sal"
click at [1000, 245] on button "Buscar" at bounding box center [1017, 243] width 52 height 30
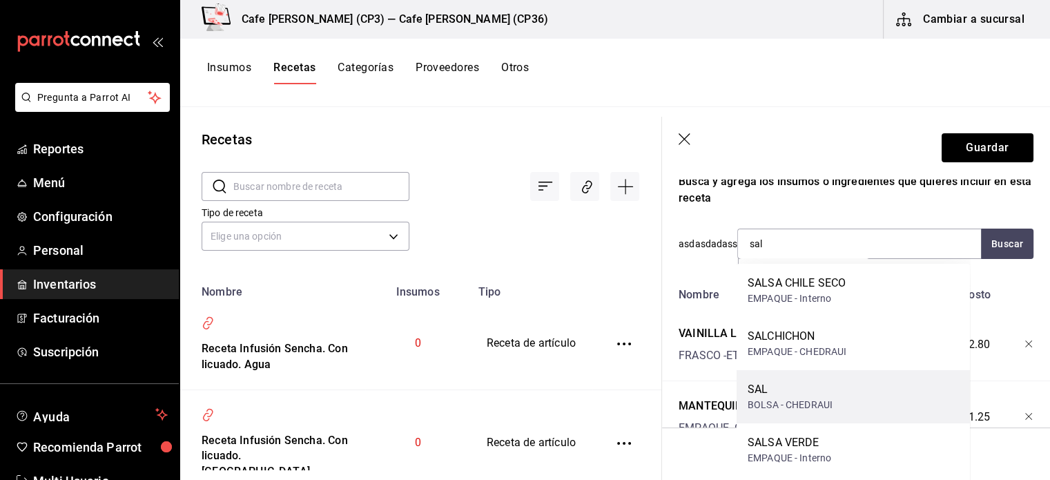
click at [757, 391] on div "SAL" at bounding box center [790, 389] width 85 height 17
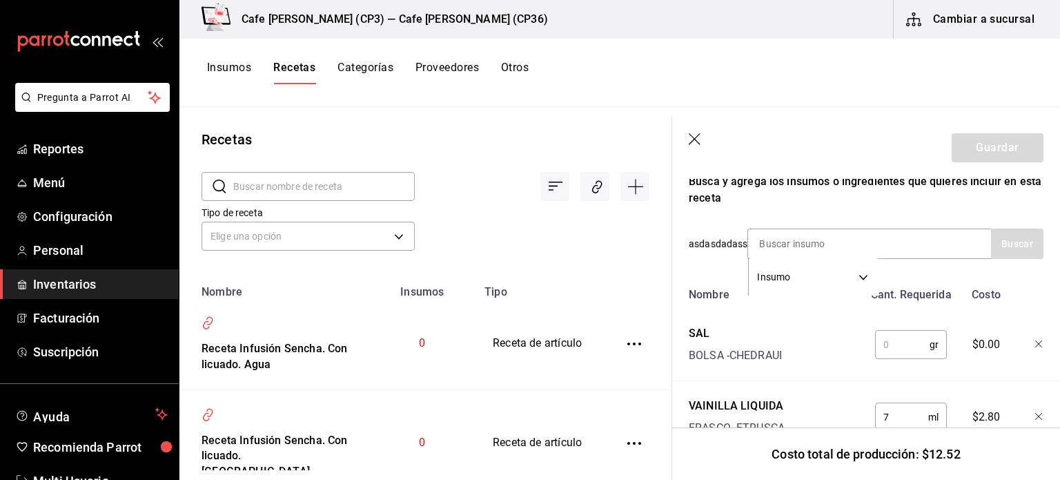
click at [877, 344] on input "text" at bounding box center [902, 345] width 55 height 28
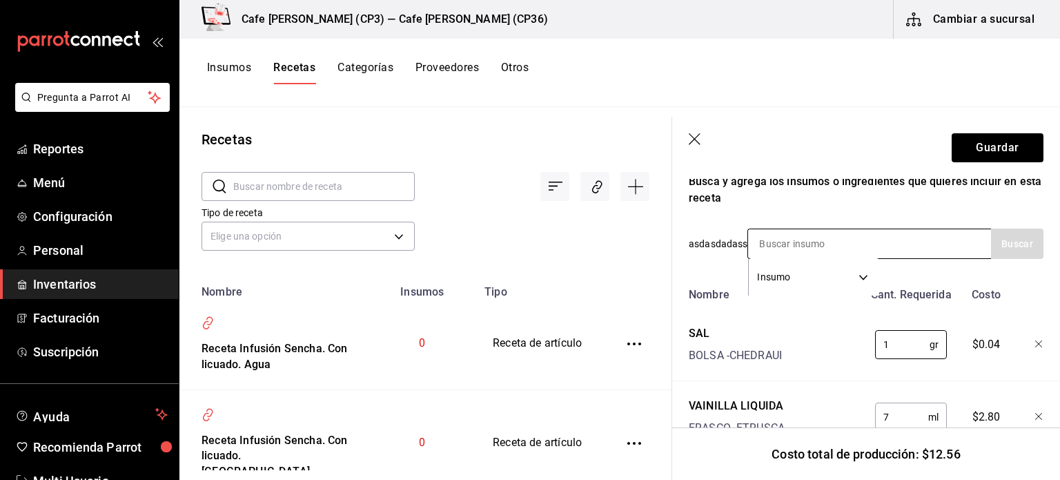
type input "1"
click at [778, 241] on input at bounding box center [817, 243] width 138 height 29
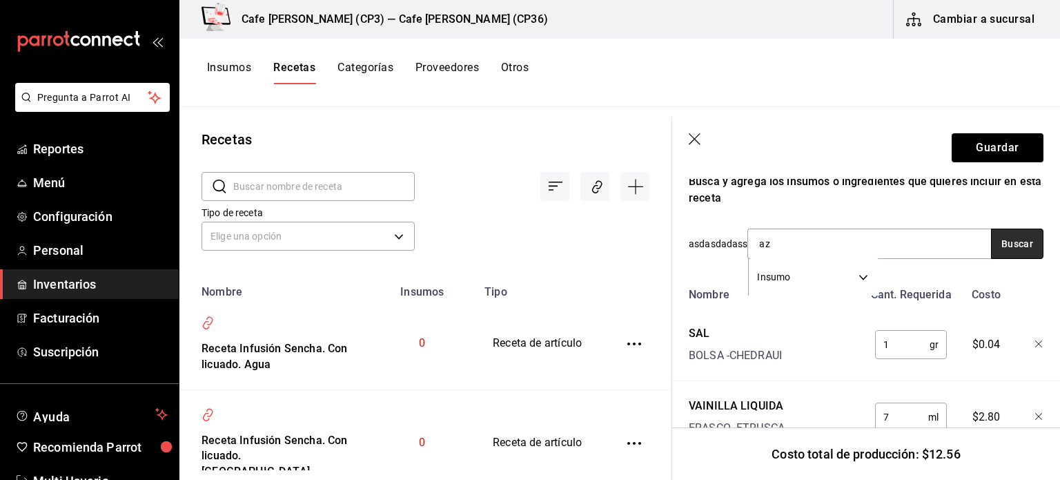
click at [1009, 237] on button "Buscar" at bounding box center [1017, 243] width 52 height 30
click at [1018, 253] on button "Buscar" at bounding box center [1017, 243] width 52 height 30
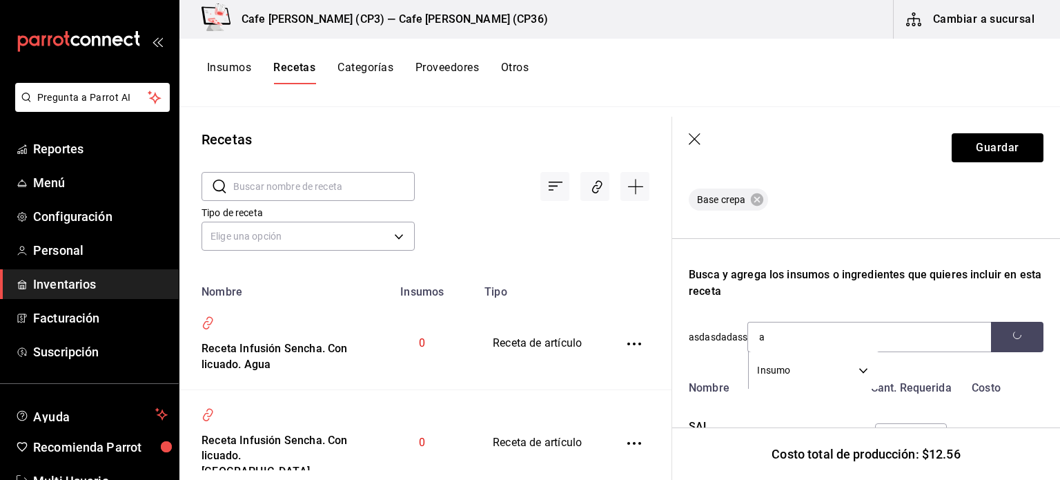
scroll to position [384, 0]
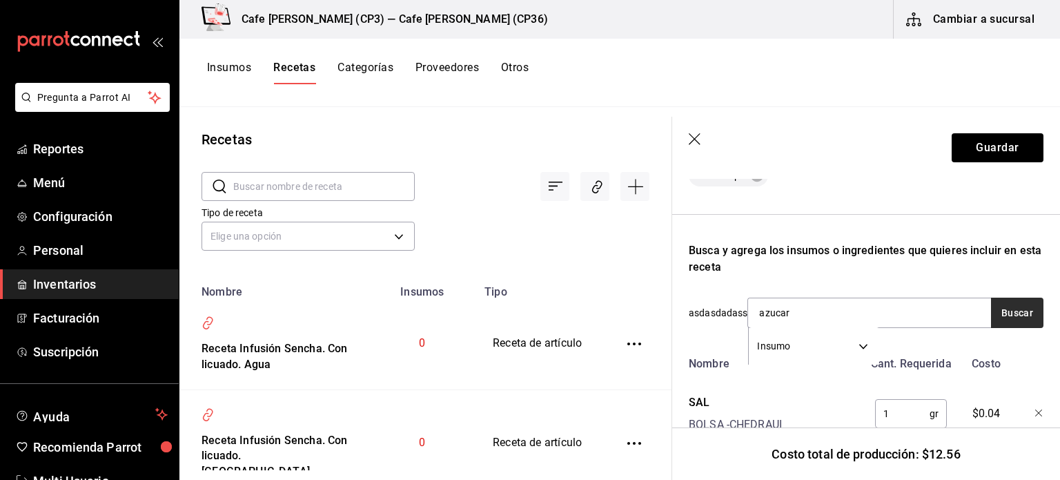
type input "azucar"
click at [1020, 313] on button "Buscar" at bounding box center [1017, 313] width 52 height 30
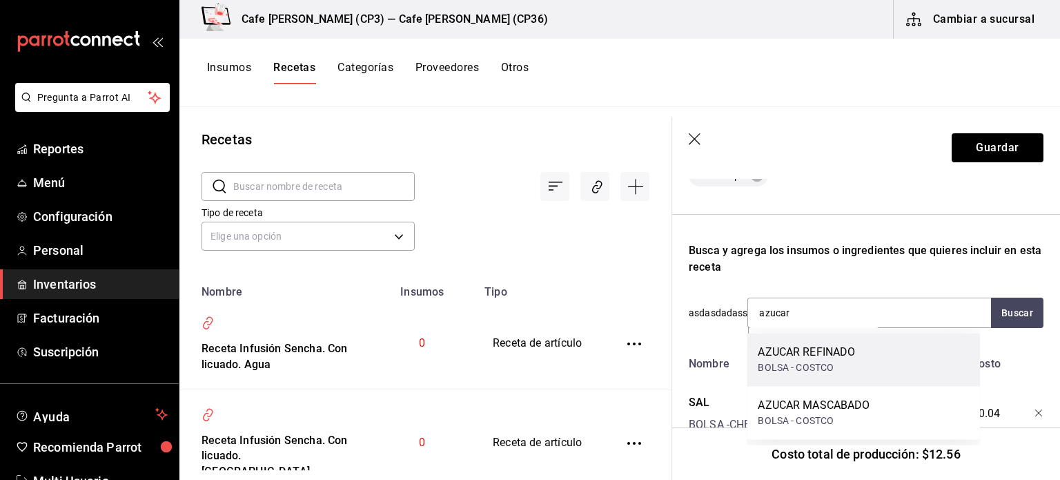
click at [799, 356] on div "AZUCAR REFINADO" at bounding box center [806, 352] width 97 height 17
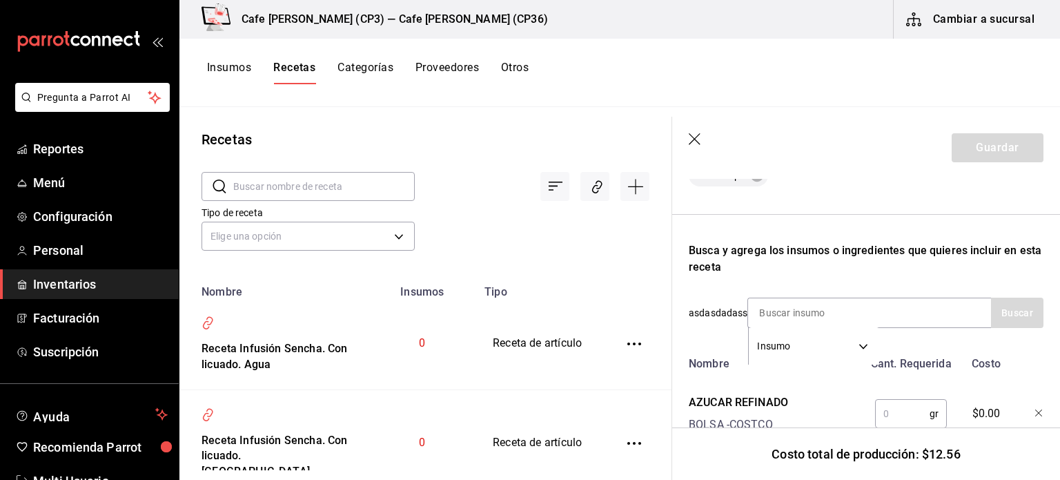
click at [878, 412] on input "text" at bounding box center [902, 414] width 55 height 28
type input "1"
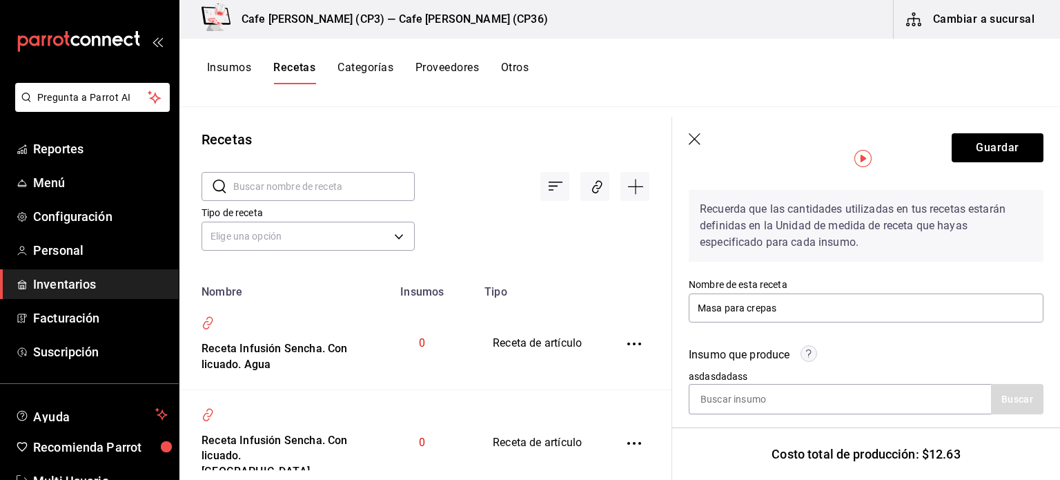
scroll to position [46, 0]
type input "2"
click at [985, 142] on button "Guardar" at bounding box center [998, 147] width 92 height 29
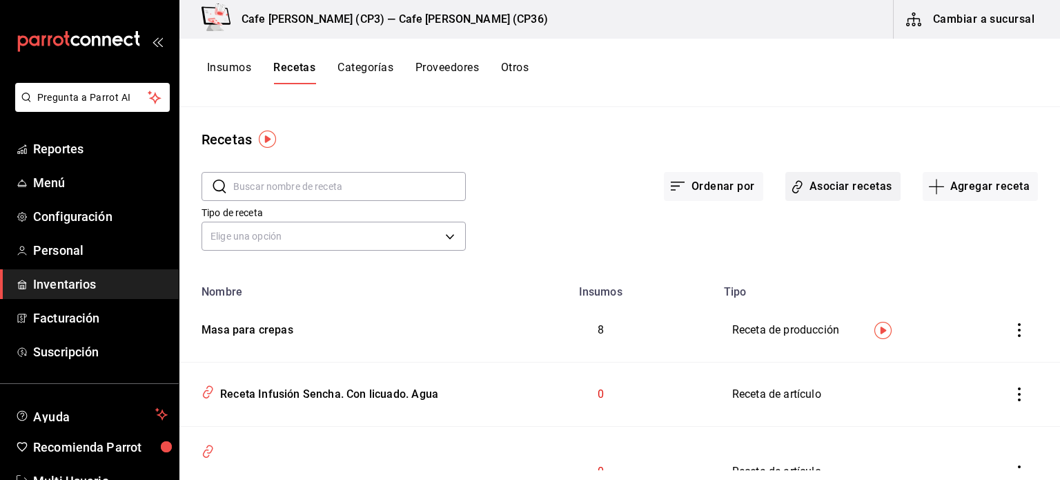
click at [837, 186] on button "Asociar recetas" at bounding box center [843, 186] width 115 height 29
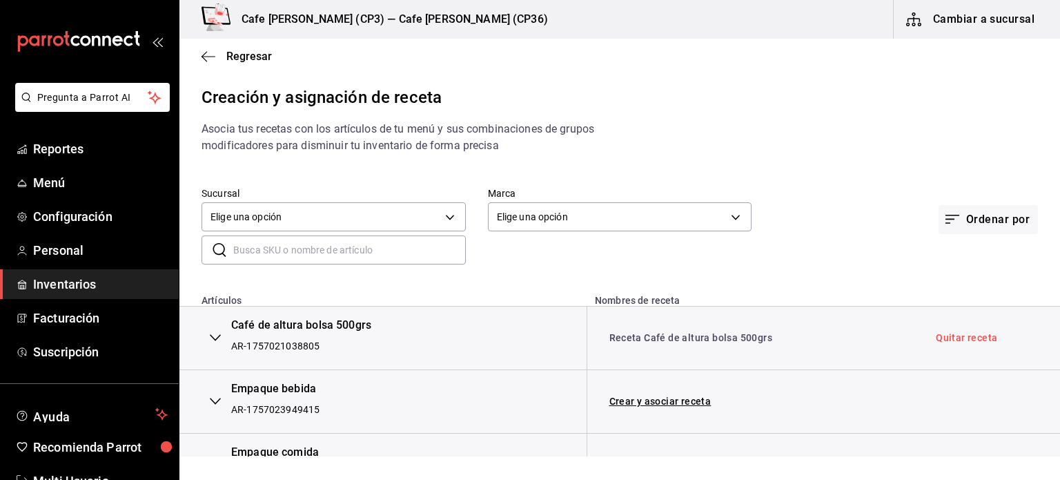
click at [237, 253] on input "text" at bounding box center [349, 250] width 233 height 28
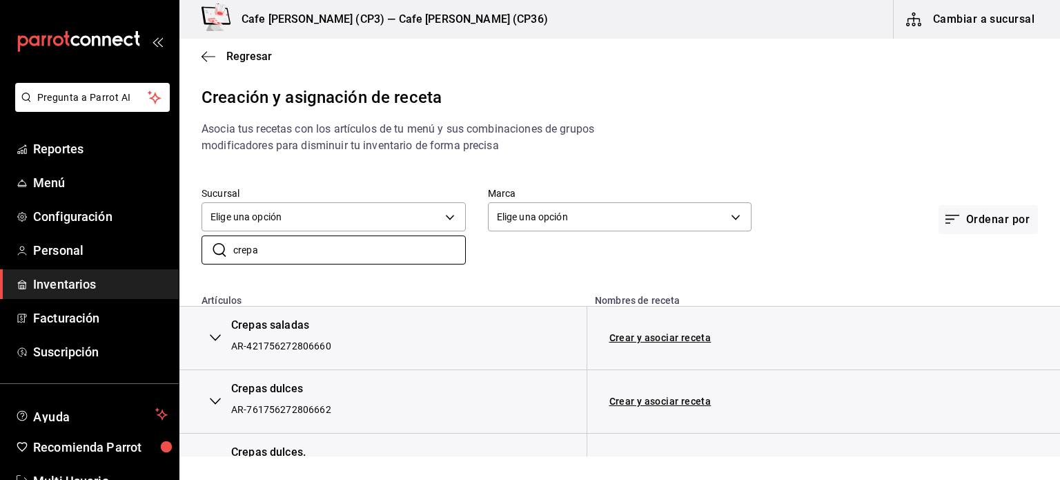
type input "crepa"
click at [214, 342] on icon "button" at bounding box center [215, 337] width 11 height 11
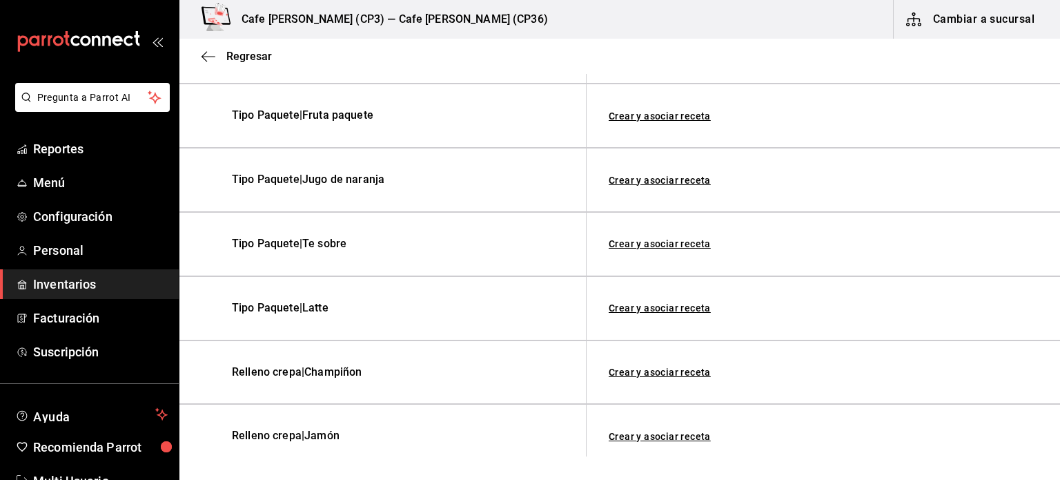
scroll to position [552, 0]
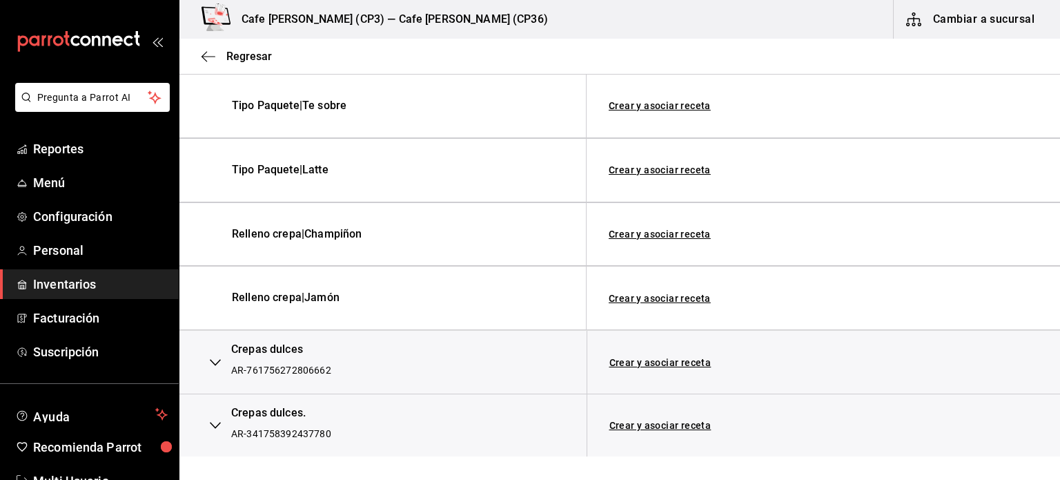
click at [217, 357] on icon "button" at bounding box center [215, 362] width 11 height 11
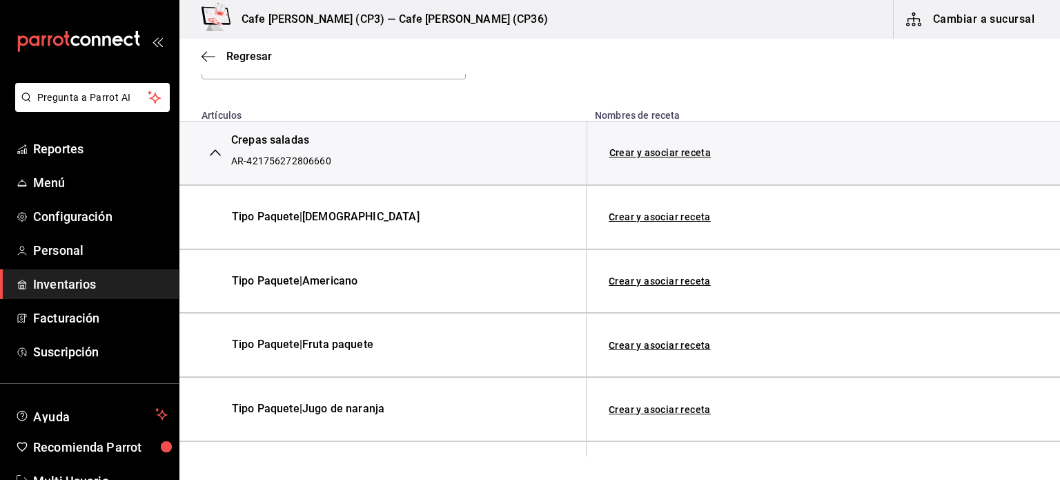
scroll to position [116, 0]
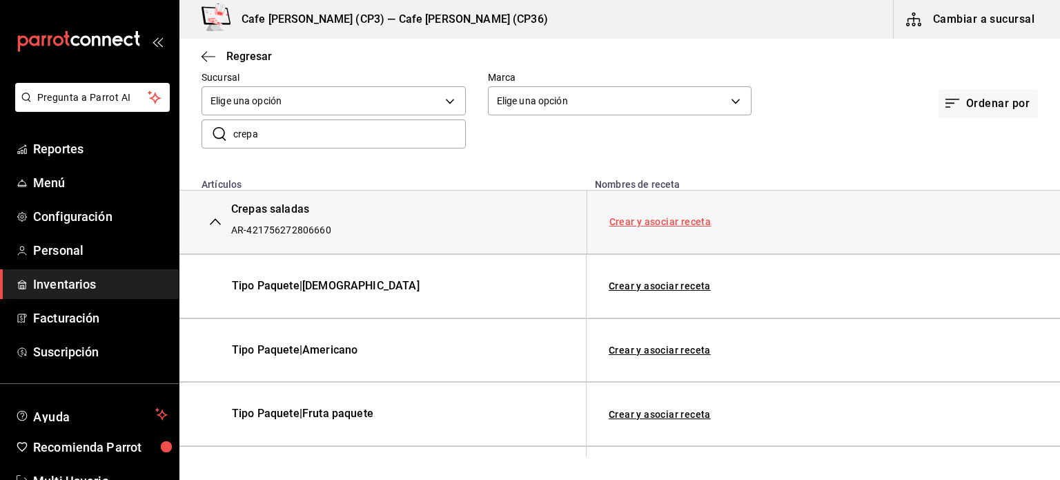
click at [650, 223] on link "Crear y asociar receta" at bounding box center [661, 222] width 102 height 10
click at [670, 220] on link "Receta Crepas saladas" at bounding box center [663, 221] width 106 height 11
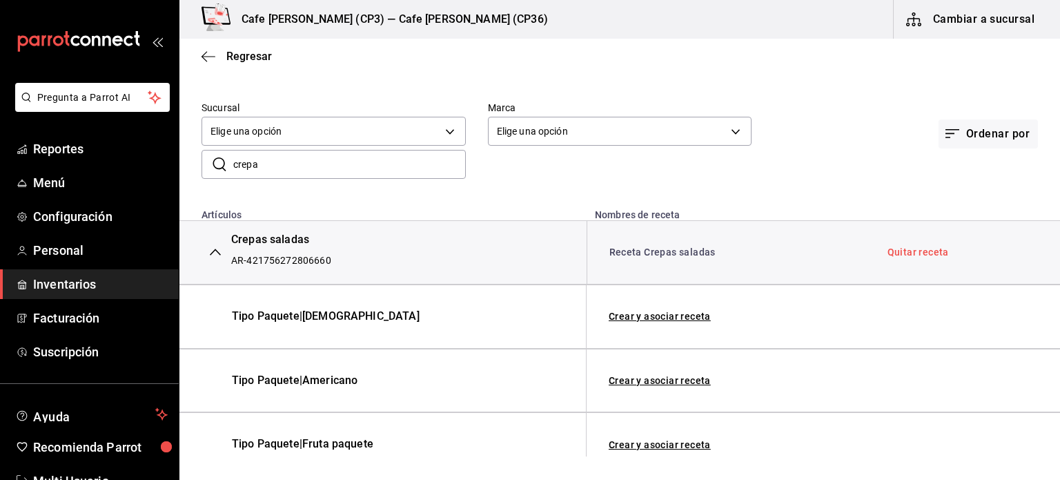
scroll to position [0, 0]
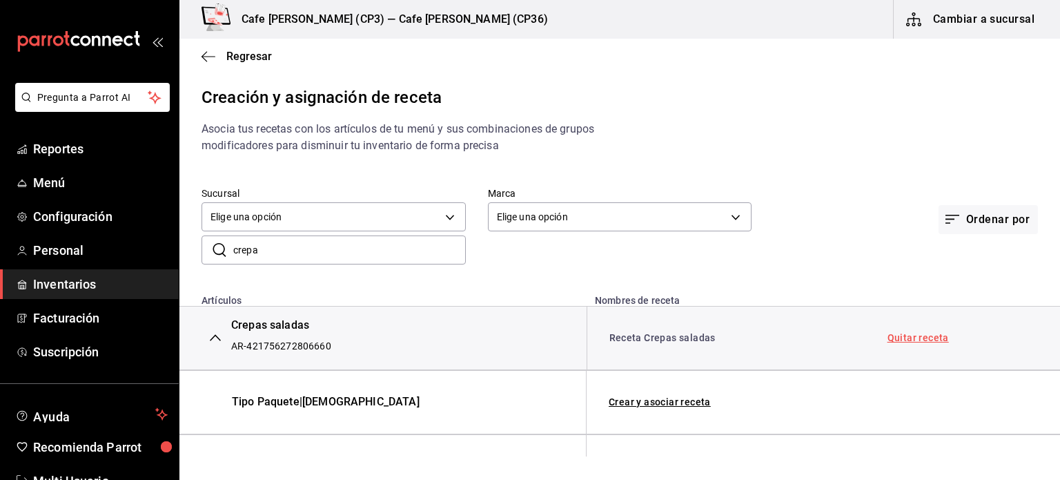
click at [909, 337] on link "Quitar receta" at bounding box center [918, 338] width 61 height 10
click at [635, 338] on link "Asociar receta" at bounding box center [644, 338] width 68 height 10
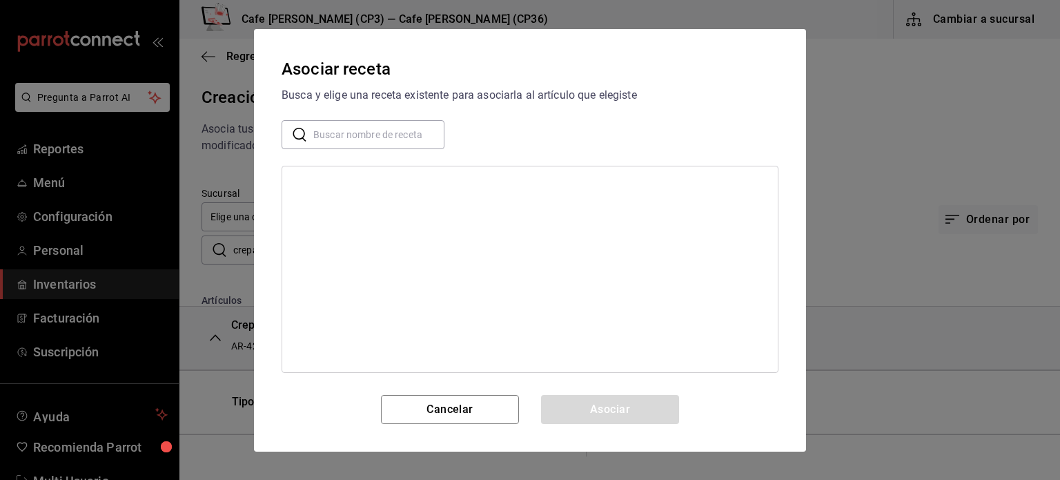
click at [340, 136] on input "text" at bounding box center [378, 134] width 131 height 28
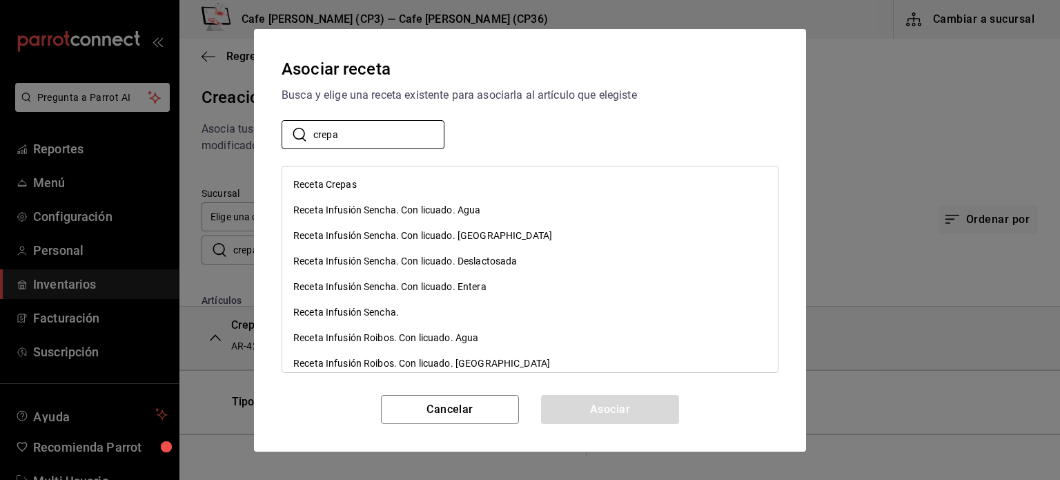
type input "crepa"
click at [328, 182] on div "Receta Crepas" at bounding box center [325, 184] width 64 height 14
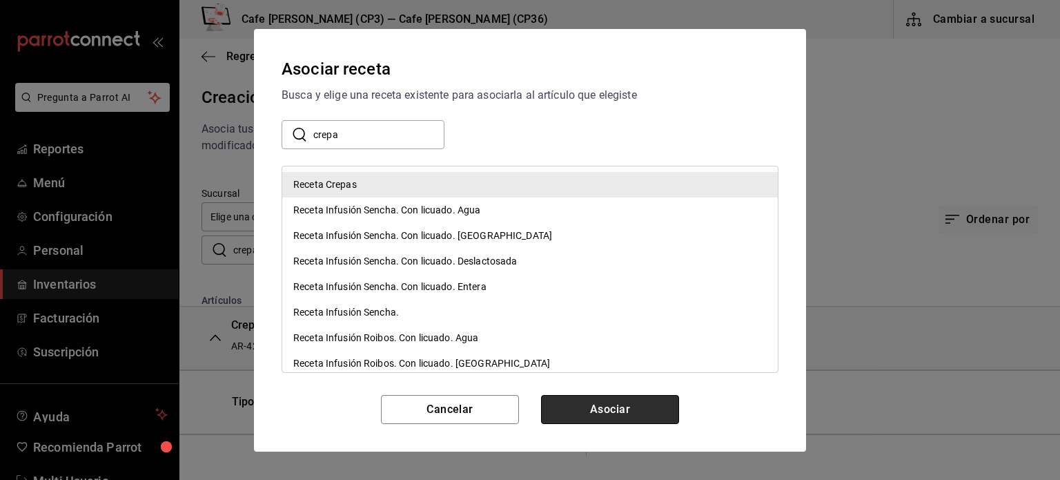
click at [612, 411] on button "Asociar" at bounding box center [610, 409] width 138 height 29
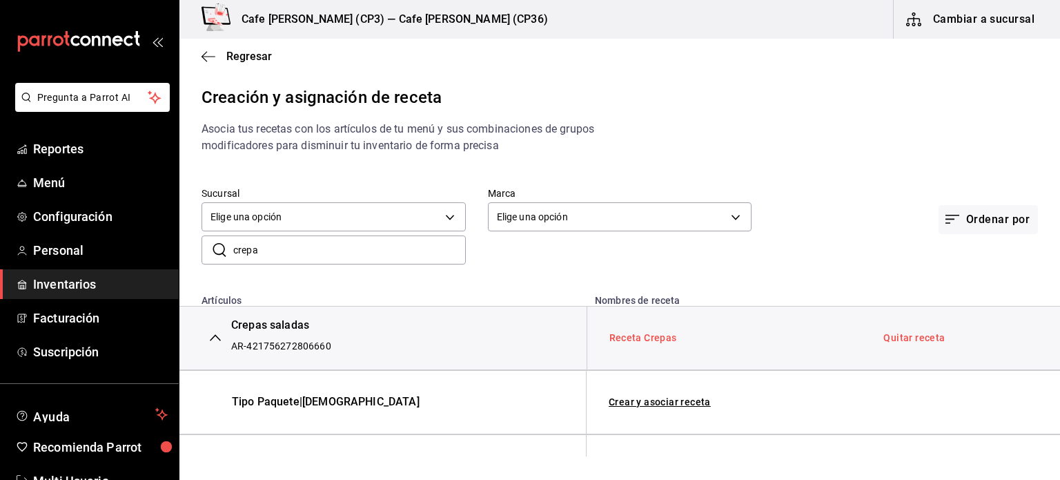
click at [645, 340] on link "Receta Crepas" at bounding box center [644, 337] width 68 height 11
click at [643, 335] on link "Receta Crepas" at bounding box center [644, 337] width 68 height 11
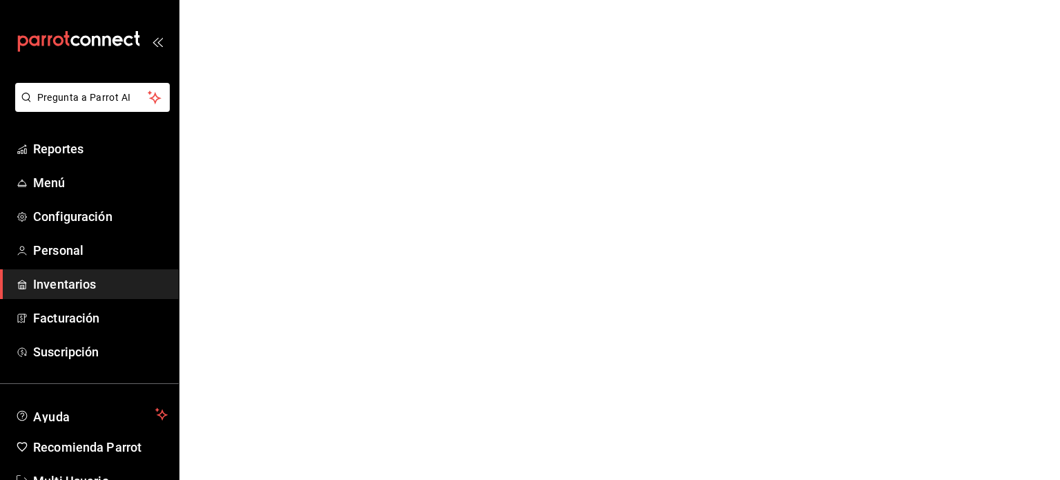
drag, startPoint x: 895, startPoint y: 292, endPoint x: 904, endPoint y: 276, distance: 18.2
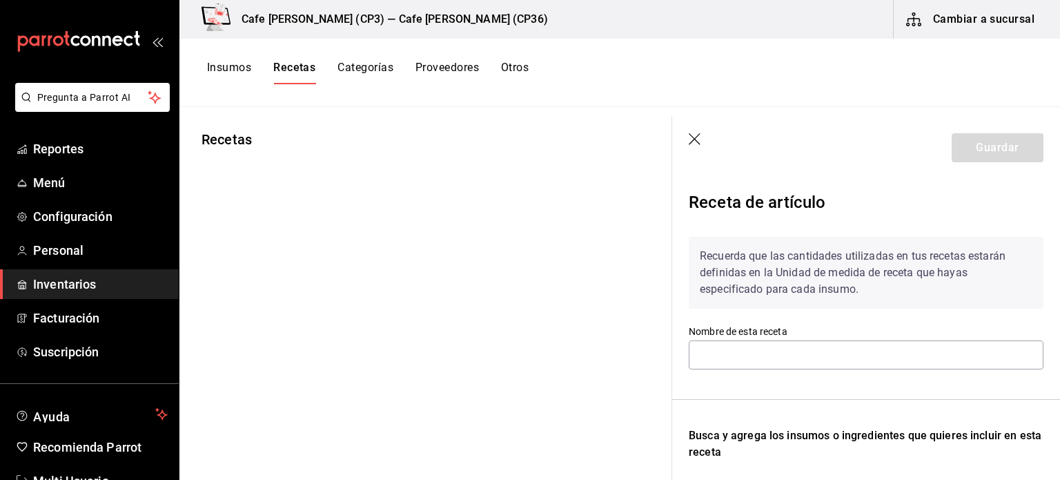
type input "Receta Infusión Roibos"
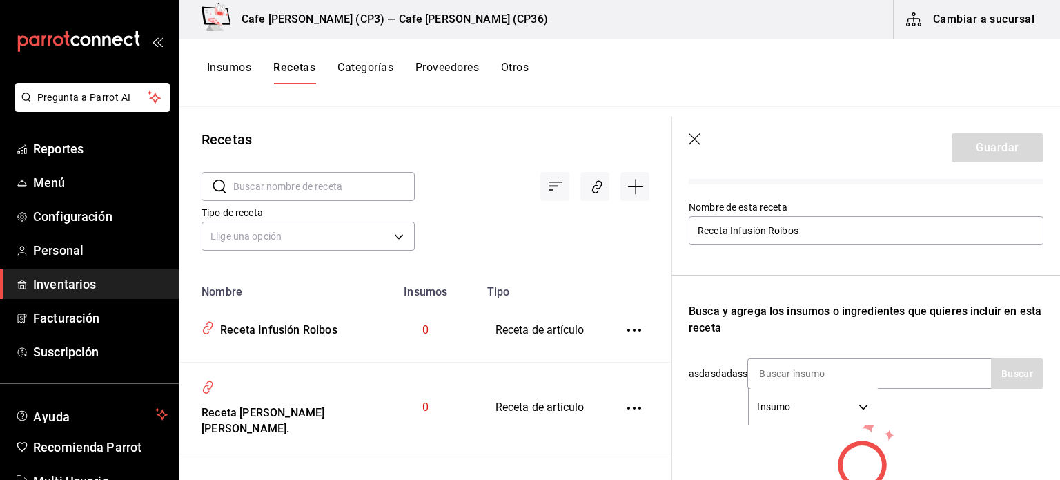
scroll to position [207, 0]
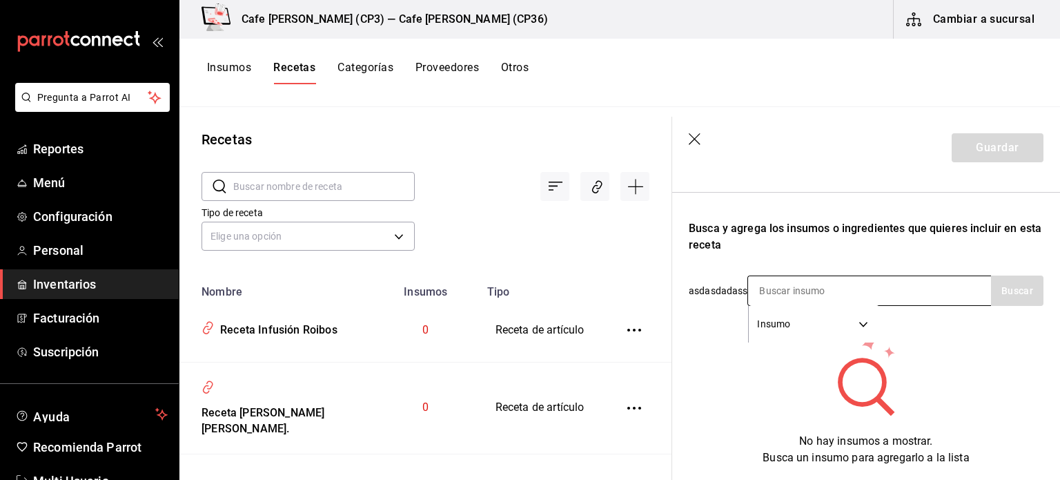
click at [756, 286] on input at bounding box center [817, 290] width 138 height 29
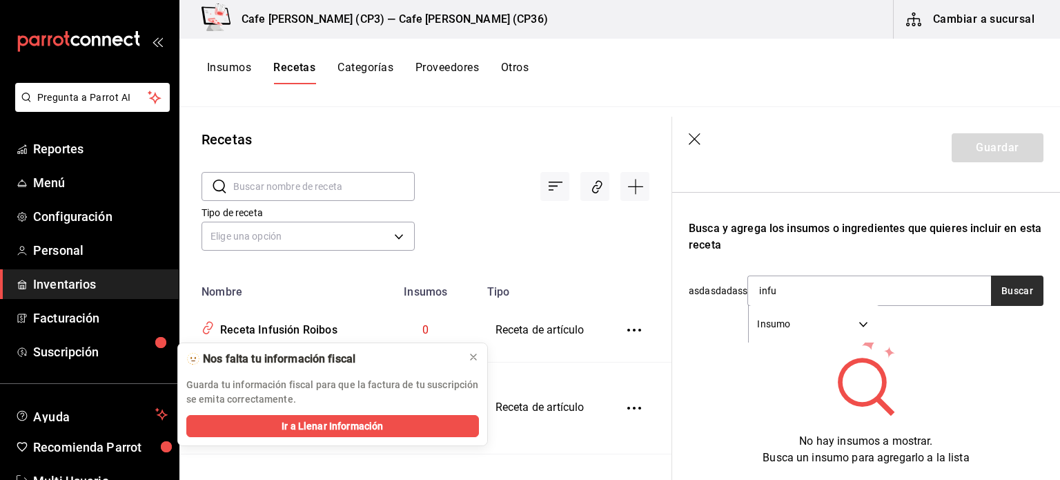
type input "infu"
click at [1013, 290] on button "Buscar" at bounding box center [1017, 290] width 52 height 30
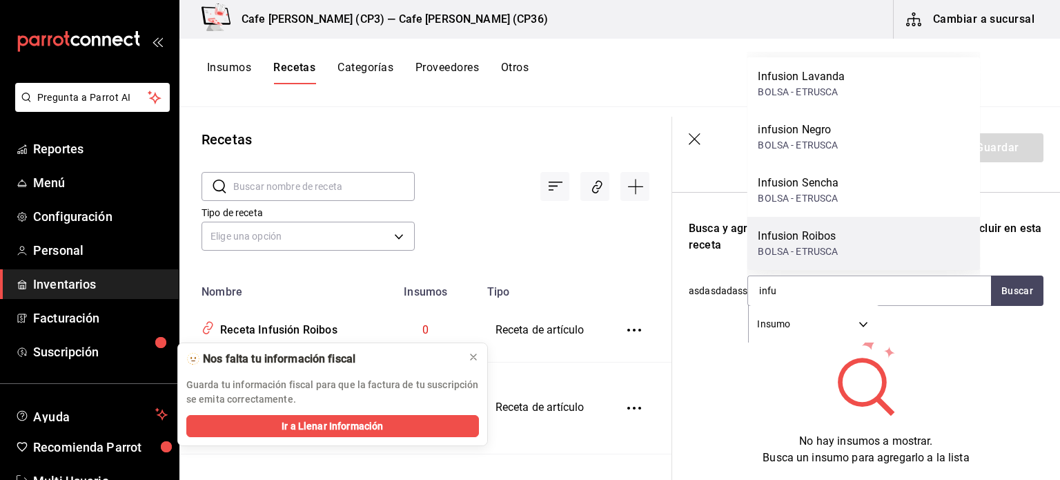
click at [815, 237] on div "Infusion Roibos" at bounding box center [798, 236] width 80 height 17
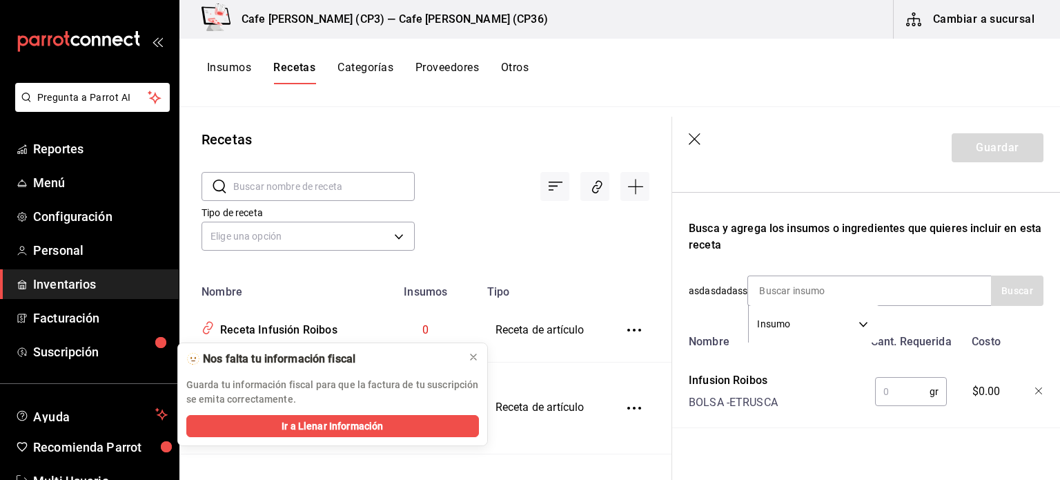
click at [885, 390] on input "text" at bounding box center [902, 392] width 55 height 28
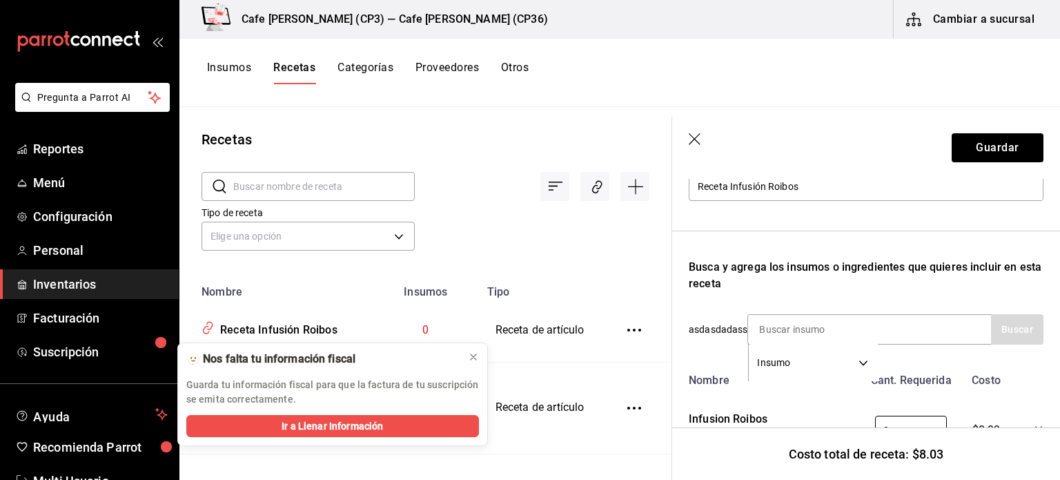
scroll to position [237, 0]
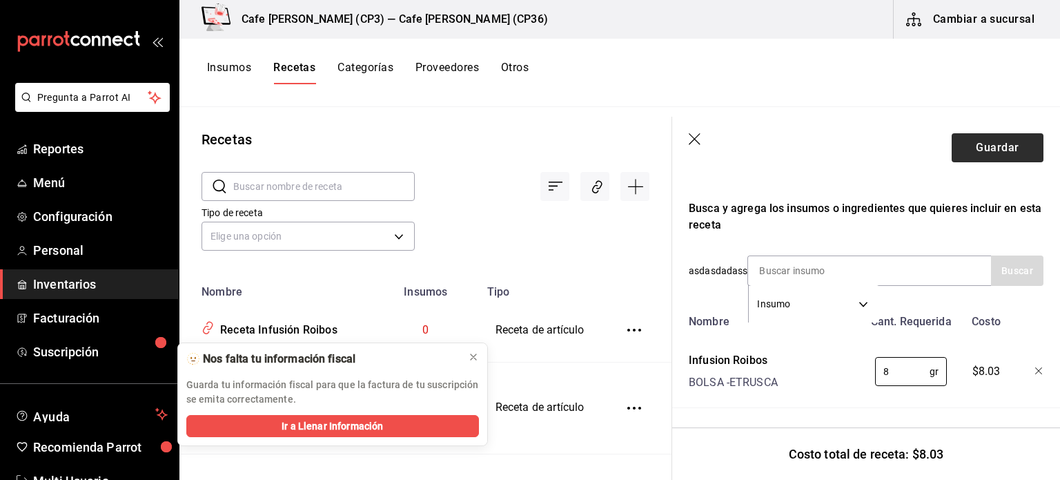
type input "8"
click at [982, 146] on button "Guardar" at bounding box center [998, 147] width 92 height 29
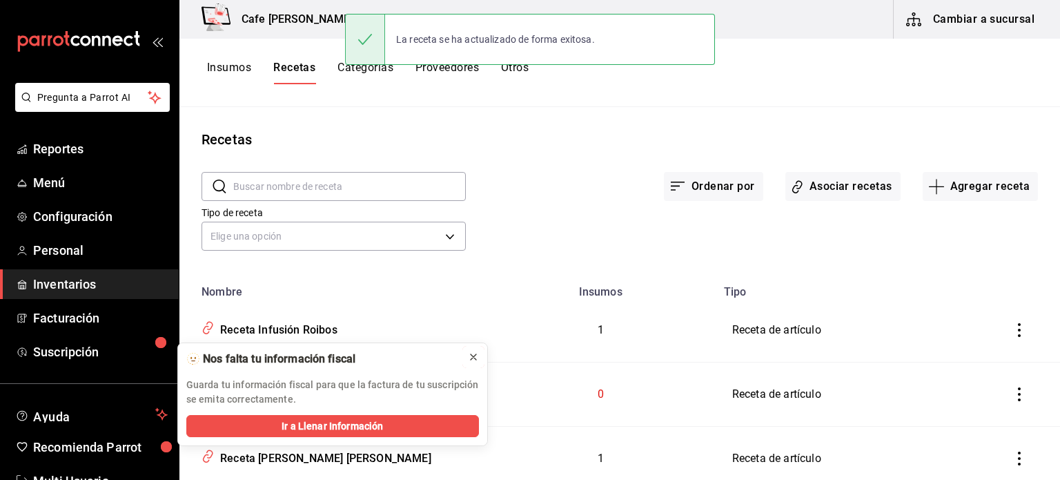
click at [473, 356] on icon at bounding box center [474, 357] width 6 height 6
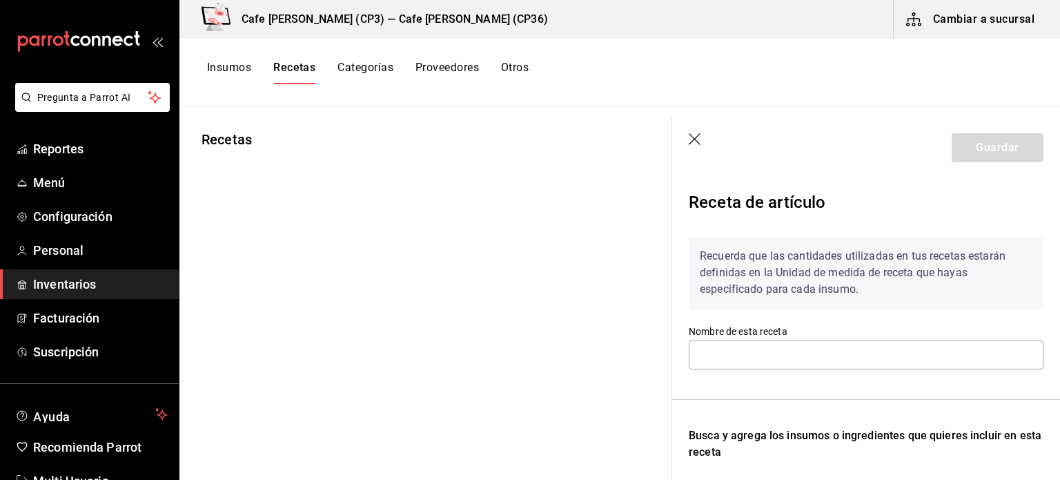
type input "Receta Infusión Roibos"
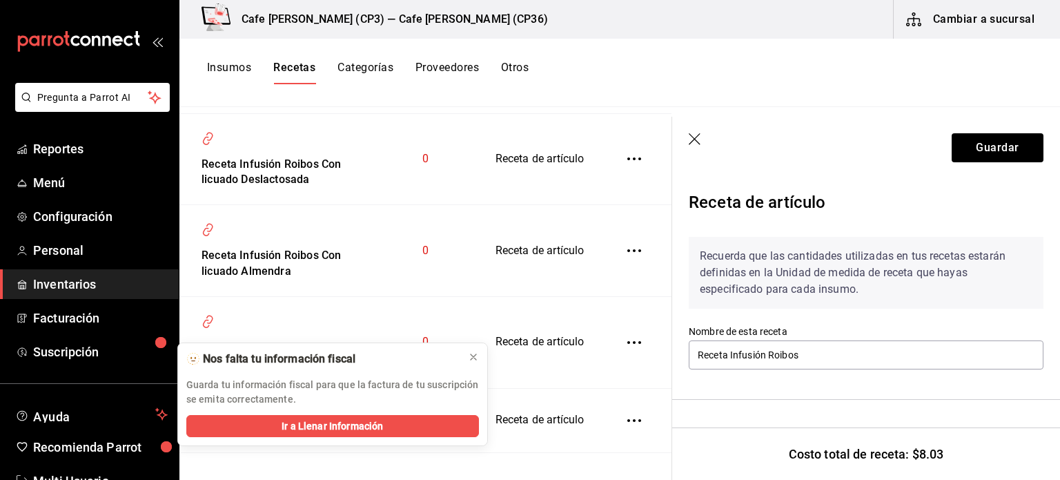
click at [697, 139] on icon "button" at bounding box center [696, 140] width 14 height 14
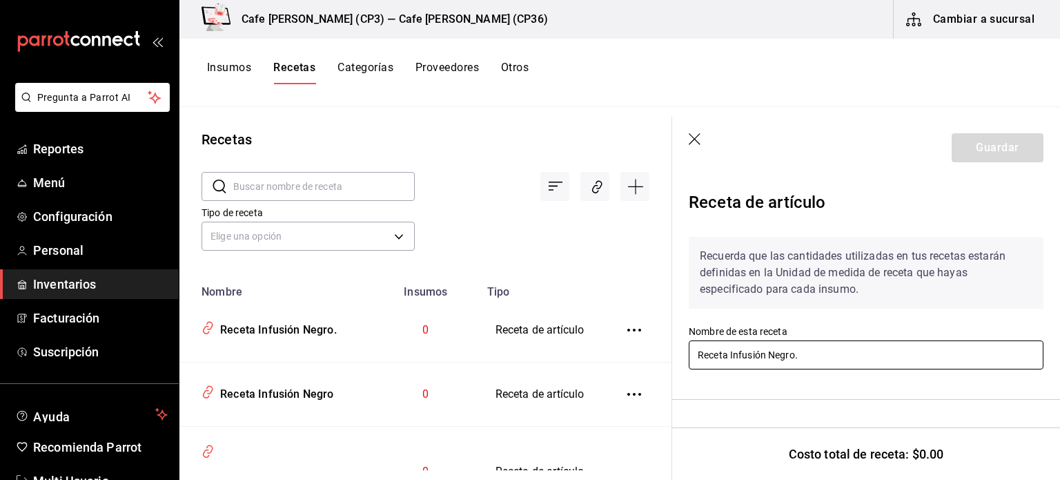
click at [821, 358] on input "Receta Infusión Negro." at bounding box center [866, 354] width 355 height 29
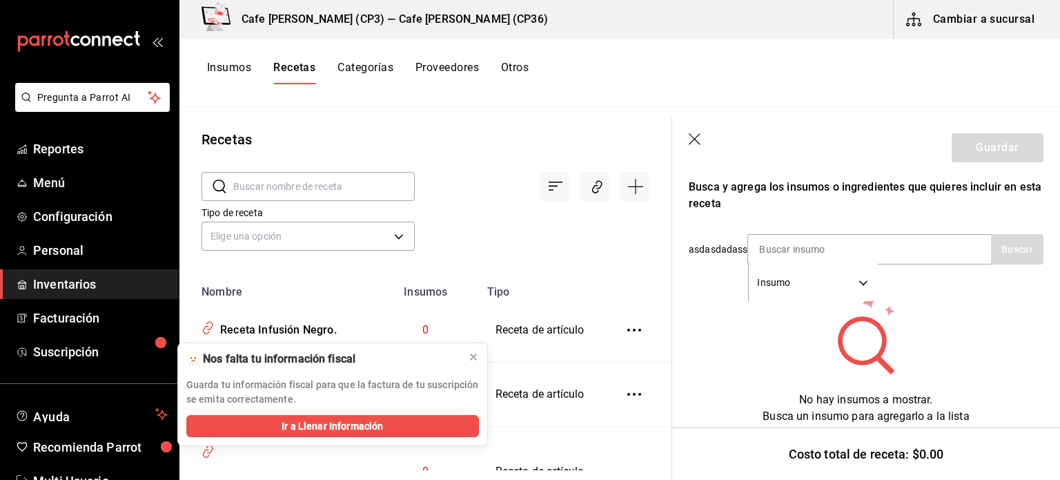
scroll to position [259, 0]
type input "Receta Infusión Negro"
click at [786, 240] on input at bounding box center [817, 249] width 138 height 29
type input "infu"
click at [993, 234] on button "Buscar" at bounding box center [1017, 249] width 52 height 30
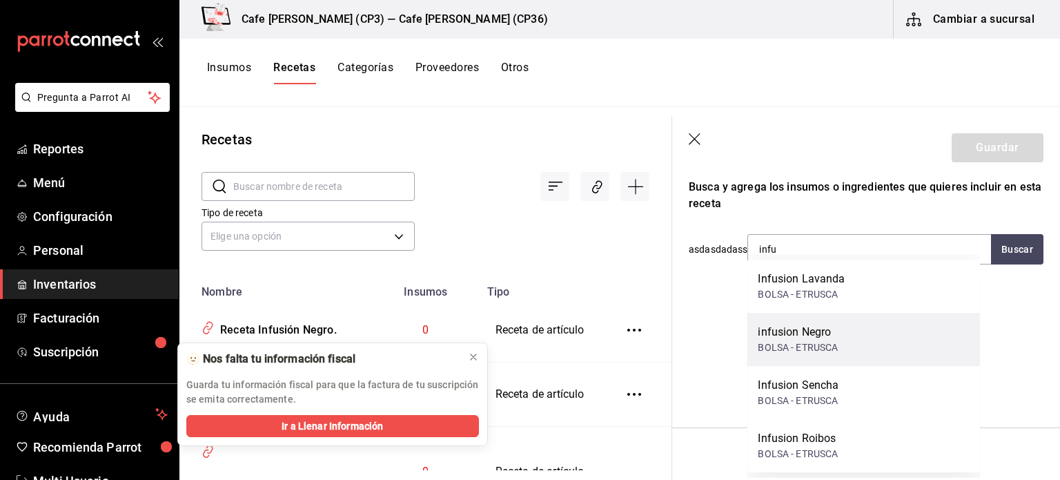
click at [815, 333] on div "infusion Negro" at bounding box center [798, 332] width 80 height 17
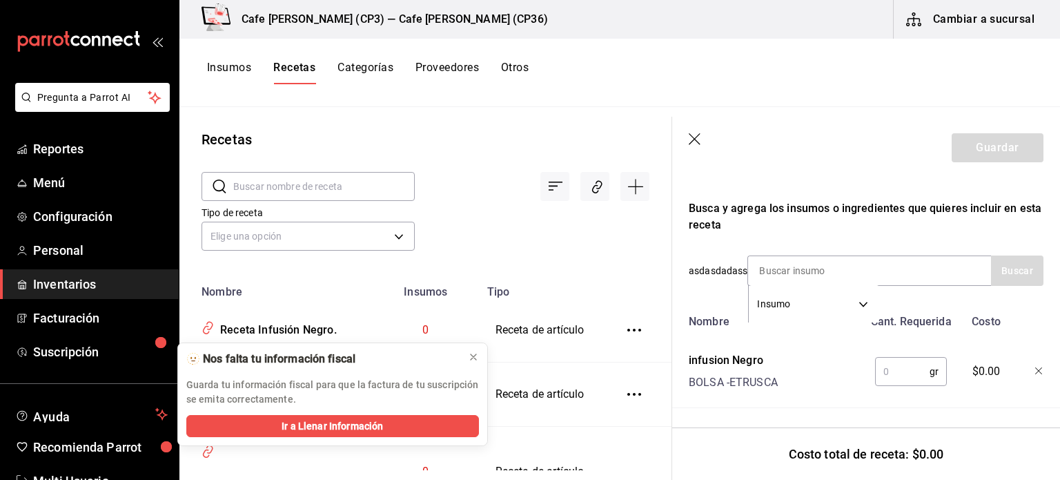
scroll to position [237, 0]
click at [881, 362] on input "text" at bounding box center [902, 372] width 55 height 28
type input "8"
click at [984, 144] on button "Guardar" at bounding box center [998, 147] width 92 height 29
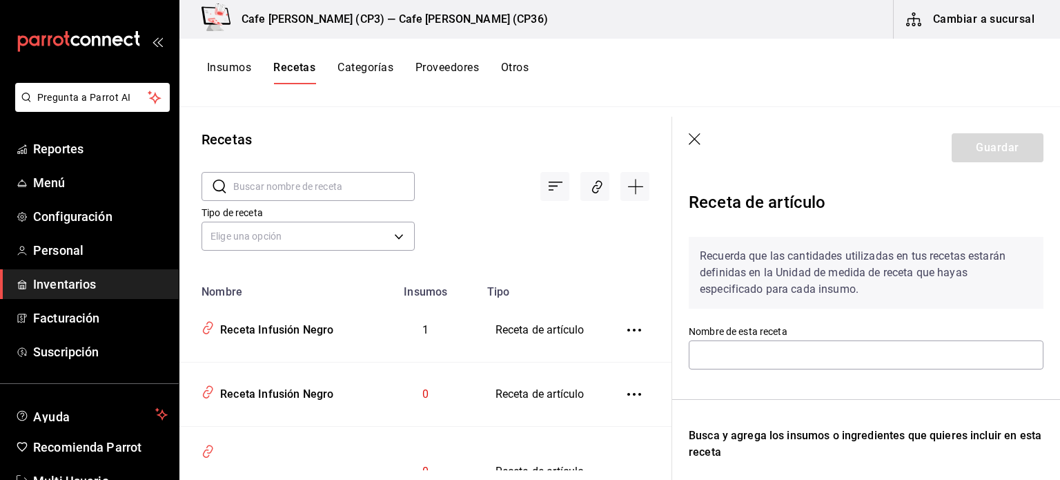
type input "Receta Infusión Negro"
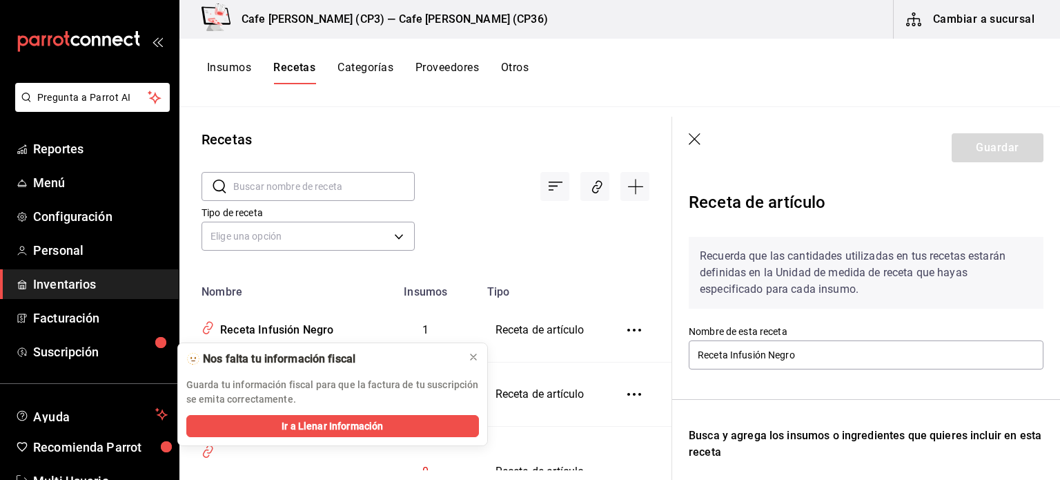
click at [693, 139] on icon "button" at bounding box center [696, 140] width 14 height 14
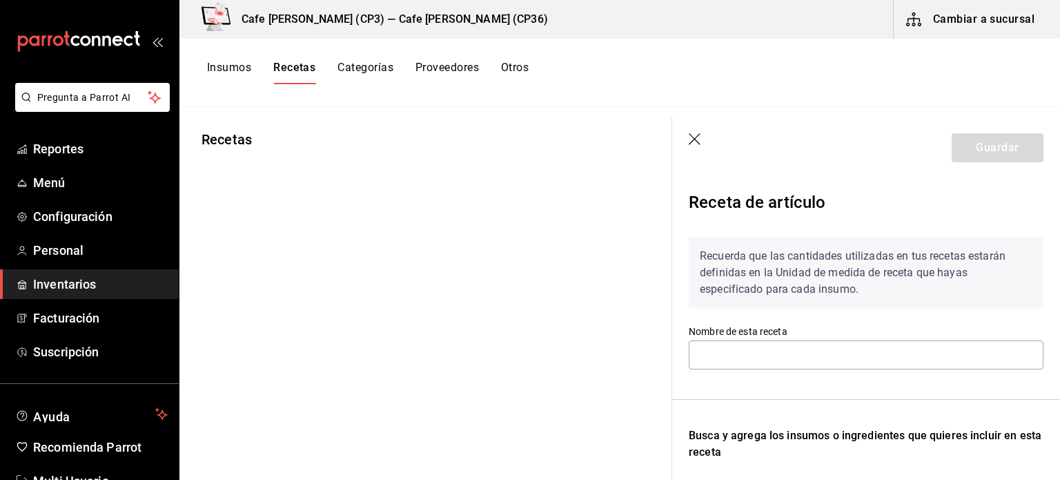
type input "Receta Infusión Negro"
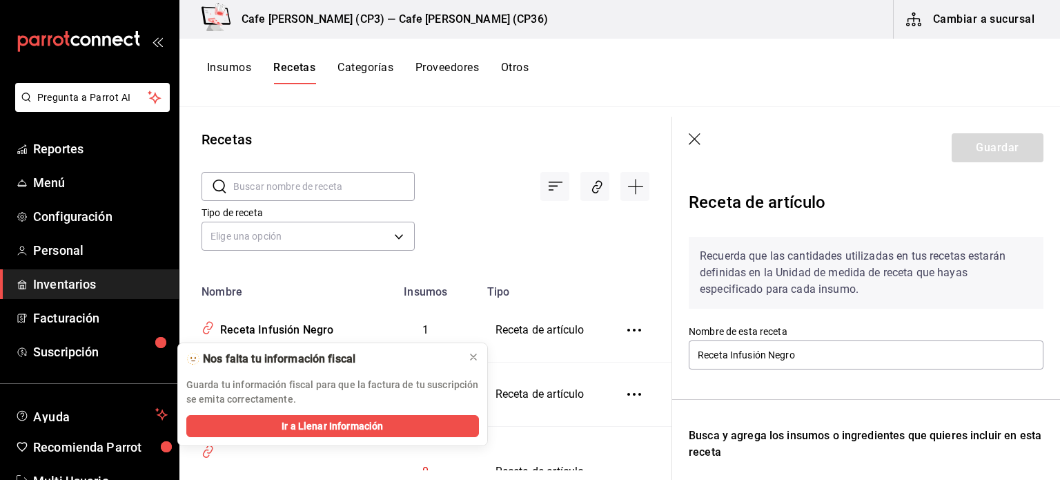
click at [694, 139] on icon "button" at bounding box center [695, 139] width 12 height 12
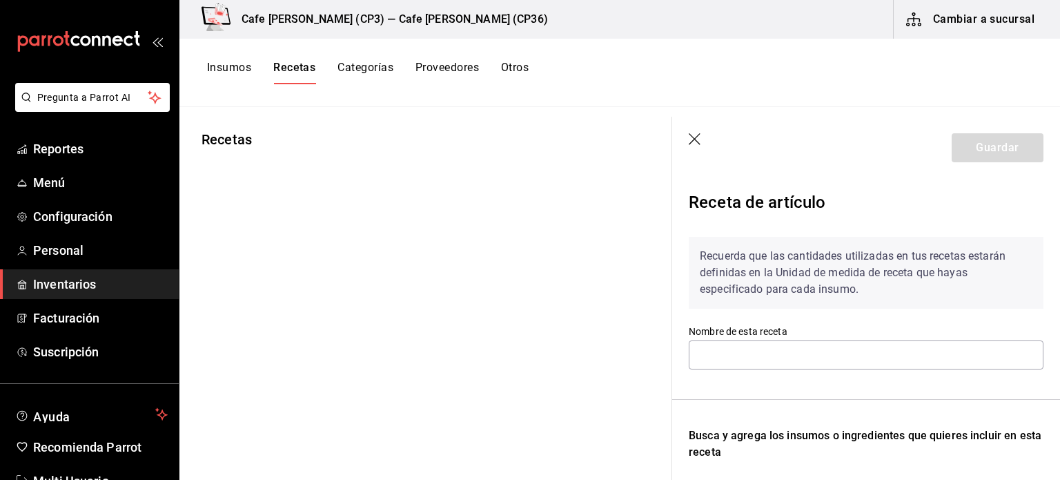
type input "Receta Infusión Negro"
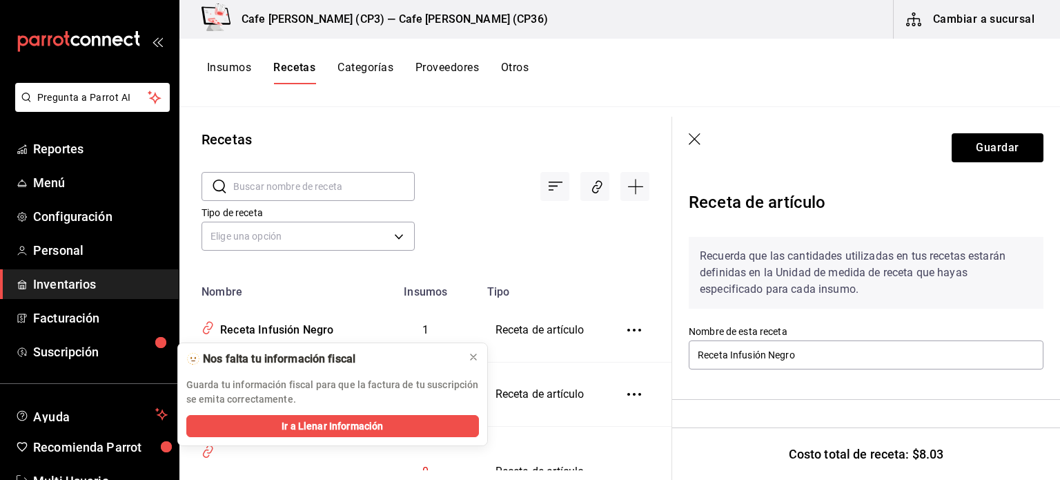
click at [696, 135] on icon "button" at bounding box center [696, 140] width 14 height 14
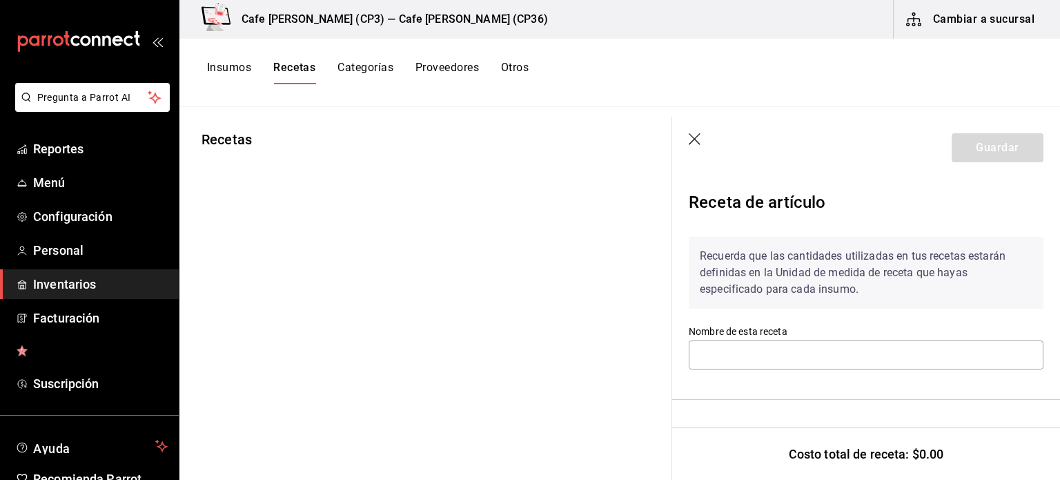
type input "Receta Infusión Negro"
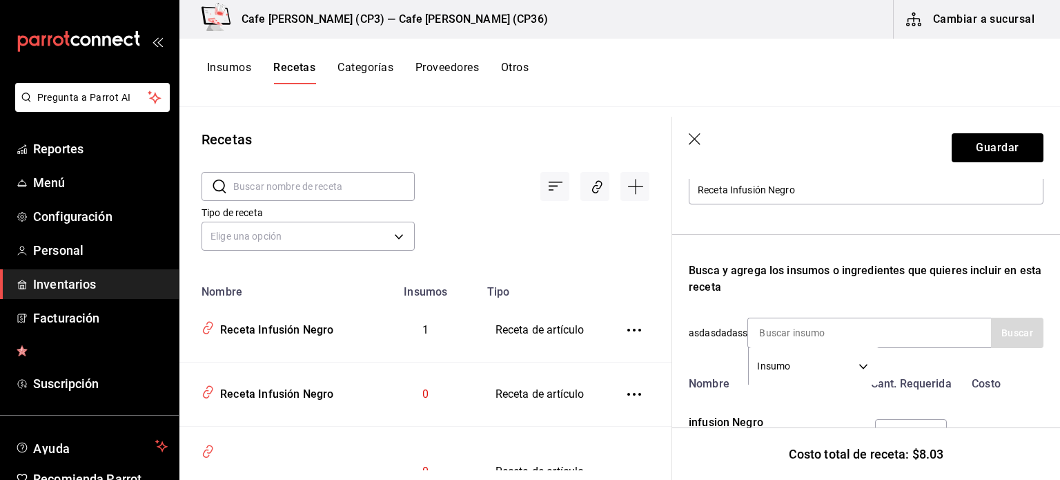
scroll to position [237, 0]
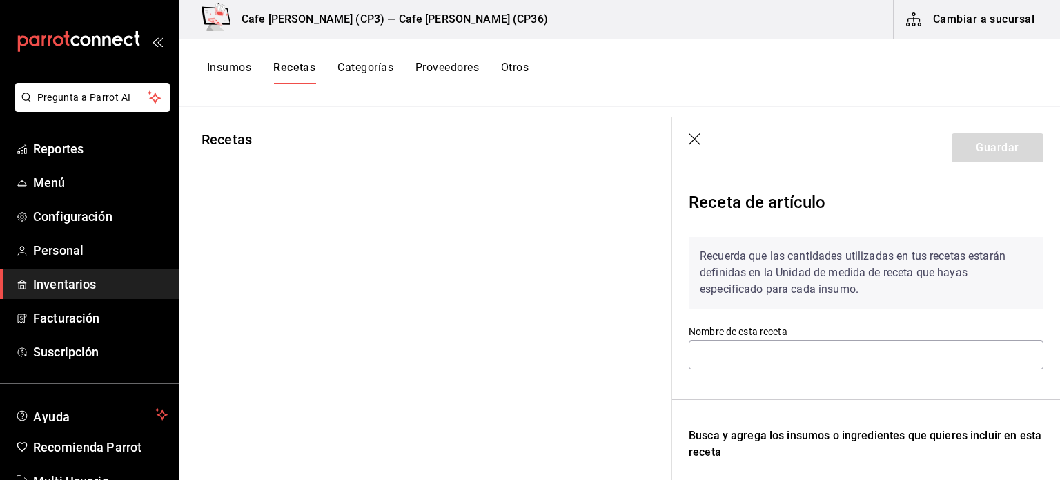
type input "Receta Infusión [PERSON_NAME]"
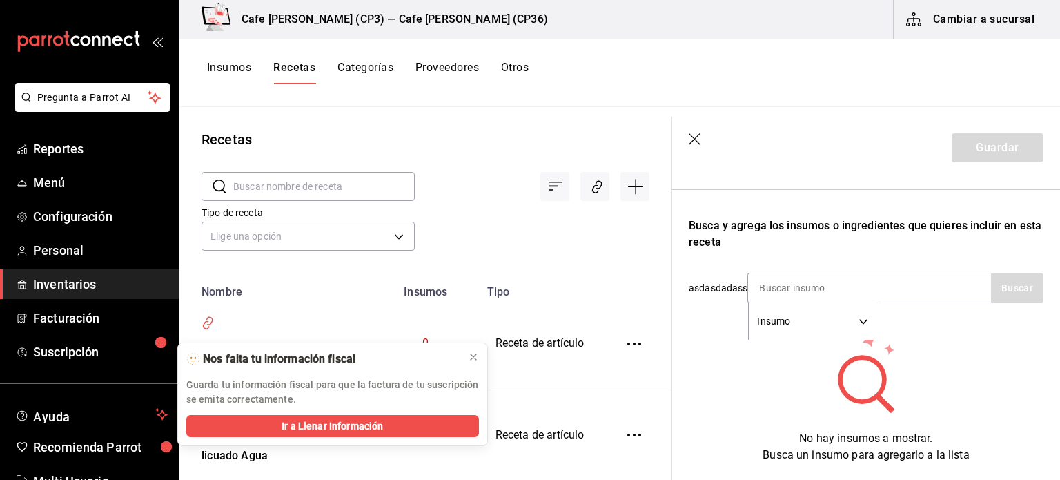
scroll to position [259, 0]
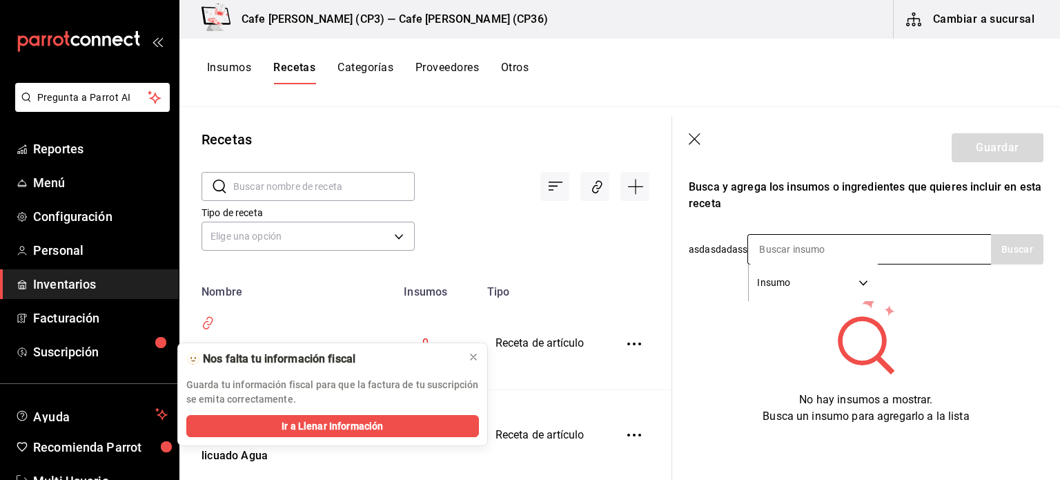
click at [755, 240] on input at bounding box center [817, 249] width 138 height 29
type input "lavan"
click at [1000, 240] on button "Buscar" at bounding box center [1017, 249] width 52 height 30
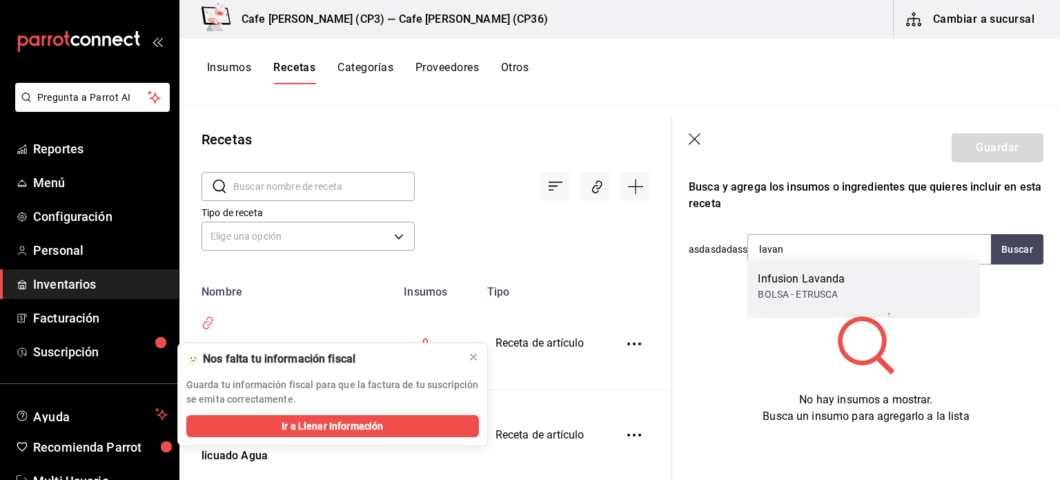
click at [801, 285] on div "Infusion Lavanda" at bounding box center [801, 279] width 87 height 17
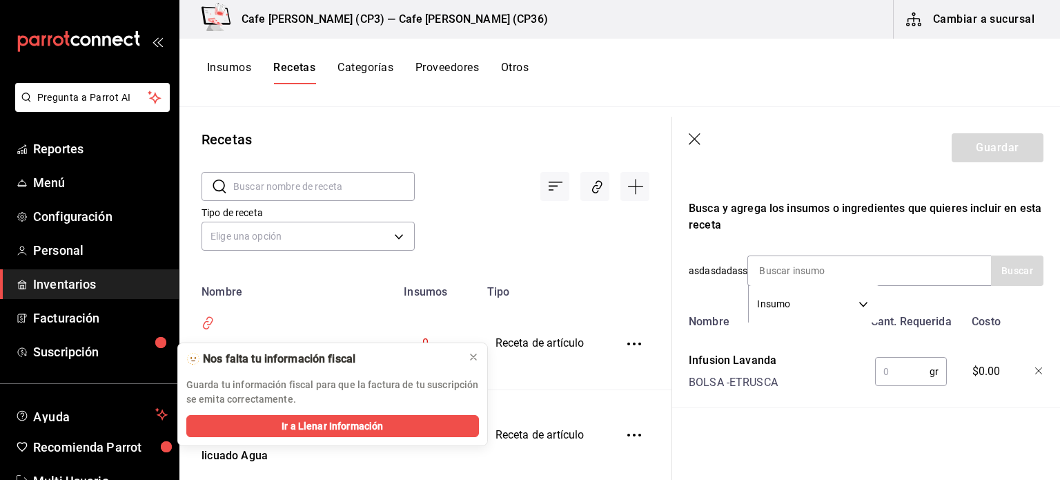
scroll to position [237, 0]
click at [886, 364] on input "text" at bounding box center [902, 372] width 55 height 28
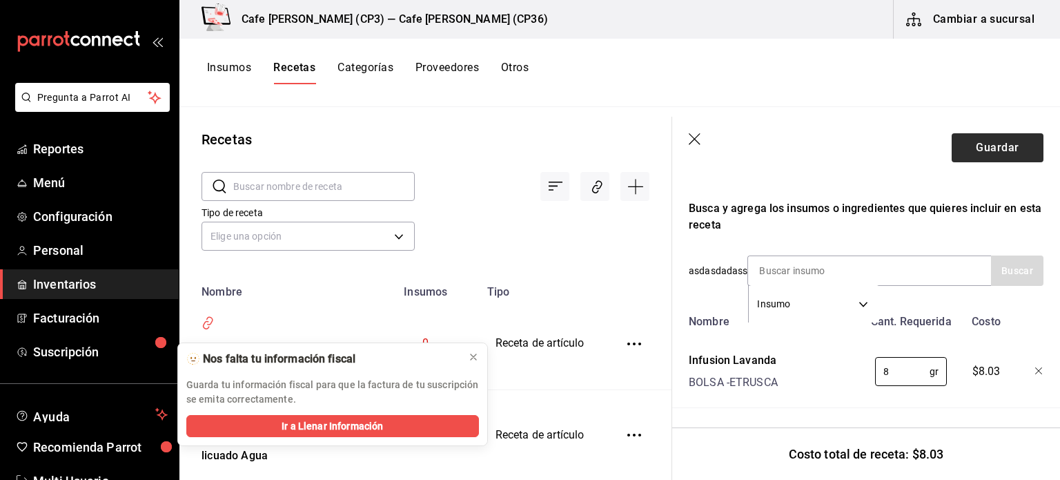
type input "8"
click at [1000, 146] on button "Guardar" at bounding box center [998, 147] width 92 height 29
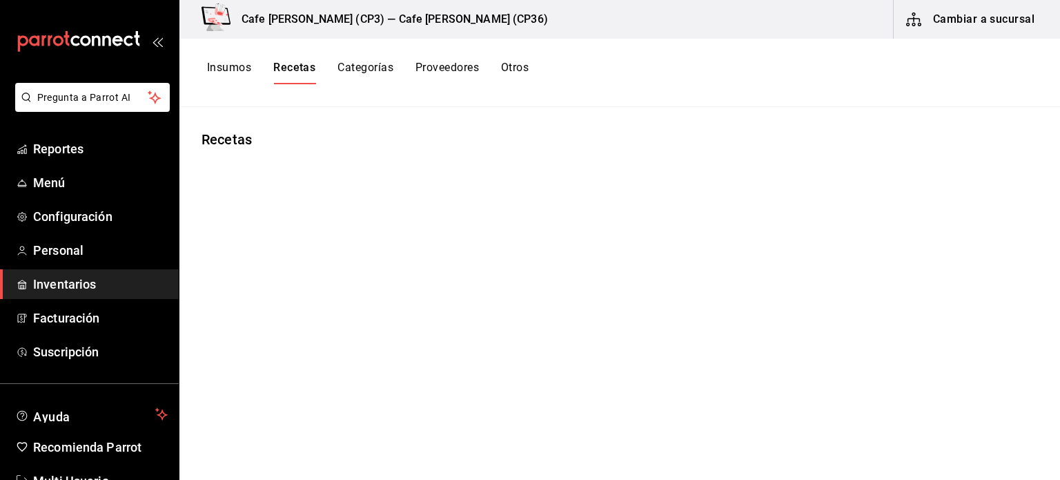
type input "Receta Infusión [PERSON_NAME]"
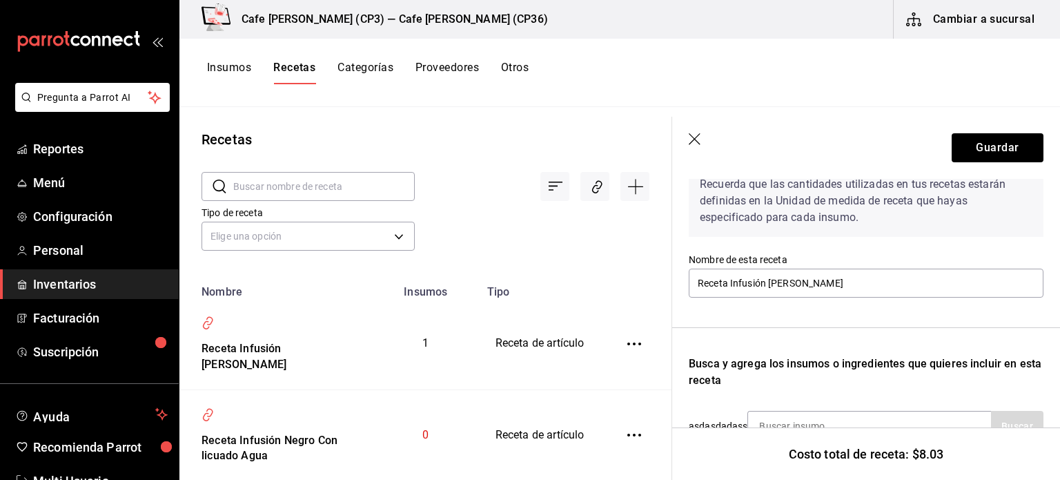
scroll to position [237, 0]
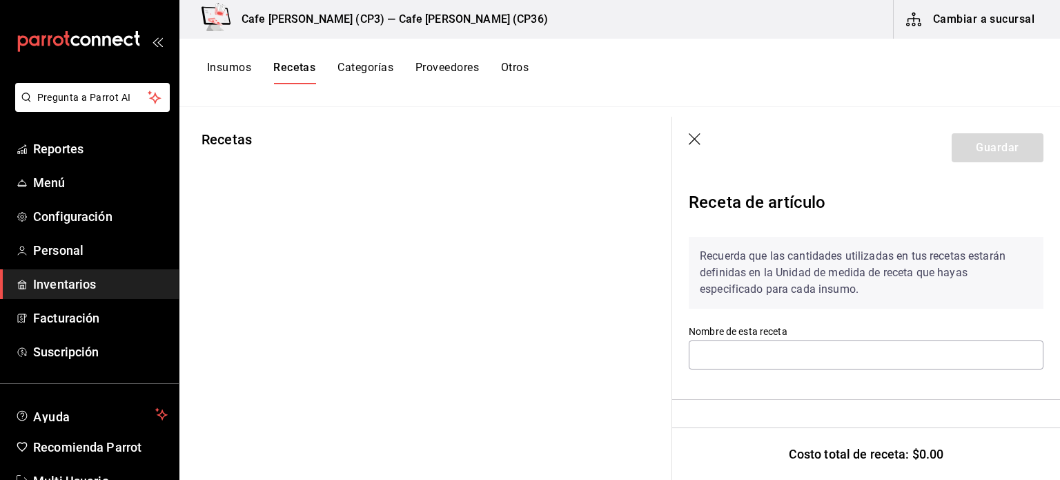
type input "Receta Infusión Sencha"
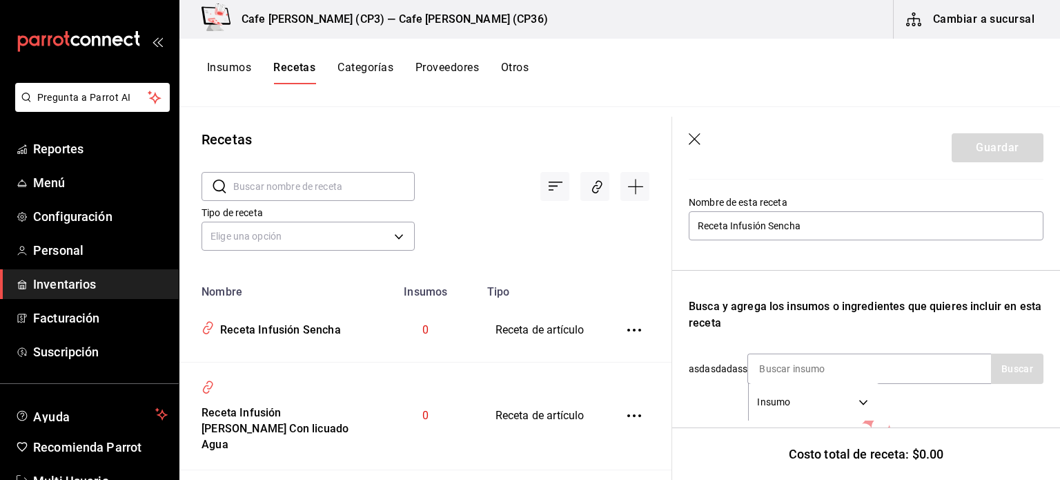
scroll to position [121, 0]
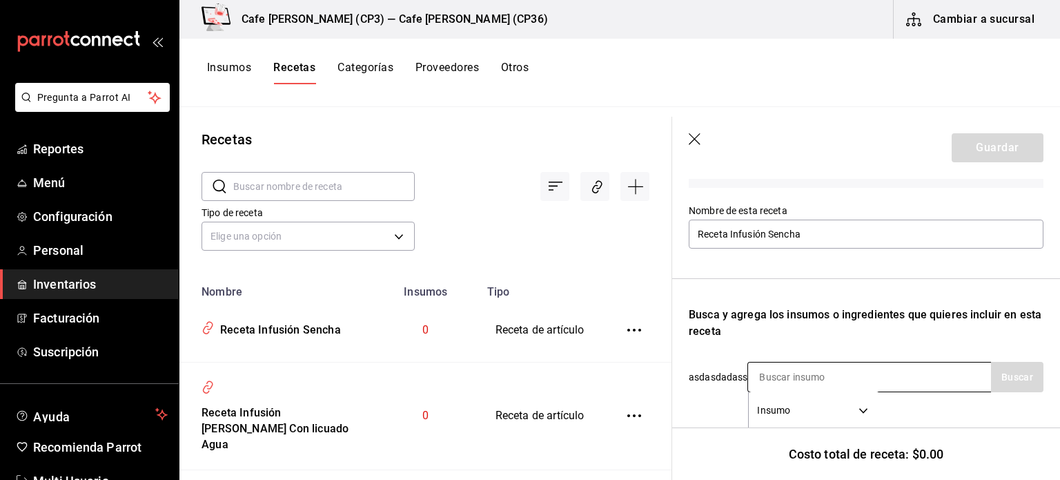
click at [761, 380] on input at bounding box center [817, 376] width 138 height 29
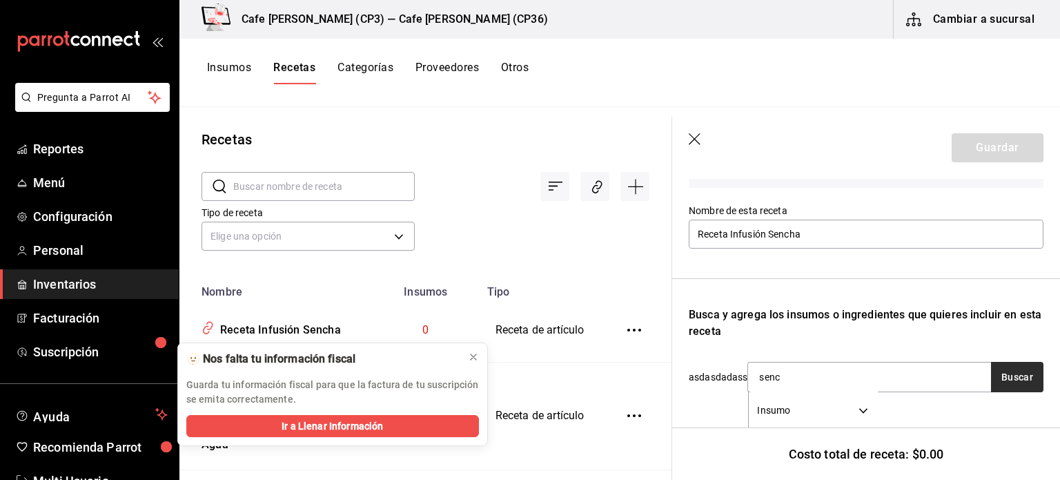
type input "senc"
click at [1003, 373] on button "Buscar" at bounding box center [1017, 377] width 52 height 30
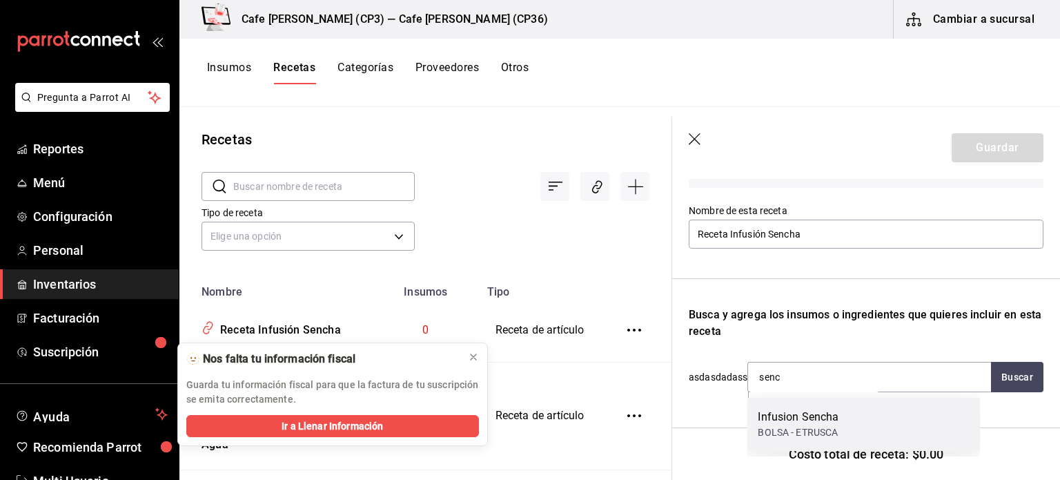
click at [795, 425] on div "BOLSA - ETRUSCA" at bounding box center [798, 432] width 81 height 14
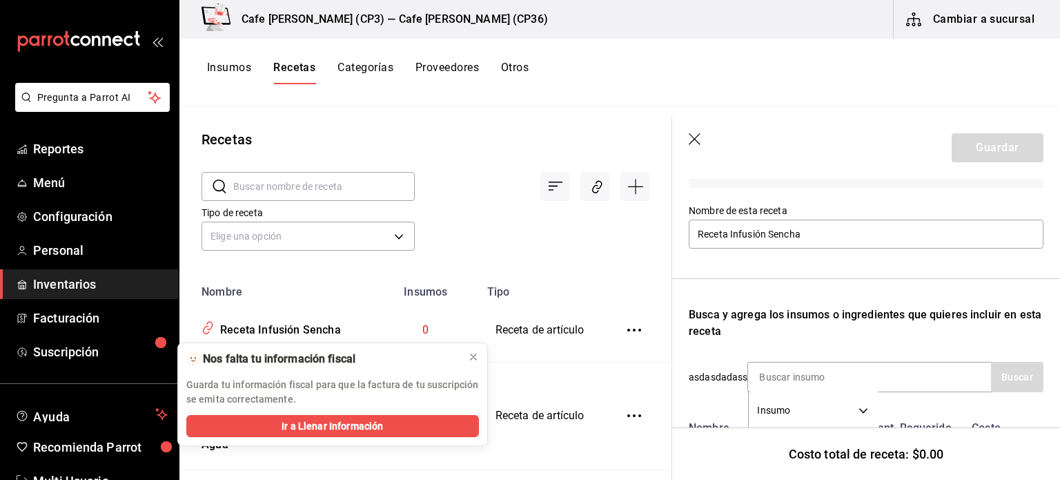
scroll to position [237, 0]
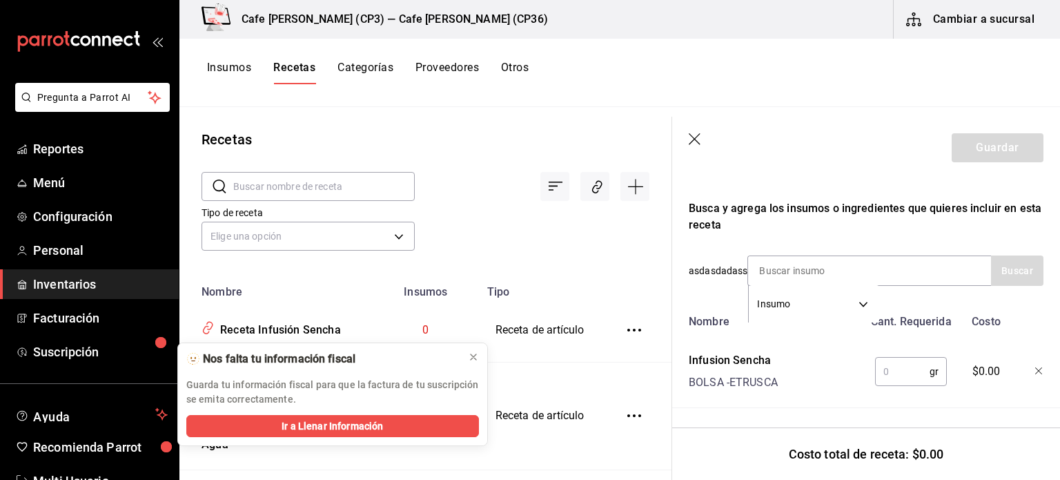
click at [886, 358] on input "text" at bounding box center [902, 372] width 55 height 28
type input "8"
click at [980, 143] on button "Guardar" at bounding box center [998, 147] width 92 height 29
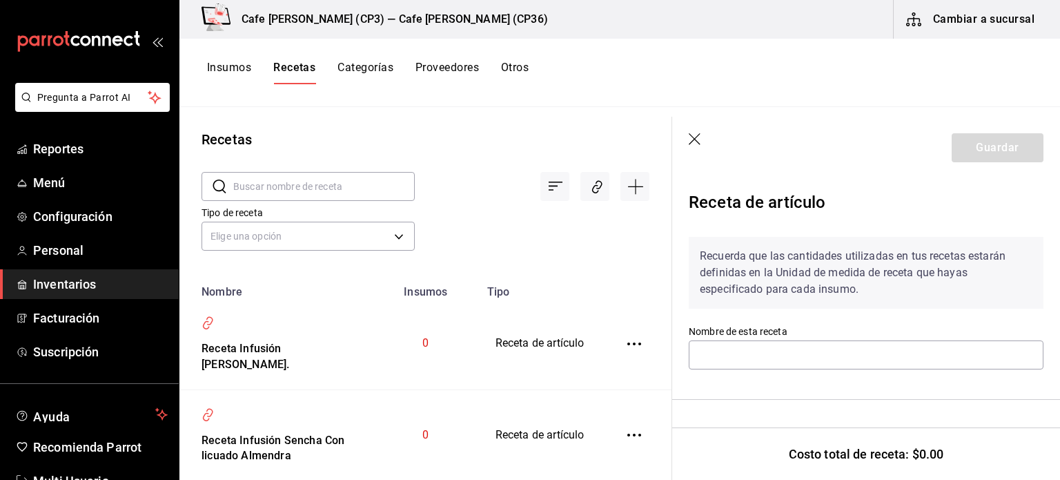
type input "Receta Infusión [PERSON_NAME]."
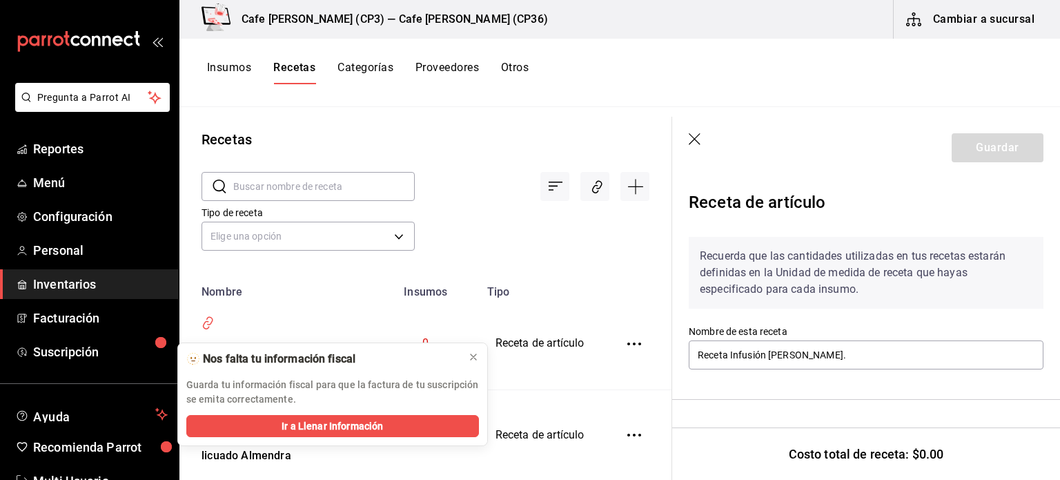
click at [696, 134] on icon "button" at bounding box center [696, 140] width 14 height 14
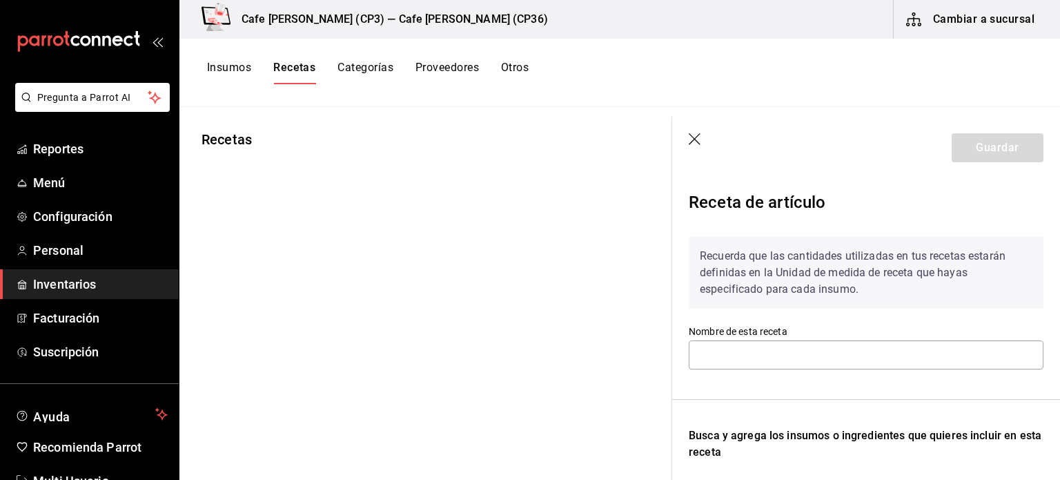
type input "Receta Infusión [PERSON_NAME]"
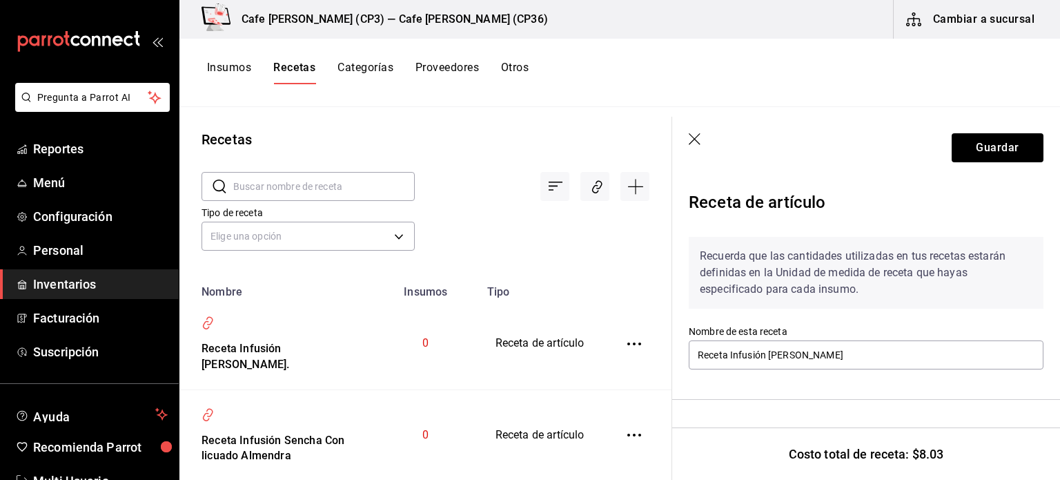
click at [694, 141] on icon "button" at bounding box center [696, 140] width 14 height 14
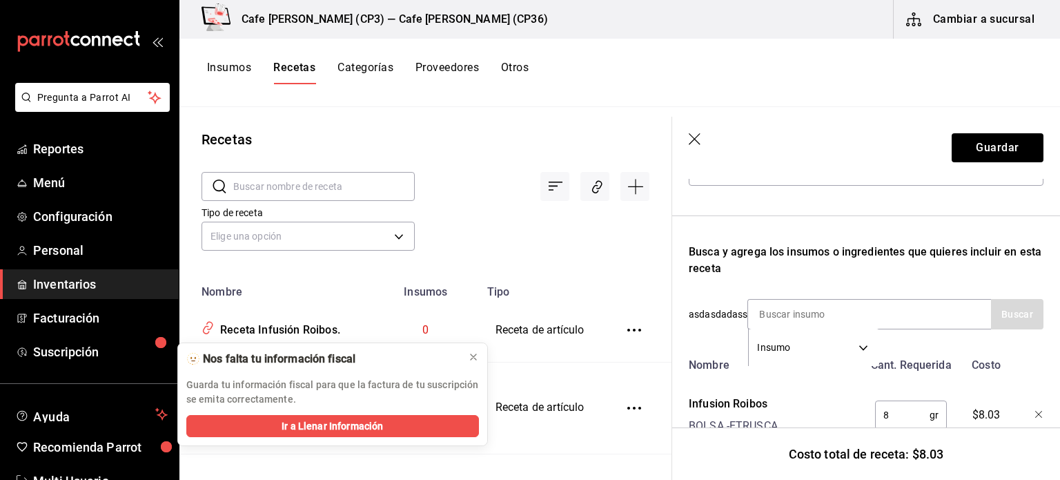
scroll to position [237, 0]
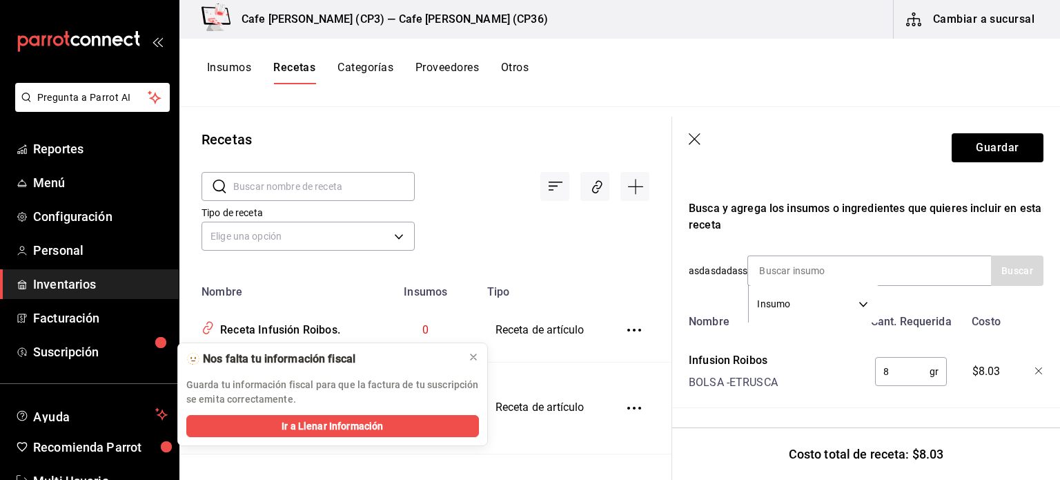
click at [697, 137] on icon "button" at bounding box center [696, 140] width 14 height 14
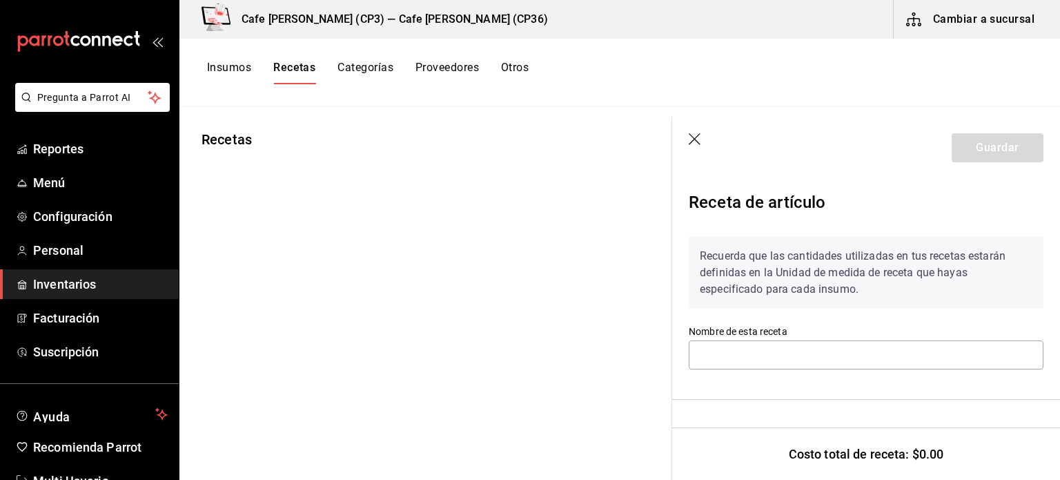
type input "Receta Infusión Sencha"
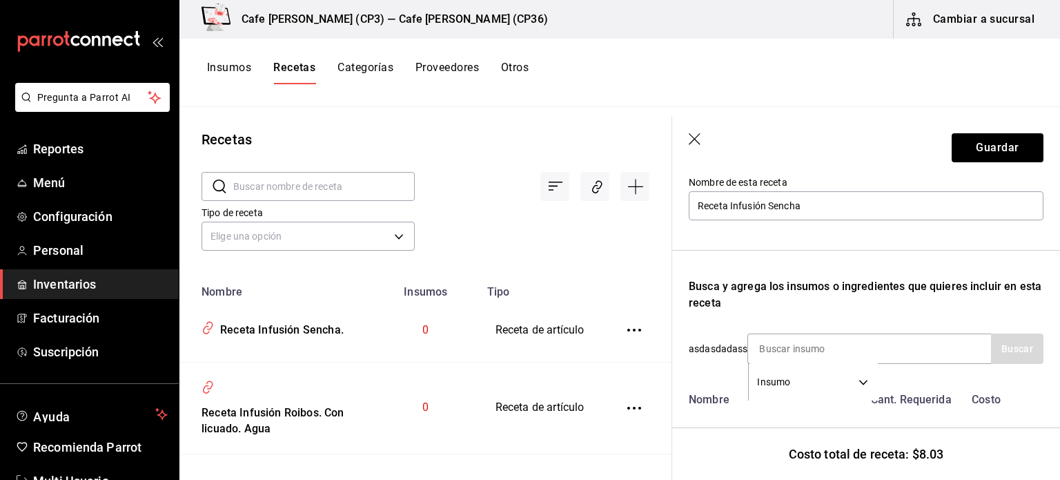
scroll to position [237, 0]
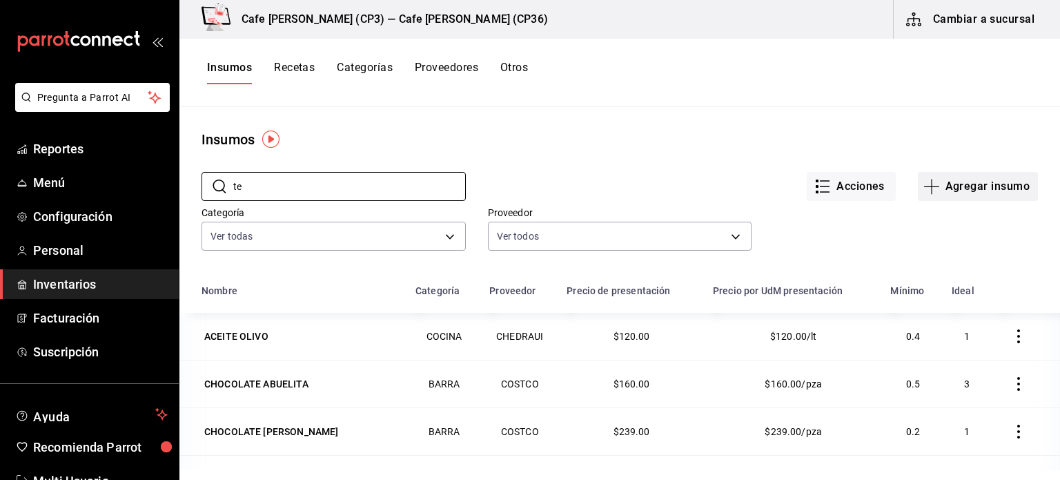
click at [964, 184] on button "Agregar insumo" at bounding box center [978, 186] width 120 height 29
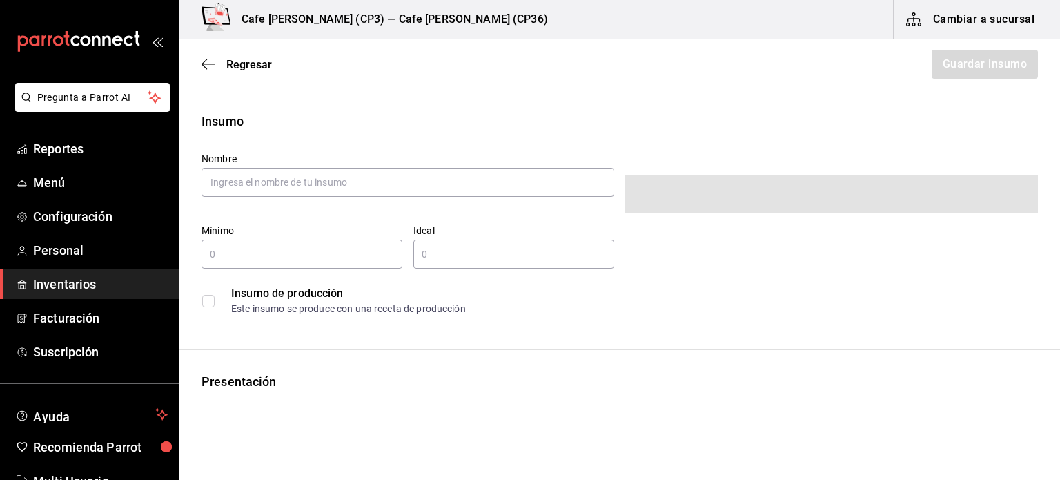
type input "$0.00"
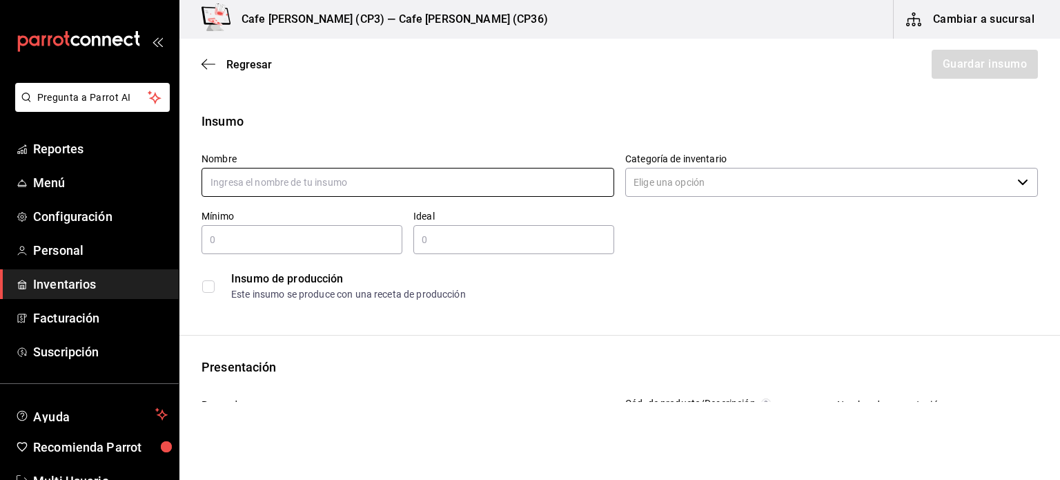
click at [264, 187] on input "text" at bounding box center [408, 182] width 413 height 29
type input "Base crepa"
click at [836, 190] on input "Categoría de inventario" at bounding box center [818, 182] width 387 height 29
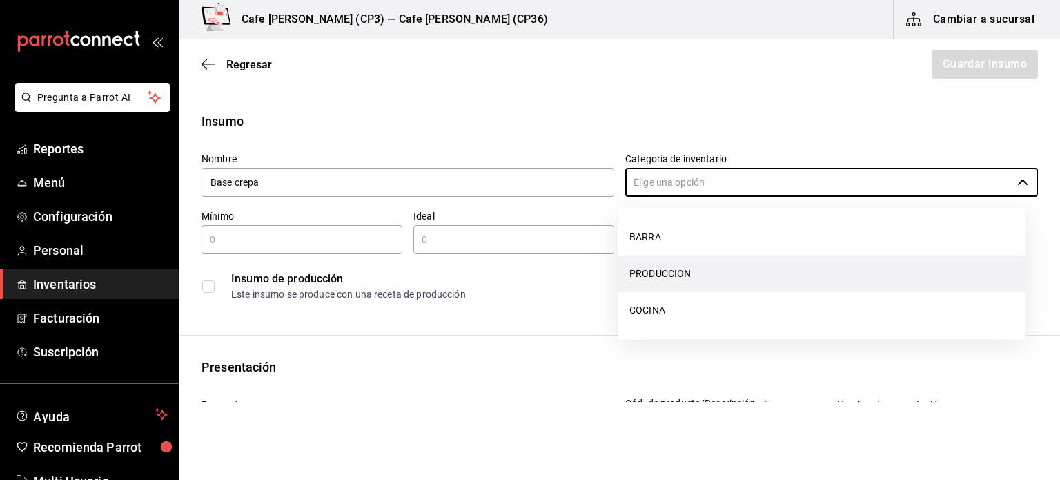
click at [672, 268] on li "PRODUCCION" at bounding box center [822, 273] width 407 height 37
type input "PRODUCCION"
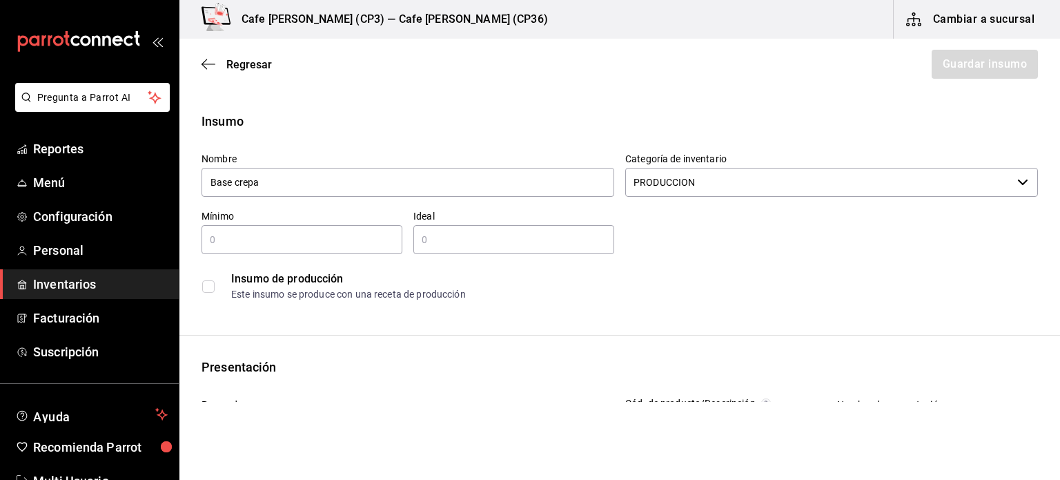
click at [220, 240] on input "text" at bounding box center [302, 239] width 201 height 17
type input "1"
click at [422, 239] on input "text" at bounding box center [513, 239] width 201 height 17
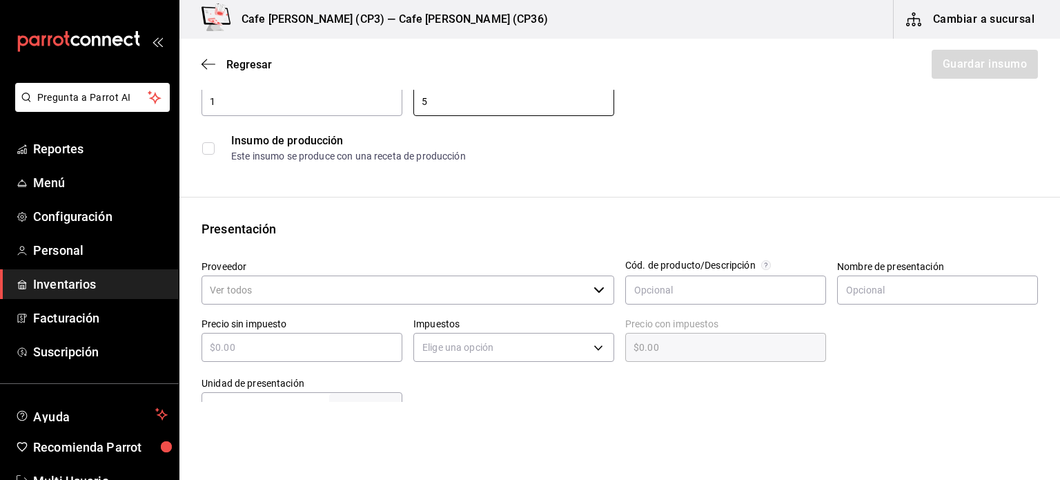
scroll to position [69, 0]
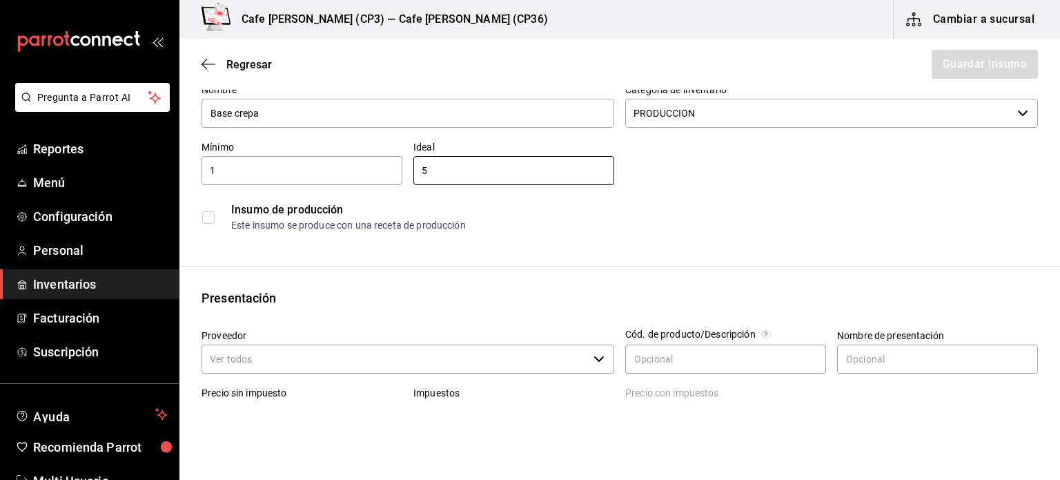
type input "5"
click at [208, 217] on input "checkbox" at bounding box center [208, 217] width 12 height 12
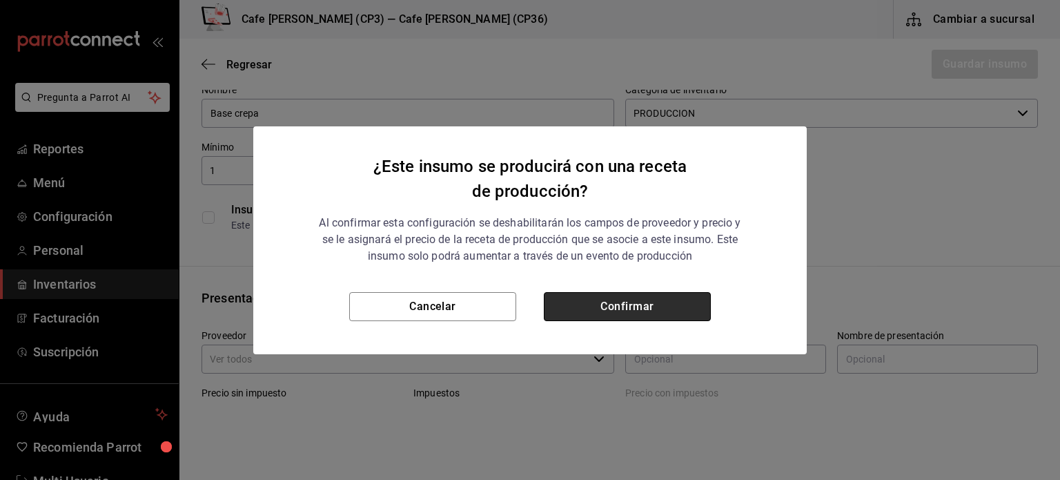
click at [635, 311] on button "Confirmar" at bounding box center [627, 306] width 167 height 29
checkbox input "true"
type input "$0.00"
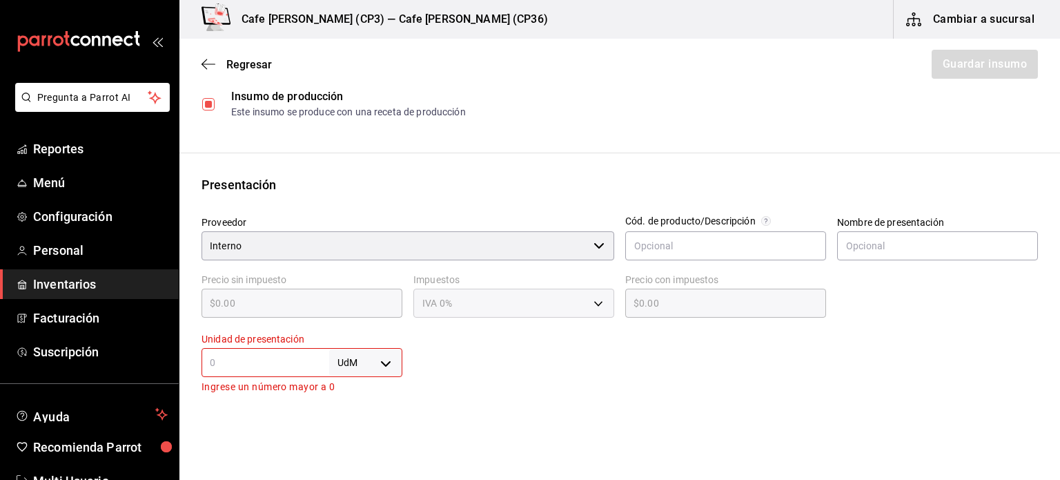
scroll to position [207, 0]
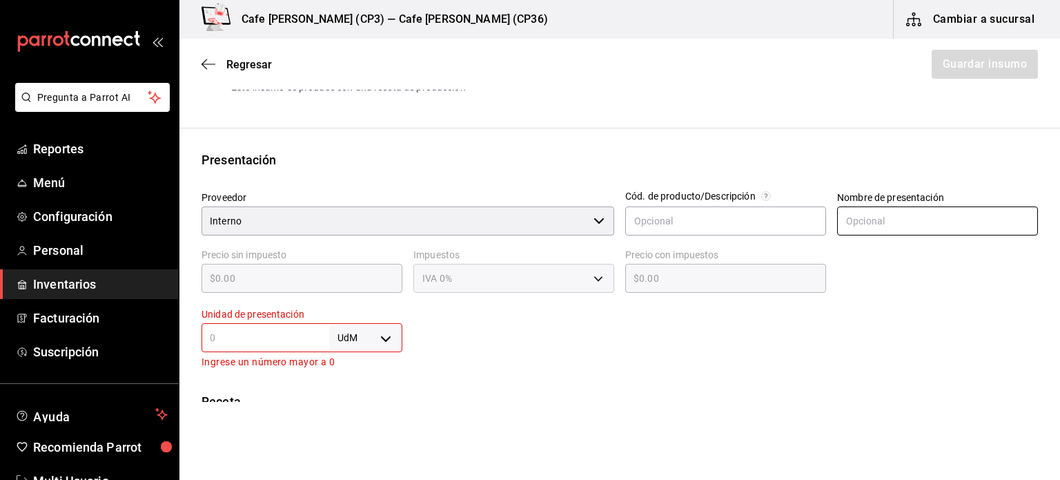
click at [837, 222] on input "text" at bounding box center [937, 220] width 201 height 29
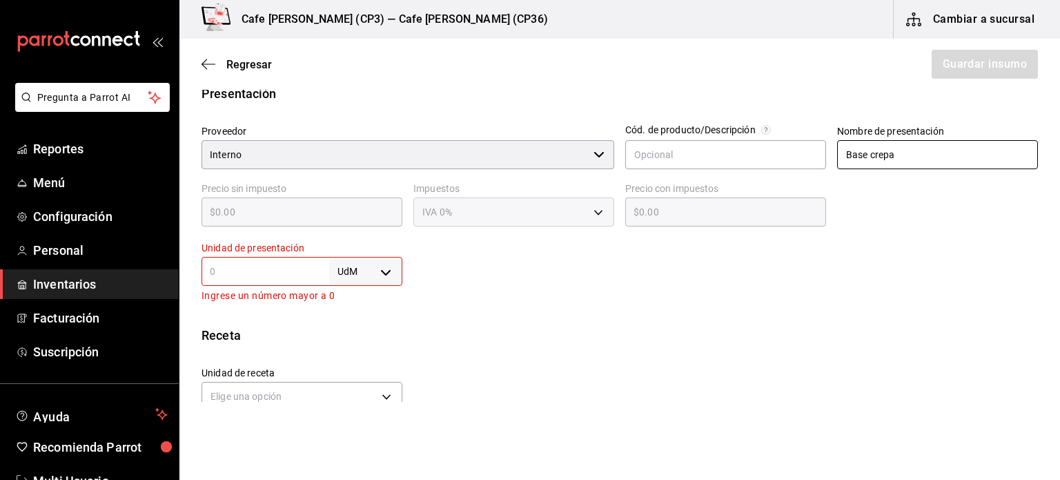
scroll to position [276, 0]
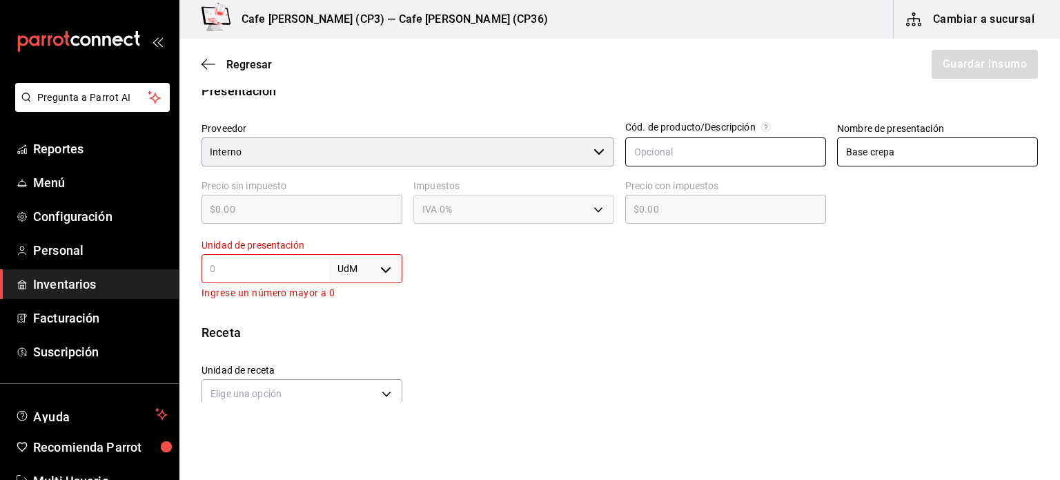
drag, startPoint x: 902, startPoint y: 157, endPoint x: 810, endPoint y: 151, distance: 92.7
click at [810, 151] on div "Proveedor Interno ​ Cód. de producto/Descripción Nombre de presentación Base cr…" at bounding box center [615, 206] width 848 height 190
type input "masa para crepas"
click at [384, 270] on body "Pregunta a Parrot AI Reportes Menú Configuración Personal Inventarios Facturaci…" at bounding box center [530, 201] width 1060 height 402
click at [351, 425] on li "pza" at bounding box center [363, 424] width 72 height 23
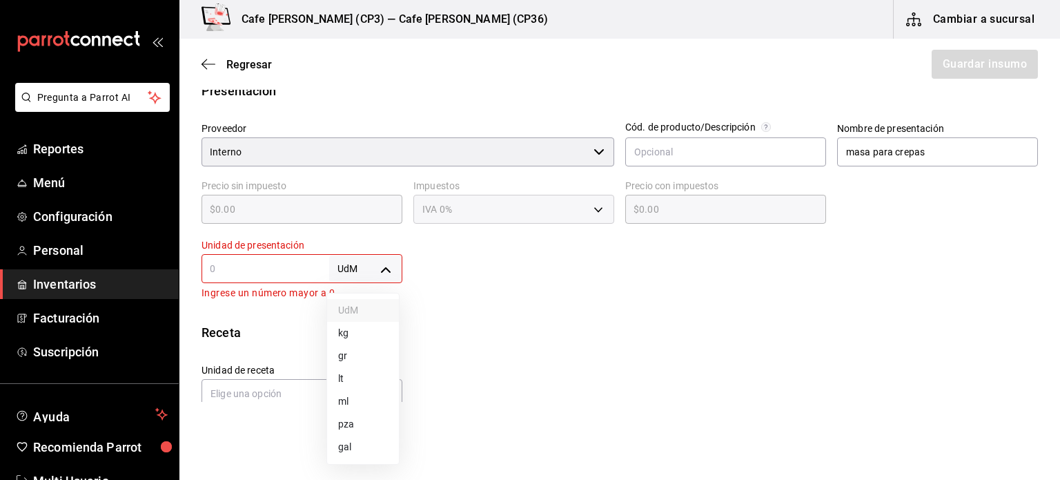
type input "UNIT"
click at [238, 269] on input "text" at bounding box center [266, 268] width 128 height 17
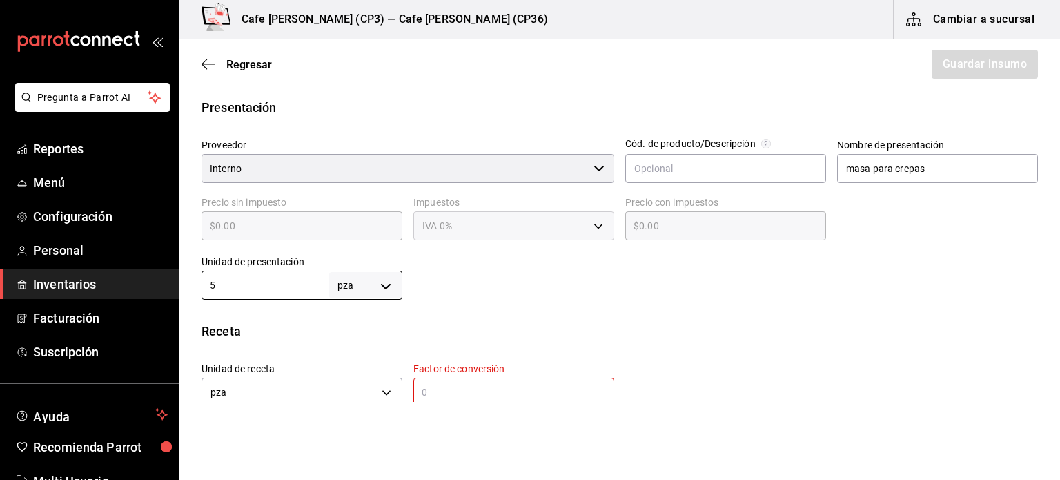
scroll to position [345, 0]
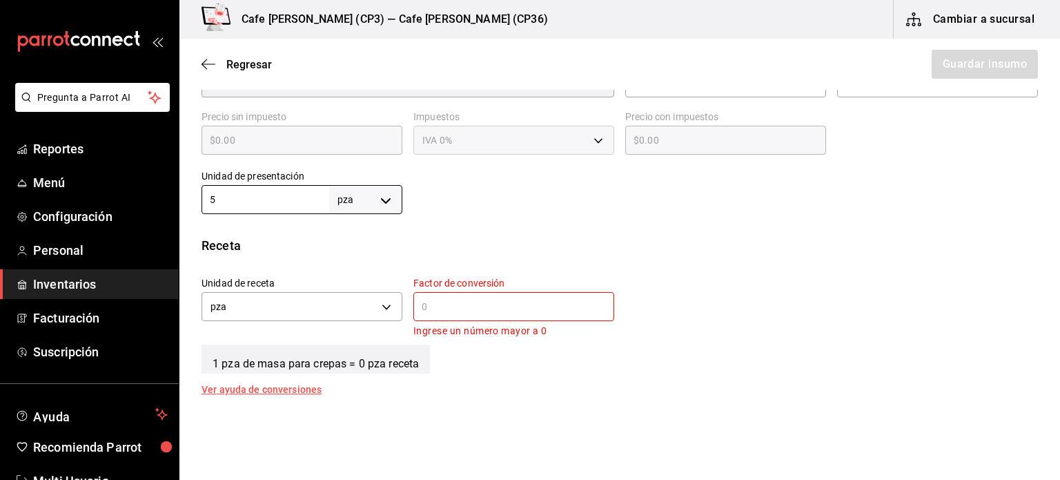
type input "5"
click at [437, 306] on input "text" at bounding box center [513, 306] width 201 height 17
type input "1"
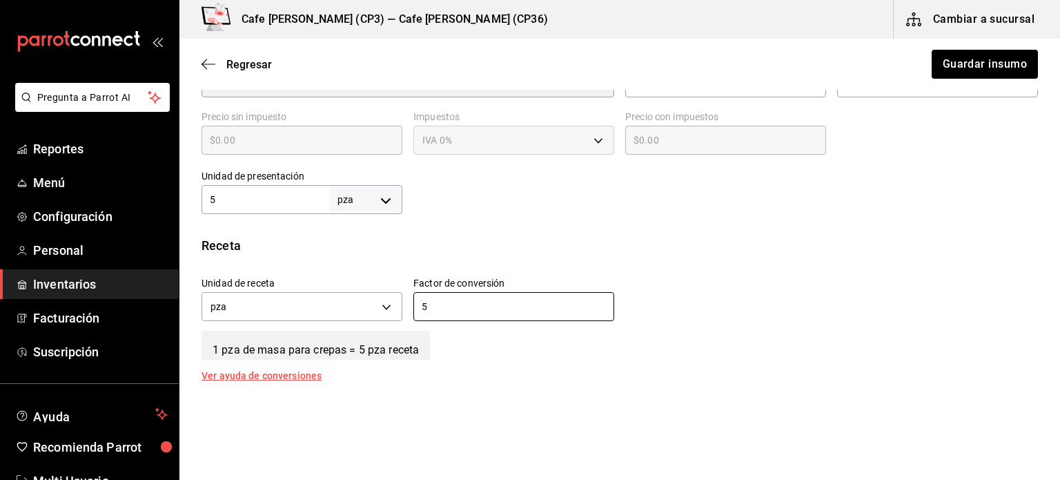
type input "5"
click at [218, 197] on input "5" at bounding box center [266, 199] width 128 height 17
type input "1"
click at [727, 204] on div at bounding box center [720, 186] width 636 height 55
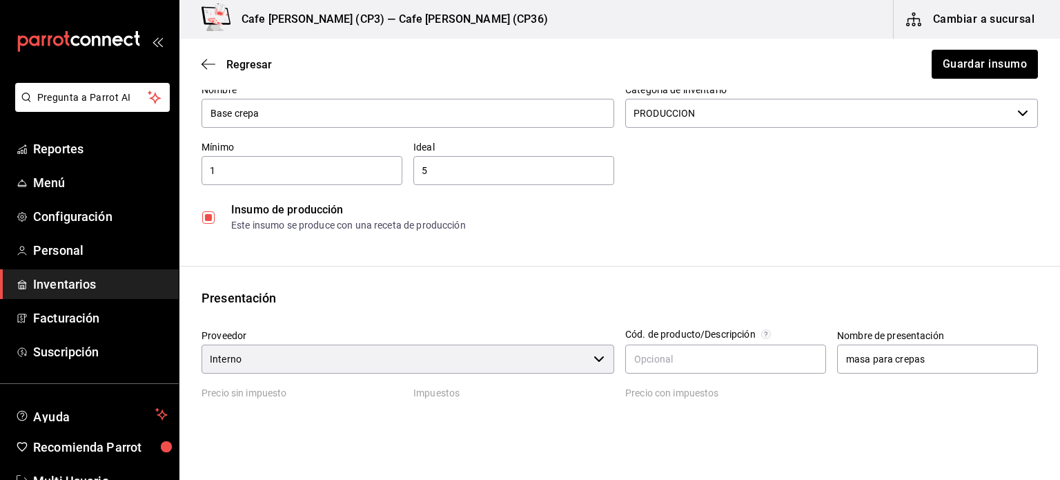
scroll to position [0, 0]
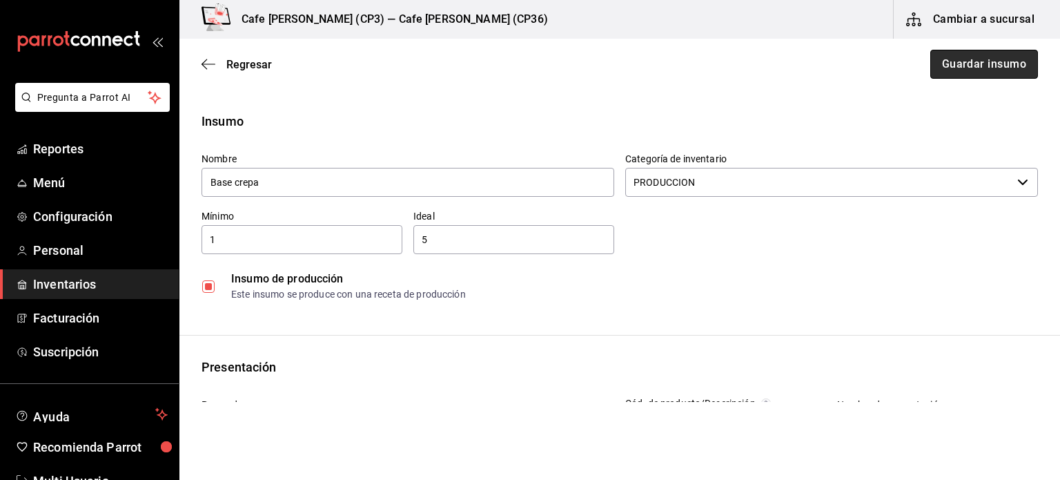
click at [964, 67] on button "Guardar insumo" at bounding box center [985, 64] width 108 height 29
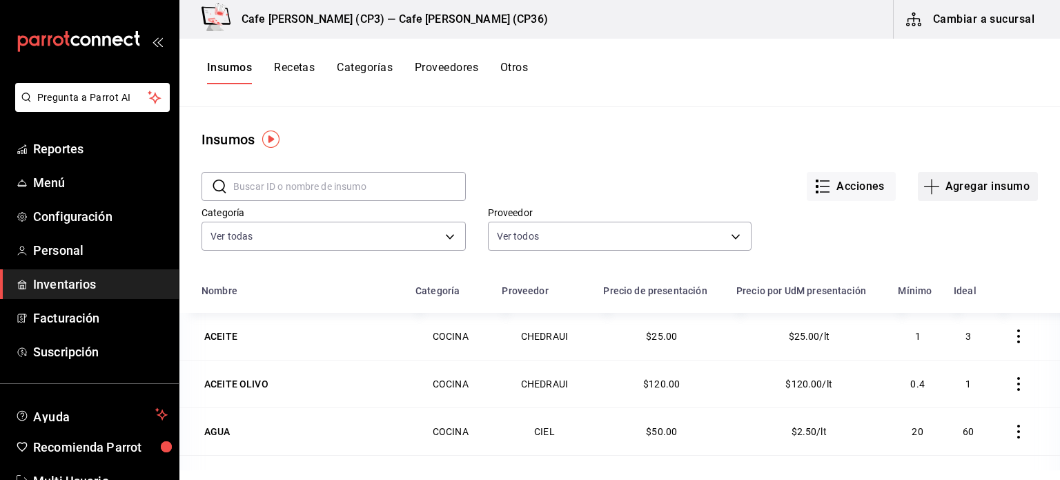
click at [976, 187] on button "Agregar insumo" at bounding box center [978, 186] width 120 height 29
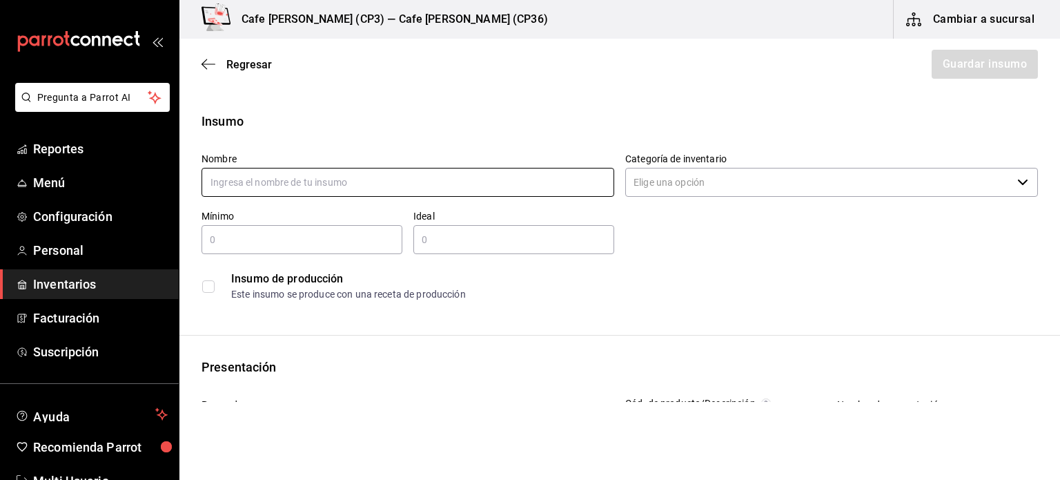
click at [213, 182] on input "text" at bounding box center [408, 182] width 413 height 29
type input "Mantequilla"
click at [873, 182] on input "Categoría de inventario" at bounding box center [818, 182] width 387 height 29
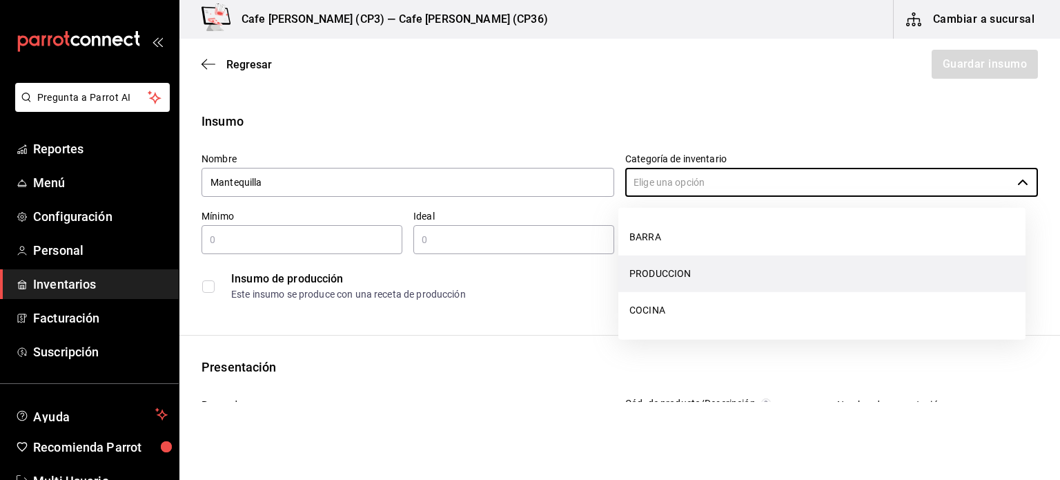
click at [674, 273] on li "PRODUCCION" at bounding box center [822, 273] width 407 height 37
type input "PRODUCCION"
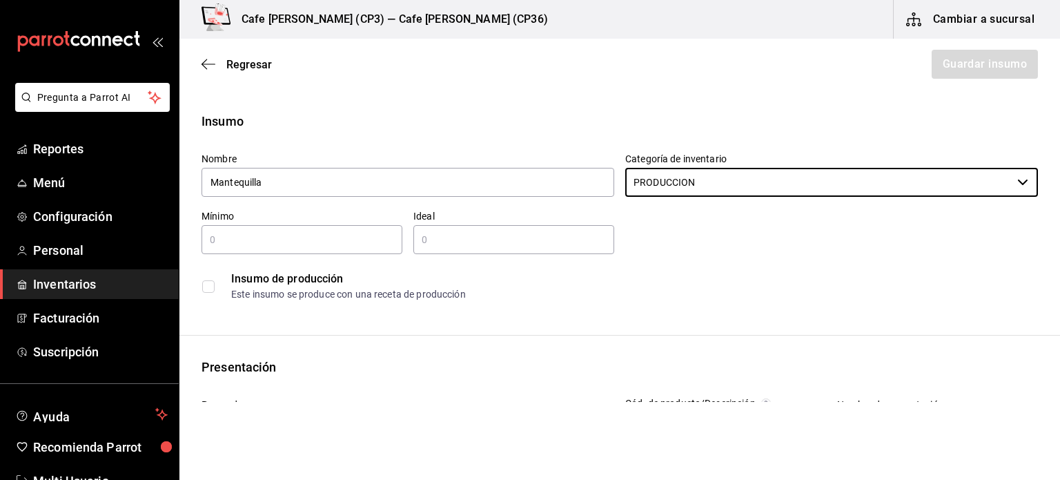
click at [210, 235] on input "text" at bounding box center [302, 239] width 201 height 17
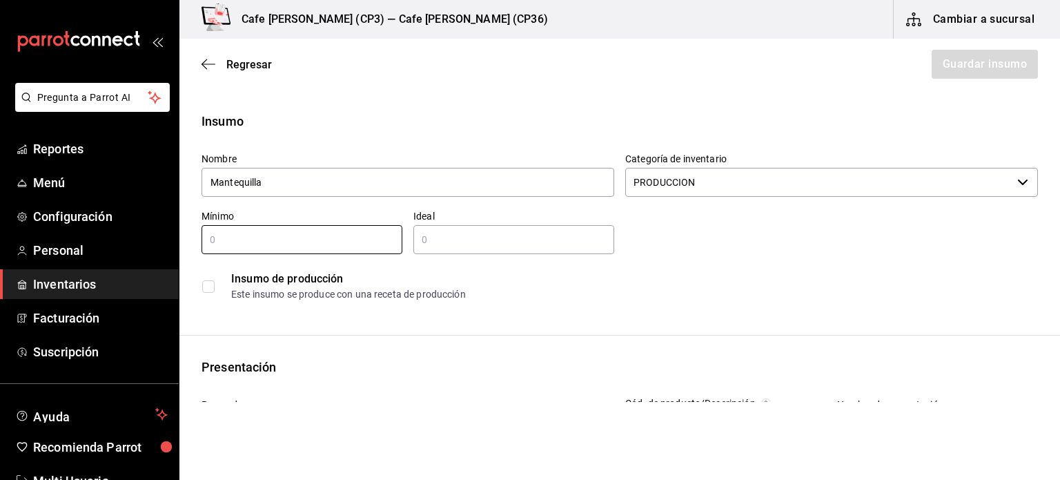
type input "100"
click at [427, 239] on input "text" at bounding box center [513, 239] width 201 height 17
type input "500"
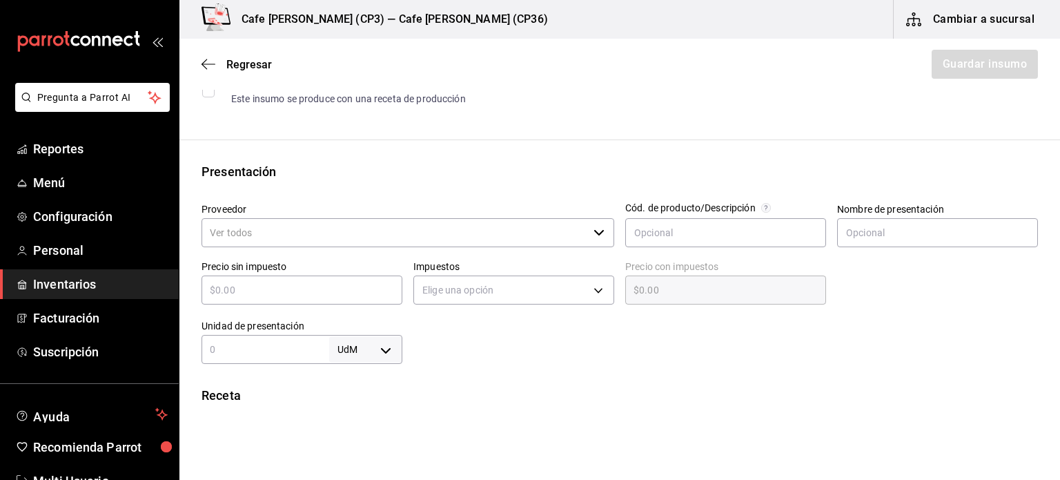
scroll to position [207, 0]
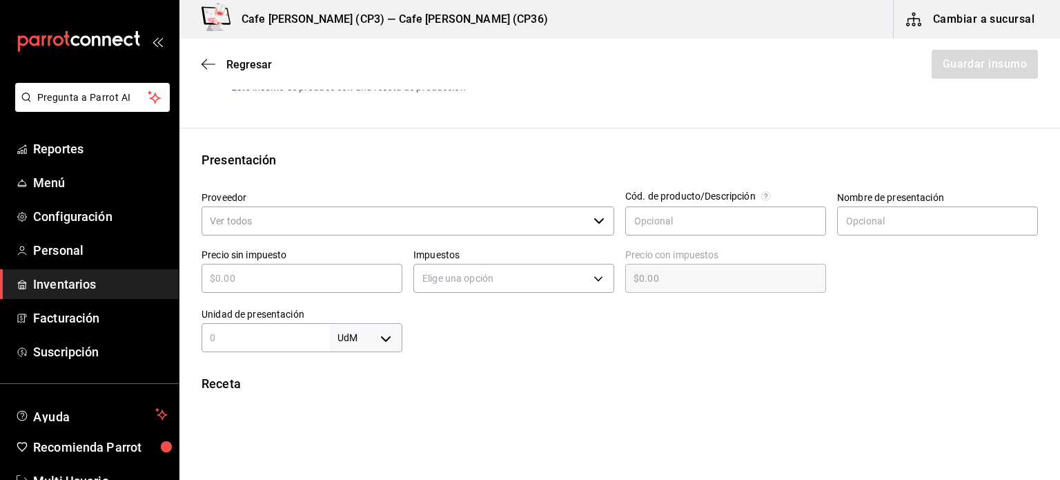
click at [334, 220] on input "Proveedor" at bounding box center [395, 220] width 387 height 29
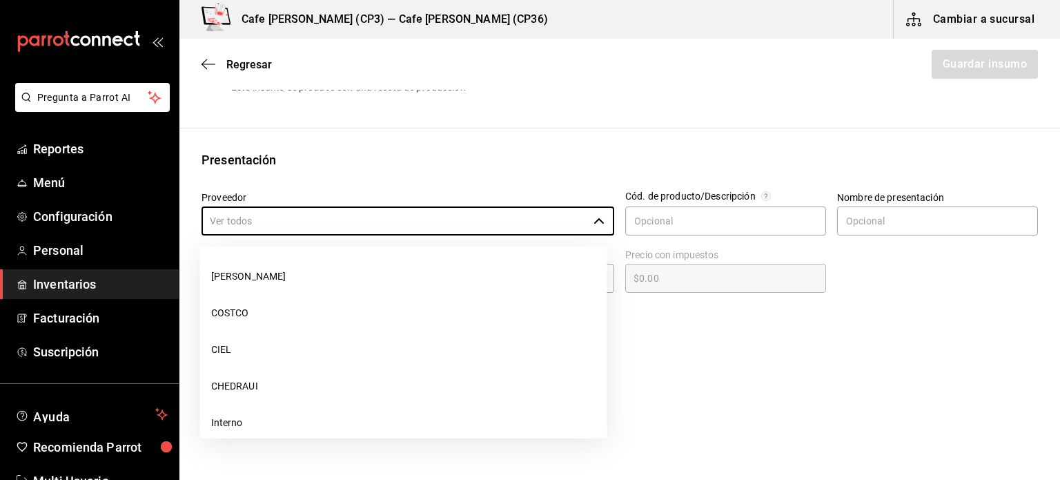
scroll to position [196, 0]
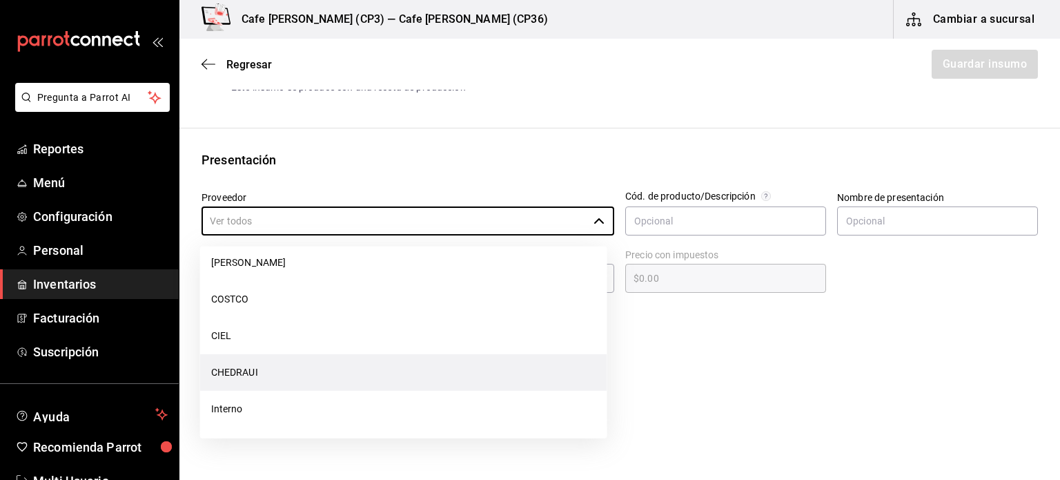
click at [244, 371] on li "CHEDRAUI" at bounding box center [403, 372] width 407 height 37
type input "CHEDRAUI"
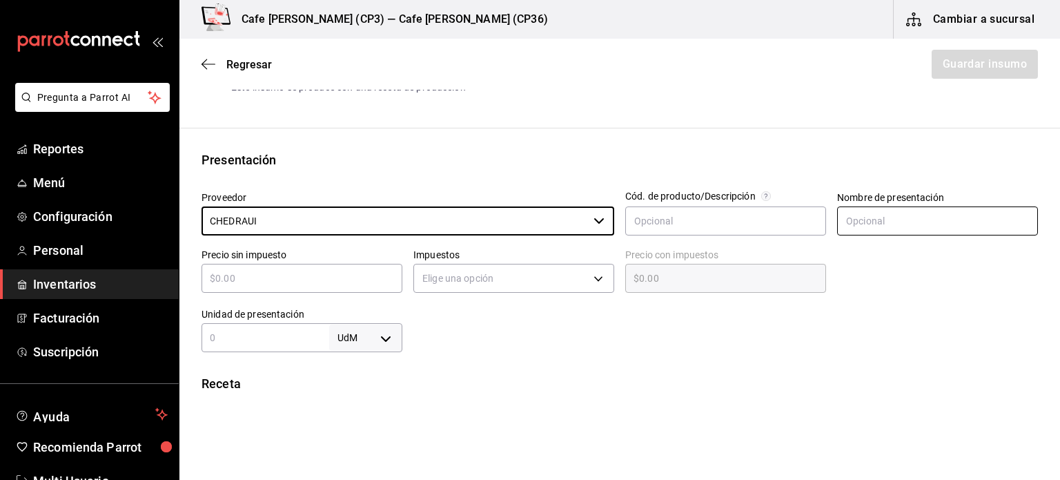
click at [837, 222] on input "text" at bounding box center [937, 220] width 201 height 29
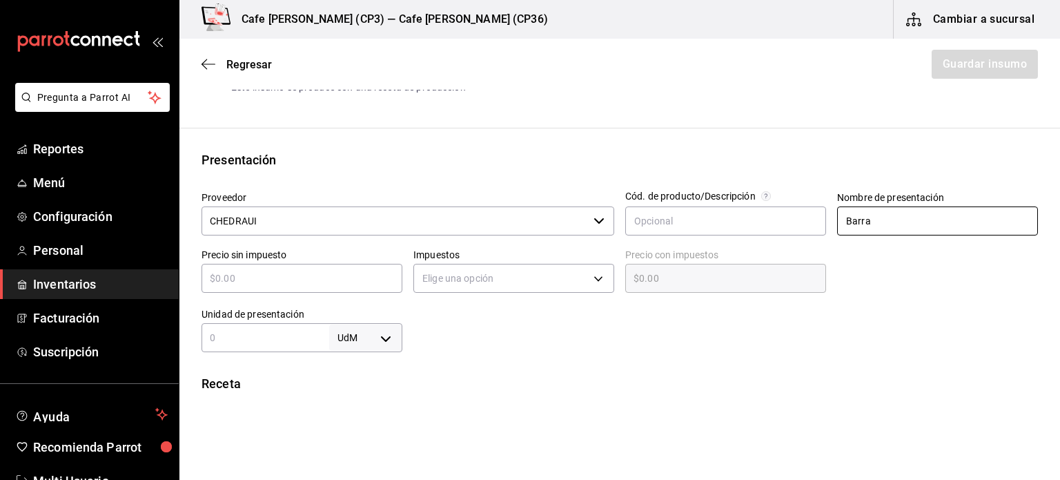
type input "Barra"
click at [239, 270] on input "text" at bounding box center [302, 278] width 201 height 17
type input "$1"
type input "$1.00"
type input "$10"
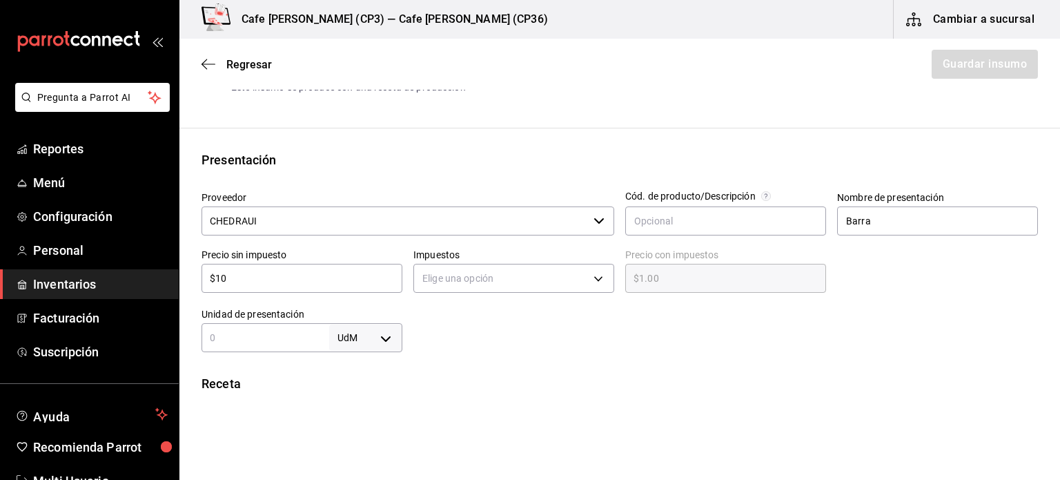
type input "$10.00"
type input "$100"
type input "$100.00"
type input "$10"
type input "$10.00"
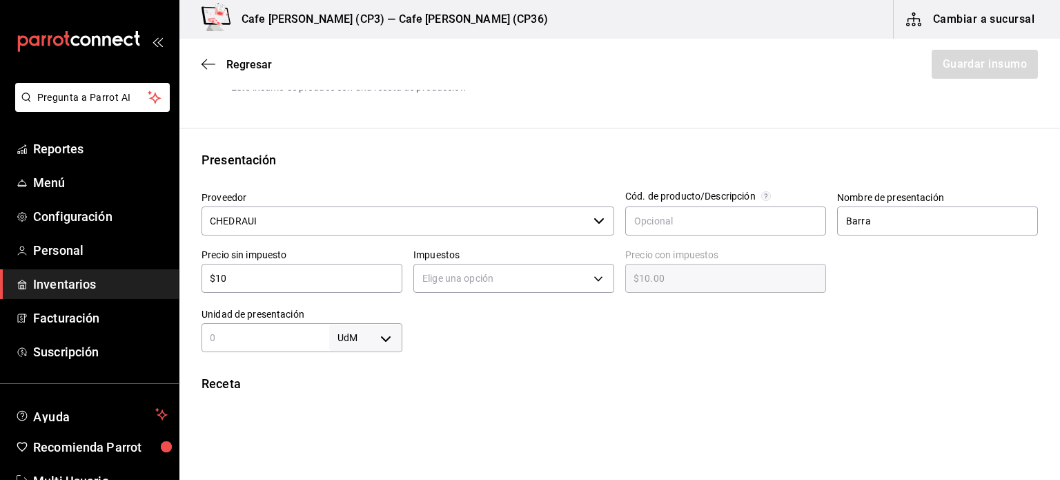
type input "$1"
type input "$1.00"
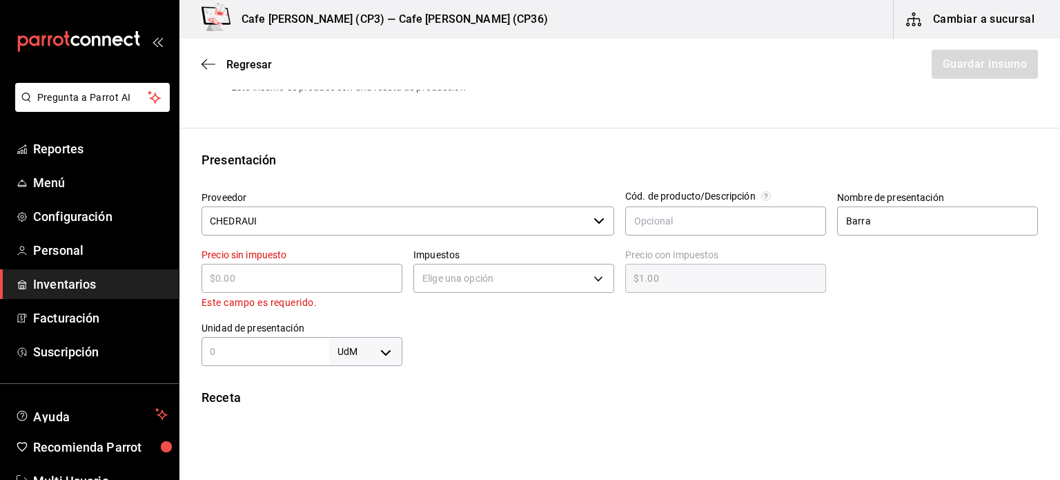
type input "$0.00"
type input "$5"
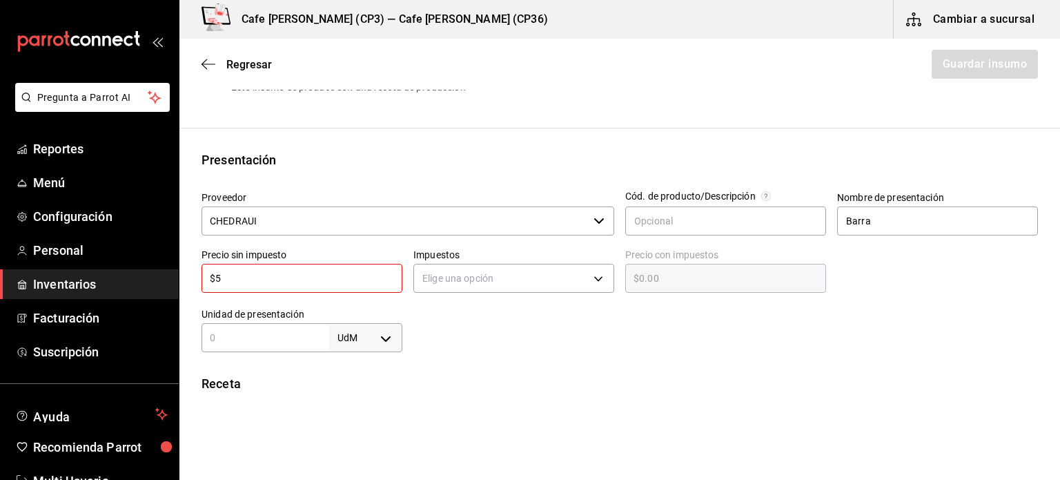
type input "$5.00"
type input "$50"
type input "$50.00"
type input "$500"
type input "$500.00"
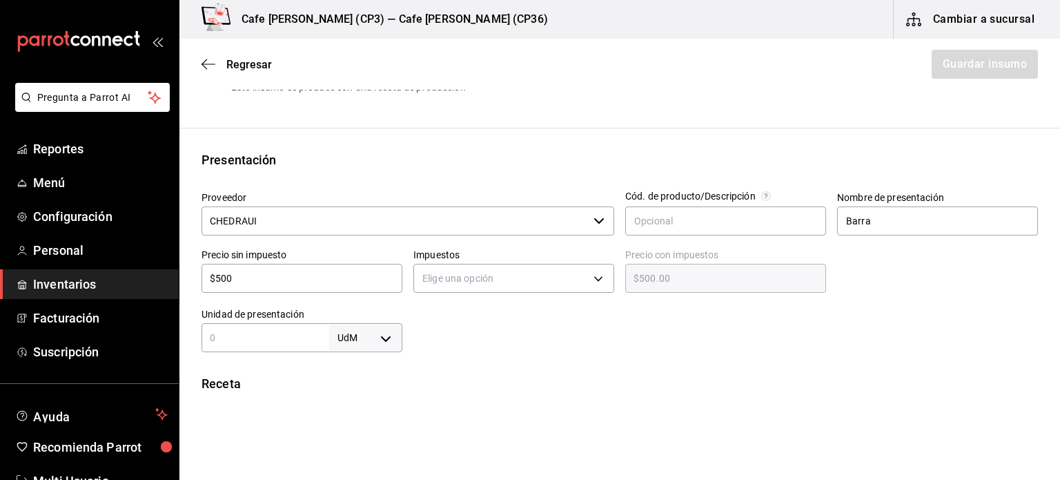
type input "$50"
type input "$50.00"
type input "$5"
type input "$5.00"
type input "$0.00"
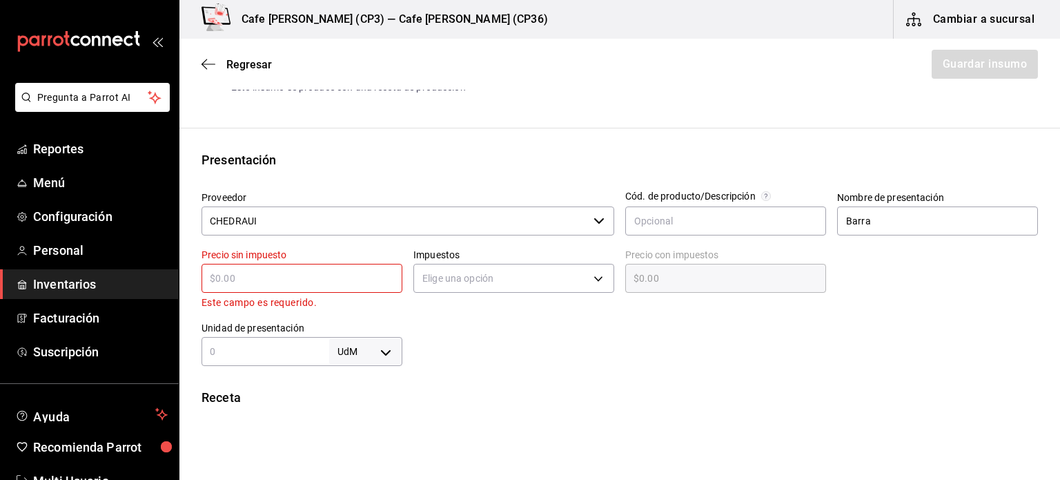
type input "$2"
type input "$2.00"
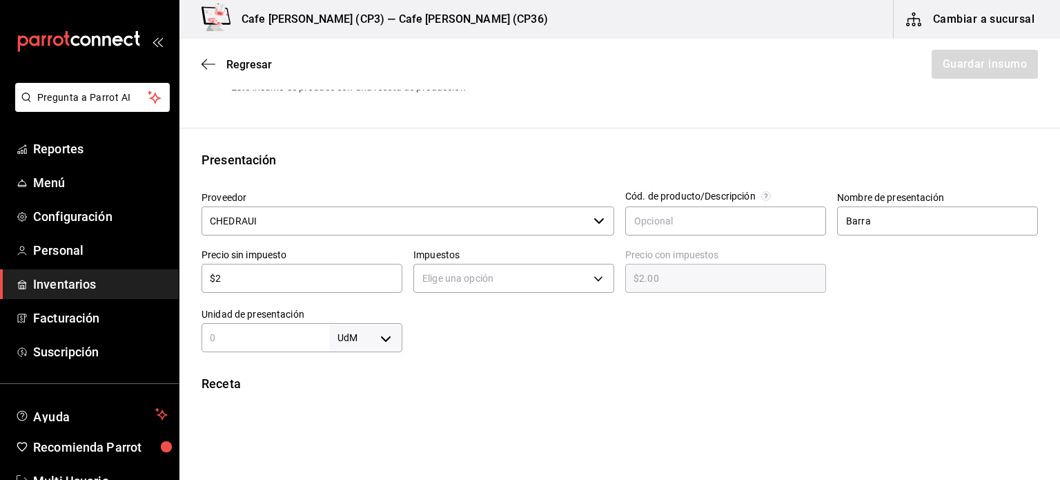
type input "$25"
type input "$25.00"
type input "$250"
type input "$250.00"
type input "$250"
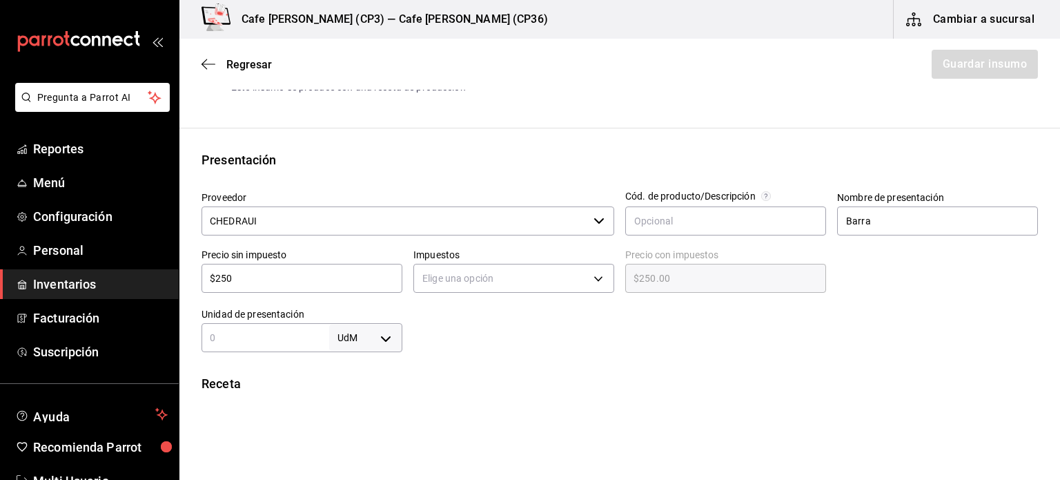
click at [564, 359] on div "Insumo Nombre Mantequilla Categoría de inventario PRODUCCION ​ Mínimo 100 ​ Ide…" at bounding box center [619, 315] width 881 height 820
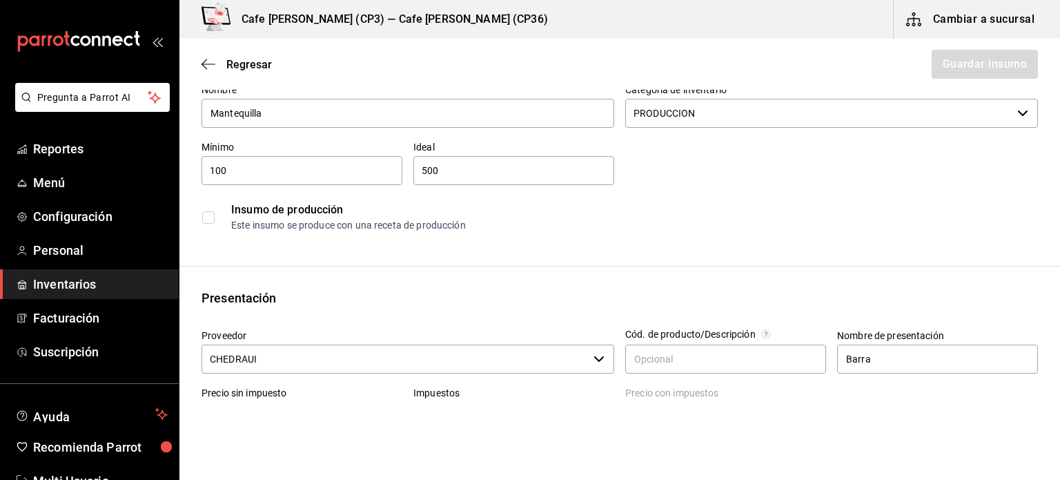
scroll to position [0, 0]
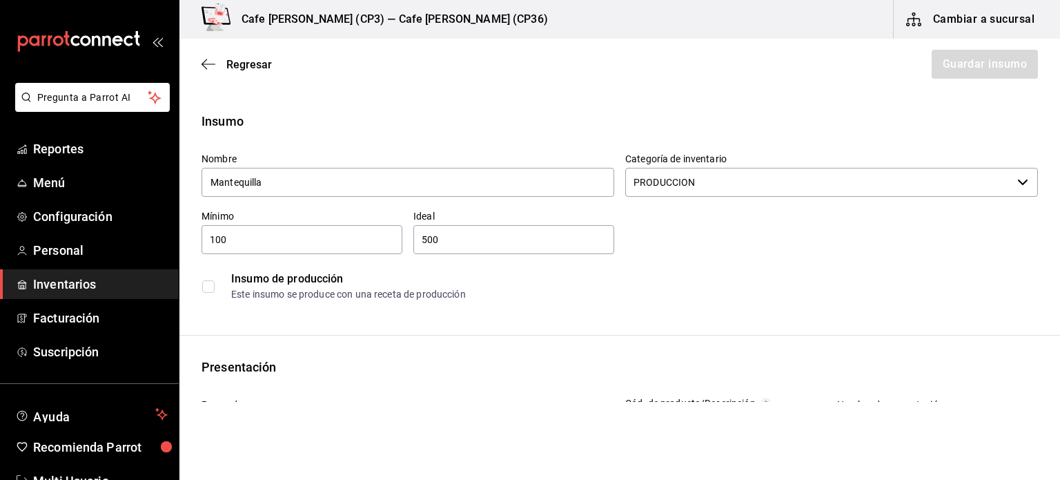
click at [451, 240] on input "500" at bounding box center [513, 239] width 201 height 17
type input "5"
type input "250"
click at [745, 266] on div "Insumo de producción Este insumo se produce con una receta de producción" at bounding box center [620, 286] width 837 height 42
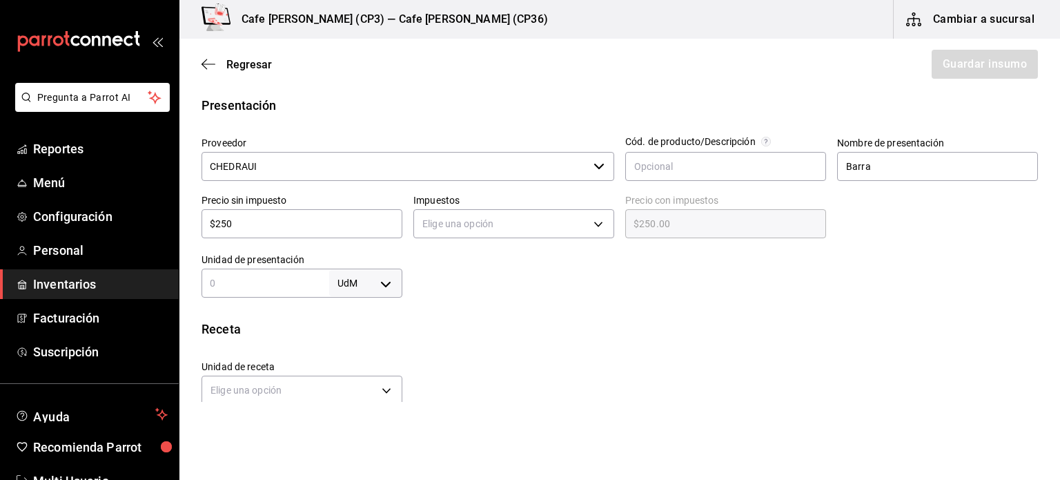
scroll to position [276, 0]
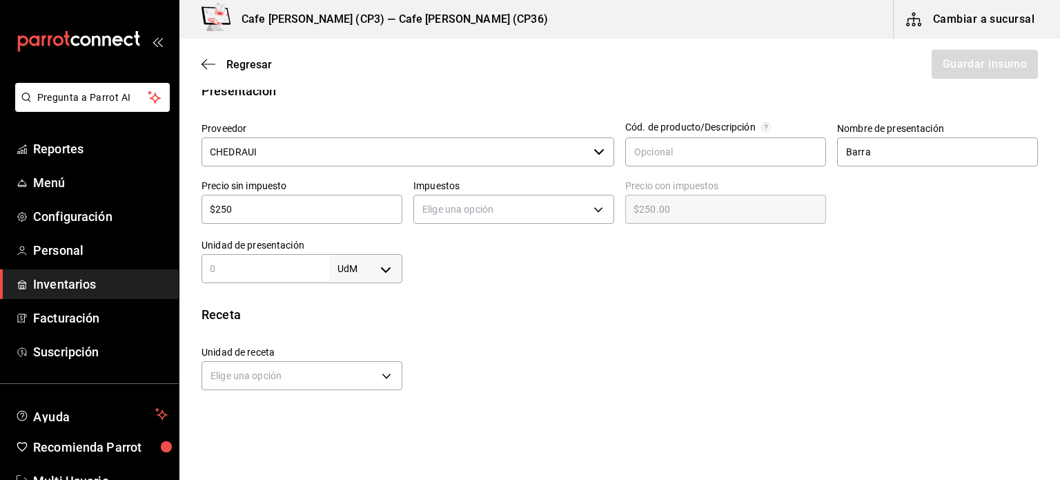
click at [382, 268] on body "Pregunta a Parrot AI Reportes Menú Configuración Personal Inventarios Facturaci…" at bounding box center [530, 201] width 1060 height 402
click at [353, 358] on li "gr" at bounding box center [363, 355] width 72 height 23
type input "GRAM"
click at [224, 262] on input "text" at bounding box center [266, 268] width 128 height 17
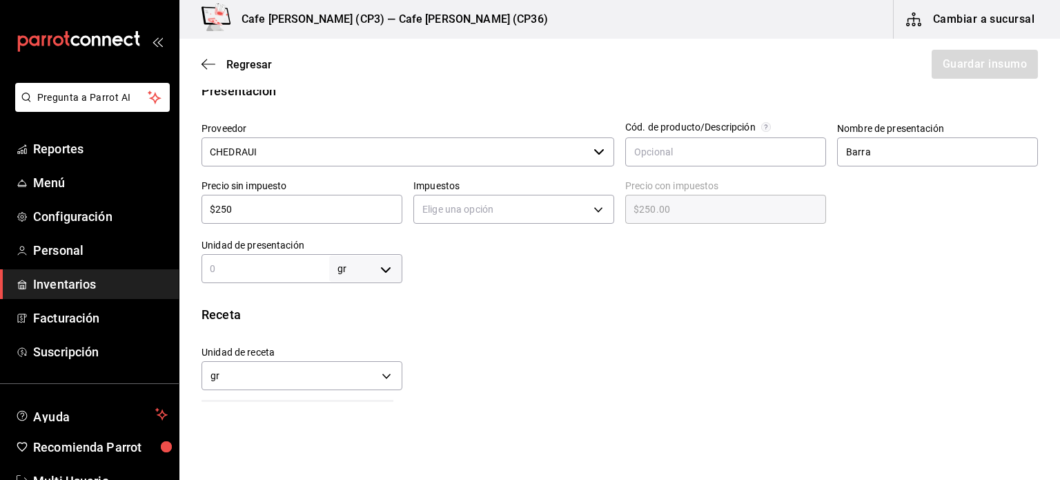
type input "1"
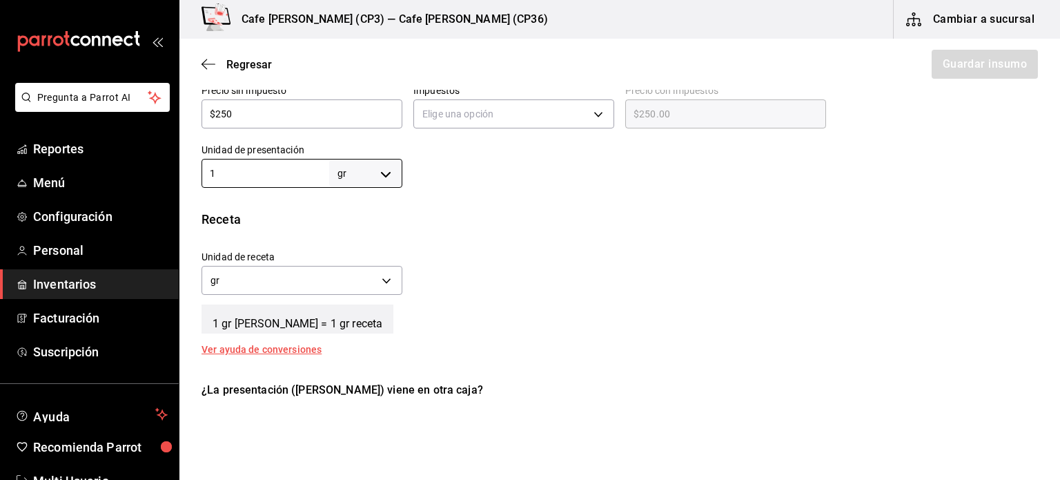
scroll to position [414, 0]
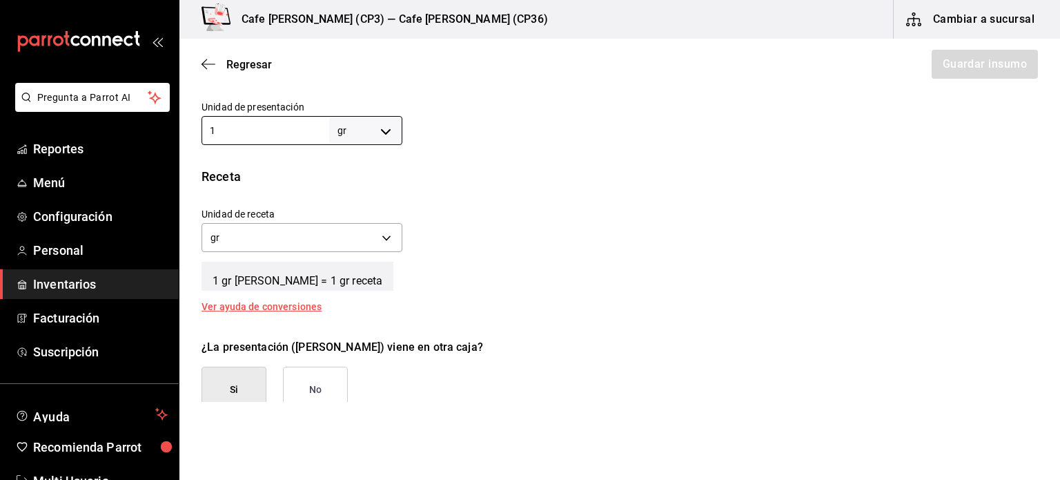
click at [323, 388] on button "No" at bounding box center [315, 390] width 65 height 46
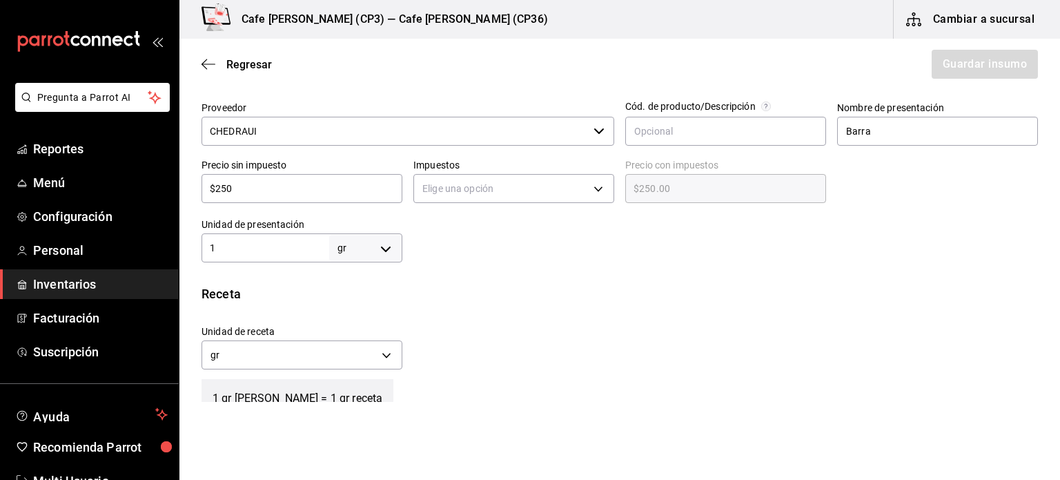
scroll to position [228, 0]
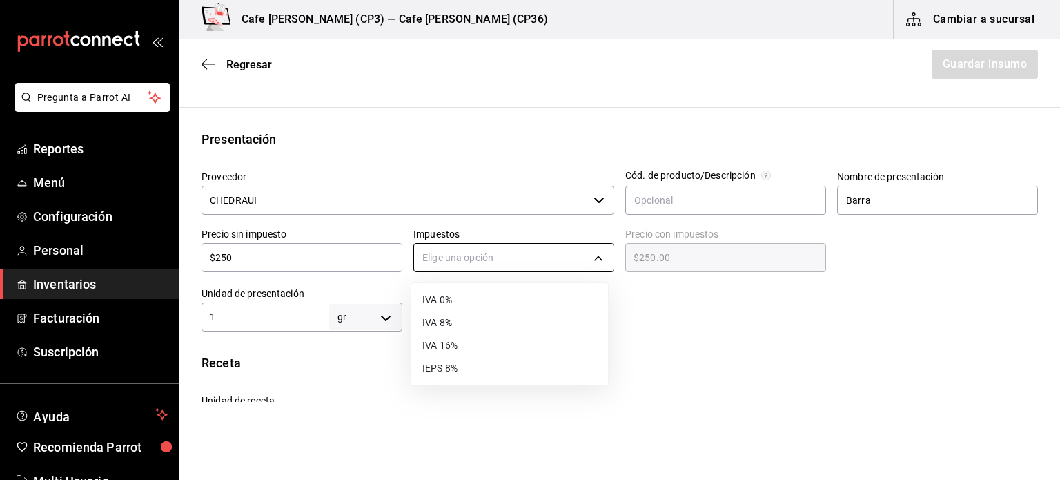
click at [599, 255] on body "Pregunta a Parrot AI Reportes Menú Configuración Personal Inventarios Facturaci…" at bounding box center [530, 201] width 1060 height 402
click at [478, 298] on li "IVA 0%" at bounding box center [509, 300] width 197 height 23
type input "IVA_0"
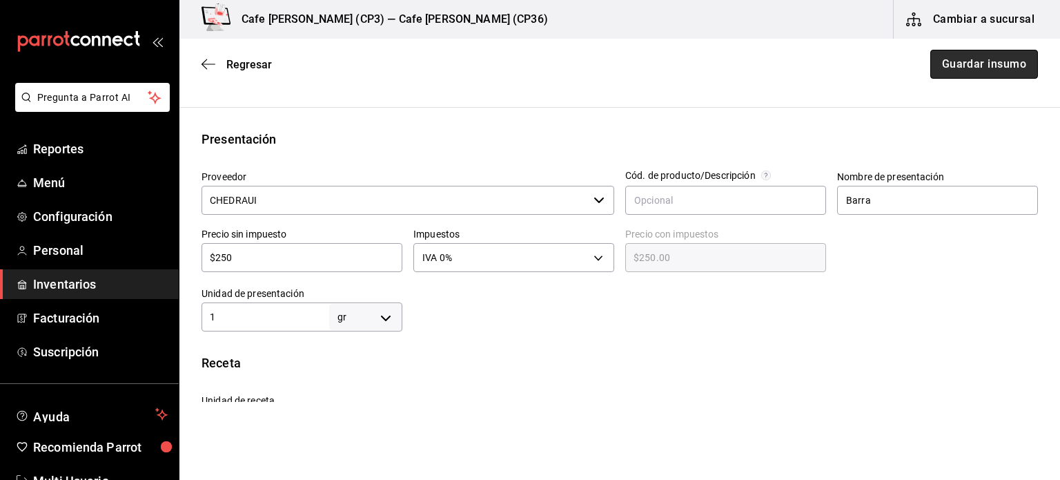
click at [991, 69] on button "Guardar insumo" at bounding box center [985, 64] width 108 height 29
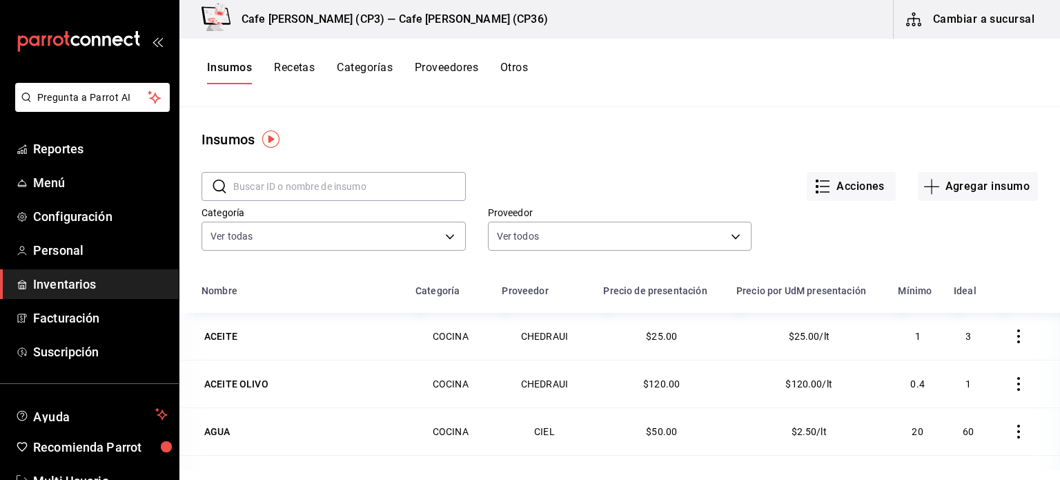
click at [257, 183] on input "text" at bounding box center [349, 187] width 233 height 28
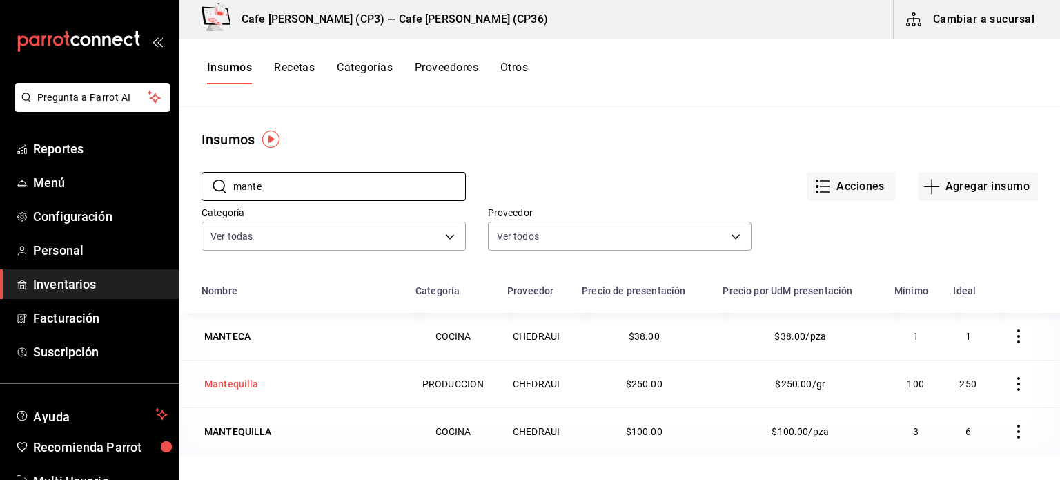
type input "mante"
click at [240, 382] on div "Mantequilla" at bounding box center [231, 384] width 55 height 14
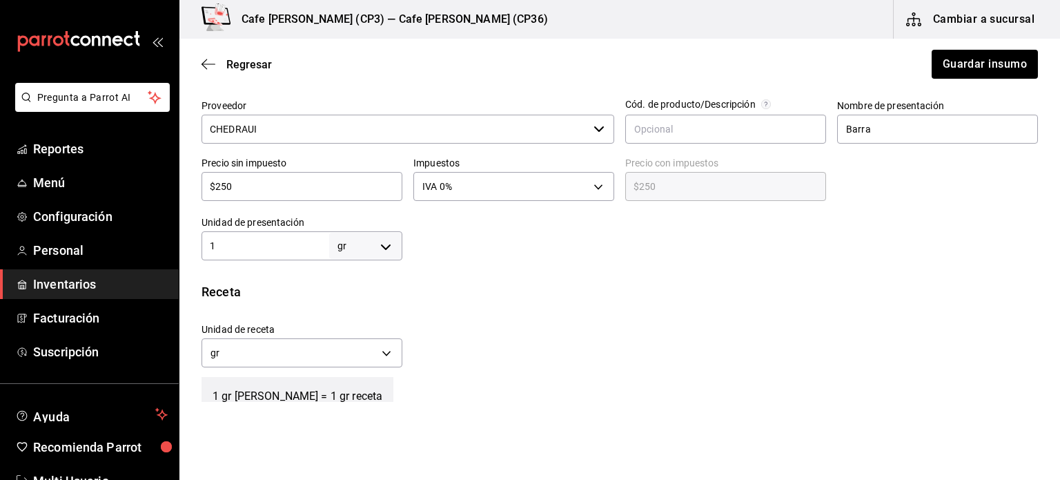
scroll to position [345, 0]
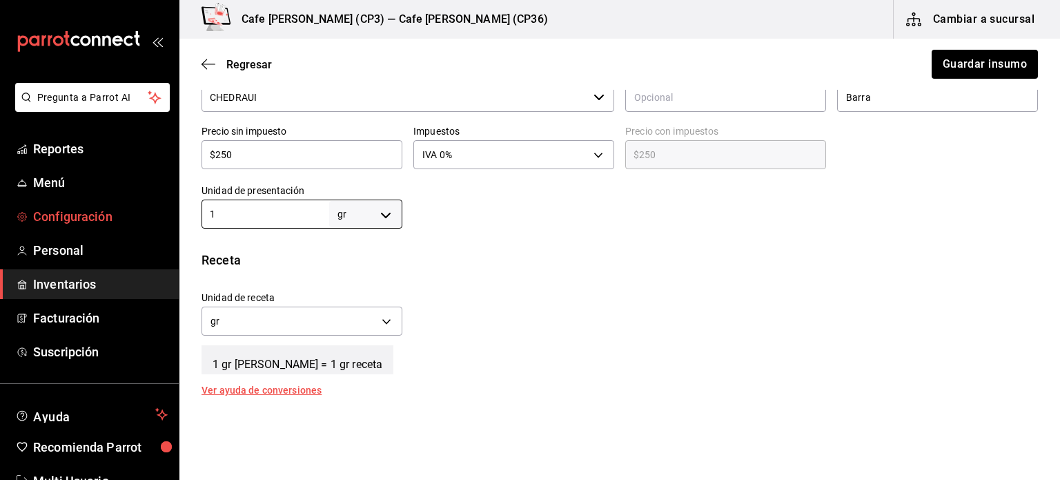
drag, startPoint x: 230, startPoint y: 216, endPoint x: 170, endPoint y: 214, distance: 60.1
click at [170, 214] on div "Pregunta a Parrot AI Reportes Menú Configuración Personal Inventarios Facturaci…" at bounding box center [530, 201] width 1060 height 402
type input "10"
type input "100"
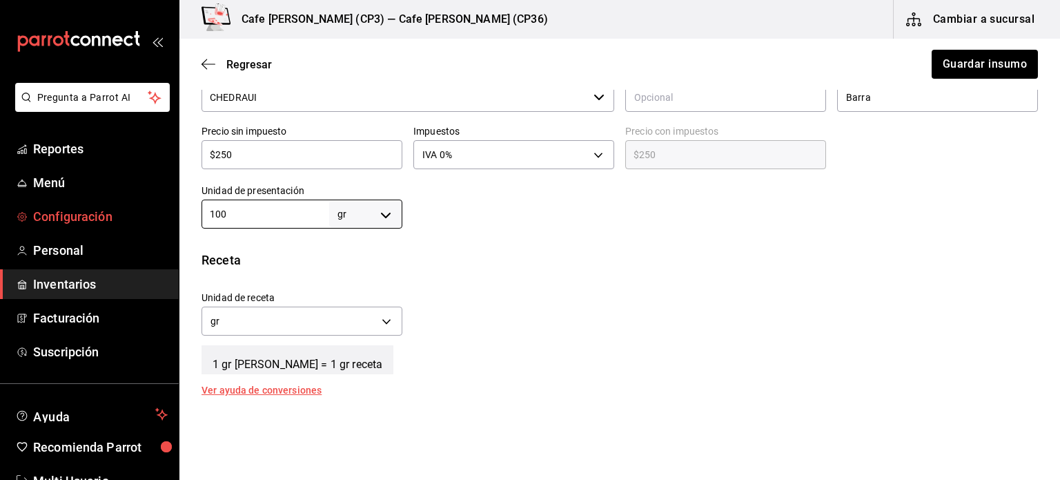
type input "100"
type input "10"
type input "1"
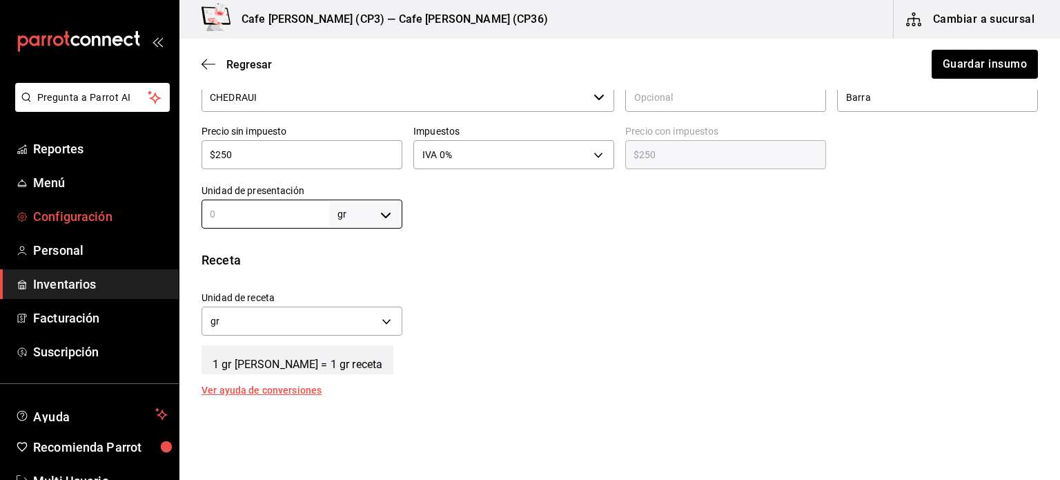
type input "8"
type input "80"
type input "800"
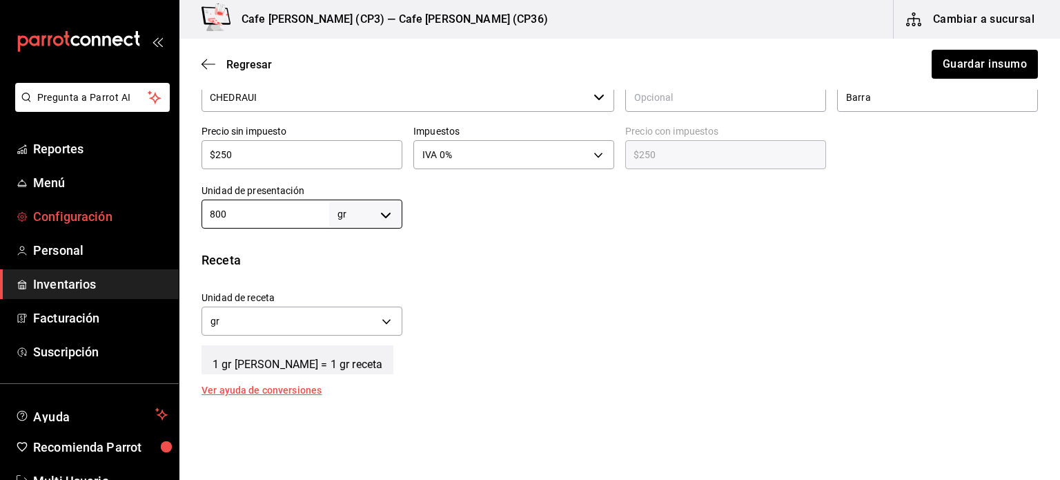
type input "800"
click at [240, 155] on input "$250" at bounding box center [302, 154] width 201 height 17
type input "$25"
type input "$25.00"
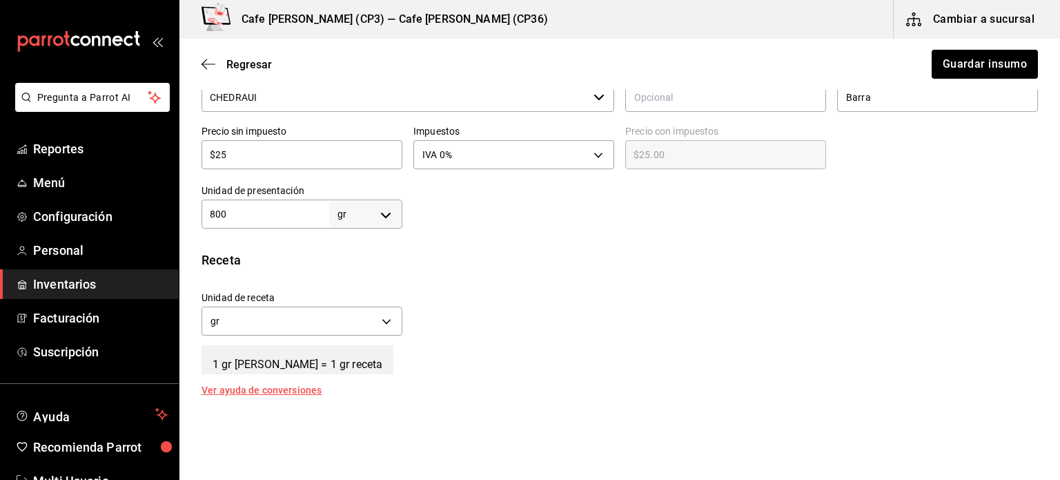
type input "$2"
type input "$2.00"
type input "$0.00"
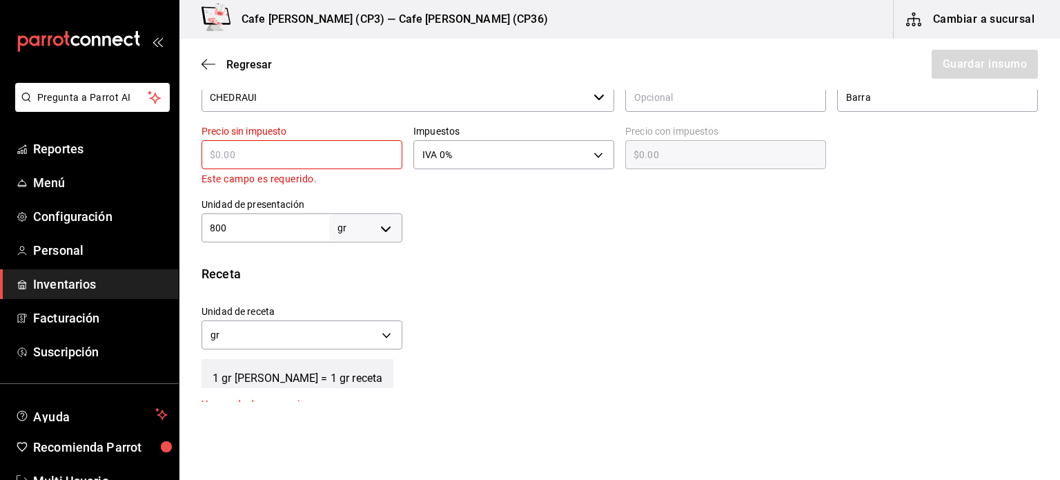
type input "$1"
type input "$1.00"
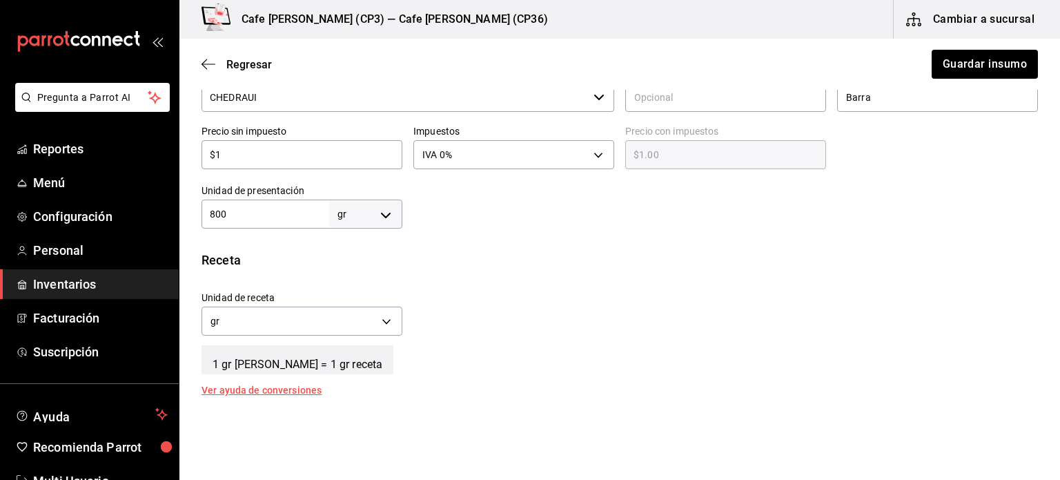
type input "$14"
type input "$14.00"
type input "$140"
type input "$140.00"
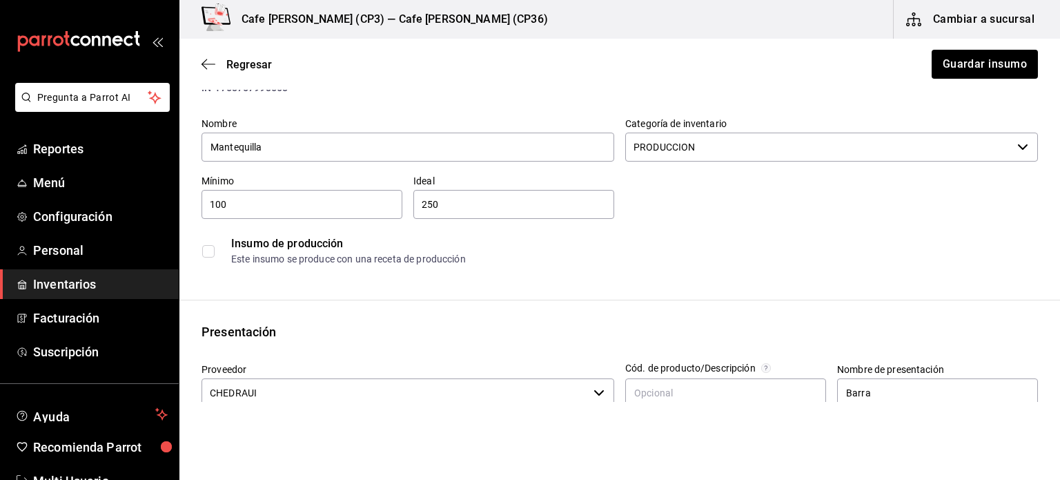
scroll to position [0, 0]
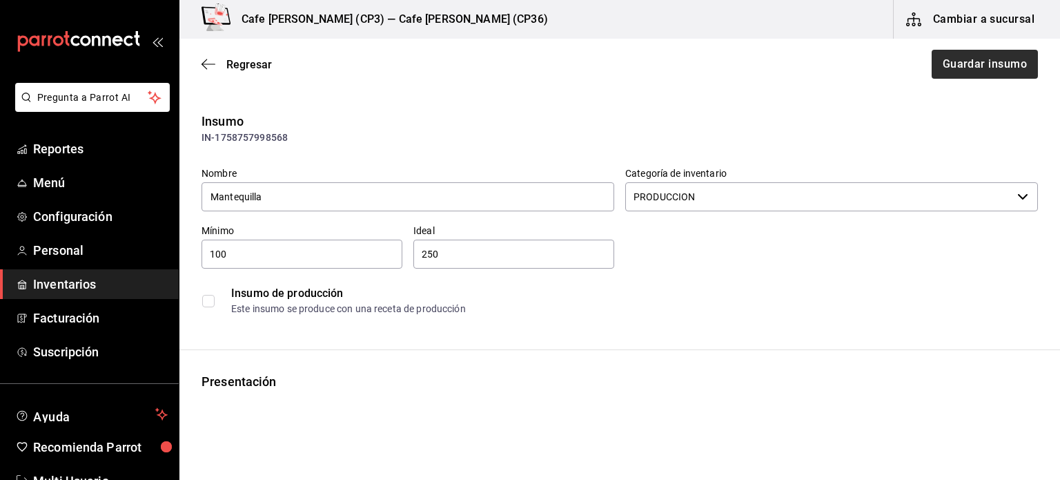
type input "$140"
click at [965, 61] on button "Guardar insumo" at bounding box center [985, 64] width 108 height 29
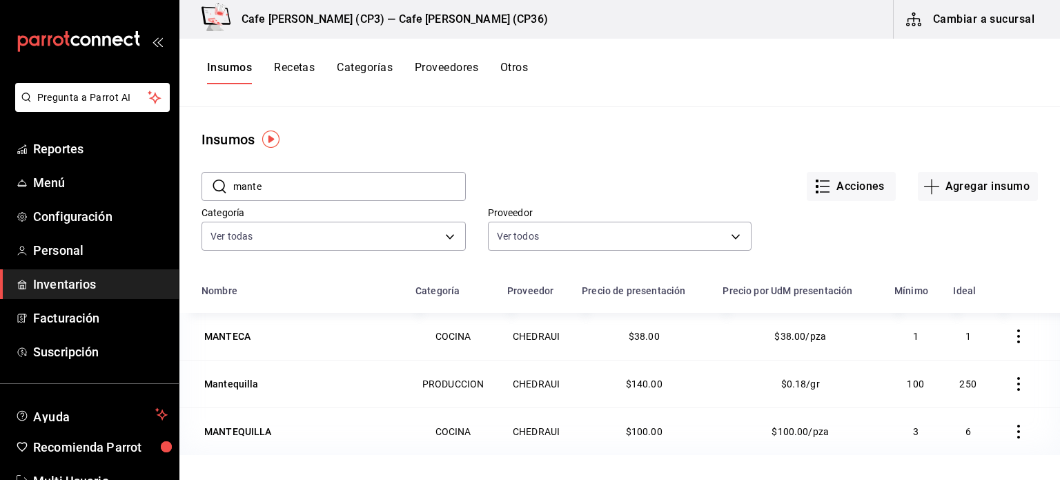
click at [275, 184] on input "mante" at bounding box center [349, 187] width 233 height 28
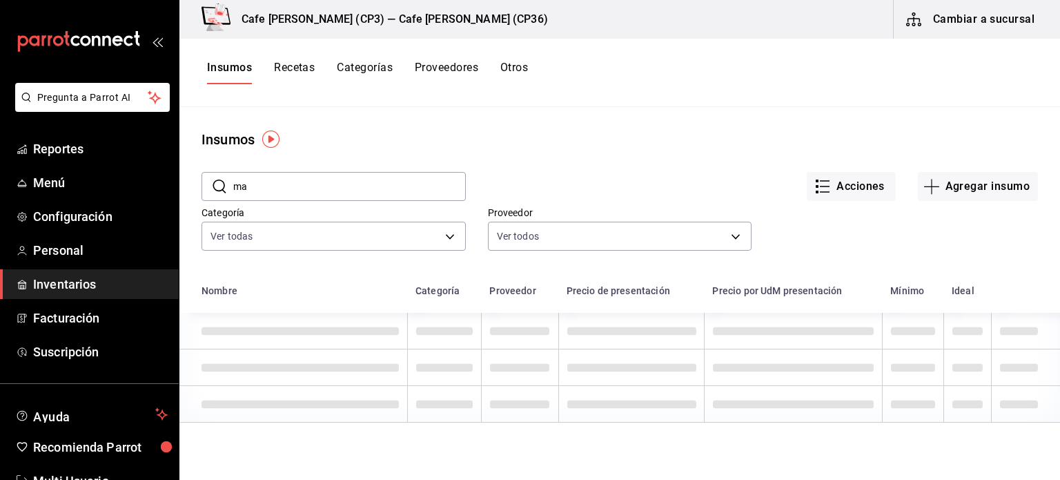
type input "m"
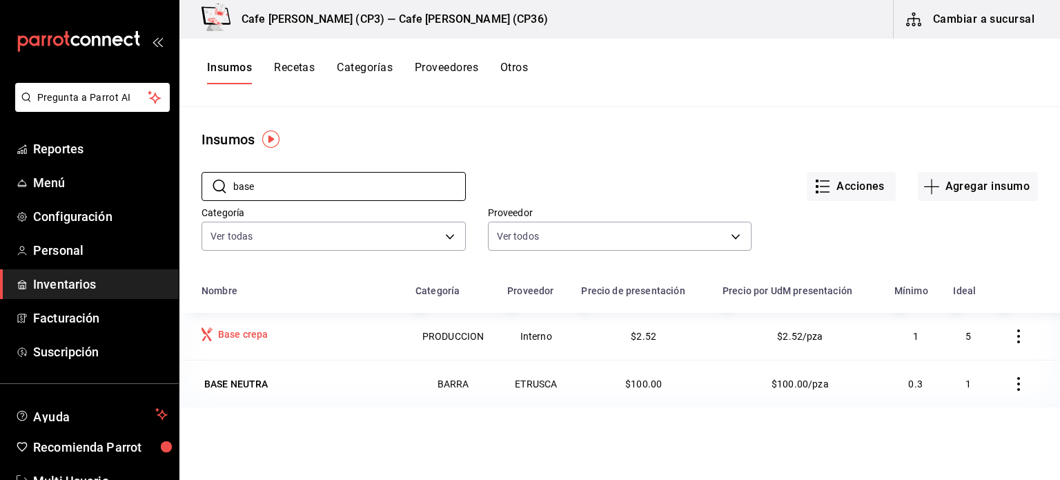
type input "base"
click at [251, 336] on div "Base crepa" at bounding box center [243, 334] width 50 height 14
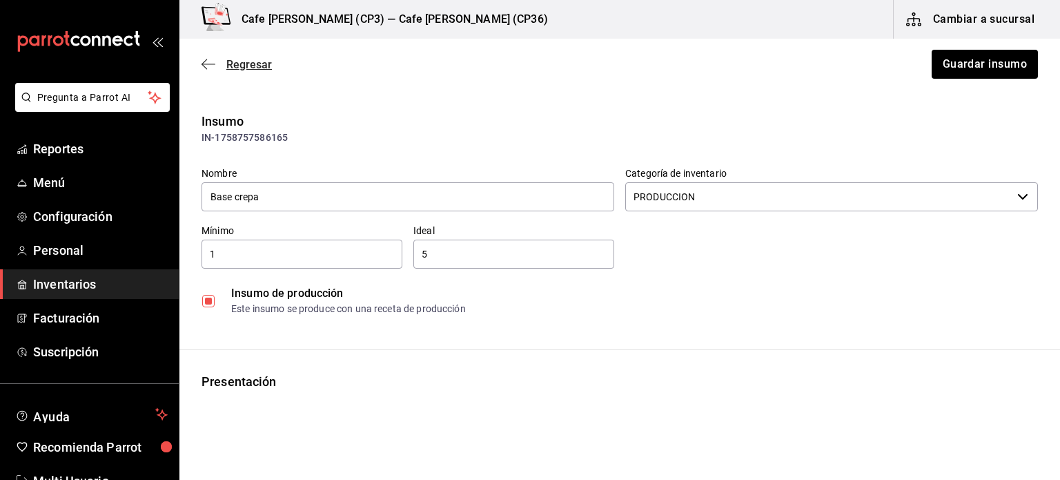
click at [217, 61] on span "Regresar" at bounding box center [237, 64] width 70 height 13
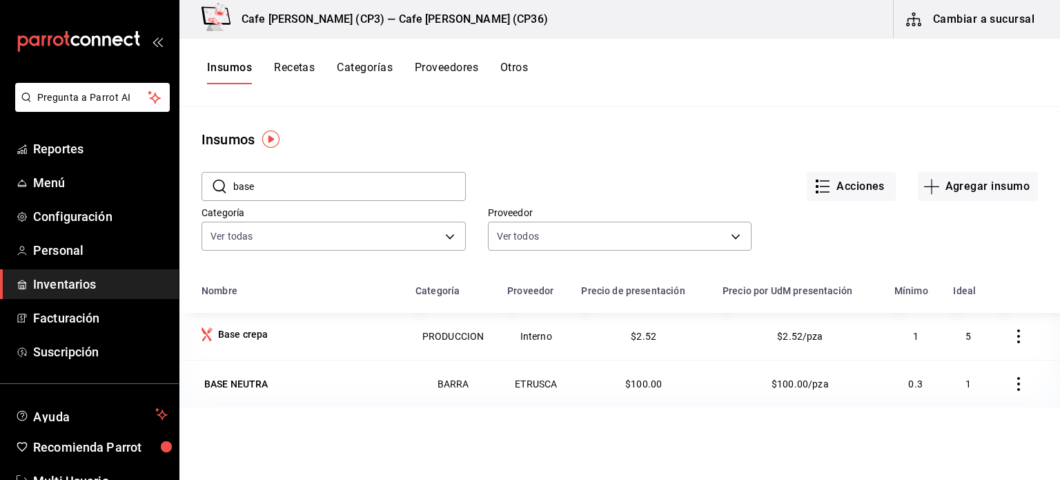
click at [293, 63] on button "Recetas" at bounding box center [294, 72] width 41 height 23
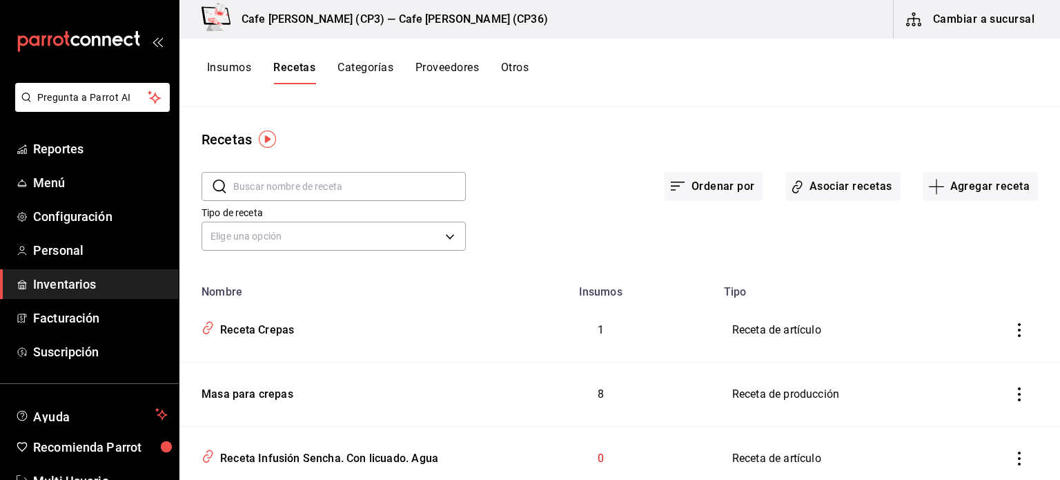
click at [240, 180] on input "text" at bounding box center [349, 187] width 233 height 28
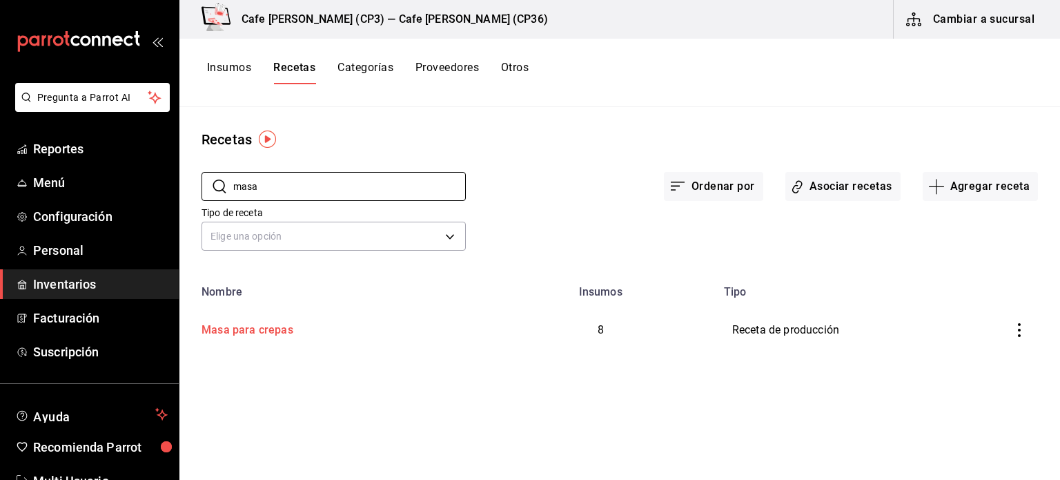
type input "masa"
click at [266, 329] on div "Masa para crepas" at bounding box center [244, 327] width 97 height 21
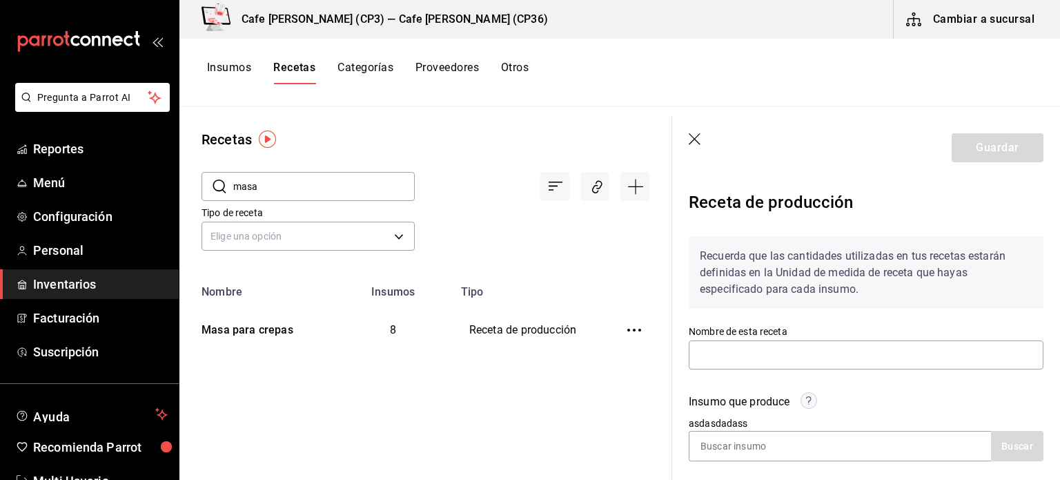
type input "Masa para crepas"
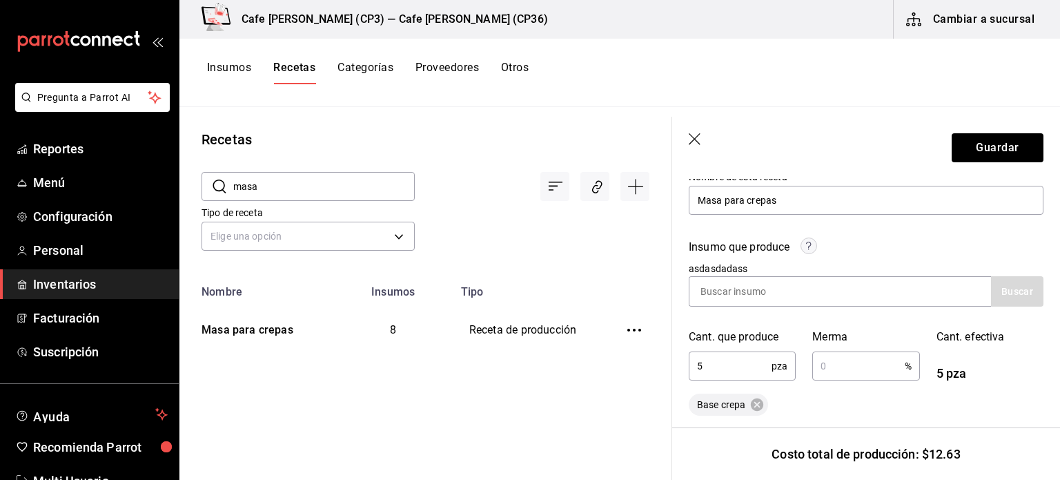
scroll to position [207, 0]
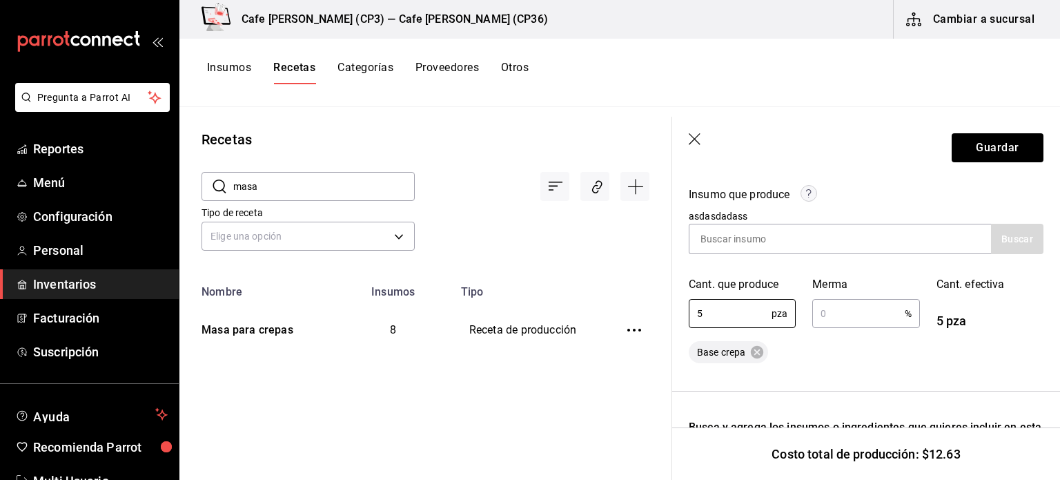
drag, startPoint x: 705, startPoint y: 311, endPoint x: 681, endPoint y: 315, distance: 23.8
click at [681, 315] on div "Cant. que produce 5 pza ​" at bounding box center [734, 295] width 124 height 70
type input "4"
click at [977, 151] on button "Guardar" at bounding box center [998, 147] width 92 height 29
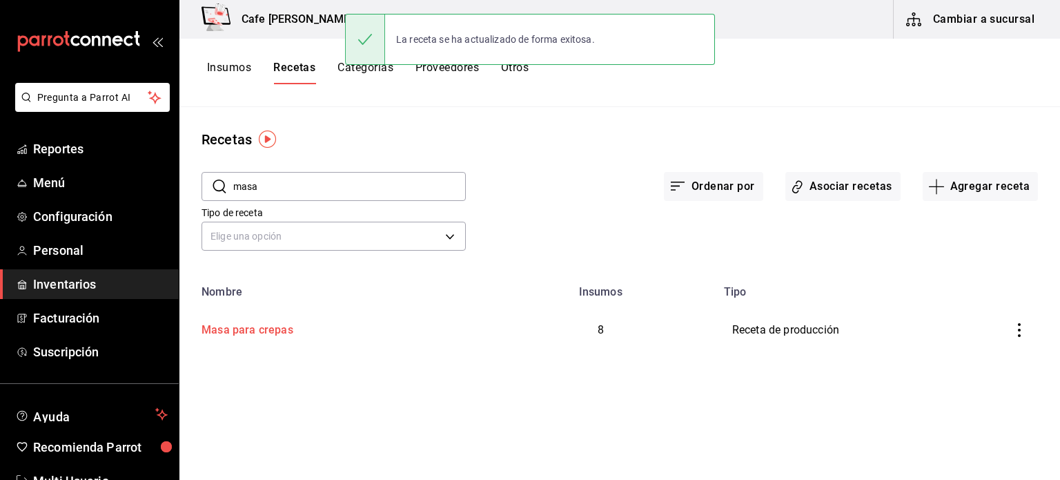
click at [263, 327] on div "Masa para crepas" at bounding box center [244, 327] width 97 height 21
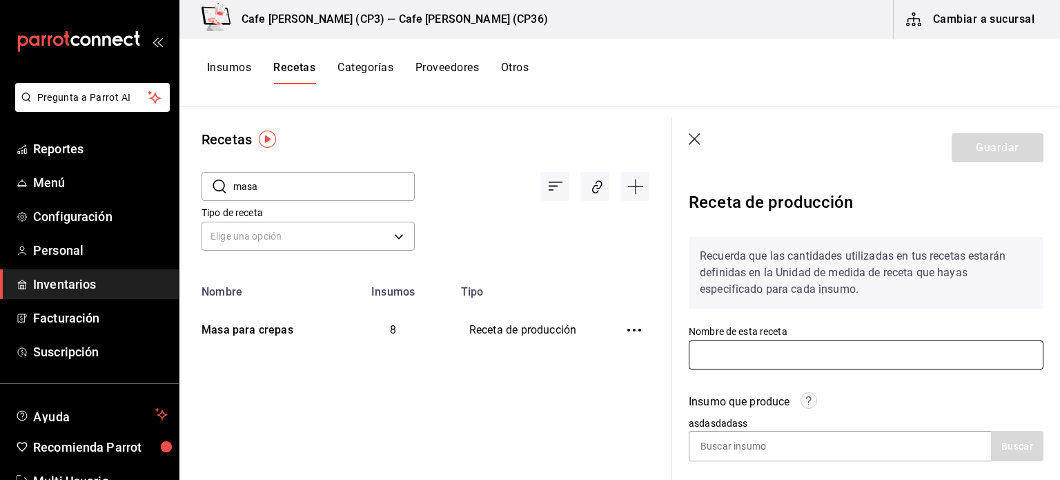
type input "Masa para crepas"
type input "4"
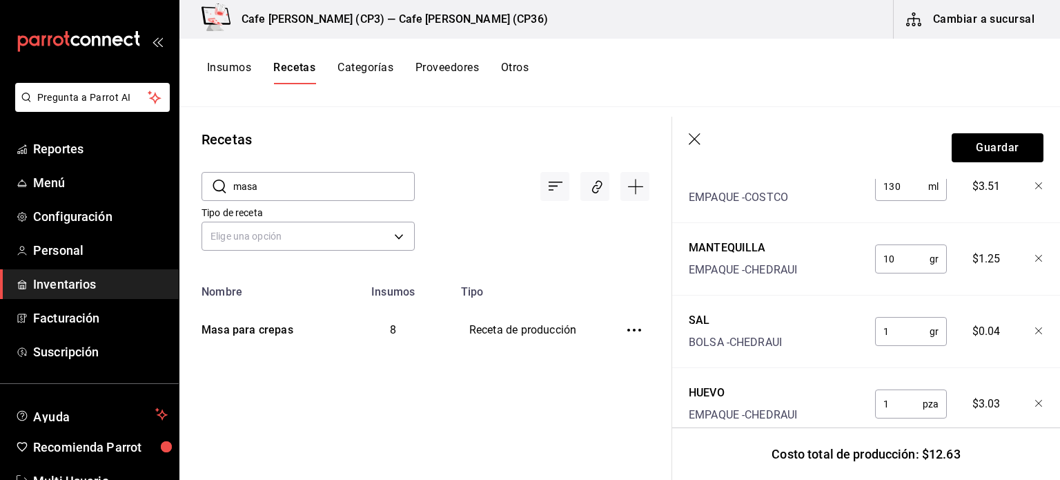
scroll to position [944, 0]
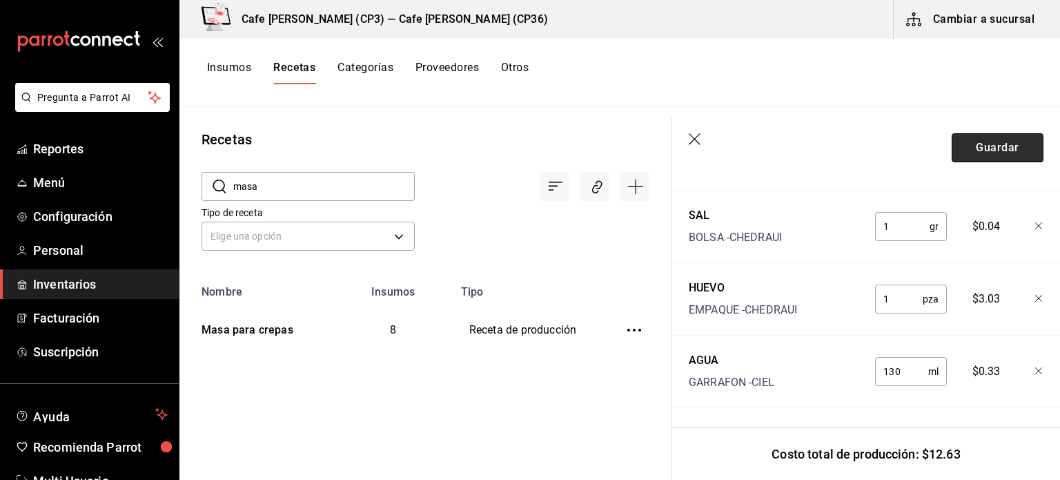
click at [991, 155] on button "Guardar" at bounding box center [998, 147] width 92 height 29
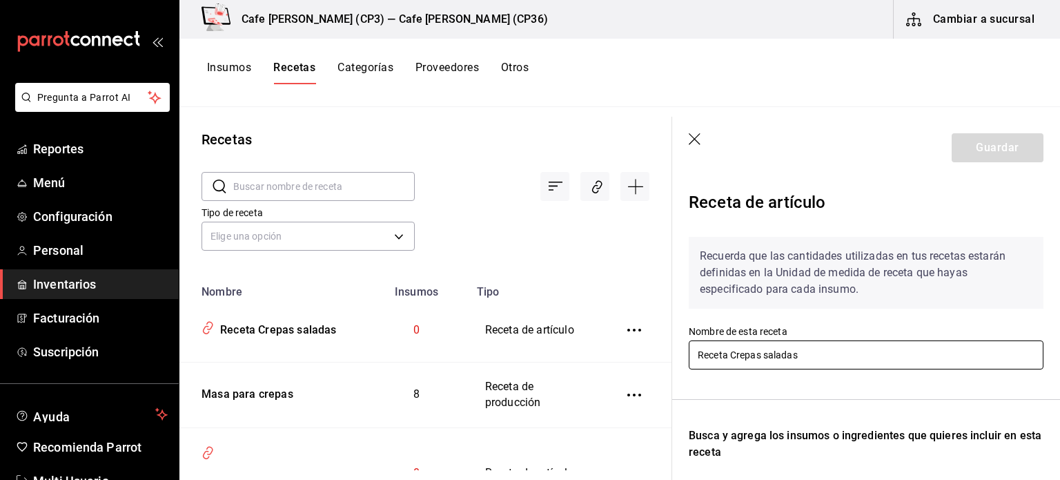
click at [809, 355] on input "Receta Crepas saladas" at bounding box center [866, 354] width 355 height 29
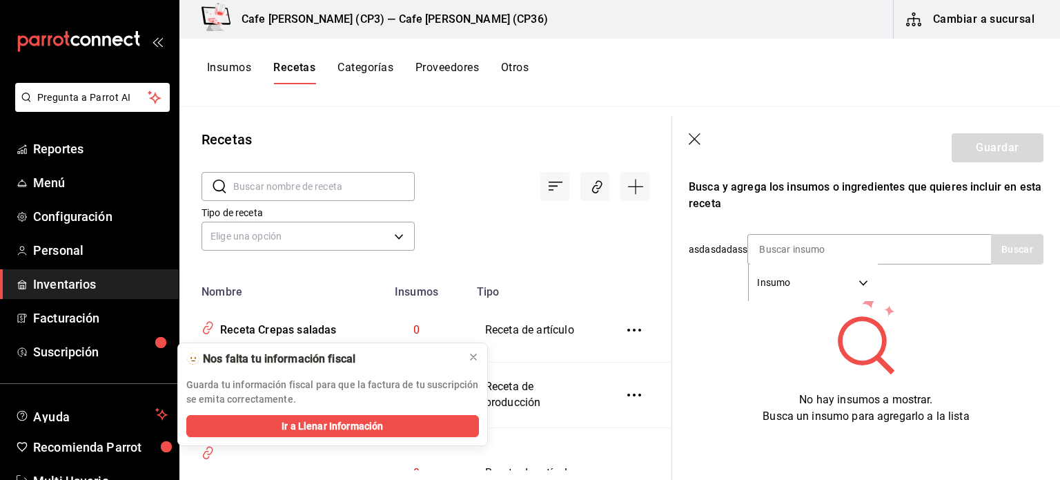
scroll to position [259, 0]
type input "Receta Crepas"
click at [756, 238] on input at bounding box center [817, 249] width 138 height 29
type input "base"
click at [1008, 239] on button "Buscar" at bounding box center [1017, 249] width 52 height 30
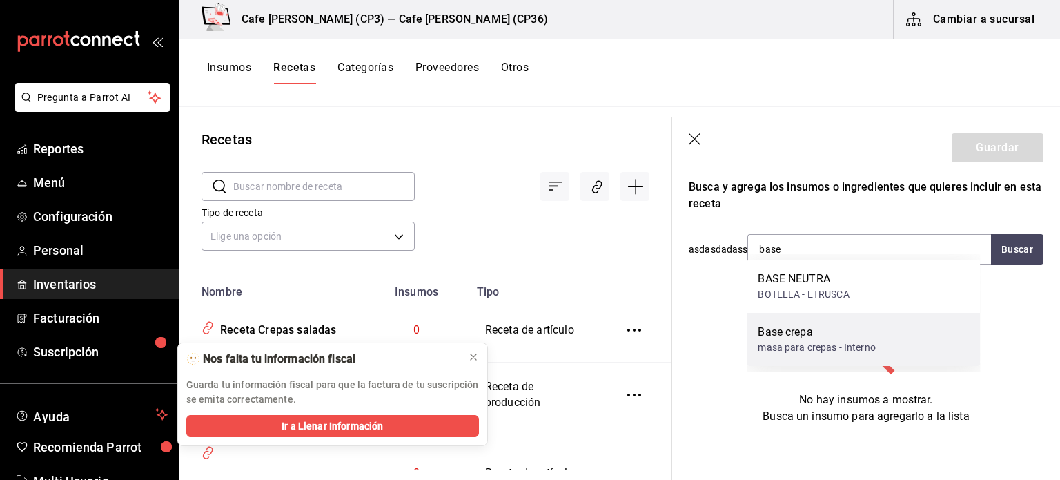
click at [804, 341] on div "masa para crepas - Interno" at bounding box center [816, 347] width 117 height 14
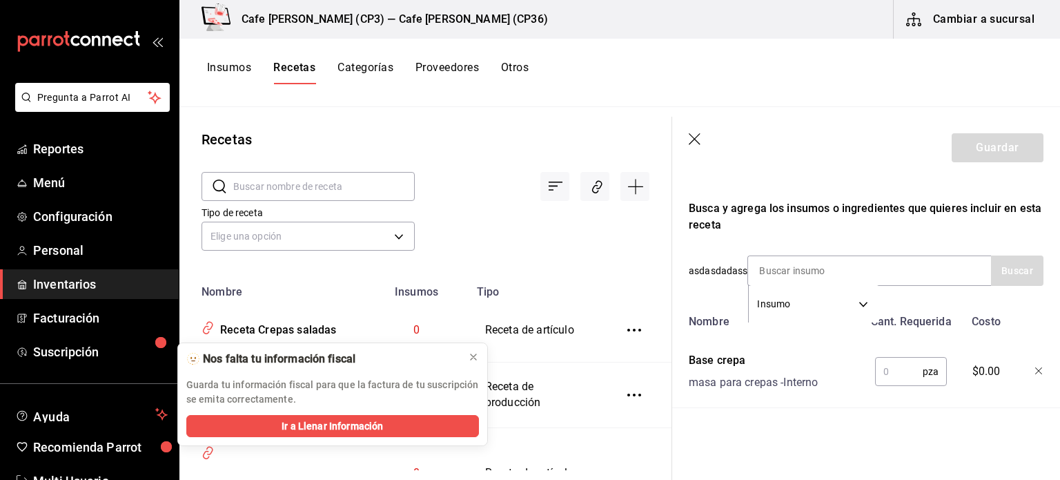
drag, startPoint x: 873, startPoint y: 356, endPoint x: 884, endPoint y: 372, distance: 19.0
click at [875, 358] on input "text" at bounding box center [899, 372] width 48 height 28
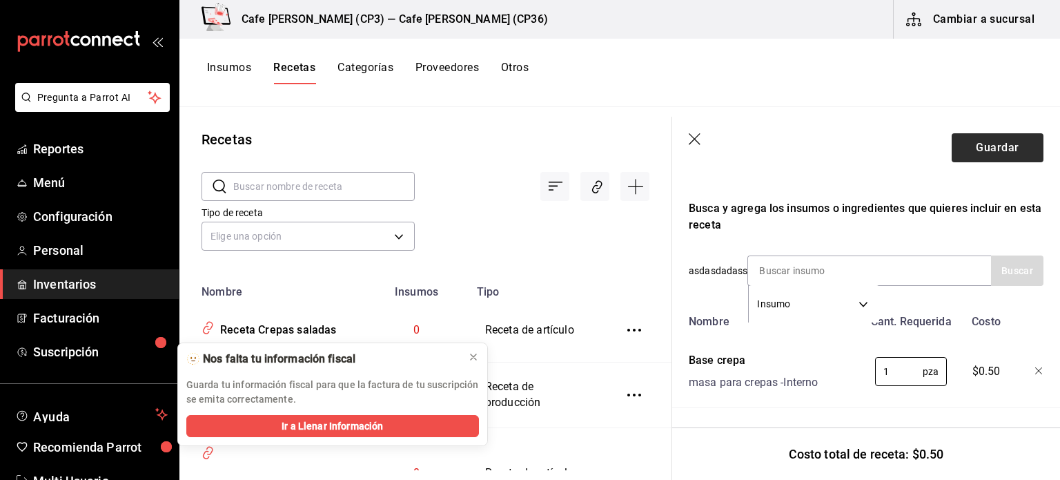
type input "1"
click at [977, 146] on button "Guardar" at bounding box center [998, 147] width 92 height 29
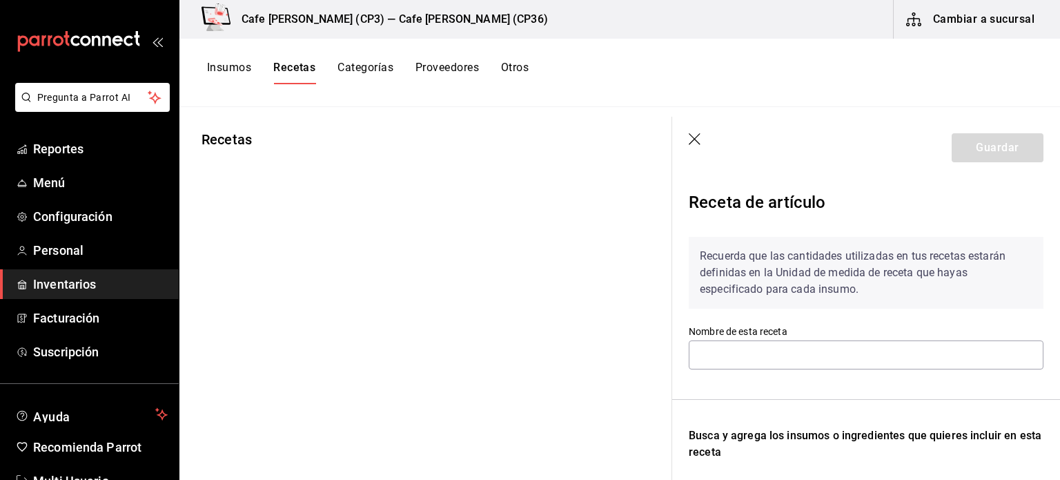
type input "Receta Crepas"
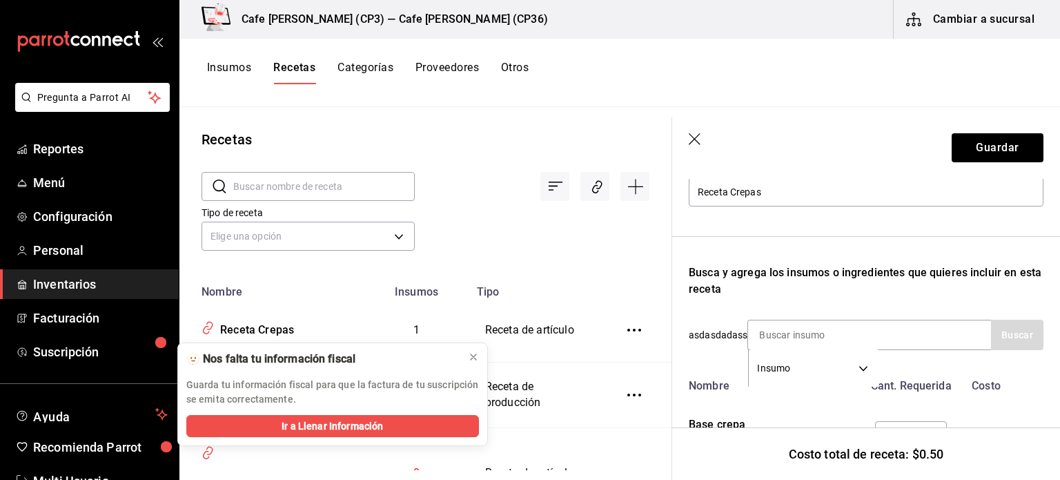
scroll to position [237, 0]
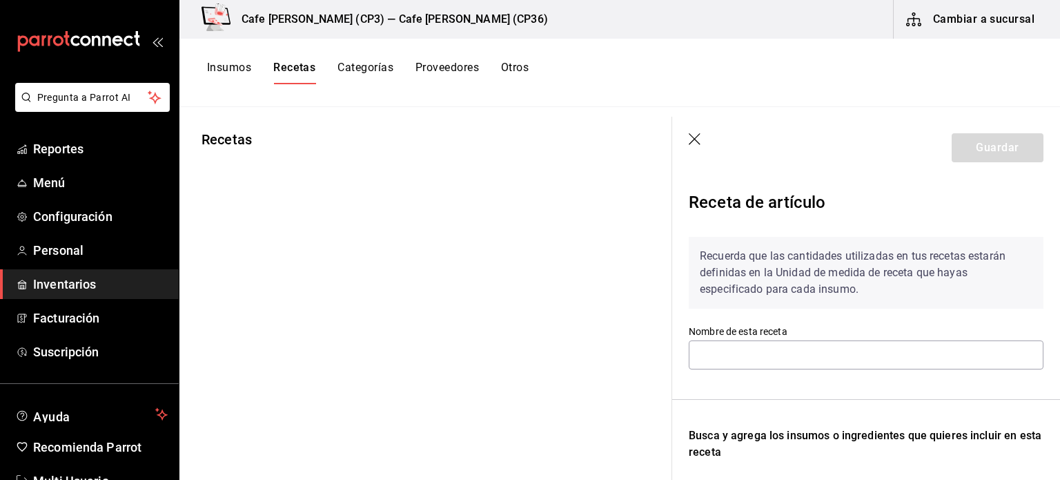
type input "Receta Crepas"
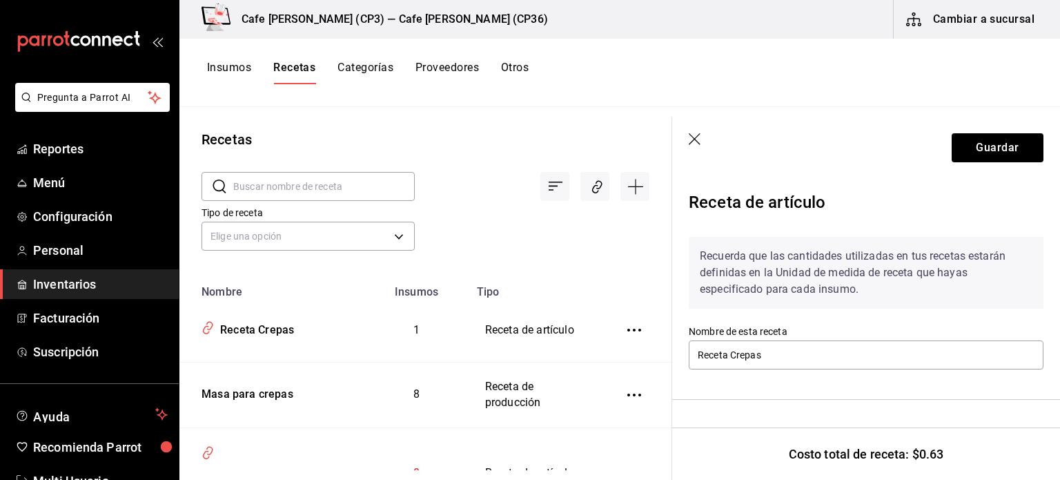
click at [848, 24] on div "Cafe [PERSON_NAME] (CP3) — Cafe [PERSON_NAME] (CP36) Cambiar a sucursal" at bounding box center [619, 19] width 881 height 39
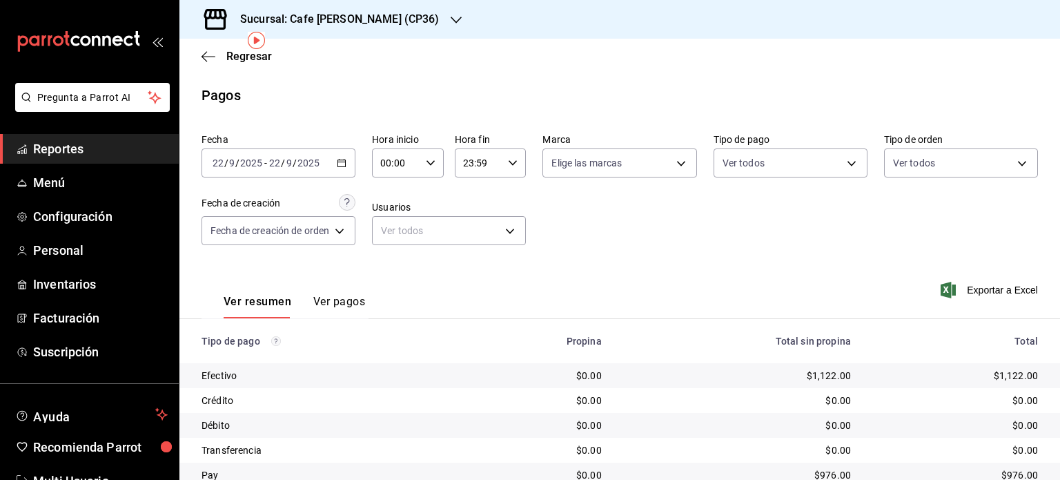
scroll to position [55, 0]
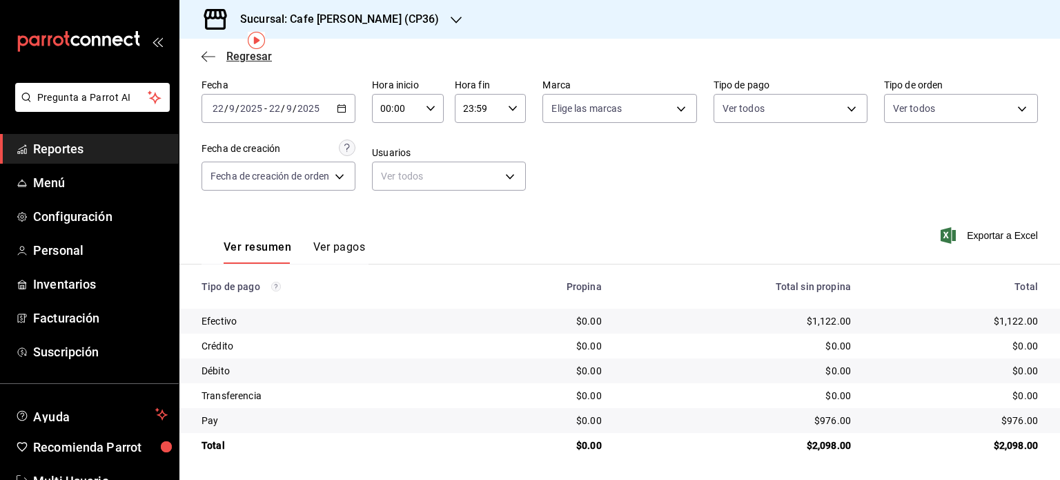
click at [212, 53] on icon "button" at bounding box center [209, 56] width 14 height 12
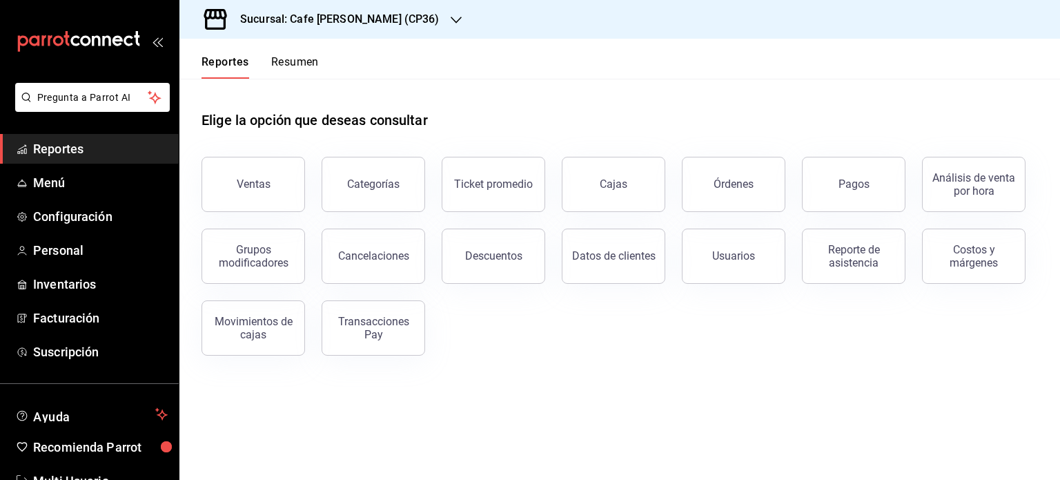
click at [391, 17] on h3 "Sucursal: Cafe [PERSON_NAME] (CP36)" at bounding box center [334, 19] width 211 height 17
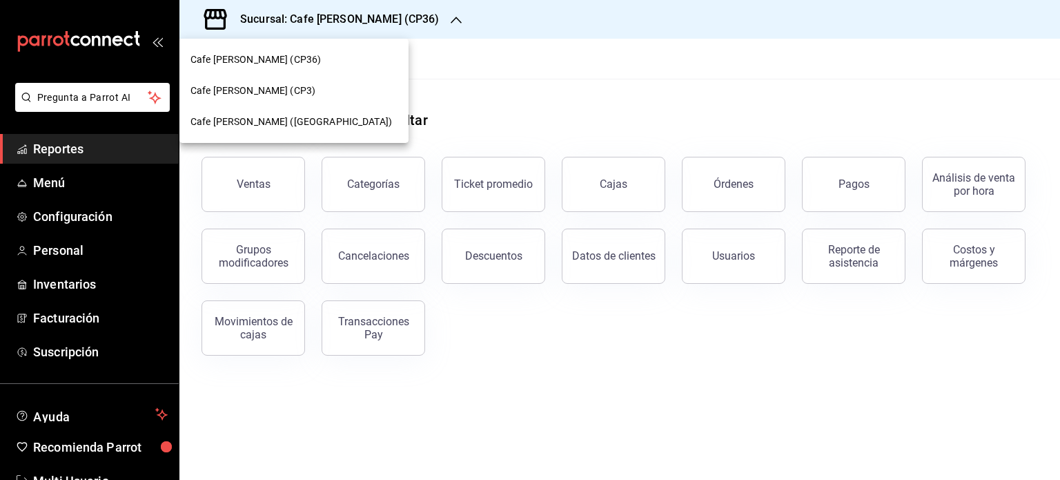
click at [228, 57] on span "Cafe [PERSON_NAME] (CP36)" at bounding box center [256, 59] width 130 height 14
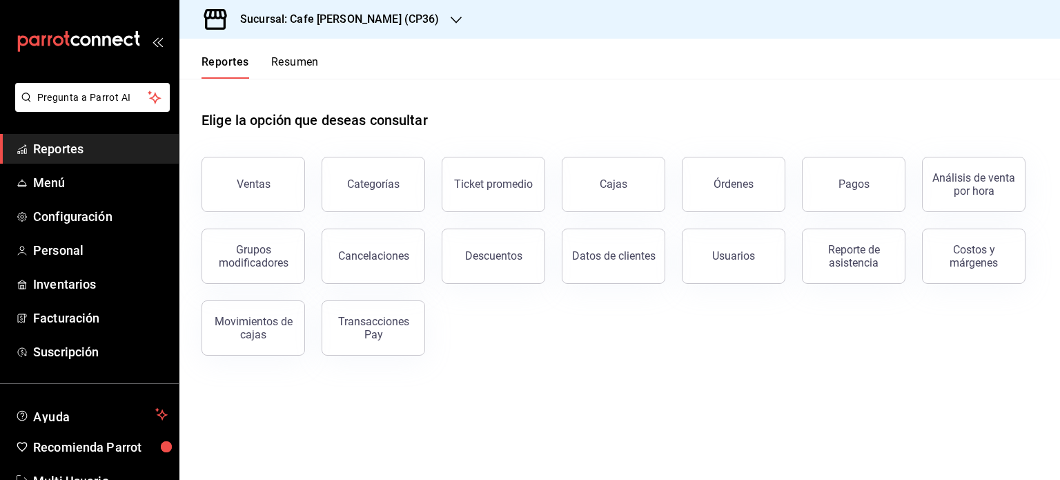
click at [300, 66] on button "Resumen" at bounding box center [295, 66] width 48 height 23
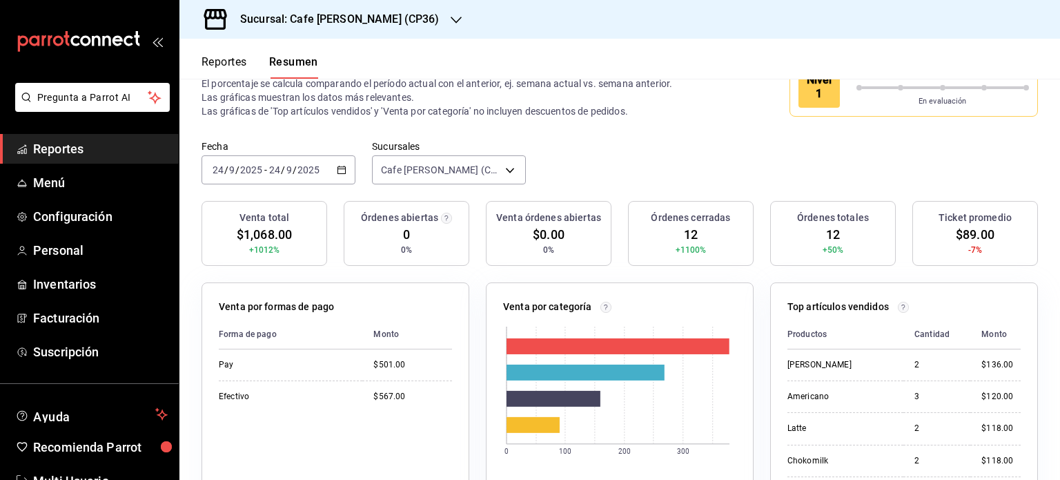
scroll to position [69, 0]
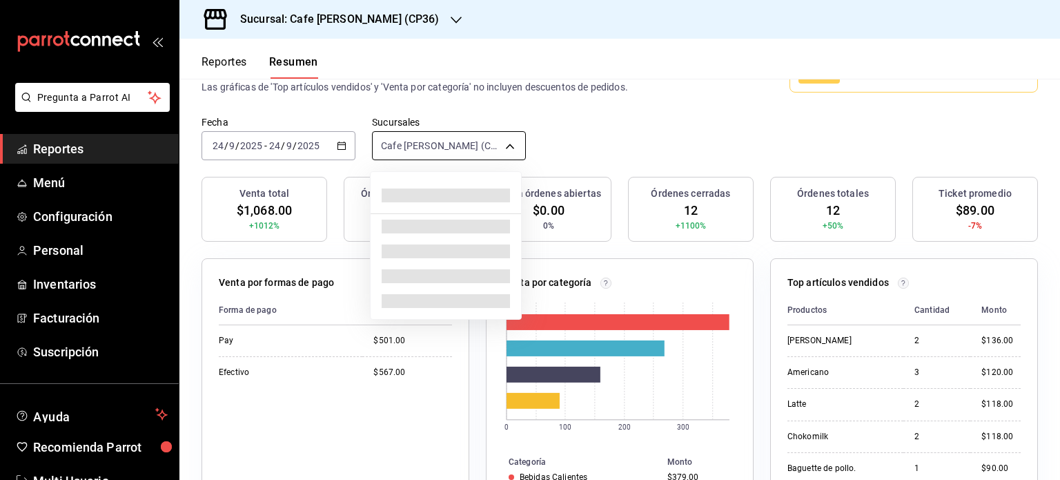
click at [507, 146] on body "Pregunta a Parrot AI Reportes Menú Configuración Personal Inventarios Facturaci…" at bounding box center [530, 240] width 1060 height 480
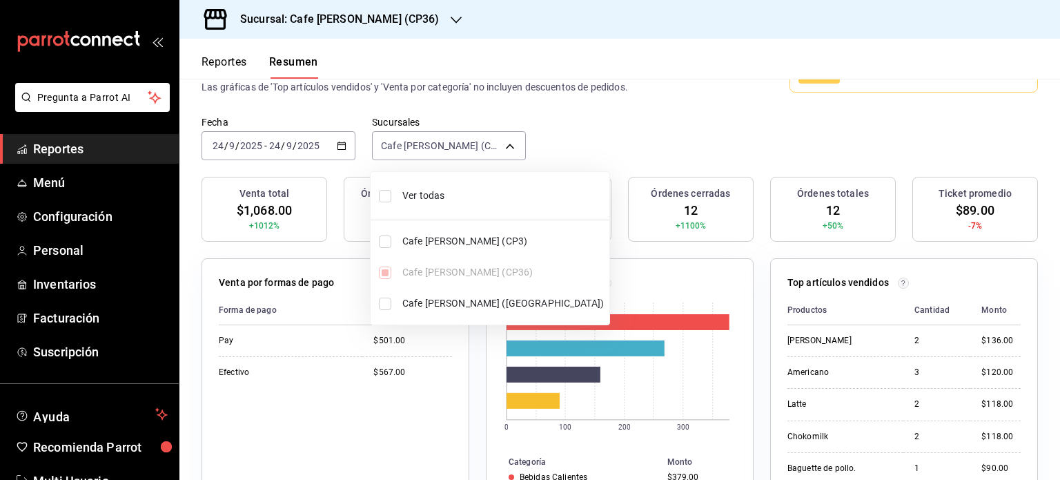
click at [461, 299] on span "Cafe [PERSON_NAME] ([GEOGRAPHIC_DATA])" at bounding box center [503, 303] width 202 height 14
type input "[object Object],[object Object]"
checkbox input "true"
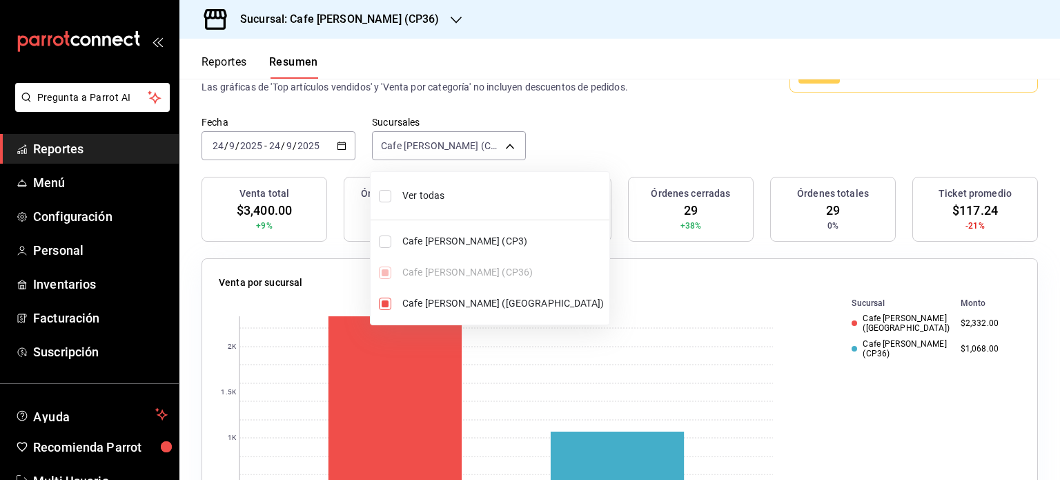
click at [649, 45] on div at bounding box center [530, 240] width 1060 height 480
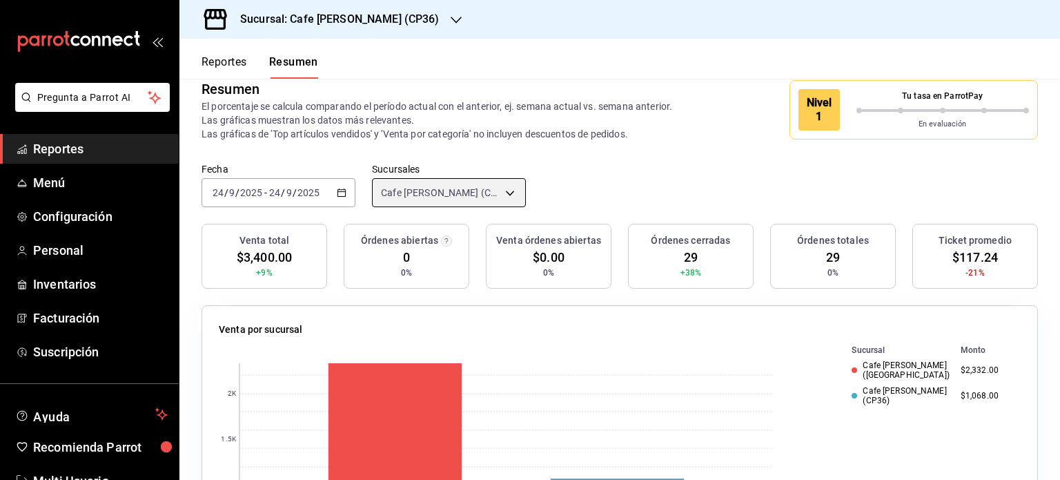
scroll to position [0, 0]
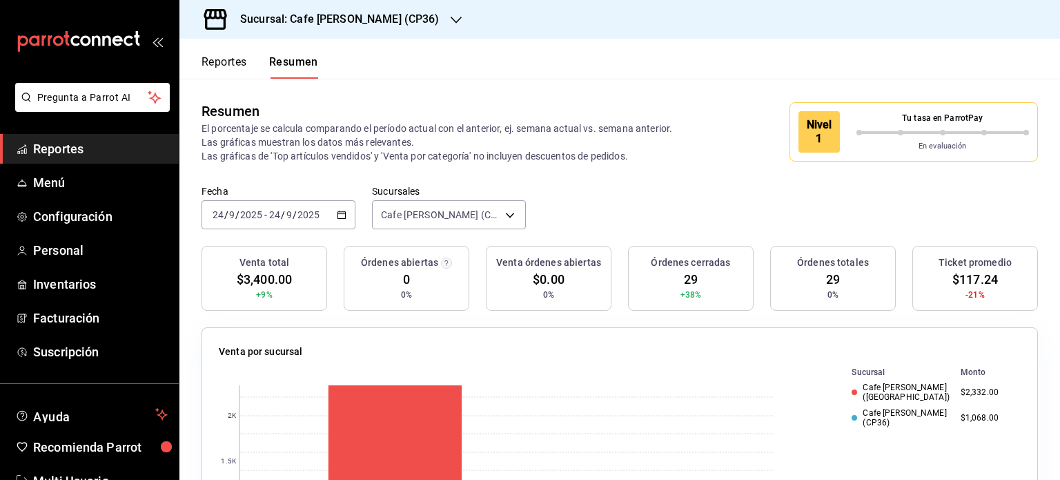
click at [389, 17] on h3 "Sucursal: Cafe [PERSON_NAME] (CP36)" at bounding box center [334, 19] width 211 height 17
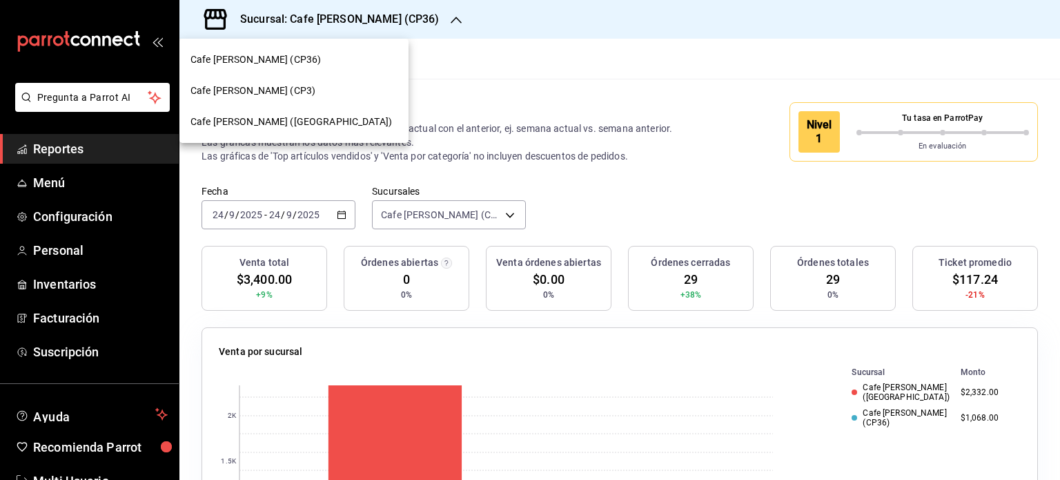
click at [261, 89] on span "Cafe [PERSON_NAME] (CP3)" at bounding box center [253, 91] width 125 height 14
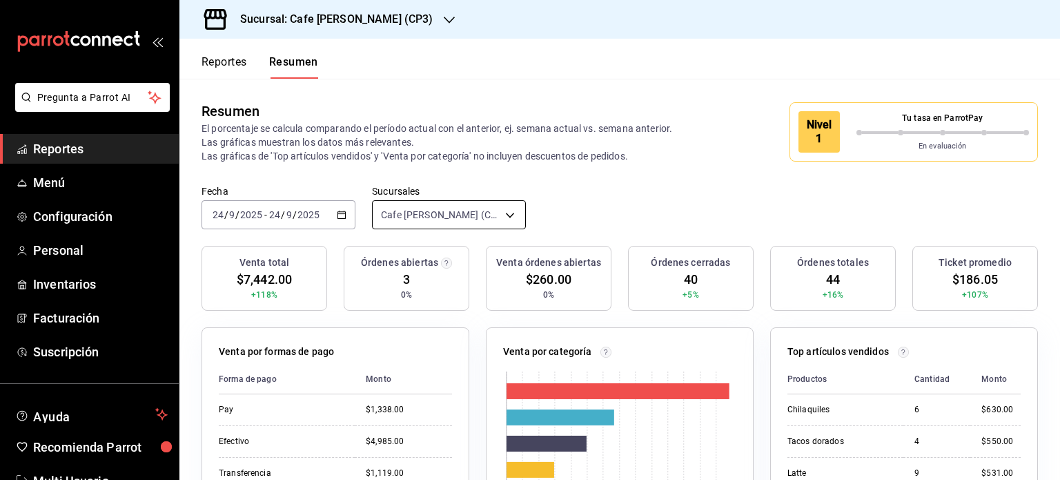
click at [497, 211] on body "Pregunta a Parrot AI Reportes Menú Configuración Personal Inventarios Facturaci…" at bounding box center [530, 240] width 1060 height 480
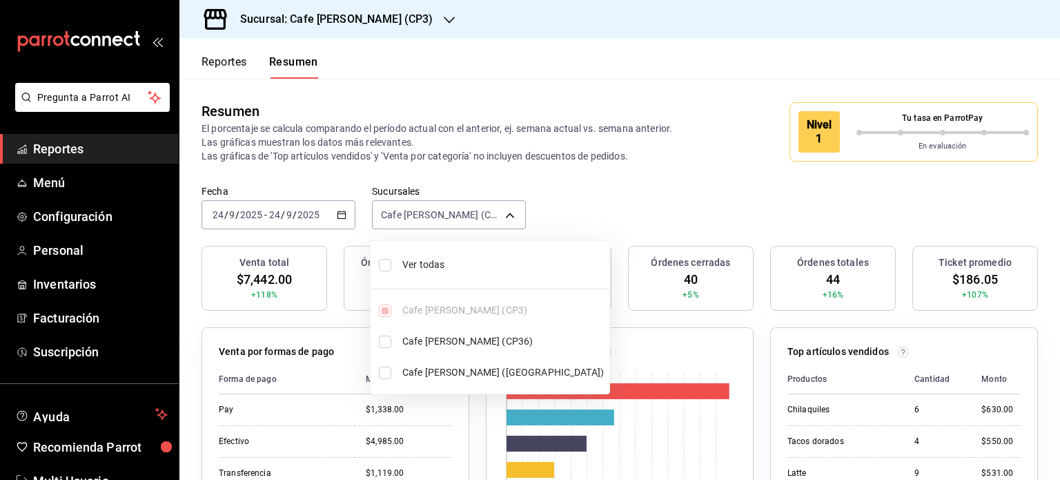
click at [389, 262] on input "checkbox" at bounding box center [385, 265] width 12 height 12
checkbox input "true"
type input "[object Object],[object Object],[object Object]"
checkbox input "true"
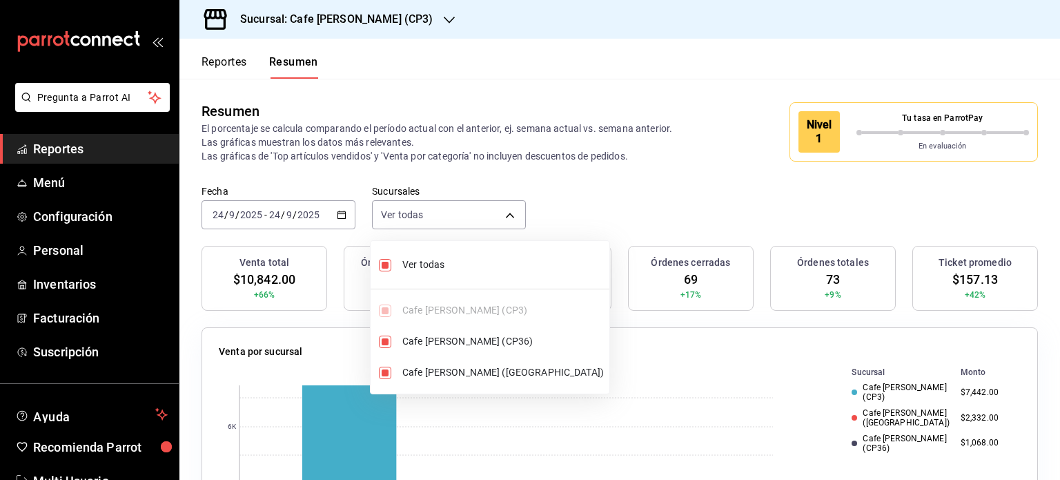
click at [645, 76] on div at bounding box center [530, 240] width 1060 height 480
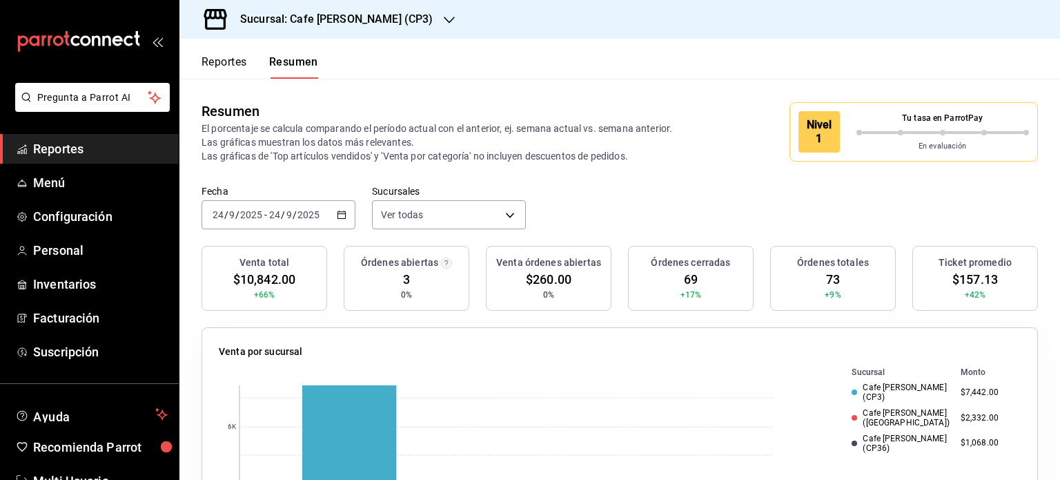
click at [220, 63] on button "Reportes" at bounding box center [225, 66] width 46 height 23
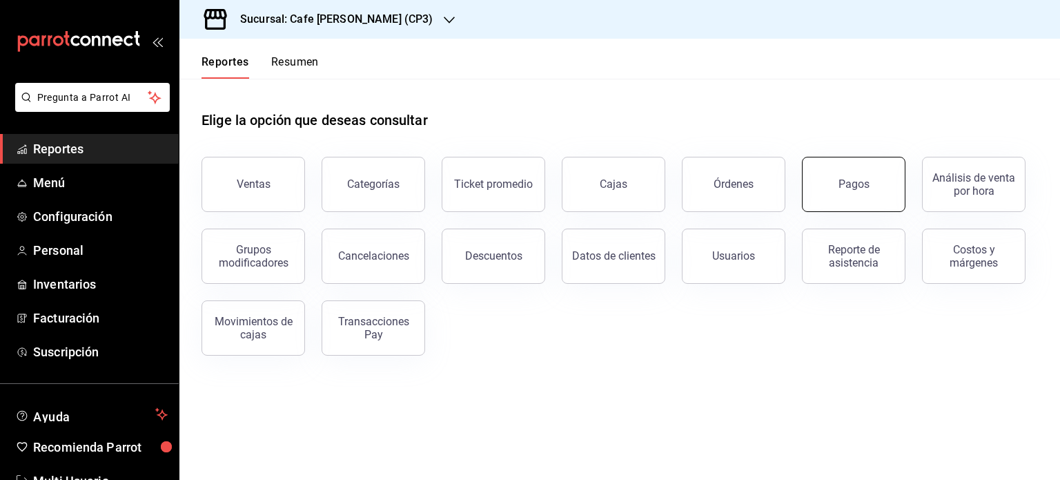
click at [850, 188] on div "Pagos" at bounding box center [854, 183] width 31 height 13
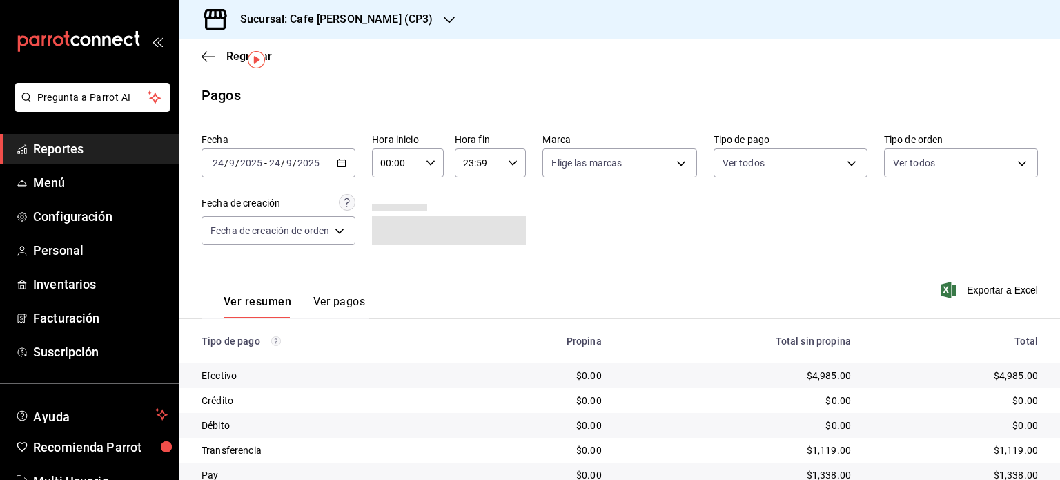
scroll to position [55, 0]
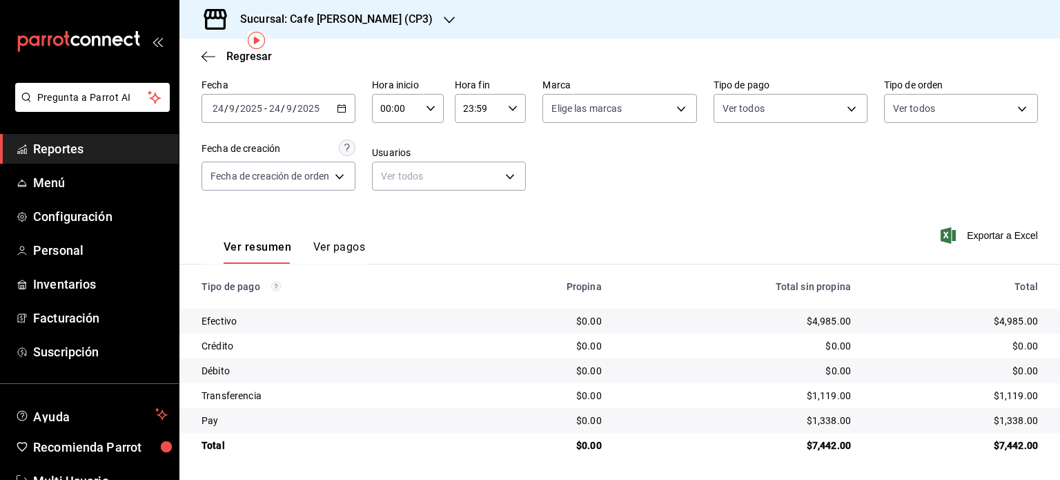
click at [444, 17] on icon "button" at bounding box center [449, 19] width 11 height 11
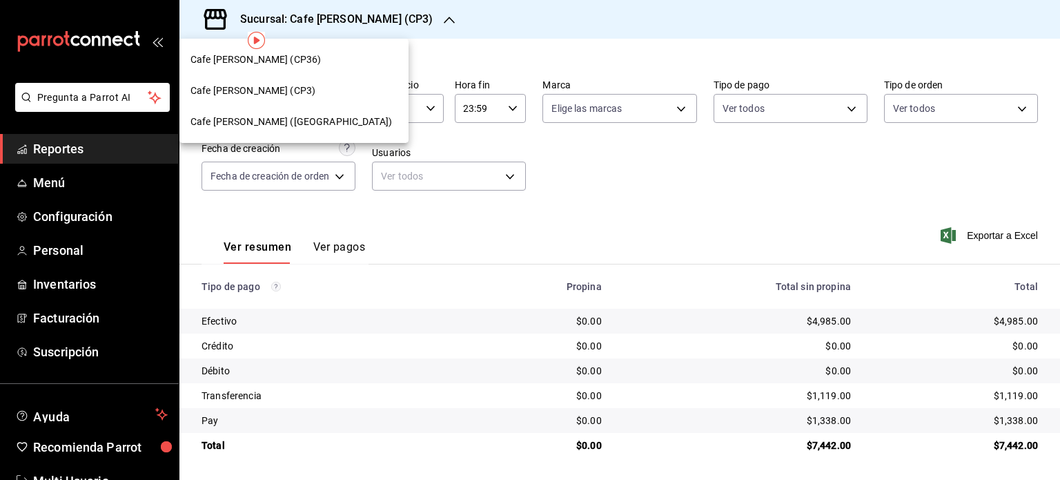
click at [275, 54] on span "Cafe [PERSON_NAME] (CP36)" at bounding box center [256, 59] width 130 height 14
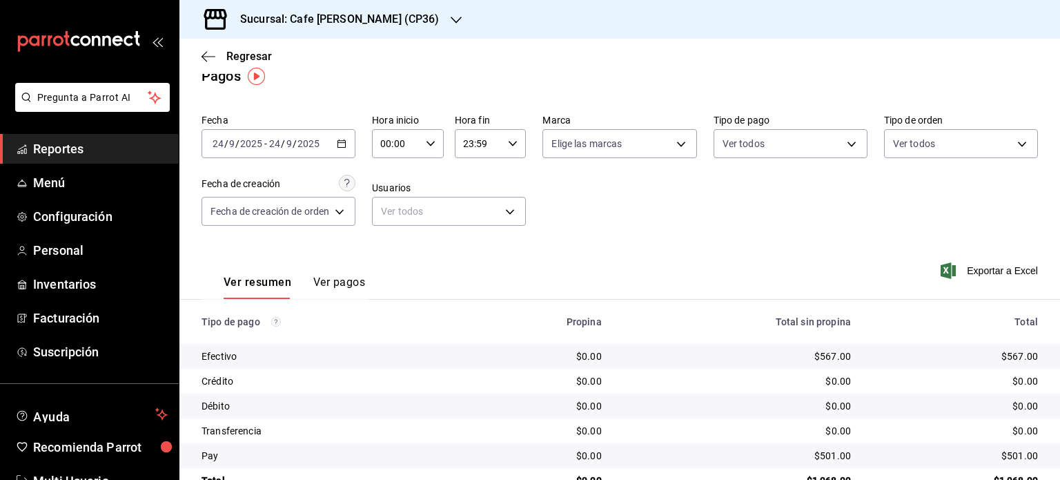
scroll to position [0, 0]
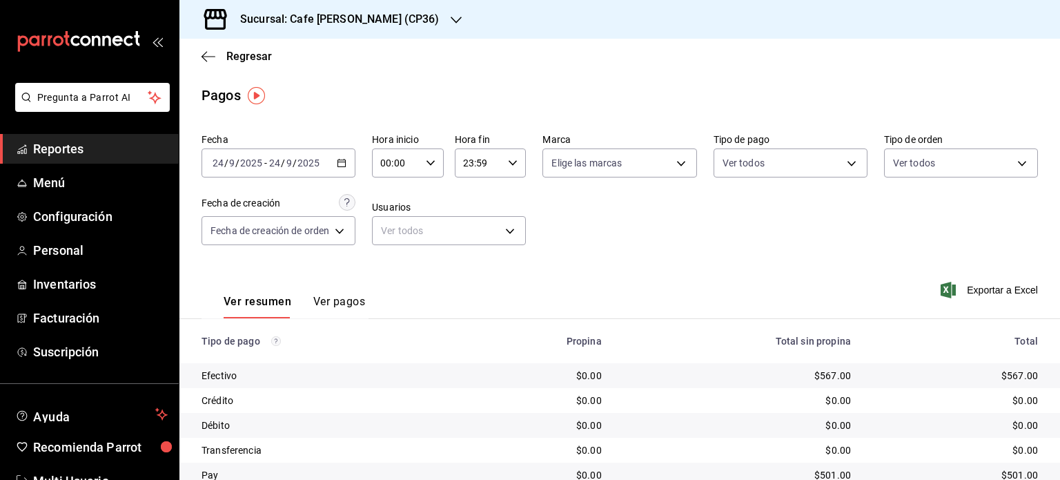
click at [451, 16] on icon "button" at bounding box center [456, 19] width 11 height 11
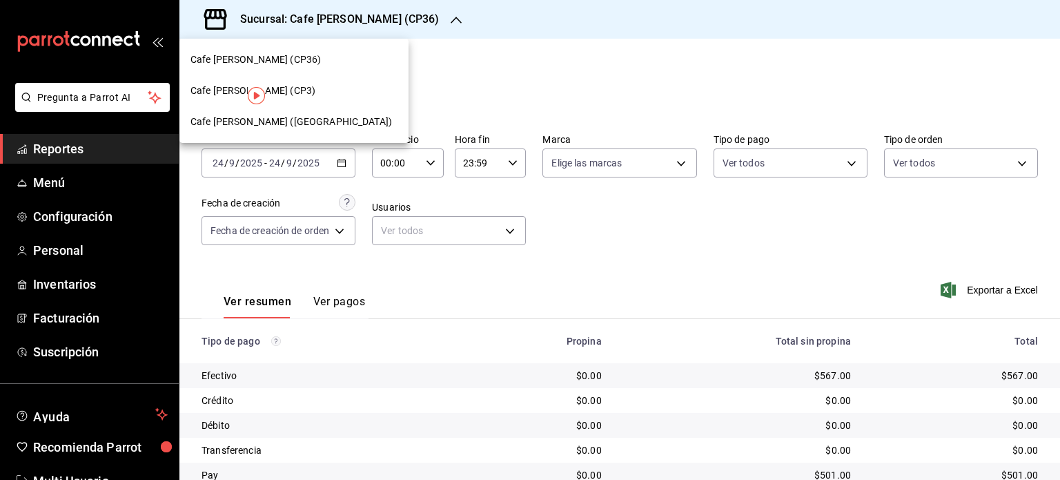
click at [309, 118] on span "Cafe [PERSON_NAME] ([GEOGRAPHIC_DATA])" at bounding box center [292, 122] width 202 height 14
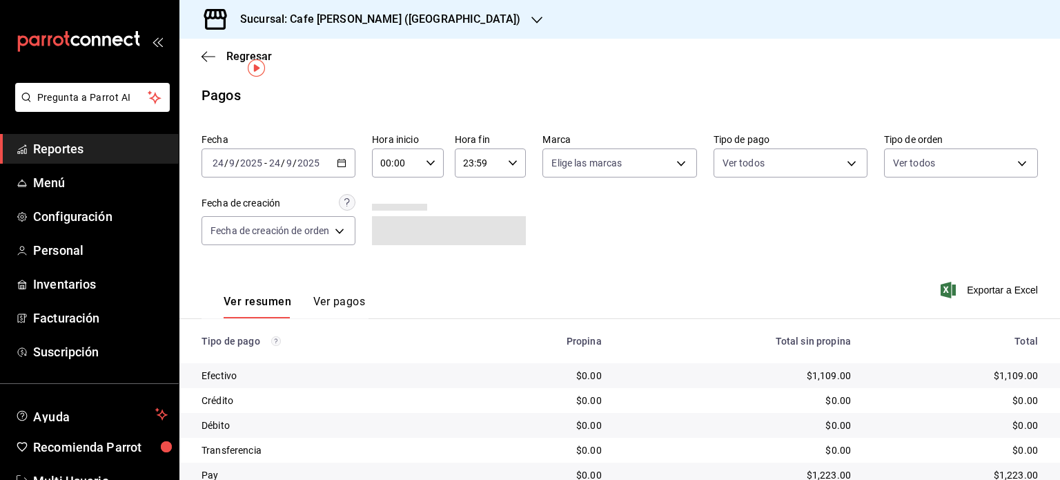
scroll to position [55, 0]
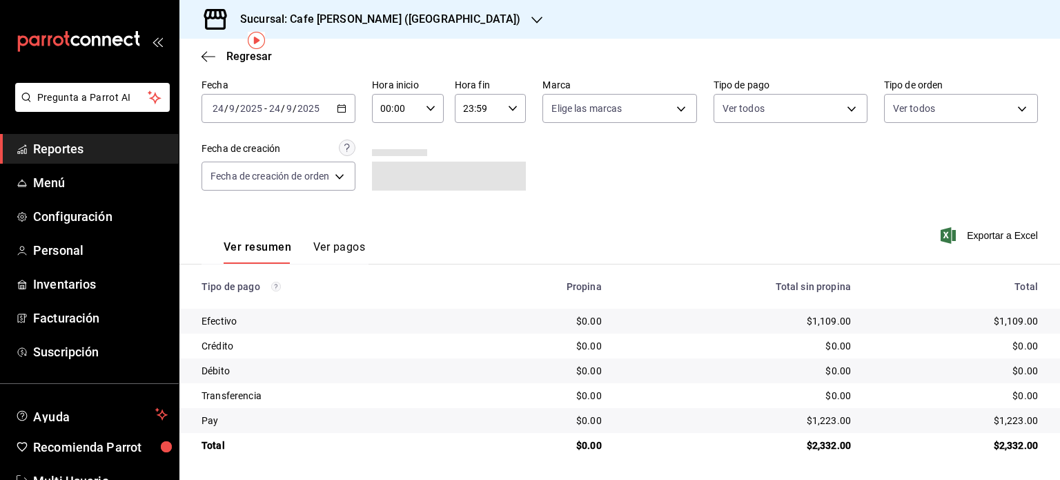
click at [420, 19] on h3 "Sucursal: Cafe [PERSON_NAME] ([GEOGRAPHIC_DATA])" at bounding box center [374, 19] width 291 height 17
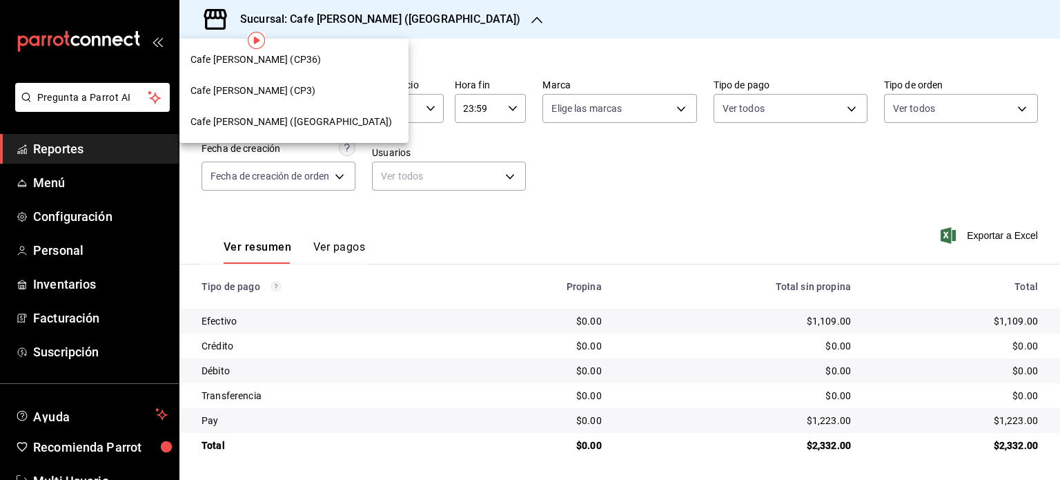
click at [750, 192] on div at bounding box center [530, 240] width 1060 height 480
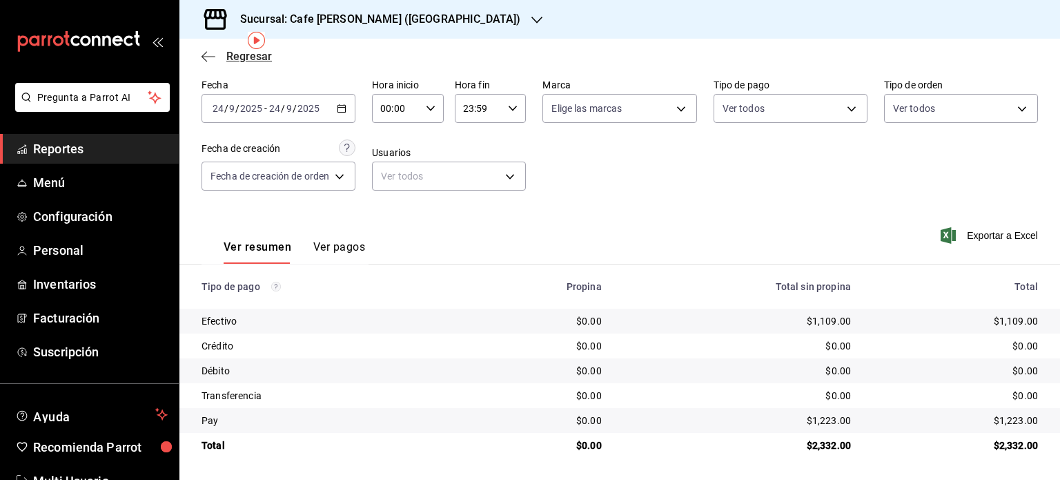
click at [220, 57] on span "Regresar" at bounding box center [237, 56] width 70 height 13
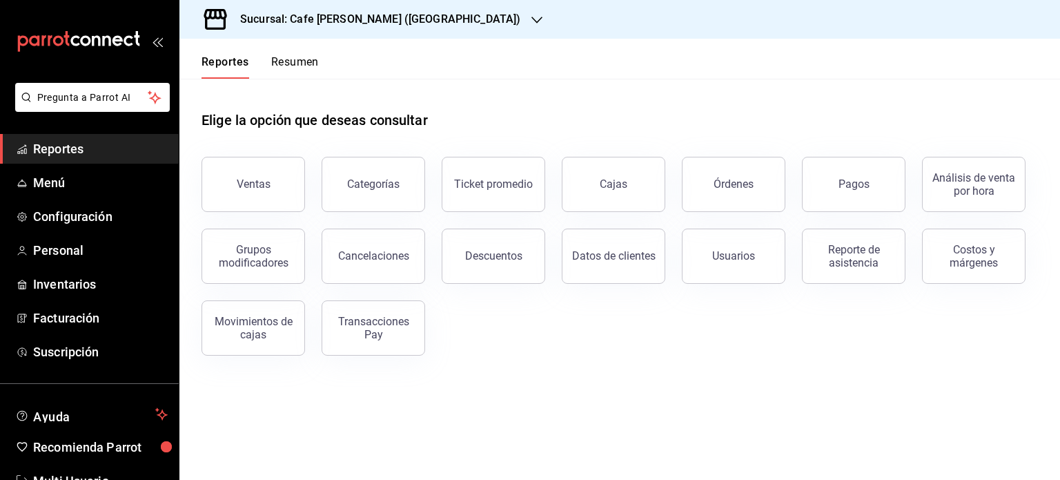
click at [293, 63] on button "Resumen" at bounding box center [295, 66] width 48 height 23
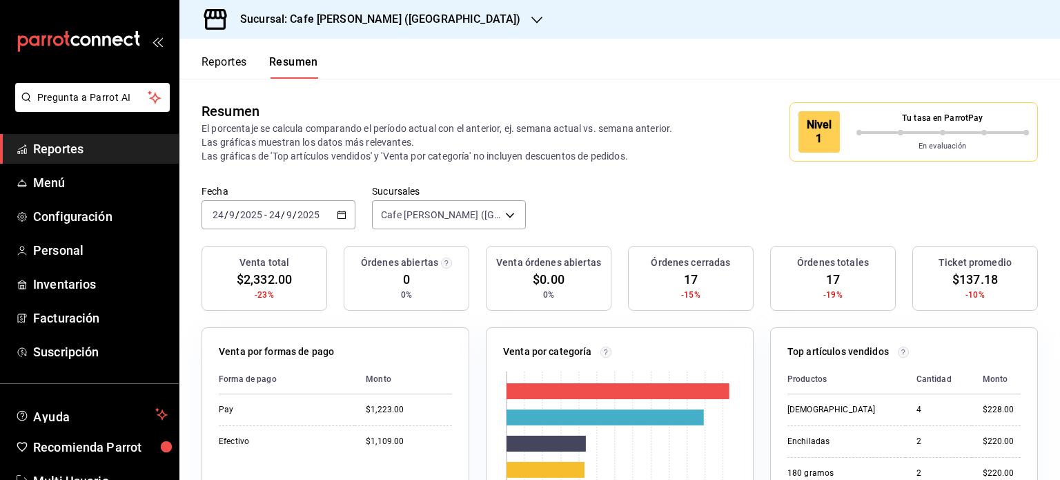
click at [430, 21] on h3 "Sucursal: Cafe [PERSON_NAME] ([GEOGRAPHIC_DATA])" at bounding box center [374, 19] width 291 height 17
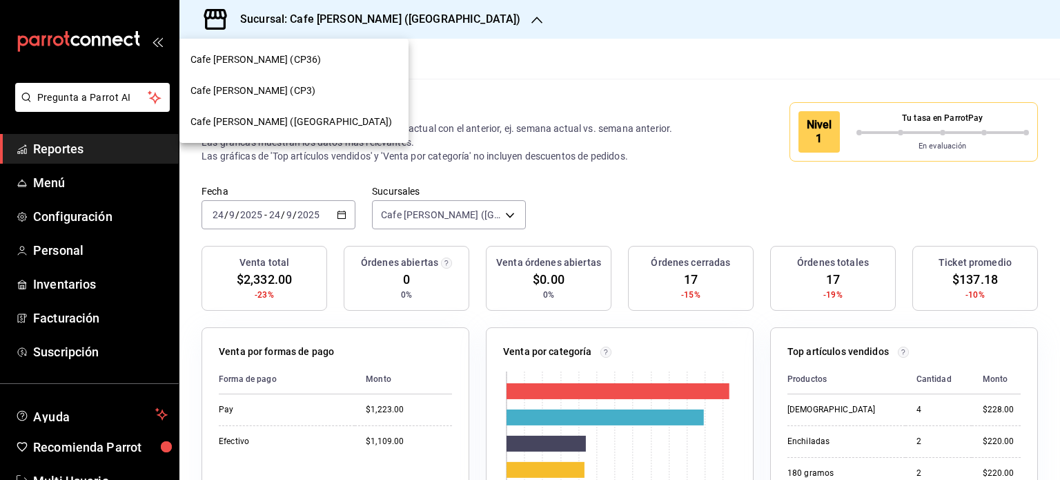
click at [273, 57] on span "Cafe [PERSON_NAME] (CP36)" at bounding box center [256, 59] width 130 height 14
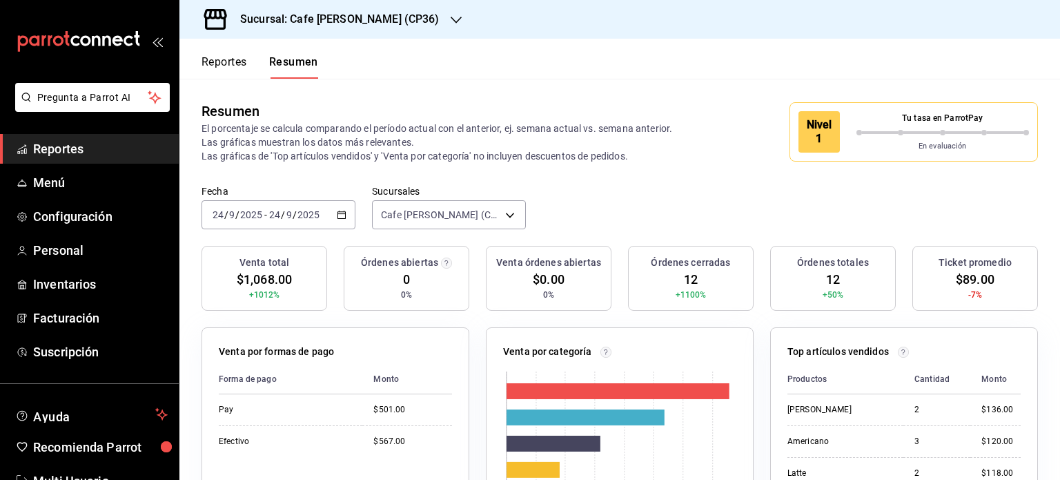
click at [381, 17] on h3 "Sucursal: Cafe [PERSON_NAME] (CP36)" at bounding box center [334, 19] width 211 height 17
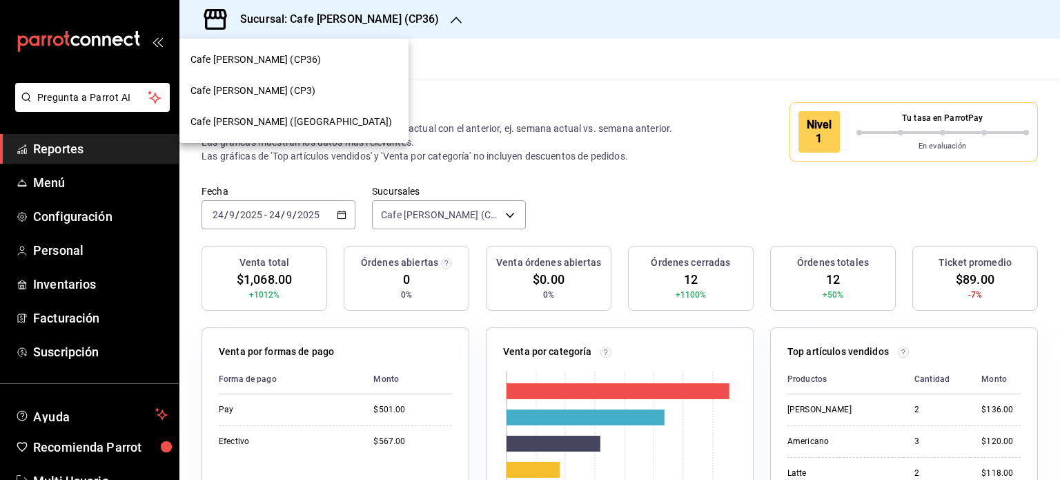
click at [295, 86] on div "Cafe [PERSON_NAME] (CP3)" at bounding box center [294, 91] width 207 height 14
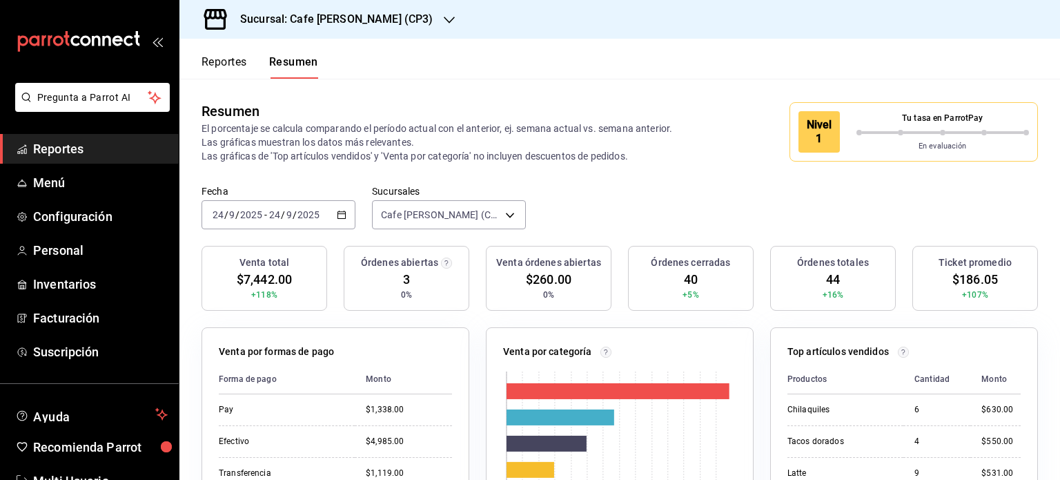
click at [362, 17] on h3 "Sucursal: Cafe [PERSON_NAME] (CP3)" at bounding box center [331, 19] width 204 height 17
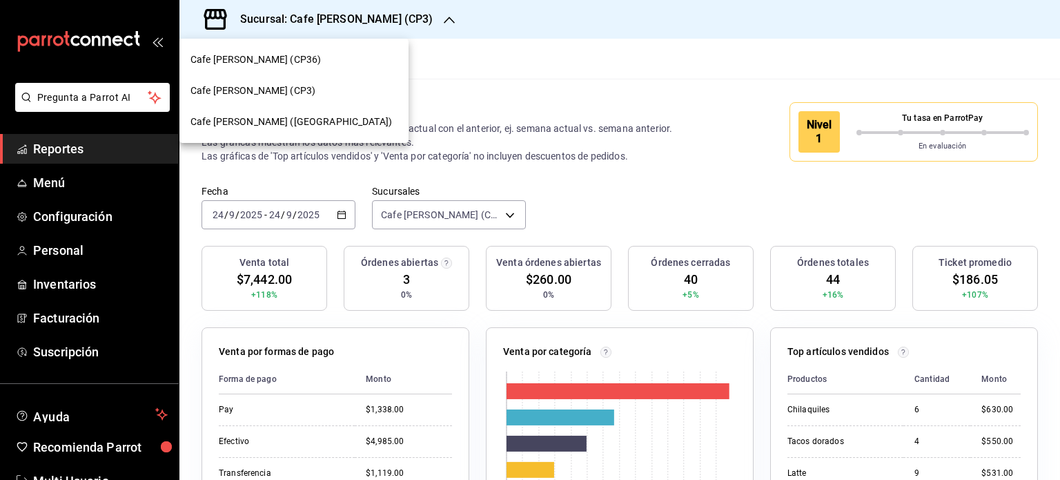
click at [280, 123] on span "Cafe [PERSON_NAME] ([GEOGRAPHIC_DATA])" at bounding box center [292, 122] width 202 height 14
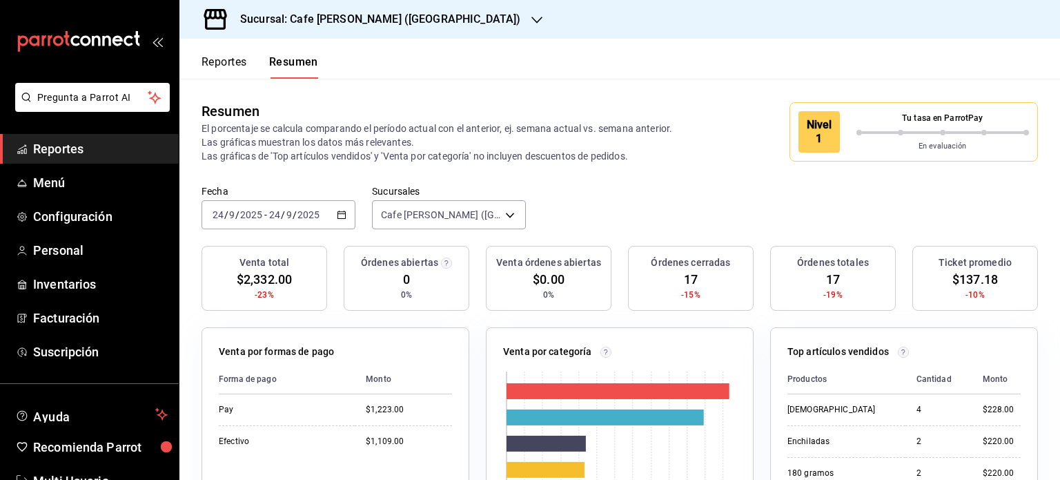
click at [413, 17] on h3 "Sucursal: Cafe [PERSON_NAME] ([GEOGRAPHIC_DATA])" at bounding box center [374, 19] width 291 height 17
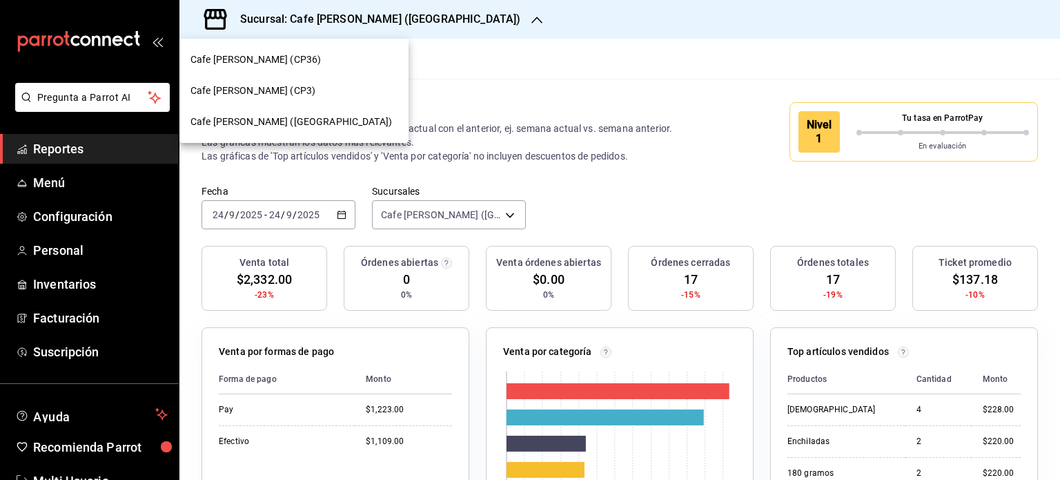
click at [503, 84] on div at bounding box center [530, 240] width 1060 height 480
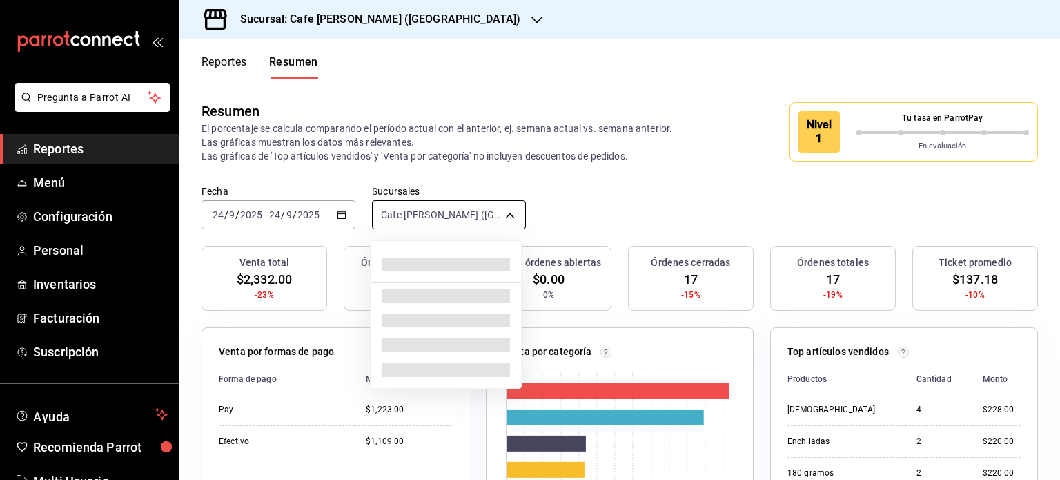
click at [489, 213] on body "Pregunta a Parrot AI Reportes Menú Configuración Personal Inventarios Facturaci…" at bounding box center [530, 240] width 1060 height 480
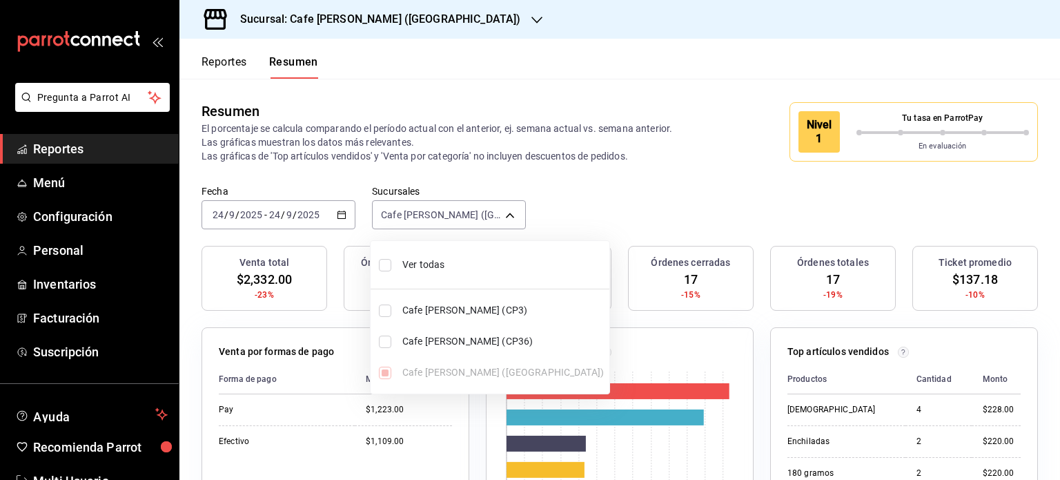
click at [398, 261] on li "Ver todas" at bounding box center [490, 264] width 239 height 37
type input "[object Object],[object Object],[object Object]"
checkbox input "true"
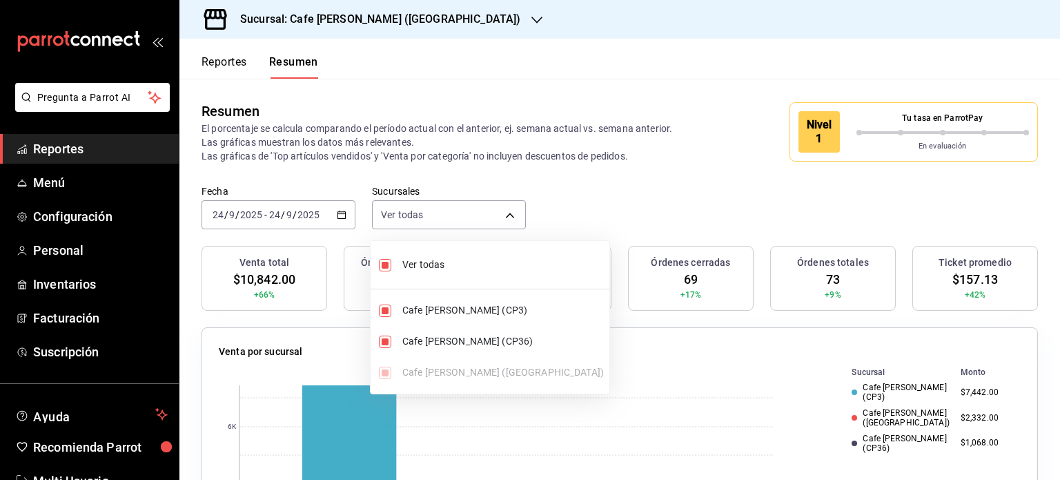
click at [693, 193] on div at bounding box center [530, 240] width 1060 height 480
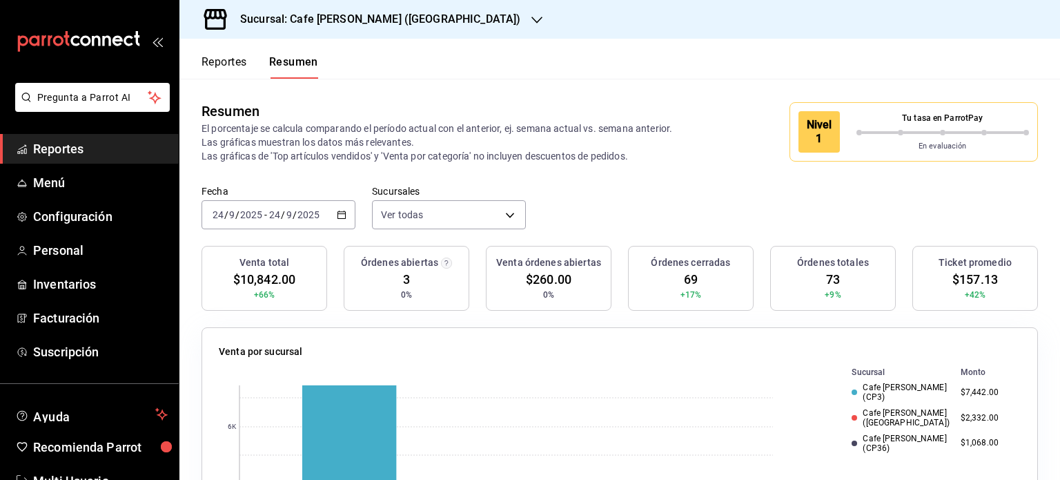
click at [240, 64] on button "Reportes" at bounding box center [225, 66] width 46 height 23
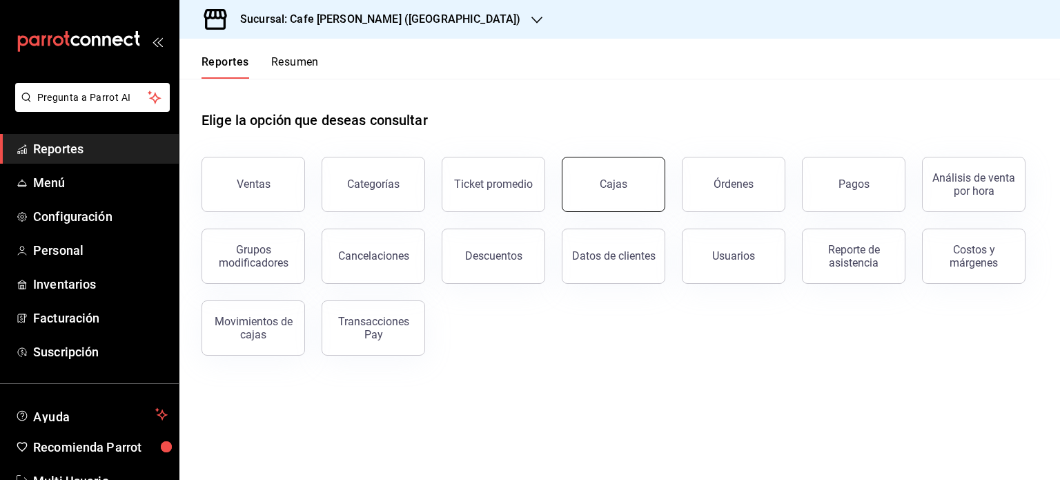
click at [616, 187] on div "Cajas" at bounding box center [614, 184] width 28 height 17
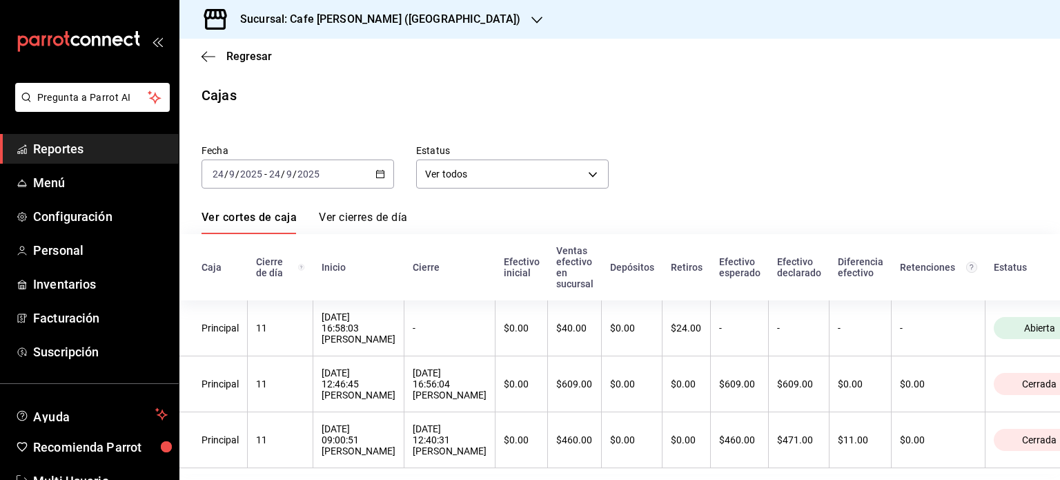
click at [413, 21] on h3 "Sucursal: Cafe [PERSON_NAME] ([GEOGRAPHIC_DATA])" at bounding box center [374, 19] width 291 height 17
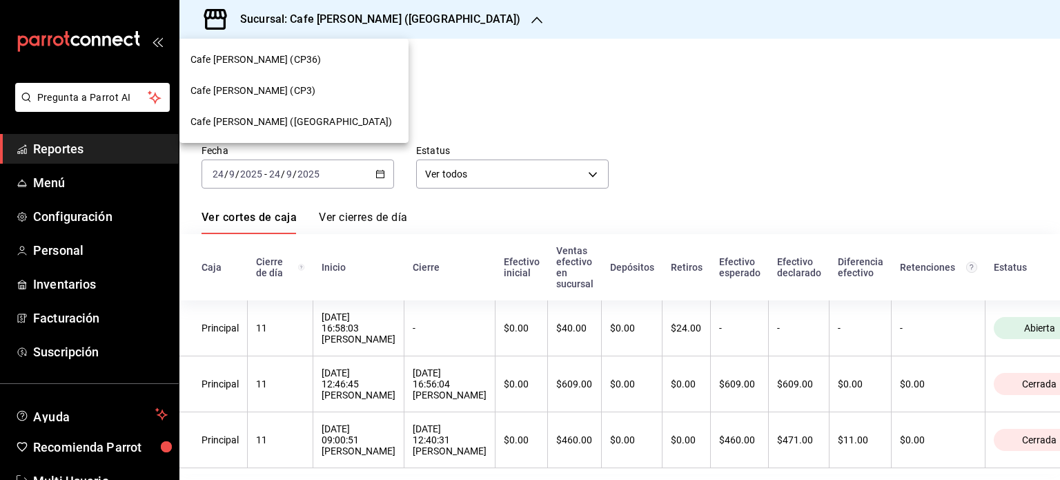
click at [276, 90] on div "Cafe [PERSON_NAME] (CP3)" at bounding box center [294, 91] width 207 height 14
